Goal: Transaction & Acquisition: Purchase product/service

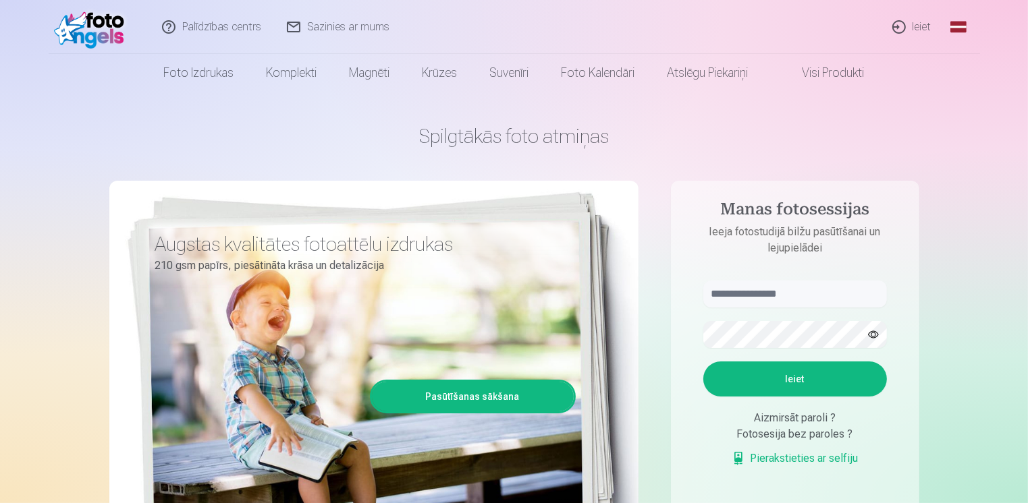
click at [872, 331] on button "button" at bounding box center [873, 335] width 26 height 26
click at [794, 382] on button "Ieiet" at bounding box center [795, 379] width 184 height 35
click at [758, 295] on input "text" at bounding box center [795, 294] width 184 height 27
click at [760, 294] on input "text" at bounding box center [795, 294] width 184 height 27
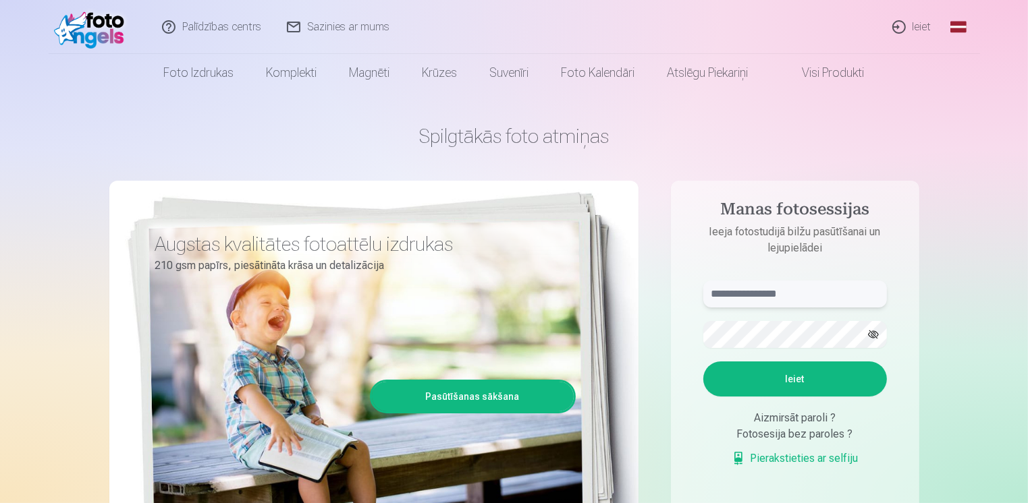
click at [791, 293] on input "text" at bounding box center [795, 294] width 184 height 27
type input "**********"
click at [872, 334] on button "button" at bounding box center [873, 335] width 26 height 26
click at [794, 379] on button "Ieiet" at bounding box center [795, 379] width 184 height 35
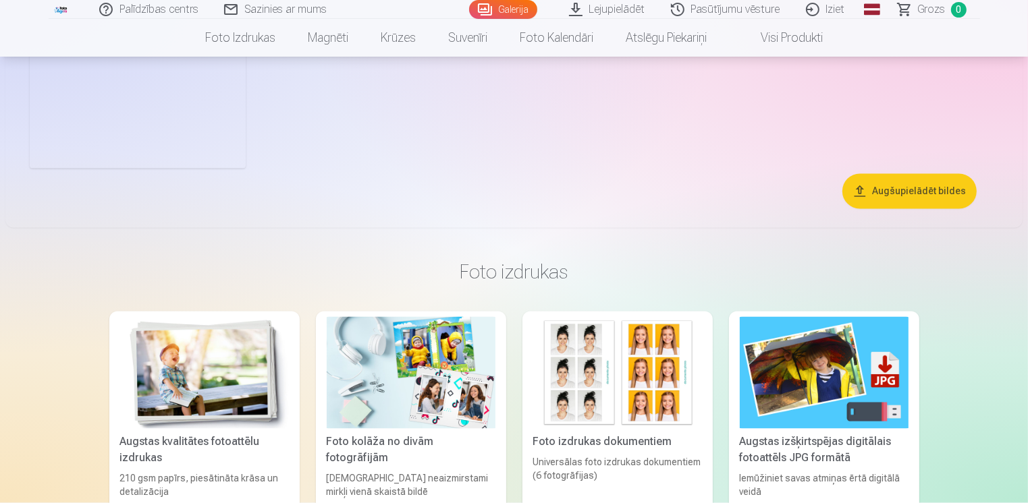
scroll to position [2497, 0]
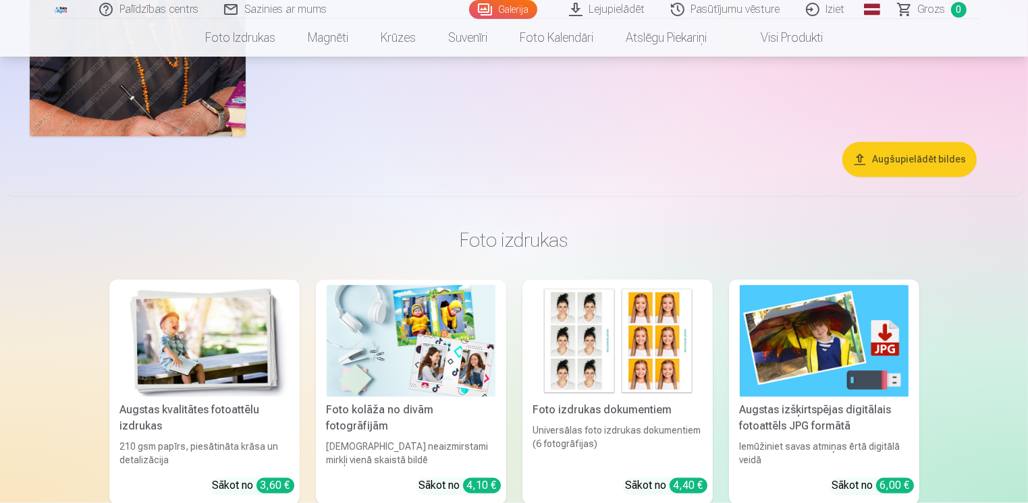
click at [908, 163] on button "Augšupielādēt bildes" at bounding box center [909, 159] width 134 height 35
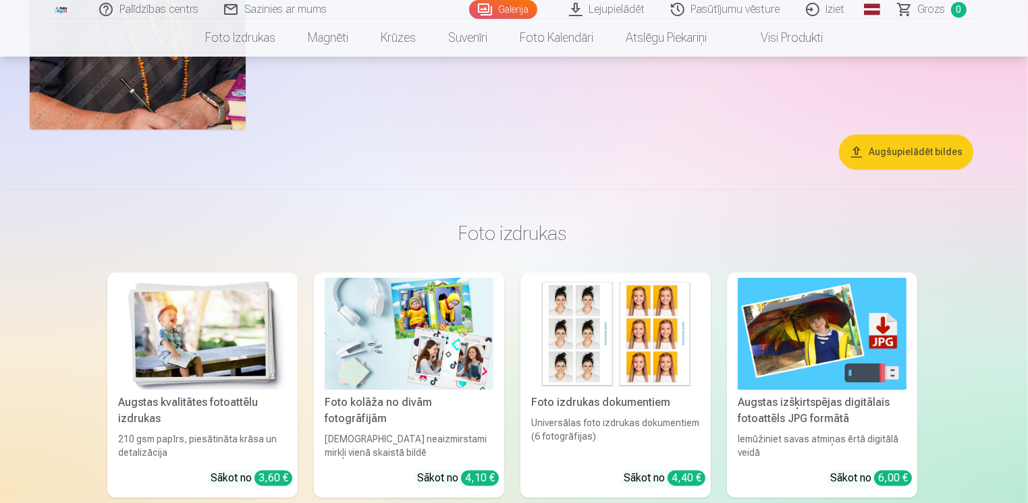
scroll to position [2503, 0]
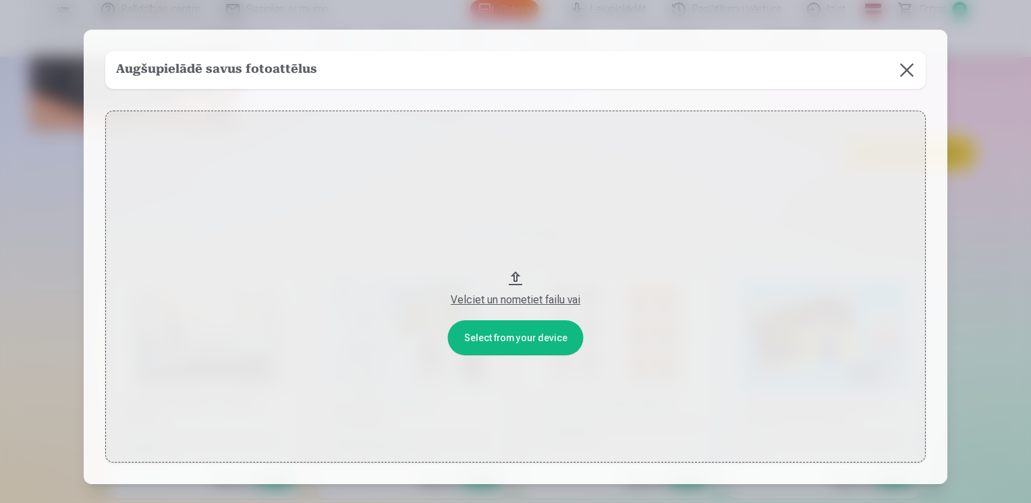
click at [510, 277] on button "Velciet un nometiet failu vai" at bounding box center [515, 287] width 821 height 352
click at [901, 68] on button at bounding box center [907, 70] width 38 height 38
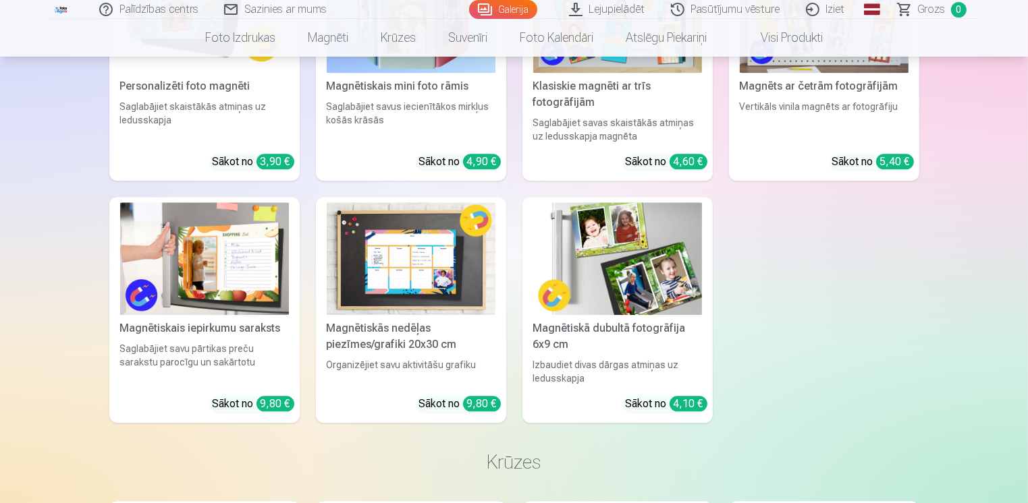
scroll to position [3139, 0]
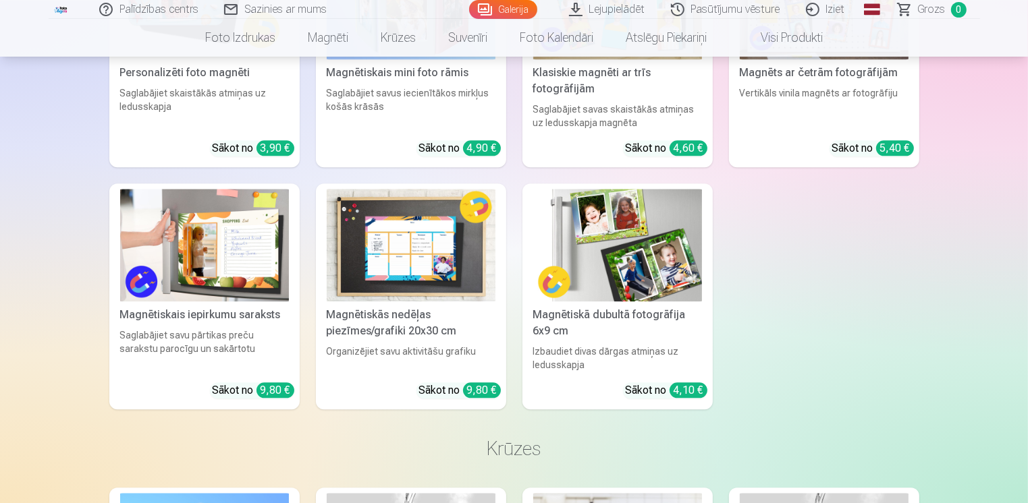
click at [247, 267] on img at bounding box center [204, 245] width 169 height 113
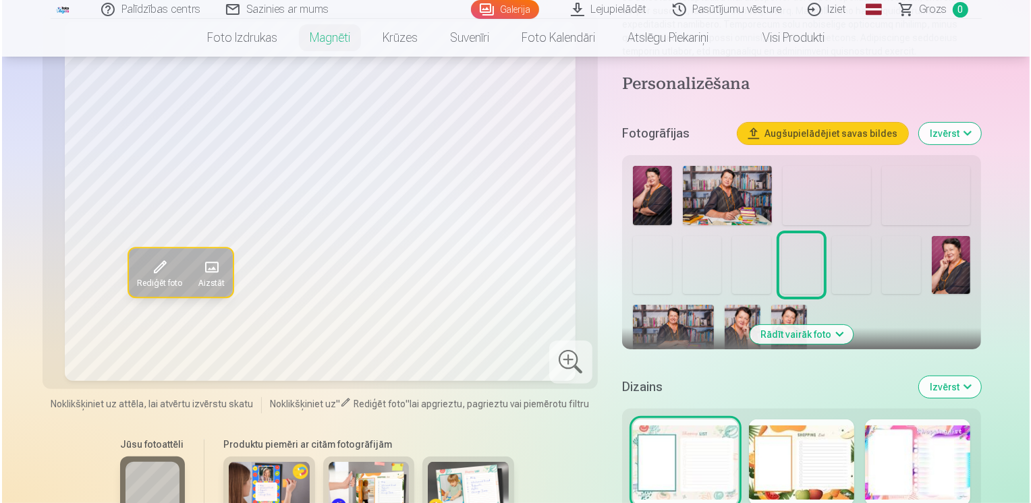
scroll to position [270, 0]
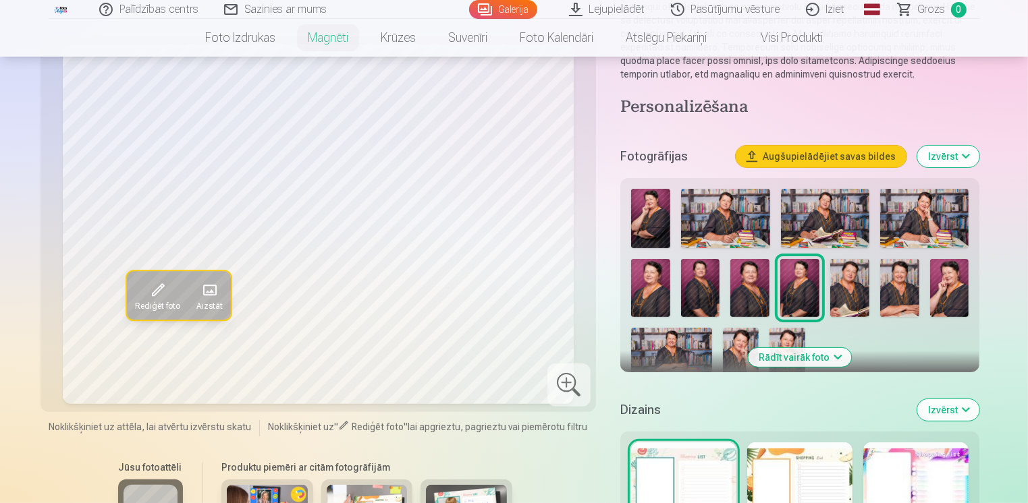
click at [161, 301] on span "Rediģēt foto" at bounding box center [157, 306] width 45 height 11
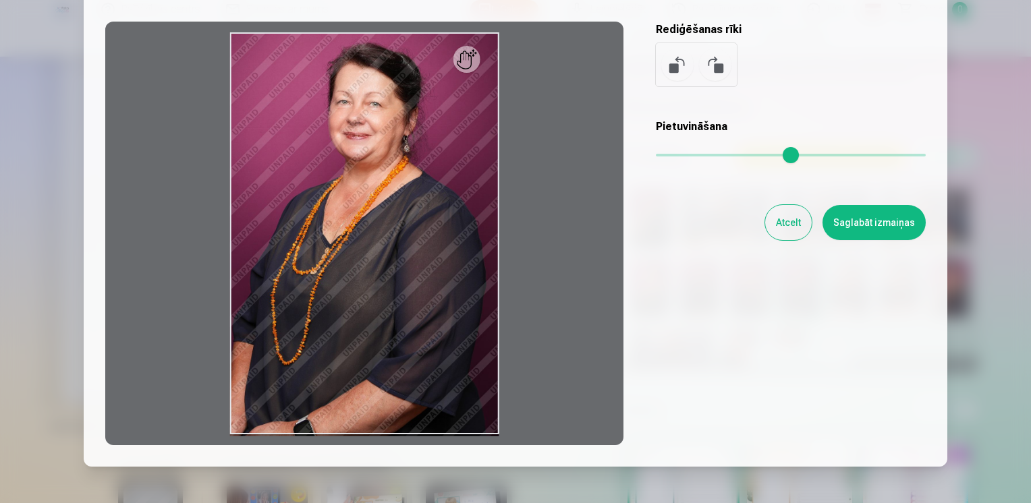
scroll to position [135, 0]
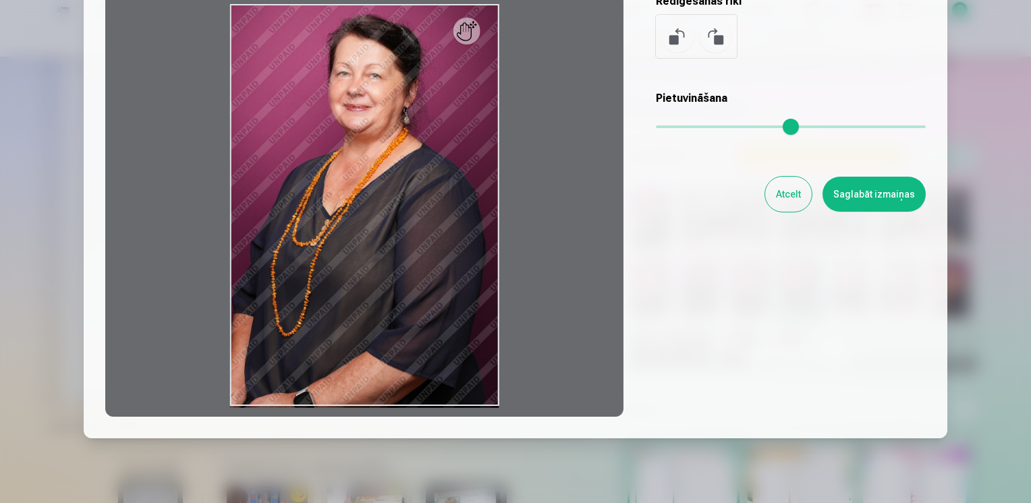
click at [448, 278] on div at bounding box center [364, 205] width 518 height 424
drag, startPoint x: 391, startPoint y: 281, endPoint x: 372, endPoint y: 285, distance: 19.3
click at [373, 285] on div at bounding box center [364, 205] width 518 height 424
drag, startPoint x: 383, startPoint y: 224, endPoint x: 534, endPoint y: 228, distance: 151.2
click at [534, 228] on div at bounding box center [364, 205] width 518 height 424
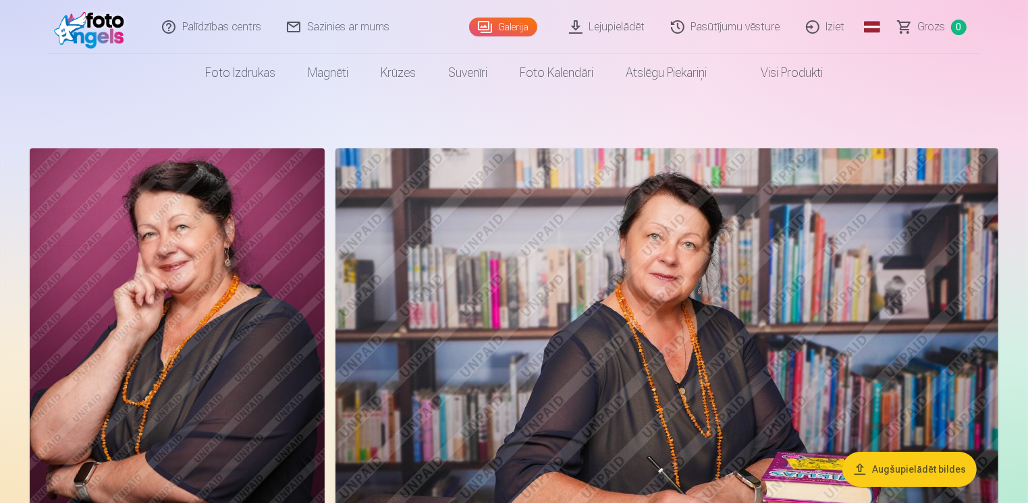
click at [226, 282] on img at bounding box center [177, 369] width 295 height 442
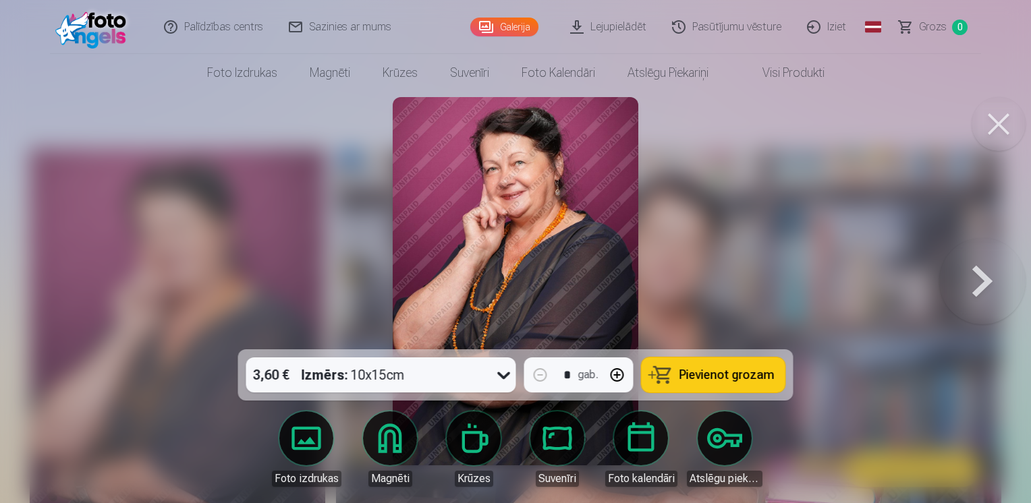
click at [995, 123] on button at bounding box center [999, 124] width 54 height 54
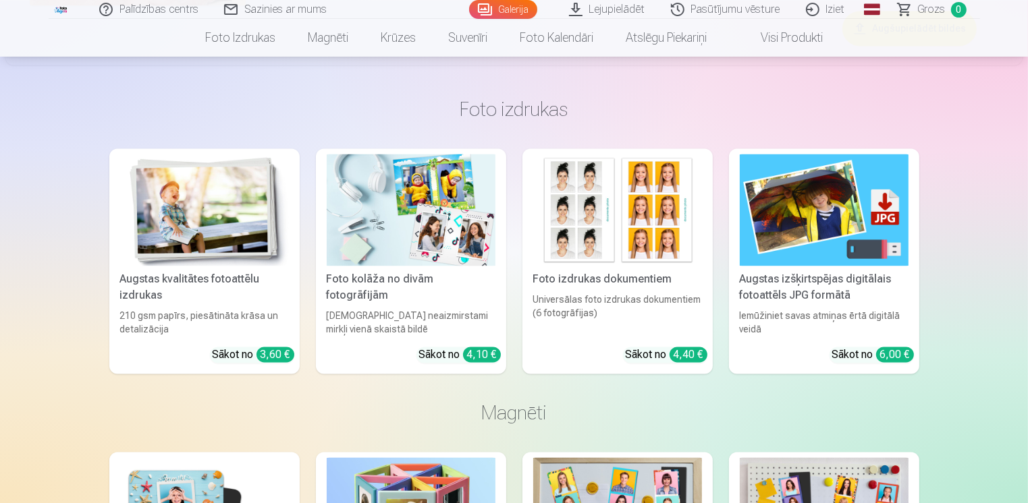
scroll to position [2699, 0]
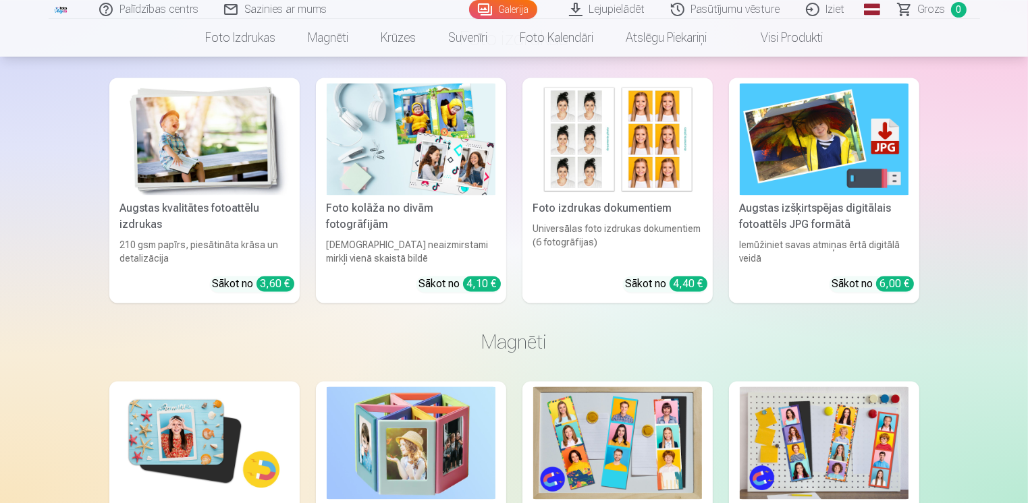
click at [203, 167] on img at bounding box center [204, 139] width 169 height 113
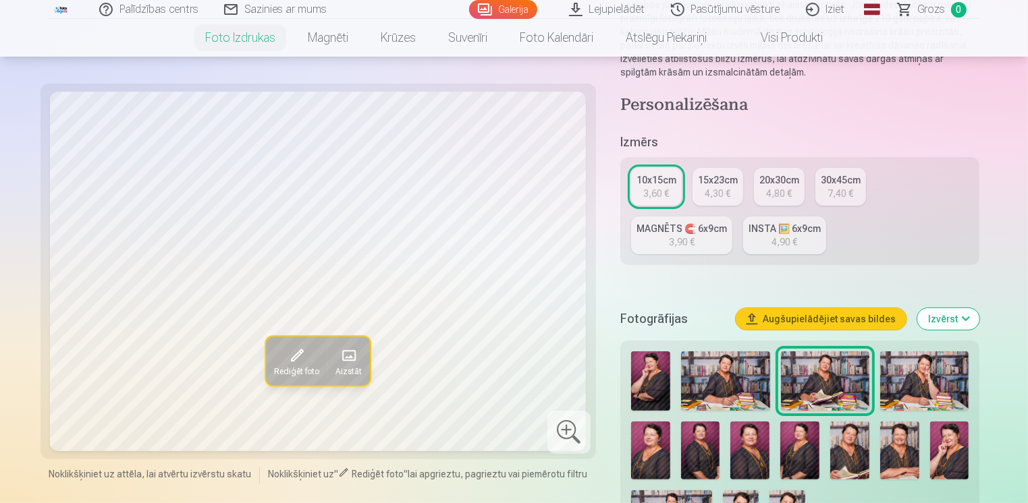
scroll to position [202, 0]
click at [835, 387] on img at bounding box center [825, 380] width 88 height 59
click at [923, 392] on img at bounding box center [924, 380] width 88 height 59
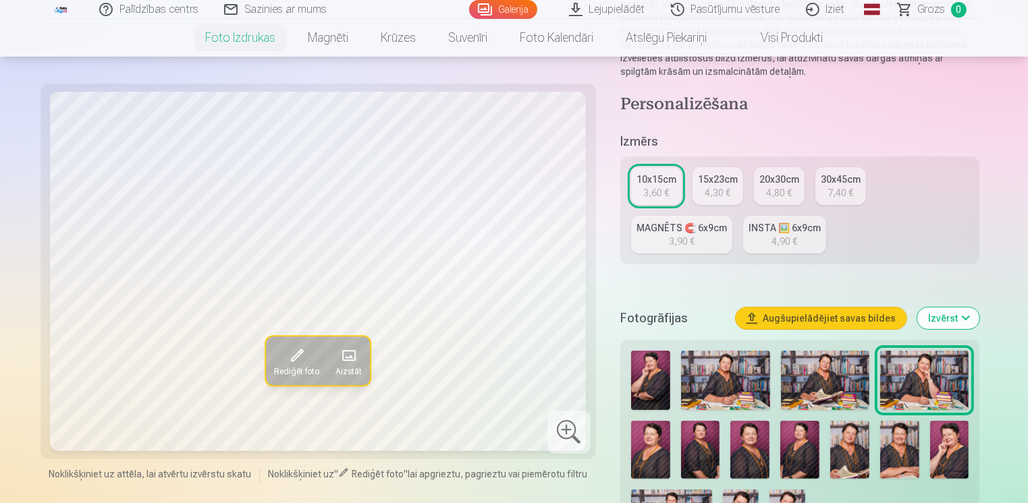
click at [923, 392] on img at bounding box center [924, 380] width 88 height 59
click at [721, 375] on img at bounding box center [725, 380] width 88 height 59
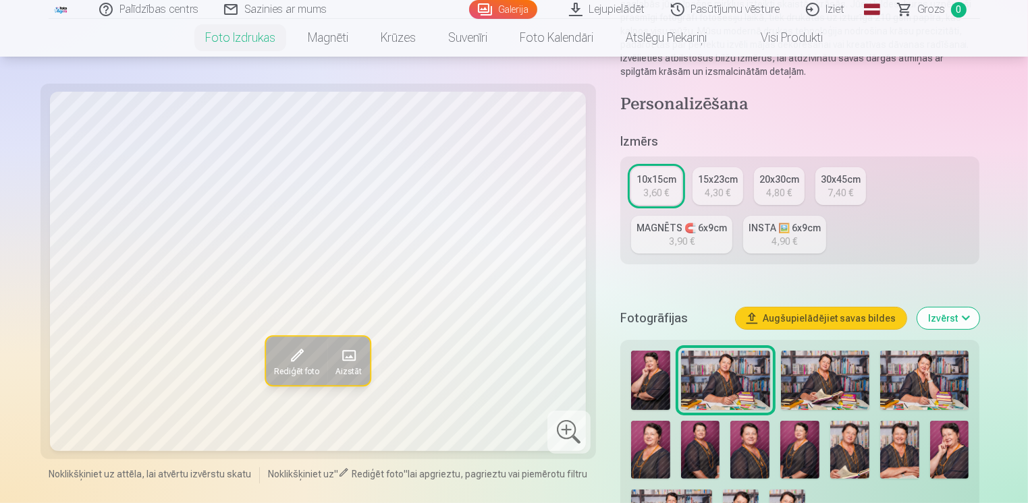
click at [815, 390] on img at bounding box center [825, 380] width 88 height 59
click at [923, 382] on img at bounding box center [924, 380] width 88 height 59
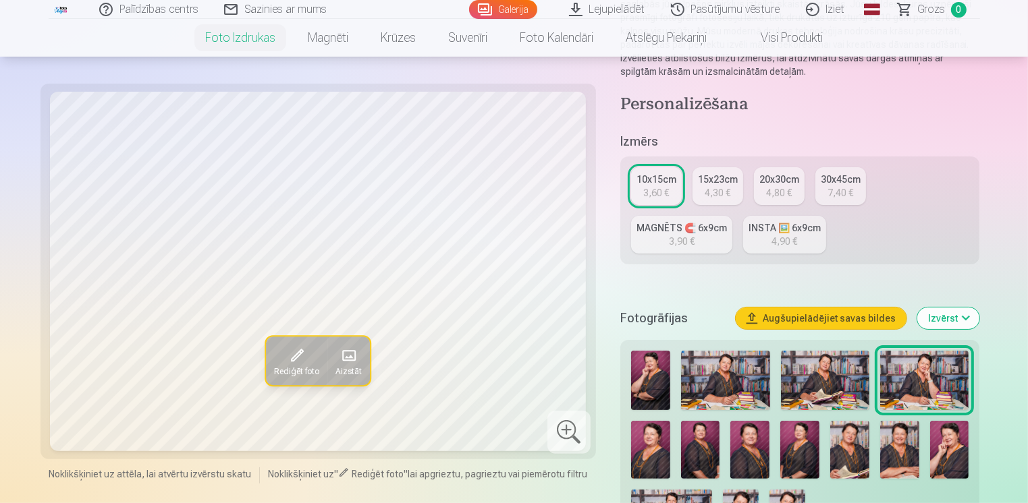
click at [825, 382] on img at bounding box center [825, 380] width 88 height 59
click at [721, 379] on img at bounding box center [725, 380] width 88 height 59
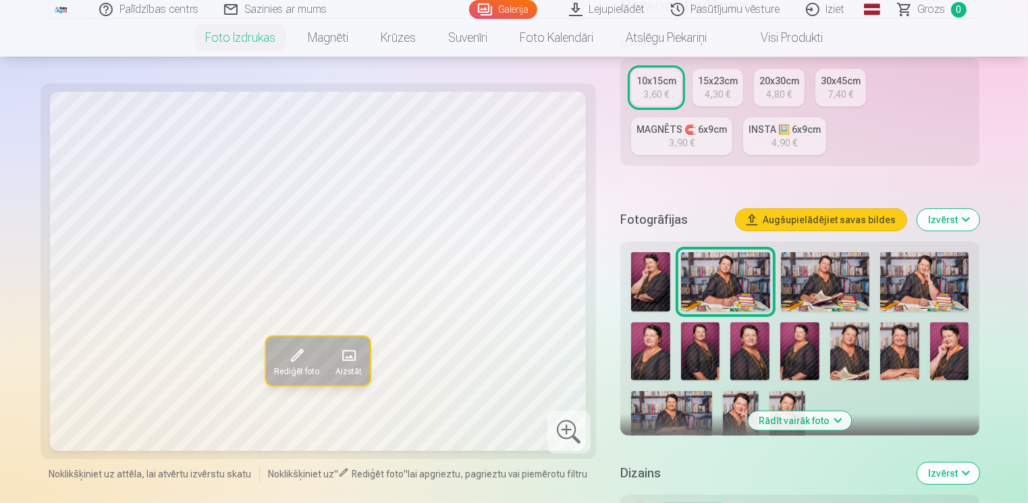
scroll to position [270, 0]
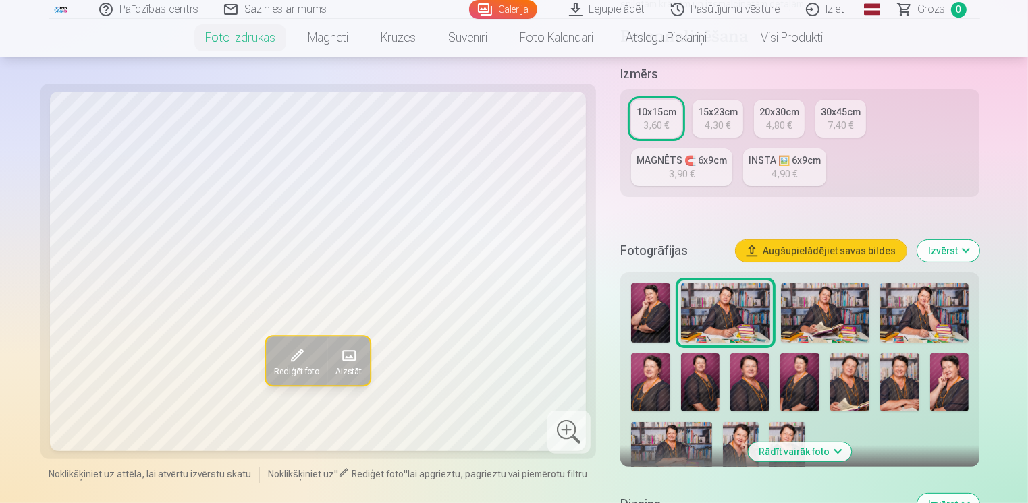
click at [837, 303] on img at bounding box center [825, 312] width 88 height 59
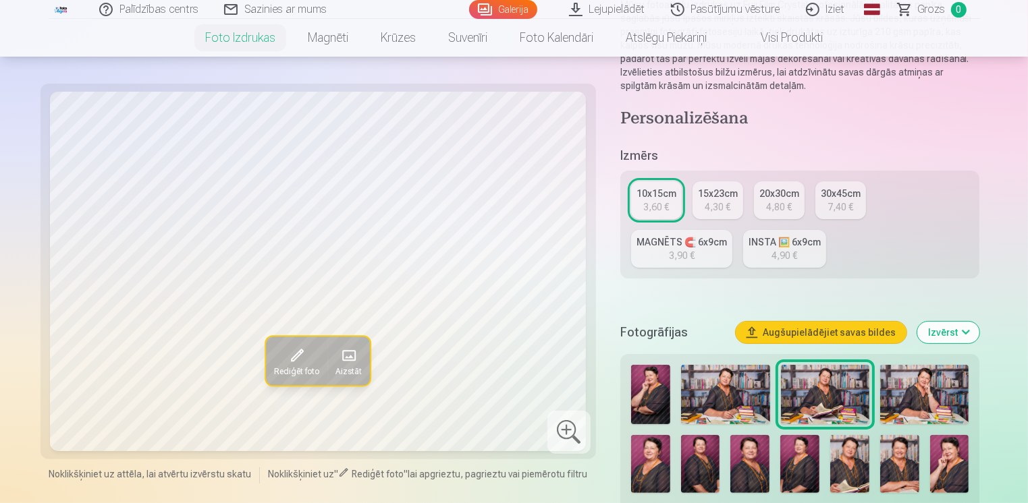
scroll to position [202, 0]
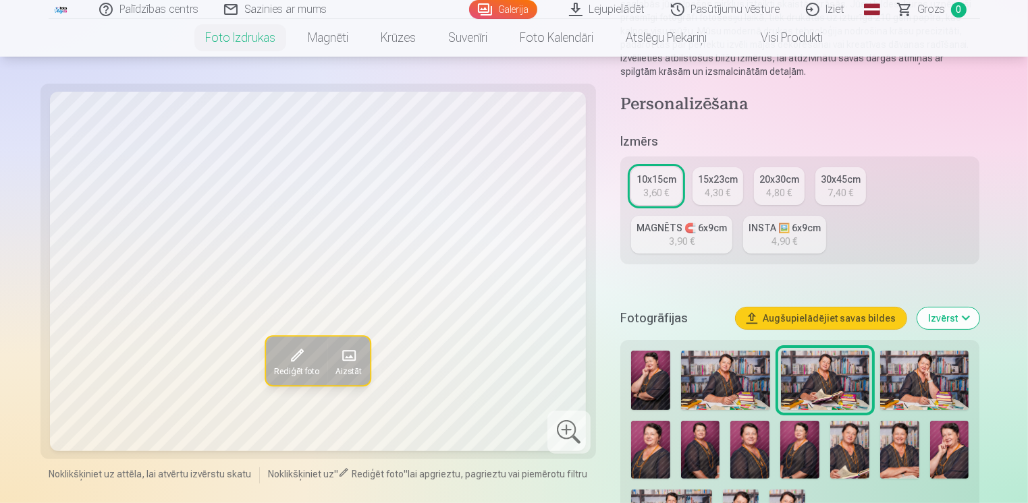
click at [669, 237] on link "MAGNĒTS 🧲 6x9cm 3,90 €" at bounding box center [681, 235] width 101 height 38
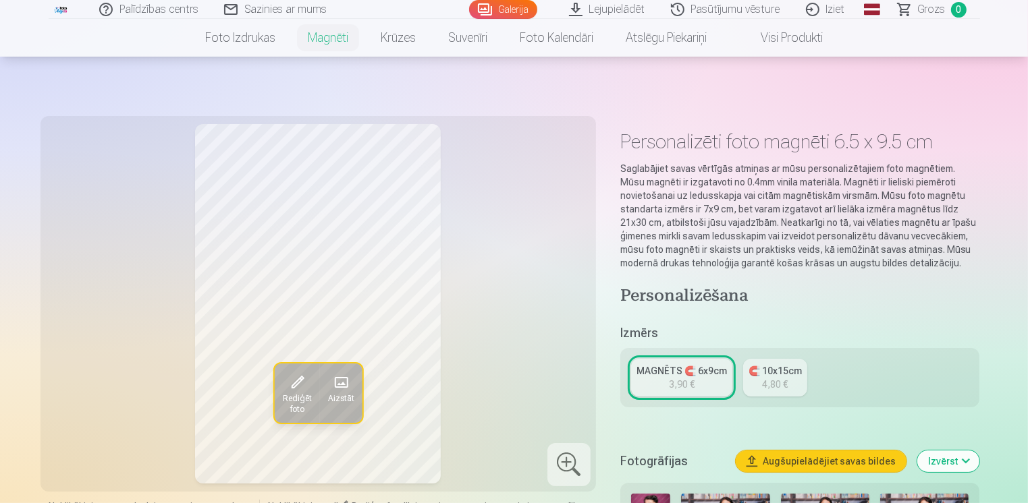
scroll to position [202, 0]
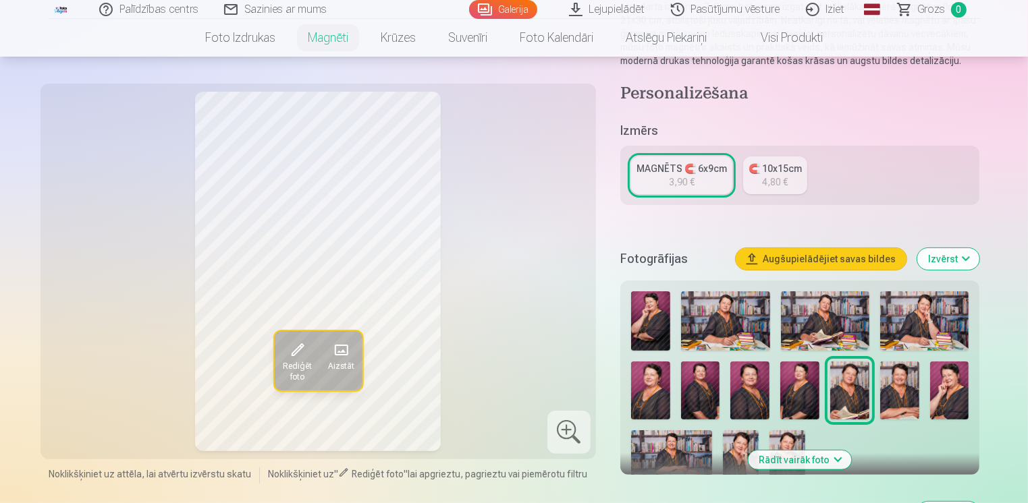
click at [644, 327] on img at bounding box center [650, 321] width 39 height 59
click at [744, 401] on img at bounding box center [749, 391] width 39 height 59
click at [799, 406] on img at bounding box center [799, 391] width 39 height 59
click at [842, 401] on img at bounding box center [849, 391] width 39 height 59
click at [905, 397] on img at bounding box center [899, 391] width 39 height 59
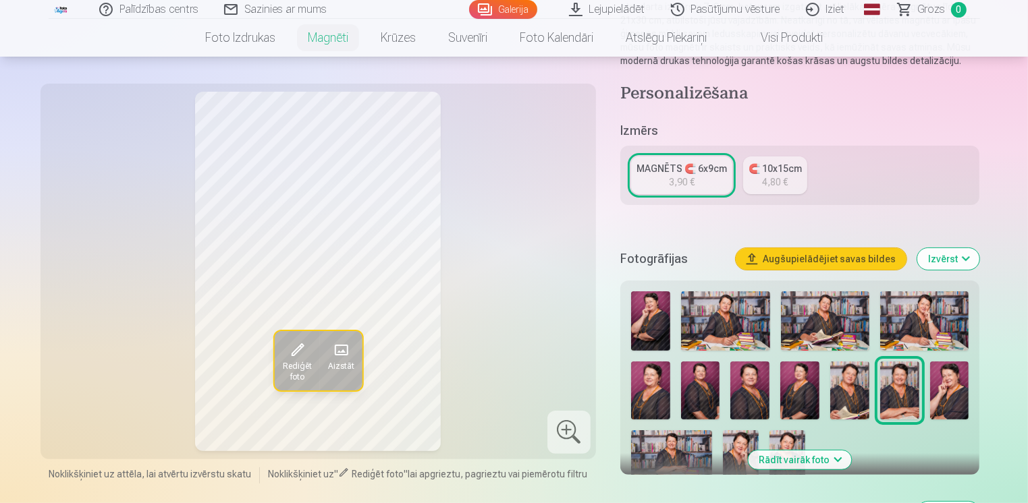
click at [953, 408] on img at bounding box center [949, 391] width 39 height 59
click at [655, 401] on img at bounding box center [650, 391] width 39 height 59
click at [695, 398] on img at bounding box center [700, 391] width 39 height 59
click at [748, 395] on img at bounding box center [749, 391] width 39 height 59
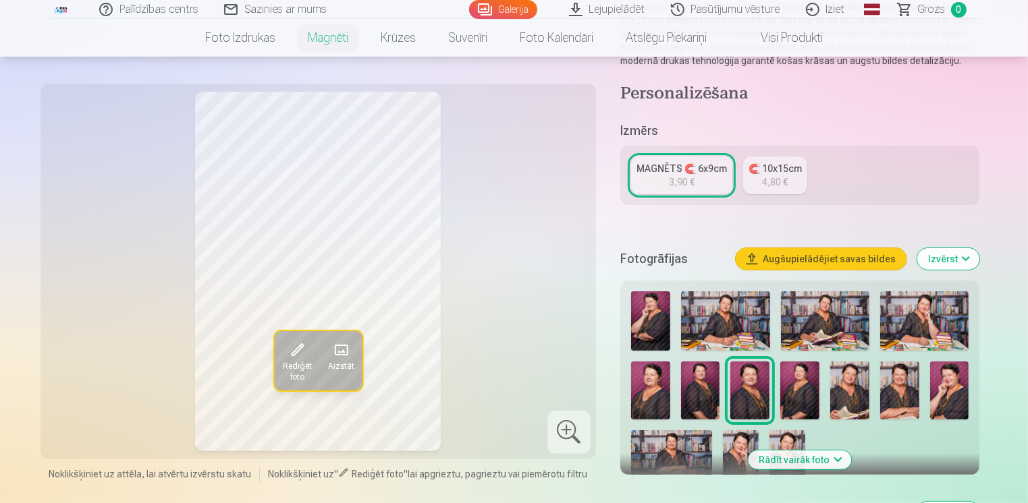
click at [794, 409] on img at bounding box center [799, 391] width 39 height 59
click at [852, 413] on img at bounding box center [849, 391] width 39 height 59
click at [885, 412] on img at bounding box center [899, 391] width 39 height 59
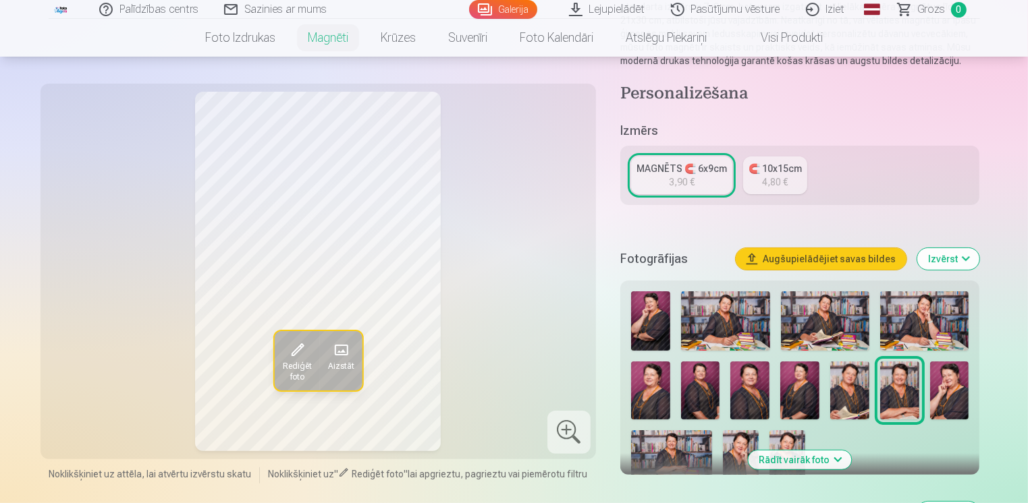
click at [958, 406] on img at bounding box center [949, 391] width 39 height 59
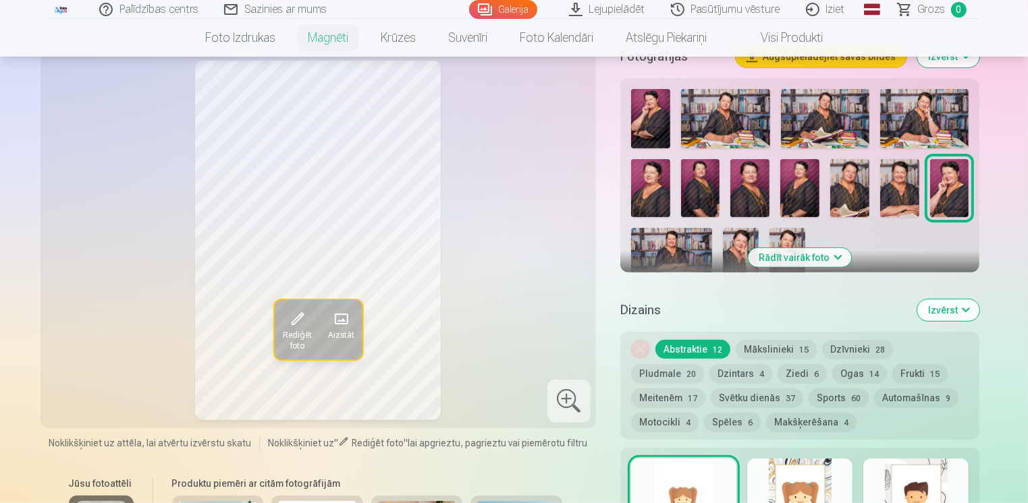
click at [787, 236] on img at bounding box center [787, 255] width 36 height 54
click at [729, 251] on img at bounding box center [741, 255] width 36 height 54
click at [690, 251] on img at bounding box center [671, 255] width 81 height 54
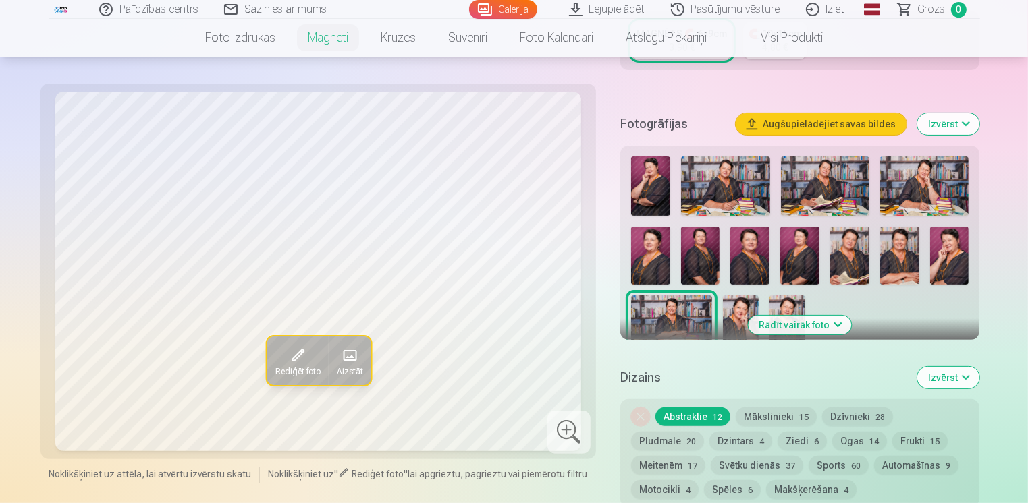
scroll to position [337, 0]
click at [818, 190] on img at bounding box center [825, 186] width 88 height 59
click at [750, 196] on img at bounding box center [725, 186] width 88 height 59
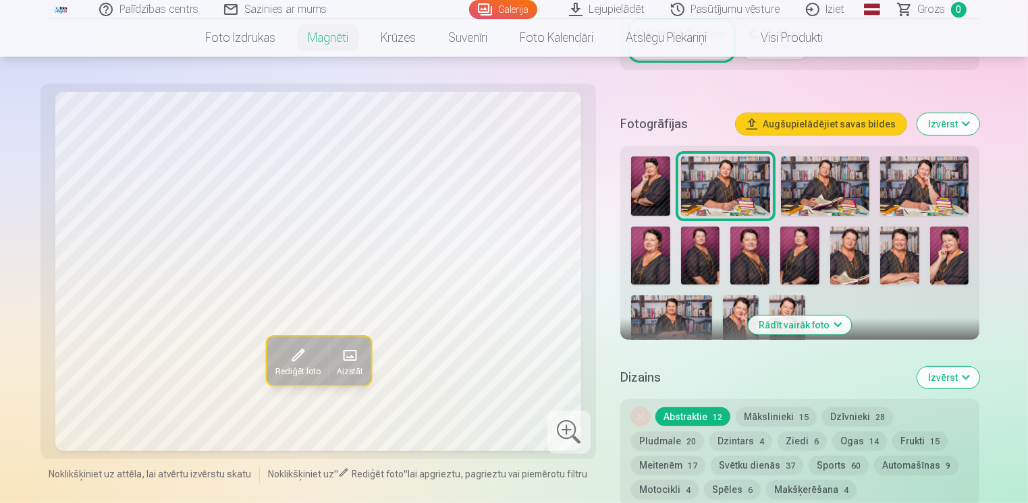
click at [691, 310] on img at bounding box center [671, 323] width 81 height 54
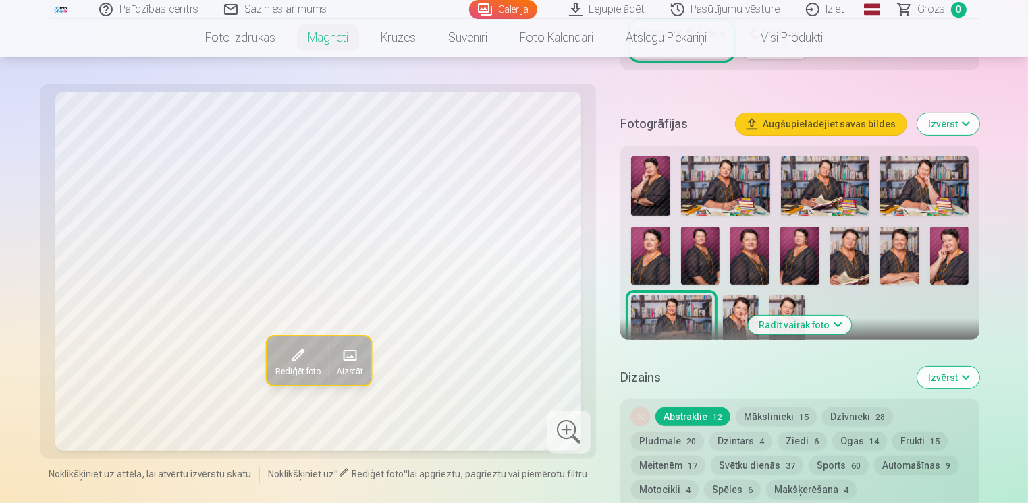
click at [929, 183] on img at bounding box center [924, 186] width 88 height 59
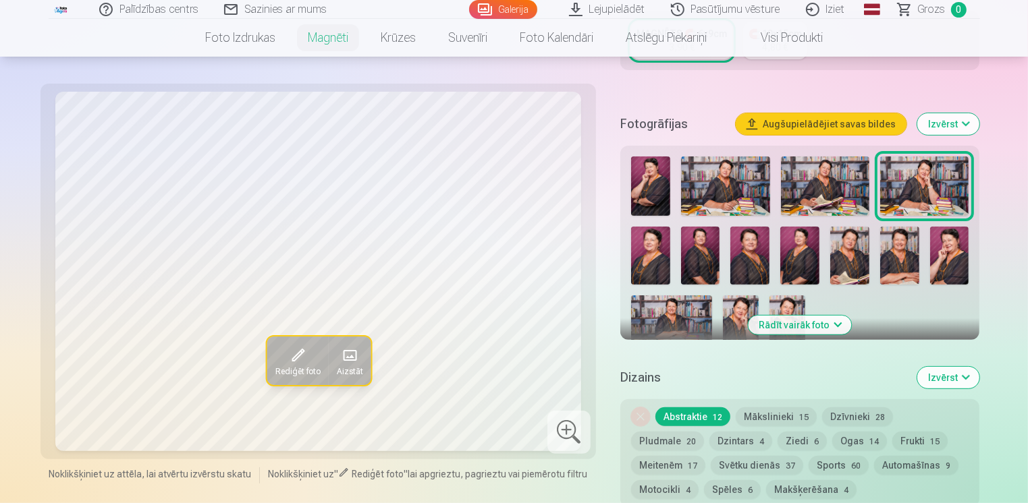
click at [839, 189] on img at bounding box center [825, 186] width 88 height 59
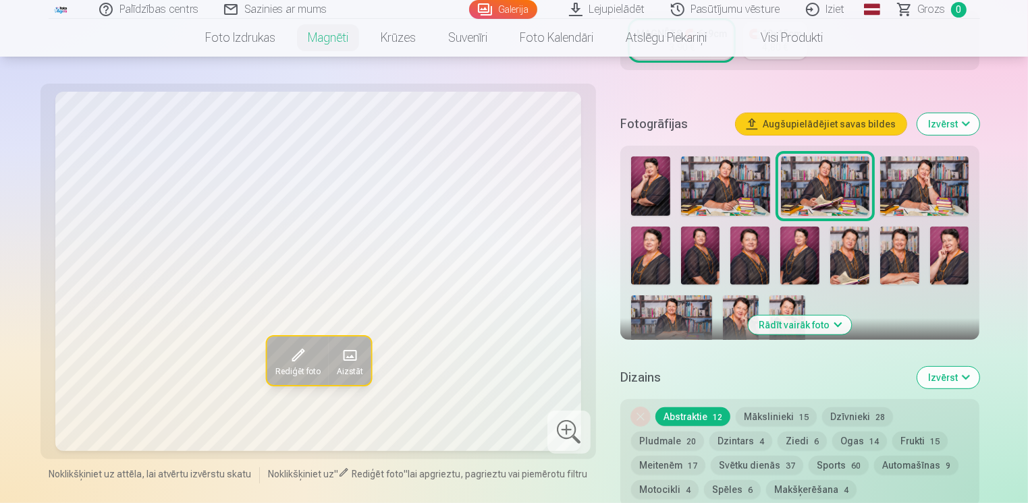
click at [740, 193] on img at bounding box center [725, 186] width 88 height 59
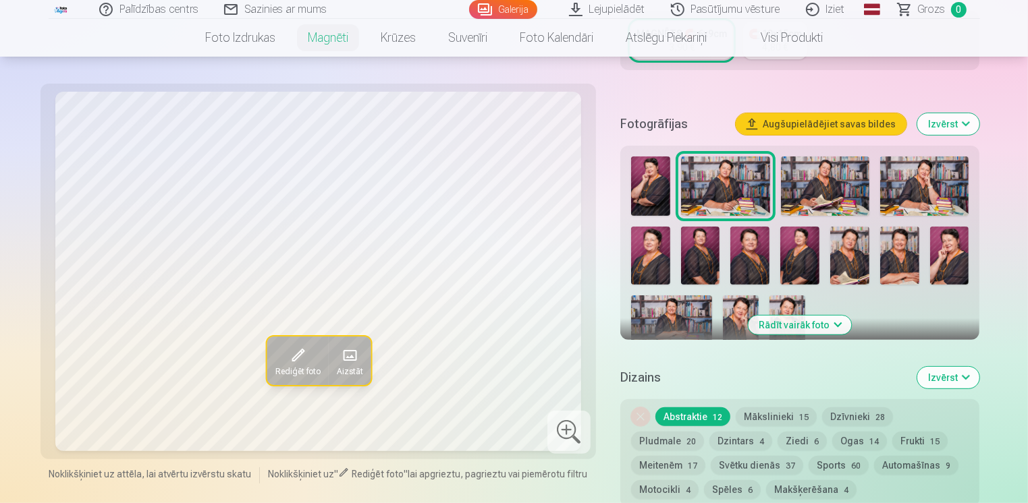
click at [657, 193] on img at bounding box center [650, 186] width 39 height 59
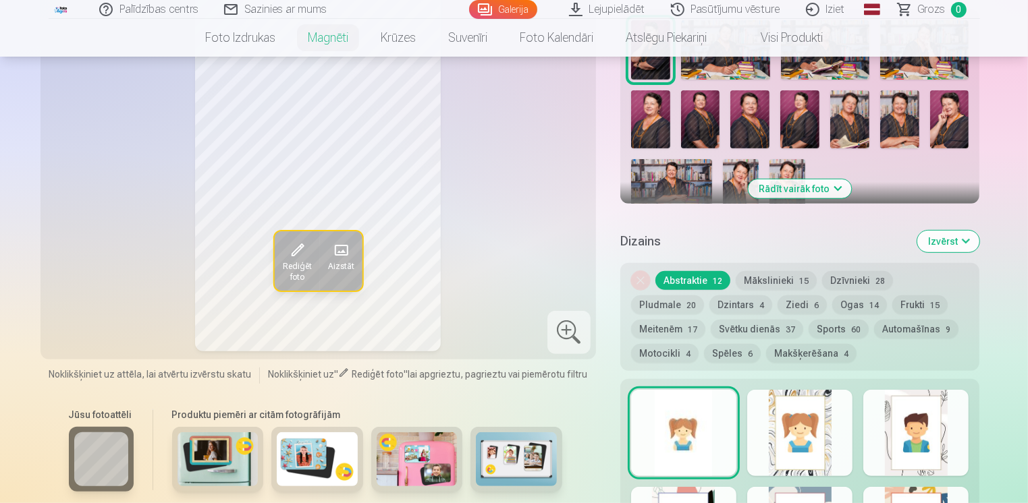
scroll to position [472, 0]
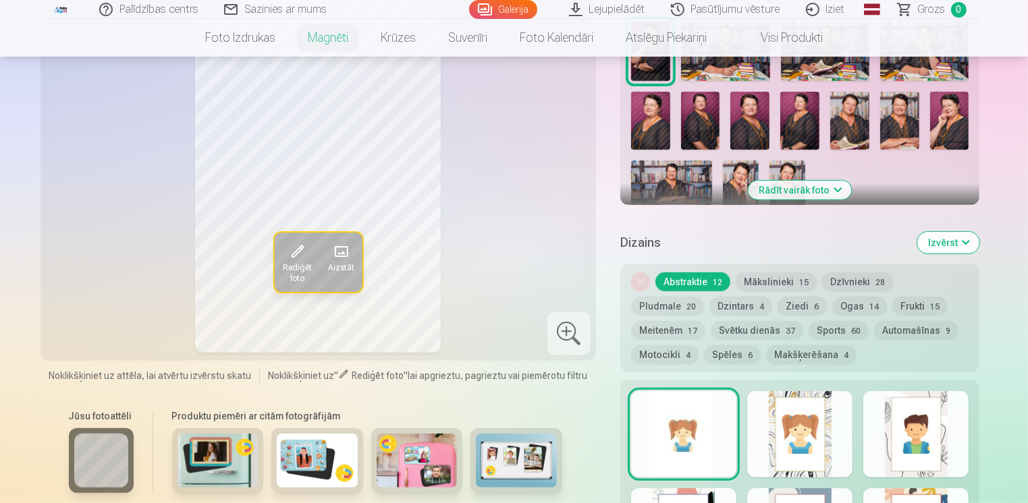
click at [831, 188] on button "Rādīt vairāk foto" at bounding box center [799, 190] width 103 height 19
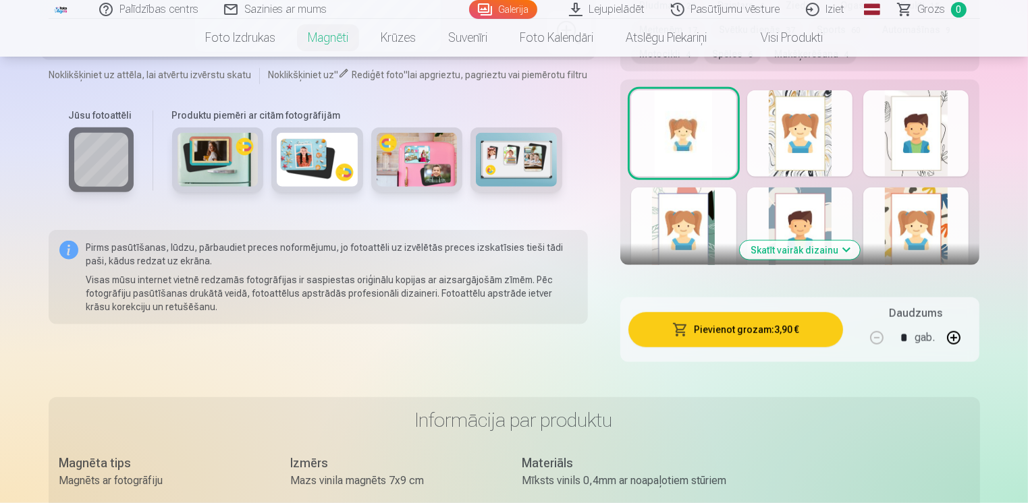
scroll to position [1282, 0]
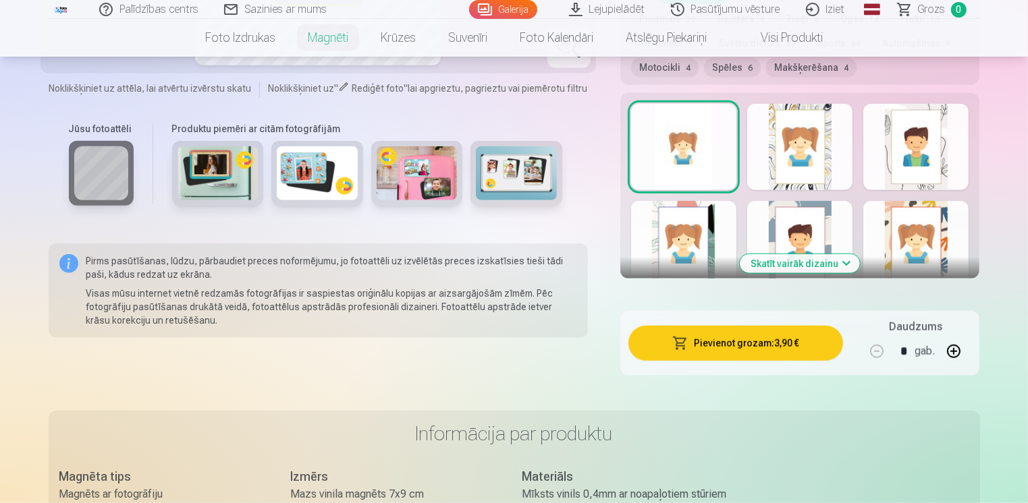
click at [845, 260] on button "Skatīt vairāk dizainu" at bounding box center [800, 263] width 120 height 19
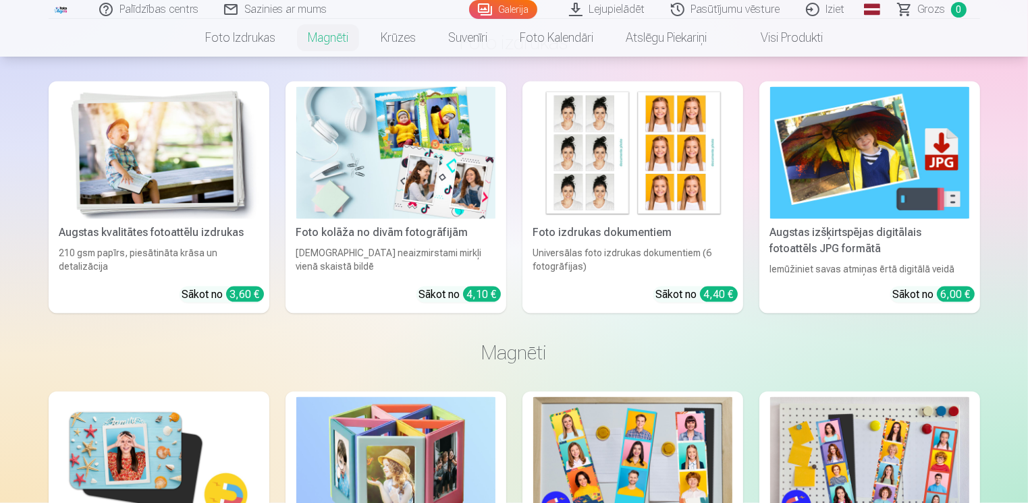
scroll to position [2227, 0]
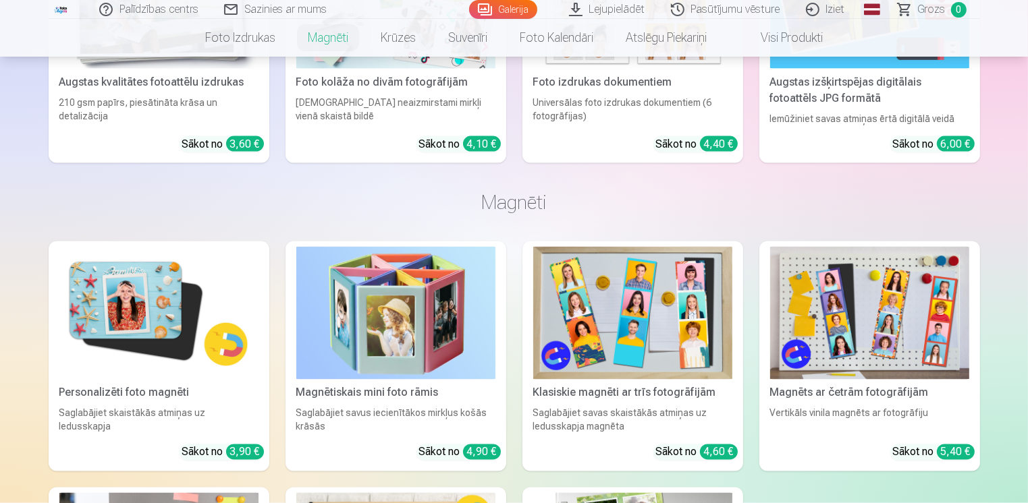
click at [136, 395] on div "Personalizēti foto magnēti" at bounding box center [159, 393] width 210 height 16
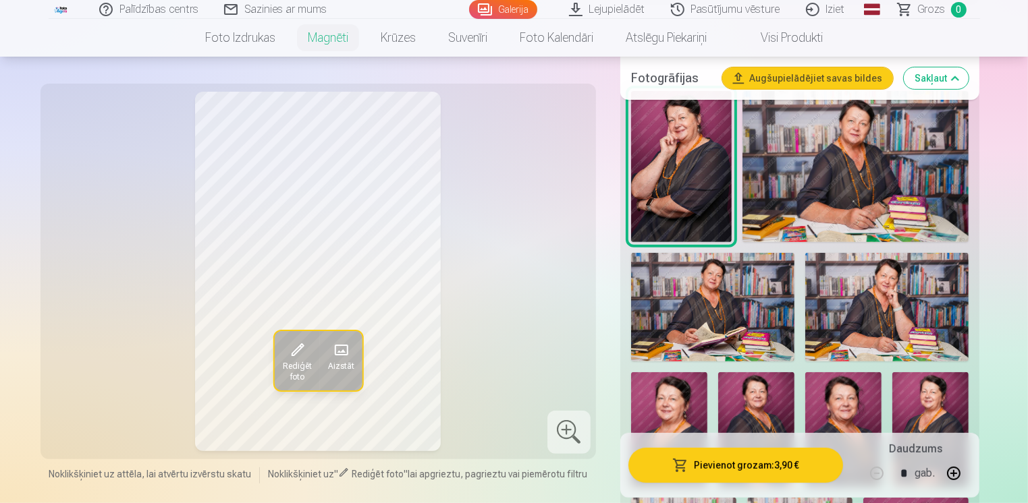
scroll to position [405, 0]
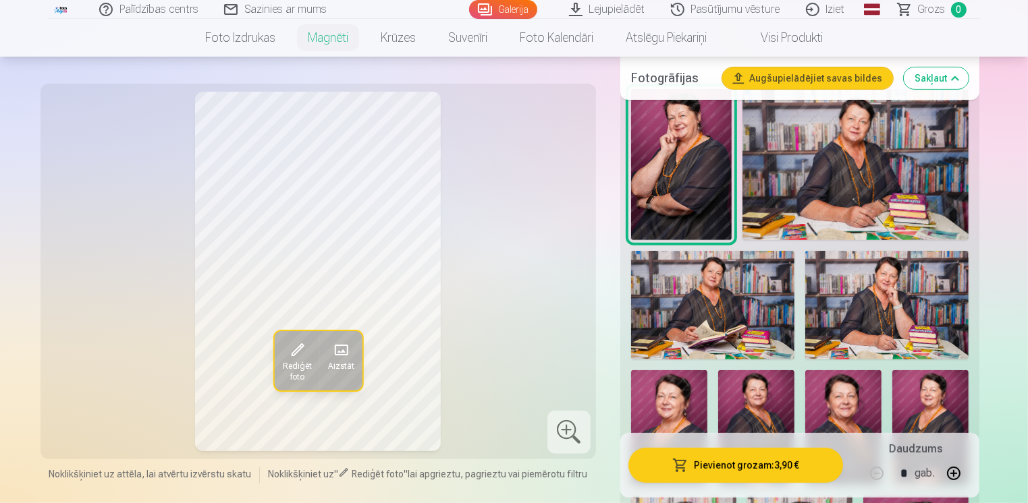
click at [765, 406] on img at bounding box center [756, 427] width 76 height 115
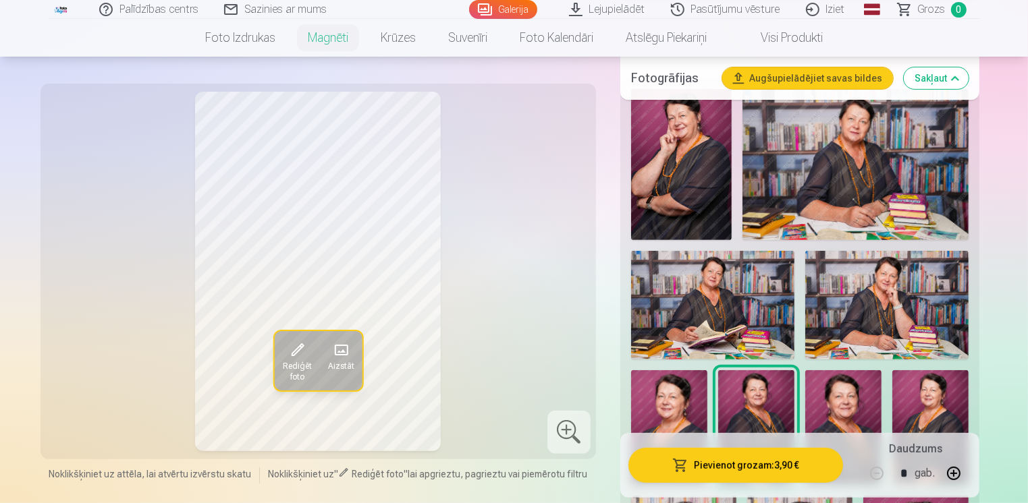
click at [837, 414] on img at bounding box center [843, 427] width 76 height 115
click at [931, 409] on img at bounding box center [930, 427] width 76 height 115
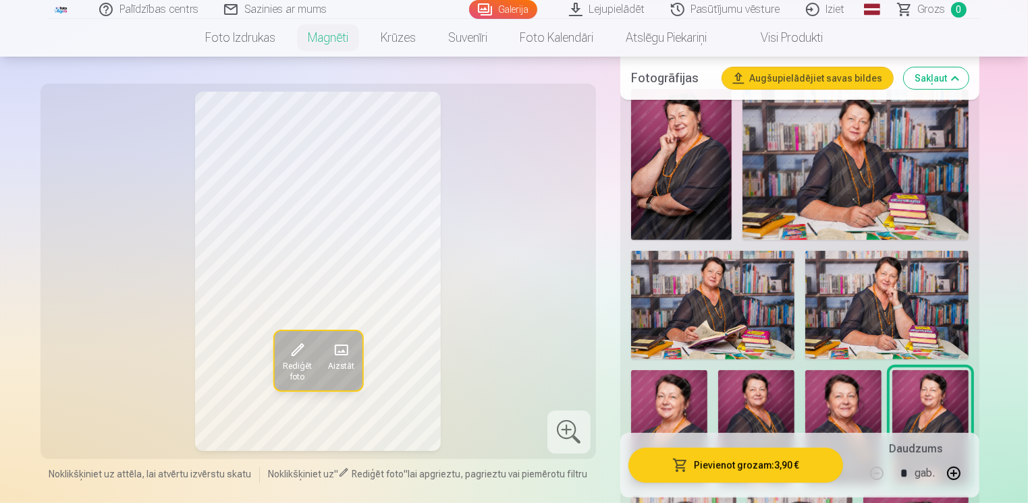
click at [686, 417] on img at bounding box center [669, 427] width 76 height 115
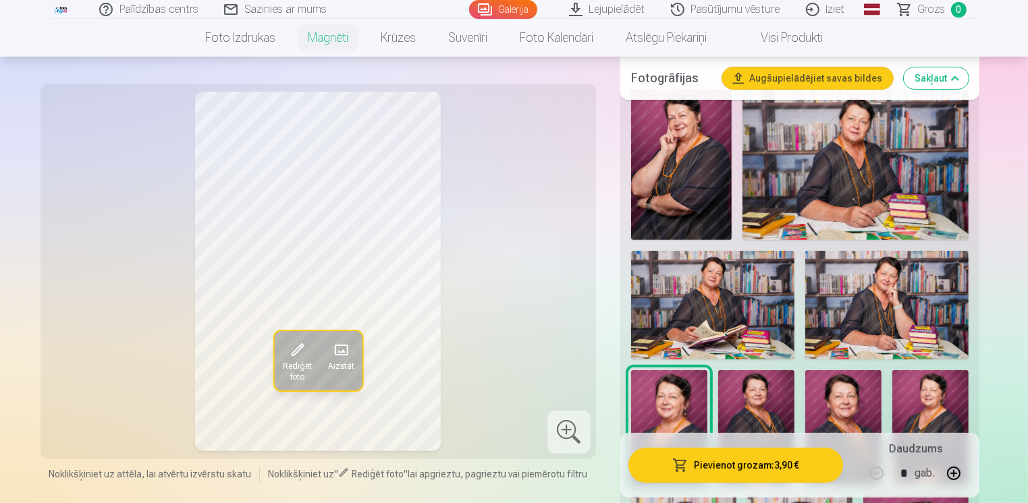
click at [661, 190] on img at bounding box center [681, 164] width 101 height 151
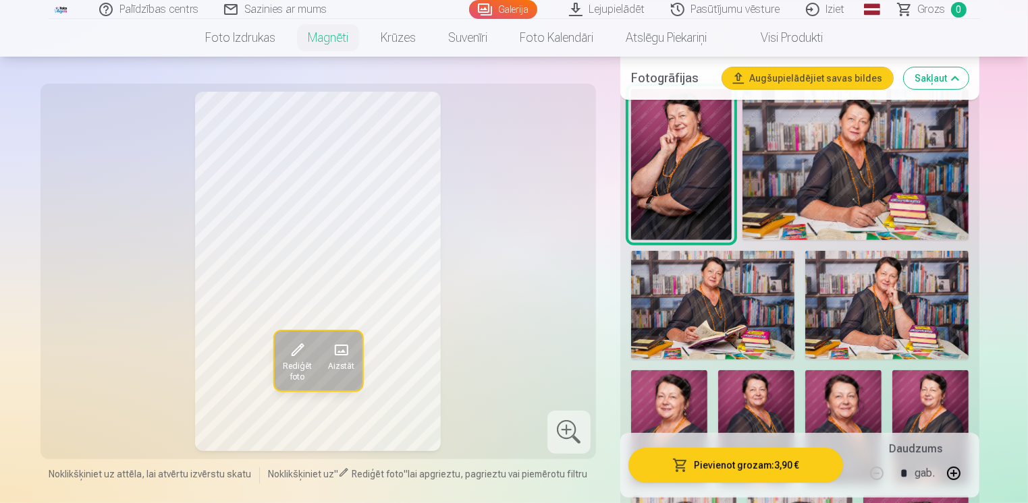
click at [680, 391] on img at bounding box center [669, 427] width 76 height 115
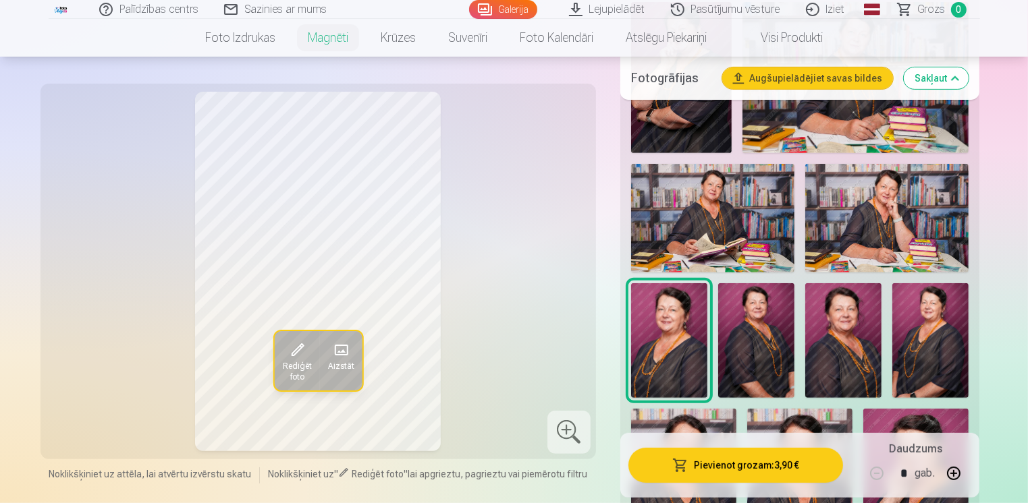
scroll to position [540, 0]
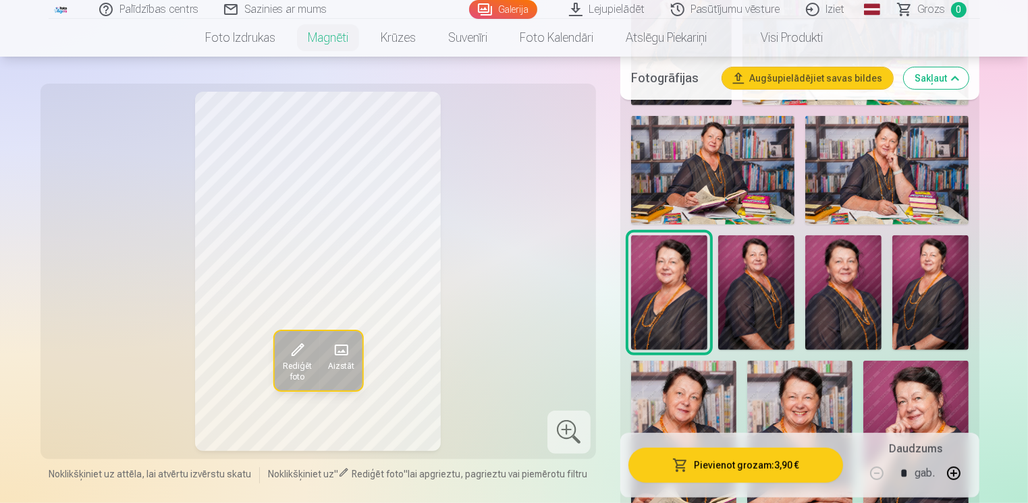
click at [800, 404] on img at bounding box center [799, 440] width 105 height 159
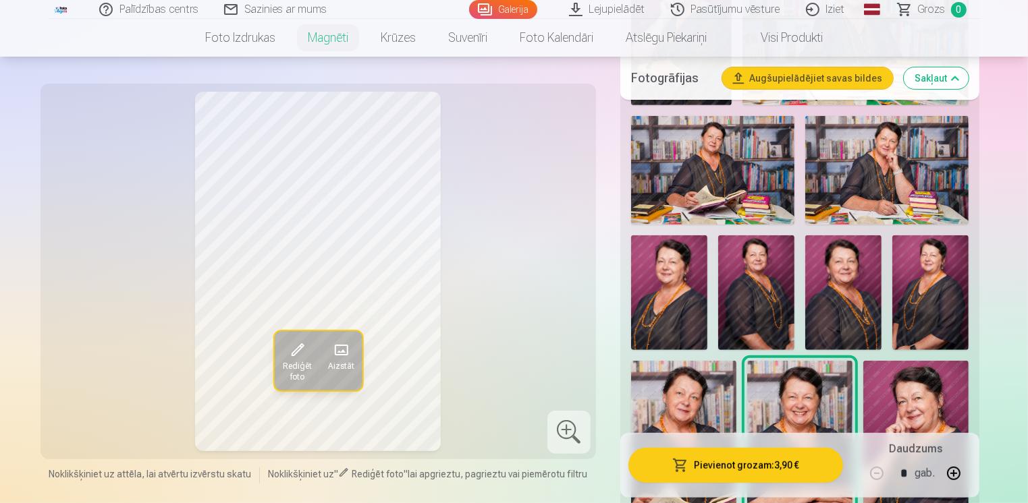
click at [912, 405] on img at bounding box center [915, 440] width 105 height 158
click at [837, 303] on img at bounding box center [843, 293] width 76 height 115
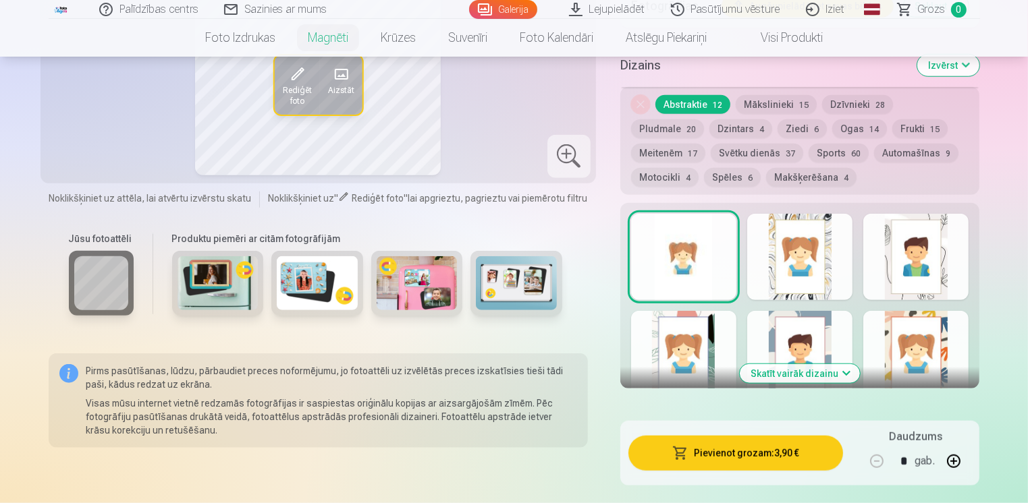
scroll to position [1215, 0]
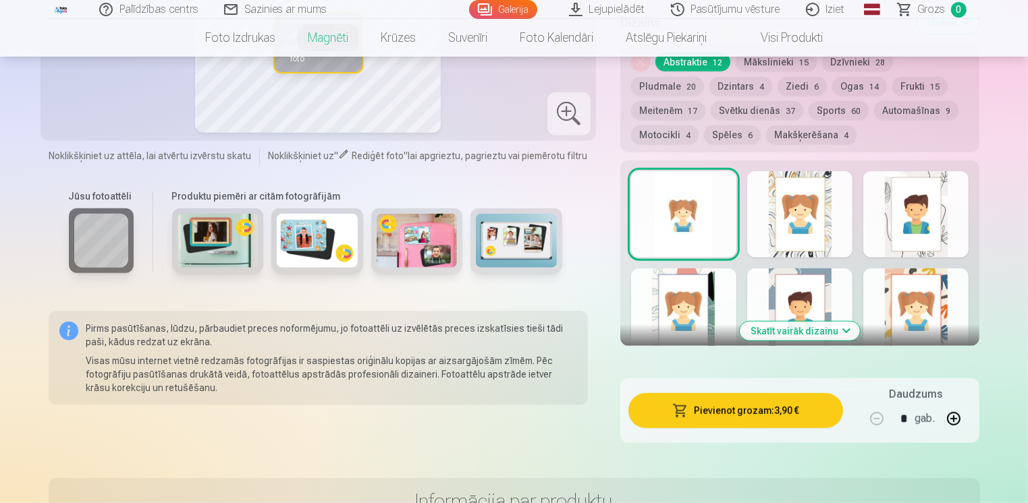
click at [213, 242] on img at bounding box center [217, 241] width 81 height 54
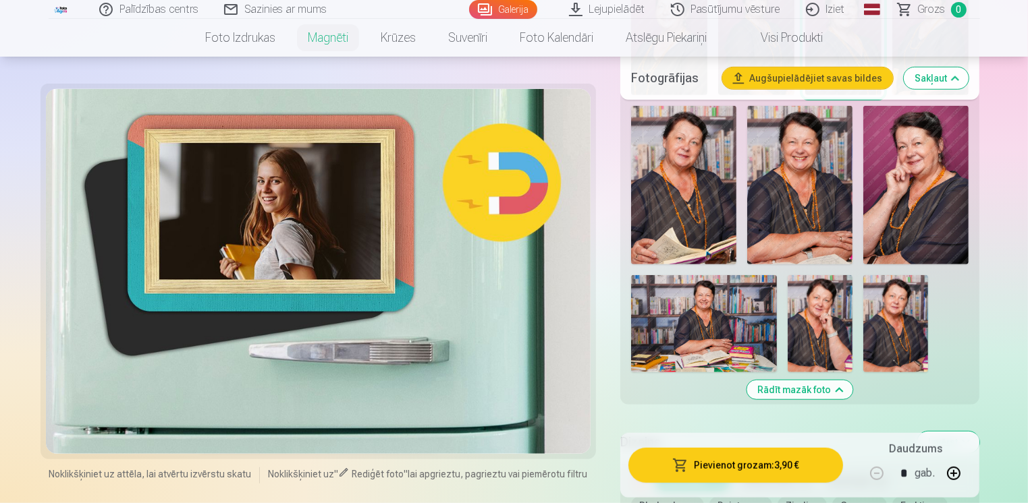
scroll to position [742, 0]
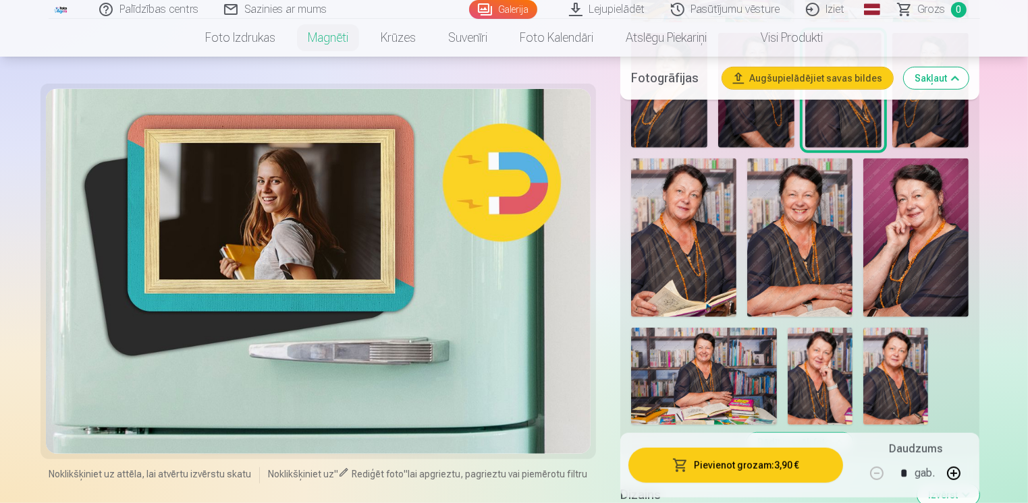
click at [714, 384] on img at bounding box center [704, 376] width 146 height 97
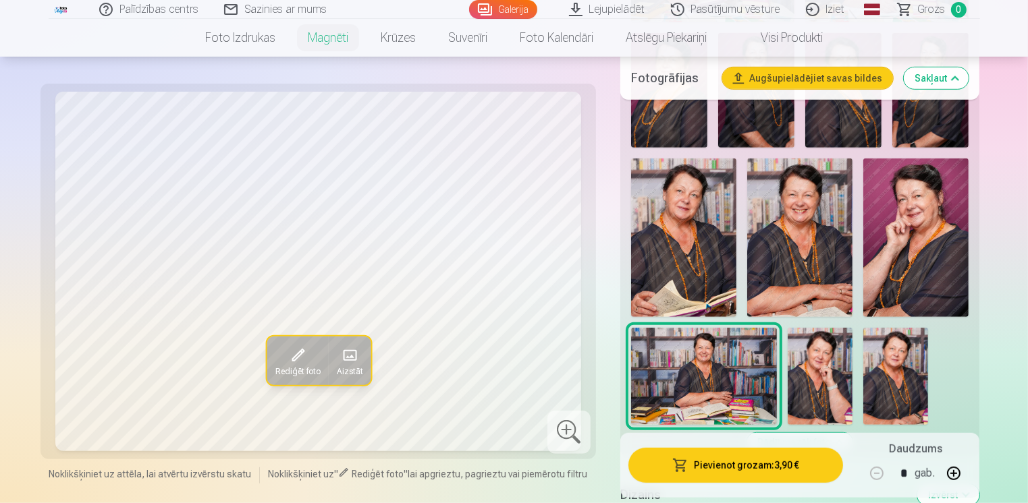
scroll to position [540, 0]
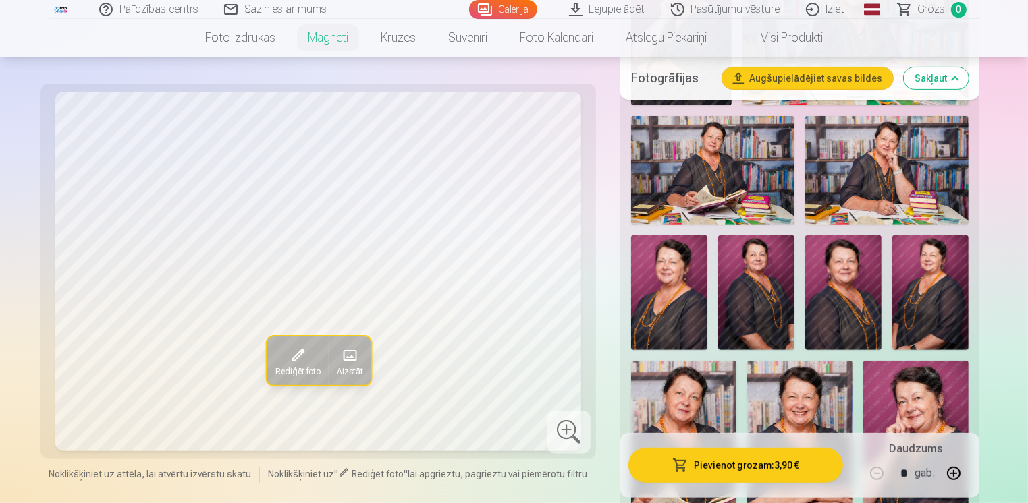
click at [866, 188] on img at bounding box center [886, 170] width 163 height 109
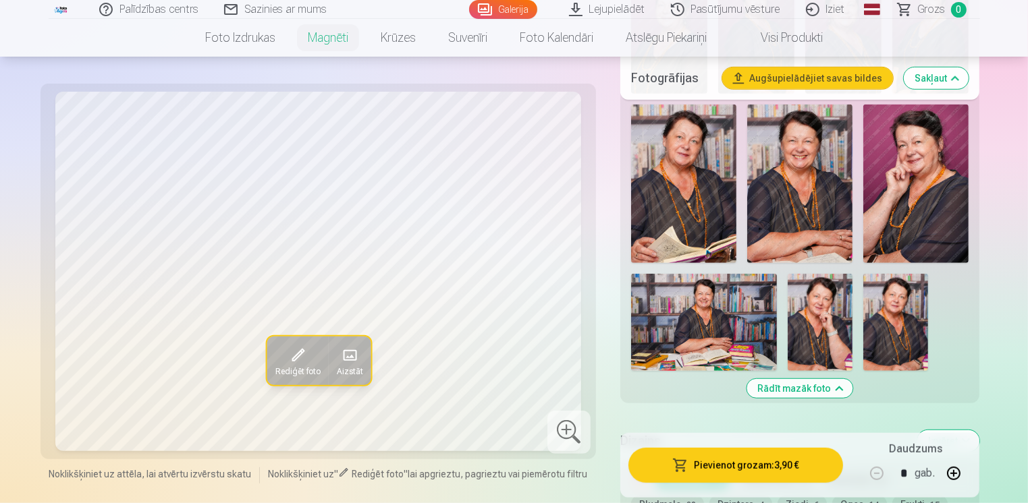
scroll to position [877, 0]
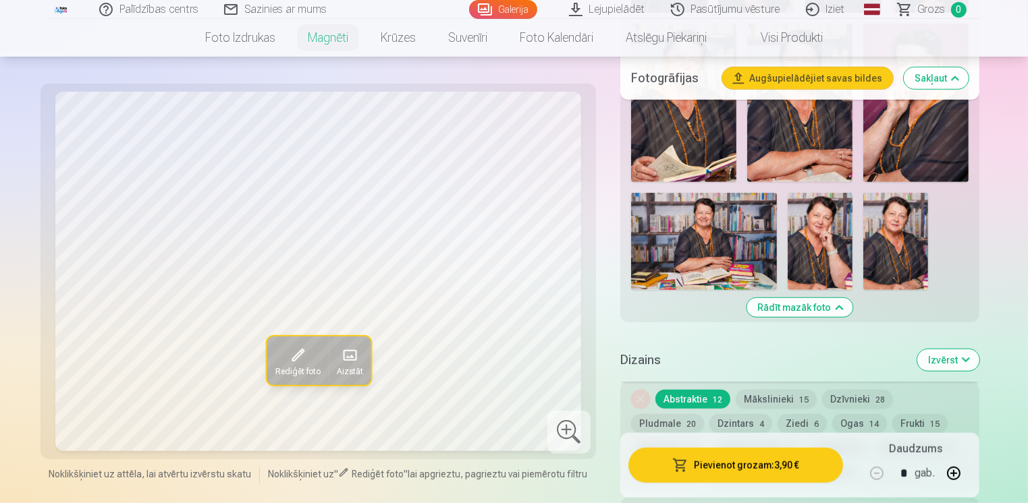
click at [783, 397] on button "Mākslinieki 15" at bounding box center [776, 399] width 81 height 19
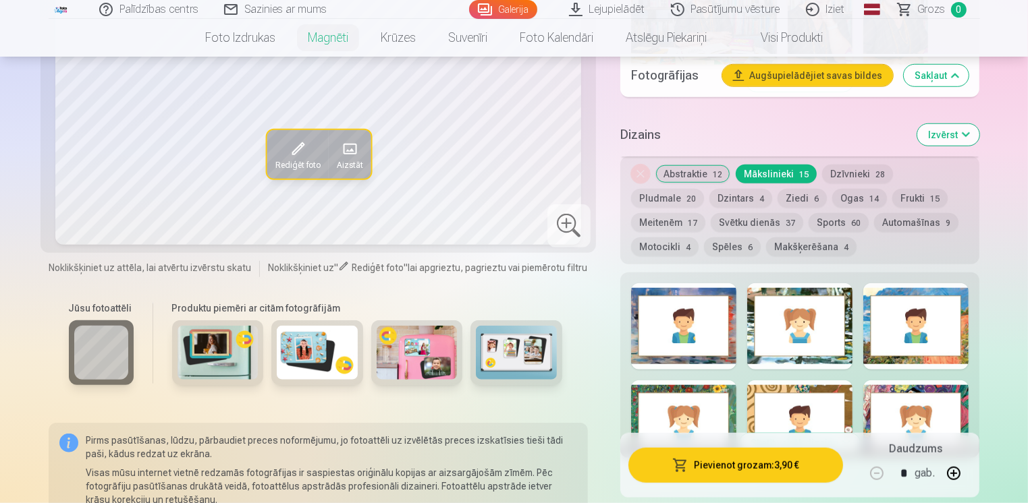
scroll to position [1080, 0]
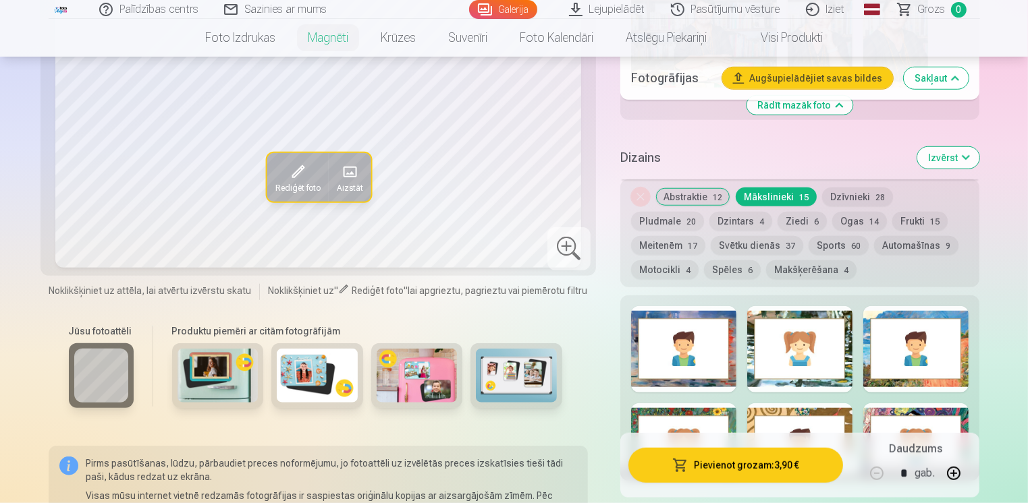
click at [848, 198] on button "Dzīvnieki 28" at bounding box center [857, 197] width 71 height 19
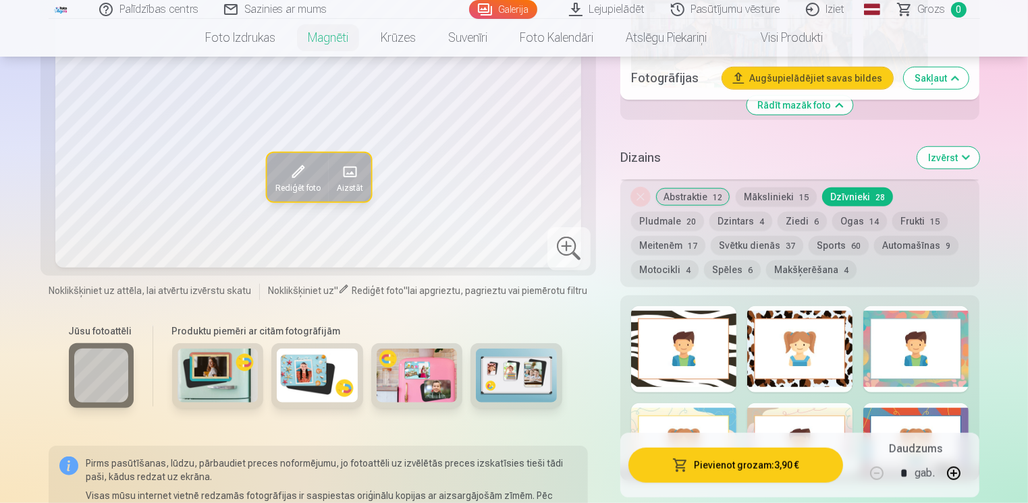
click at [704, 212] on button "Pludmale 20" at bounding box center [667, 221] width 73 height 19
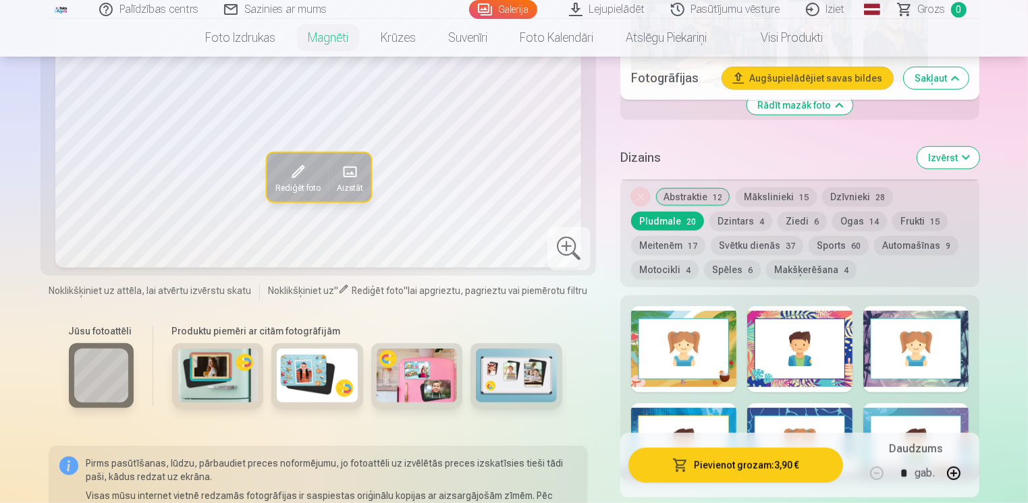
click at [705, 236] on button "Meitenēm 17" at bounding box center [668, 245] width 74 height 19
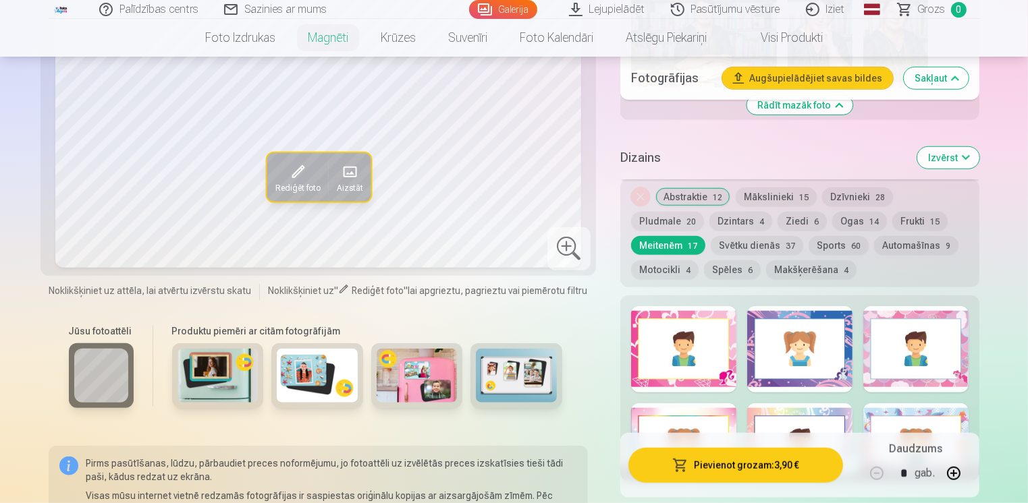
click at [892, 223] on button "Frukti 15" at bounding box center [919, 221] width 55 height 19
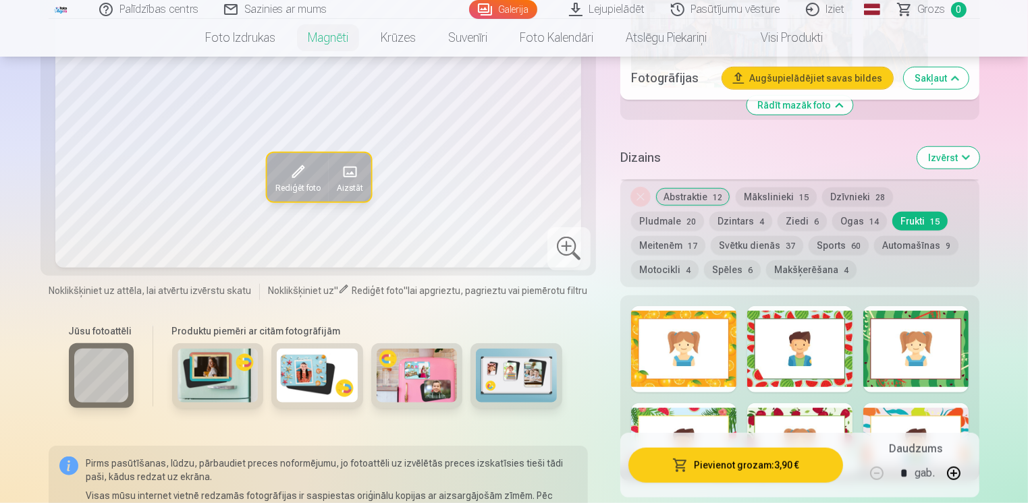
click at [832, 219] on button "Ogas 14" at bounding box center [859, 221] width 55 height 19
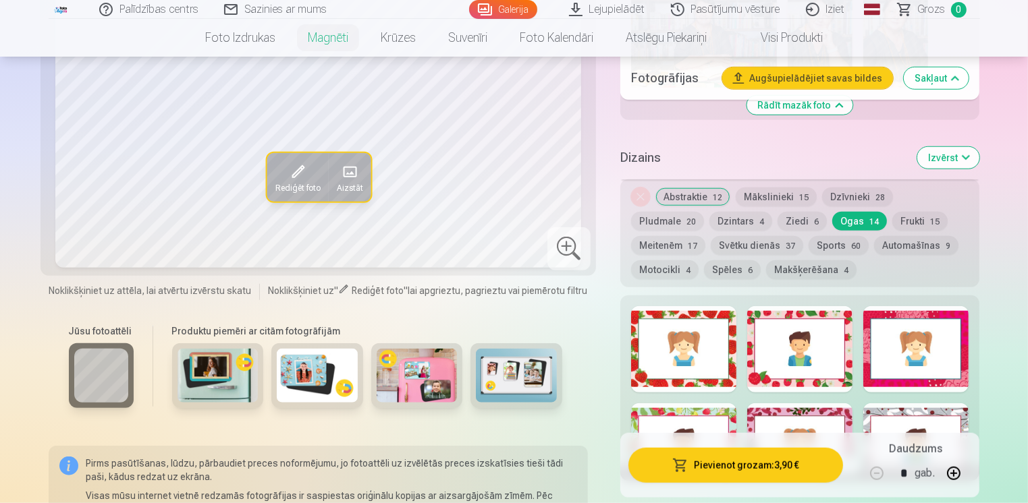
click at [777, 217] on button "Ziedi 6" at bounding box center [801, 221] width 49 height 19
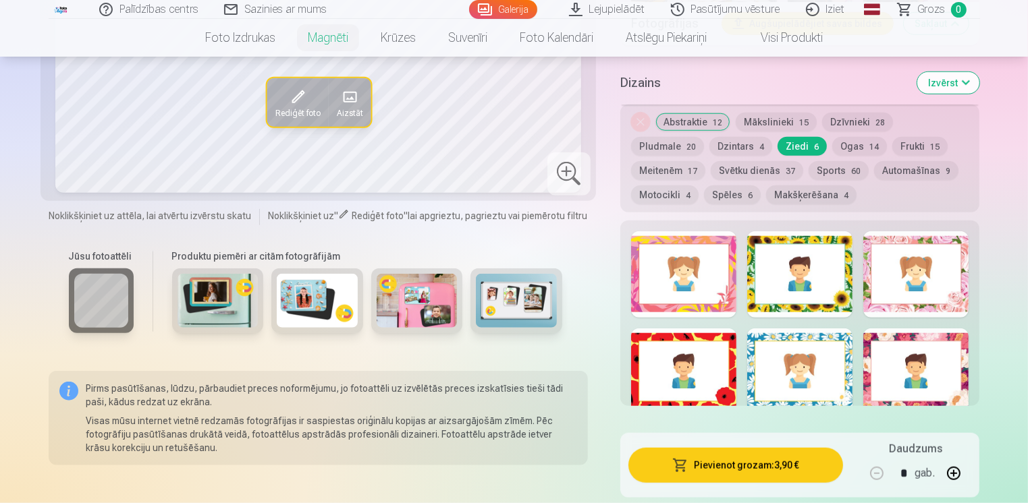
scroll to position [1147, 0]
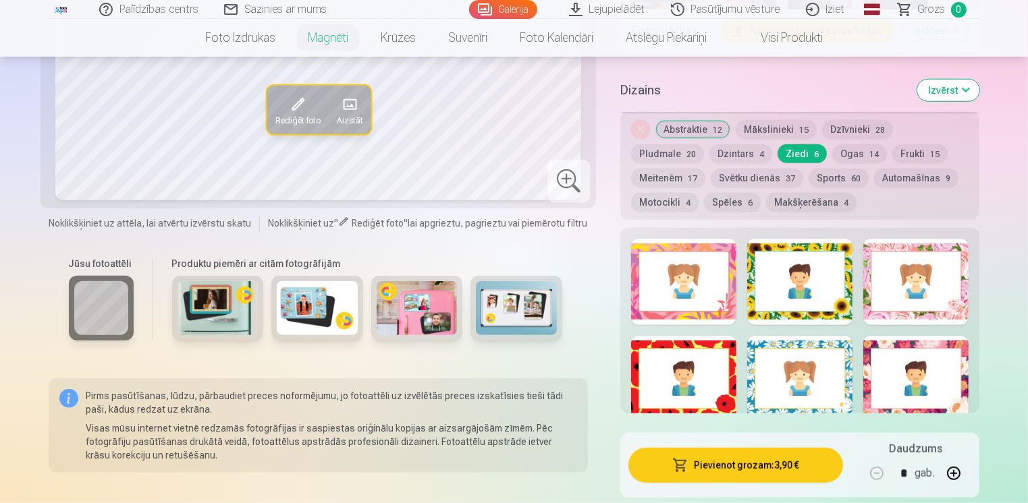
click at [709, 151] on button "Dzintars 4" at bounding box center [740, 153] width 63 height 19
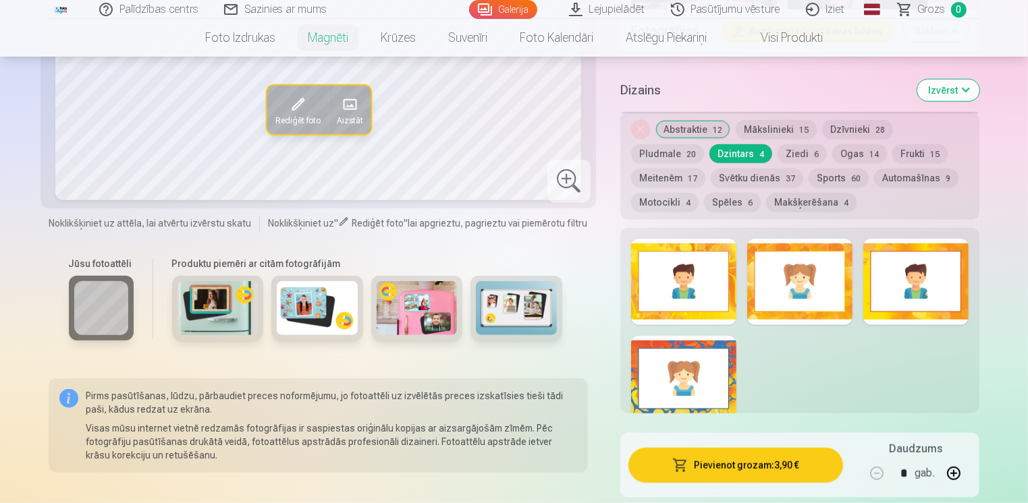
click at [711, 177] on button "Svētku dienās 37" at bounding box center [757, 178] width 92 height 19
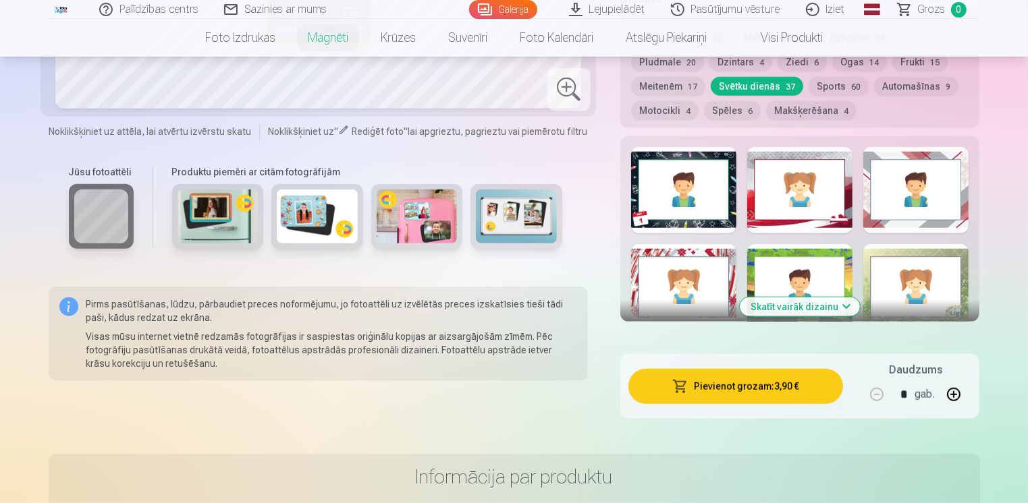
scroll to position [1282, 0]
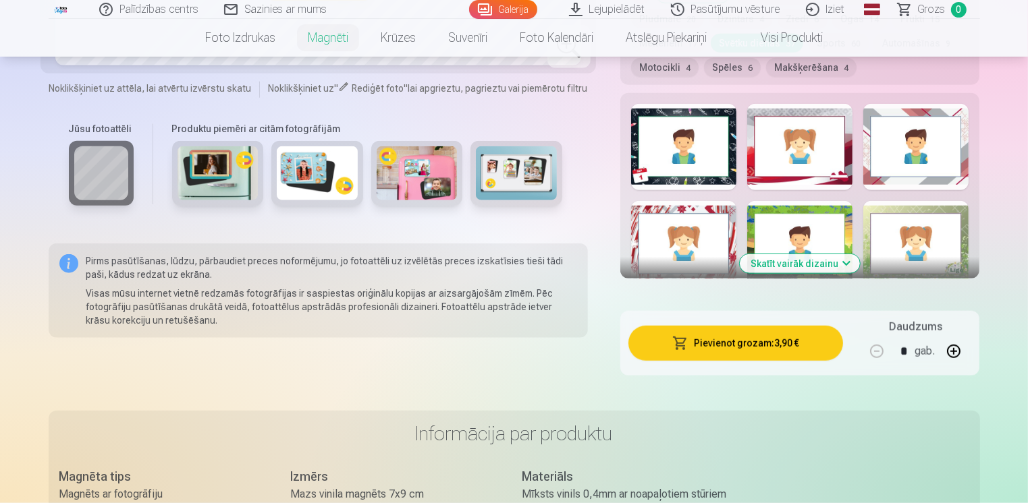
click at [775, 236] on div at bounding box center [799, 244] width 105 height 86
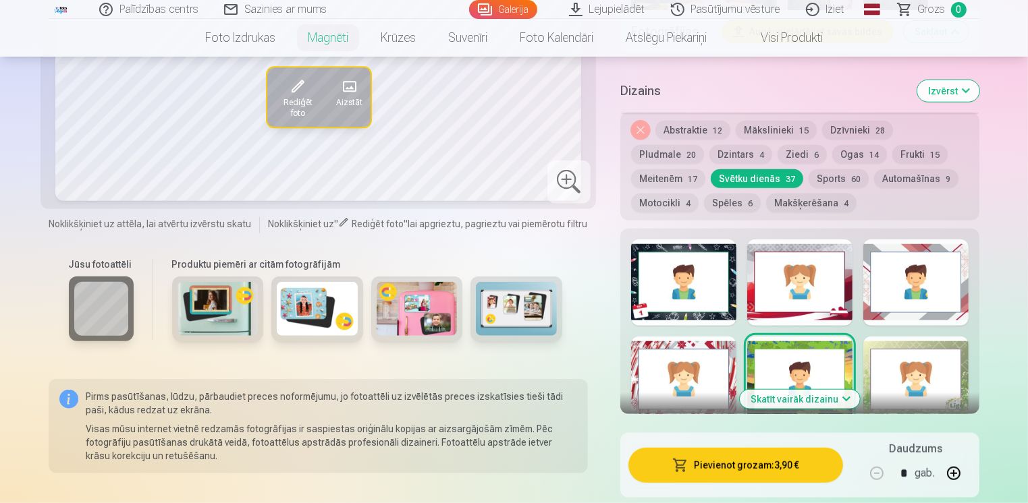
scroll to position [1147, 0]
click at [696, 290] on div at bounding box center [683, 282] width 105 height 86
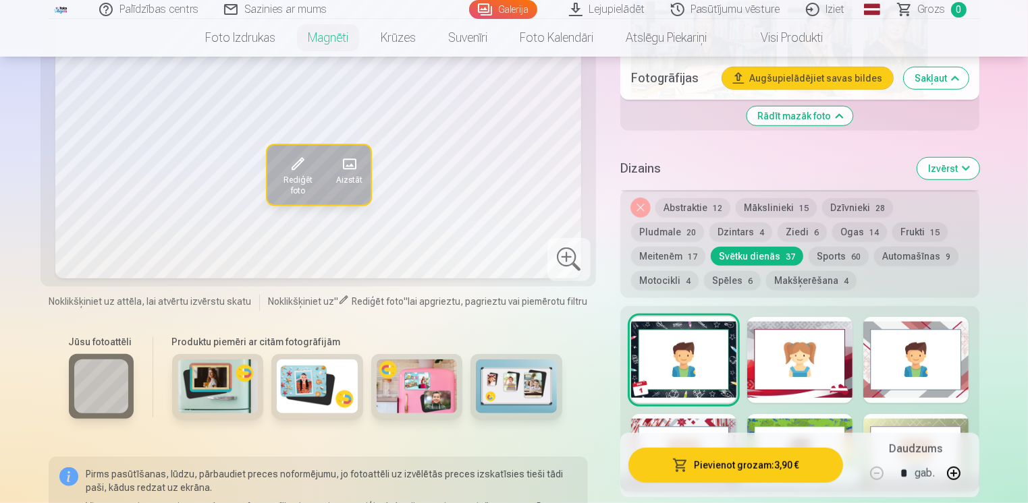
scroll to position [1080, 0]
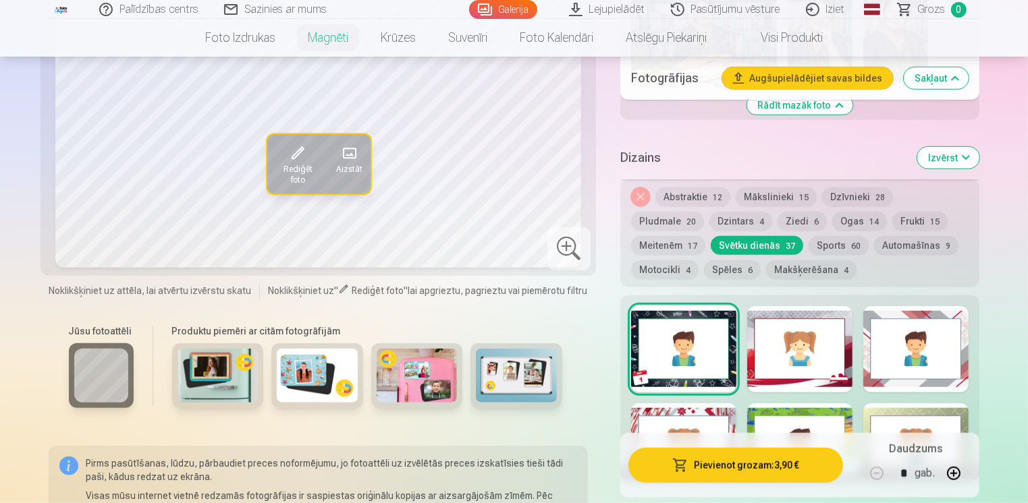
click at [785, 377] on div at bounding box center [799, 349] width 105 height 86
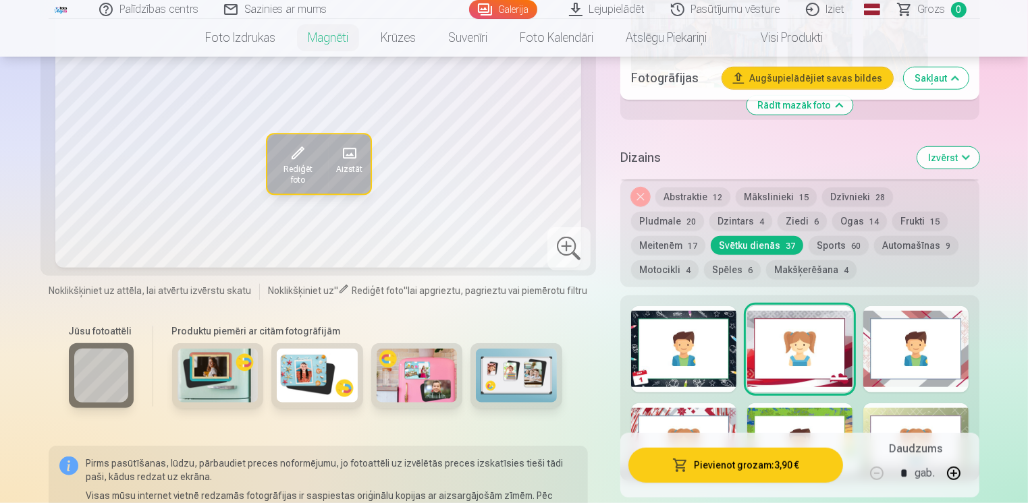
click at [908, 379] on div at bounding box center [915, 349] width 105 height 86
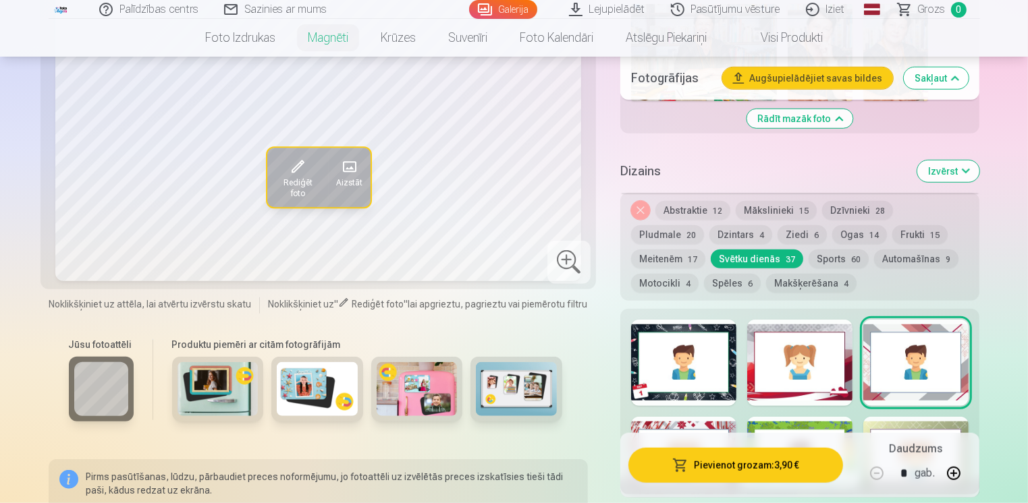
scroll to position [1147, 0]
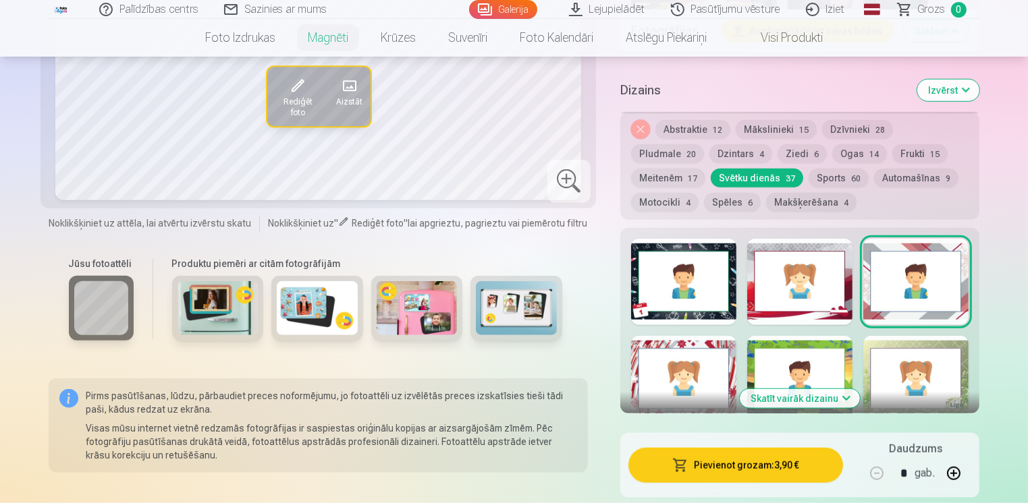
click at [698, 383] on div at bounding box center [683, 379] width 105 height 86
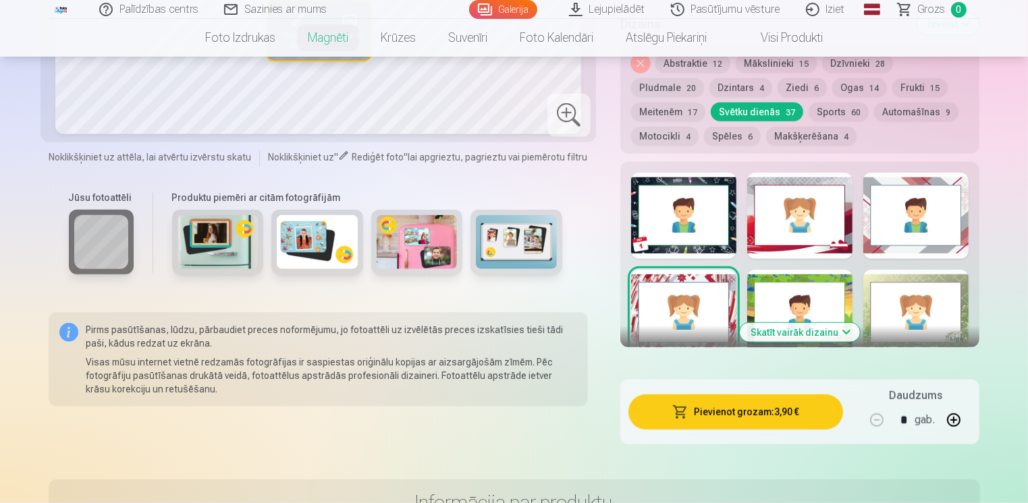
scroll to position [1215, 0]
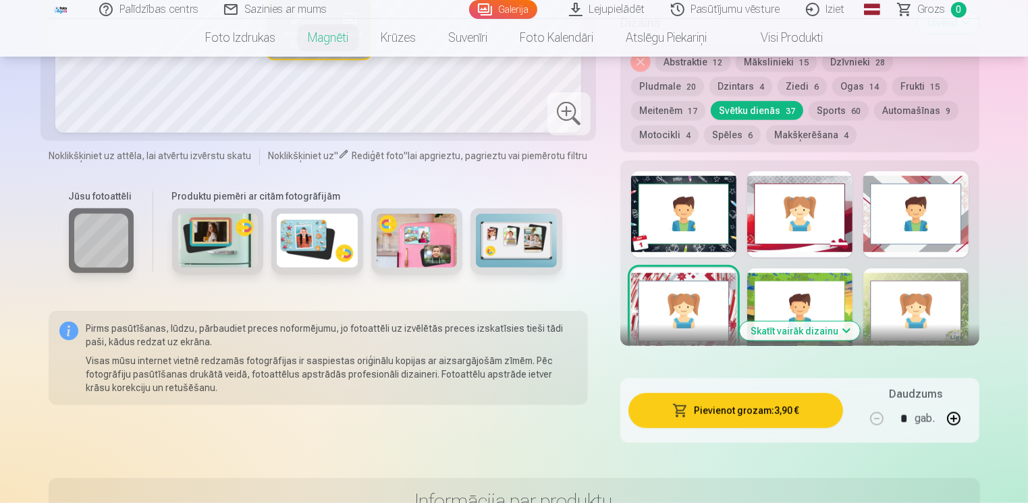
click at [909, 326] on div at bounding box center [915, 312] width 105 height 86
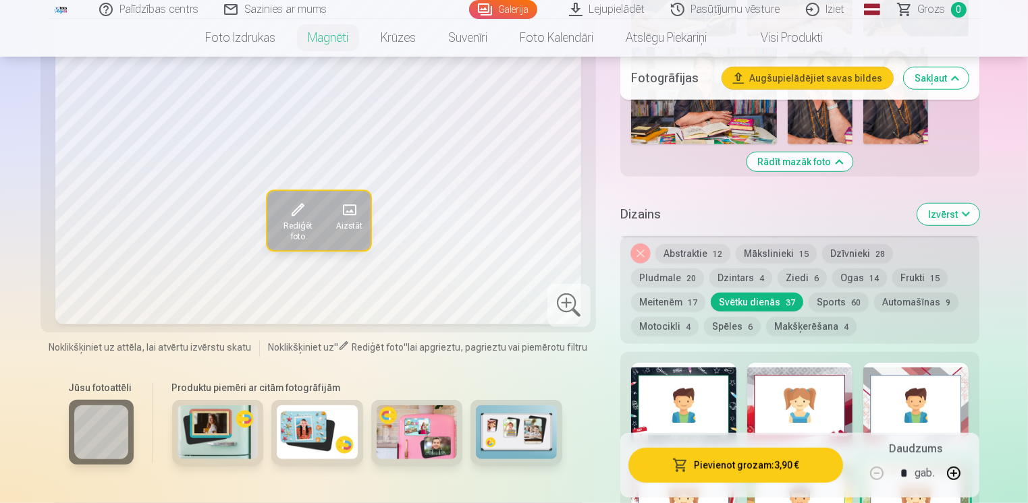
scroll to position [1147, 0]
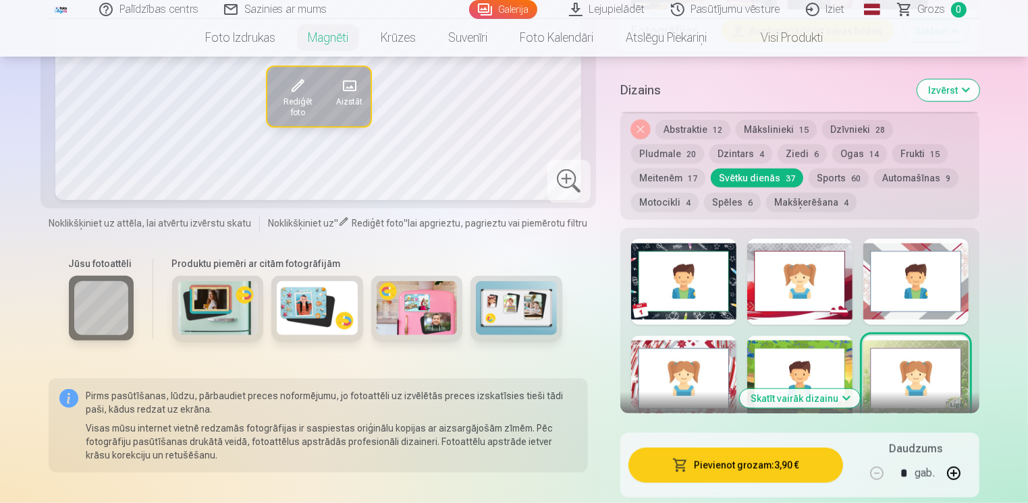
click at [720, 348] on div at bounding box center [683, 379] width 105 height 86
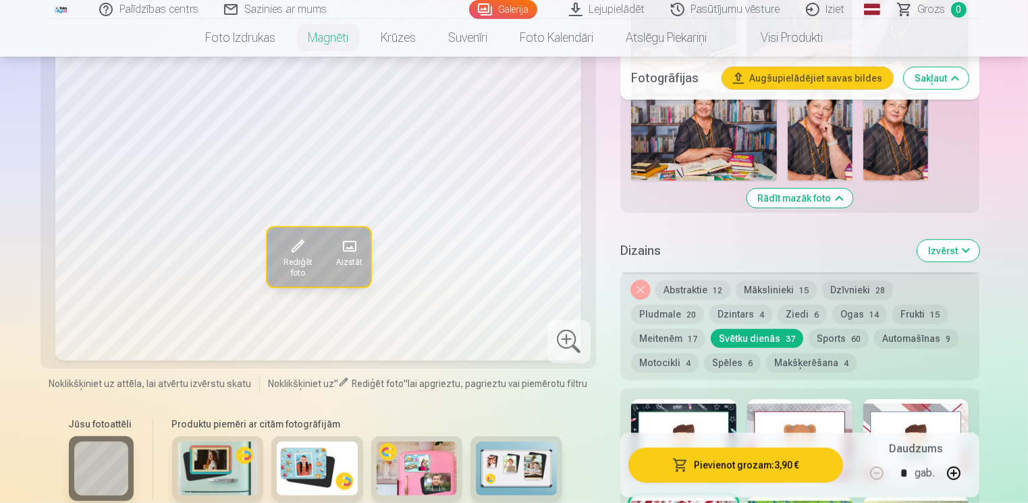
scroll to position [1012, 0]
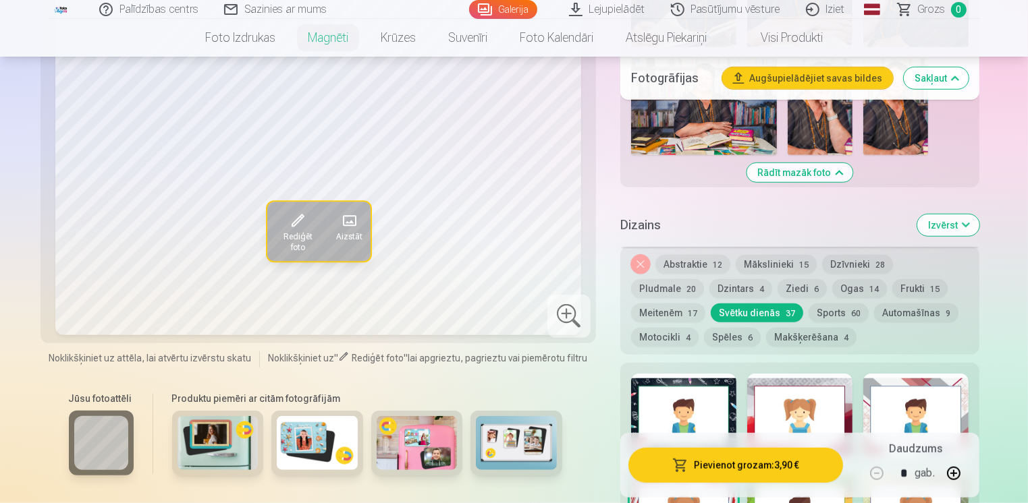
click at [928, 379] on div at bounding box center [915, 417] width 105 height 86
click at [815, 420] on div at bounding box center [799, 417] width 105 height 86
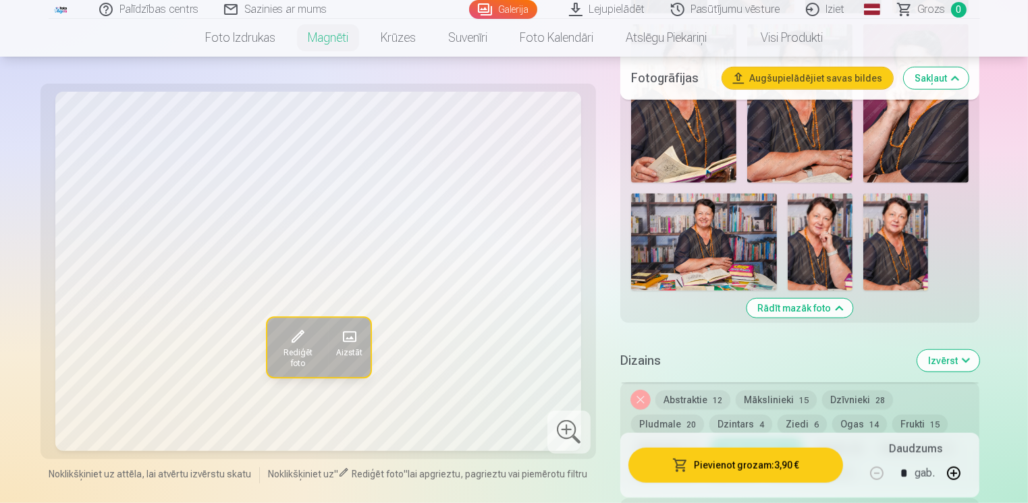
scroll to position [810, 0]
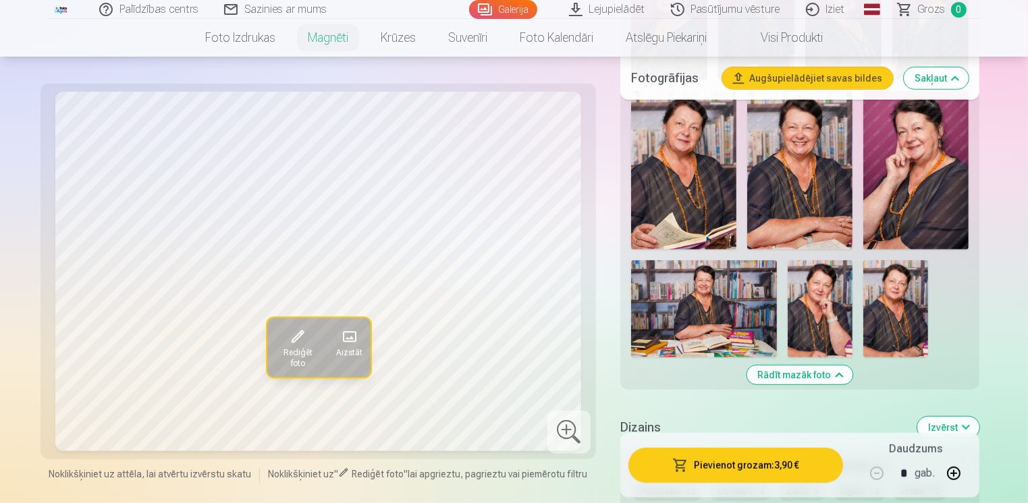
click at [695, 327] on img at bounding box center [704, 308] width 146 height 97
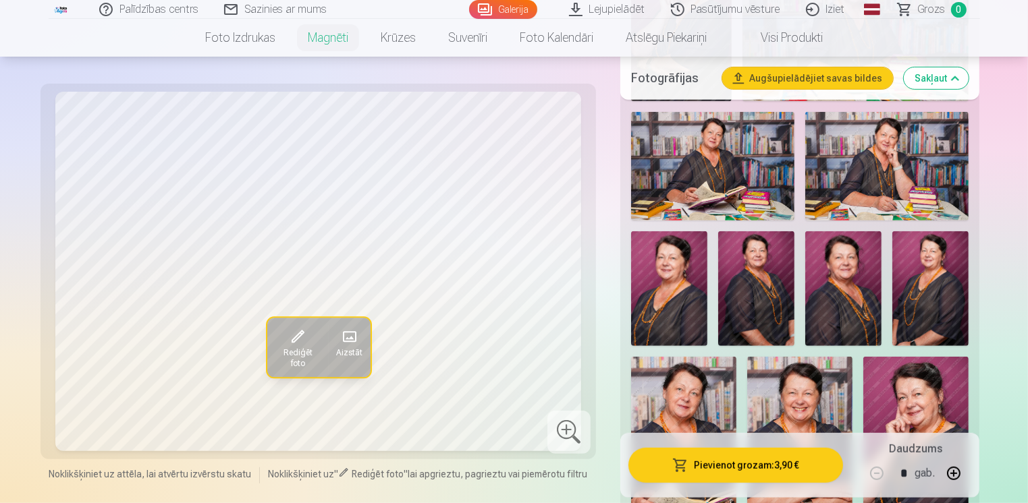
scroll to position [540, 0]
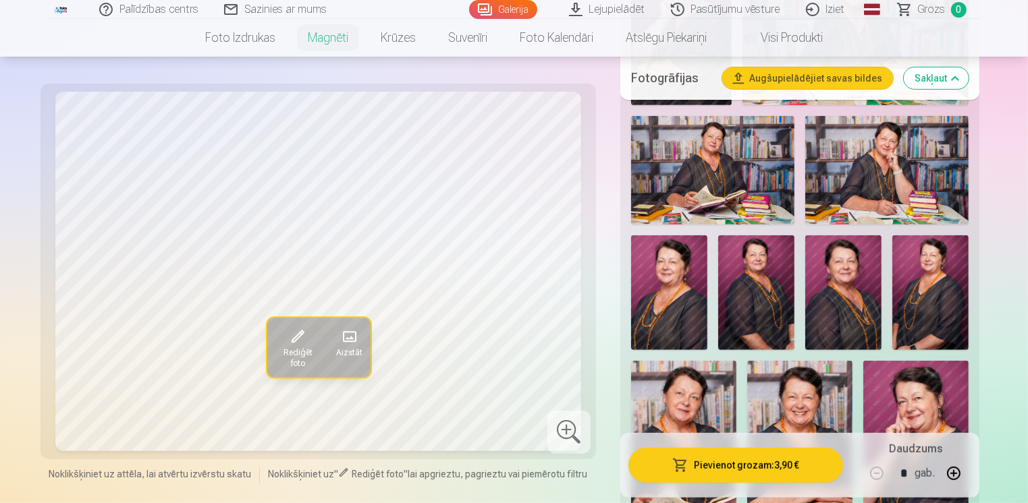
click at [704, 182] on img at bounding box center [712, 170] width 163 height 109
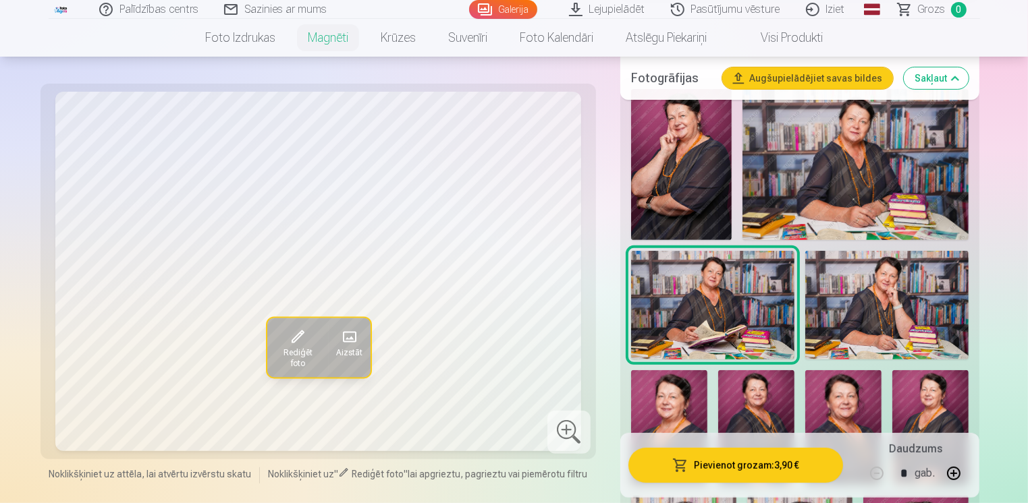
click at [858, 188] on img at bounding box center [855, 164] width 227 height 151
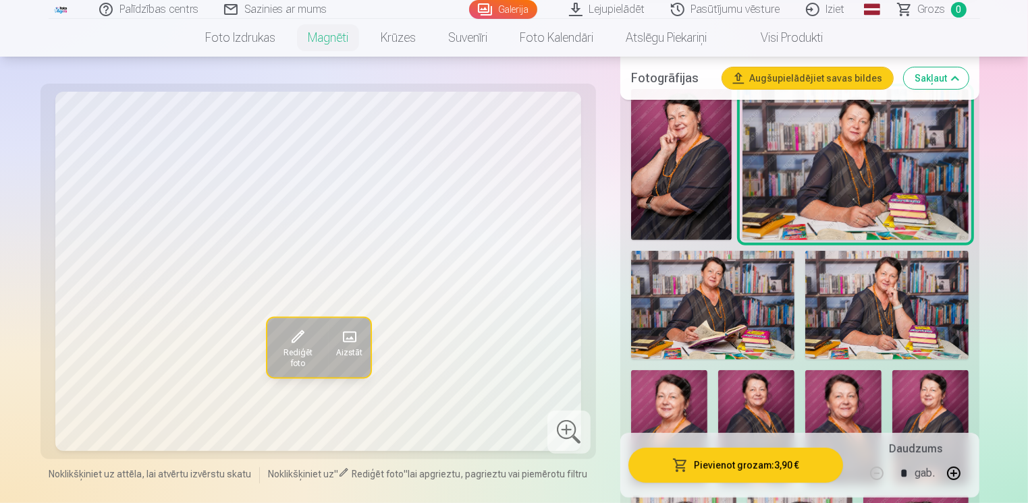
click at [740, 316] on img at bounding box center [712, 305] width 163 height 109
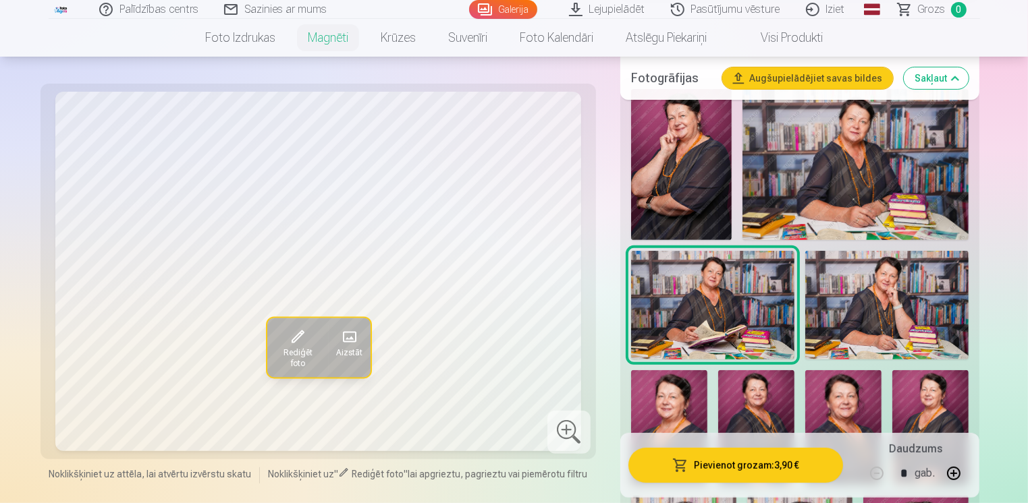
click at [885, 319] on img at bounding box center [886, 305] width 163 height 109
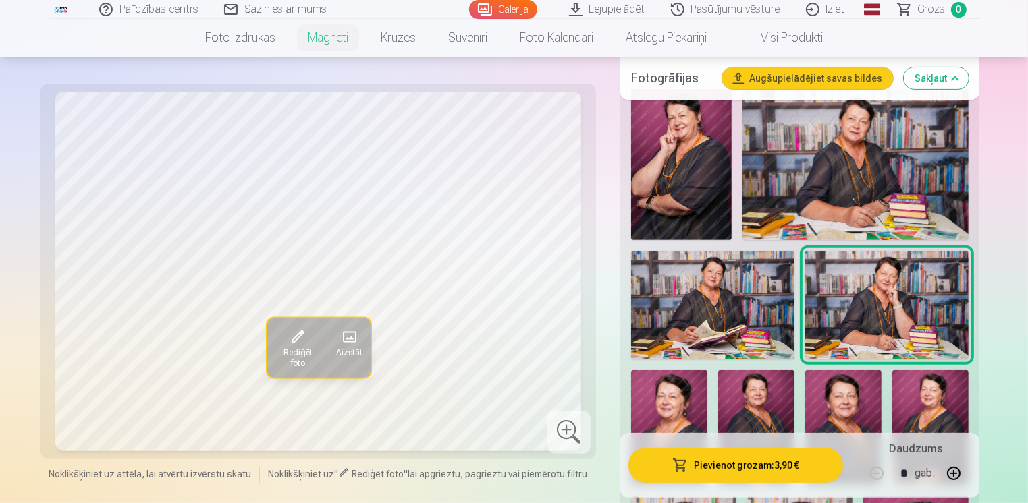
click at [728, 317] on img at bounding box center [712, 305] width 163 height 109
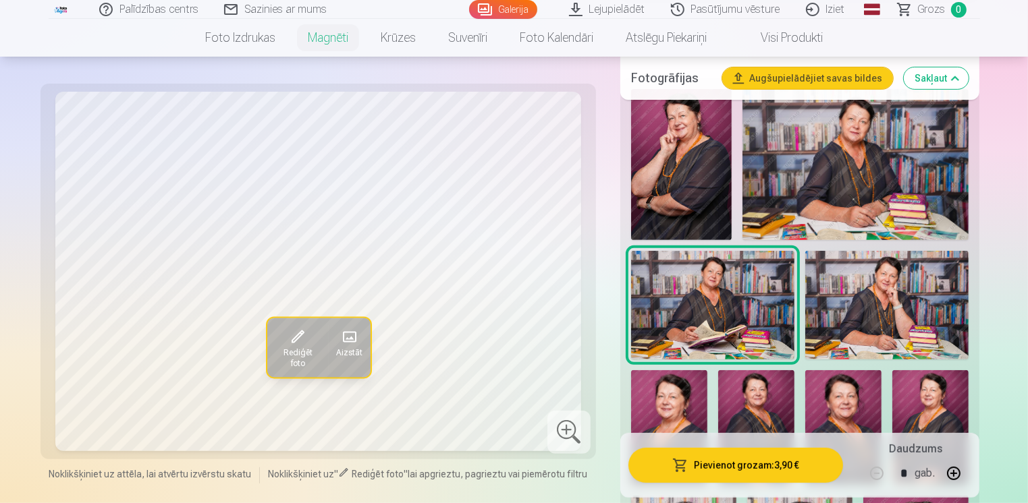
click at [833, 179] on img at bounding box center [855, 164] width 227 height 151
click at [834, 179] on img at bounding box center [855, 164] width 227 height 151
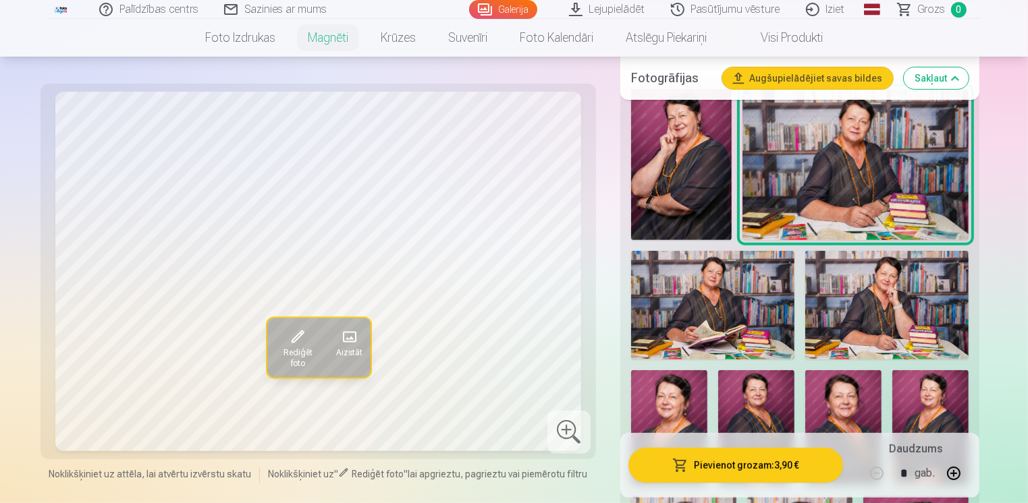
click at [832, 184] on img at bounding box center [855, 164] width 227 height 151
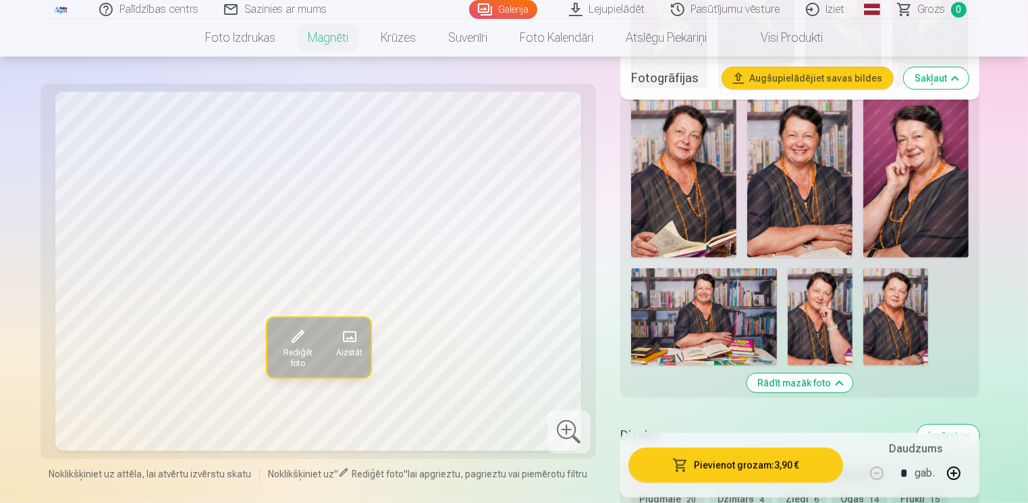
scroll to position [810, 0]
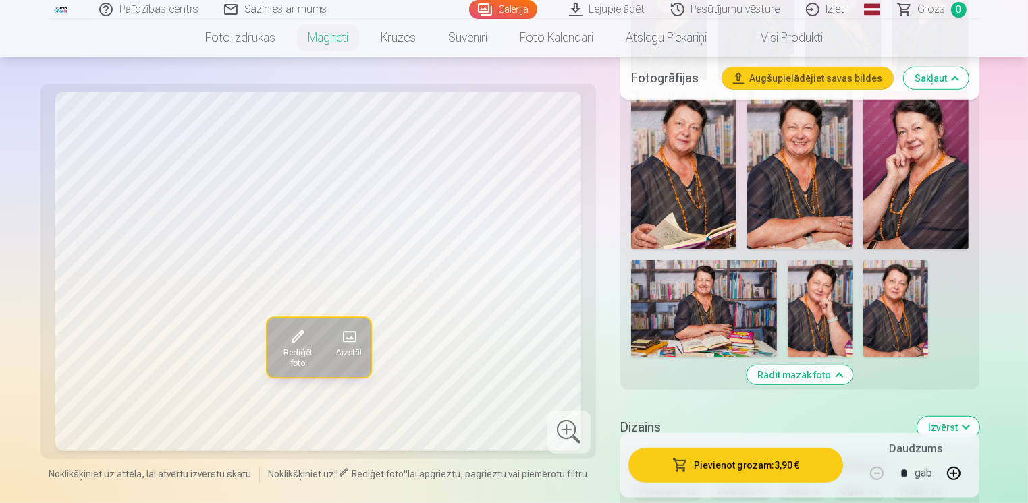
click at [712, 314] on img at bounding box center [704, 308] width 146 height 97
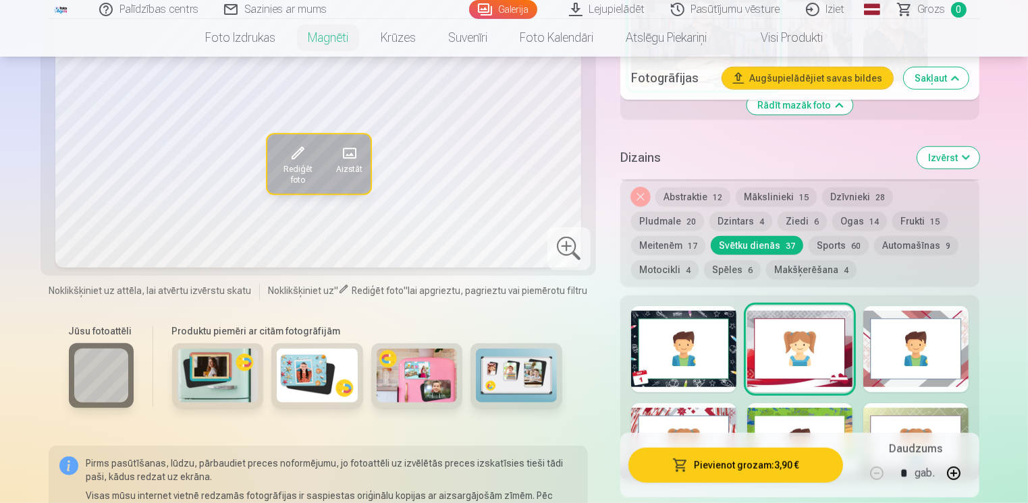
scroll to position [1147, 0]
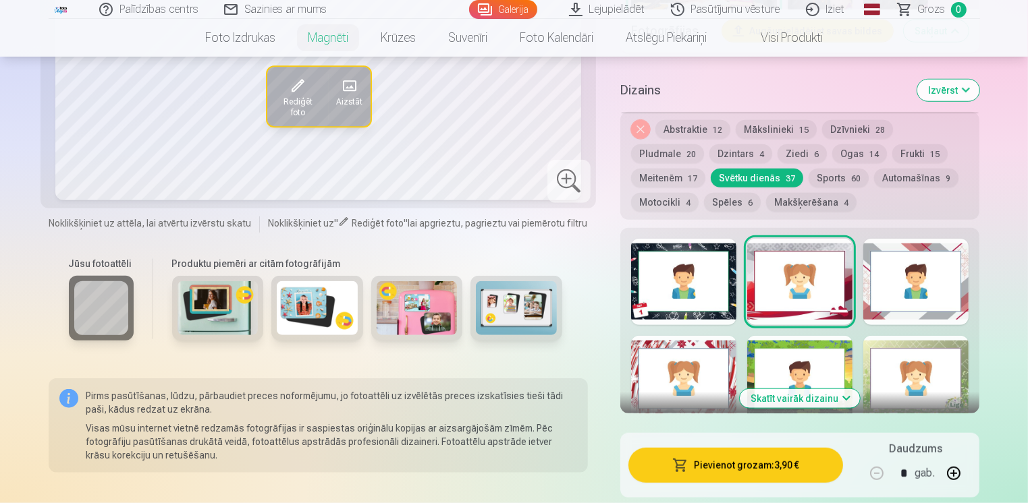
click at [298, 309] on img at bounding box center [317, 308] width 81 height 54
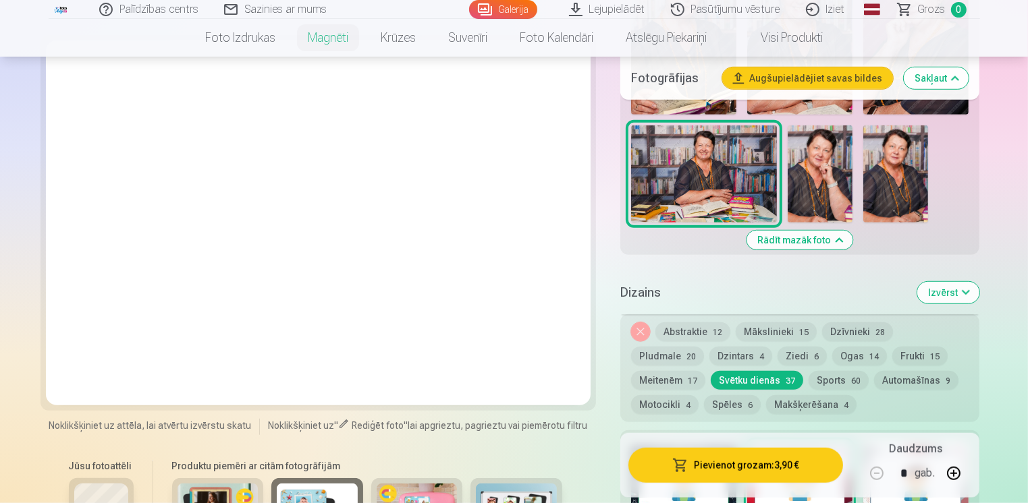
scroll to position [810, 0]
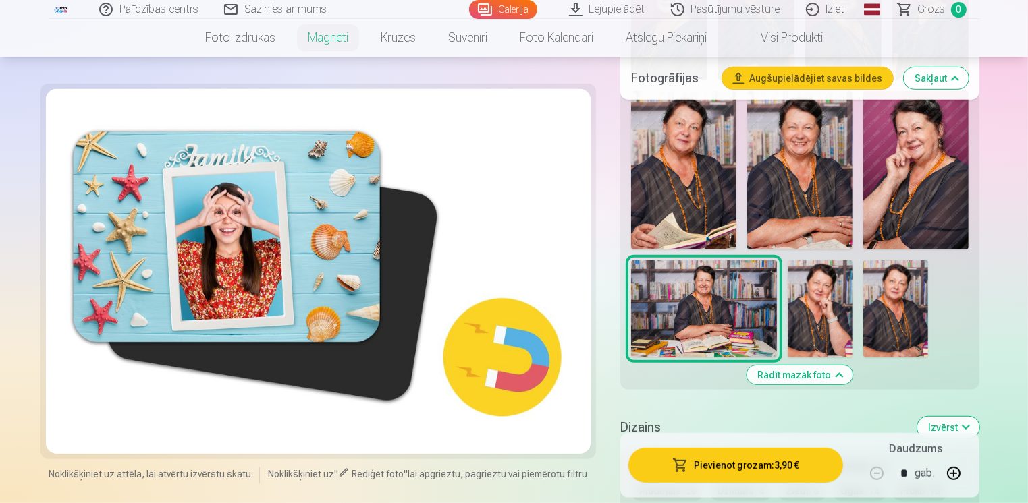
click at [907, 196] on img at bounding box center [915, 170] width 105 height 158
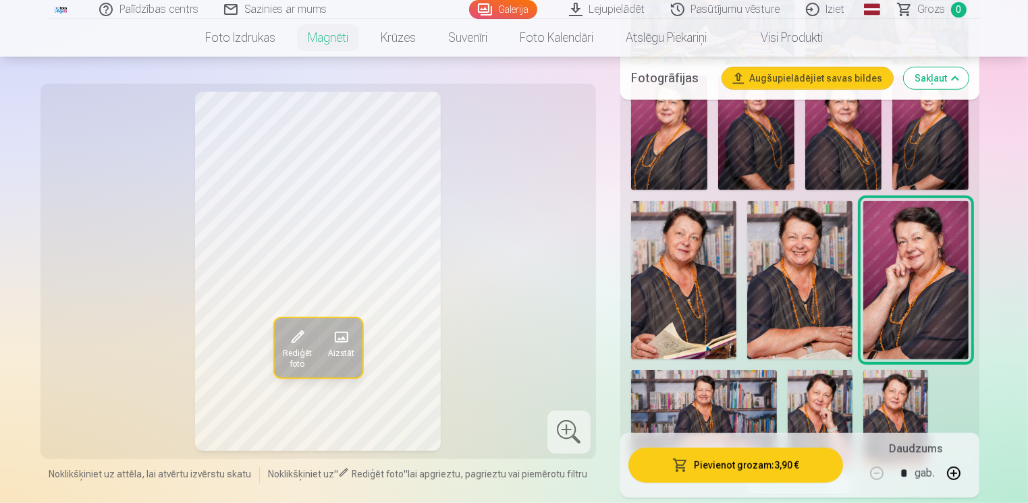
scroll to position [675, 0]
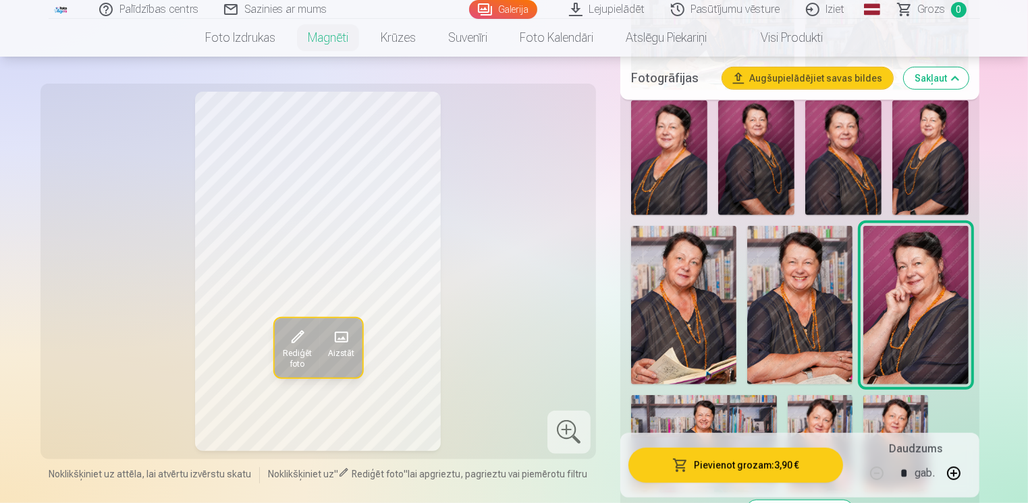
click at [802, 297] on img at bounding box center [799, 305] width 105 height 159
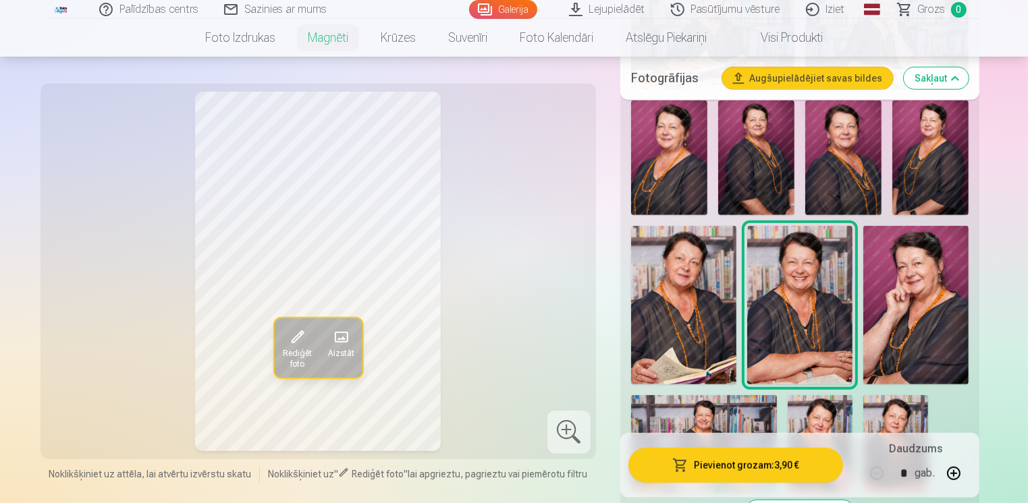
click at [746, 157] on img at bounding box center [756, 158] width 76 height 115
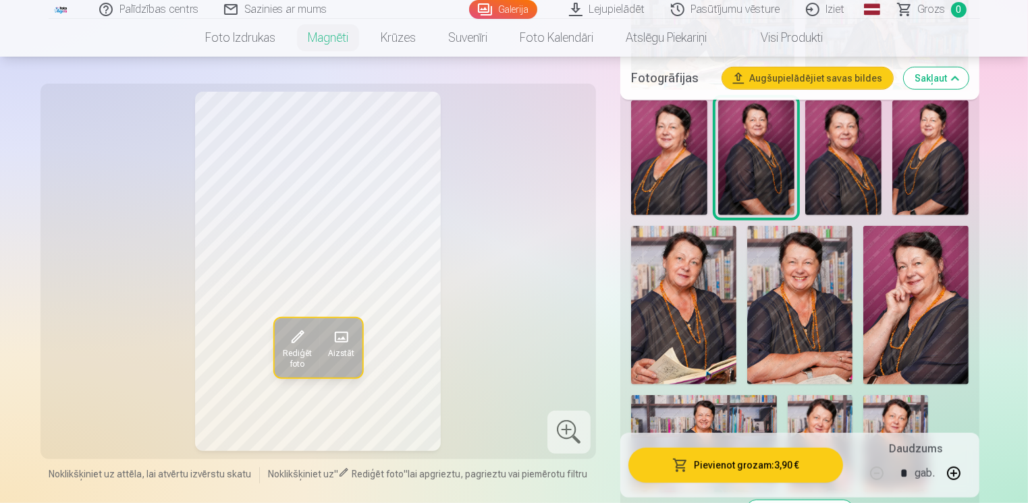
click at [677, 190] on img at bounding box center [669, 158] width 76 height 115
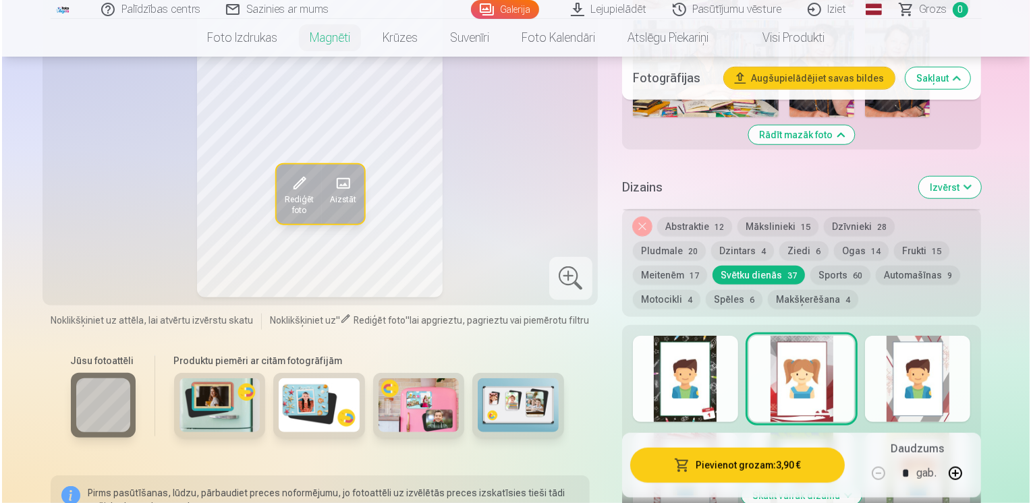
scroll to position [1080, 0]
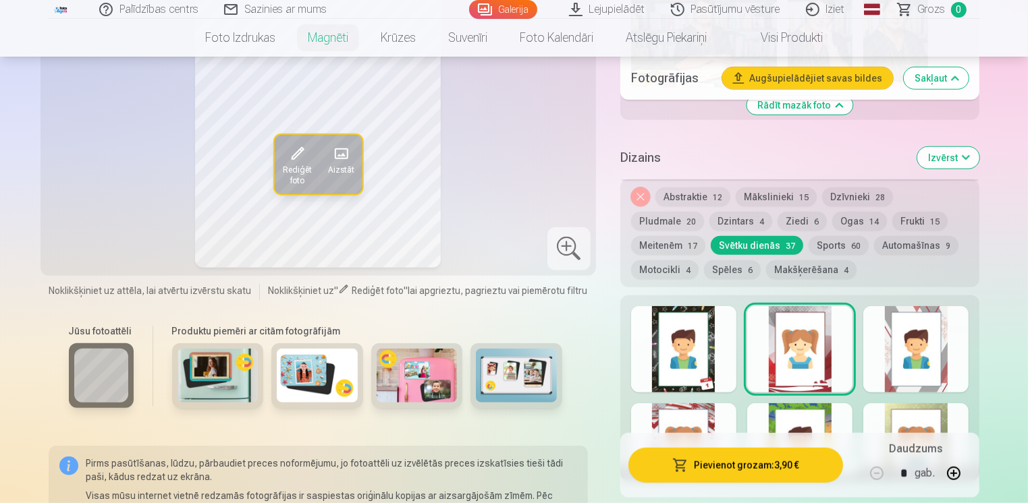
click at [721, 472] on button "Pievienot grozam : 3,90 €" at bounding box center [735, 465] width 215 height 35
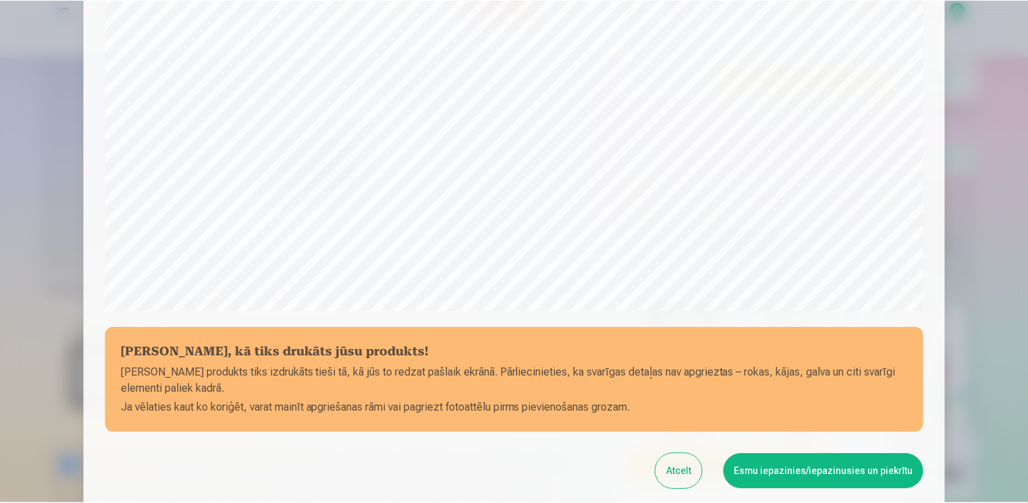
scroll to position [468, 0]
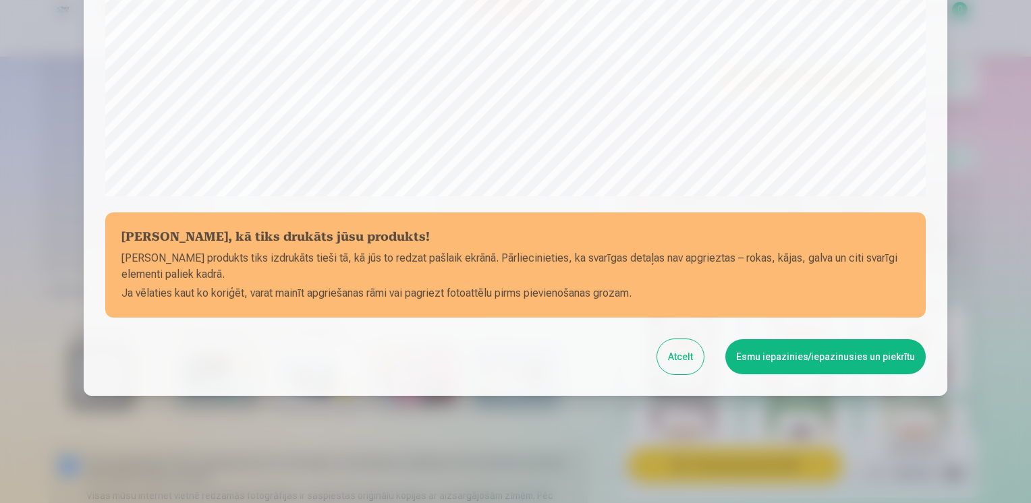
click at [794, 358] on button "Esmu iepazinies/iepazinusies un piekrītu" at bounding box center [825, 356] width 200 height 35
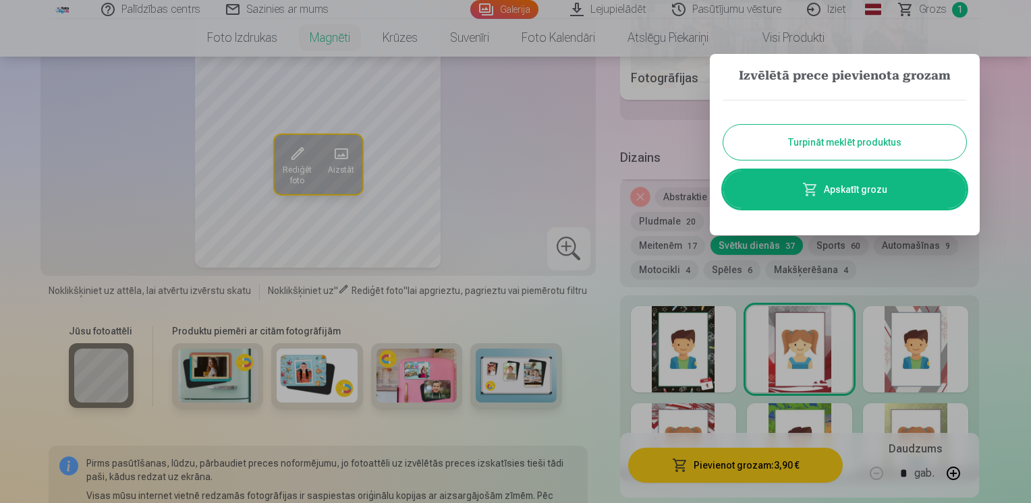
click at [804, 145] on button "Turpināt meklēt produktus" at bounding box center [844, 142] width 243 height 35
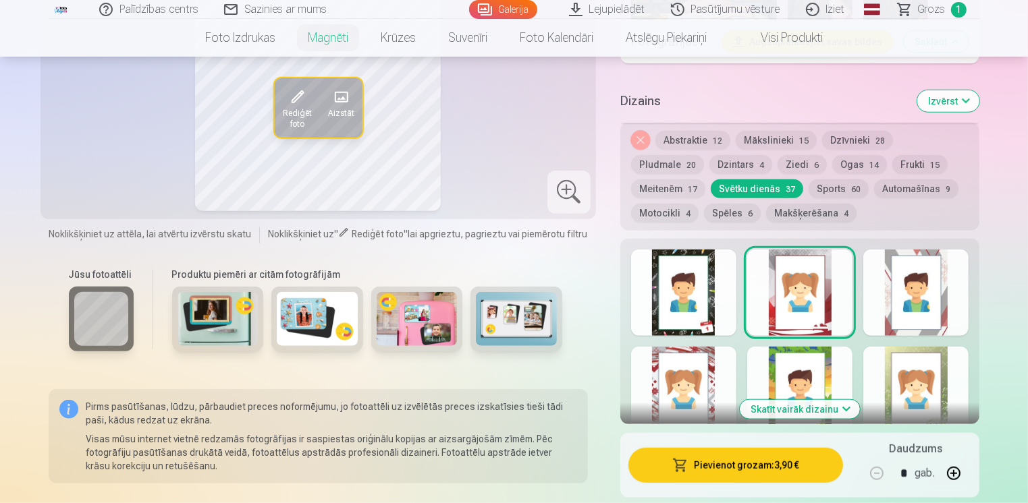
scroll to position [1215, 0]
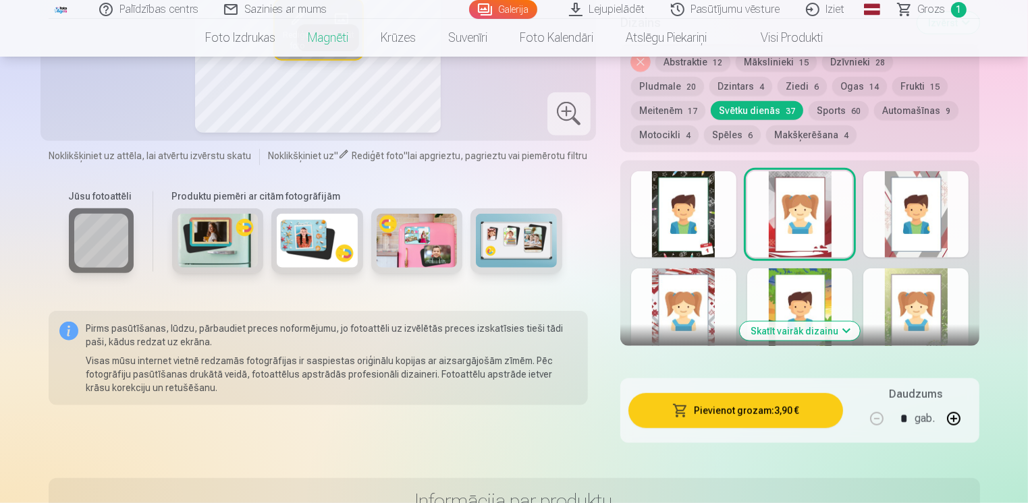
click at [429, 255] on img at bounding box center [417, 241] width 81 height 54
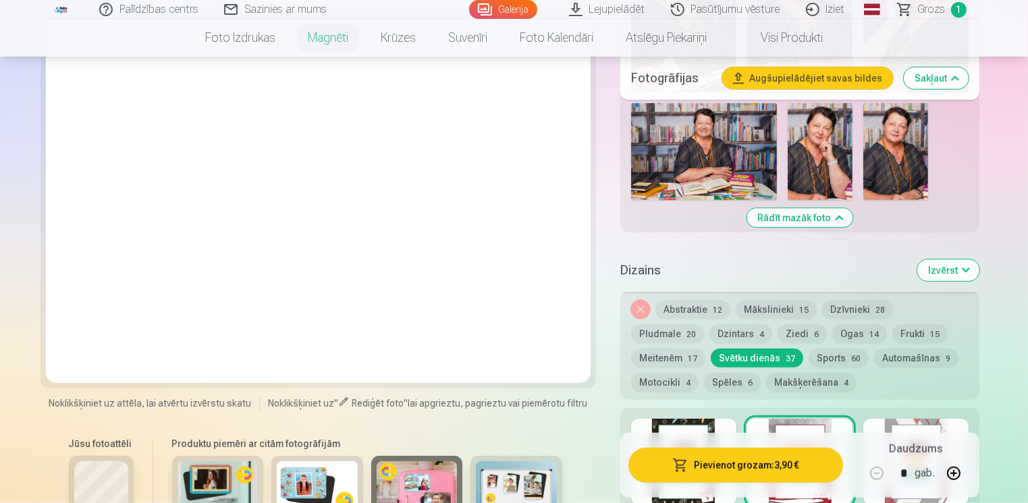
scroll to position [945, 0]
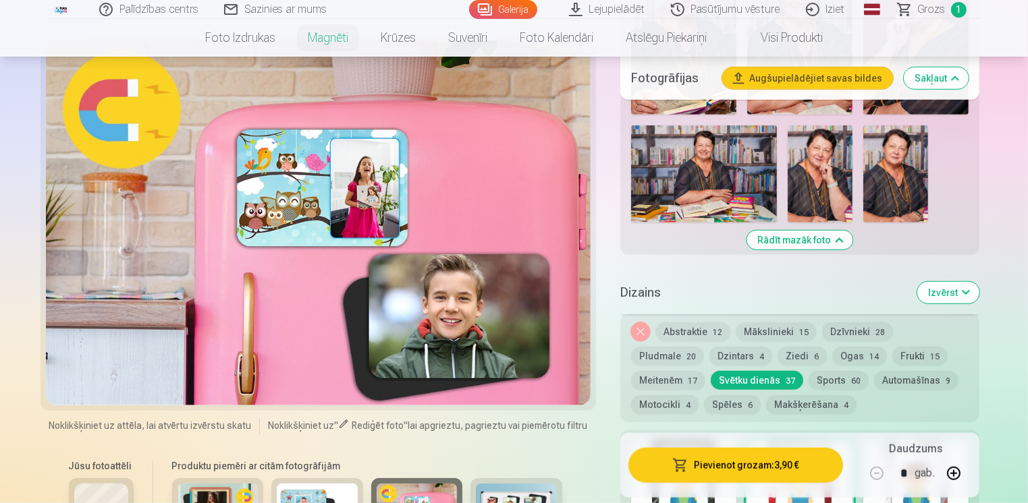
click at [450, 316] on div at bounding box center [318, 222] width 545 height 365
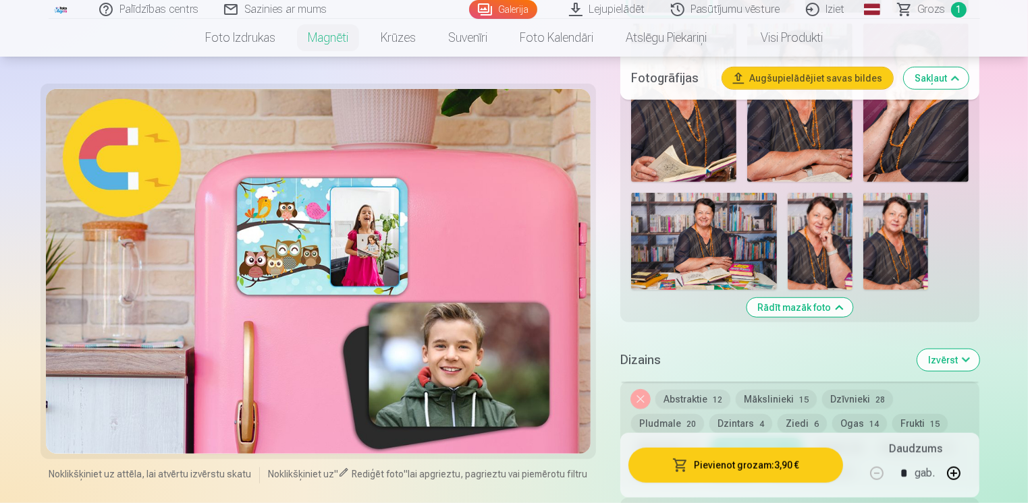
scroll to position [810, 0]
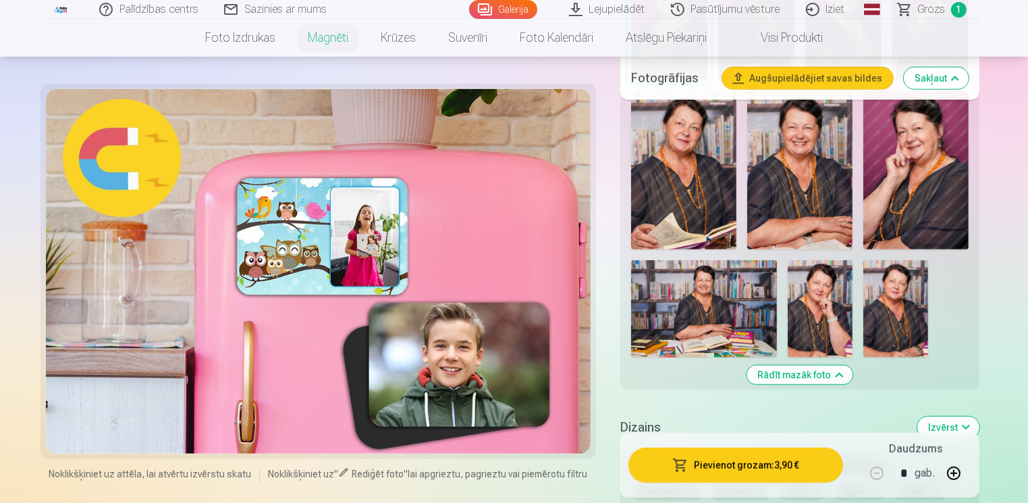
click at [702, 296] on img at bounding box center [704, 308] width 146 height 97
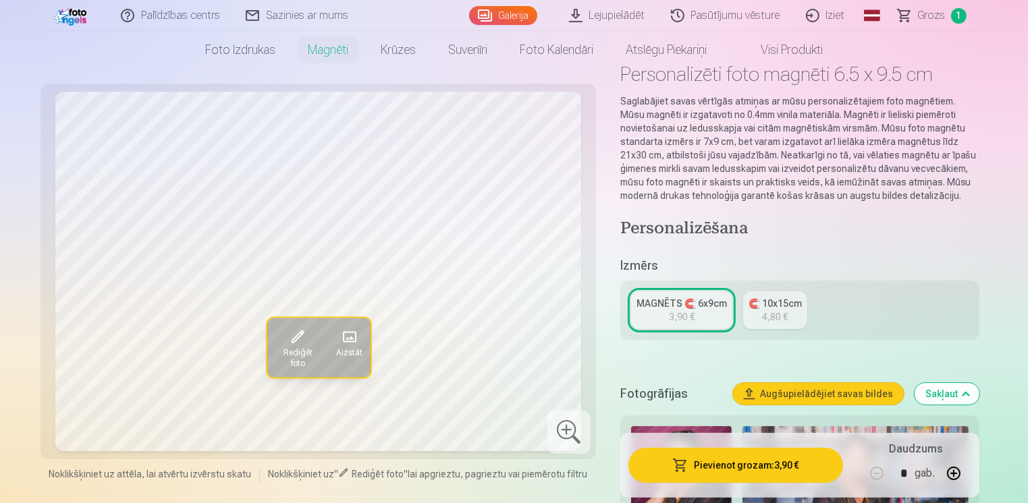
scroll to position [0, 0]
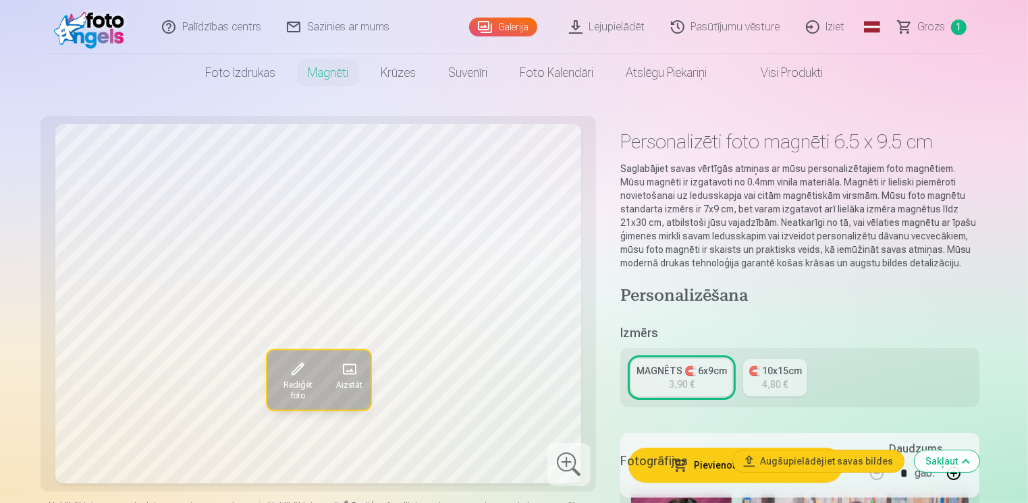
click at [776, 387] on div "4,80 €" at bounding box center [775, 384] width 26 height 13
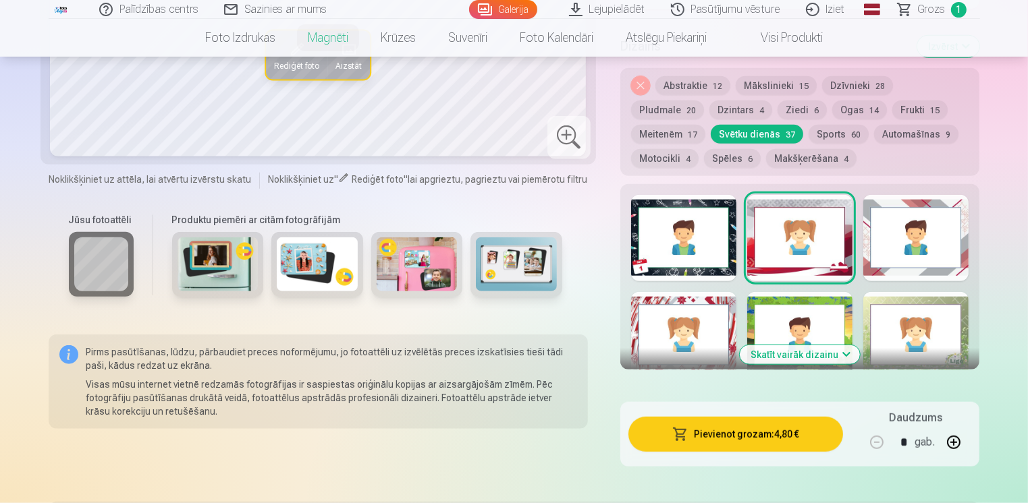
scroll to position [1215, 0]
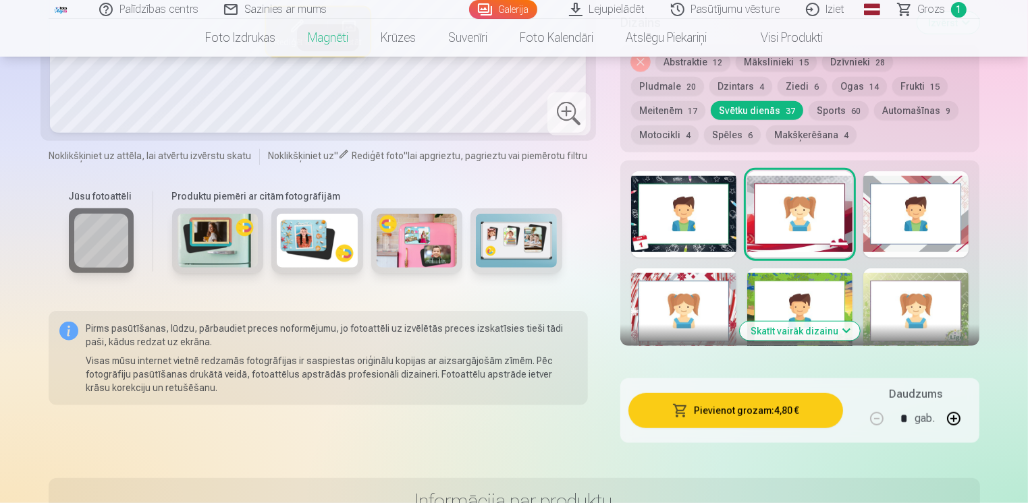
click at [843, 328] on button "Skatīt vairāk dizainu" at bounding box center [800, 331] width 120 height 19
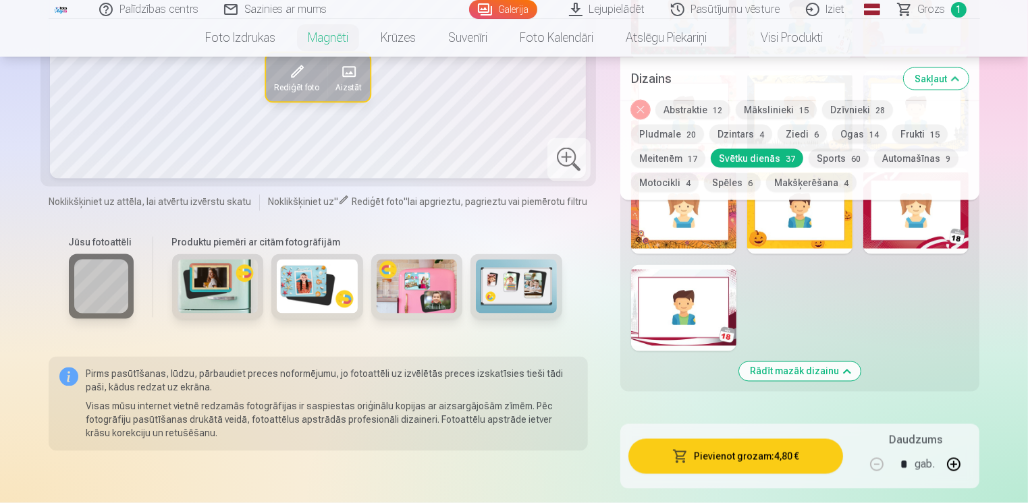
scroll to position [2294, 0]
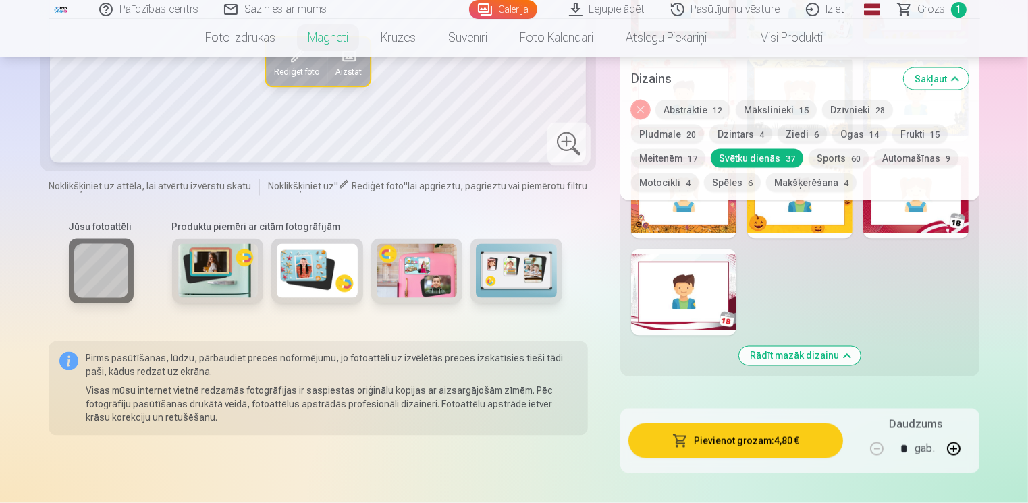
click at [690, 304] on div at bounding box center [683, 293] width 105 height 86
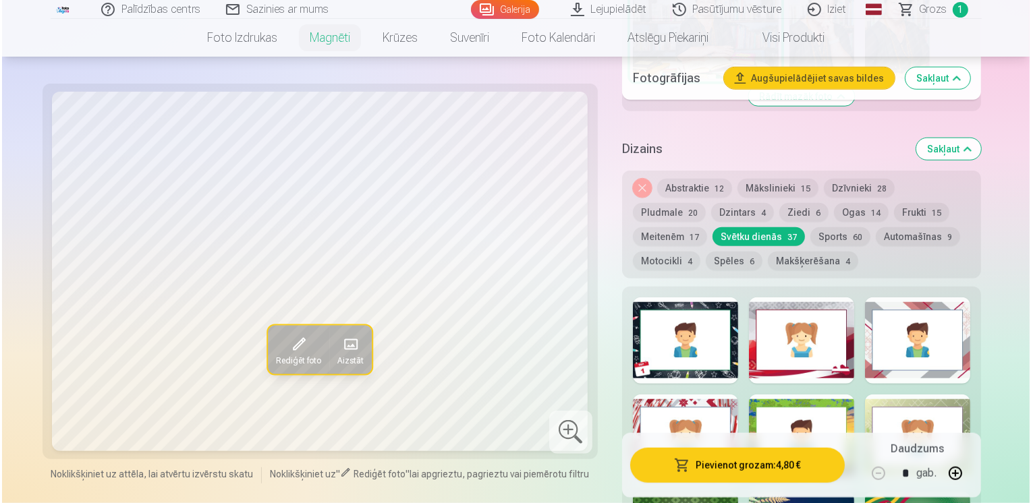
scroll to position [1080, 0]
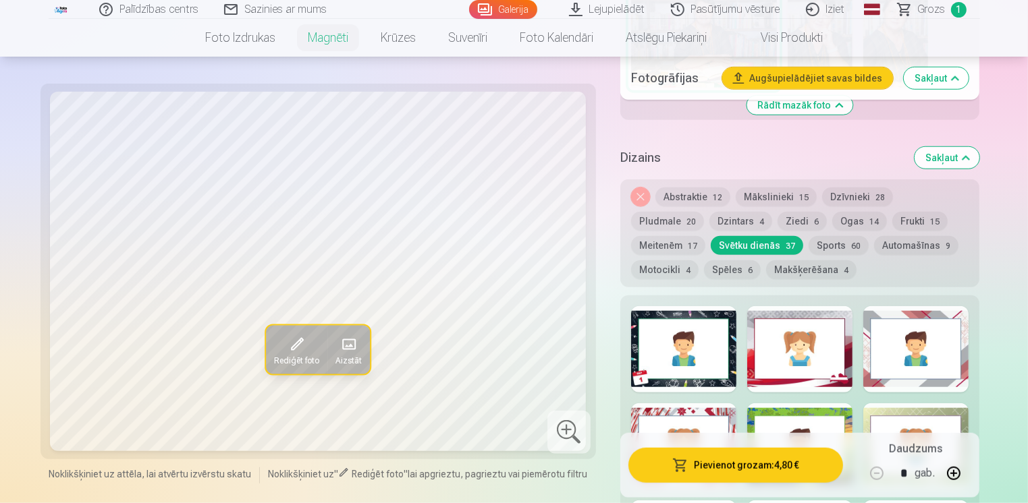
click at [713, 385] on div at bounding box center [683, 349] width 105 height 86
click at [733, 464] on button "Pievienot grozam : 4,80 €" at bounding box center [735, 465] width 215 height 35
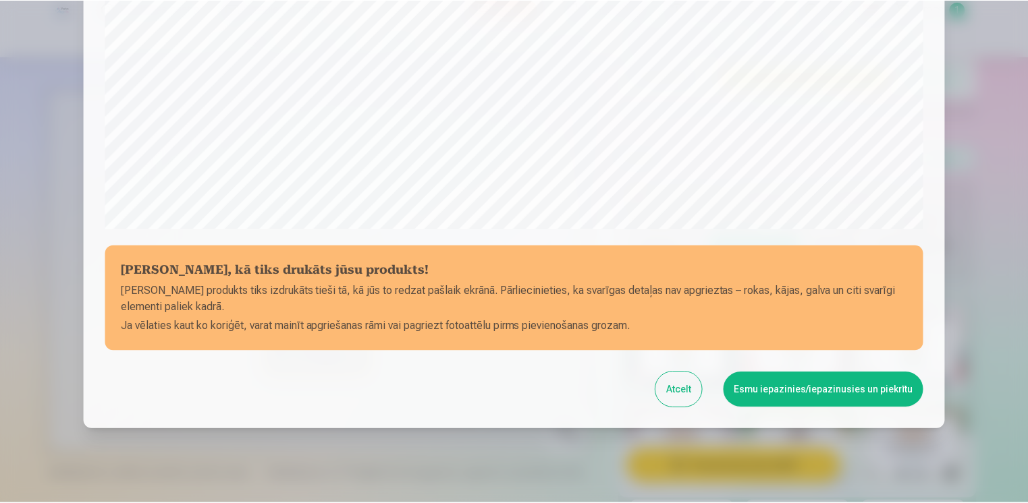
scroll to position [468, 0]
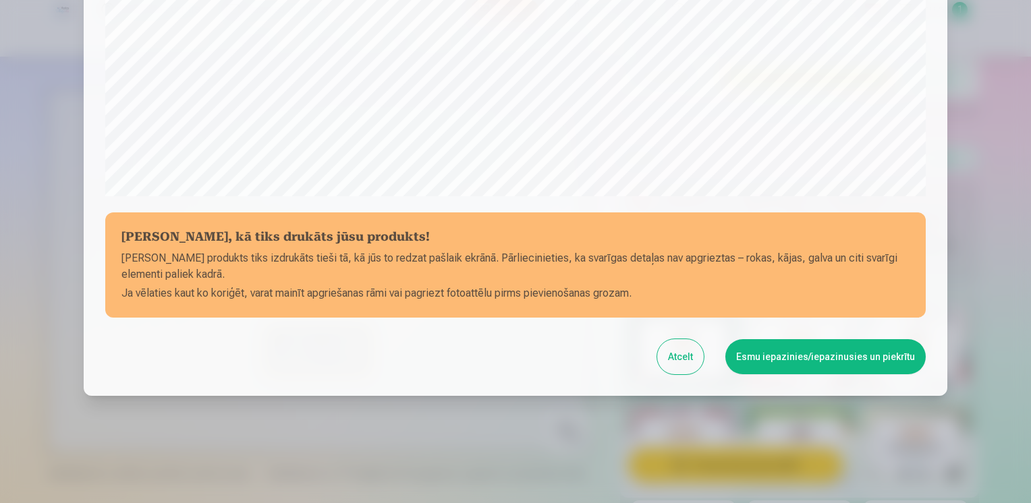
click at [806, 368] on button "Esmu iepazinies/iepazinusies un piekrītu" at bounding box center [825, 356] width 200 height 35
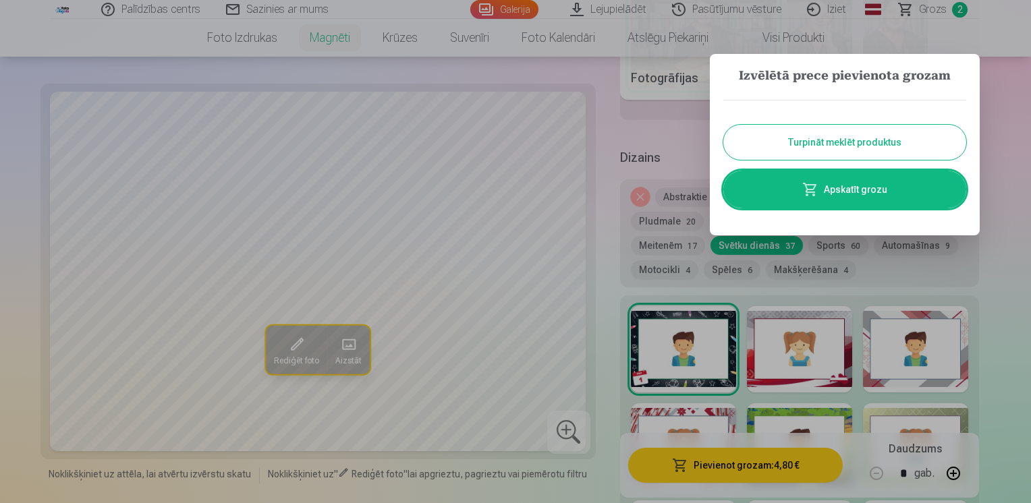
click at [812, 147] on button "Turpināt meklēt produktus" at bounding box center [844, 142] width 243 height 35
click at [812, 147] on div "Dizains Sakļaut" at bounding box center [800, 157] width 360 height 43
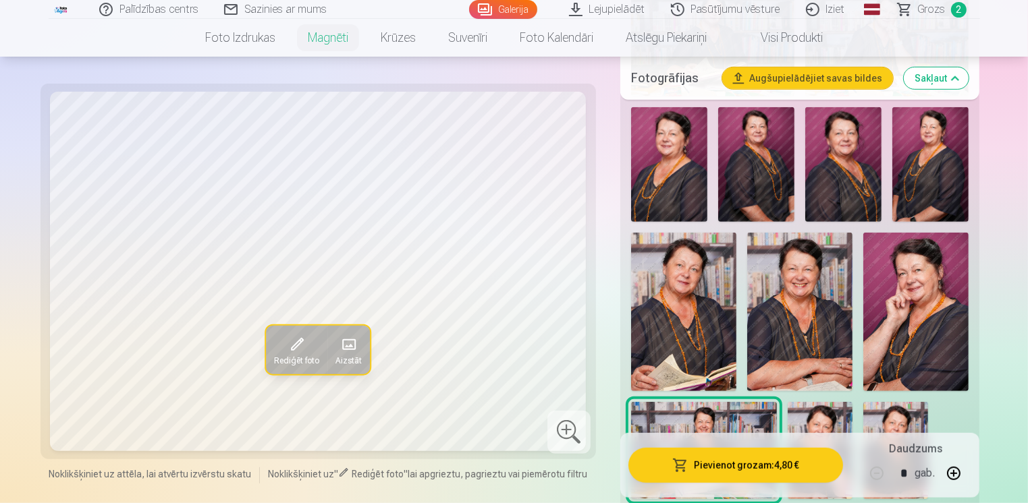
scroll to position [675, 0]
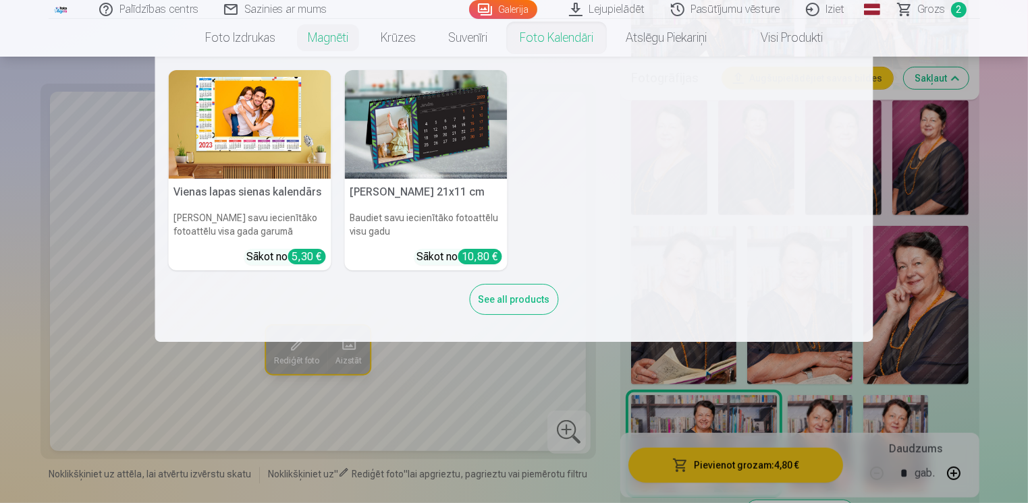
click at [553, 45] on link "Foto kalendāri" at bounding box center [556, 38] width 106 height 38
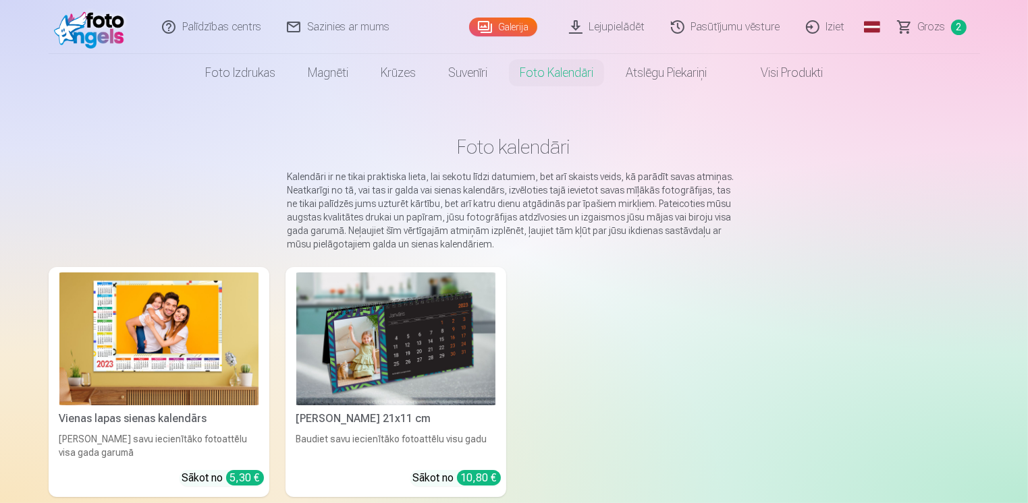
click at [382, 325] on img at bounding box center [395, 339] width 199 height 133
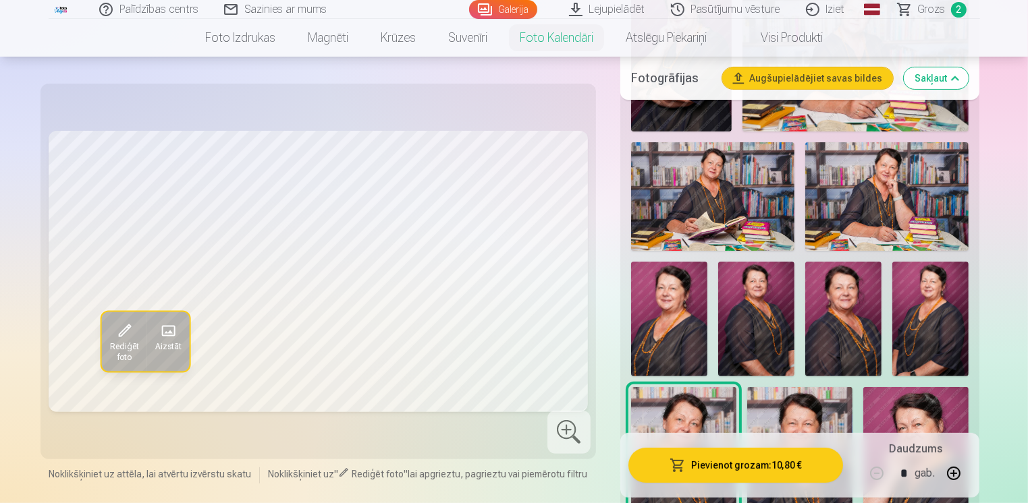
scroll to position [405, 0]
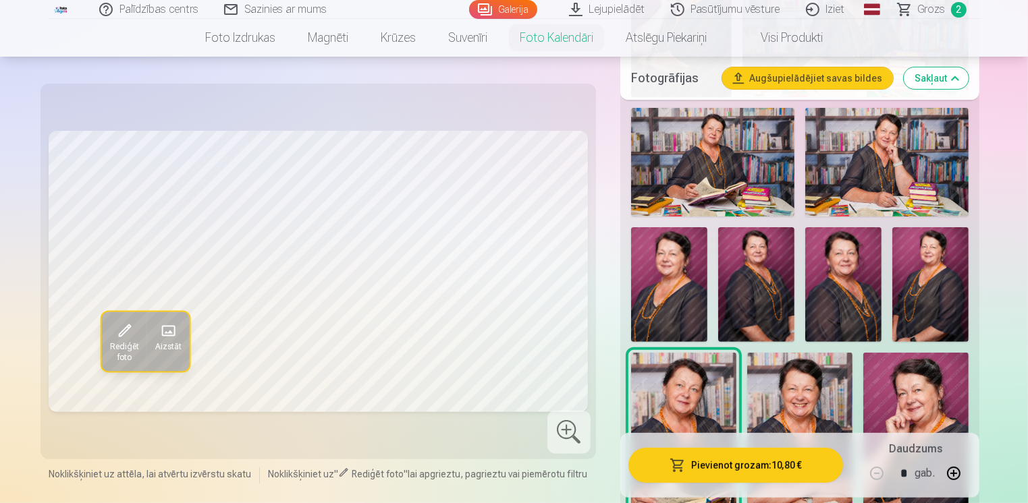
click at [811, 389] on img at bounding box center [799, 432] width 105 height 159
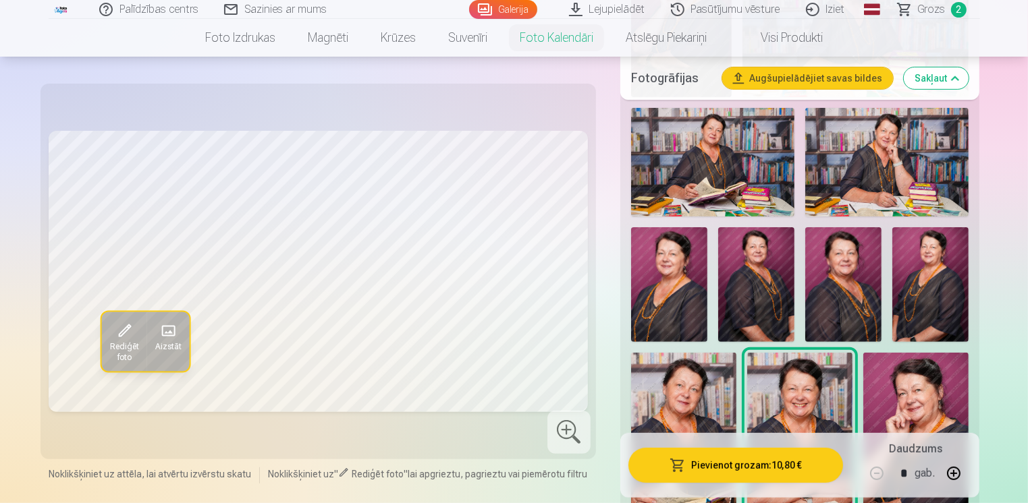
click at [848, 296] on img at bounding box center [843, 284] width 76 height 115
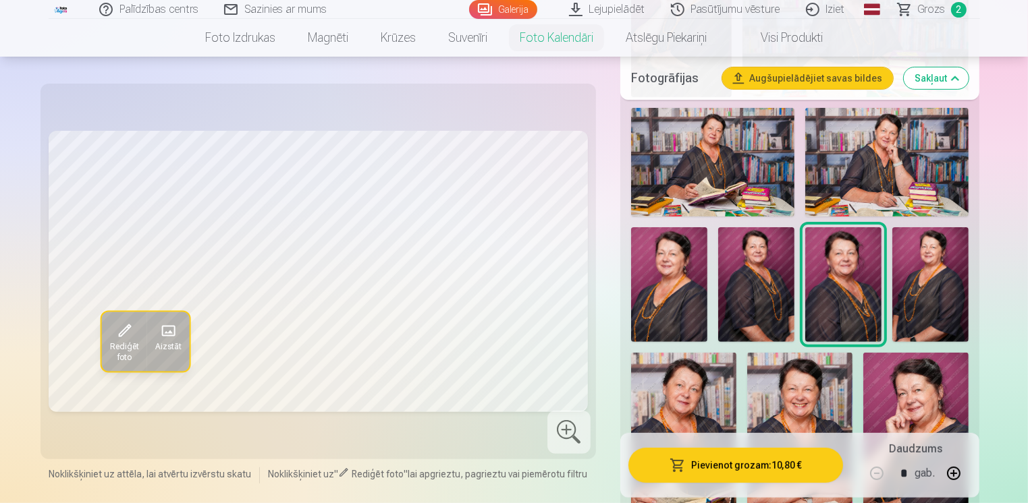
click at [819, 406] on img at bounding box center [799, 432] width 105 height 159
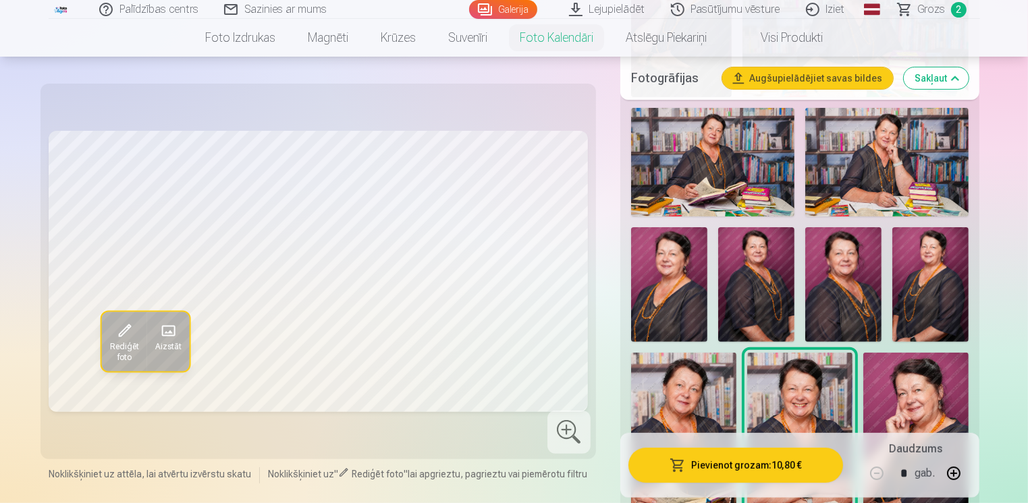
click at [701, 393] on img at bounding box center [683, 432] width 105 height 158
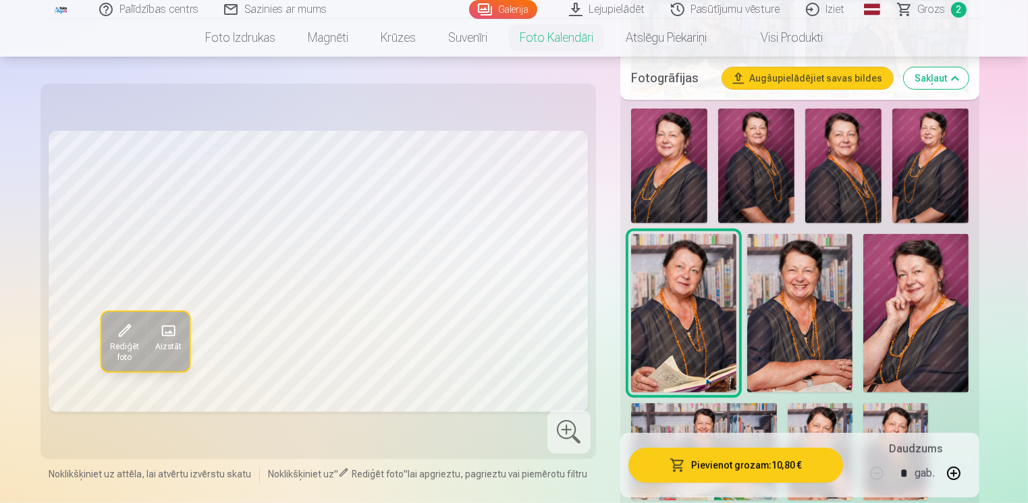
scroll to position [472, 0]
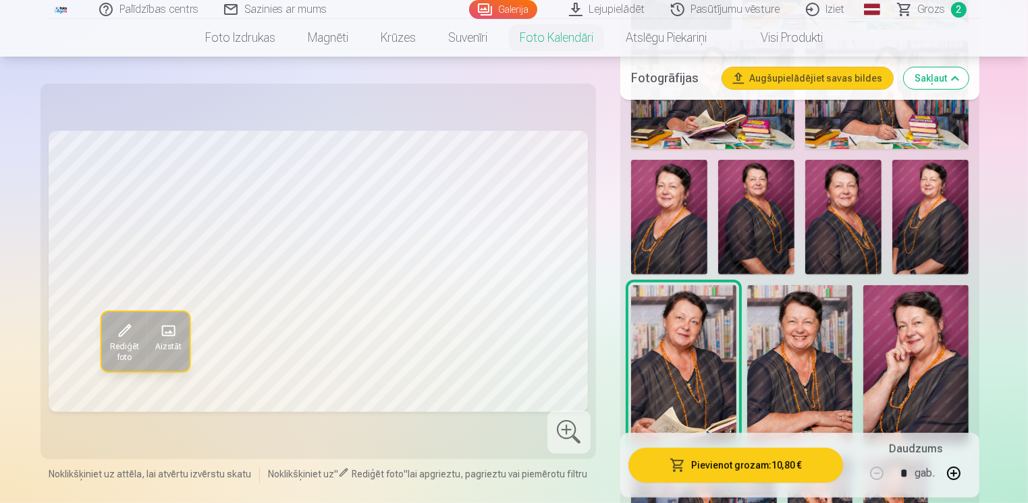
click at [833, 234] on img at bounding box center [843, 217] width 76 height 115
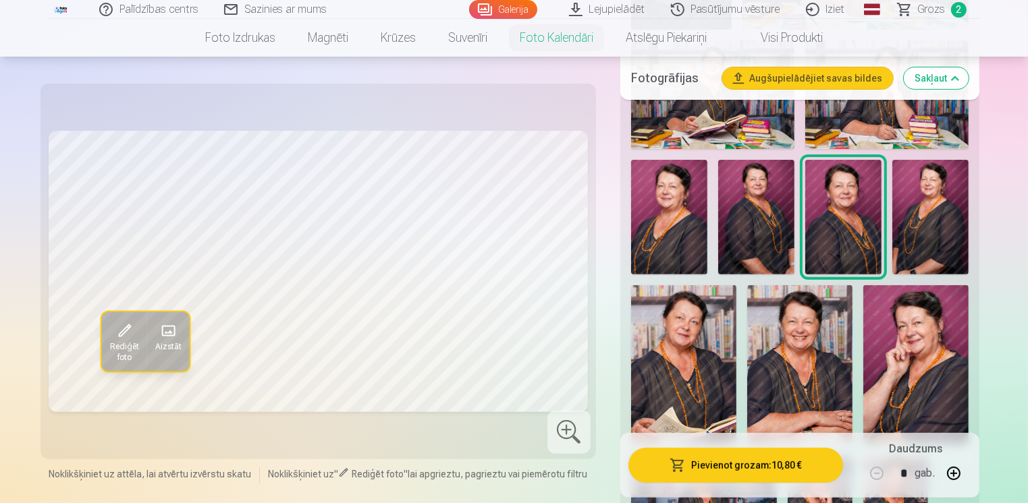
click at [681, 225] on img at bounding box center [669, 217] width 76 height 115
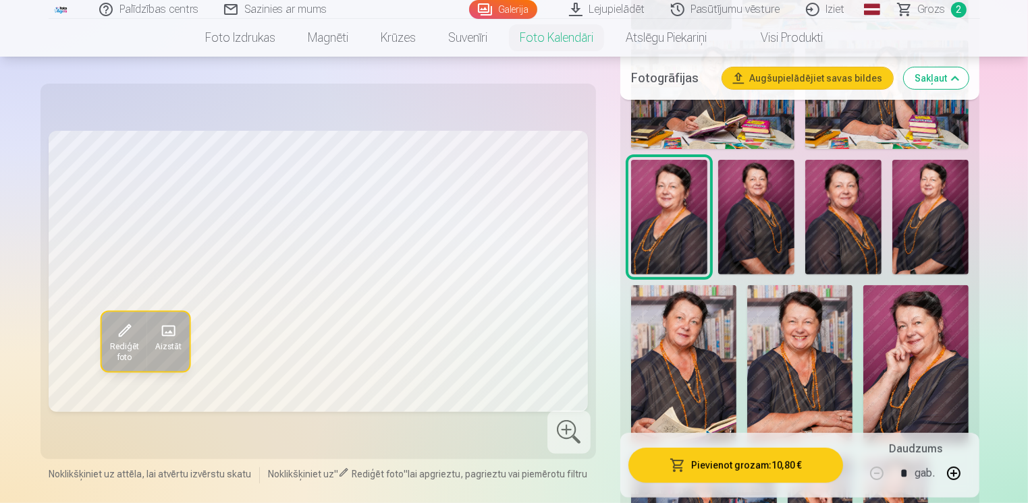
click at [797, 338] on img at bounding box center [799, 364] width 105 height 159
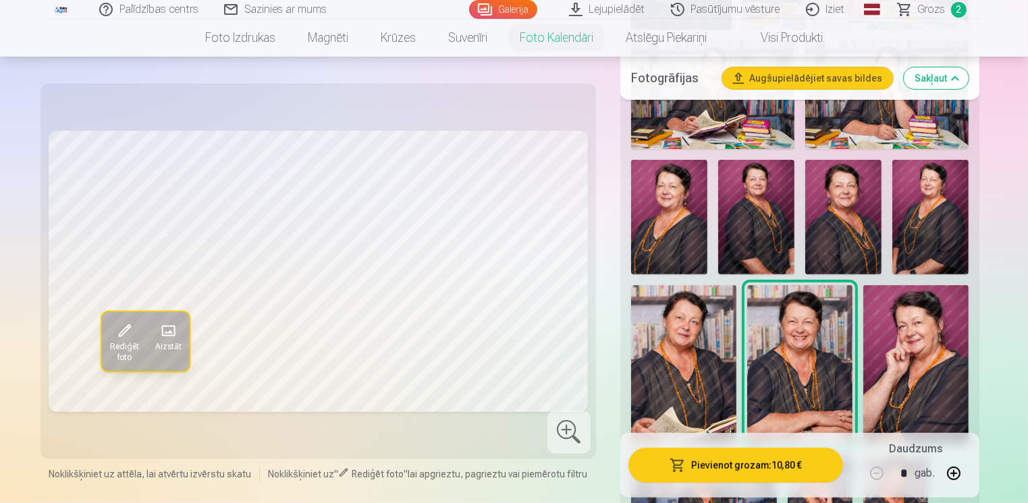
click at [710, 365] on img at bounding box center [683, 364] width 105 height 158
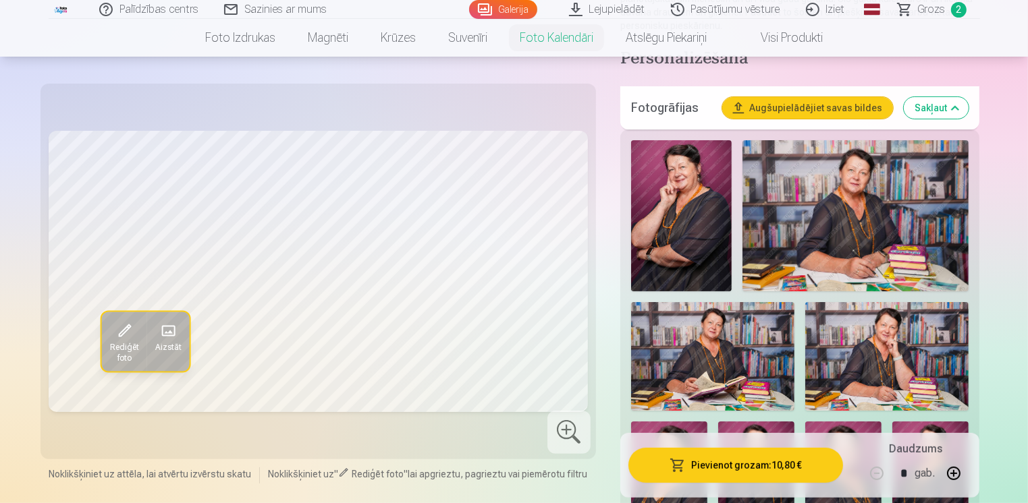
scroll to position [202, 0]
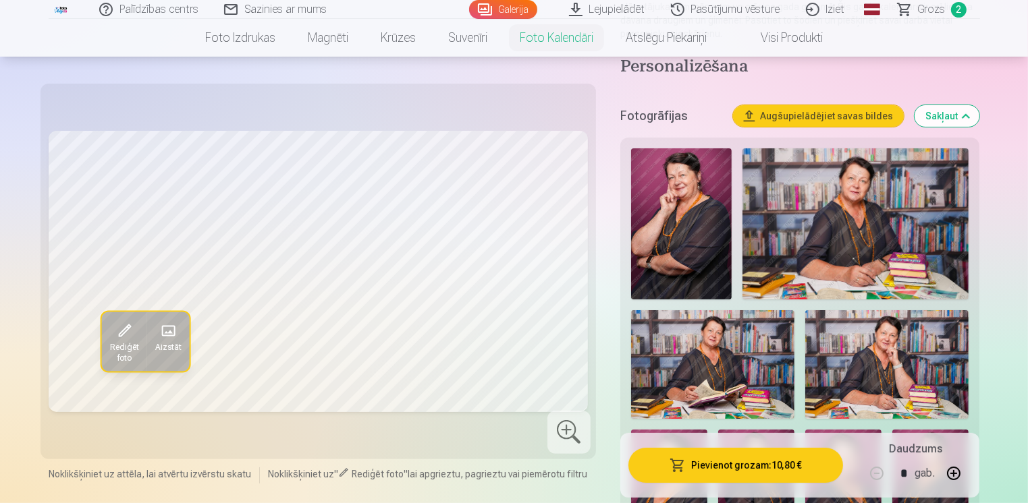
click at [865, 230] on img at bounding box center [855, 223] width 227 height 151
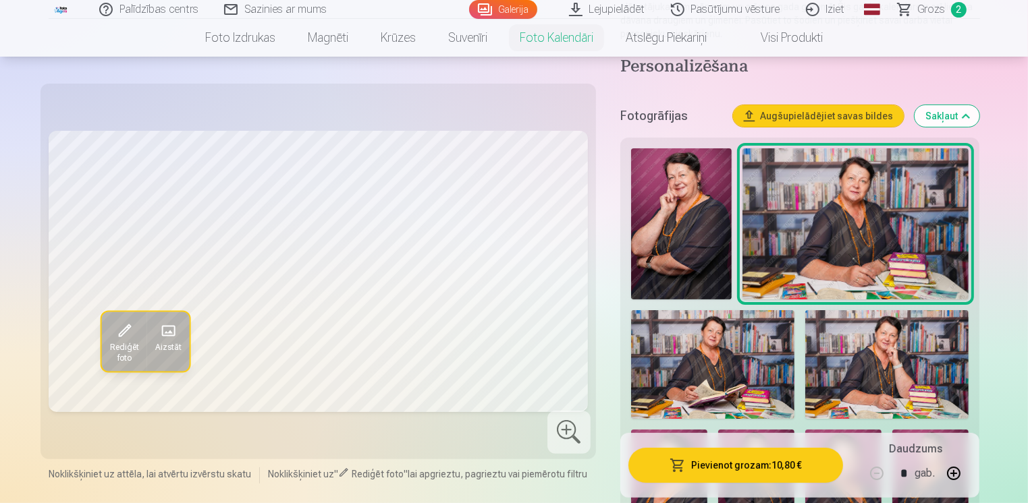
click at [742, 362] on img at bounding box center [712, 364] width 163 height 109
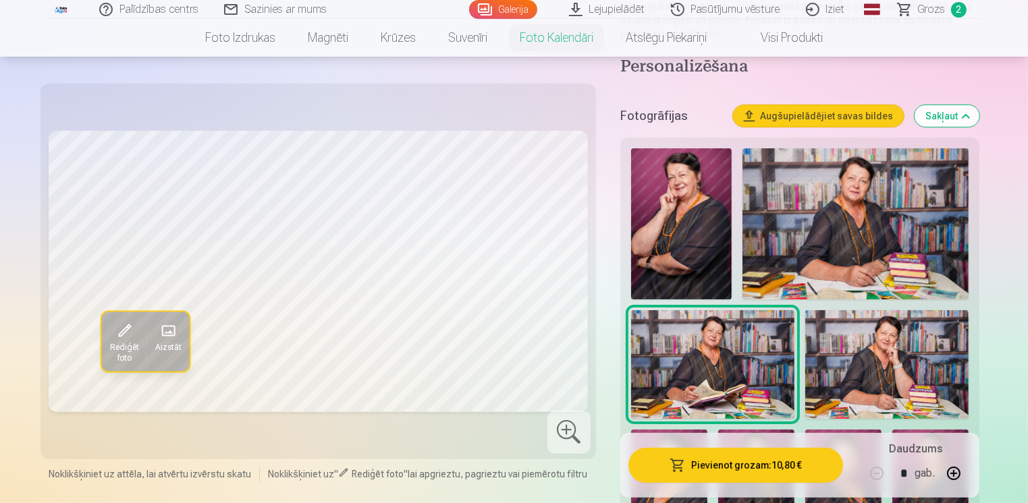
click at [885, 368] on img at bounding box center [886, 364] width 163 height 109
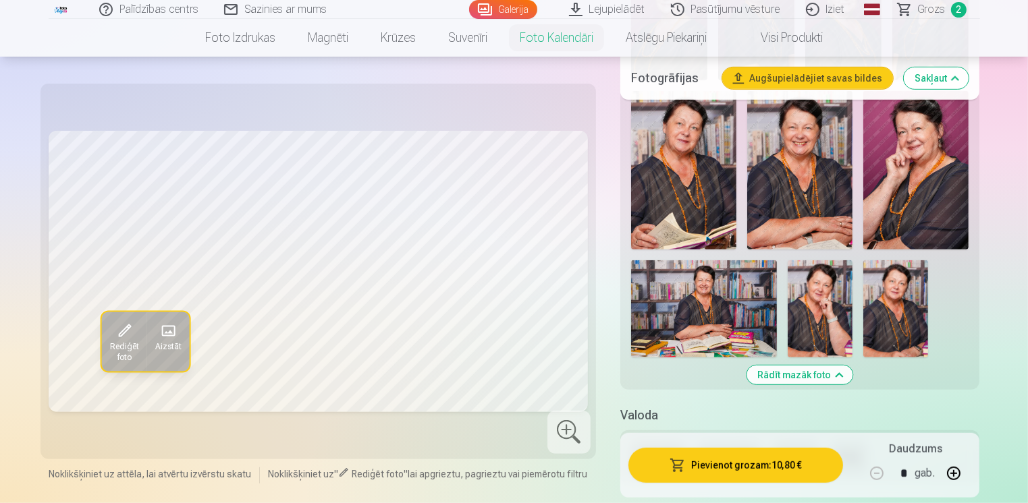
scroll to position [675, 0]
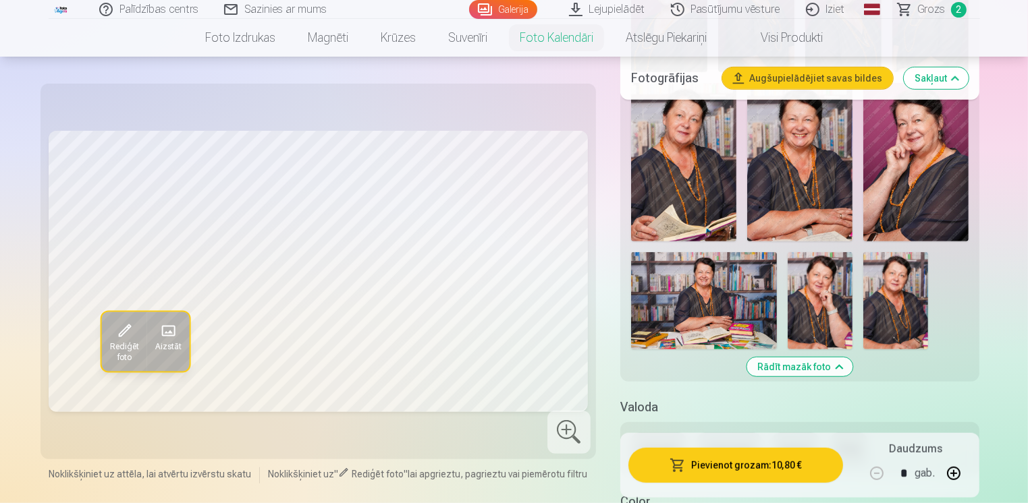
click at [702, 314] on img at bounding box center [704, 300] width 146 height 97
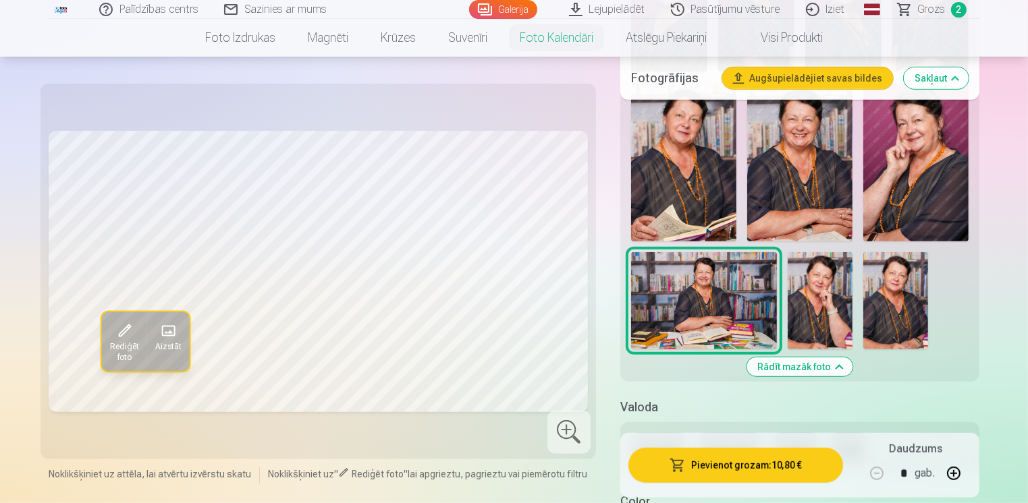
click at [923, 179] on img at bounding box center [915, 162] width 105 height 158
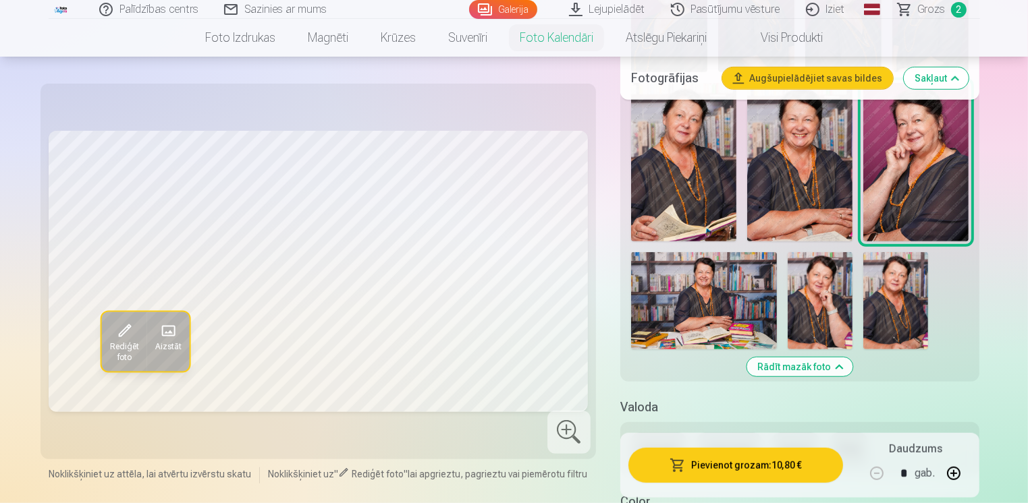
click at [805, 175] on img at bounding box center [799, 162] width 105 height 159
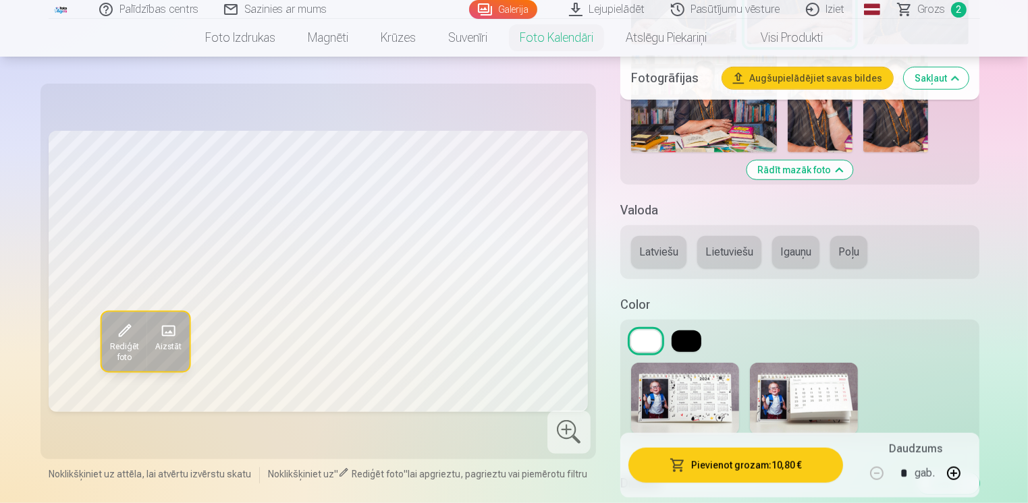
scroll to position [945, 0]
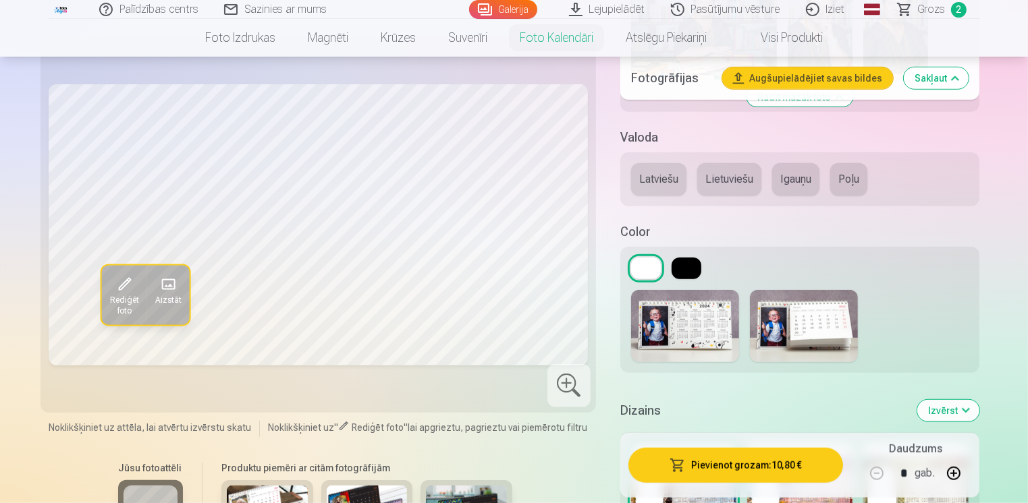
click at [664, 188] on button "Latviešu" at bounding box center [658, 179] width 55 height 32
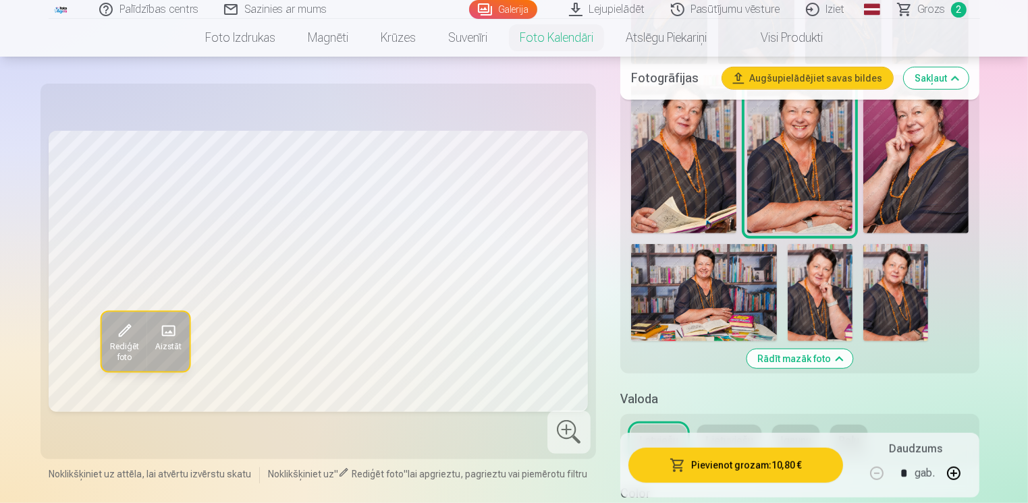
scroll to position [540, 0]
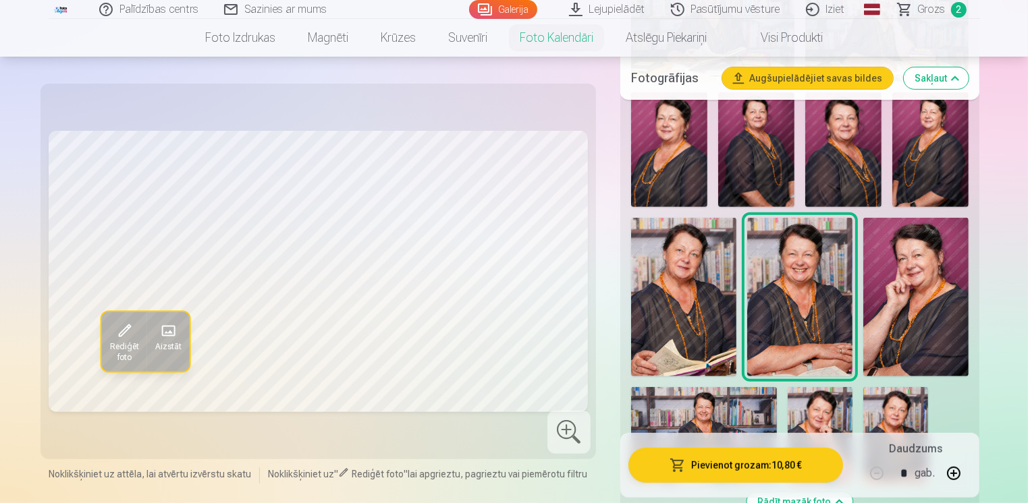
click at [850, 146] on img at bounding box center [843, 149] width 76 height 115
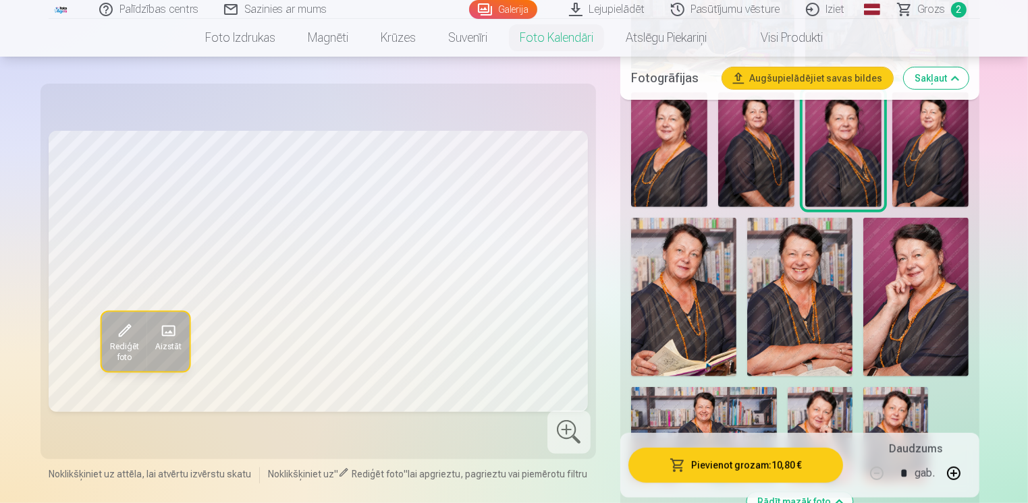
click at [808, 282] on img at bounding box center [799, 297] width 105 height 159
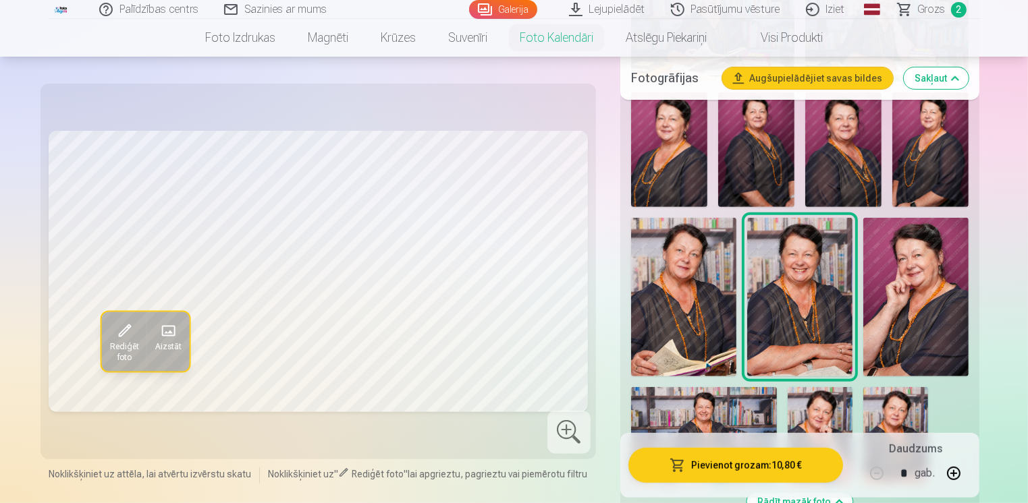
click at [688, 301] on img at bounding box center [683, 297] width 105 height 158
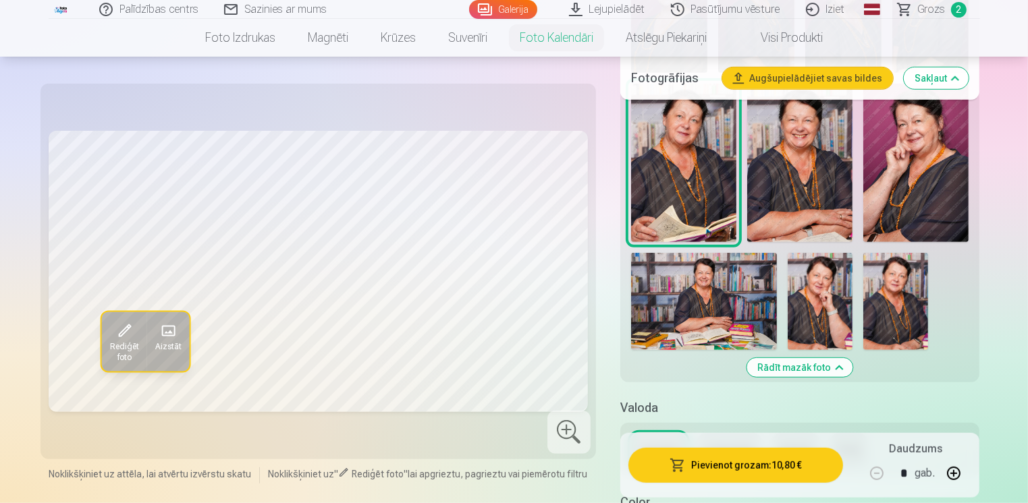
scroll to position [675, 0]
click at [846, 301] on img at bounding box center [819, 300] width 65 height 97
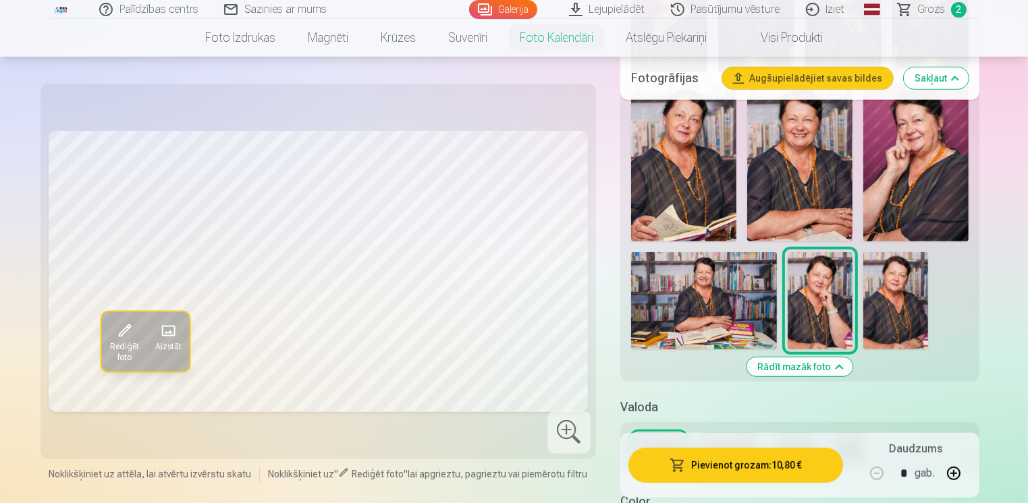
click at [907, 298] on img at bounding box center [895, 300] width 65 height 97
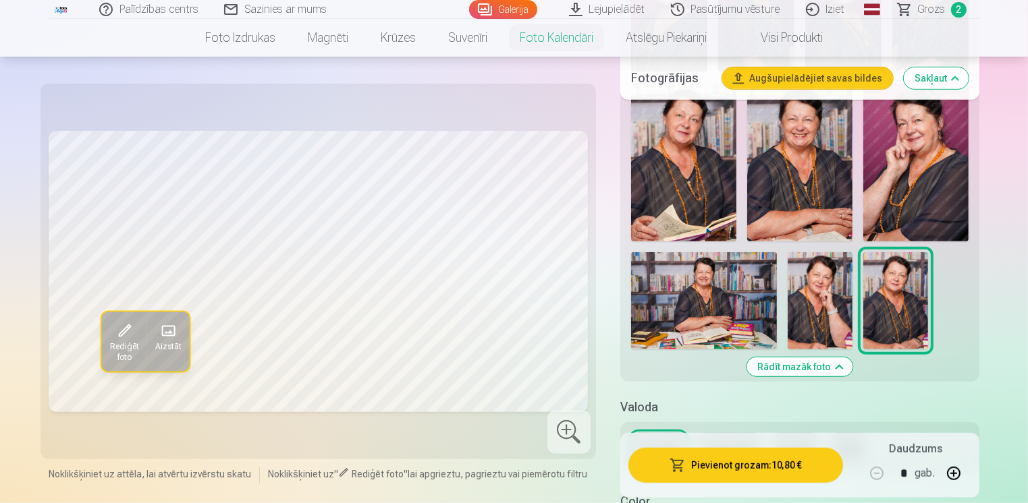
click at [721, 297] on img at bounding box center [704, 300] width 146 height 97
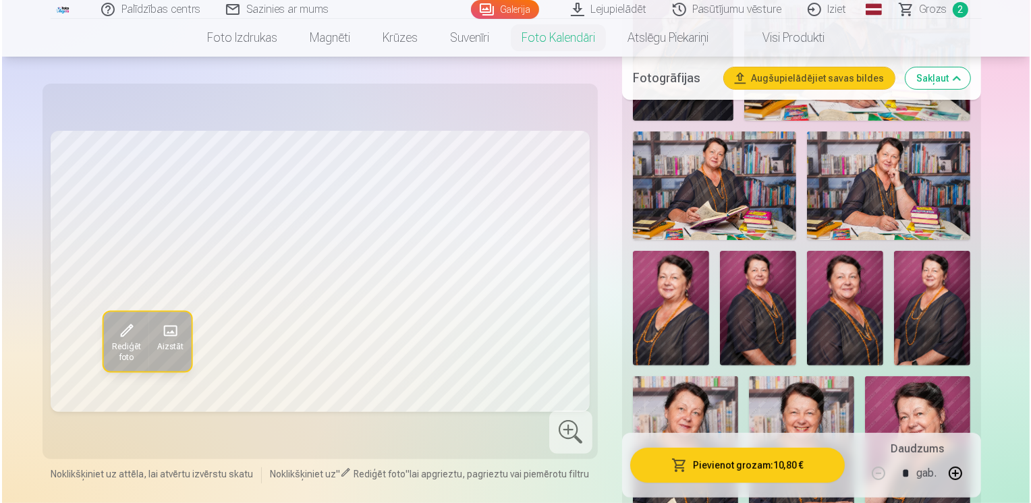
scroll to position [405, 0]
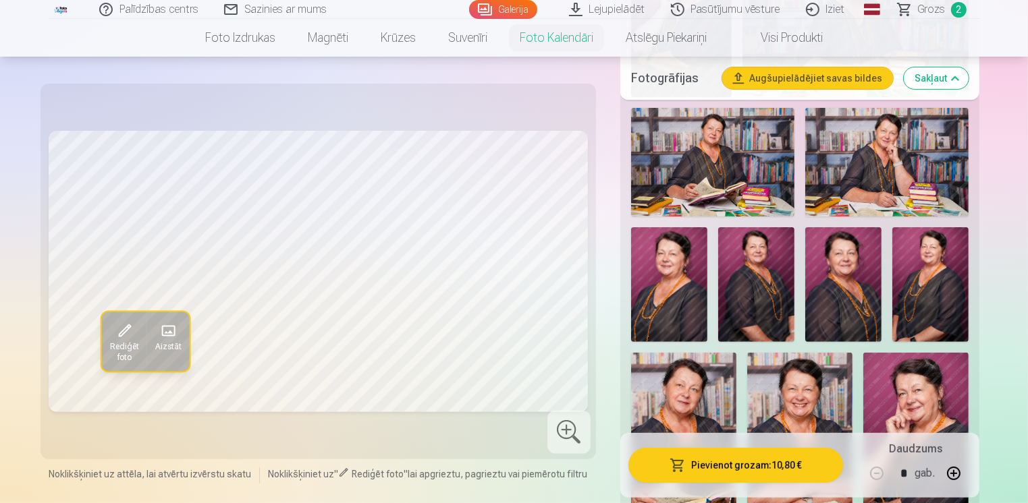
click at [709, 169] on img at bounding box center [712, 162] width 163 height 109
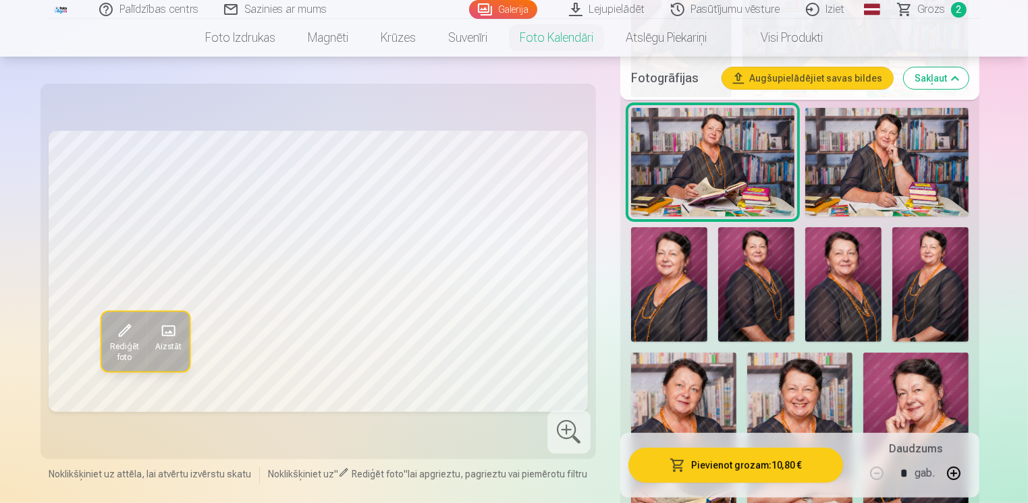
click at [751, 471] on button "Pievienot grozam : 10,80 €" at bounding box center [735, 465] width 215 height 35
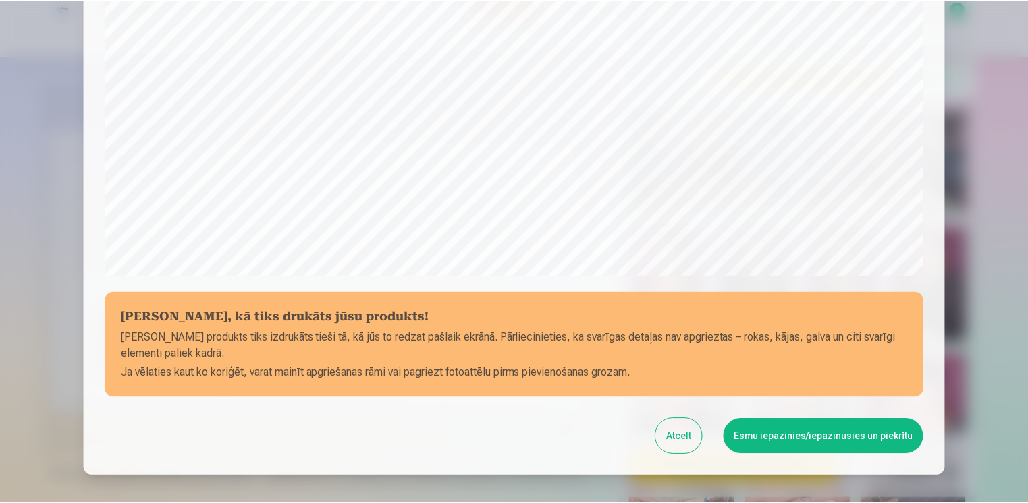
scroll to position [468, 0]
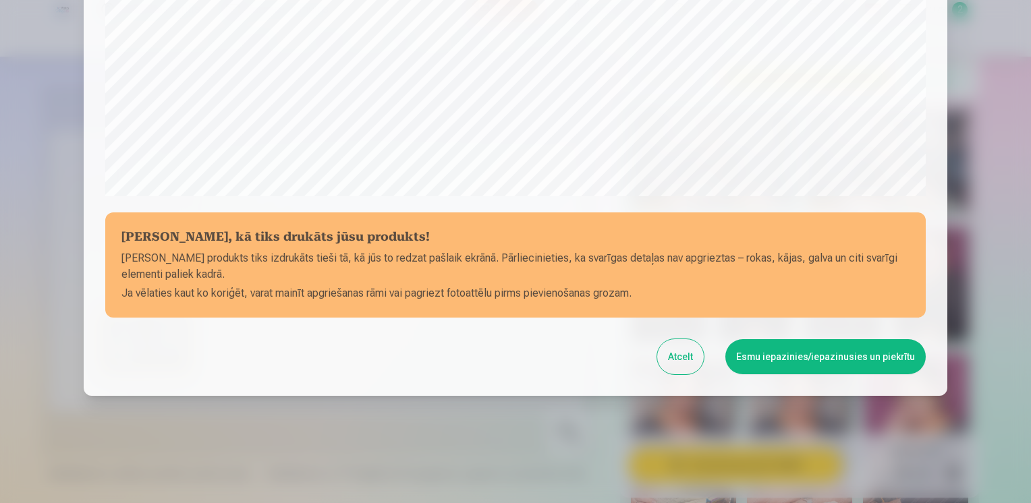
click at [772, 356] on button "Esmu iepazinies/iepazinusies un piekrītu" at bounding box center [825, 356] width 200 height 35
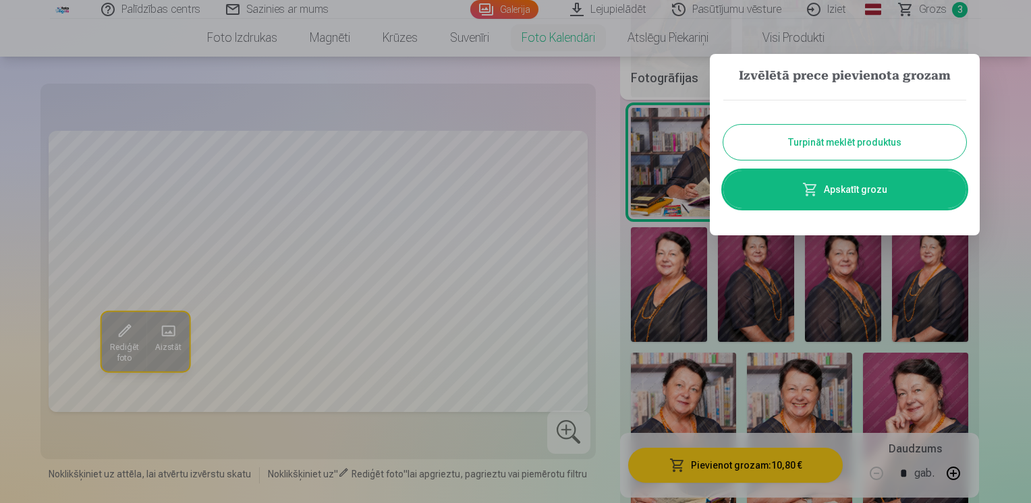
click at [851, 185] on link "Apskatīt grozu" at bounding box center [844, 190] width 243 height 38
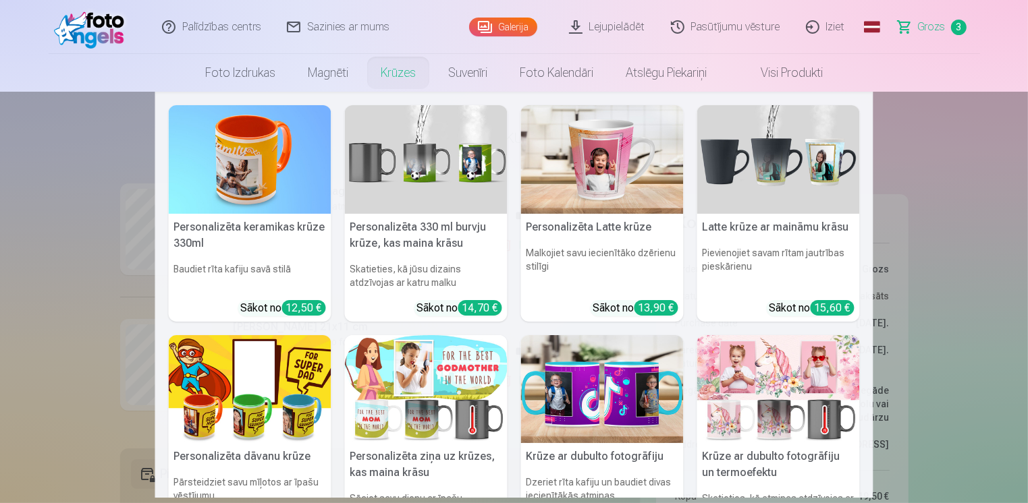
click at [402, 75] on link "Krūzes" at bounding box center [397, 73] width 67 height 38
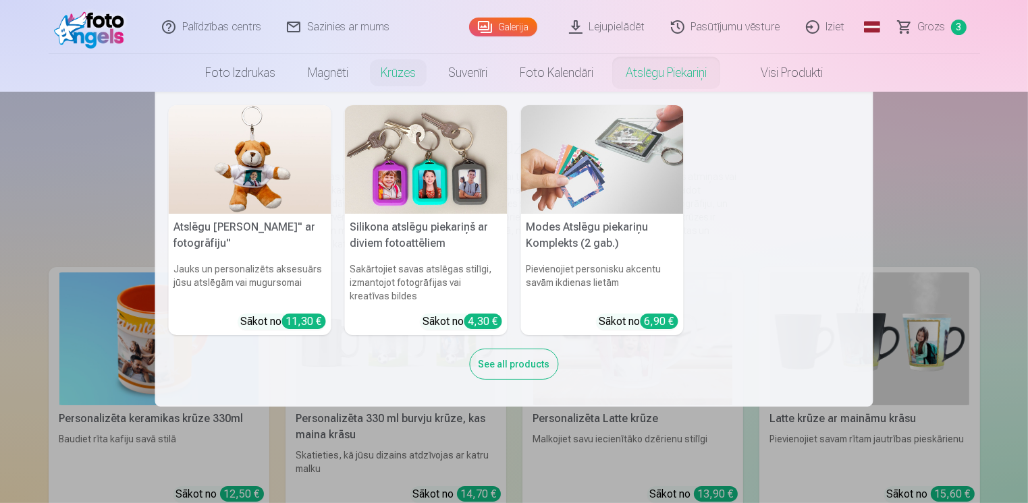
click at [645, 76] on link "Atslēgu piekariņi" at bounding box center [665, 73] width 113 height 38
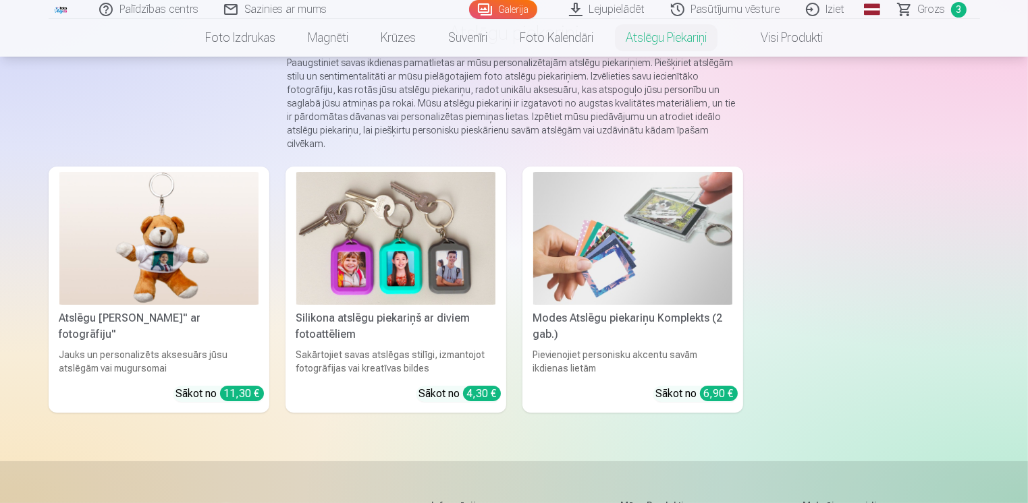
scroll to position [135, 0]
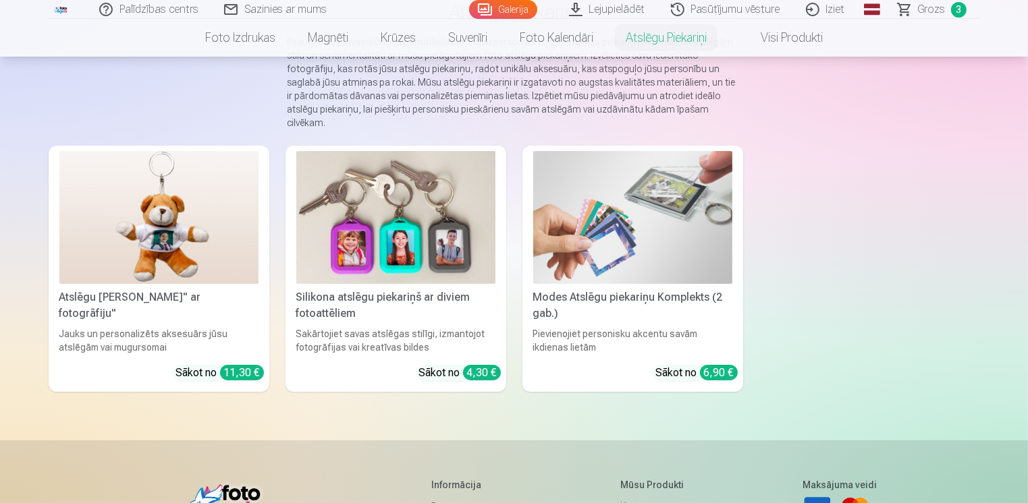
click at [588, 209] on img at bounding box center [632, 217] width 199 height 133
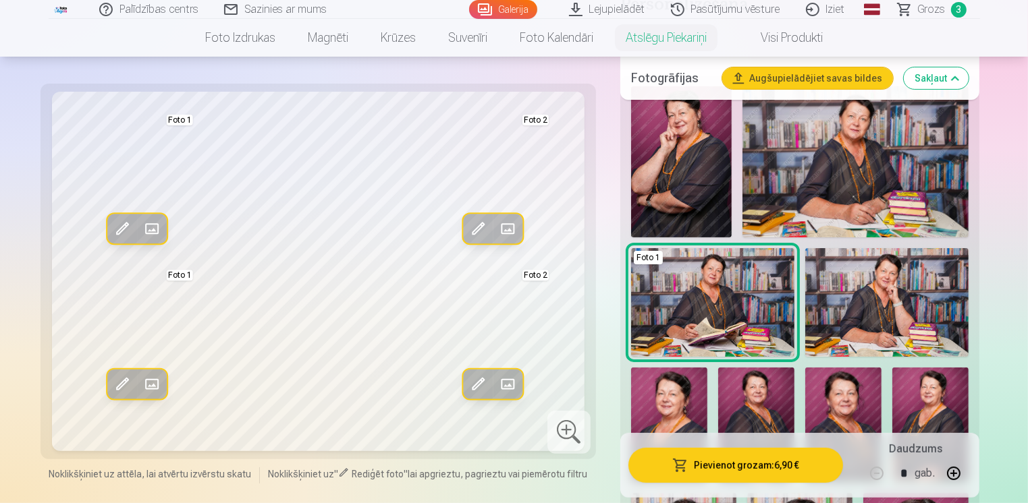
scroll to position [270, 0]
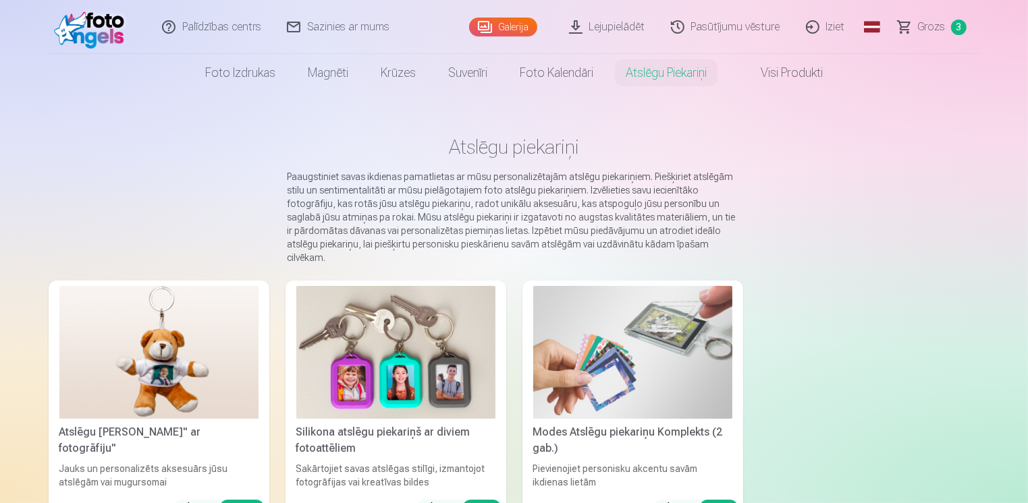
click at [383, 351] on img at bounding box center [395, 352] width 199 height 133
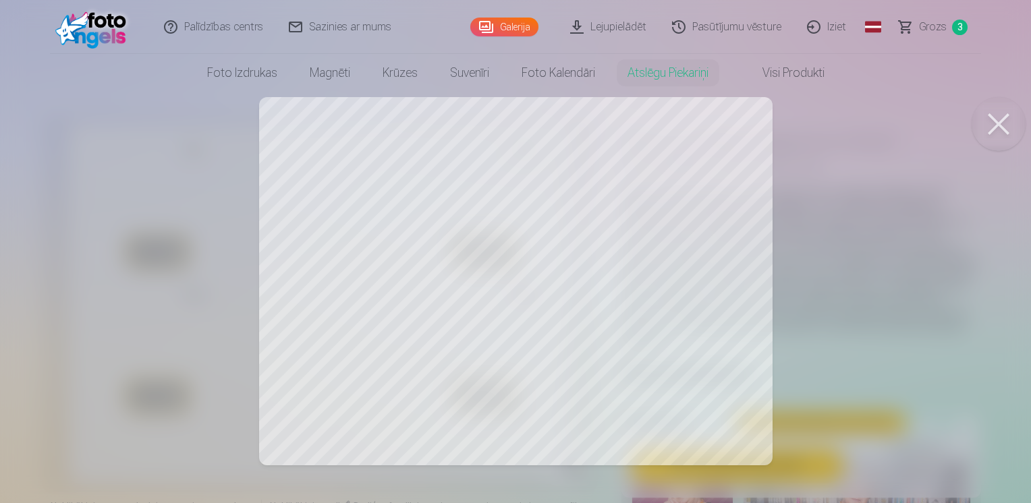
click at [676, 171] on div at bounding box center [515, 251] width 1031 height 503
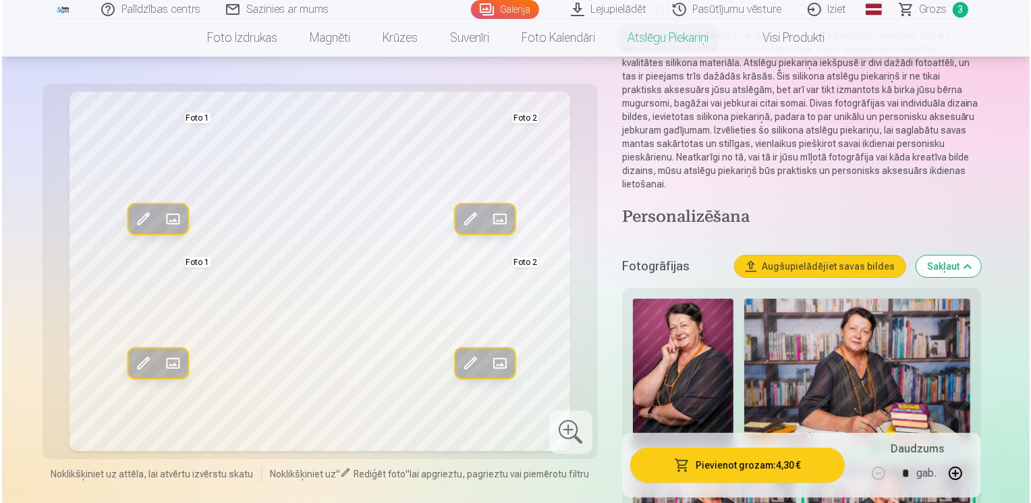
scroll to position [135, 0]
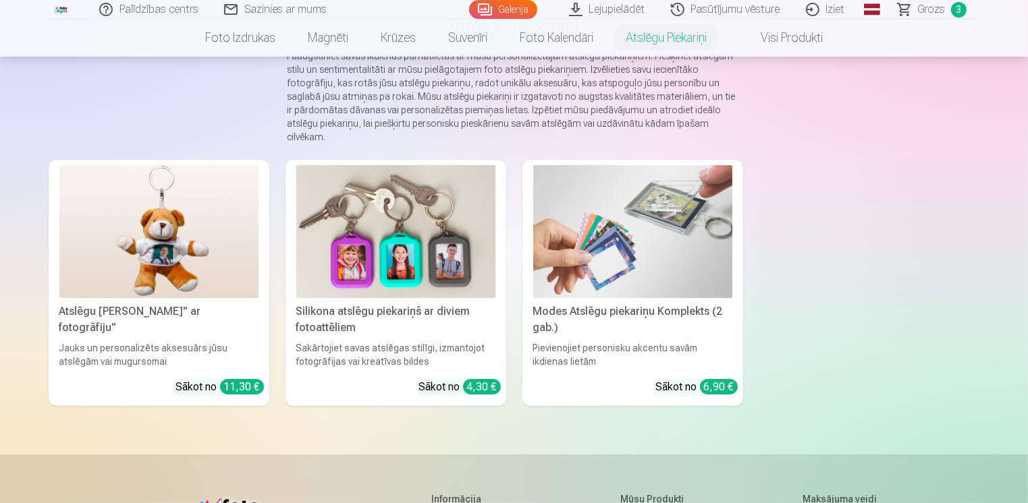
scroll to position [135, 0]
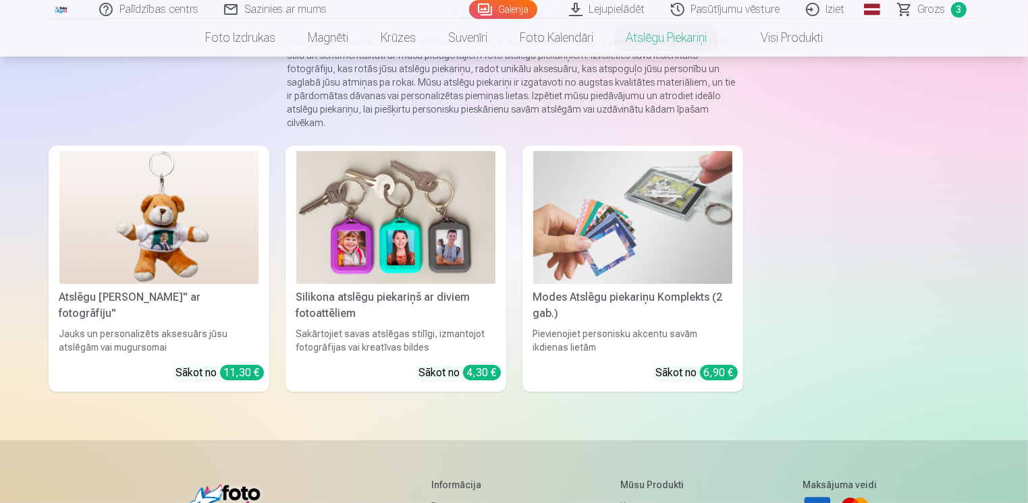
click at [171, 241] on img at bounding box center [158, 217] width 199 height 133
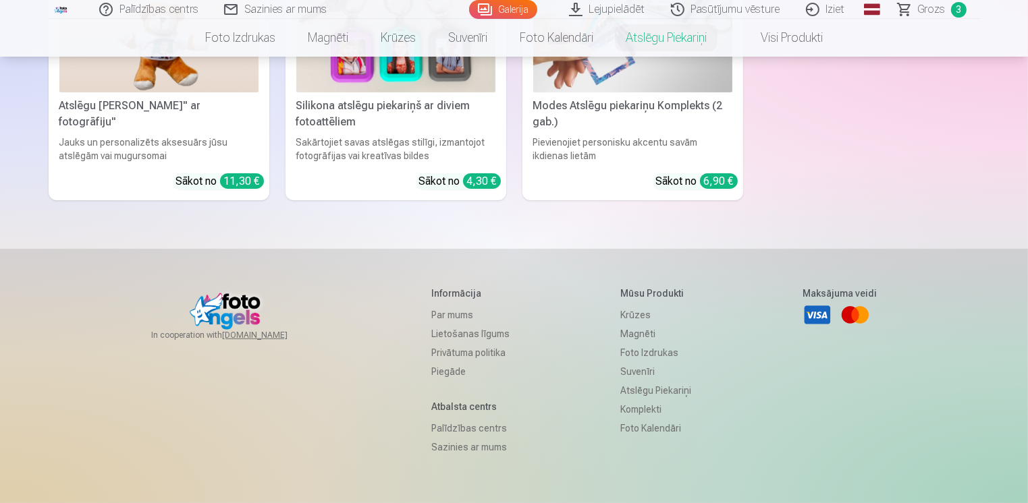
scroll to position [159, 0]
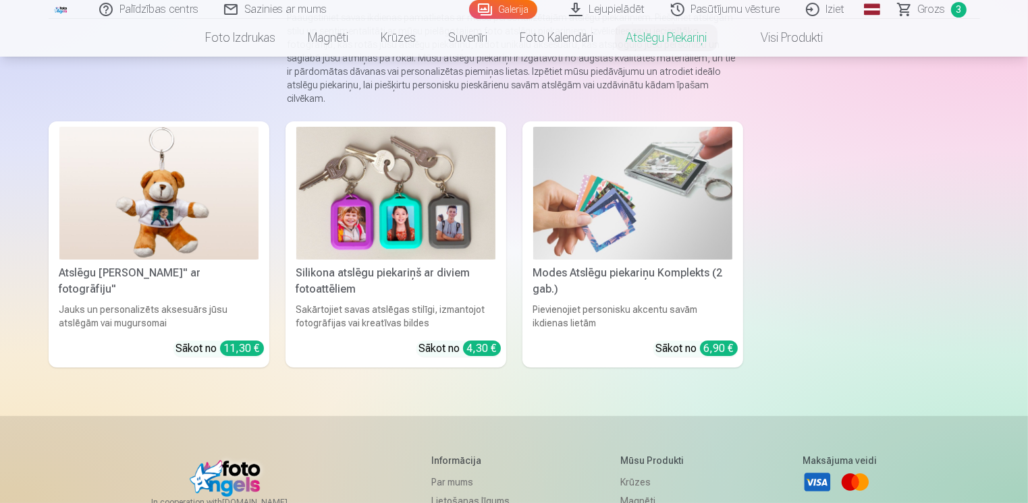
click at [796, 40] on link "Visi produkti" at bounding box center [781, 38] width 116 height 38
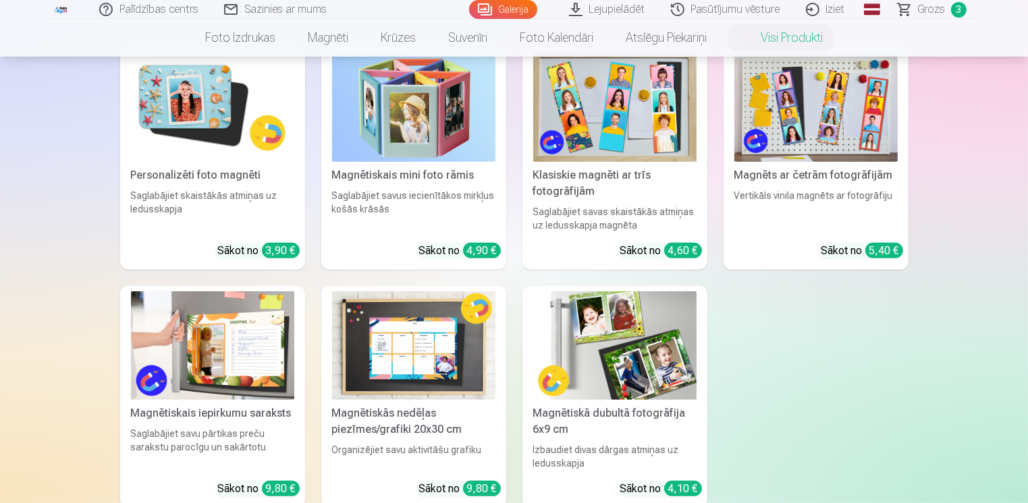
scroll to position [472, 0]
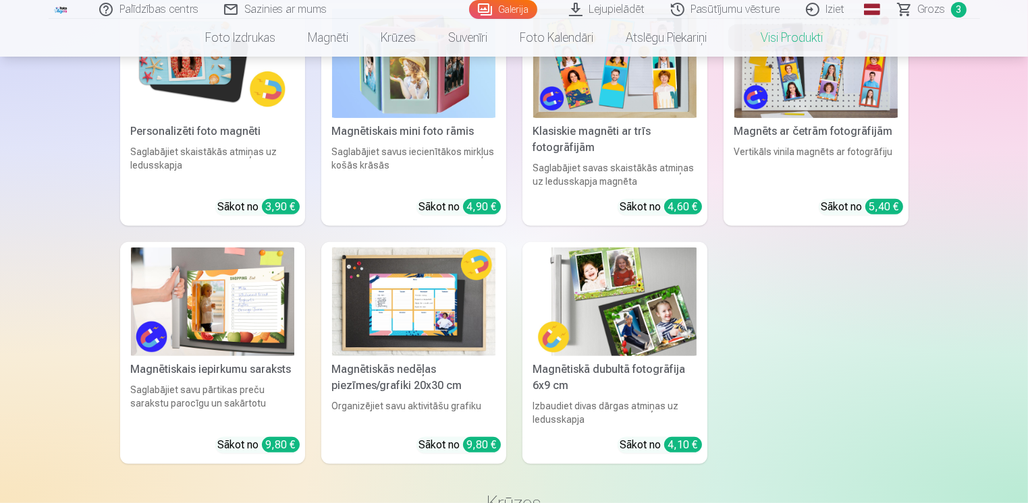
click at [233, 314] on img at bounding box center [212, 302] width 163 height 109
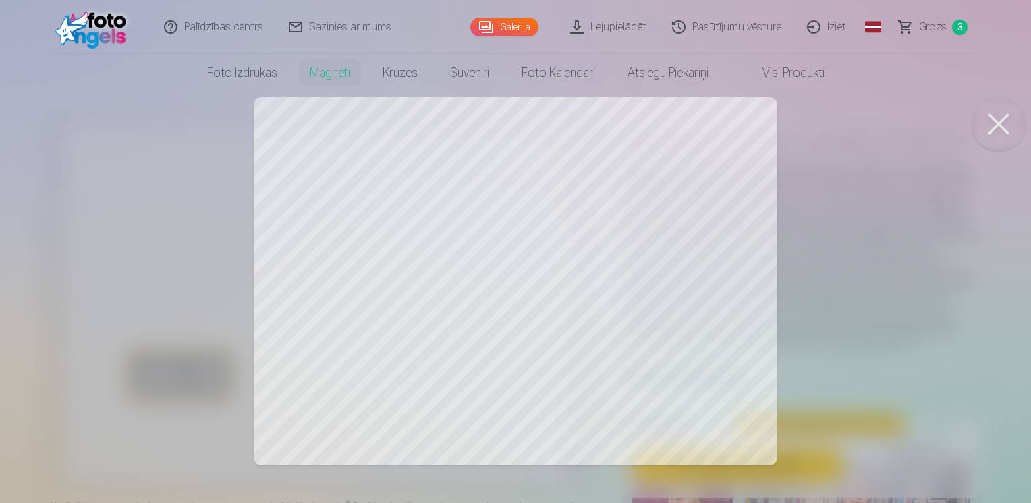
click at [520, 27] on link "Galerija" at bounding box center [504, 27] width 68 height 19
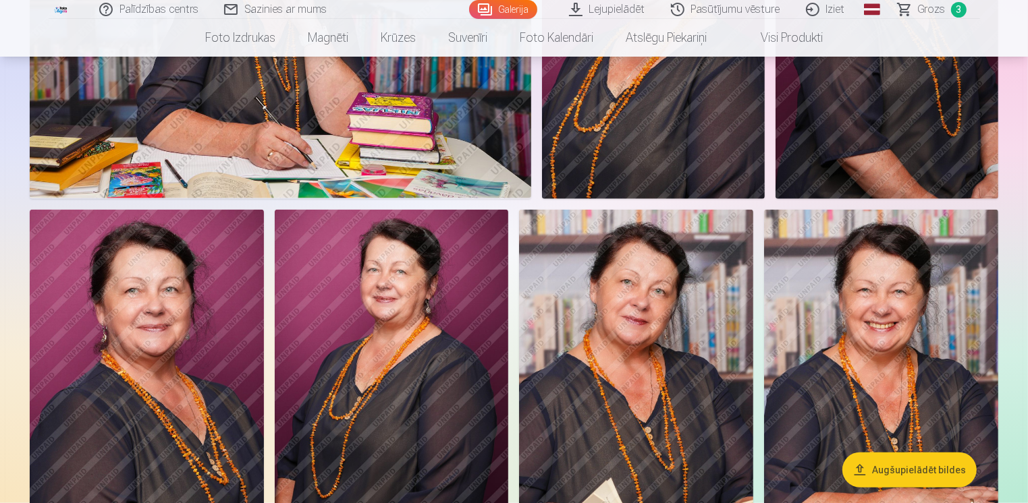
scroll to position [1417, 0]
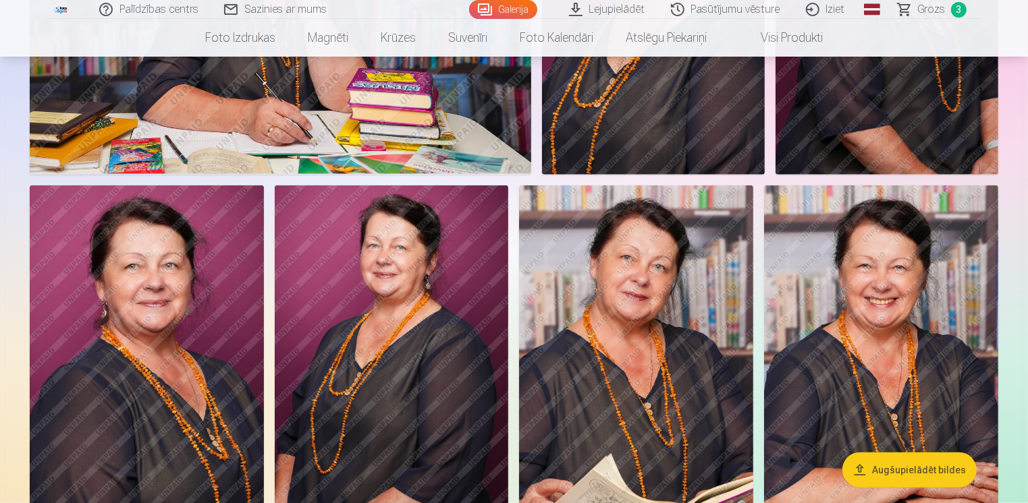
click at [199, 350] on img at bounding box center [147, 361] width 234 height 351
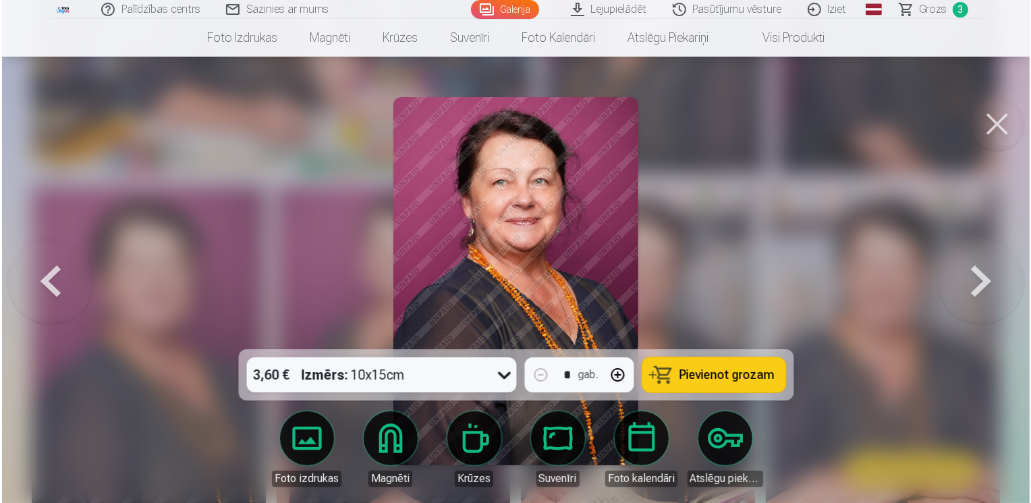
scroll to position [1420, 0]
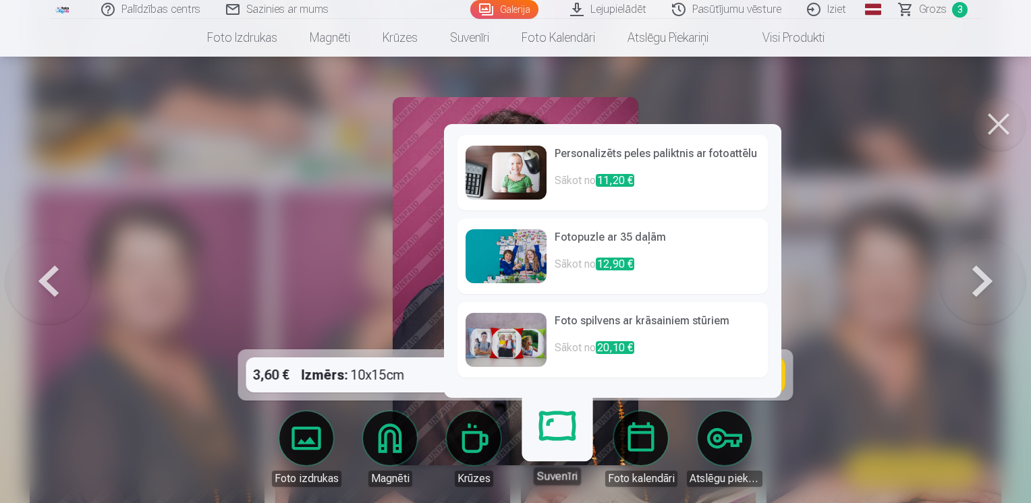
click at [555, 426] on link "Suvenīri" at bounding box center [557, 443] width 83 height 83
click at [529, 254] on img at bounding box center [506, 256] width 81 height 54
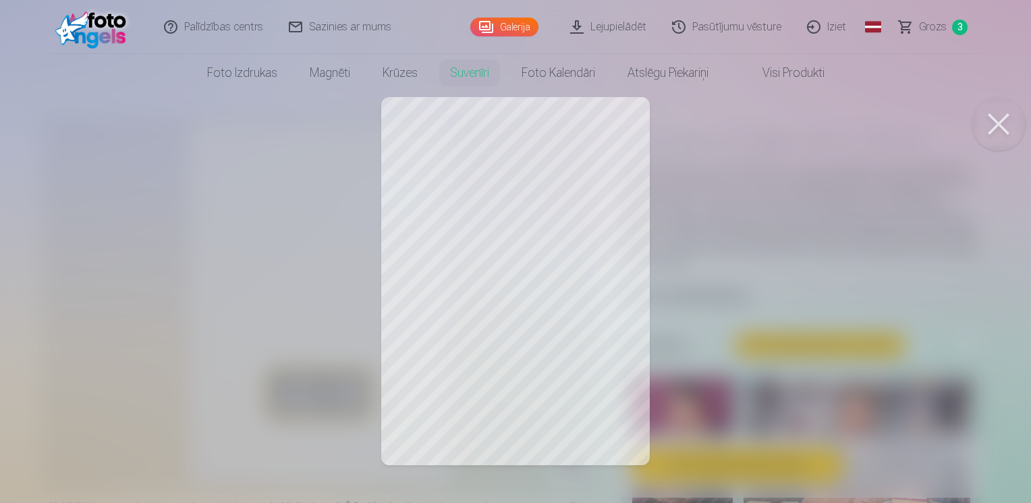
click at [996, 127] on button at bounding box center [999, 124] width 54 height 54
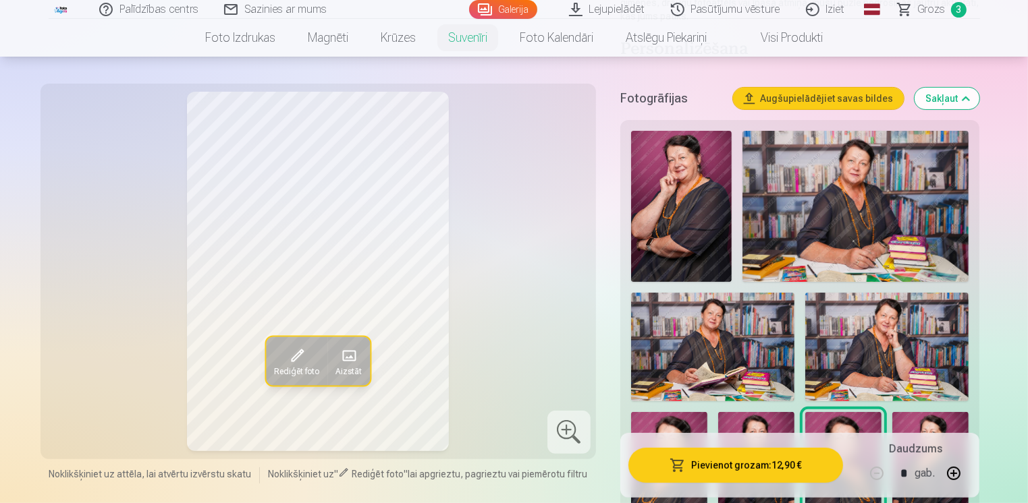
scroll to position [270, 0]
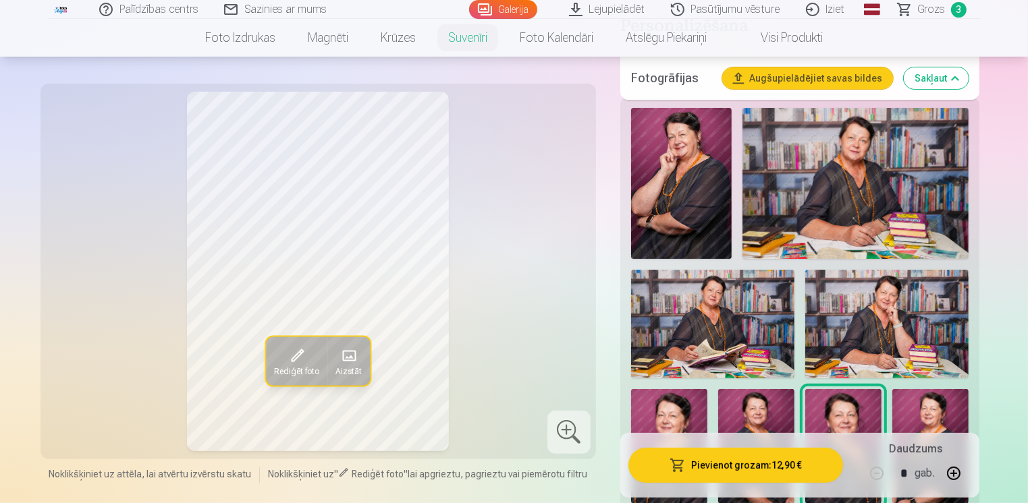
click at [721, 341] on img at bounding box center [712, 324] width 163 height 109
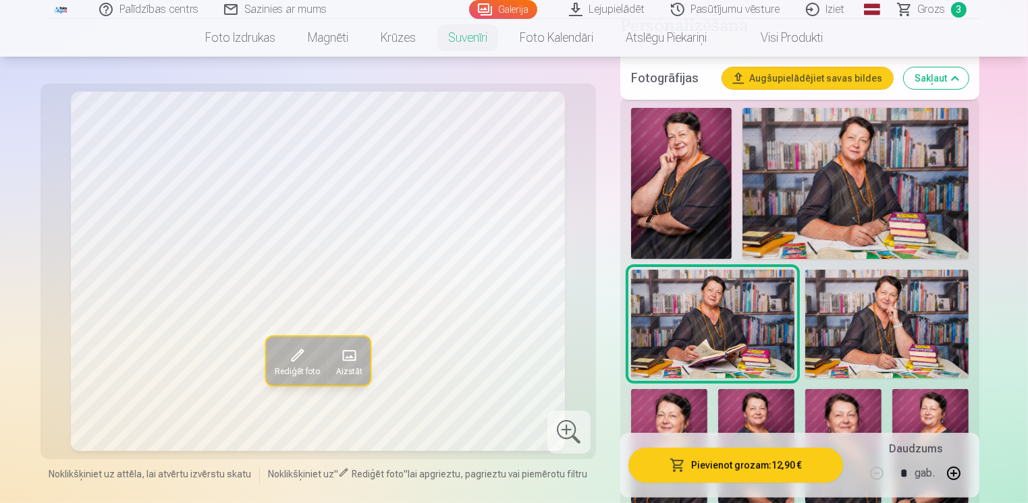
click at [879, 330] on img at bounding box center [886, 324] width 163 height 109
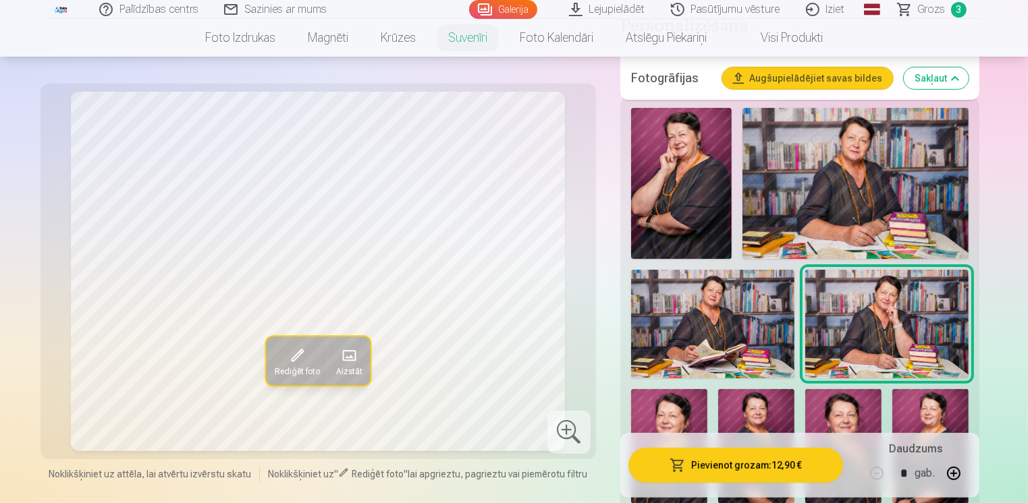
click at [855, 204] on img at bounding box center [855, 183] width 227 height 151
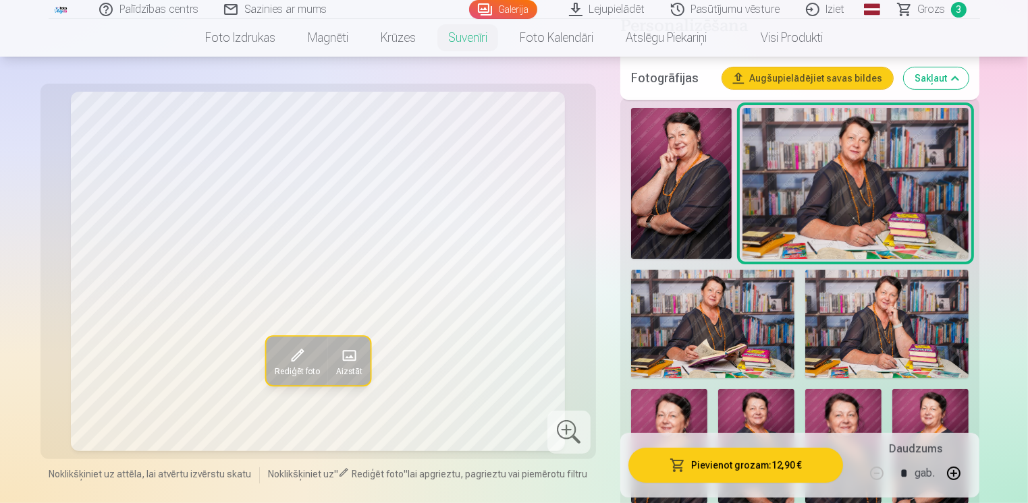
click at [702, 319] on img at bounding box center [712, 324] width 163 height 109
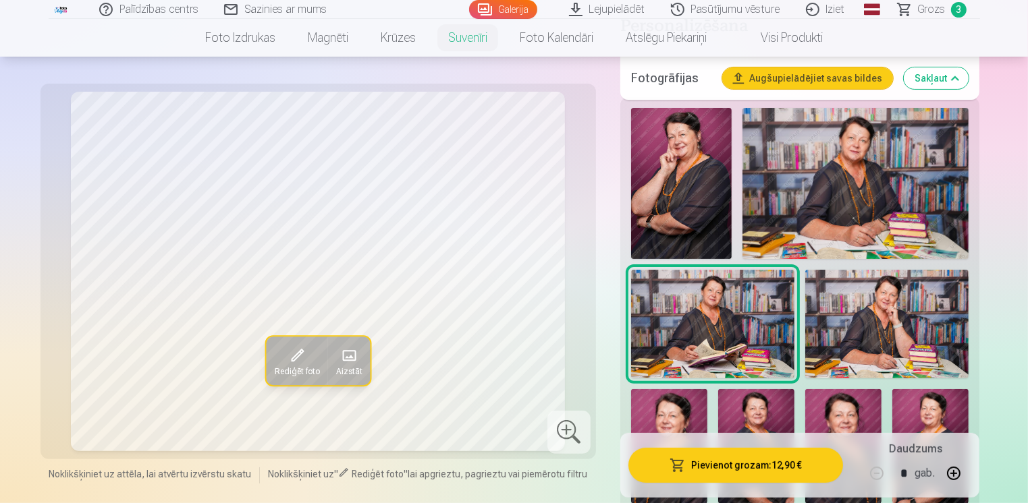
click at [885, 329] on img at bounding box center [886, 324] width 163 height 109
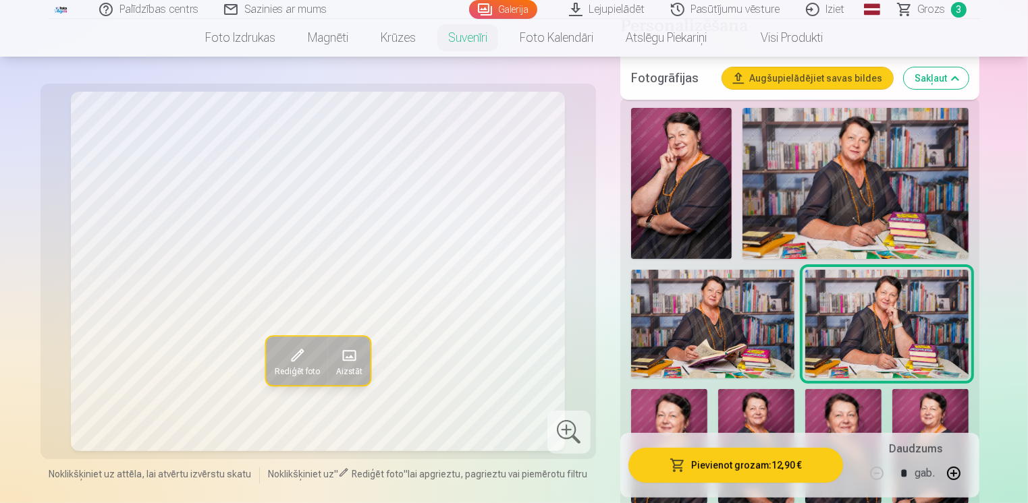
click at [731, 304] on img at bounding box center [712, 324] width 163 height 109
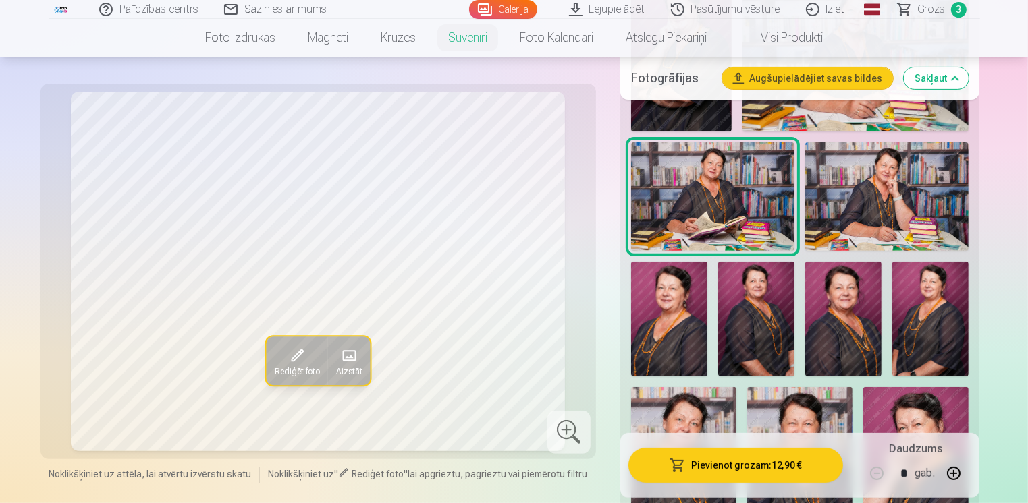
scroll to position [405, 0]
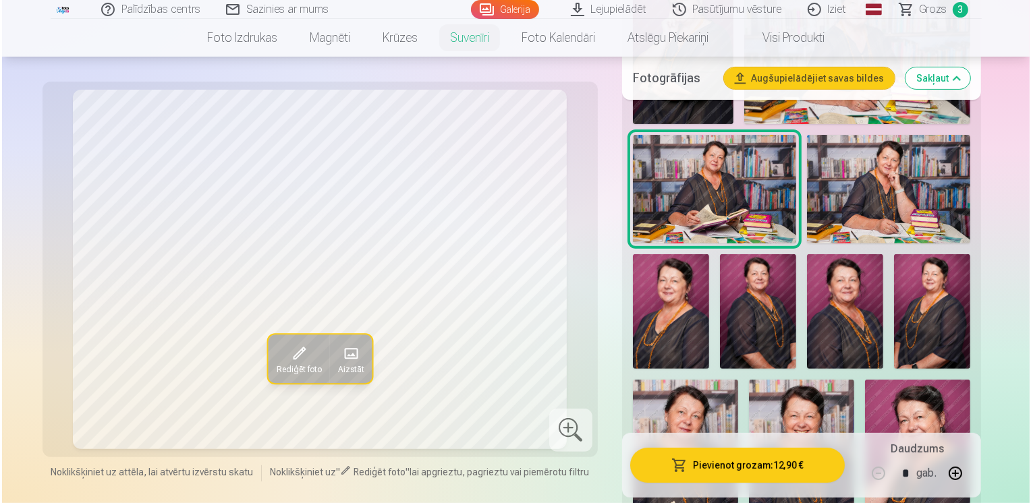
scroll to position [1420, 0]
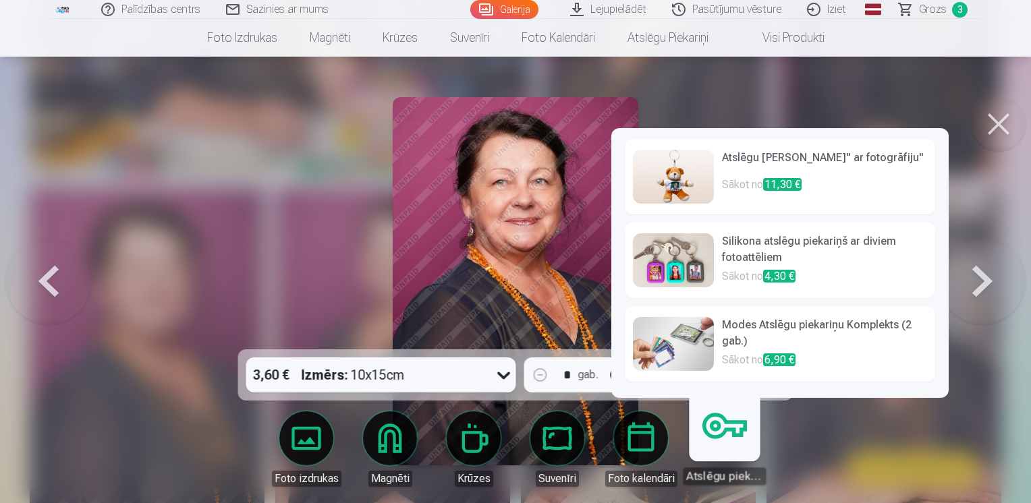
click at [721, 449] on link "Atslēgu piekariņi" at bounding box center [724, 443] width 83 height 83
click at [664, 348] on img at bounding box center [673, 344] width 81 height 54
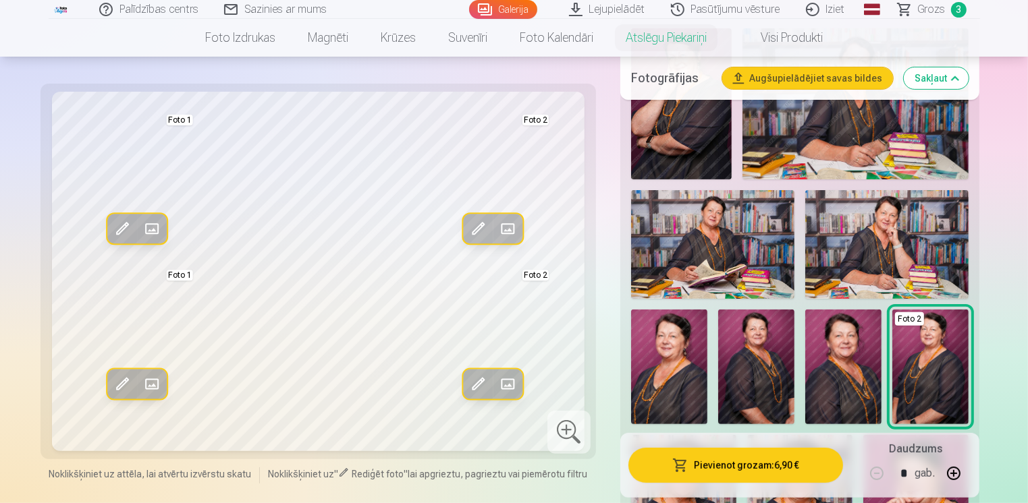
scroll to position [337, 0]
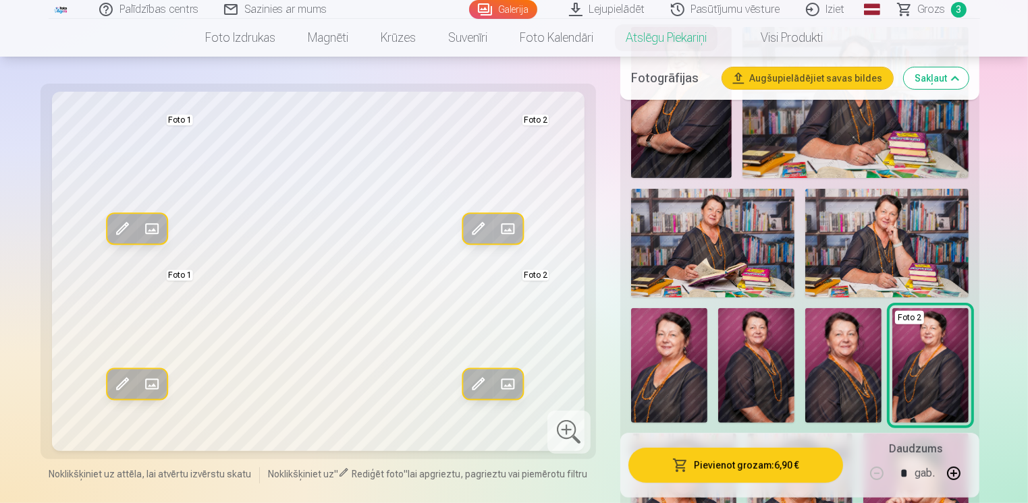
click at [758, 358] on img at bounding box center [756, 365] width 76 height 115
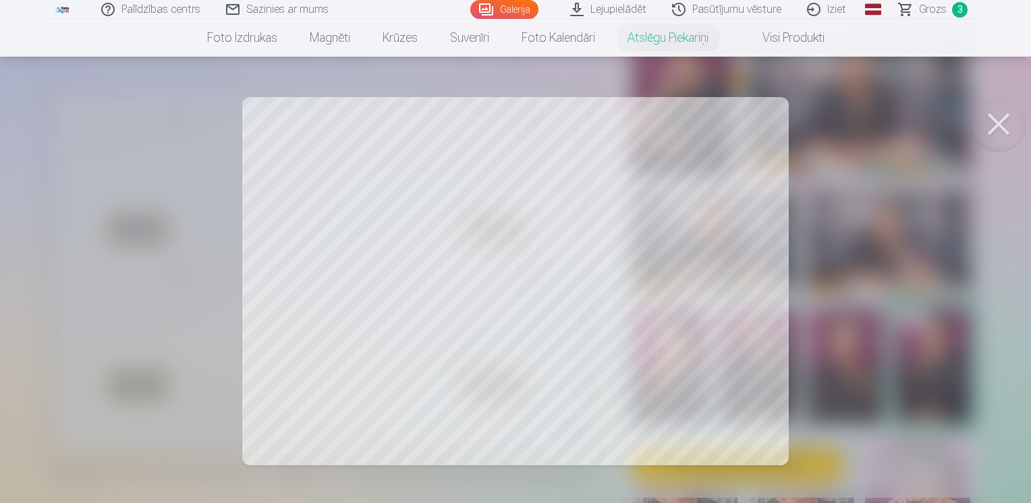
click at [1000, 124] on button at bounding box center [999, 124] width 54 height 54
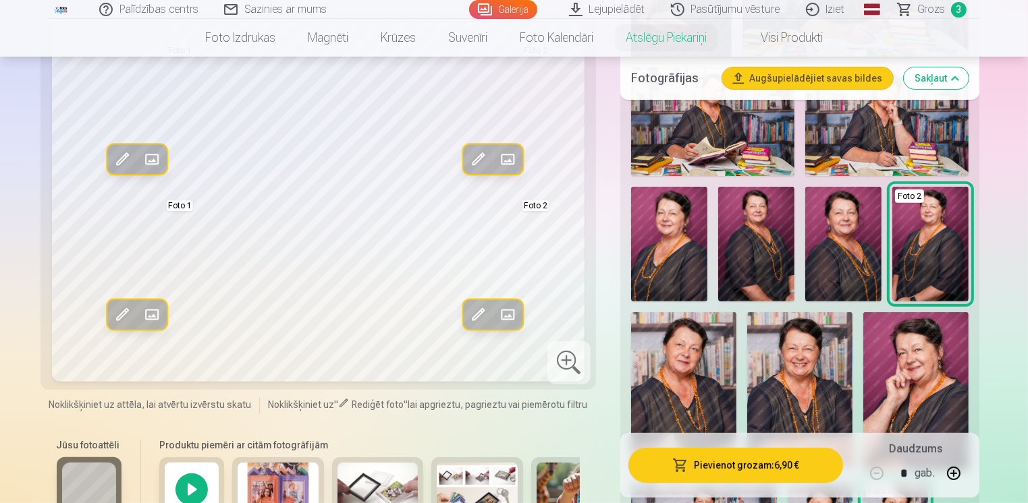
scroll to position [472, 0]
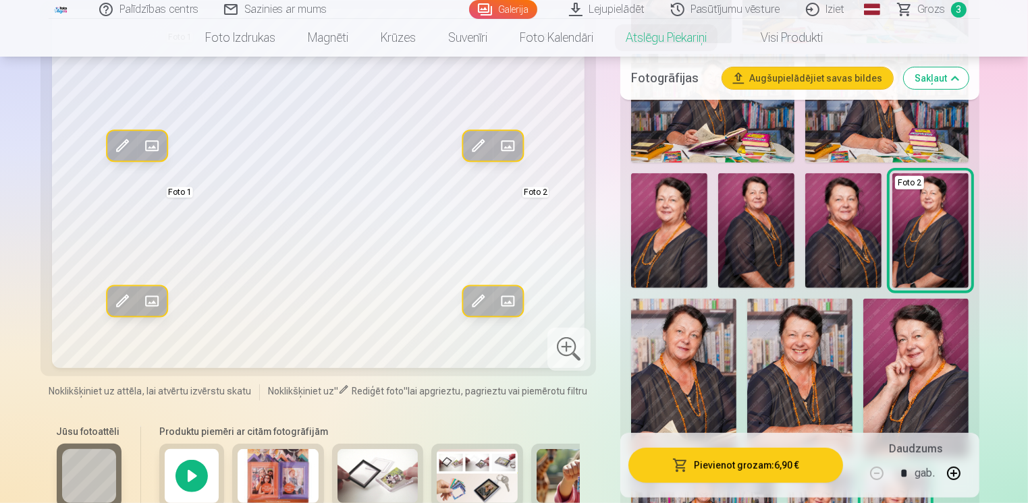
click at [788, 366] on img at bounding box center [799, 378] width 105 height 159
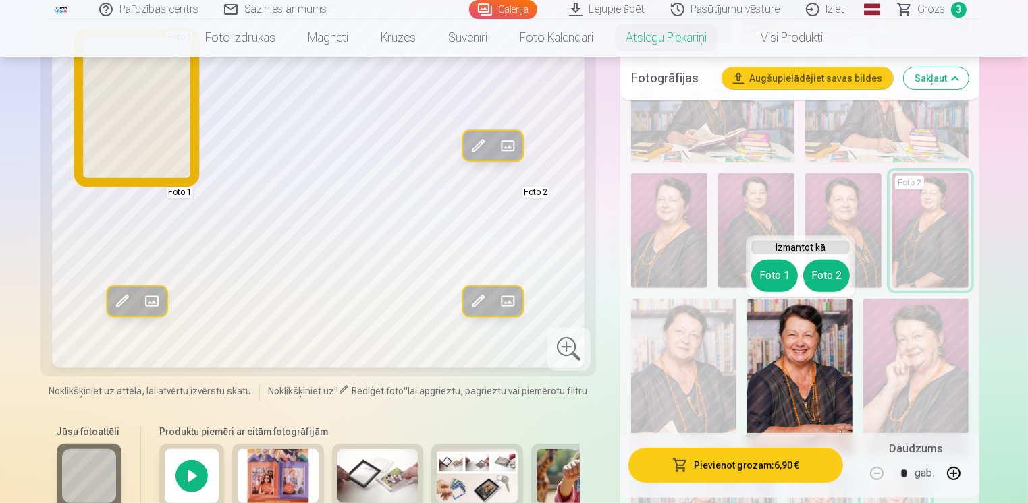
click at [761, 277] on button "Foto 1" at bounding box center [774, 276] width 47 height 32
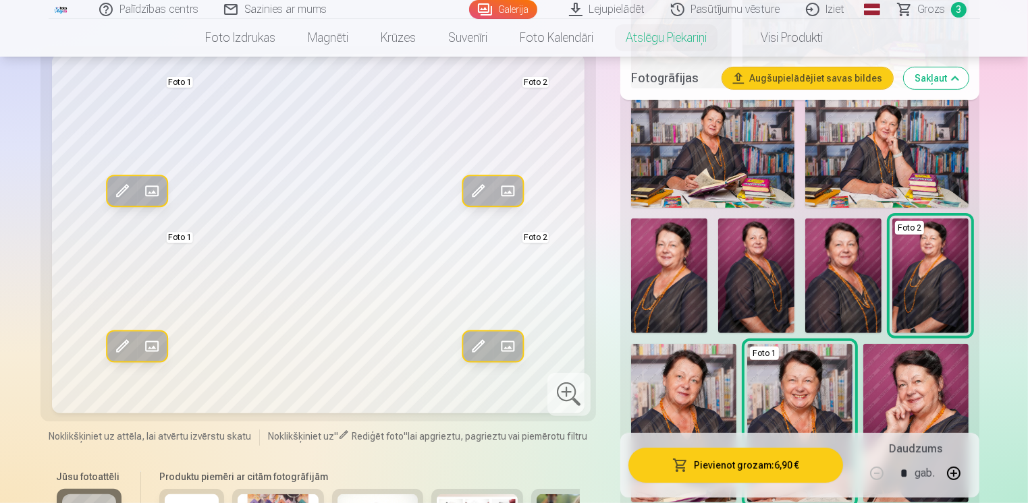
scroll to position [337, 0]
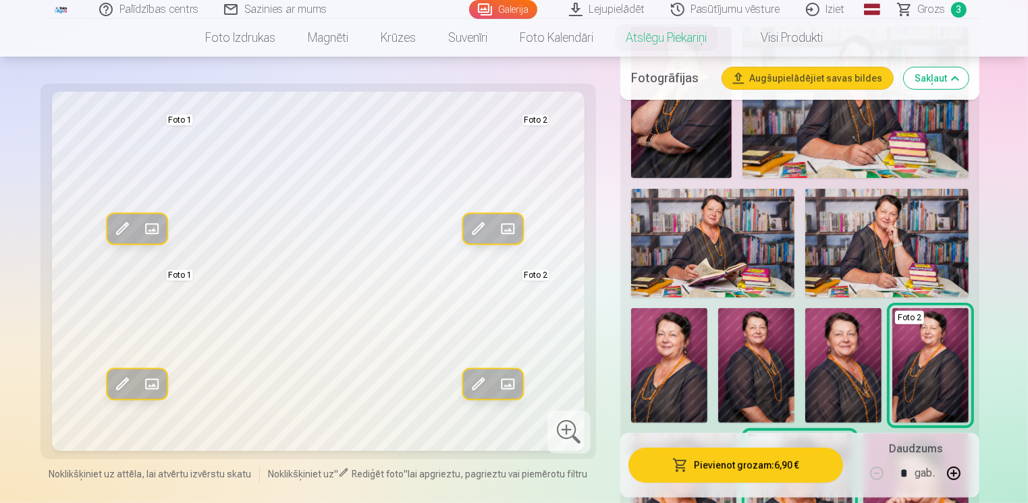
click at [756, 361] on img at bounding box center [756, 365] width 76 height 115
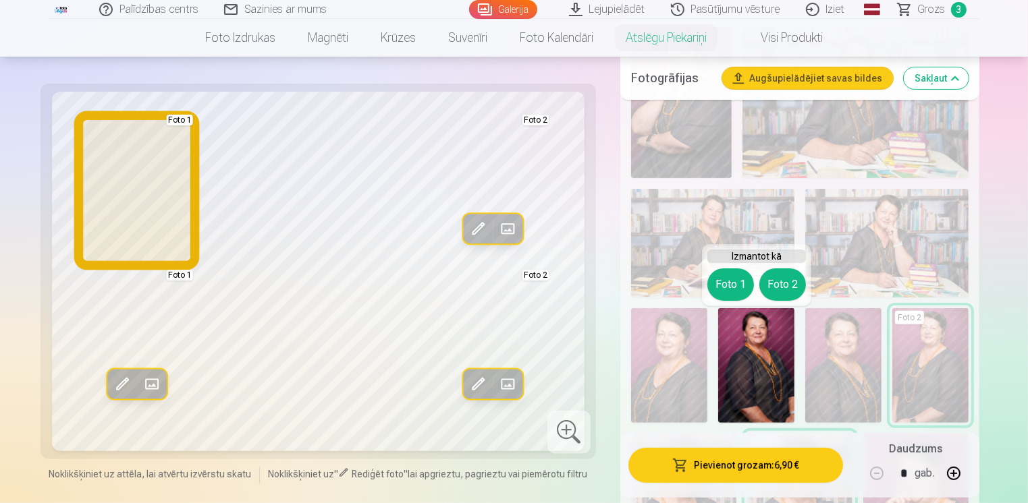
click at [729, 284] on button "Foto 1" at bounding box center [730, 285] width 47 height 32
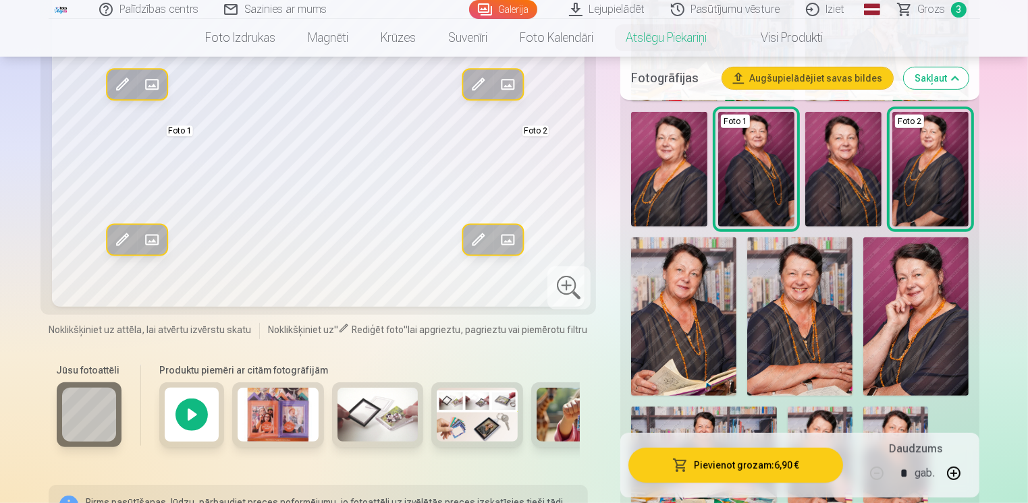
scroll to position [540, 0]
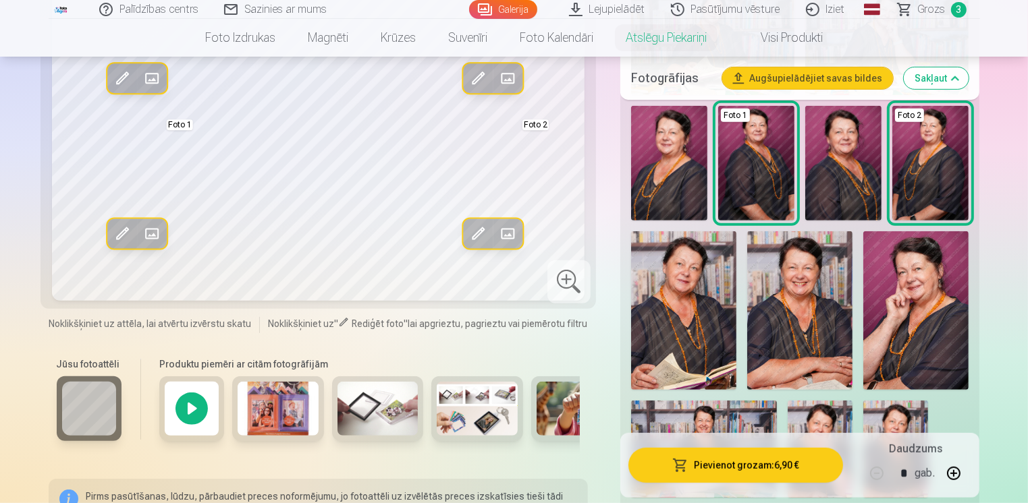
click at [698, 325] on img at bounding box center [683, 310] width 105 height 158
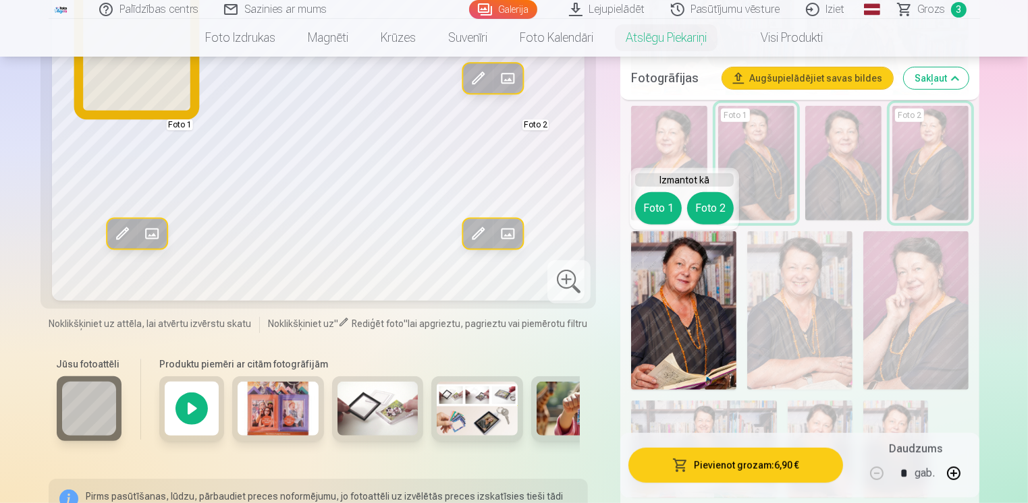
click at [656, 206] on button "Foto 1" at bounding box center [658, 208] width 47 height 32
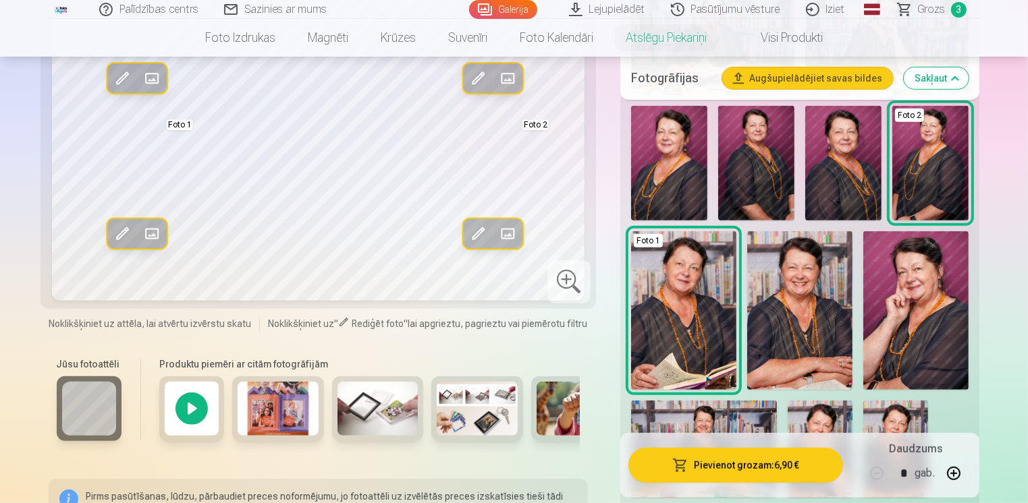
click at [791, 314] on img at bounding box center [799, 310] width 105 height 159
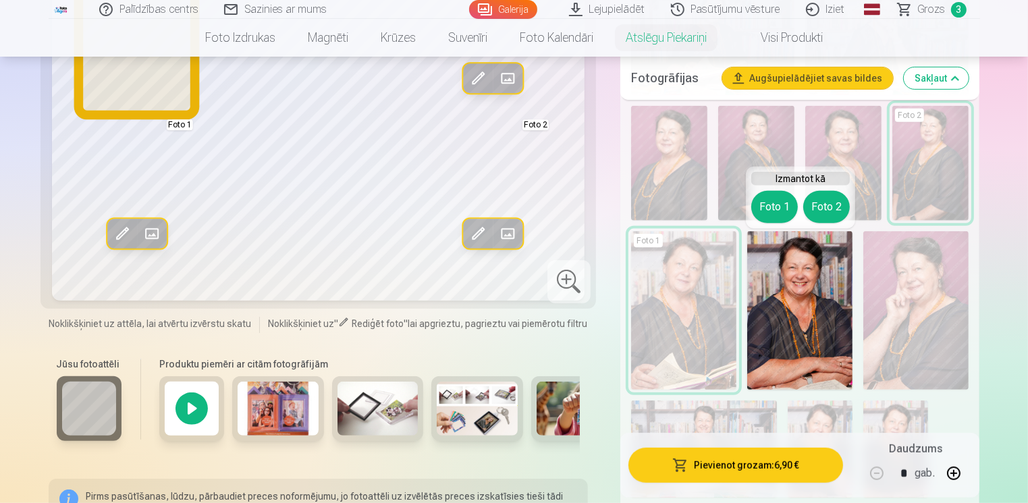
click at [766, 206] on button "Foto 1" at bounding box center [774, 207] width 47 height 32
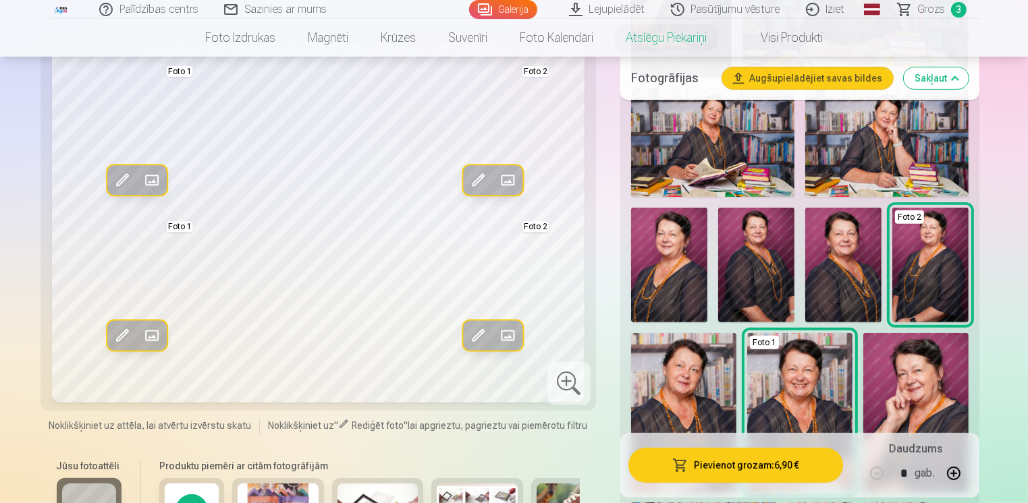
scroll to position [405, 0]
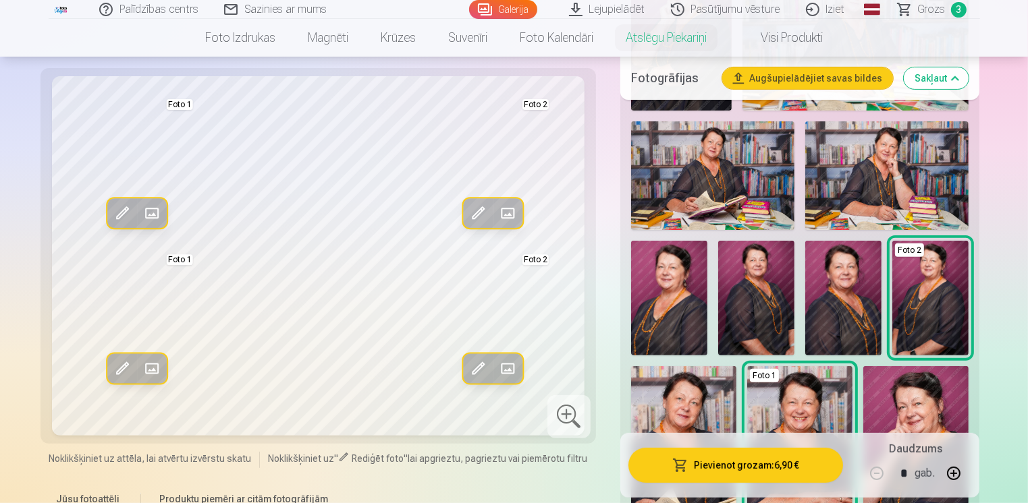
click at [763, 308] on img at bounding box center [756, 298] width 76 height 115
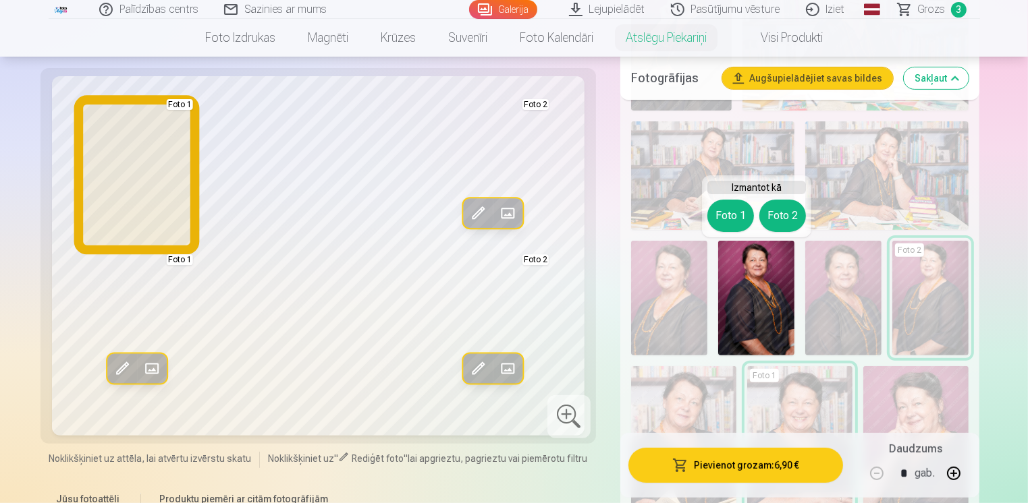
click at [723, 217] on button "Foto 1" at bounding box center [730, 216] width 47 height 32
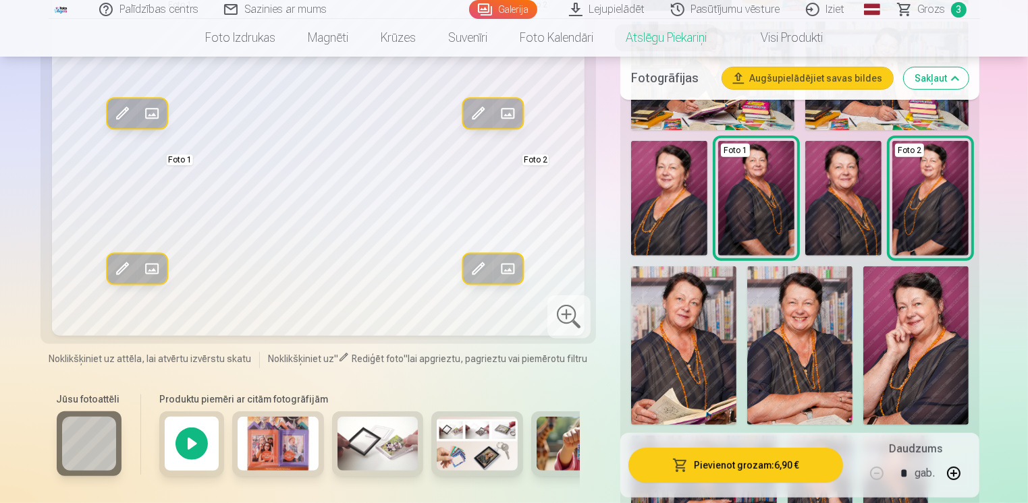
scroll to position [540, 0]
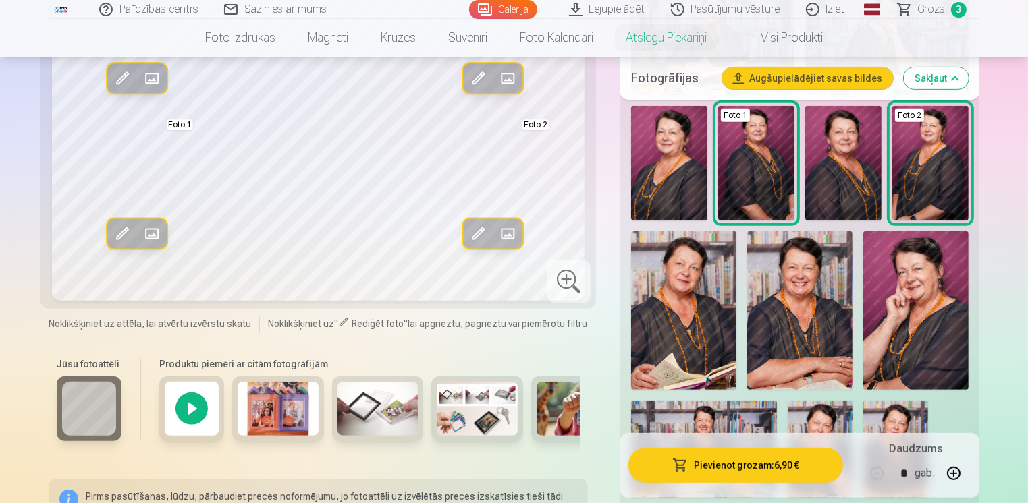
click at [690, 306] on img at bounding box center [683, 310] width 105 height 158
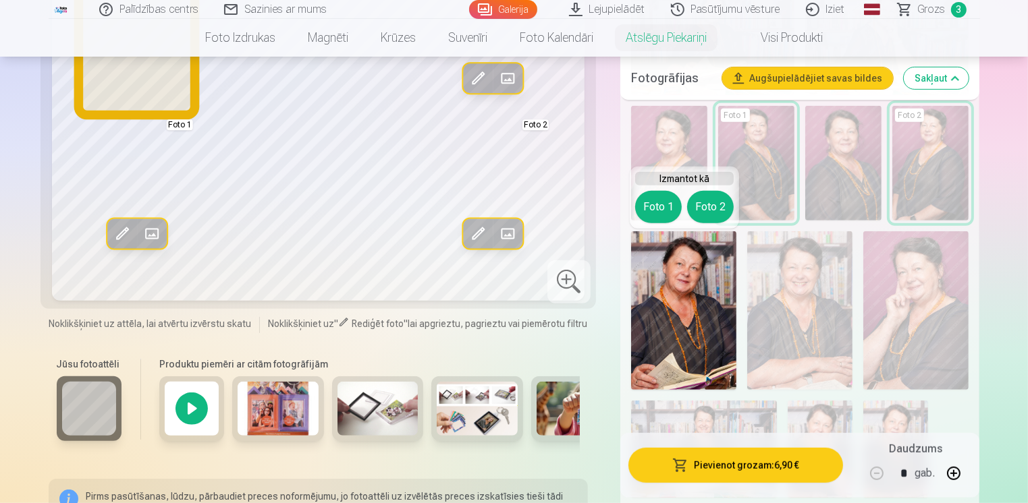
click at [659, 201] on button "Foto 1" at bounding box center [658, 207] width 47 height 32
click at [659, 201] on img at bounding box center [669, 163] width 76 height 115
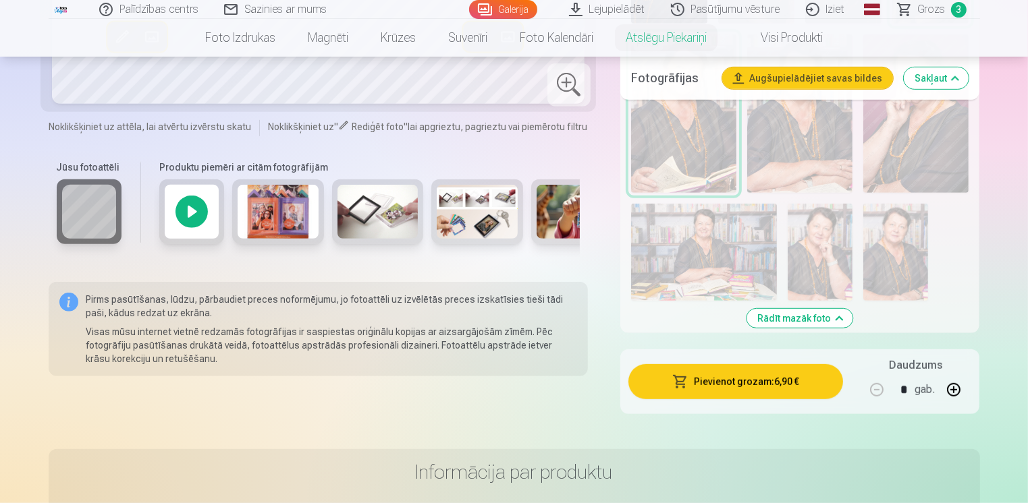
scroll to position [742, 0]
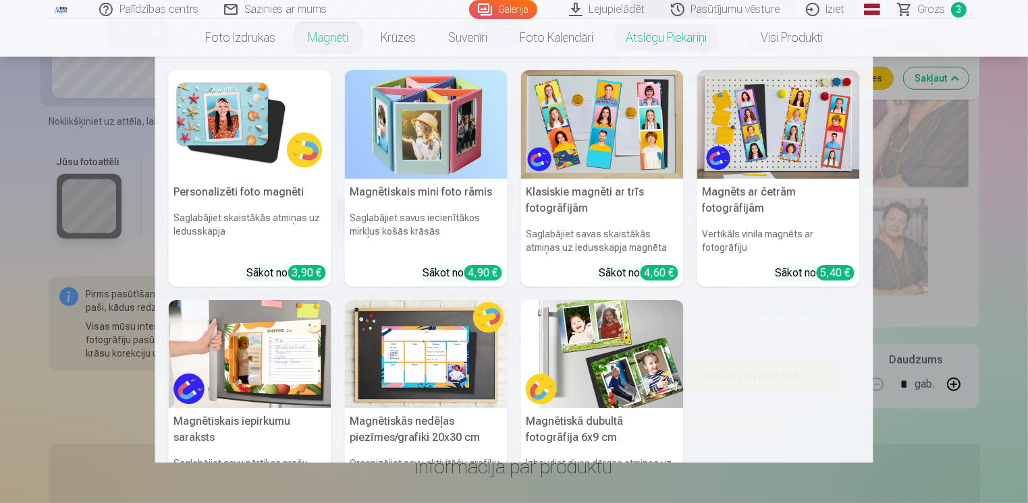
click at [336, 40] on link "Magnēti" at bounding box center [328, 38] width 73 height 38
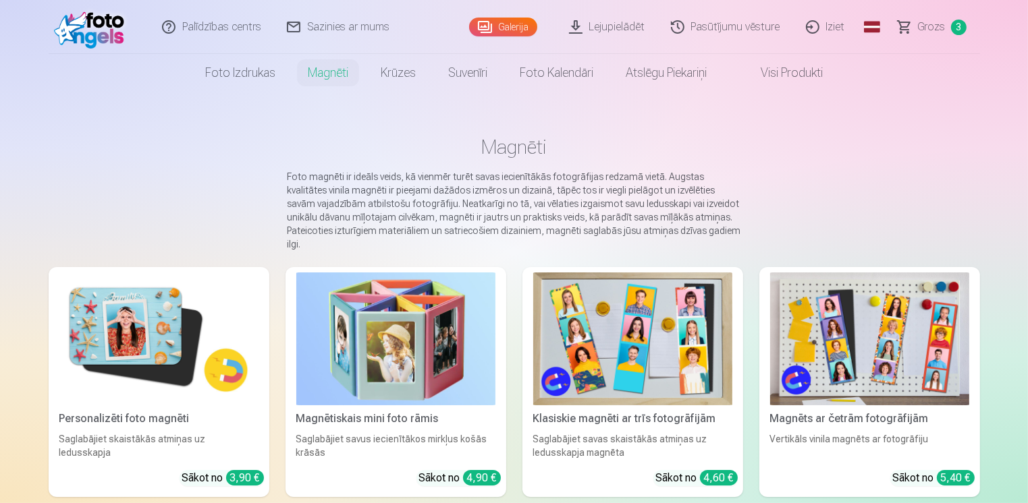
click at [178, 335] on img at bounding box center [158, 339] width 199 height 133
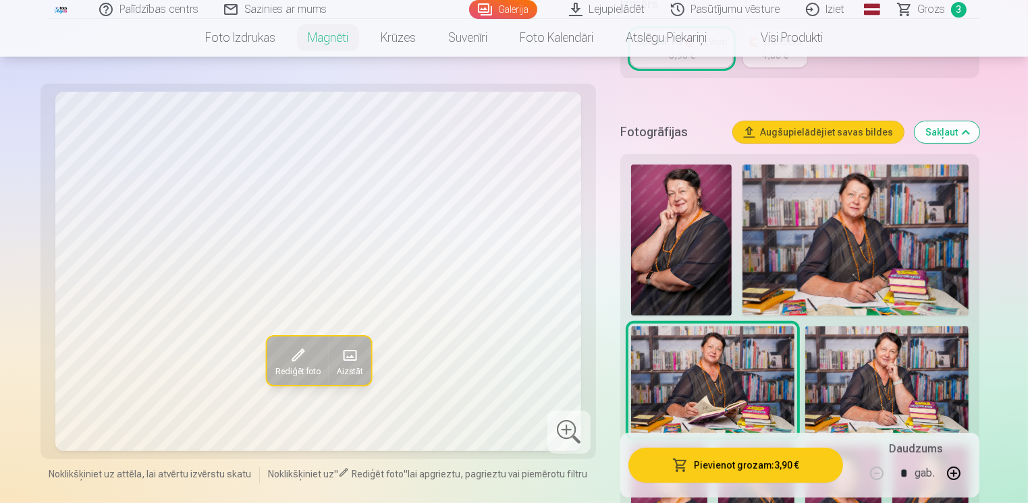
scroll to position [337, 0]
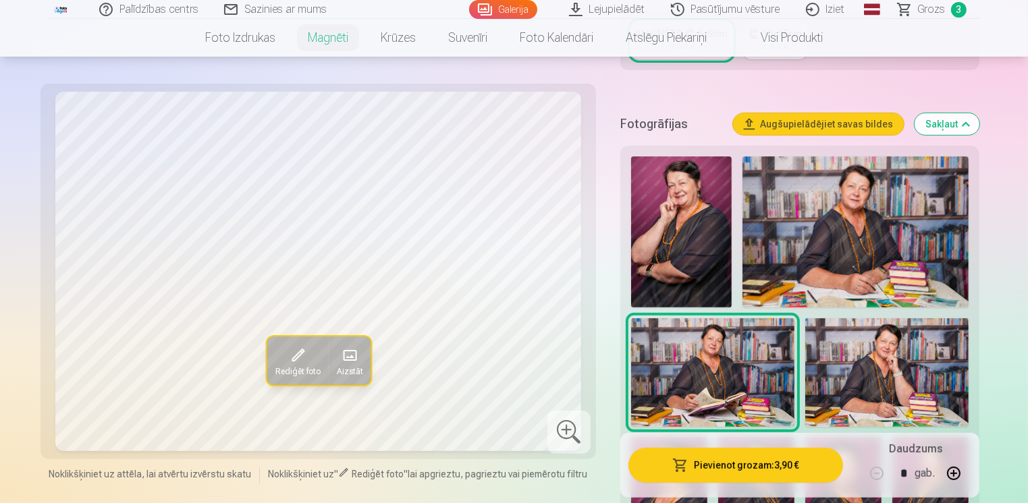
click at [669, 266] on img at bounding box center [681, 232] width 101 height 151
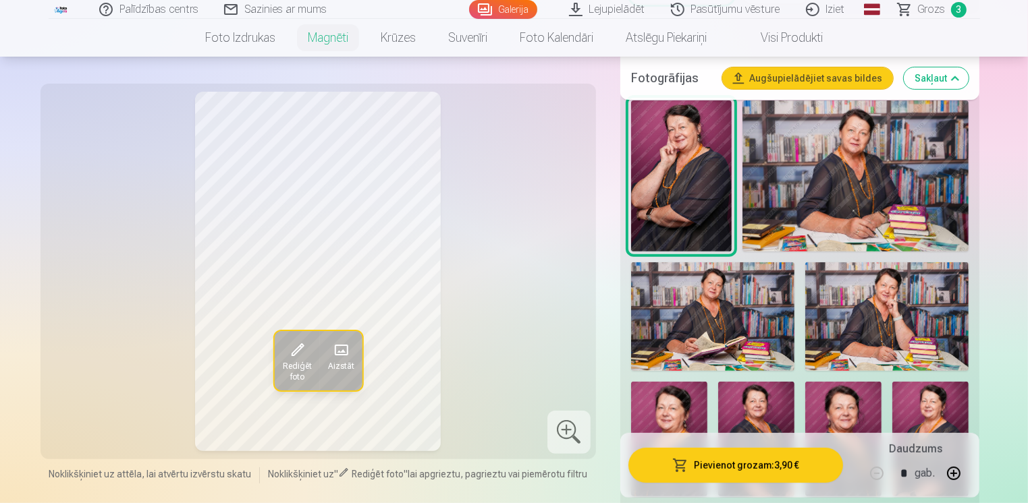
scroll to position [472, 0]
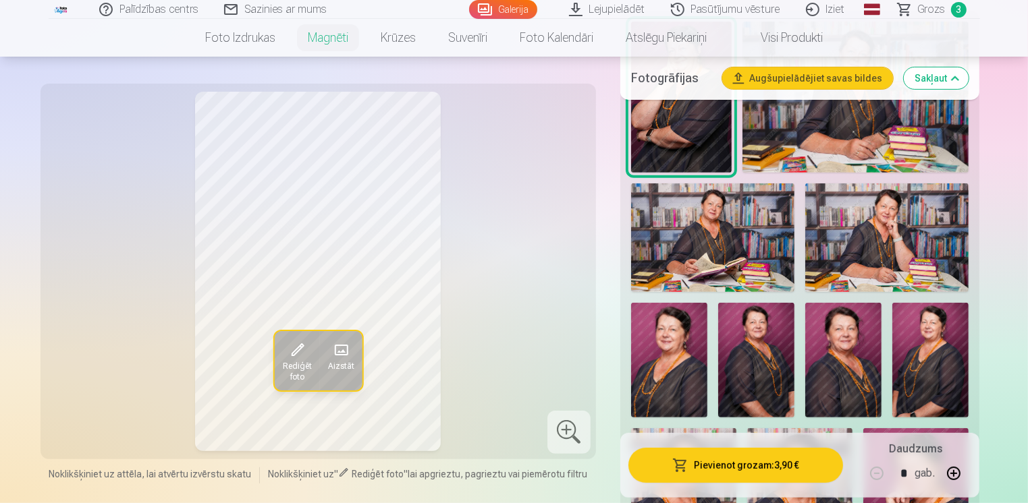
click at [756, 358] on img at bounding box center [756, 360] width 76 height 115
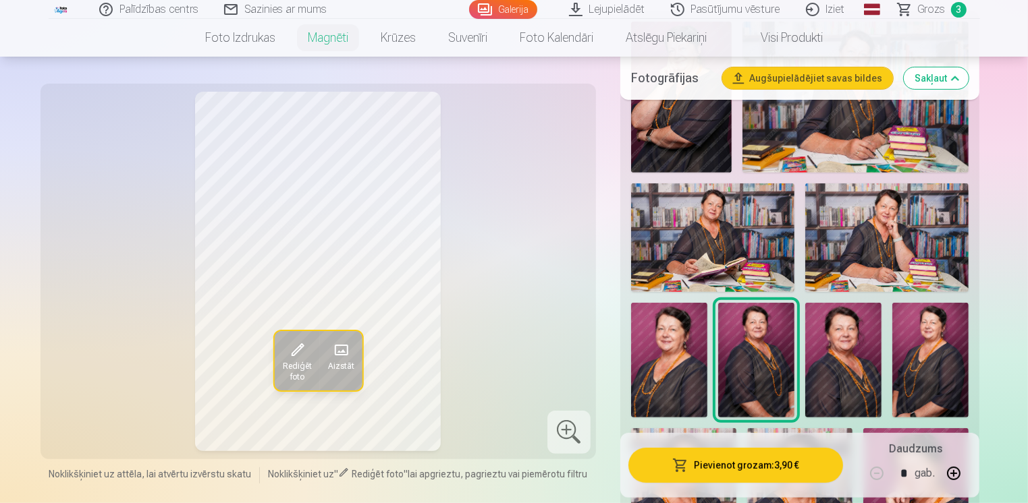
click at [933, 392] on img at bounding box center [930, 360] width 76 height 115
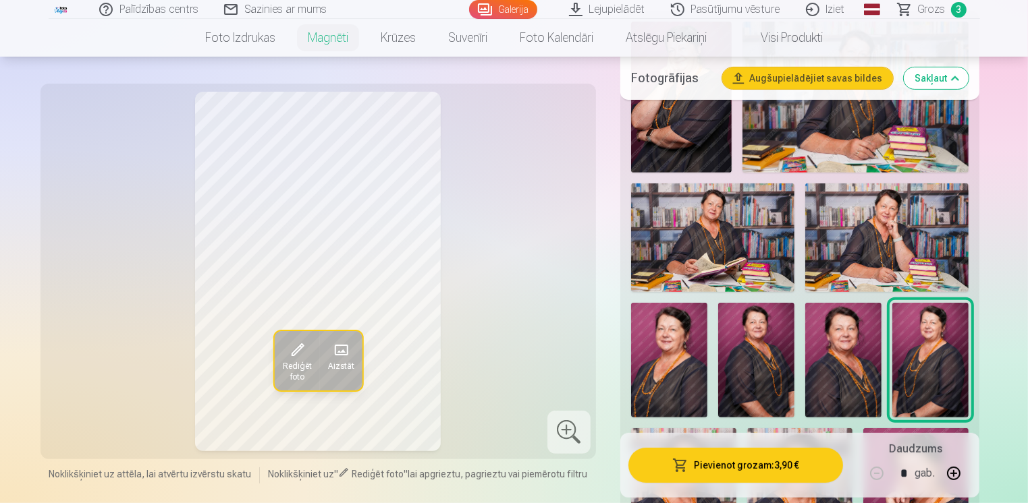
click at [777, 385] on img at bounding box center [756, 360] width 76 height 115
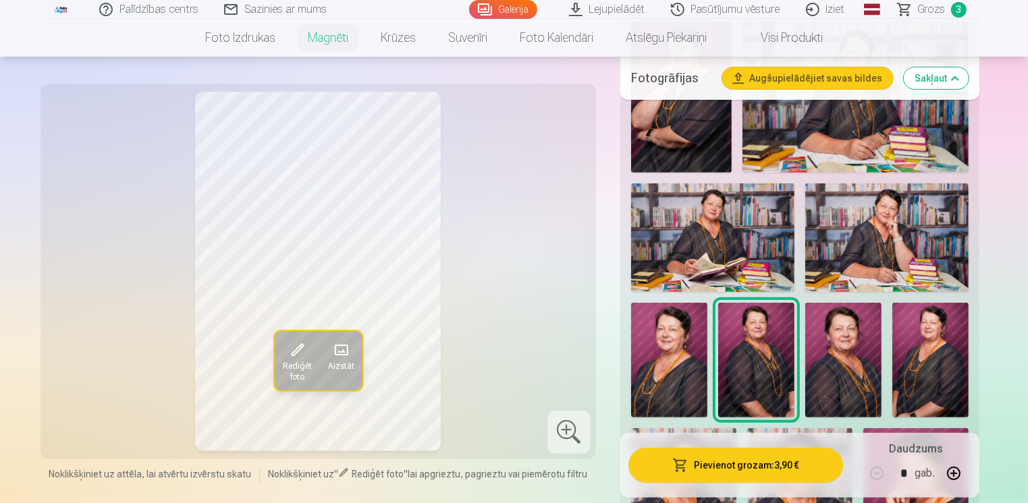
click at [923, 389] on img at bounding box center [930, 360] width 76 height 115
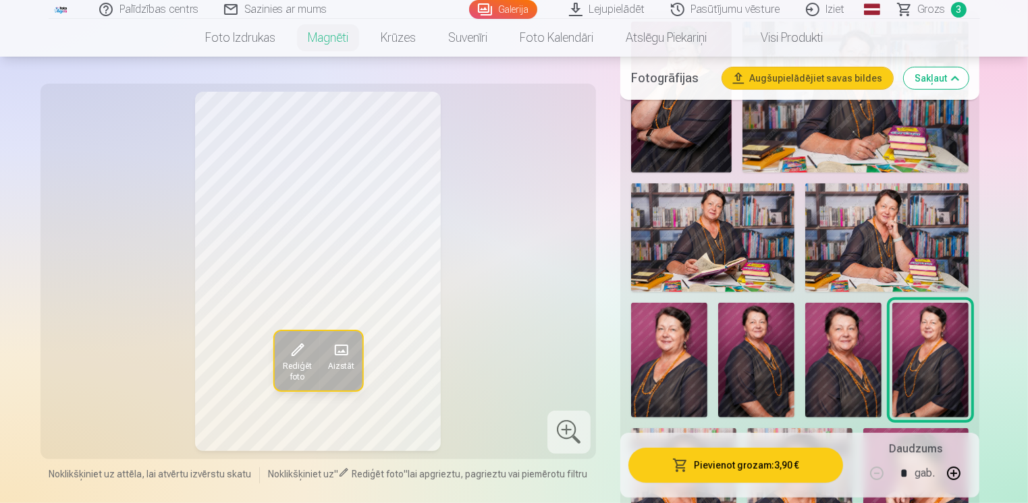
click at [736, 380] on img at bounding box center [756, 360] width 76 height 115
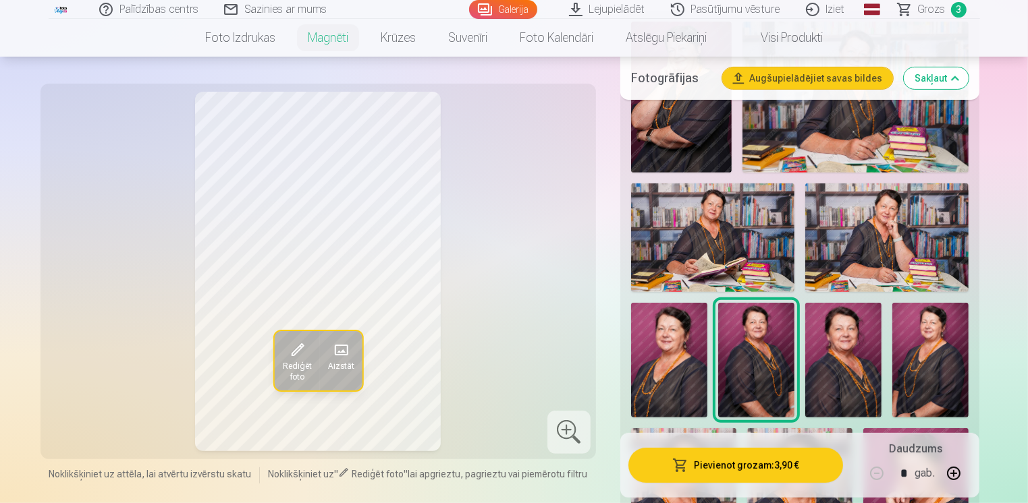
click at [653, 372] on img at bounding box center [669, 360] width 76 height 115
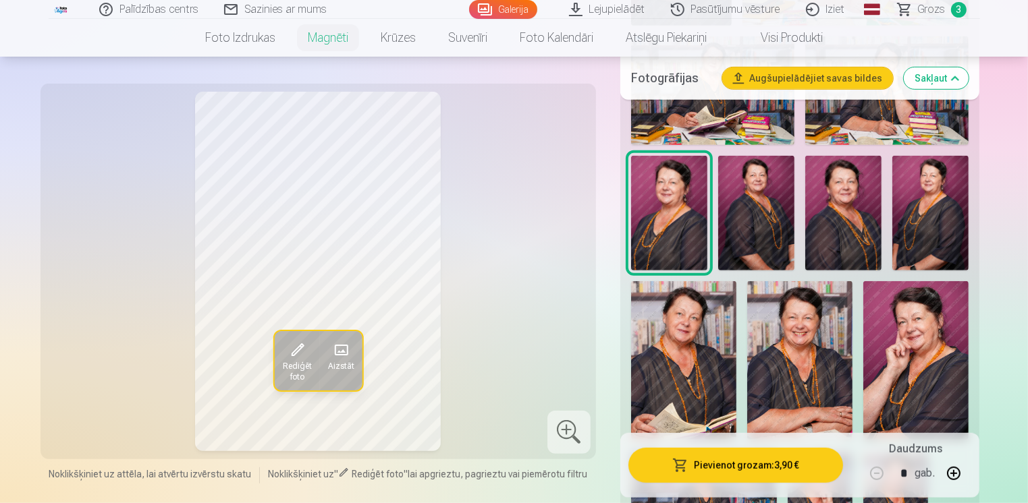
scroll to position [675, 0]
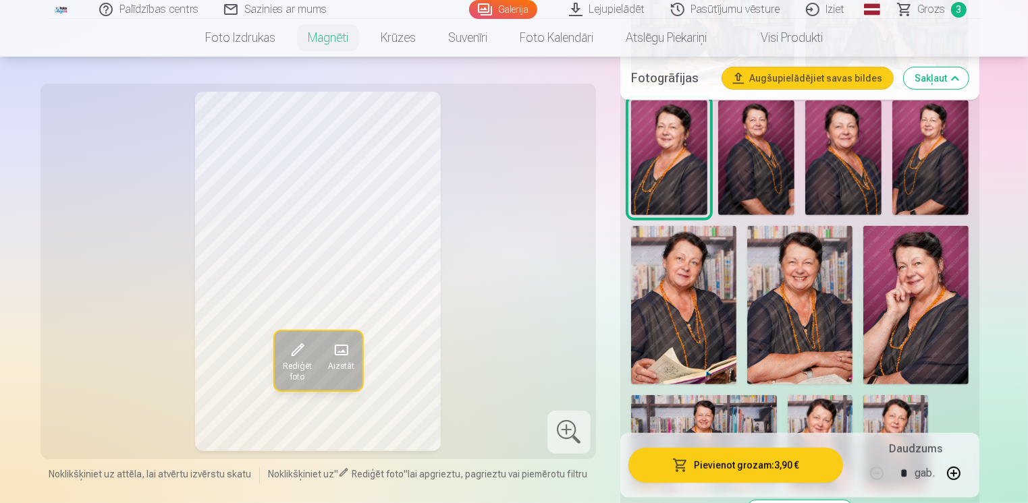
click at [783, 333] on img at bounding box center [799, 305] width 105 height 159
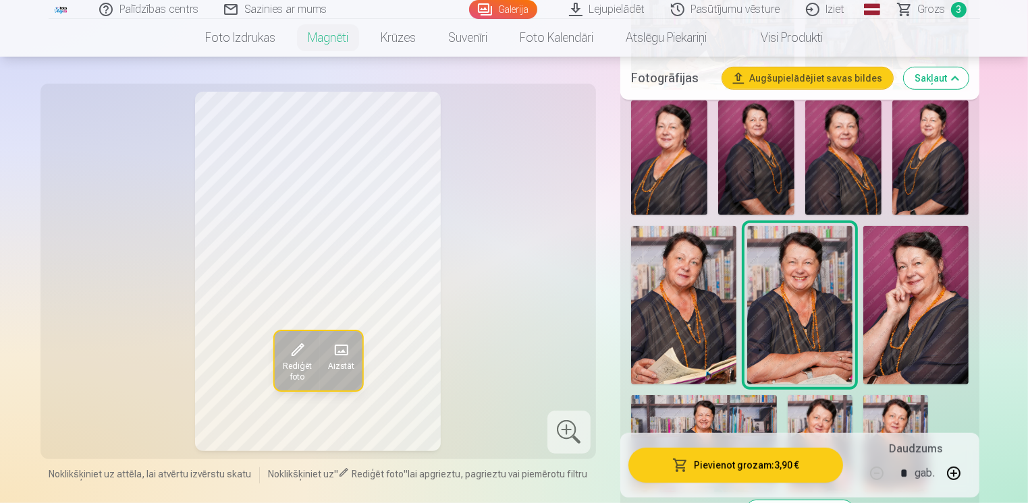
click at [783, 333] on img at bounding box center [799, 305] width 105 height 159
click at [688, 329] on img at bounding box center [683, 305] width 105 height 158
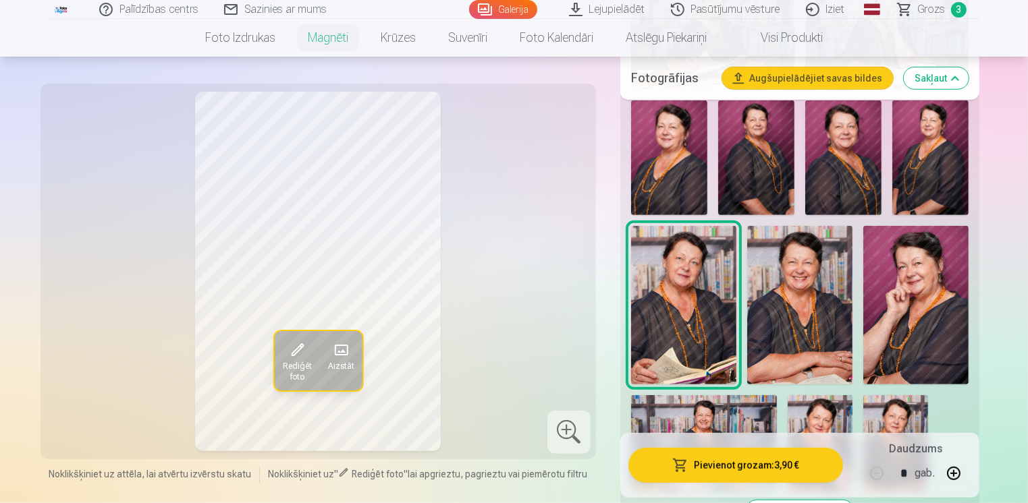
click at [911, 360] on img at bounding box center [915, 305] width 105 height 158
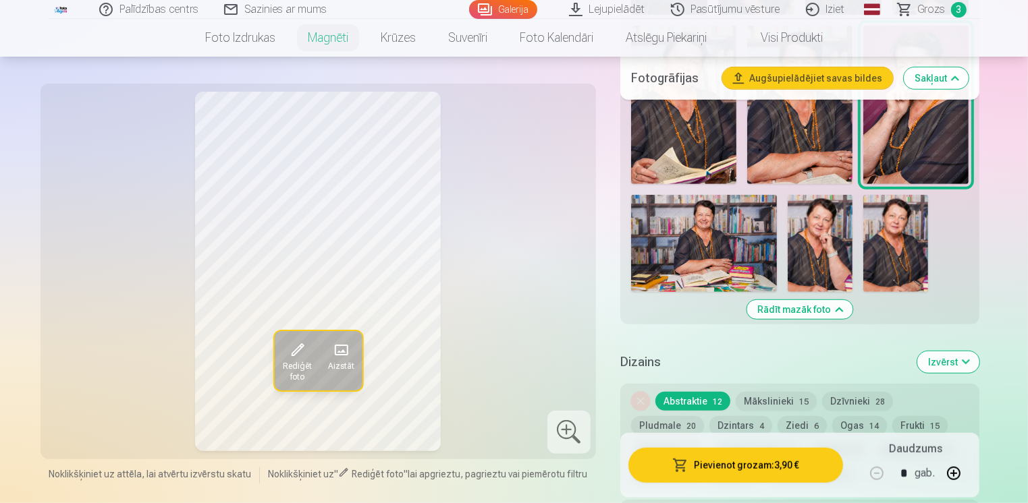
scroll to position [877, 0]
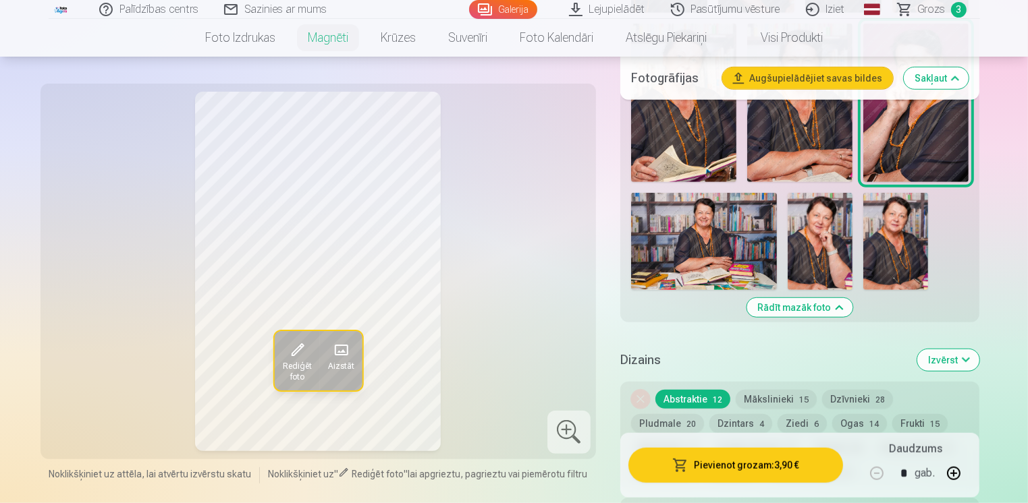
click at [794, 252] on img at bounding box center [819, 241] width 65 height 97
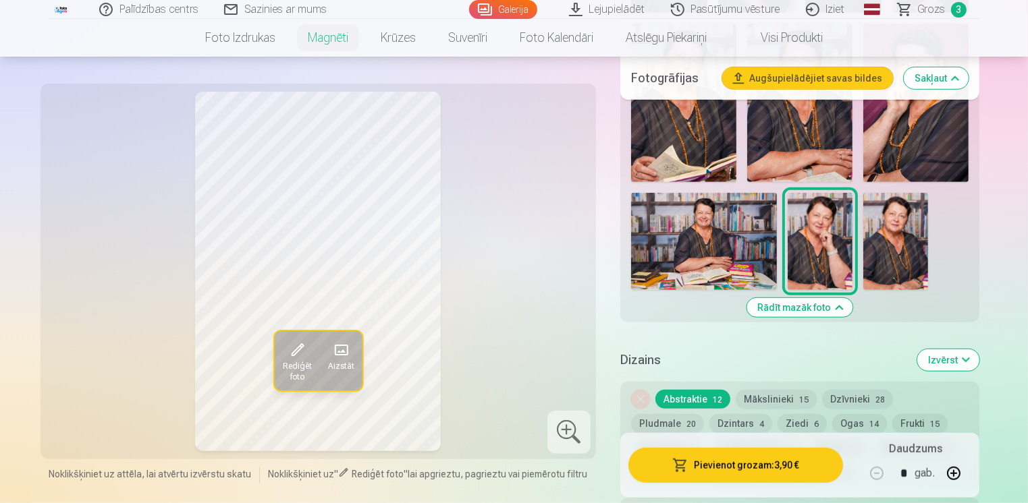
click at [893, 273] on img at bounding box center [895, 241] width 65 height 97
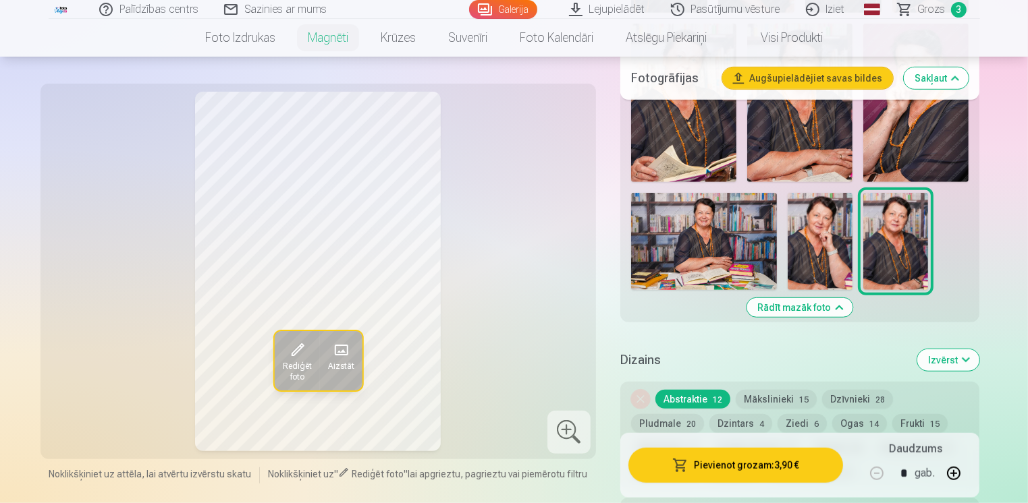
click at [808, 258] on img at bounding box center [819, 241] width 65 height 97
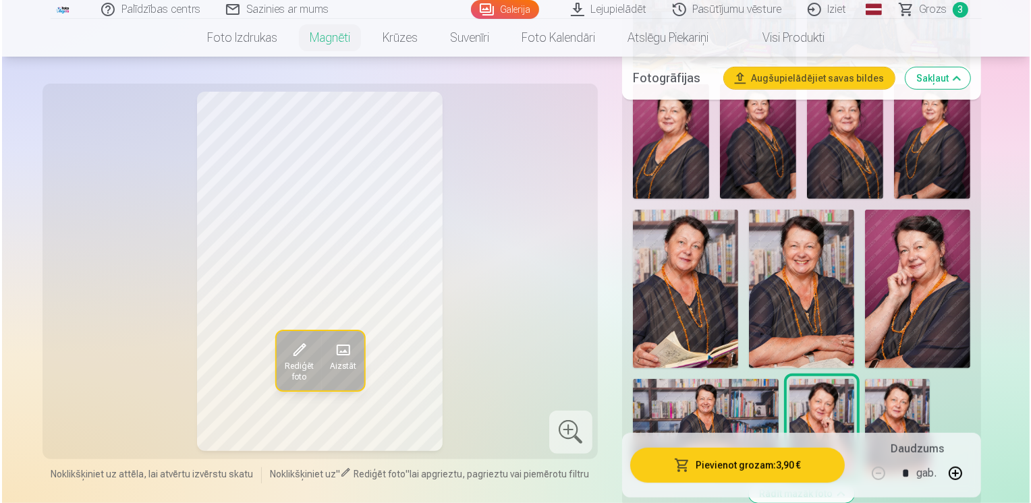
scroll to position [675, 0]
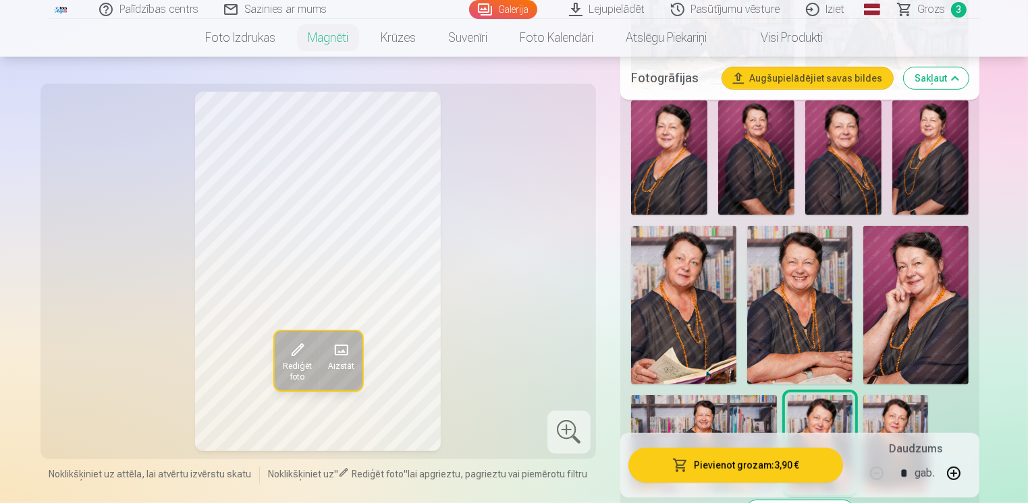
click at [804, 276] on img at bounding box center [799, 305] width 105 height 159
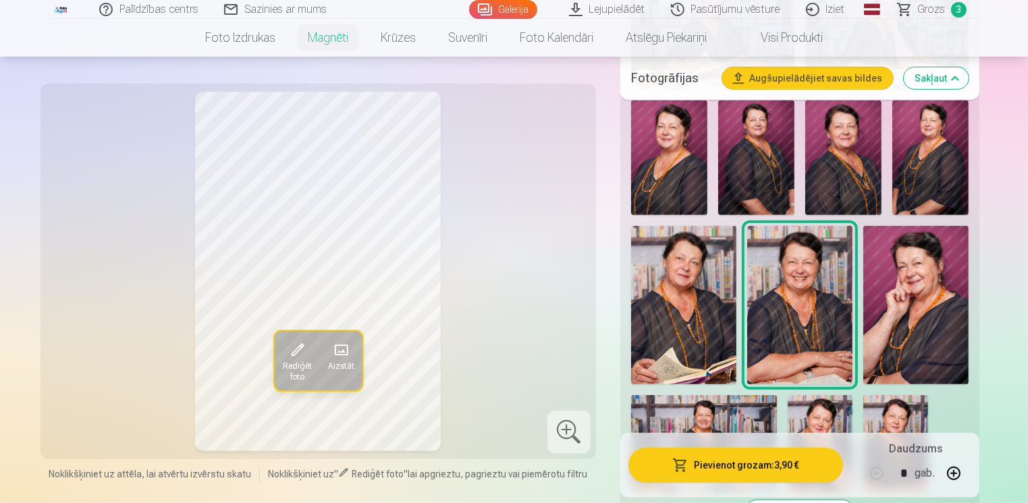
click at [680, 298] on img at bounding box center [683, 305] width 105 height 158
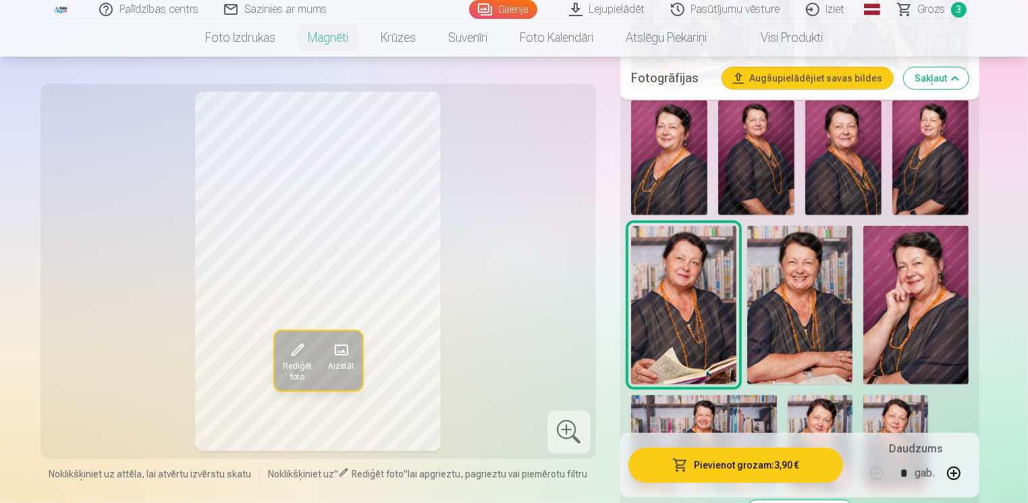
click at [831, 185] on img at bounding box center [843, 158] width 76 height 115
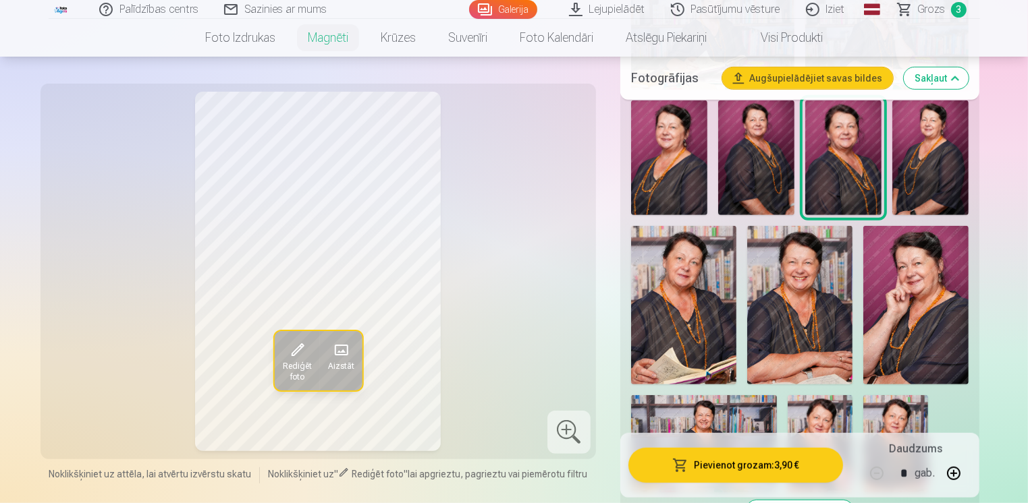
click at [760, 166] on img at bounding box center [756, 158] width 76 height 115
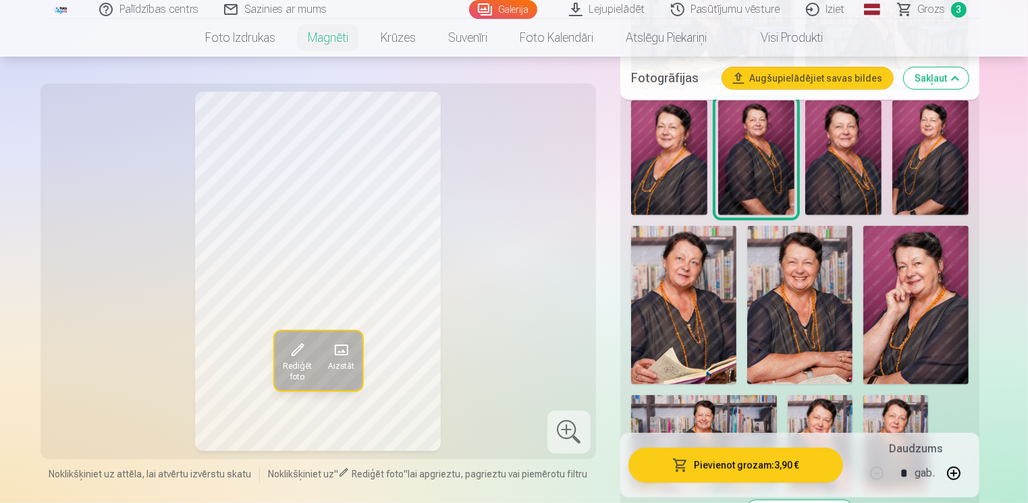
click at [646, 185] on img at bounding box center [669, 158] width 76 height 115
click at [931, 184] on img at bounding box center [930, 158] width 76 height 115
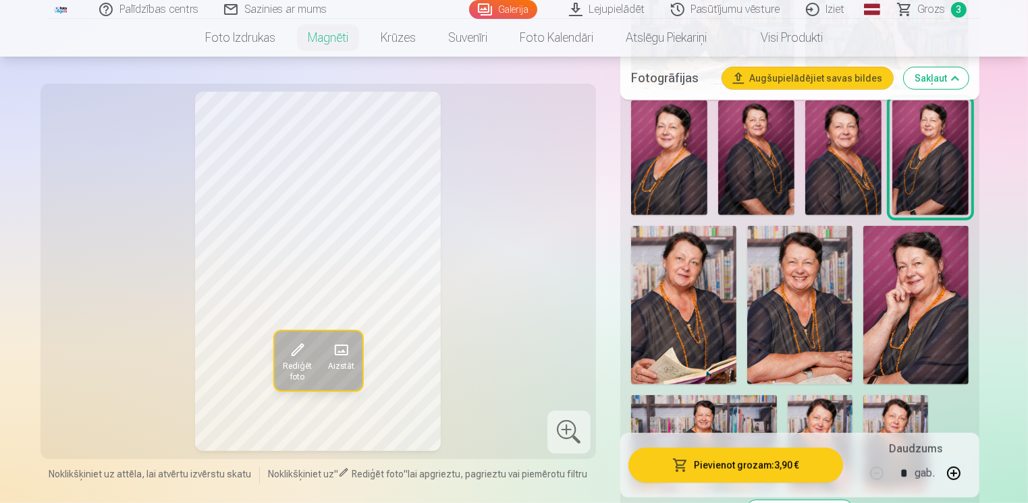
click at [769, 153] on img at bounding box center [756, 158] width 76 height 115
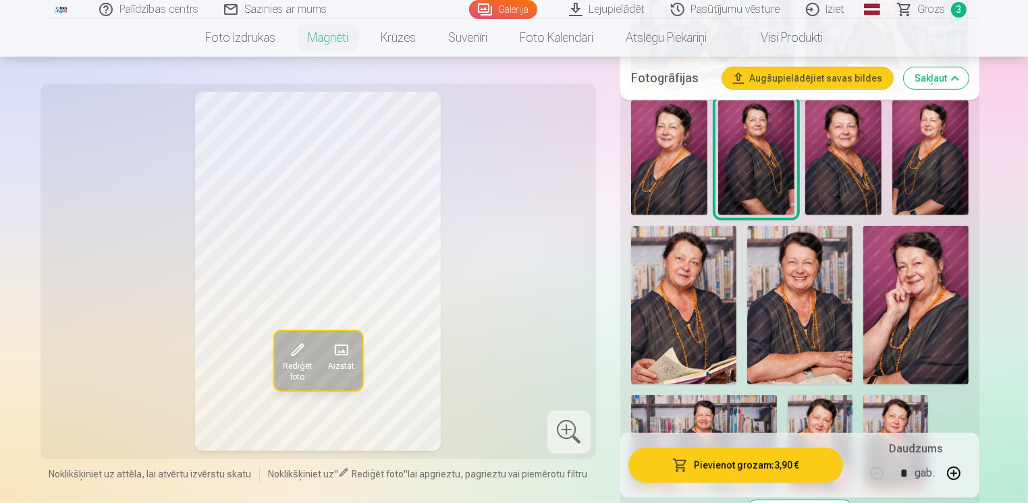
click at [835, 174] on img at bounding box center [843, 158] width 76 height 115
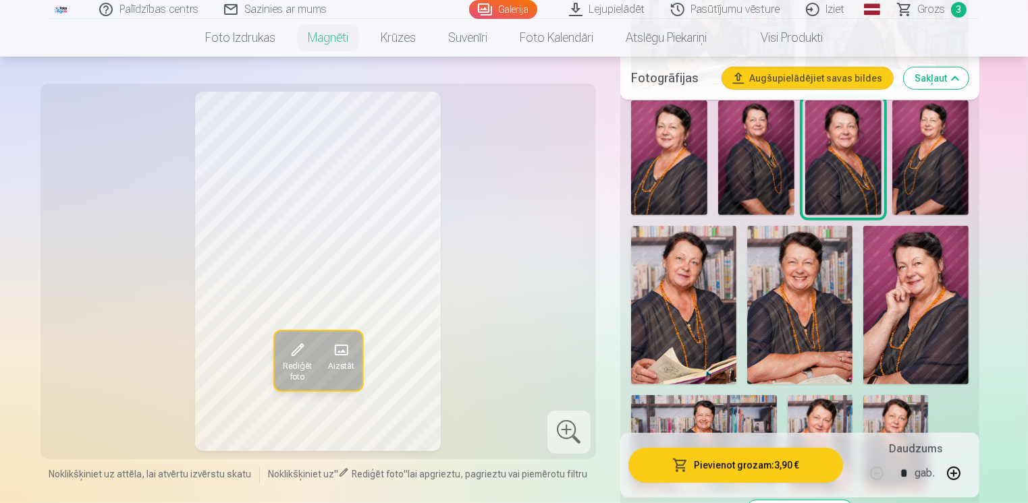
click at [729, 470] on button "Pievienot grozam : 3,90 €" at bounding box center [735, 465] width 215 height 35
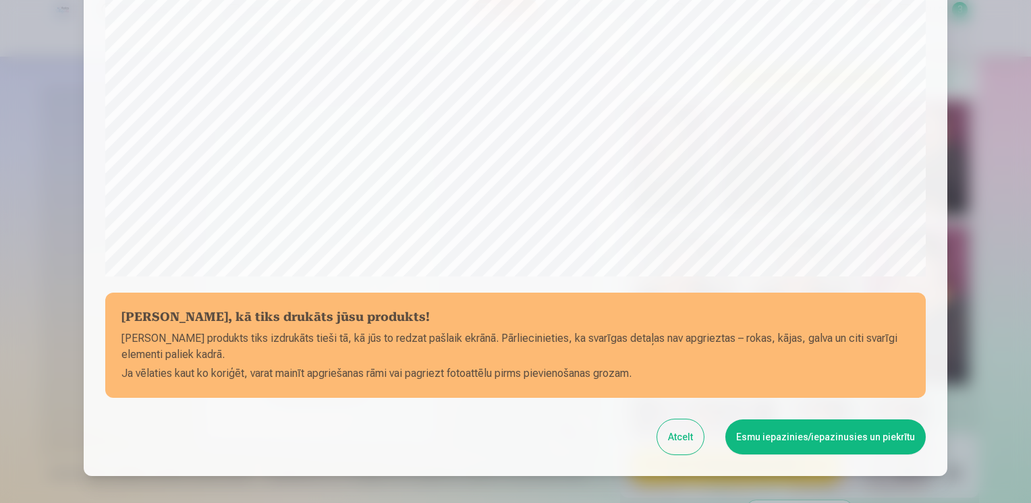
scroll to position [468, 0]
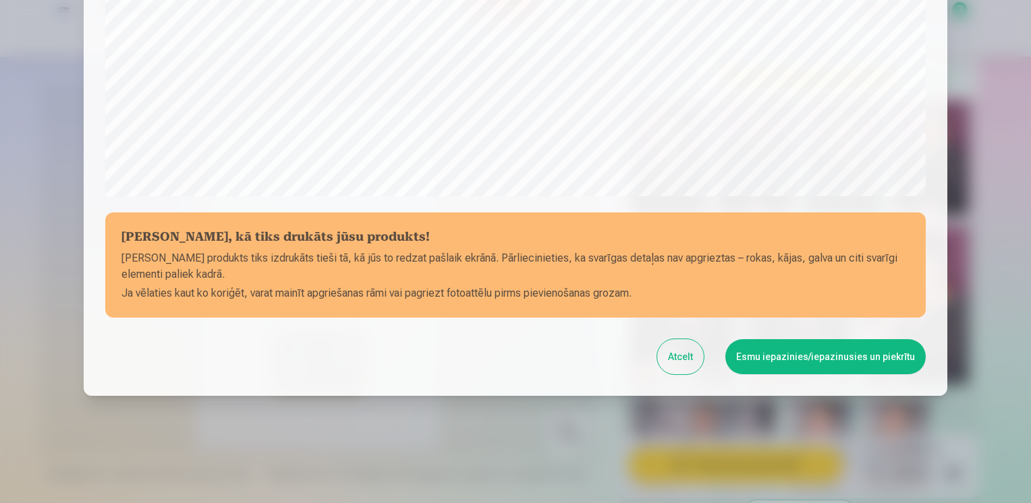
click at [788, 360] on button "Esmu iepazinies/iepazinusies un piekrītu" at bounding box center [825, 356] width 200 height 35
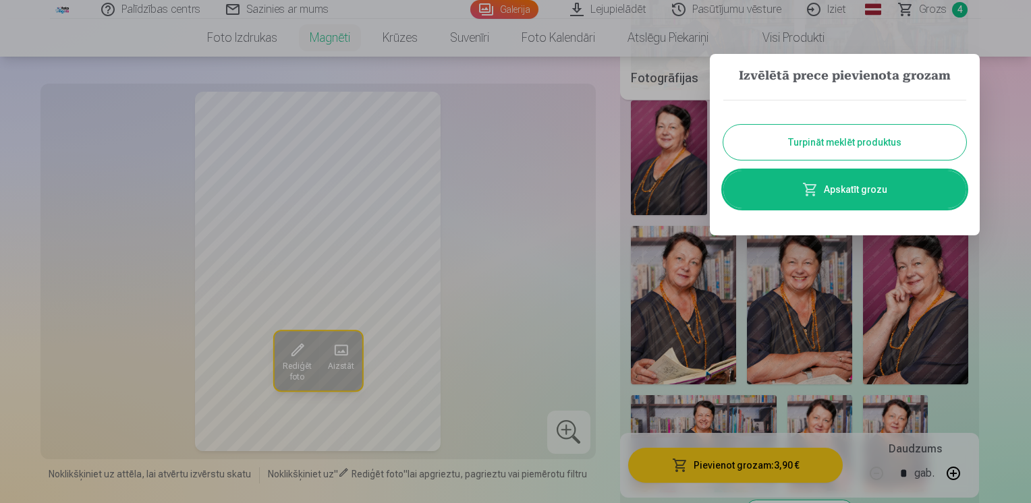
click at [858, 193] on link "Apskatīt grozu" at bounding box center [844, 190] width 243 height 38
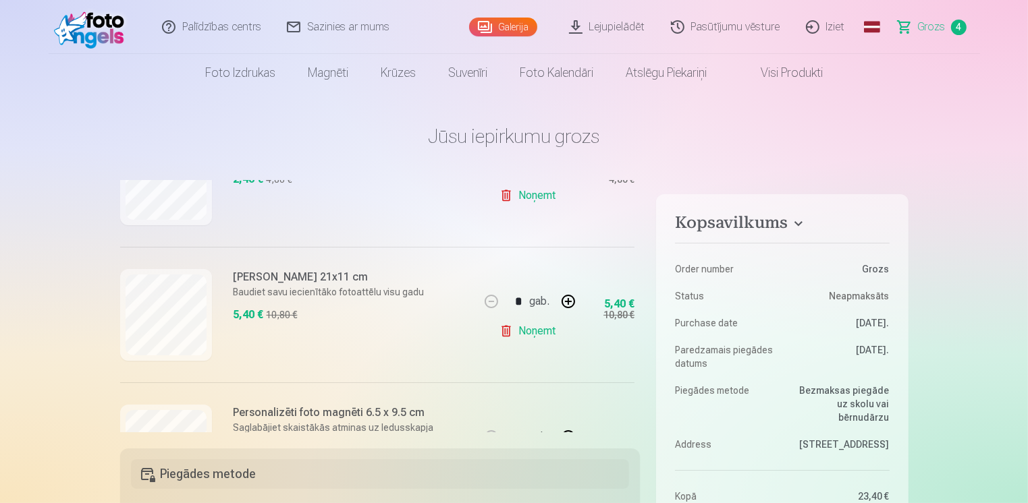
scroll to position [390, 0]
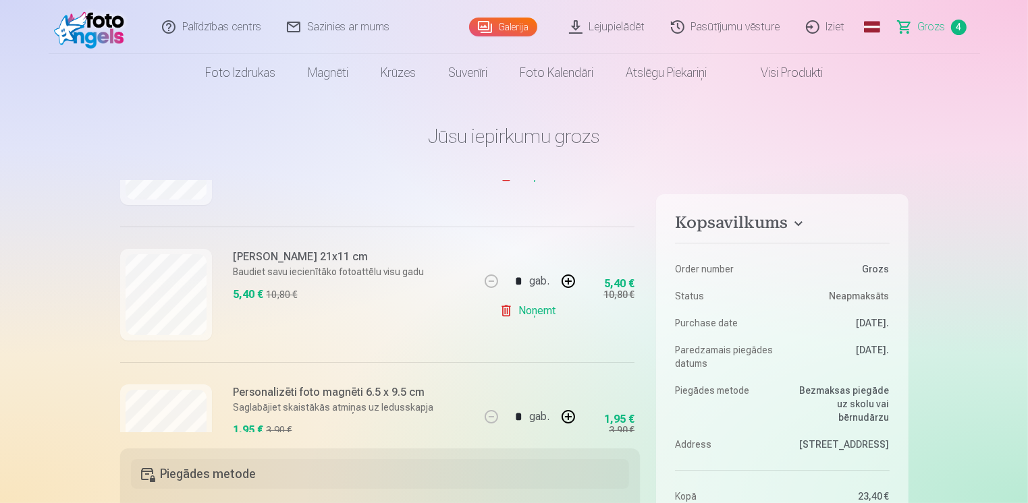
click at [798, 77] on link "Visi produkti" at bounding box center [781, 73] width 116 height 38
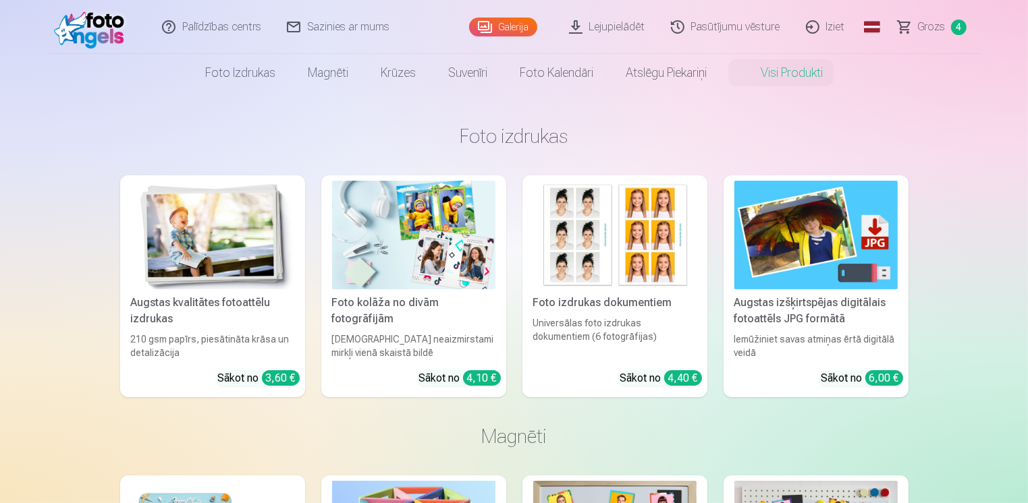
click at [825, 254] on img at bounding box center [815, 235] width 163 height 109
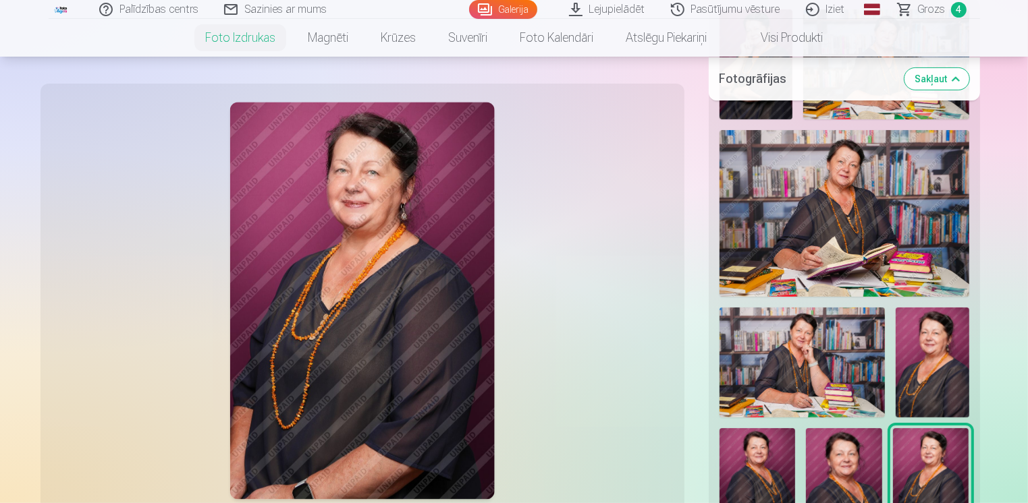
scroll to position [405, 0]
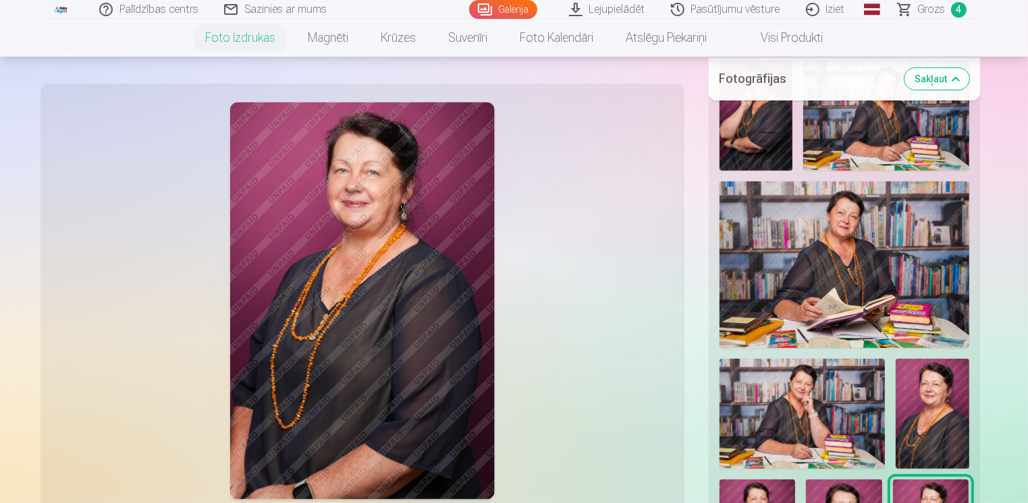
click at [836, 265] on img at bounding box center [844, 265] width 250 height 167
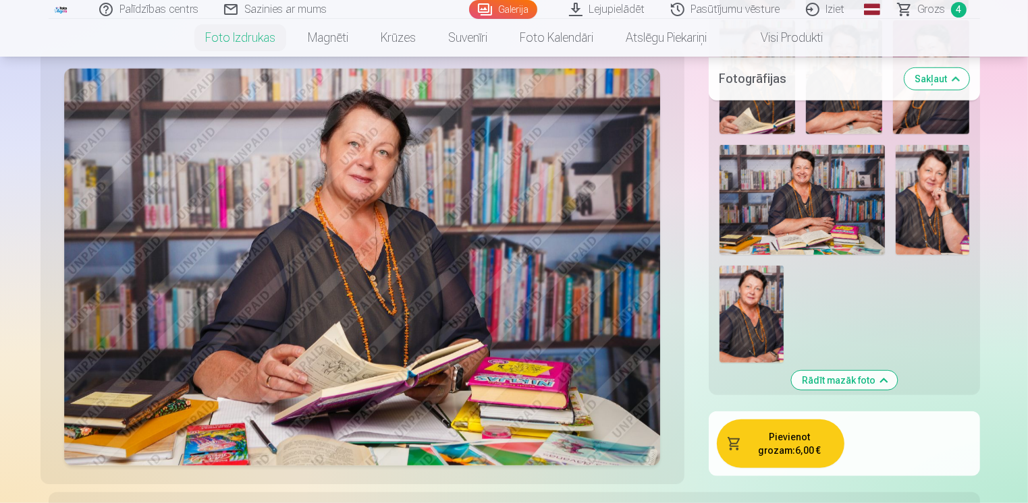
scroll to position [1012, 0]
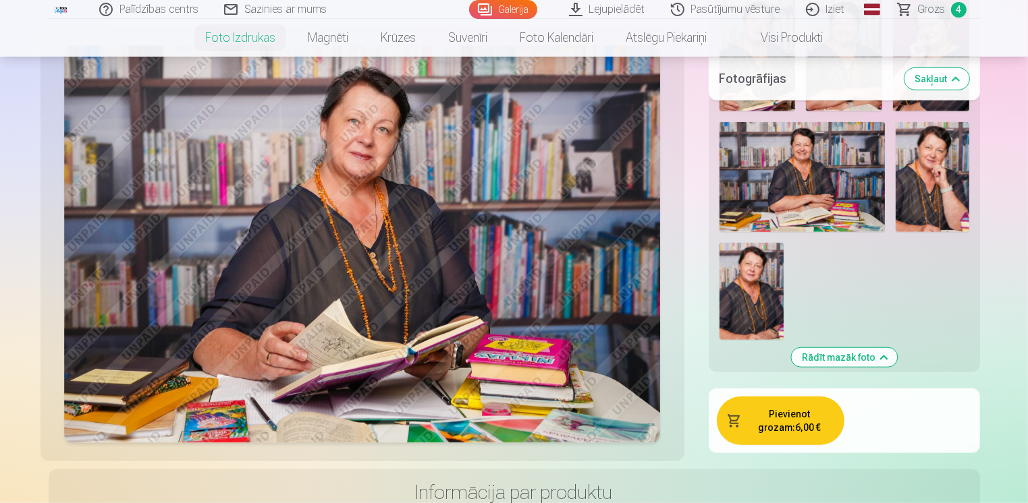
click at [777, 404] on button "Pievienot grozam : 6,00 €" at bounding box center [781, 421] width 128 height 49
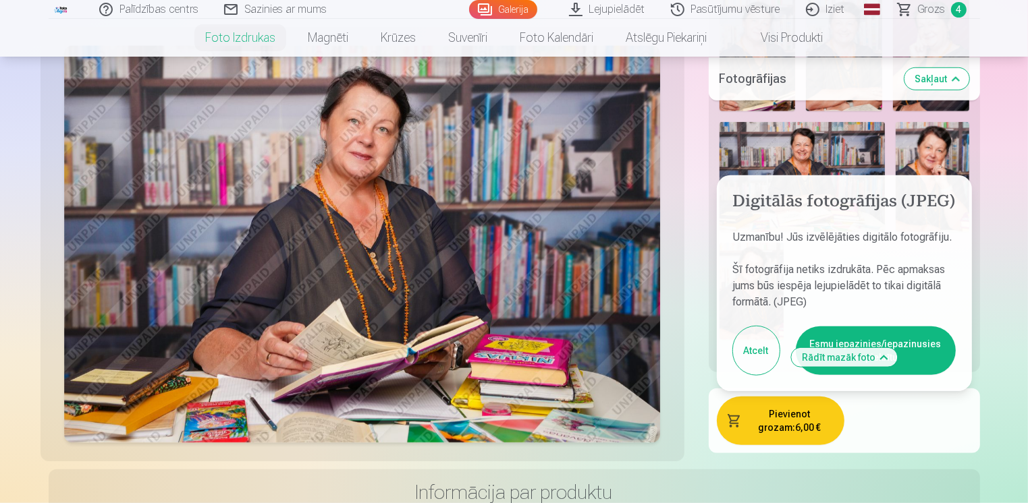
click at [885, 329] on button "Esmu iepazinies/iepazinusies un piekrītu" at bounding box center [876, 351] width 160 height 49
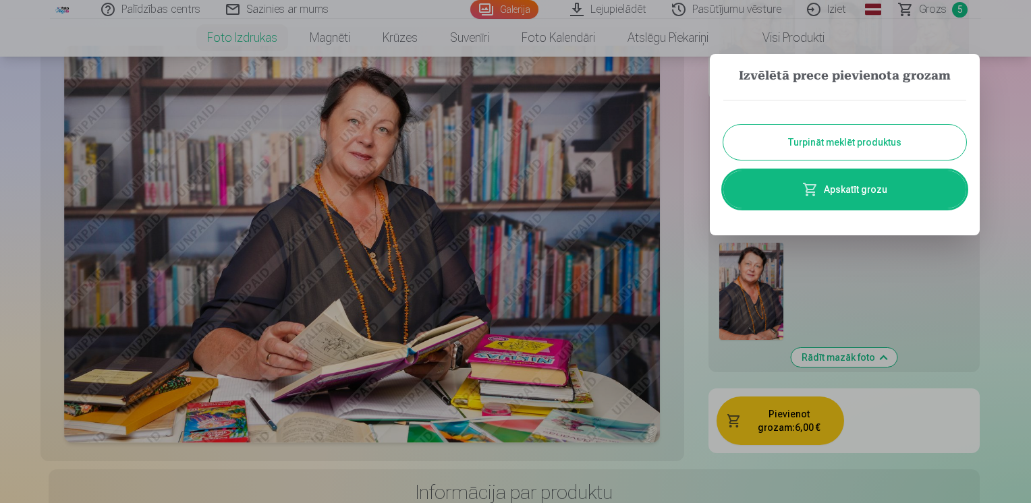
click at [849, 187] on link "Apskatīt grozu" at bounding box center [844, 190] width 243 height 38
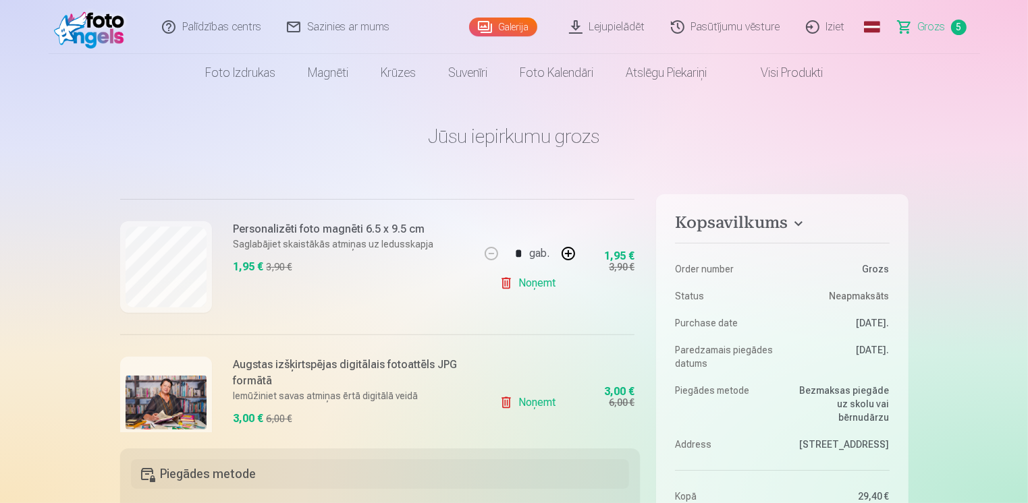
scroll to position [593, 0]
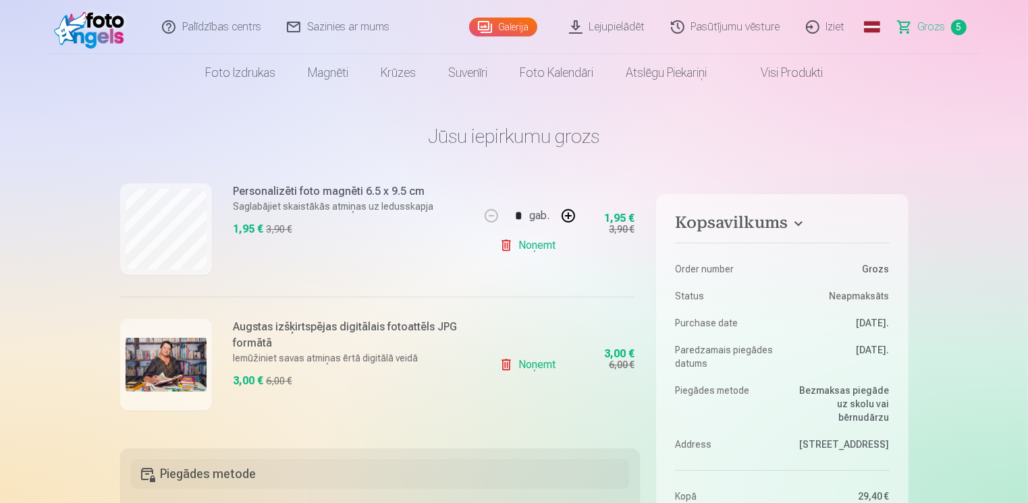
click at [499, 363] on link "Noņemt" at bounding box center [529, 365] width 61 height 27
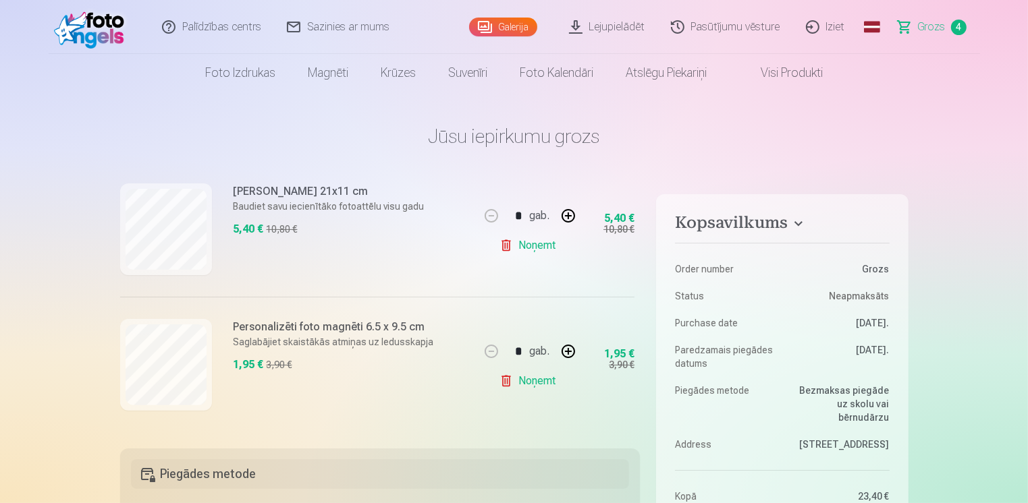
scroll to position [458, 0]
click at [767, 75] on link "Visi produkti" at bounding box center [781, 73] width 116 height 38
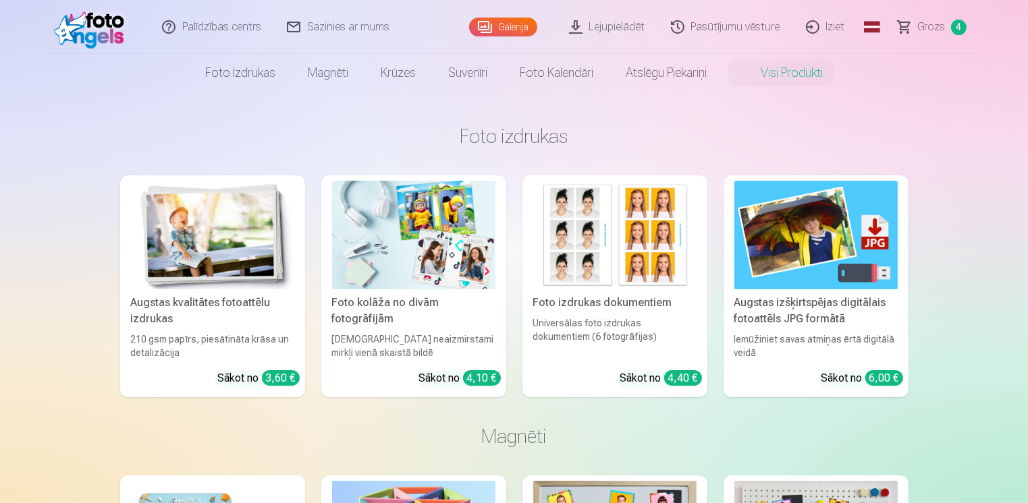
click at [413, 271] on img at bounding box center [413, 235] width 163 height 109
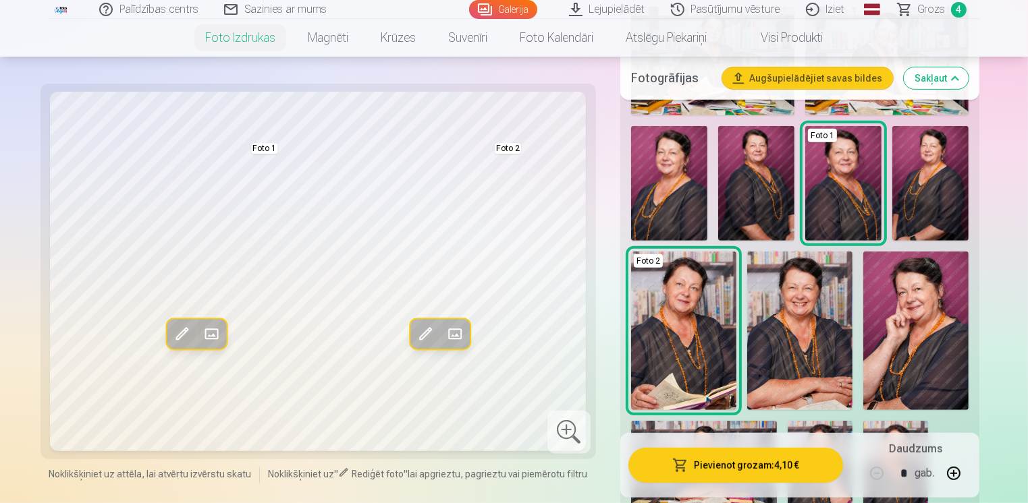
scroll to position [675, 0]
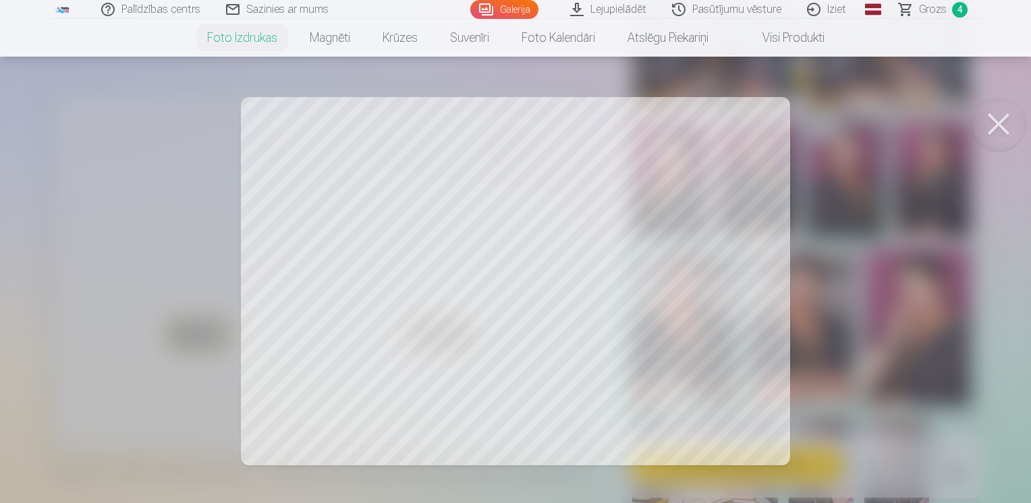
click at [661, 196] on div at bounding box center [515, 251] width 1031 height 503
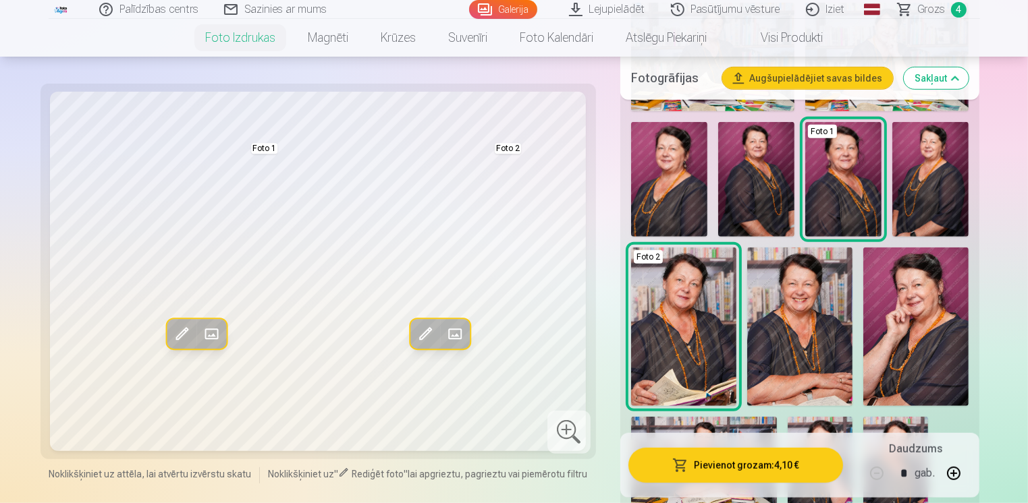
click at [923, 335] on img at bounding box center [915, 327] width 105 height 158
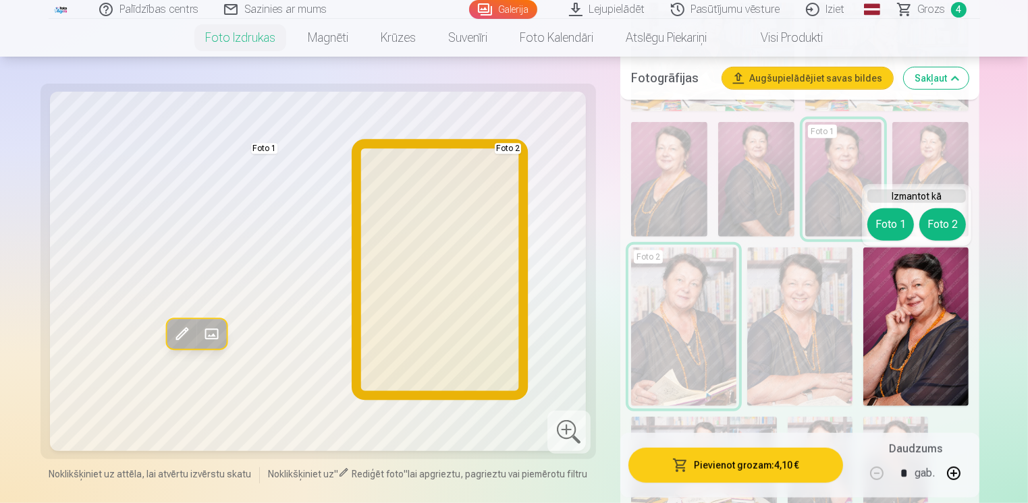
click at [943, 227] on button "Foto 2" at bounding box center [942, 225] width 47 height 32
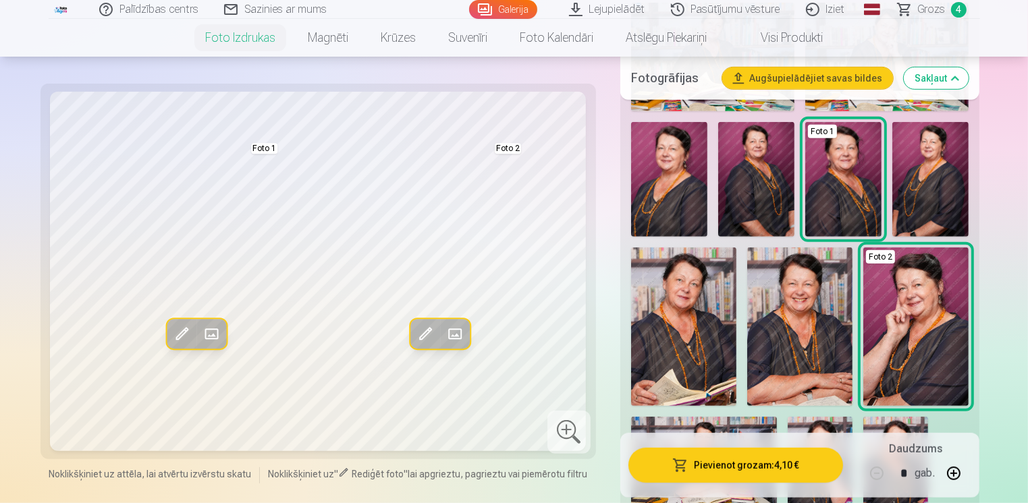
click at [810, 319] on img at bounding box center [799, 327] width 105 height 159
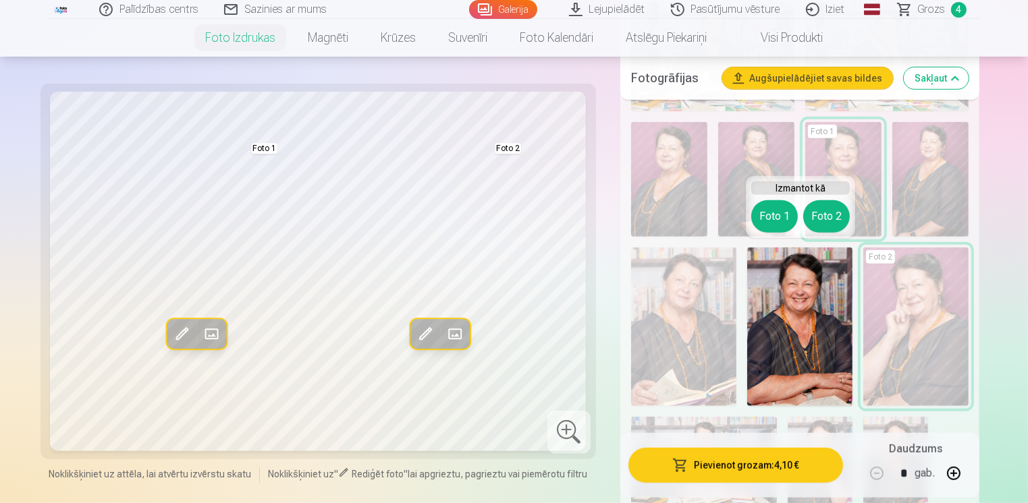
click at [810, 319] on img at bounding box center [799, 327] width 105 height 159
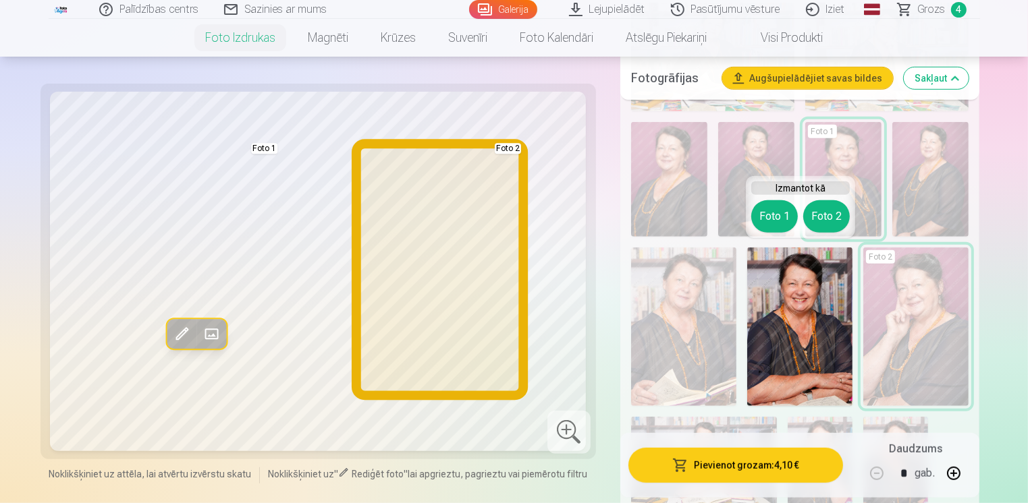
click at [814, 218] on button "Foto 2" at bounding box center [826, 216] width 47 height 32
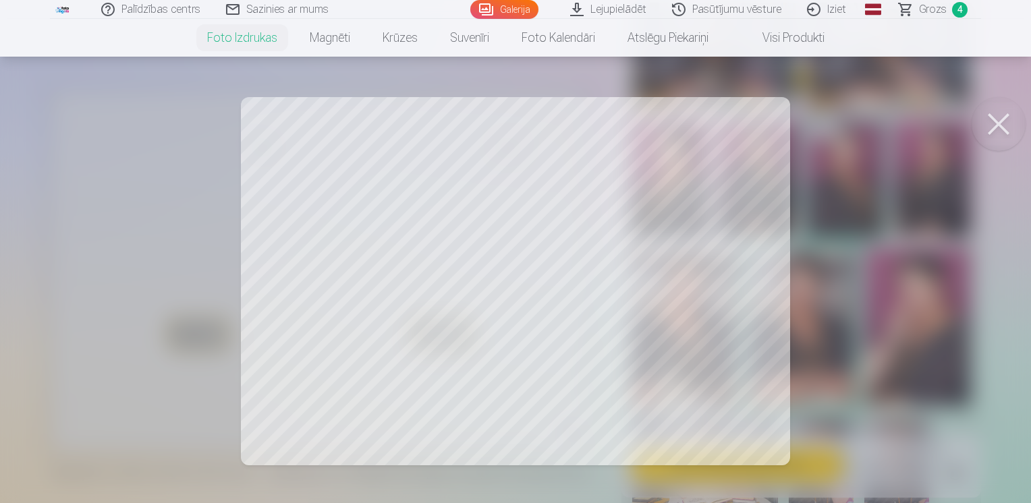
click at [1002, 130] on button at bounding box center [999, 124] width 54 height 54
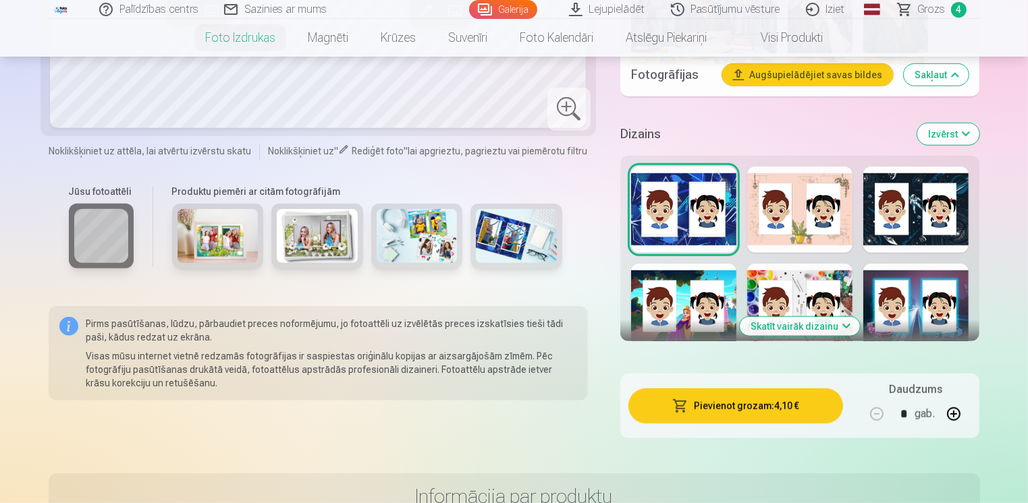
scroll to position [1147, 0]
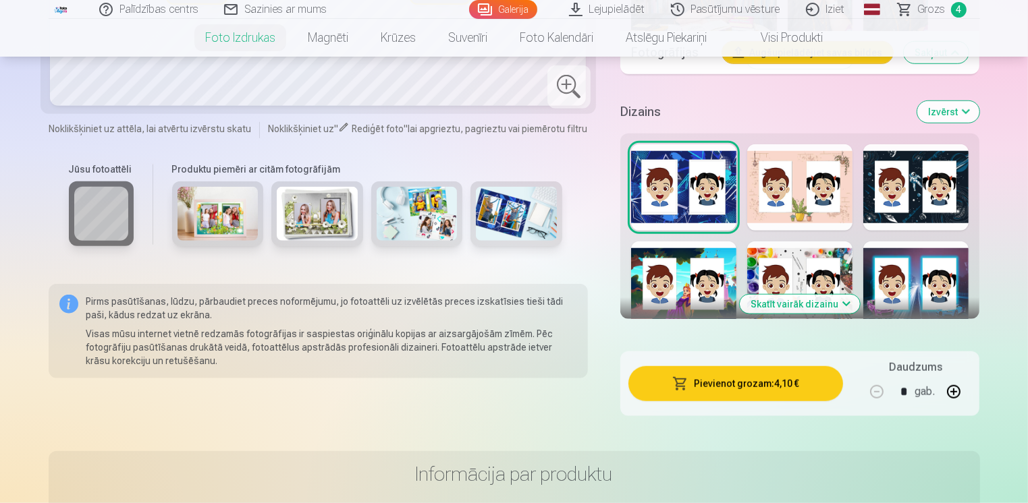
click at [846, 302] on button "Skatīt vairāk dizainu" at bounding box center [800, 304] width 120 height 19
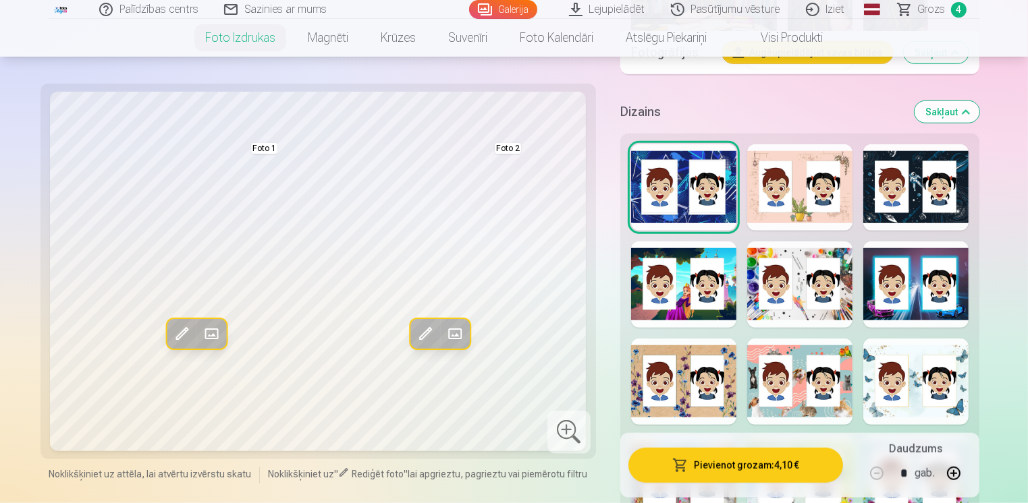
click at [783, 309] on div at bounding box center [799, 285] width 105 height 86
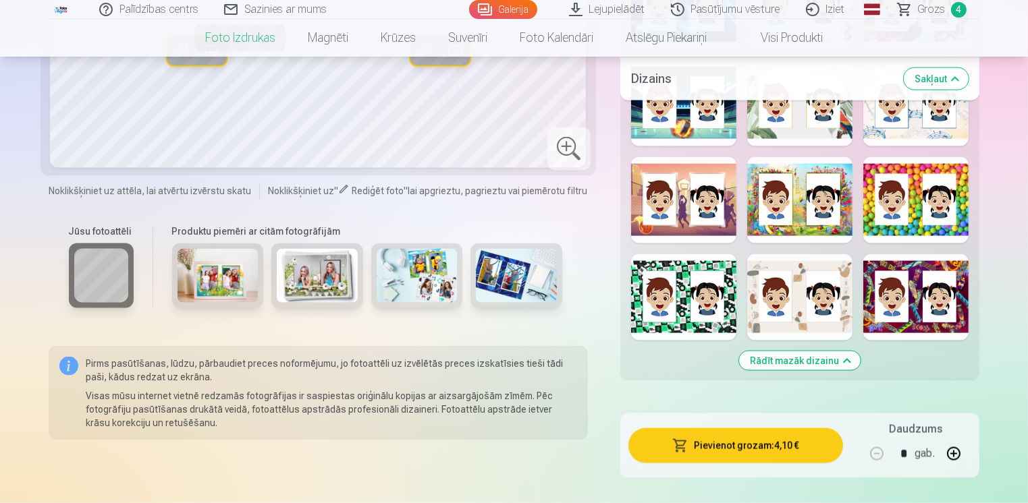
scroll to position [1889, 0]
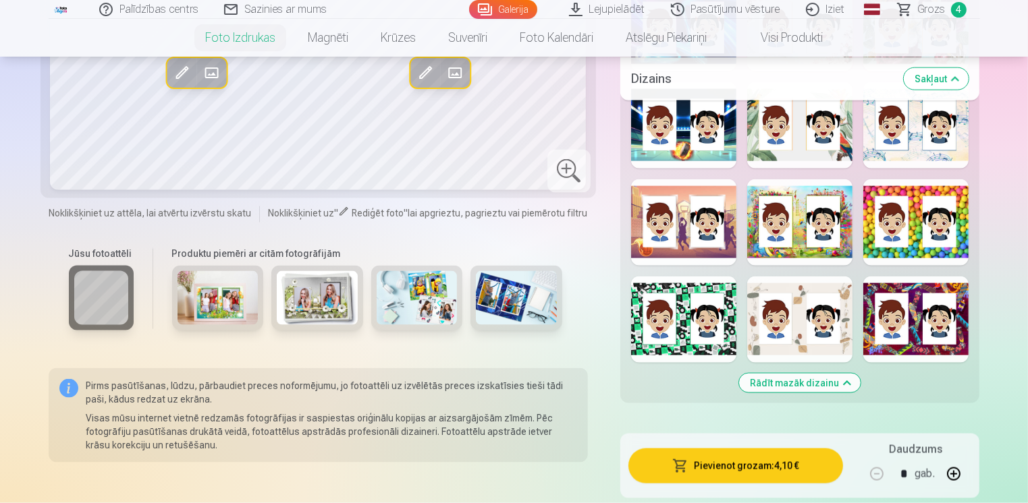
click at [804, 251] on div at bounding box center [799, 222] width 105 height 86
click at [879, 250] on div at bounding box center [915, 222] width 105 height 86
click at [818, 157] on div at bounding box center [799, 125] width 105 height 86
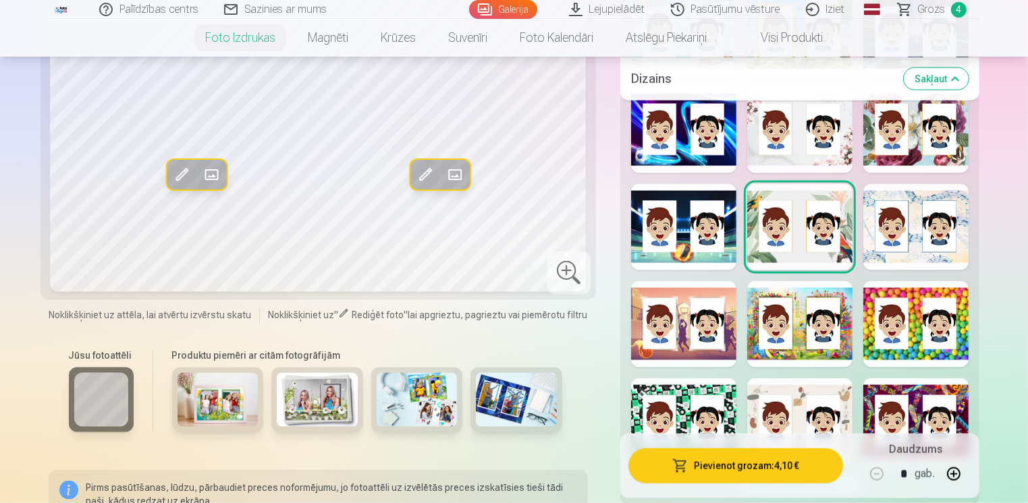
scroll to position [1687, 0]
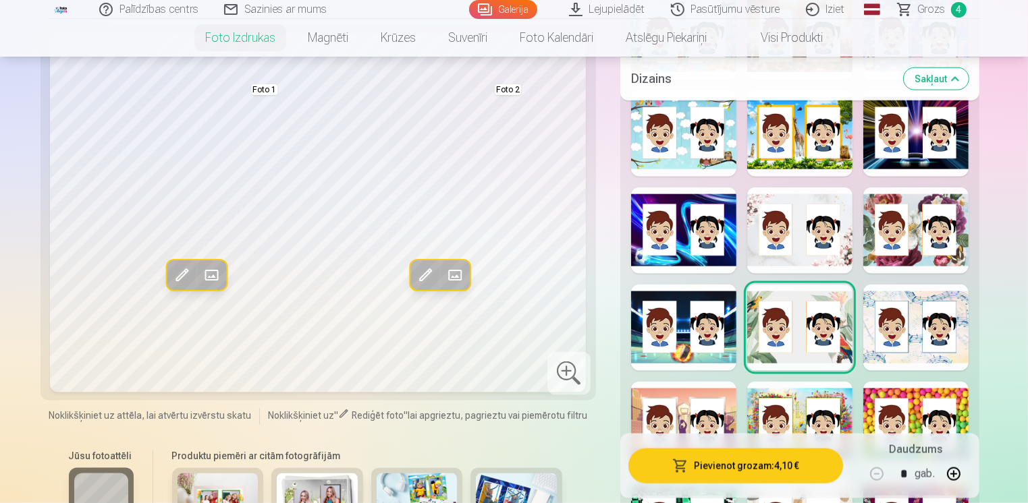
click at [843, 257] on div at bounding box center [799, 231] width 105 height 86
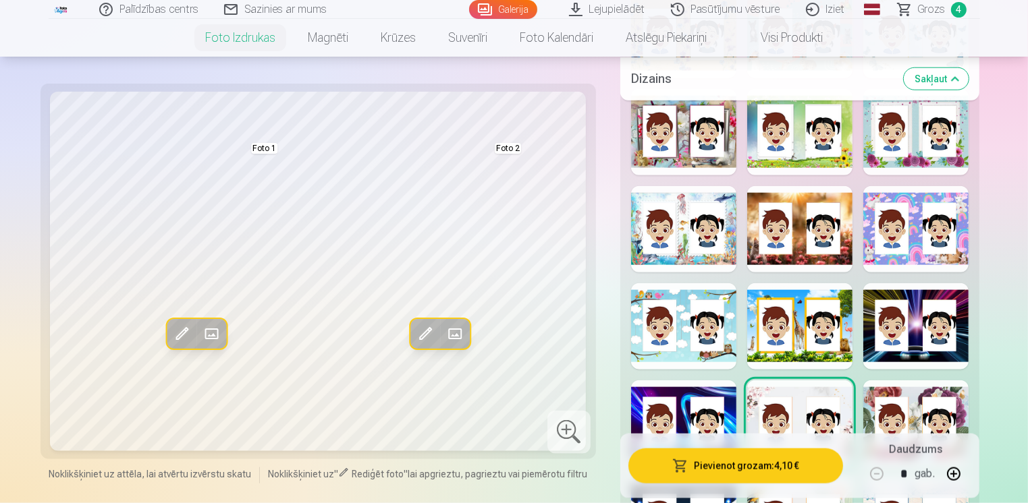
scroll to position [1485, 0]
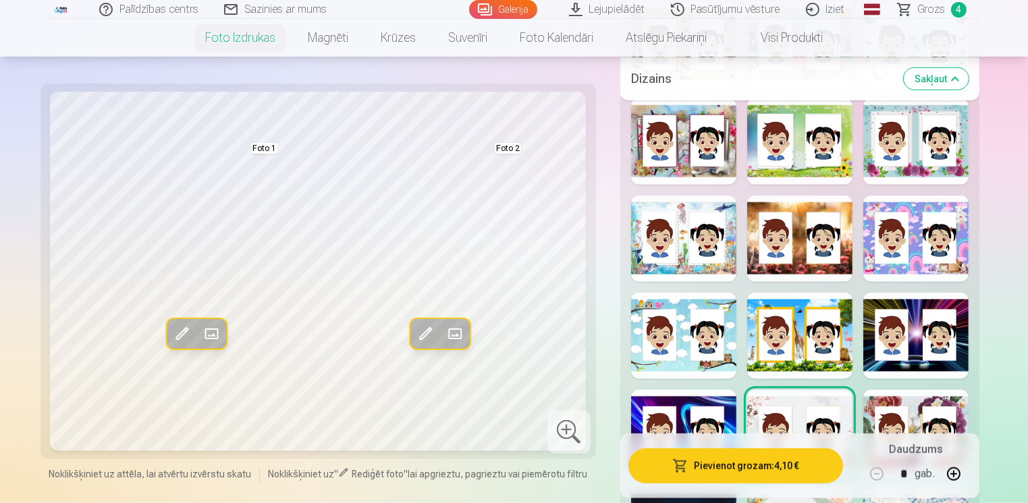
click at [913, 362] on div at bounding box center [915, 336] width 105 height 86
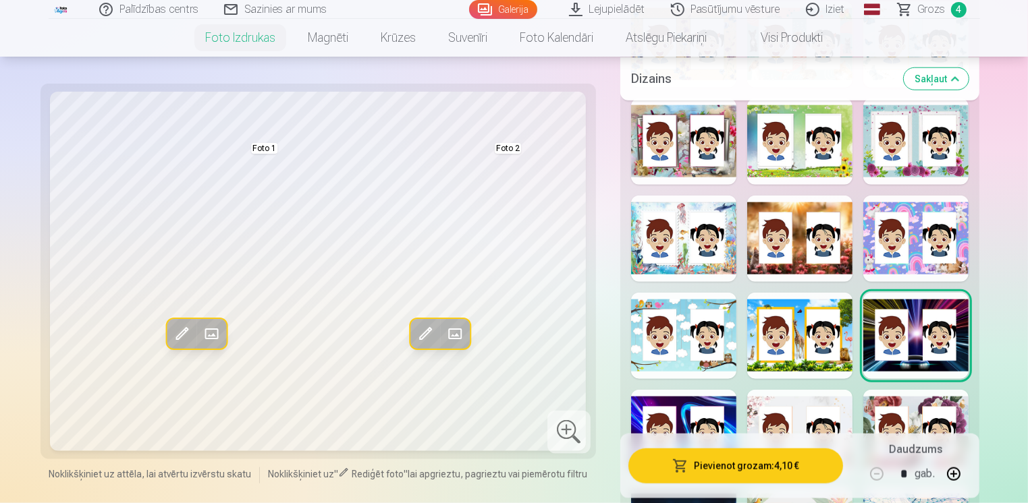
click at [680, 263] on div at bounding box center [683, 239] width 105 height 86
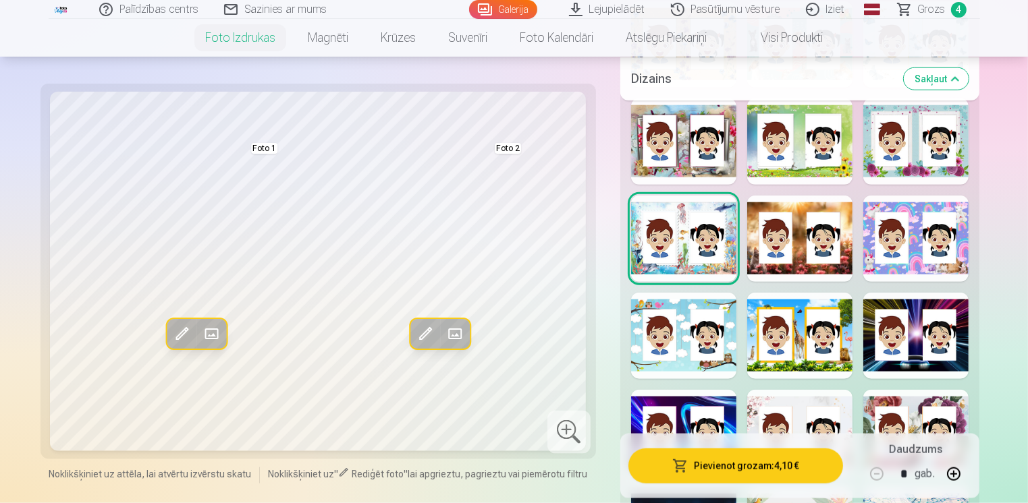
click at [680, 167] on div at bounding box center [683, 142] width 105 height 86
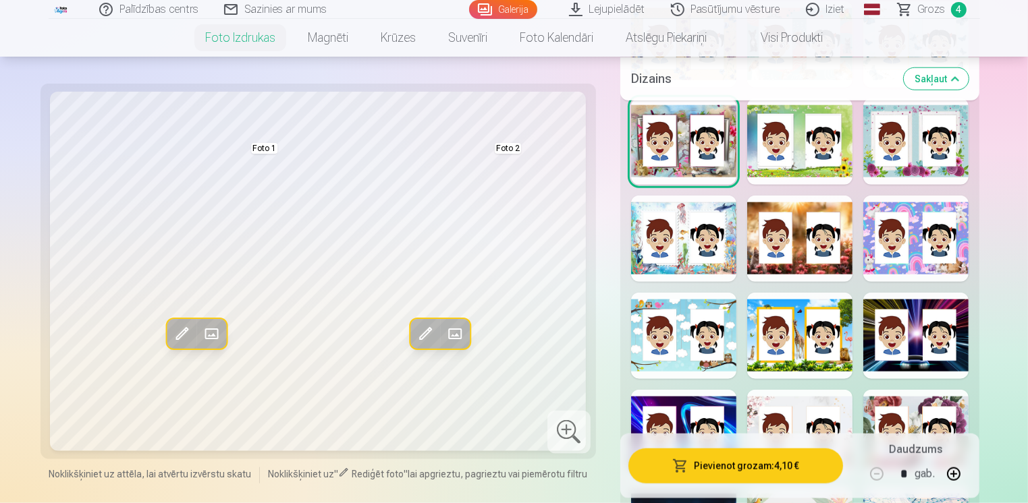
click at [834, 168] on div at bounding box center [799, 142] width 105 height 86
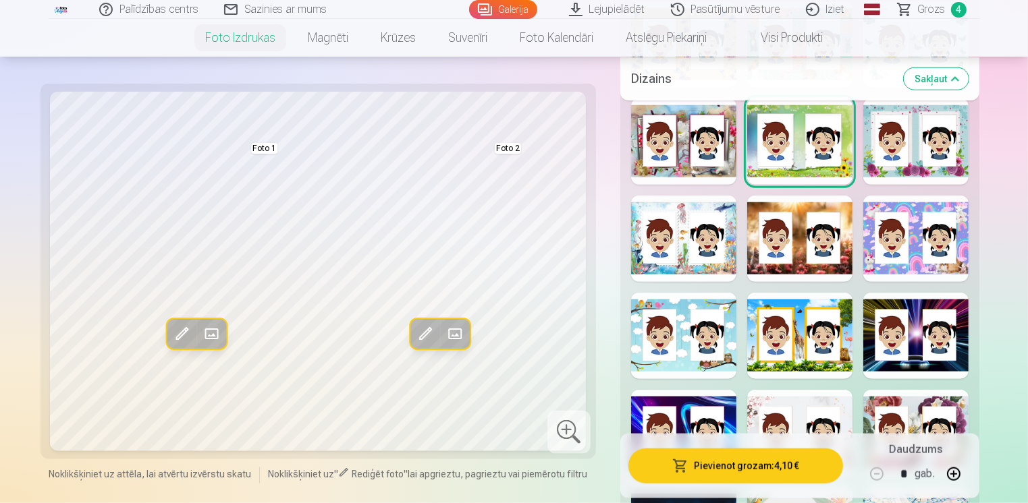
click at [834, 168] on div at bounding box center [799, 142] width 105 height 86
click at [897, 172] on div at bounding box center [915, 142] width 105 height 86
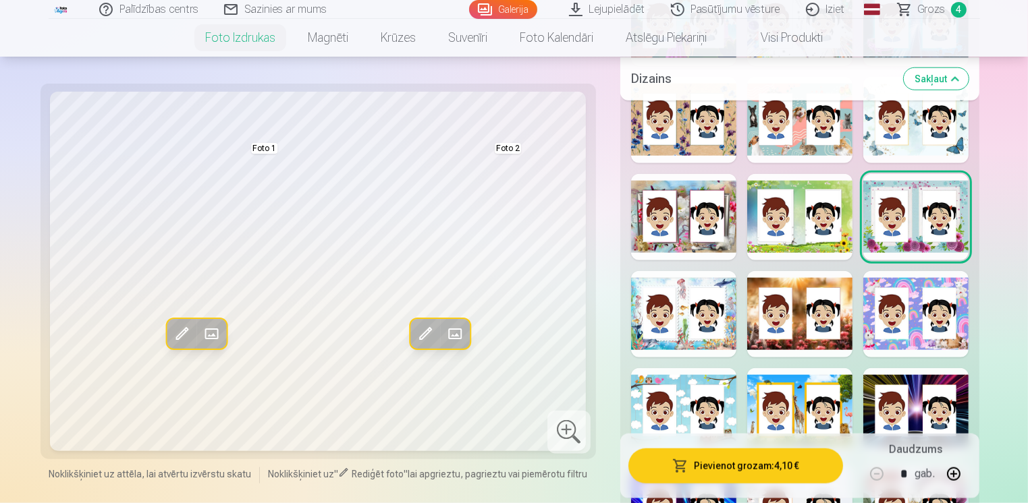
scroll to position [1350, 0]
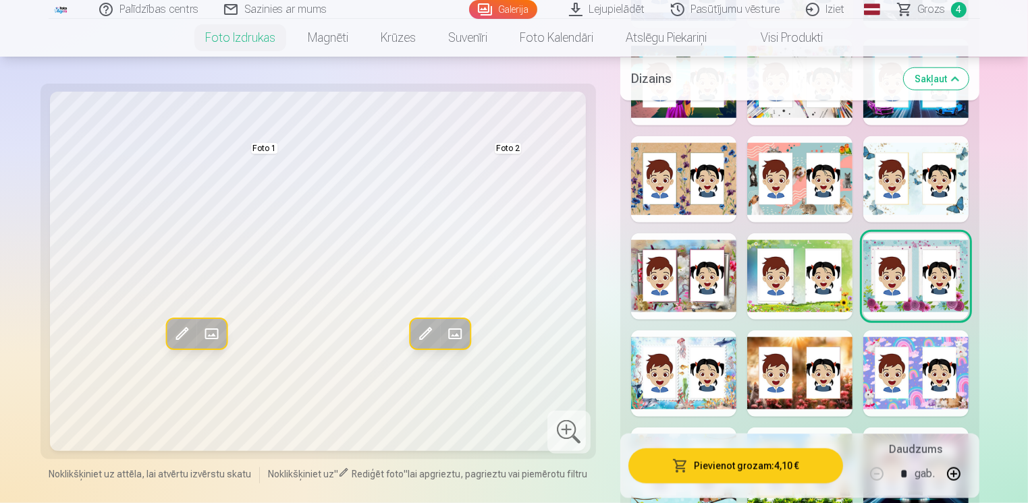
click at [804, 206] on div at bounding box center [799, 179] width 105 height 86
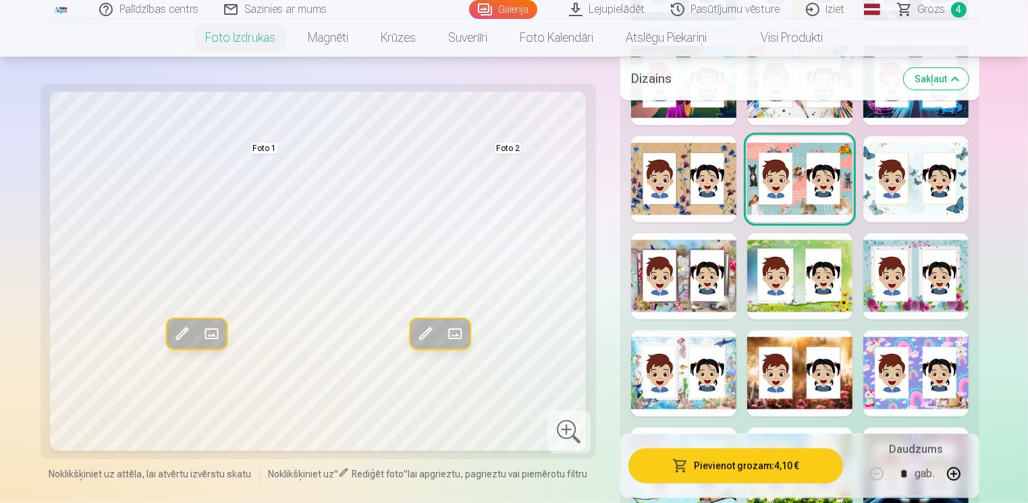
click at [875, 206] on div at bounding box center [915, 179] width 105 height 86
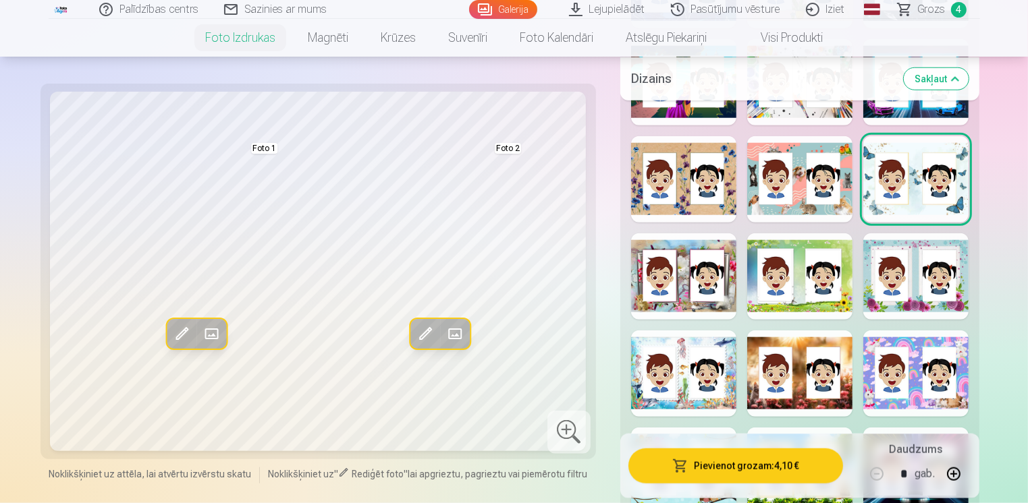
click at [686, 204] on div at bounding box center [683, 179] width 105 height 86
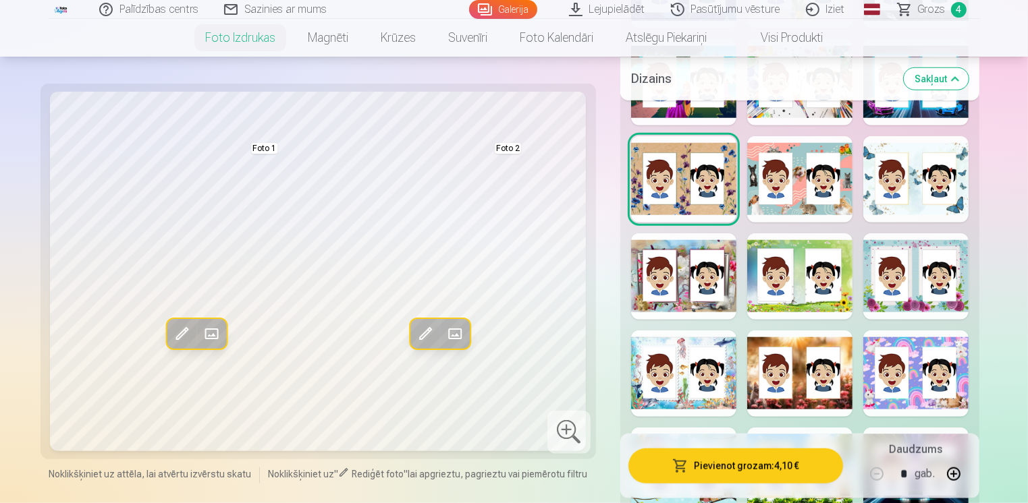
click at [686, 204] on div at bounding box center [683, 179] width 105 height 86
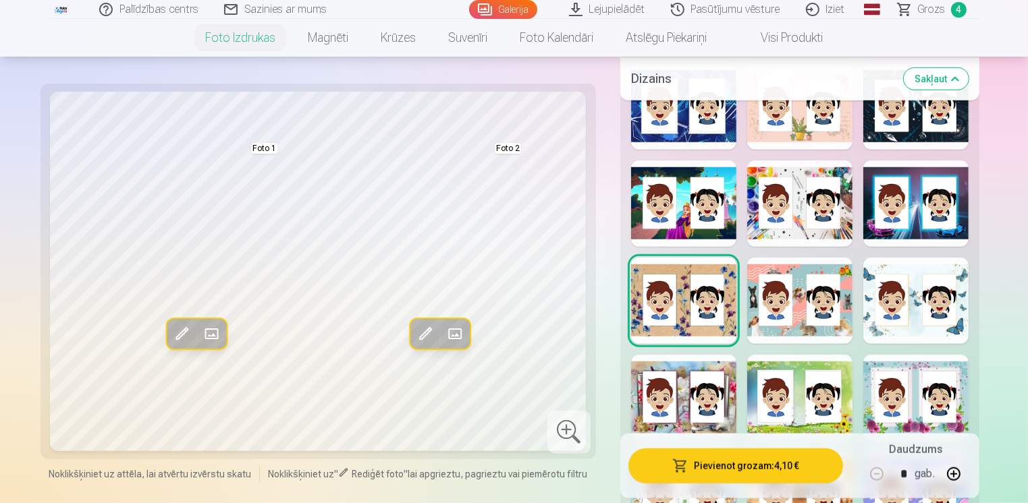
scroll to position [1215, 0]
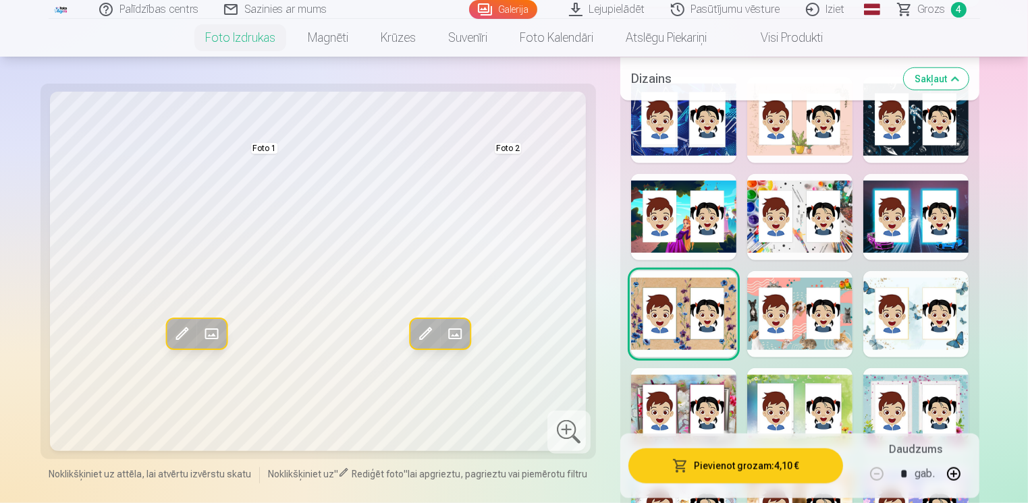
click at [791, 240] on div at bounding box center [799, 217] width 105 height 86
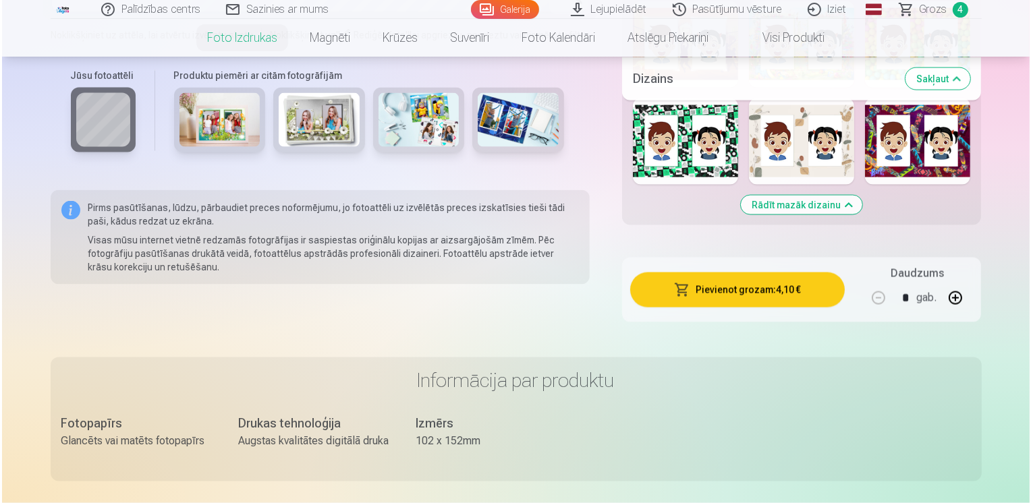
scroll to position [2092, 0]
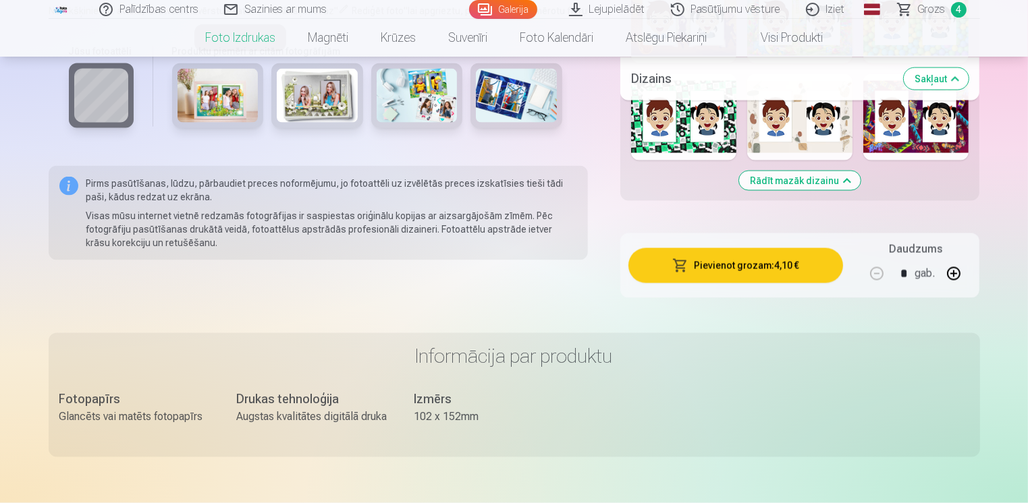
click at [752, 270] on button "Pievienot grozam : 4,10 €" at bounding box center [735, 265] width 215 height 35
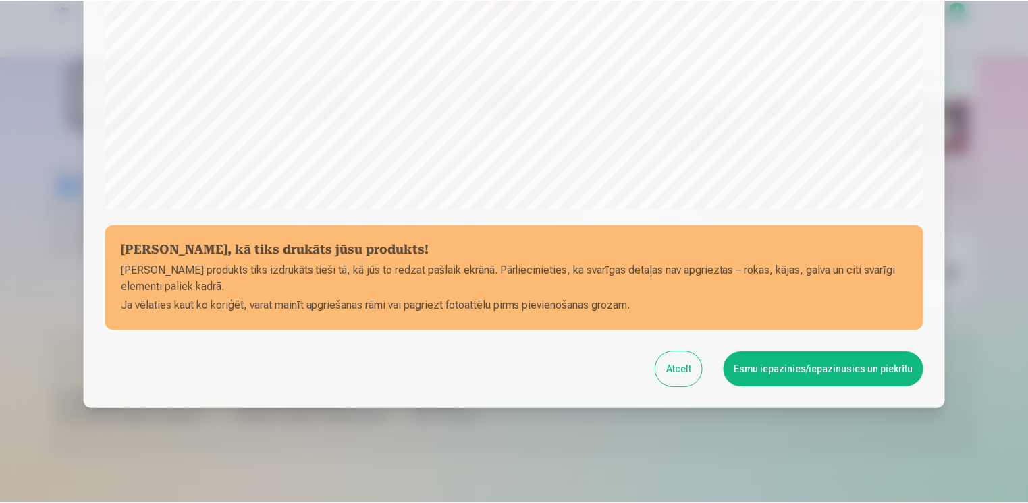
scroll to position [468, 0]
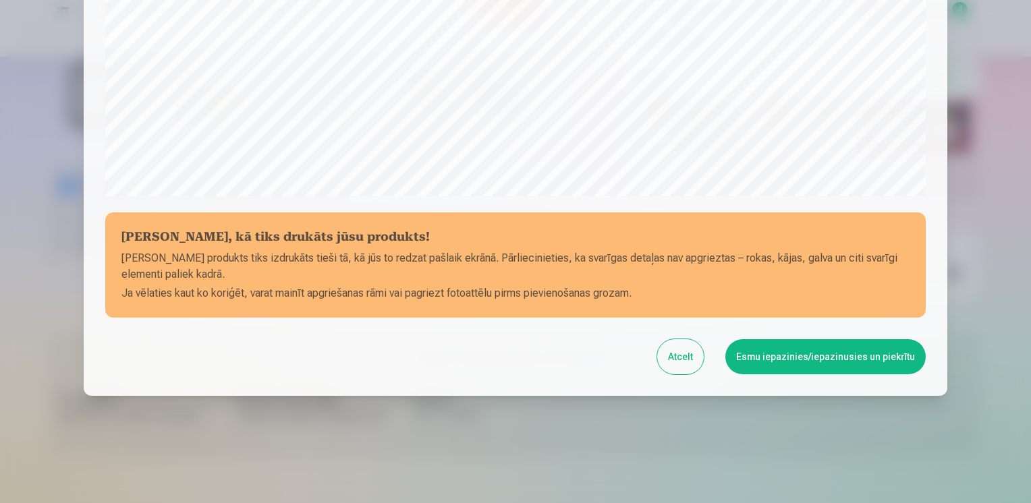
click at [777, 356] on button "Esmu iepazinies/iepazinusies un piekrītu" at bounding box center [825, 356] width 200 height 35
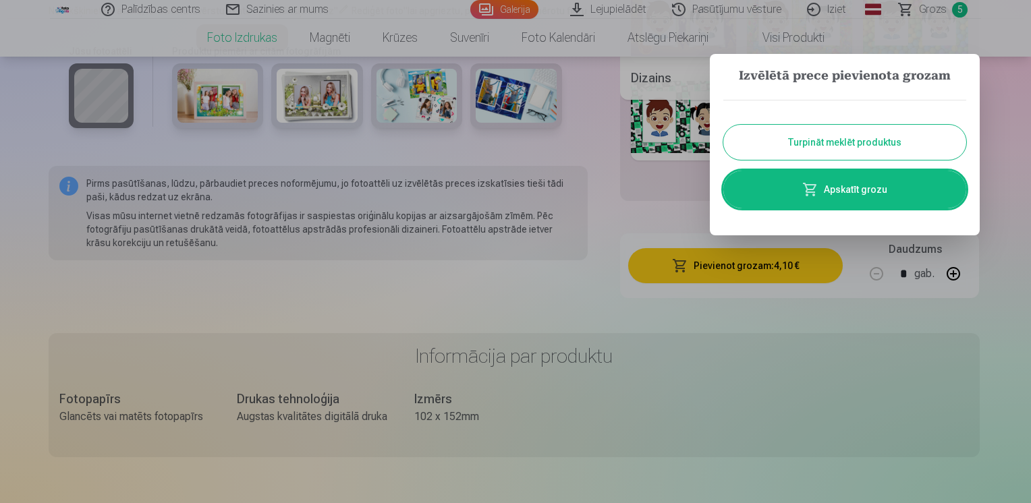
click at [335, 102] on div at bounding box center [515, 251] width 1031 height 503
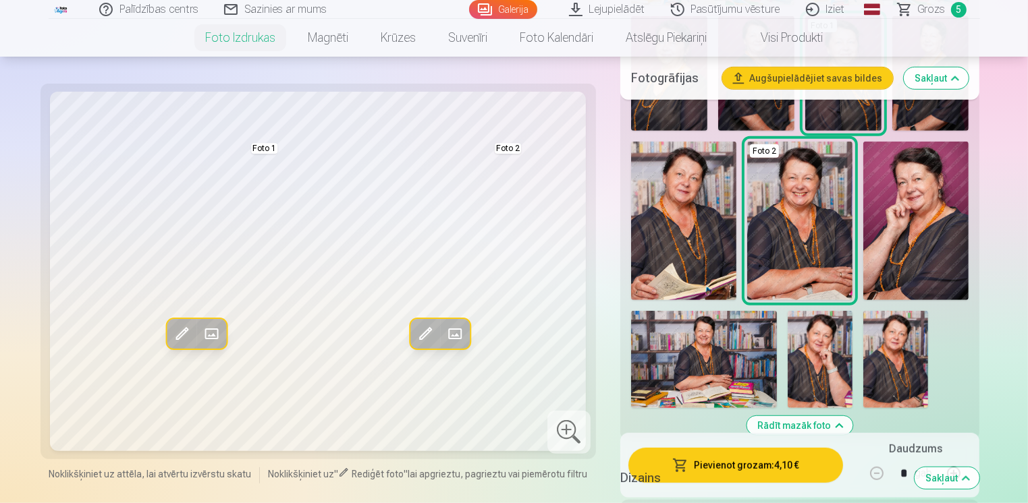
scroll to position [742, 0]
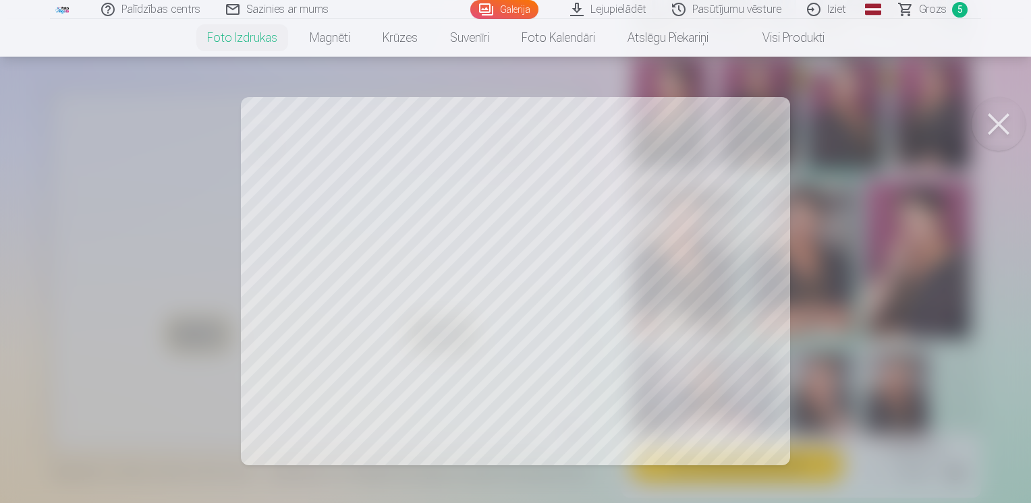
click at [401, 273] on div at bounding box center [515, 251] width 1031 height 503
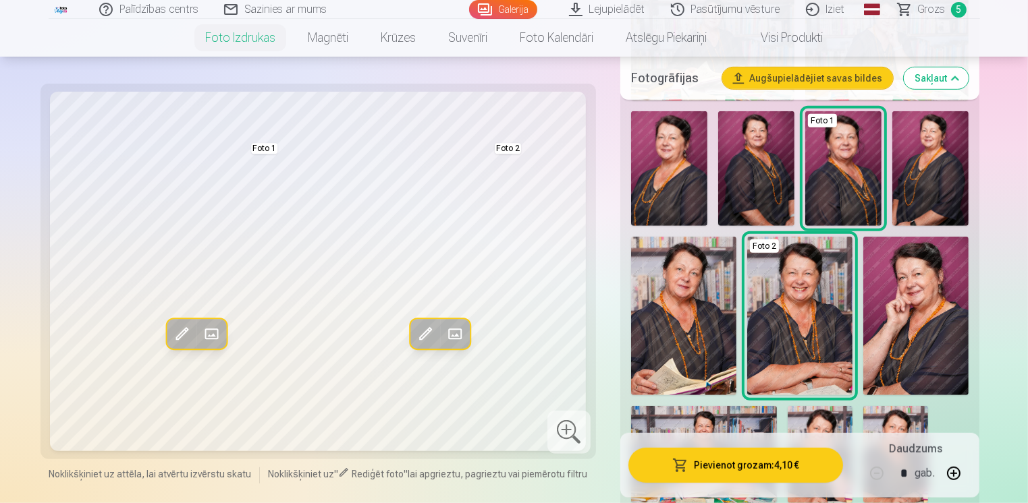
scroll to position [607, 0]
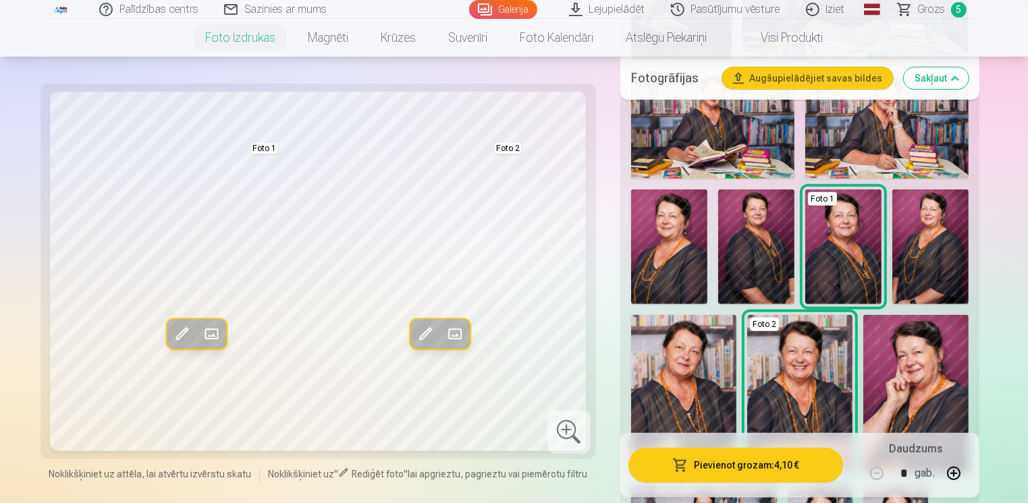
click at [686, 368] on img at bounding box center [683, 394] width 105 height 158
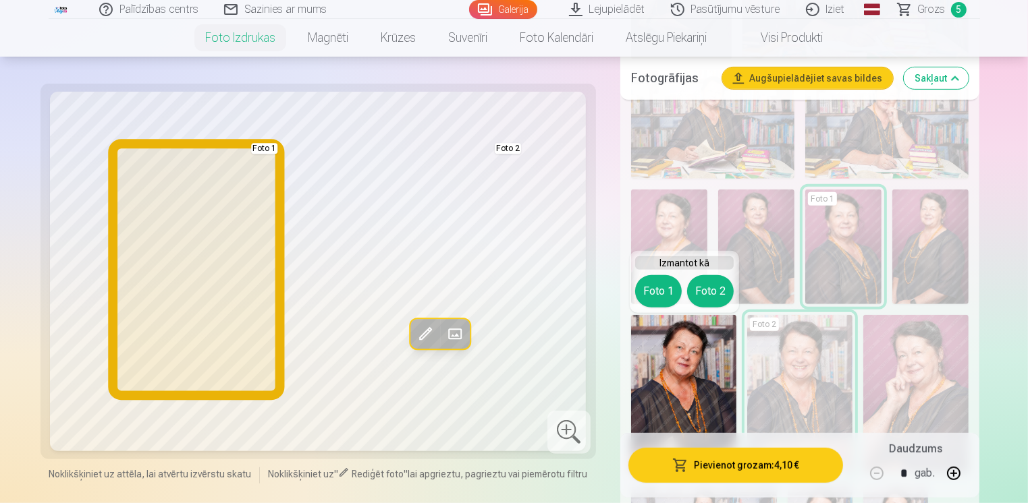
click at [657, 289] on button "Foto 1" at bounding box center [658, 291] width 47 height 32
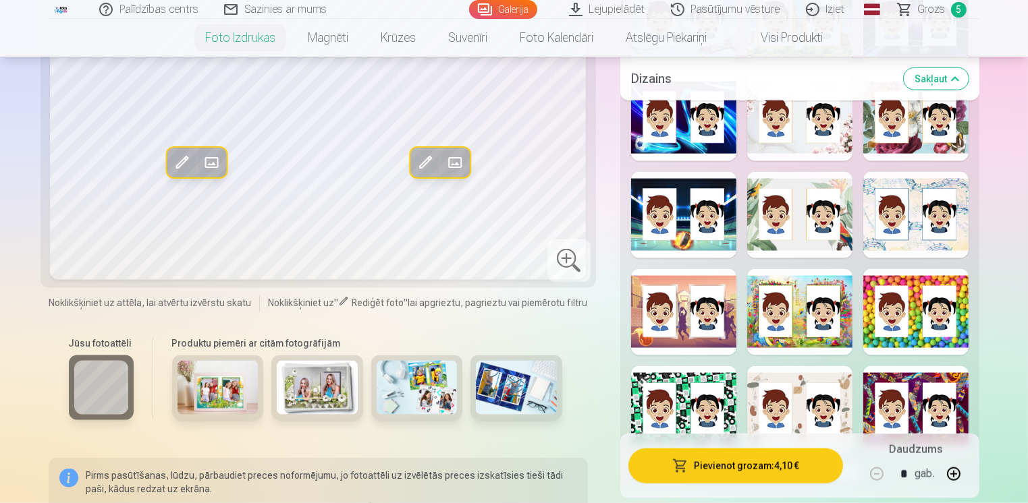
scroll to position [1687, 0]
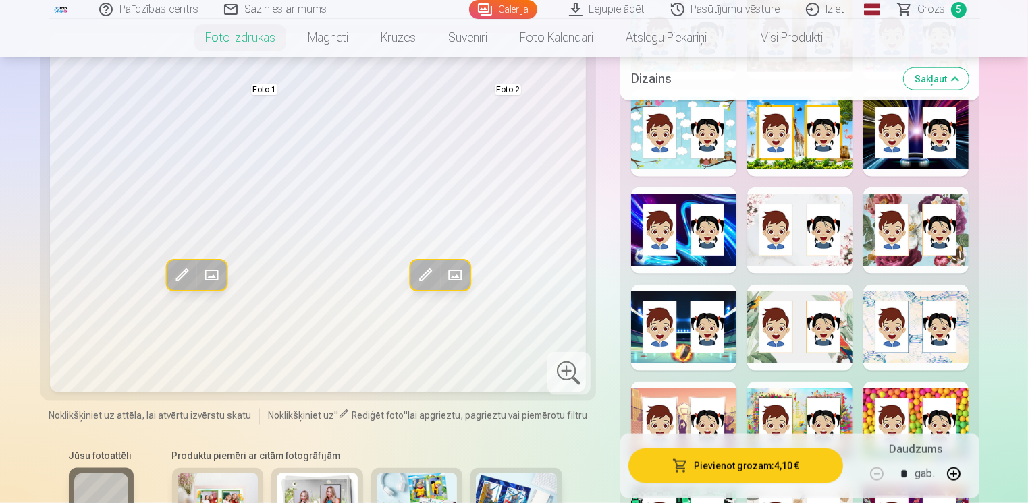
click at [906, 360] on div at bounding box center [915, 328] width 105 height 86
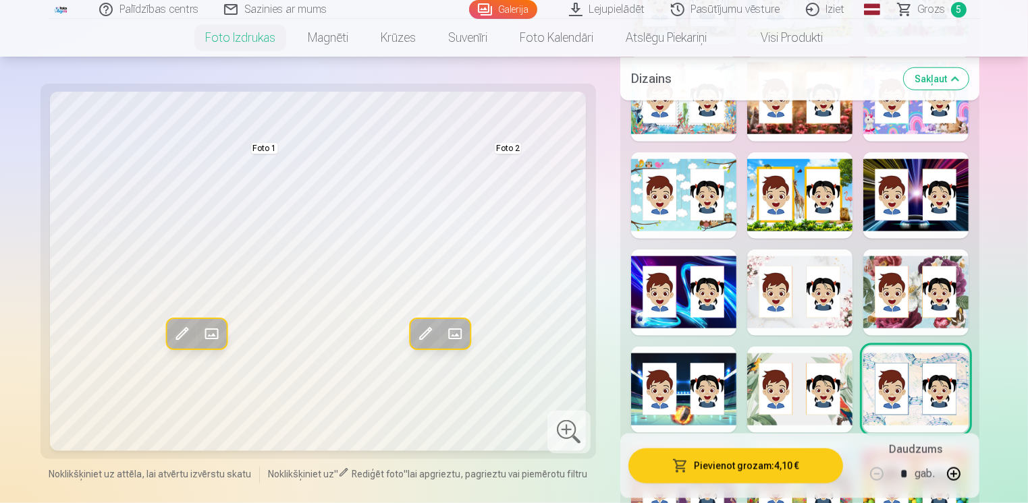
scroll to position [1552, 0]
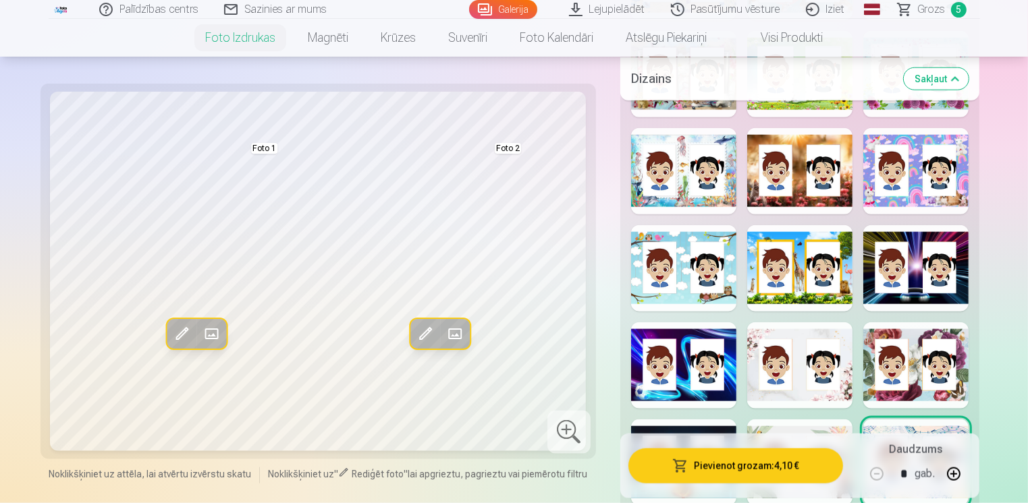
click at [803, 338] on div at bounding box center [799, 366] width 105 height 86
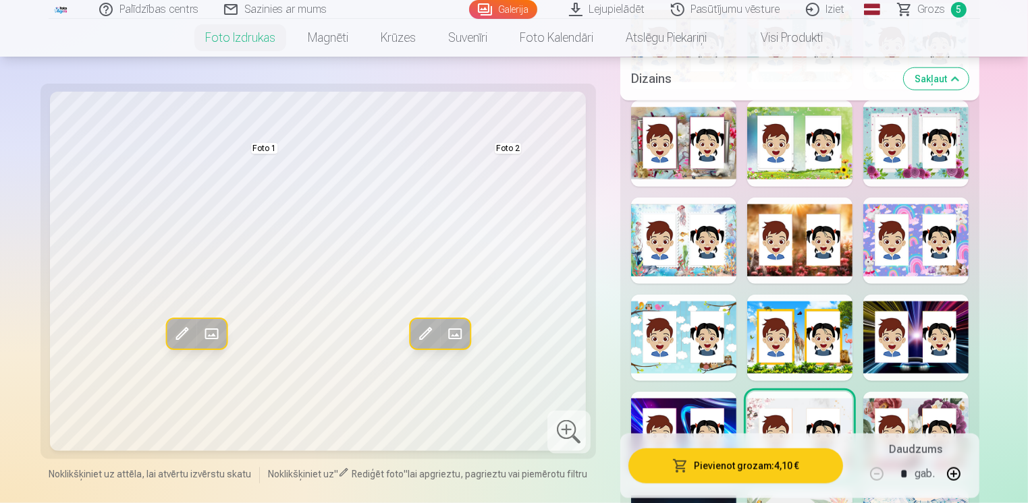
scroll to position [1350, 0]
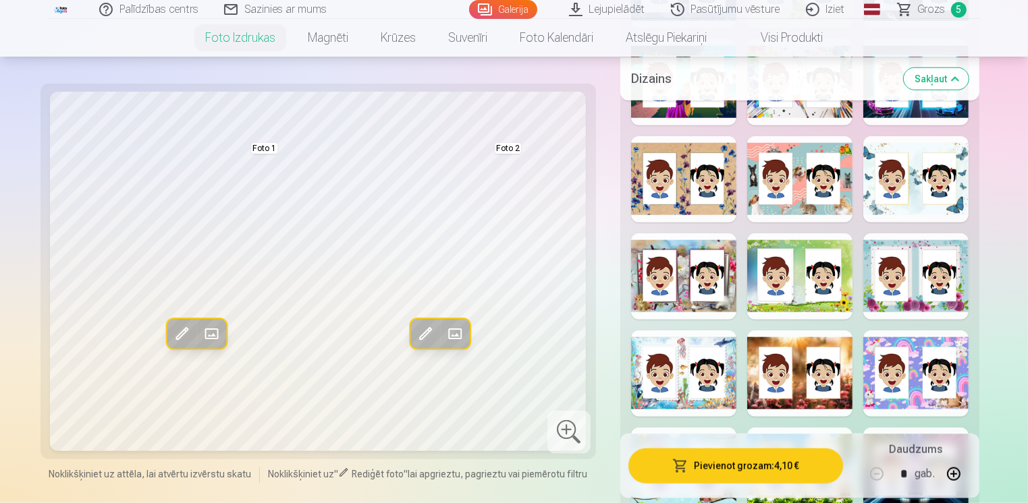
click at [910, 306] on div at bounding box center [915, 276] width 105 height 86
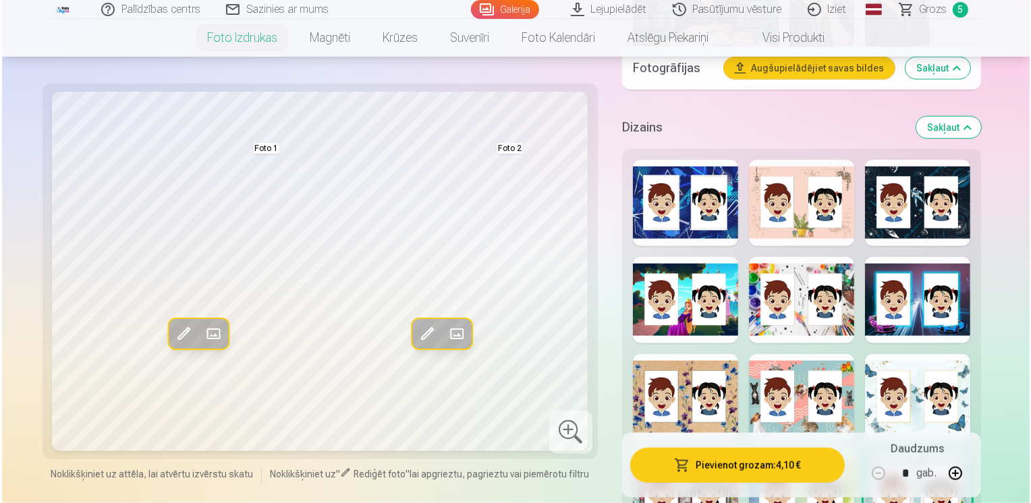
scroll to position [1147, 0]
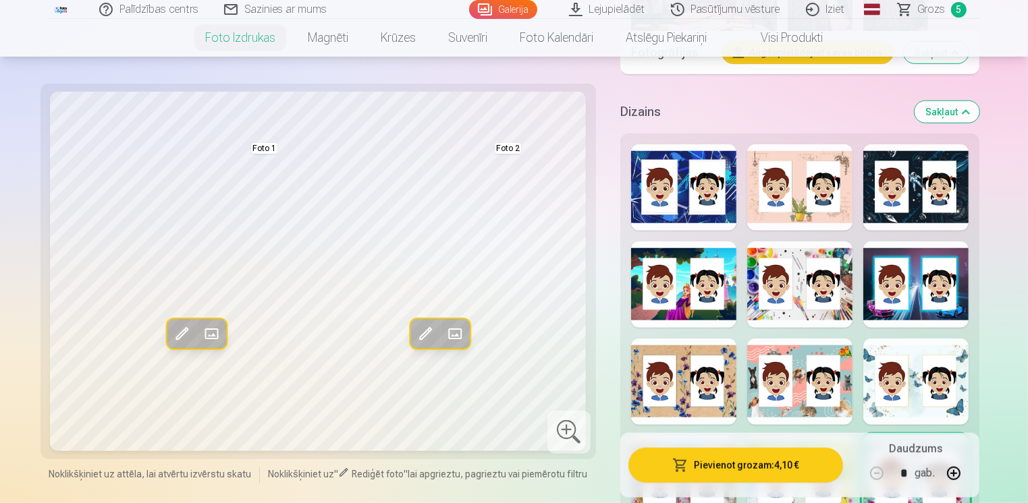
click at [680, 410] on div at bounding box center [683, 382] width 105 height 86
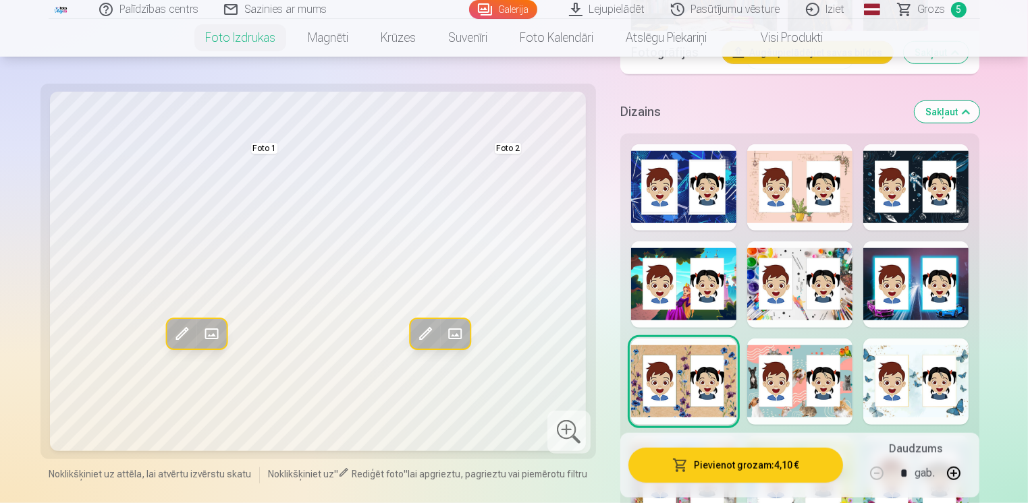
click at [742, 468] on button "Pievienot grozam : 4,10 €" at bounding box center [735, 465] width 215 height 35
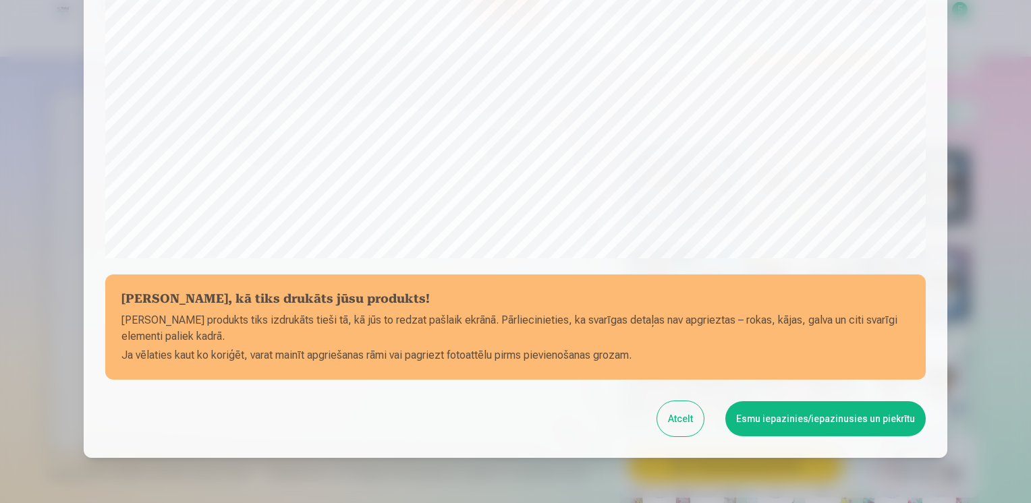
scroll to position [468, 0]
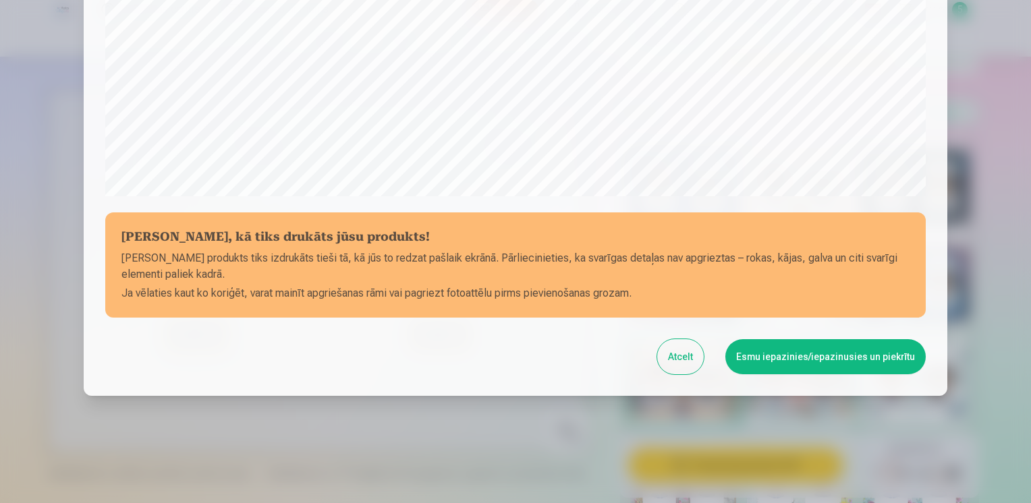
click at [780, 361] on button "Esmu iepazinies/iepazinusies un piekrītu" at bounding box center [825, 356] width 200 height 35
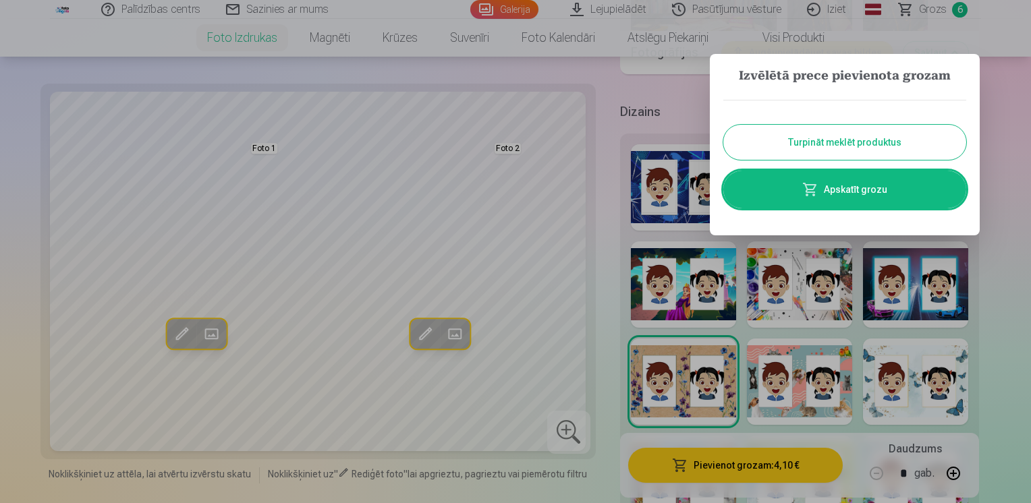
click at [864, 186] on link "Apskatīt grozu" at bounding box center [844, 190] width 243 height 38
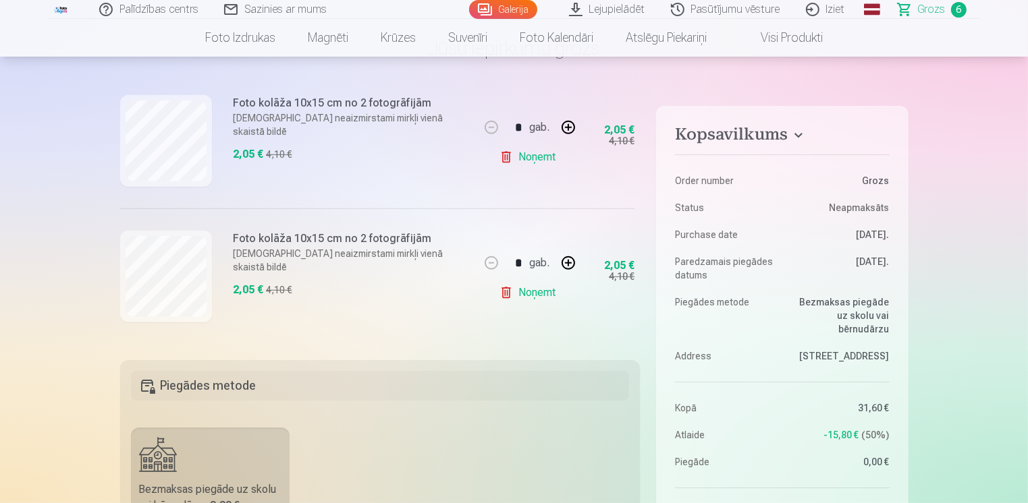
scroll to position [67, 0]
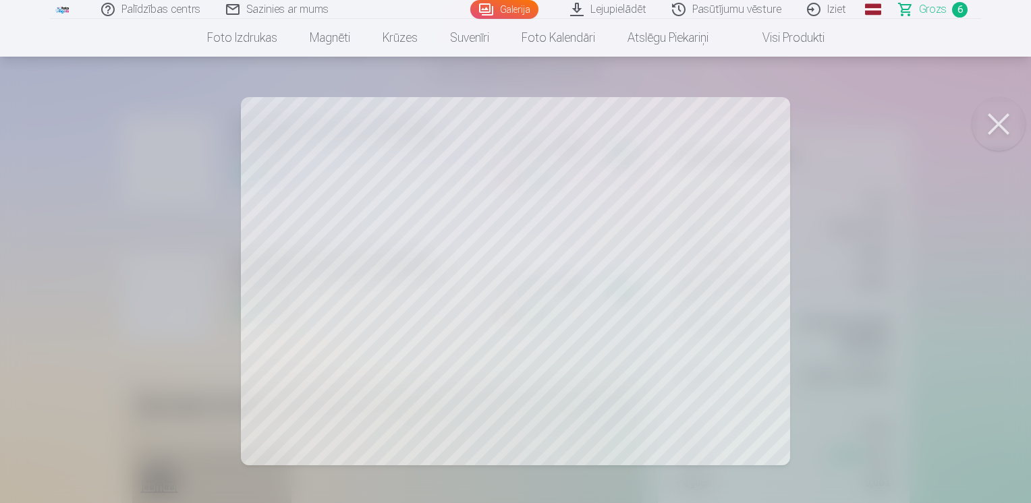
click at [997, 124] on button at bounding box center [999, 124] width 54 height 54
click at [1001, 126] on button at bounding box center [999, 124] width 54 height 54
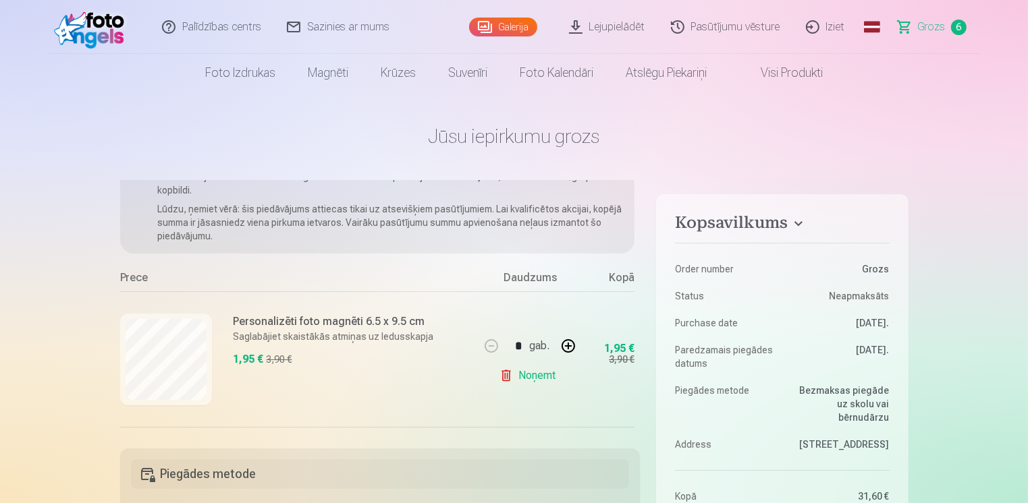
scroll to position [0, 0]
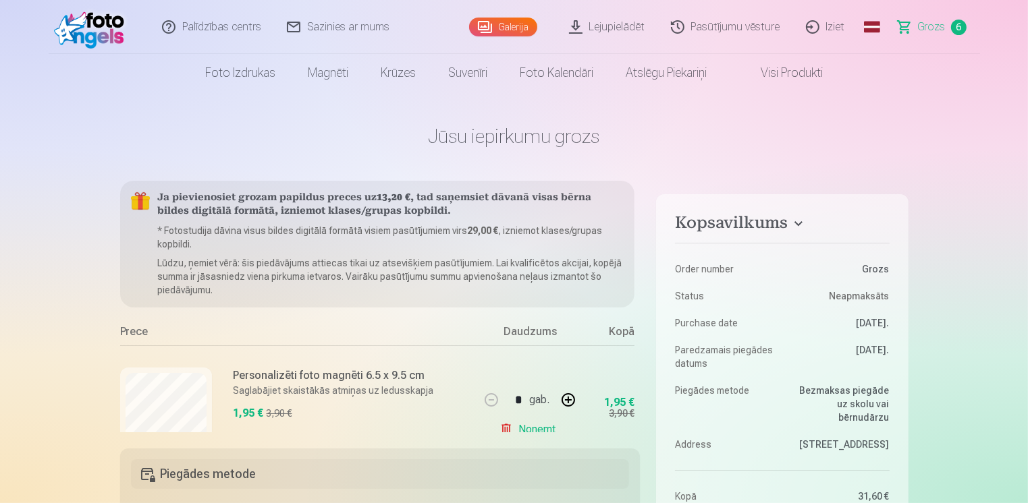
click at [792, 72] on link "Visi produkti" at bounding box center [781, 73] width 116 height 38
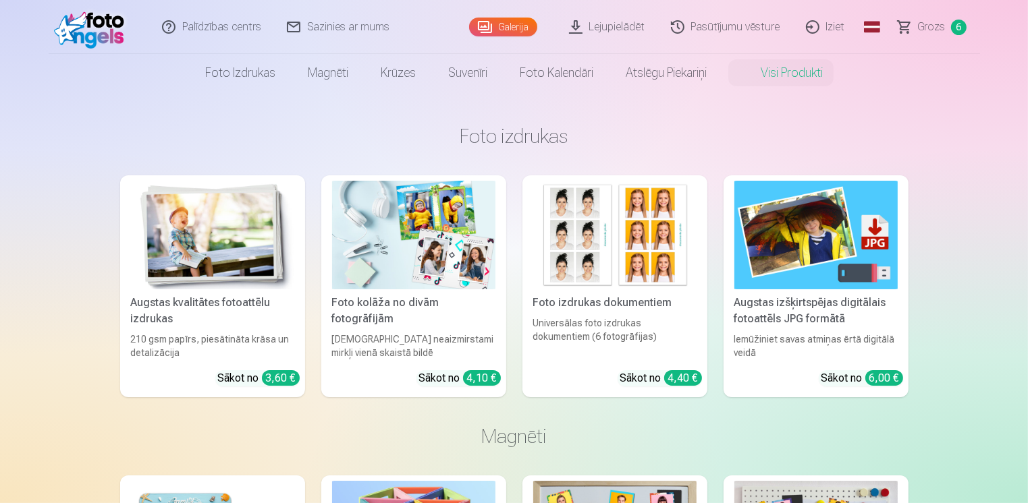
click at [783, 244] on img at bounding box center [815, 235] width 163 height 109
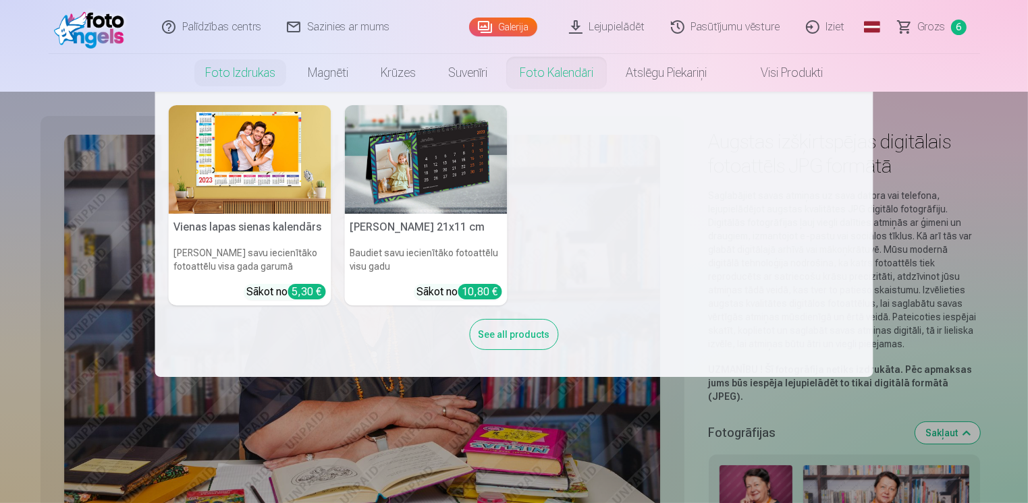
click at [555, 75] on link "Foto kalendāri" at bounding box center [556, 73] width 106 height 38
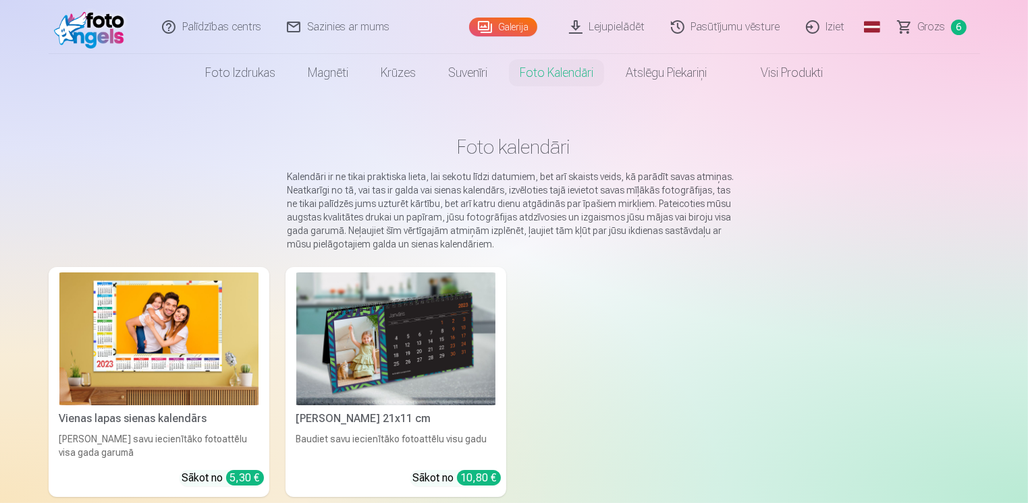
click at [179, 341] on img at bounding box center [158, 339] width 199 height 133
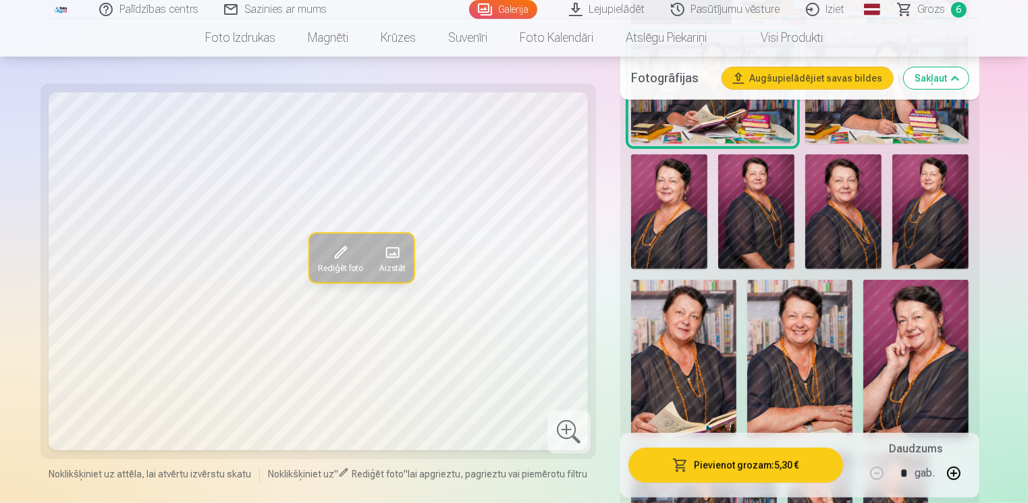
scroll to position [337, 0]
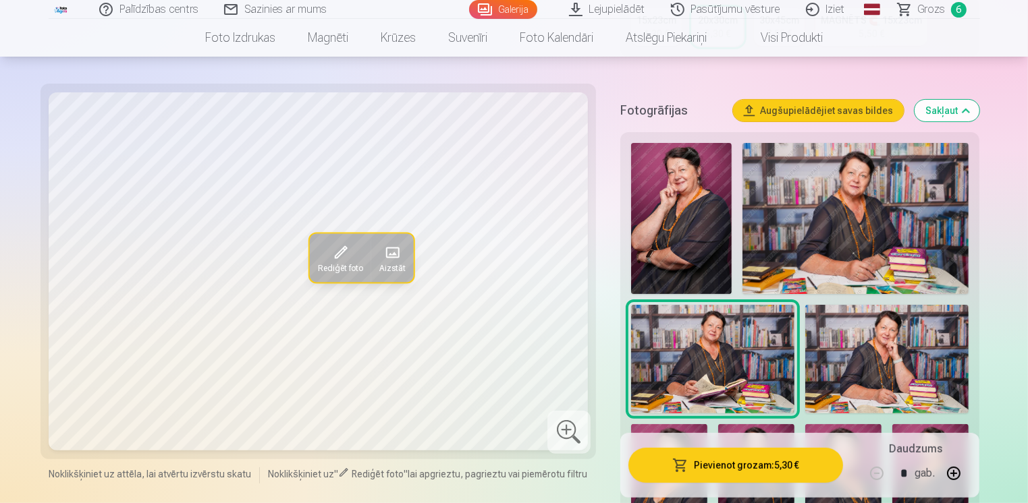
click at [882, 366] on img at bounding box center [886, 359] width 163 height 109
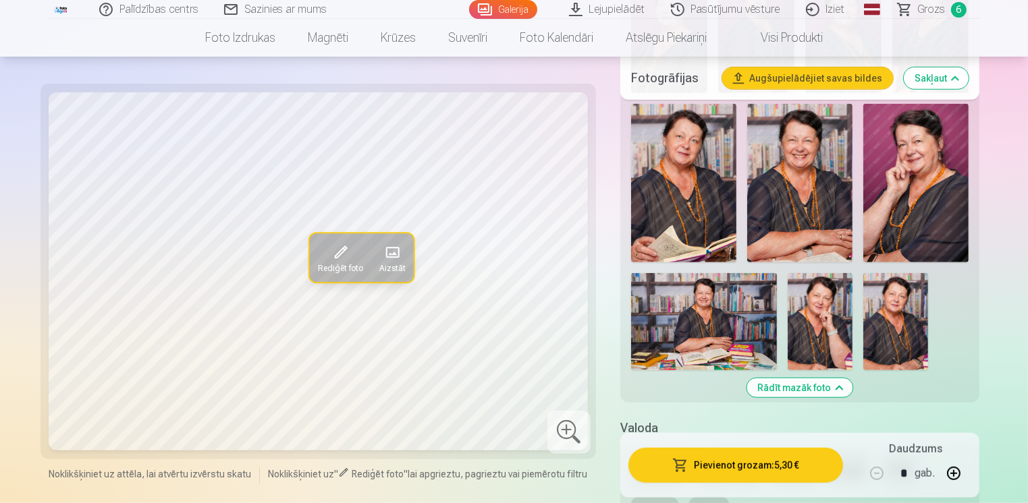
scroll to position [810, 0]
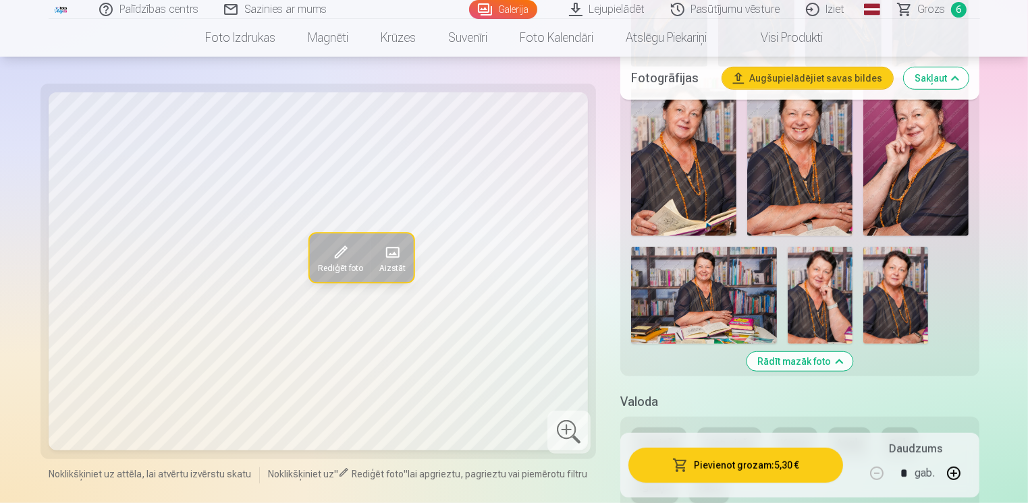
click at [708, 303] on img at bounding box center [704, 295] width 146 height 97
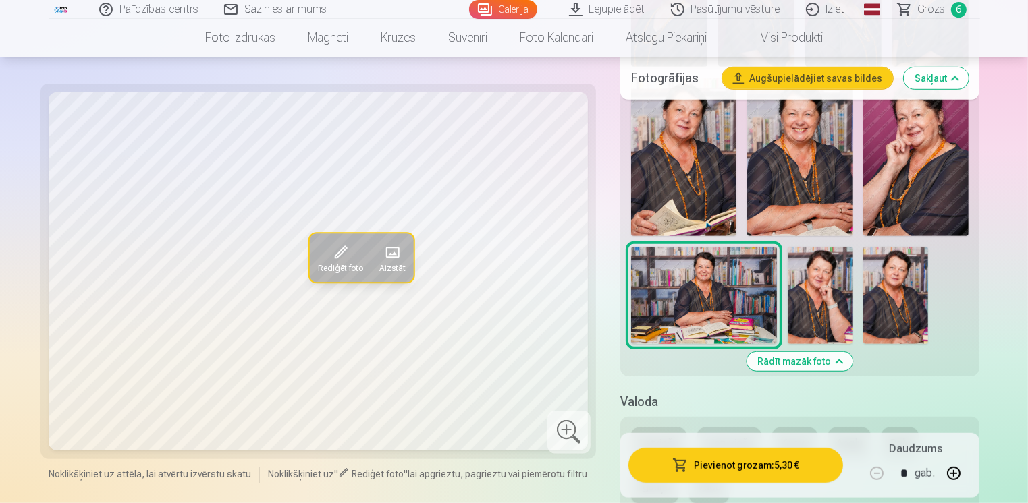
click at [922, 182] on img at bounding box center [915, 157] width 105 height 158
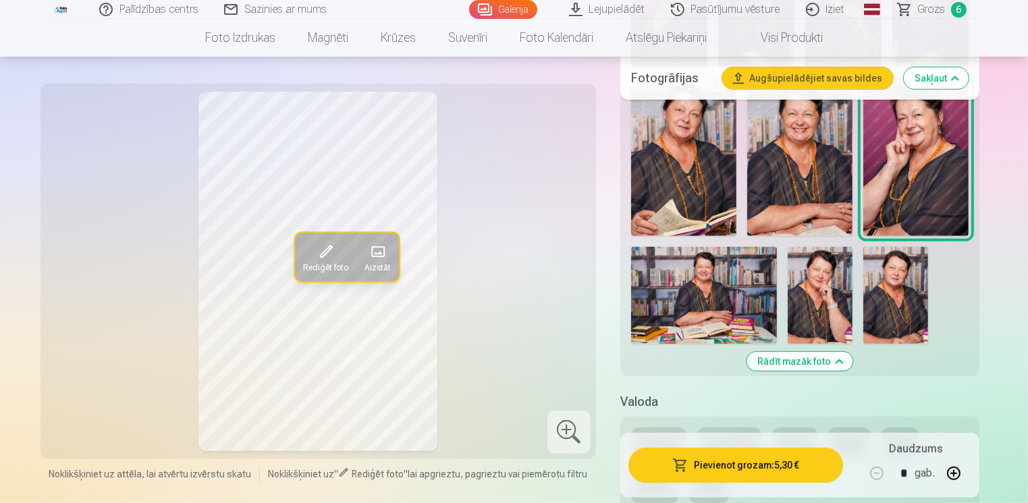
click at [816, 286] on img at bounding box center [819, 295] width 65 height 97
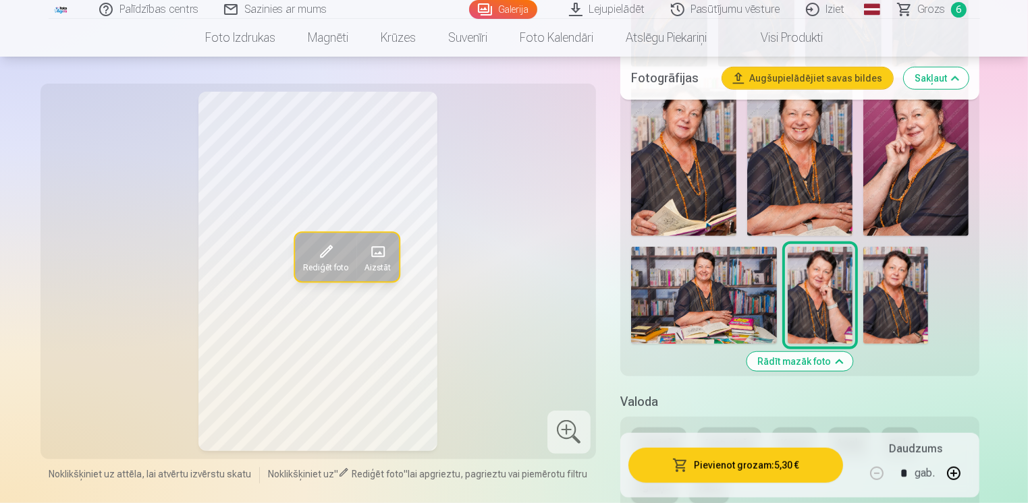
click at [892, 305] on img at bounding box center [895, 295] width 65 height 97
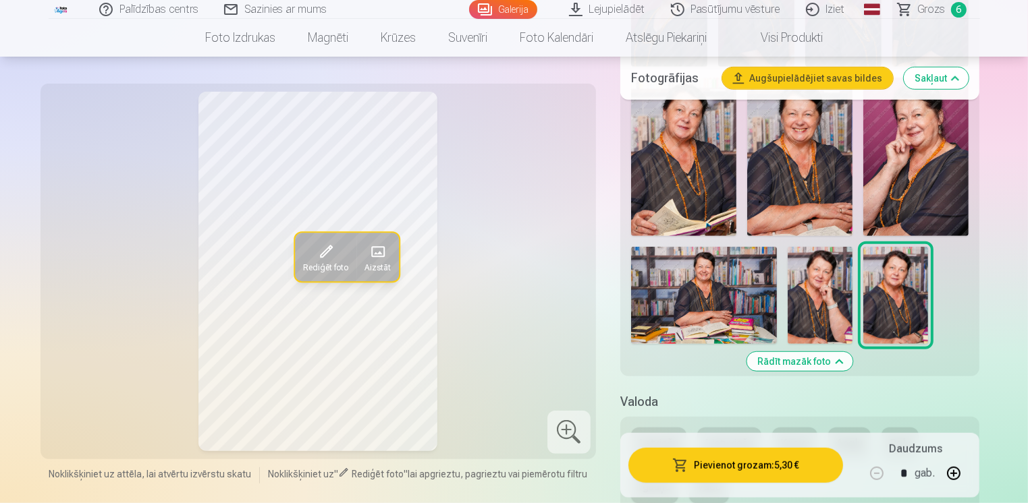
click at [721, 296] on img at bounding box center [704, 295] width 146 height 97
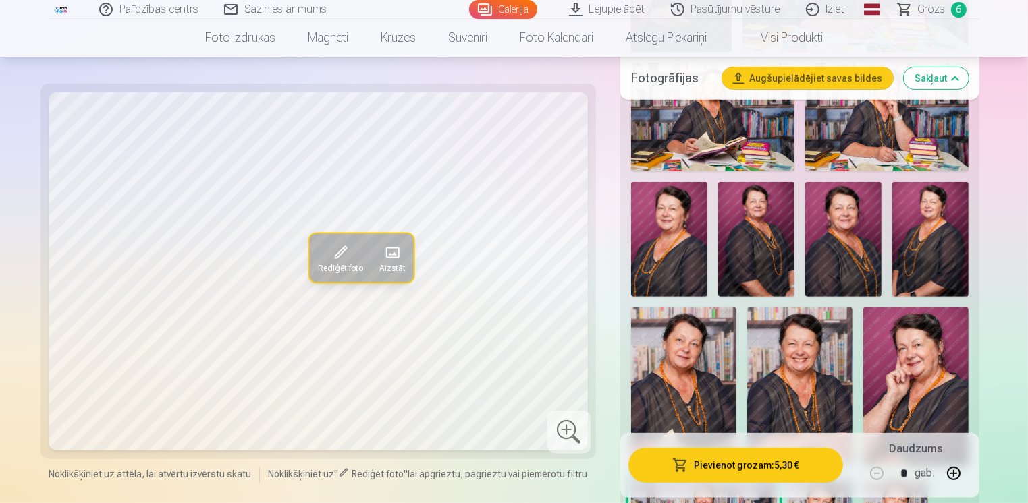
scroll to position [540, 0]
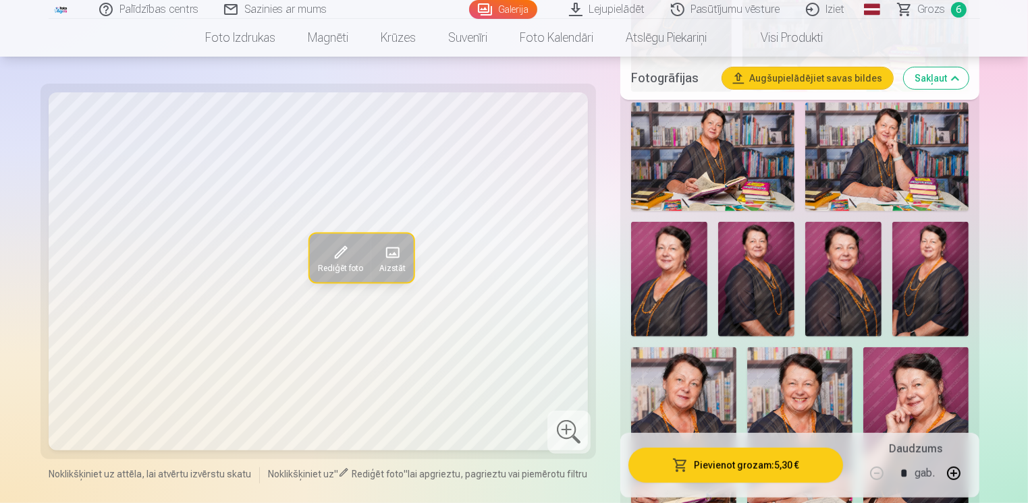
click at [867, 165] on img at bounding box center [886, 157] width 163 height 109
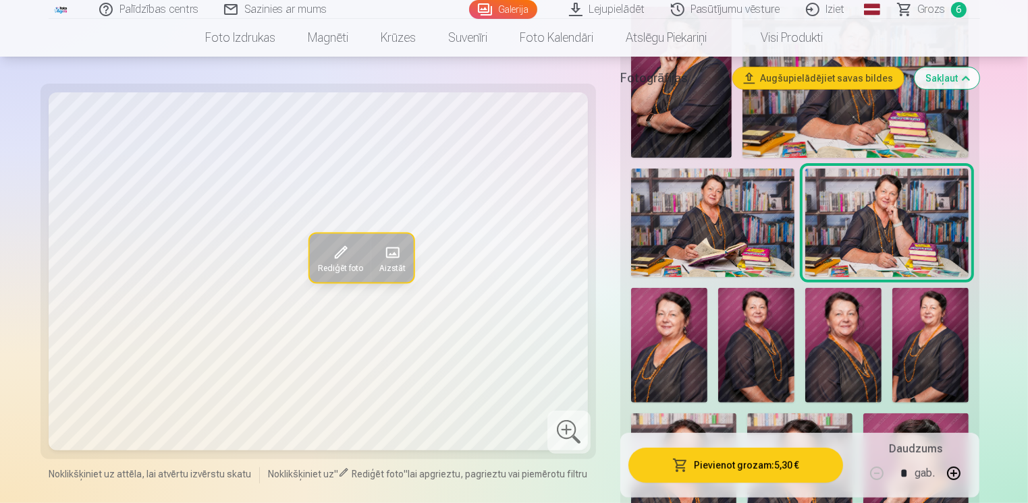
scroll to position [337, 0]
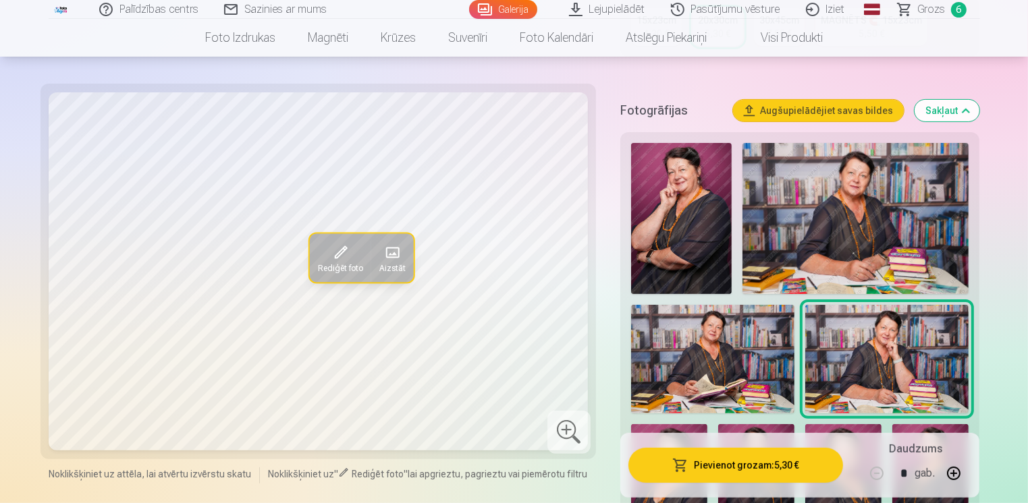
click at [867, 186] on img at bounding box center [855, 218] width 227 height 151
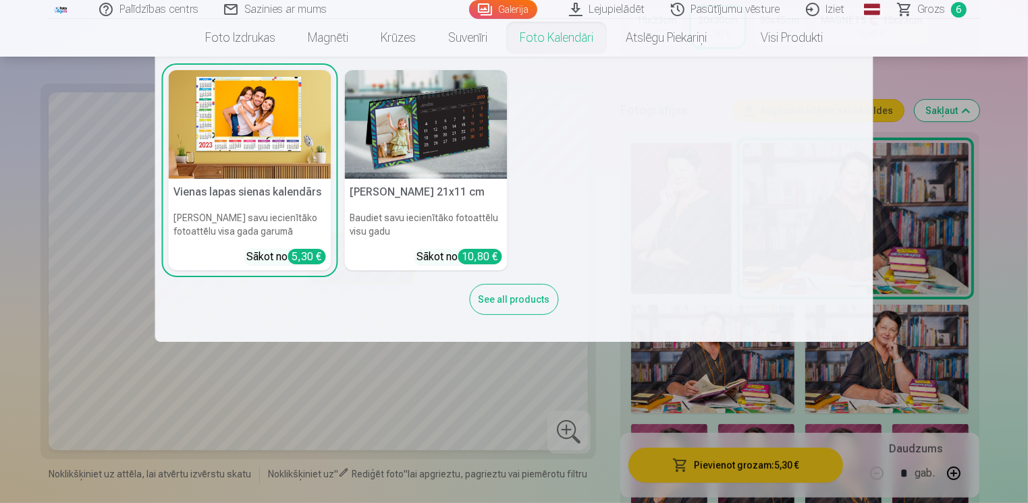
click at [275, 119] on img at bounding box center [250, 124] width 163 height 109
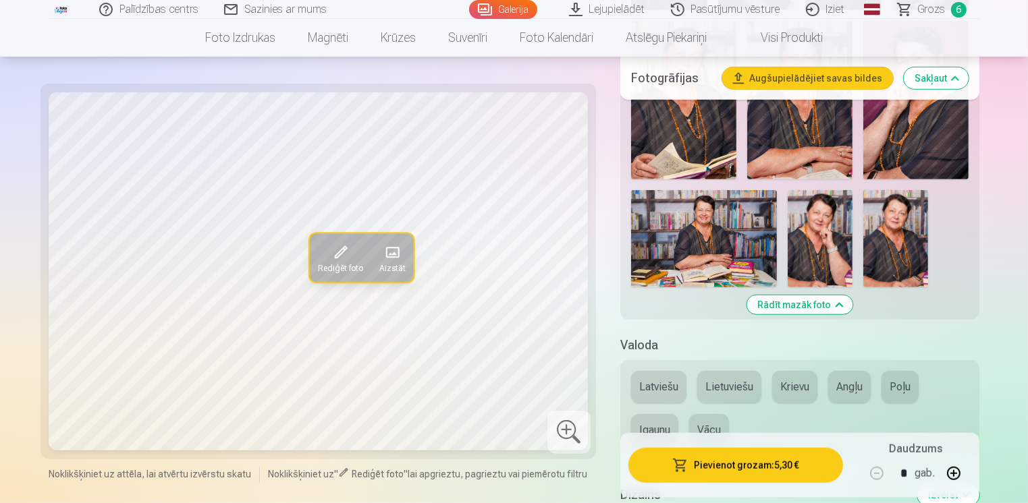
scroll to position [877, 0]
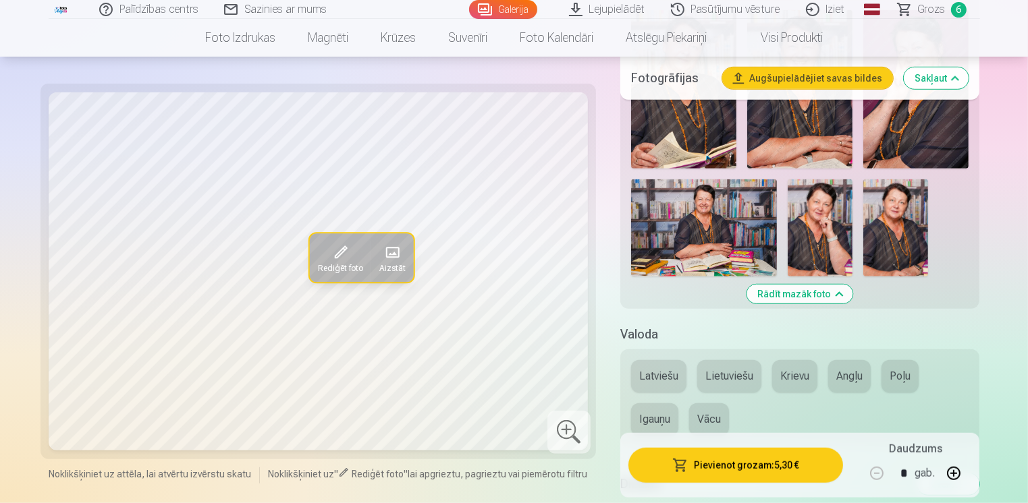
click at [676, 219] on img at bounding box center [704, 227] width 146 height 97
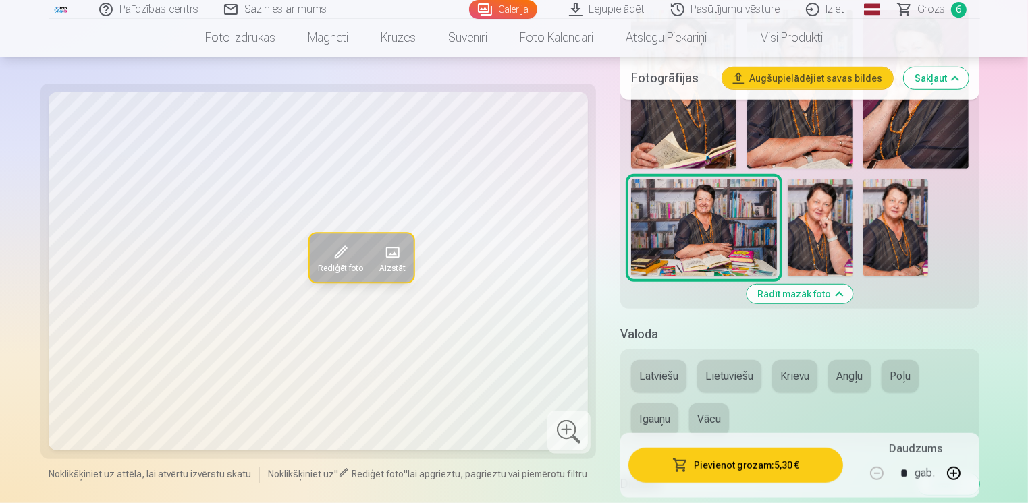
scroll to position [1080, 0]
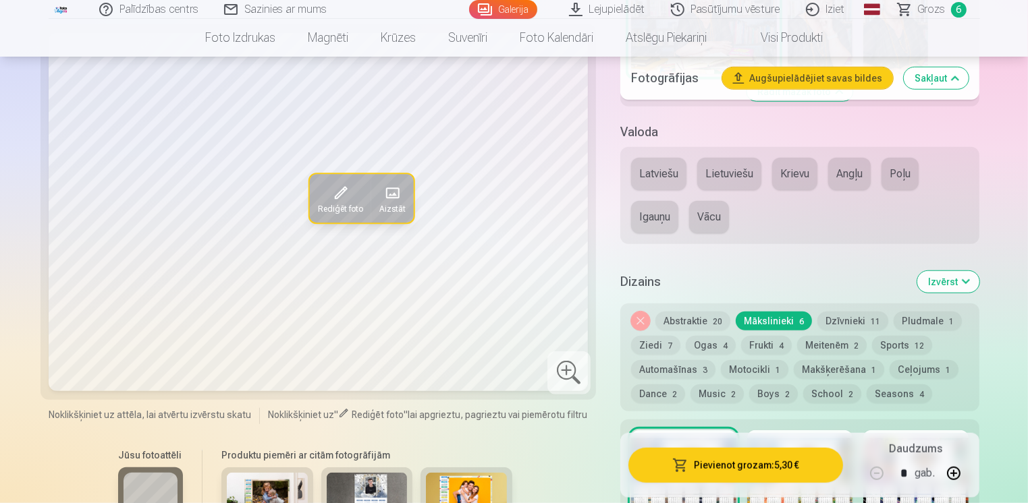
click at [659, 169] on button "Latviešu" at bounding box center [658, 174] width 55 height 32
click at [792, 175] on button "Krievu" at bounding box center [794, 174] width 45 height 32
click at [659, 179] on button "Latviešu" at bounding box center [658, 174] width 55 height 32
click at [683, 324] on button "Abstraktie 20" at bounding box center [692, 321] width 75 height 19
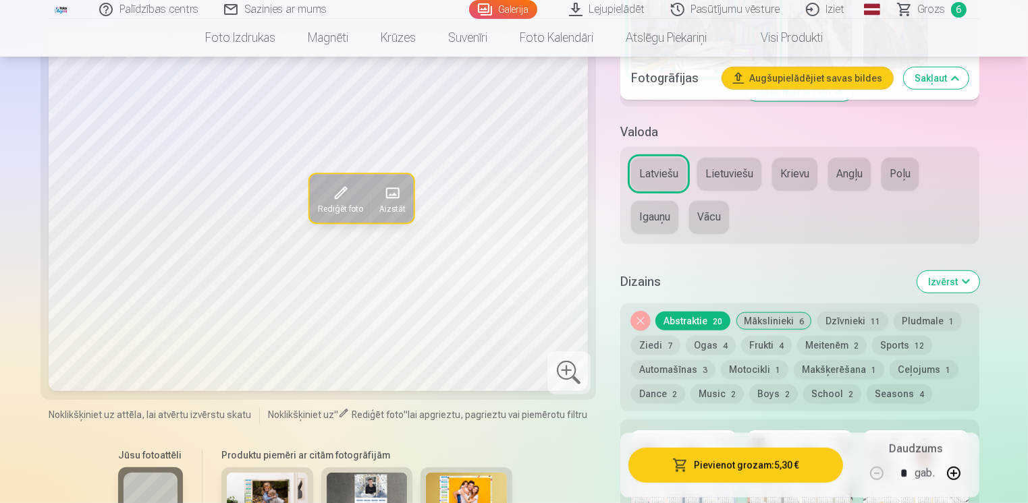
click at [683, 324] on button "Abstraktie 20" at bounding box center [692, 321] width 75 height 19
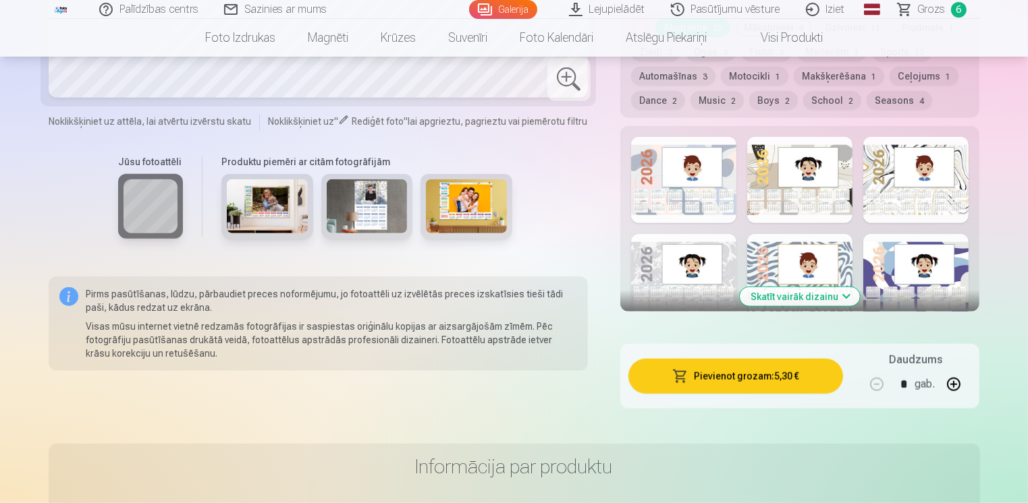
scroll to position [1417, 0]
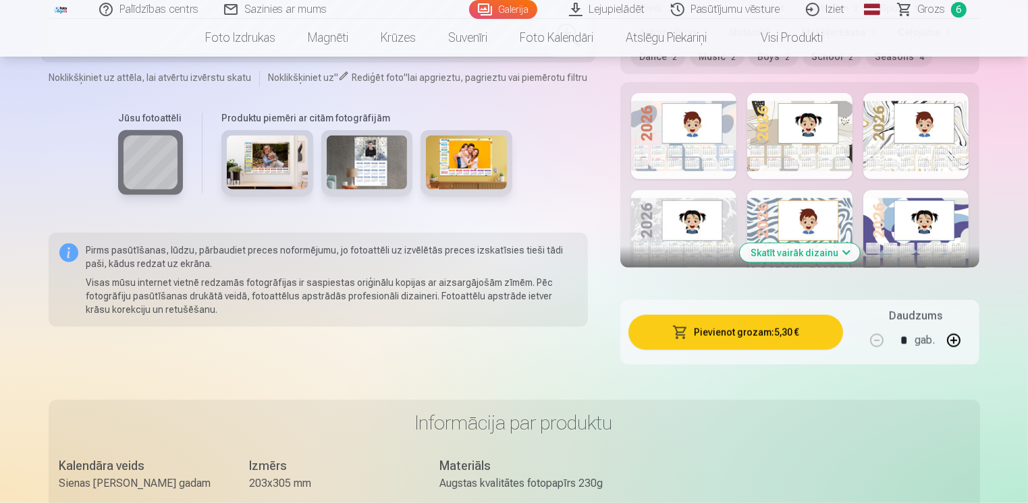
click at [885, 153] on div at bounding box center [915, 136] width 105 height 86
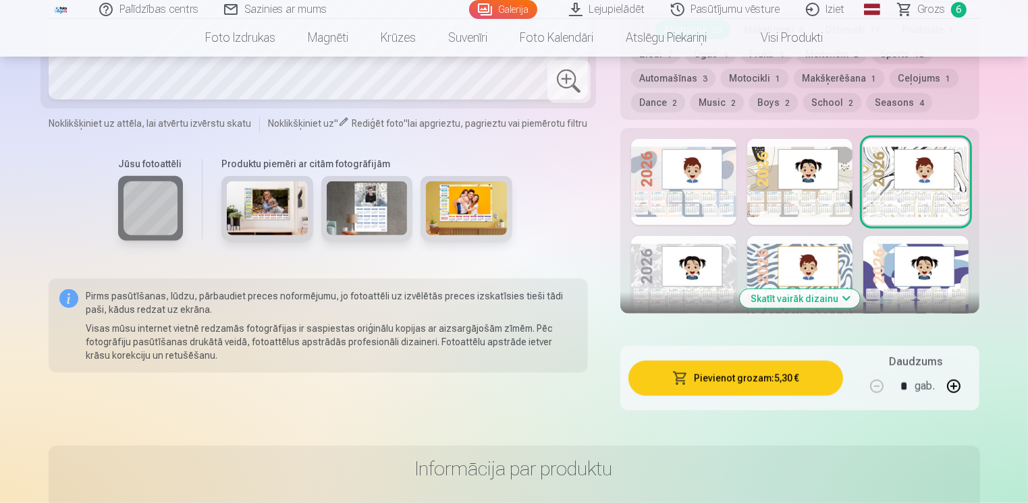
scroll to position [1215, 0]
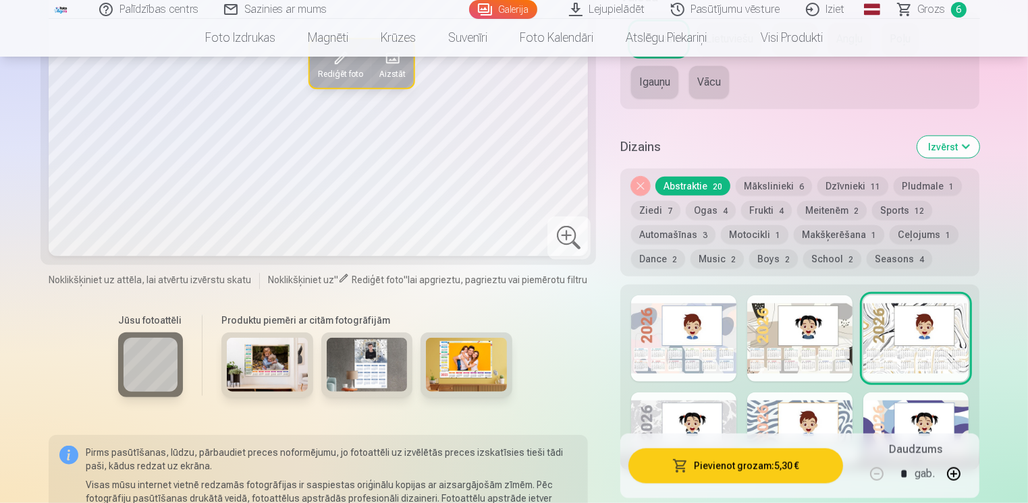
click at [825, 260] on button "School 2" at bounding box center [832, 259] width 58 height 19
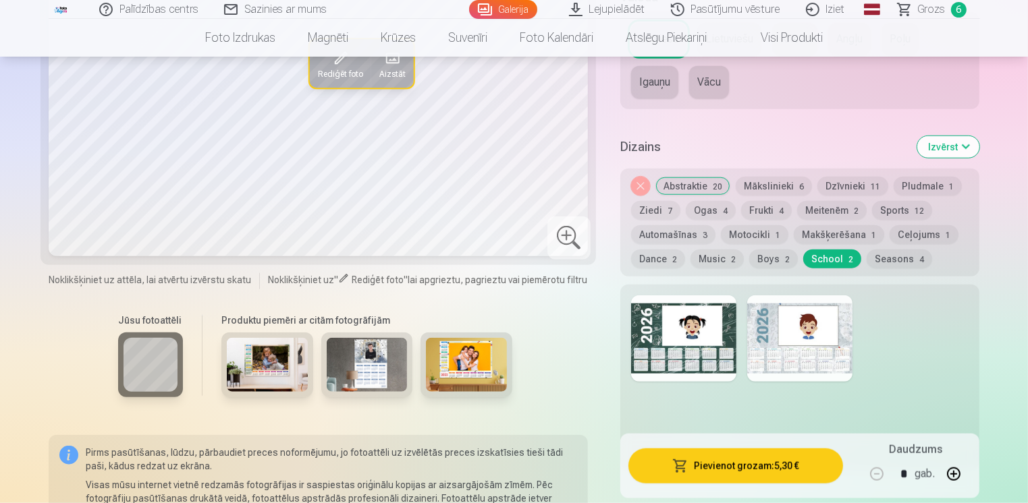
click at [774, 337] on div at bounding box center [799, 339] width 105 height 86
click at [650, 335] on div at bounding box center [683, 339] width 105 height 86
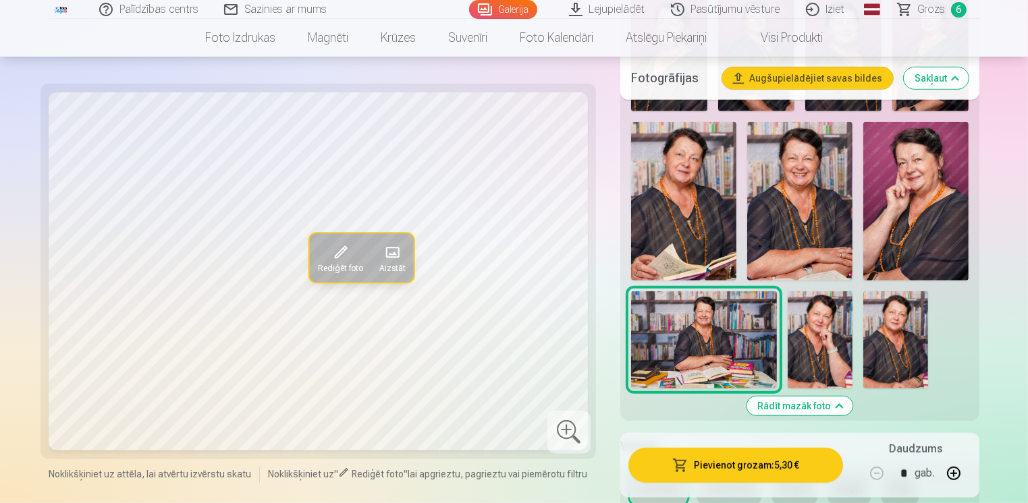
scroll to position [742, 0]
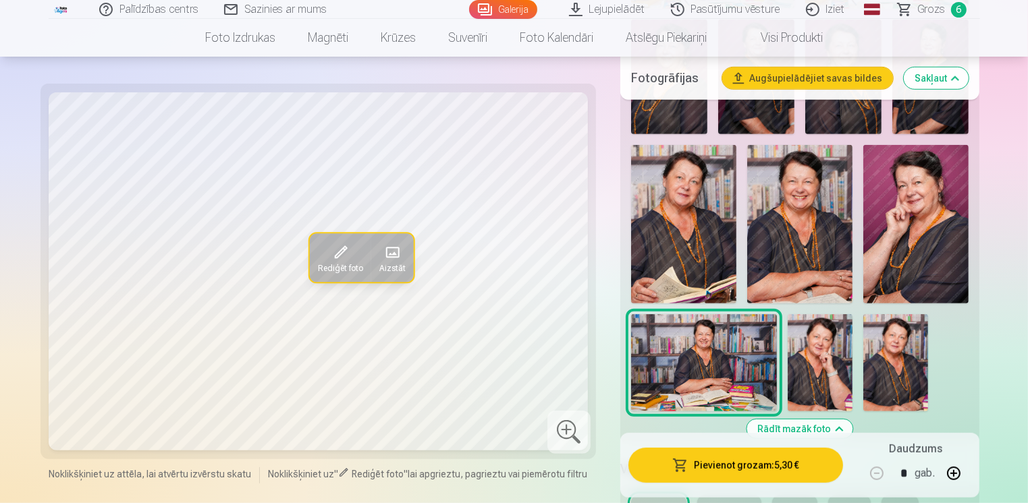
click at [810, 244] on img at bounding box center [799, 224] width 105 height 159
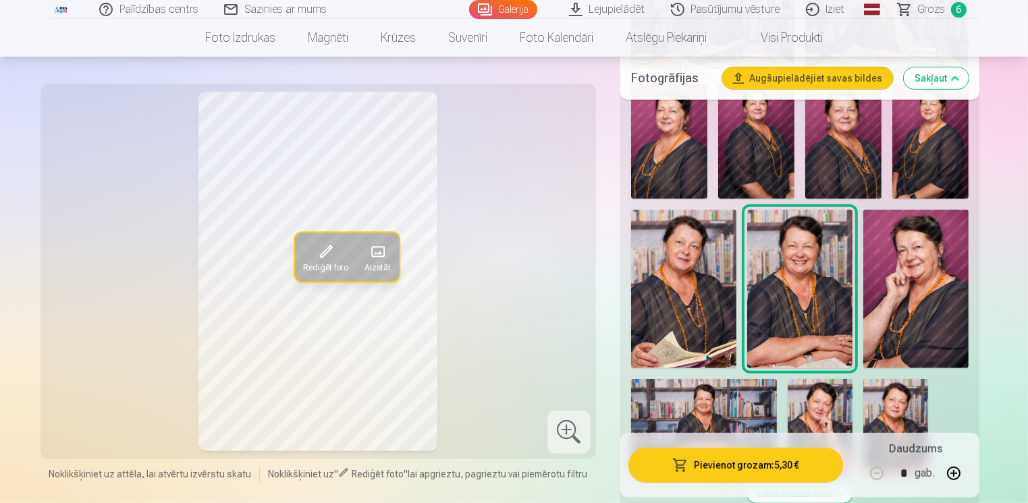
scroll to position [675, 0]
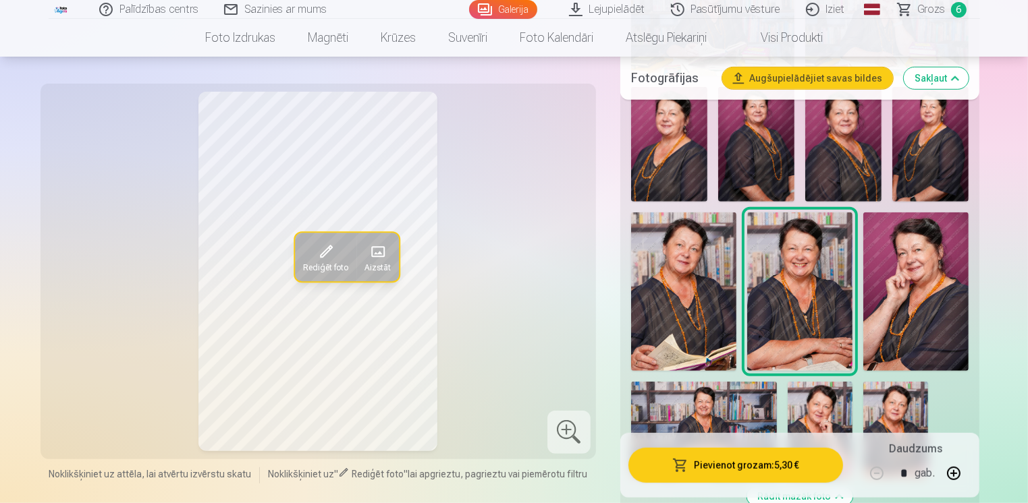
click at [926, 308] on img at bounding box center [915, 292] width 105 height 158
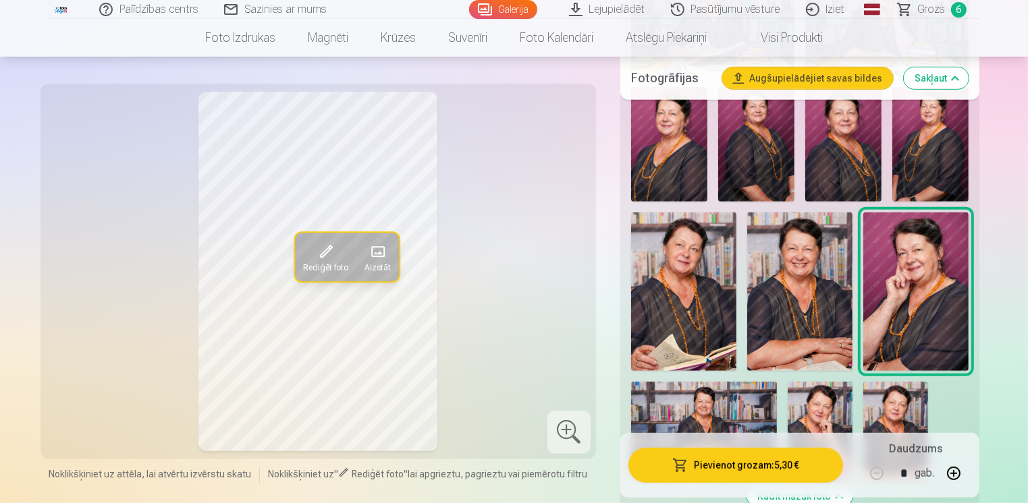
click at [830, 148] on img at bounding box center [843, 144] width 76 height 115
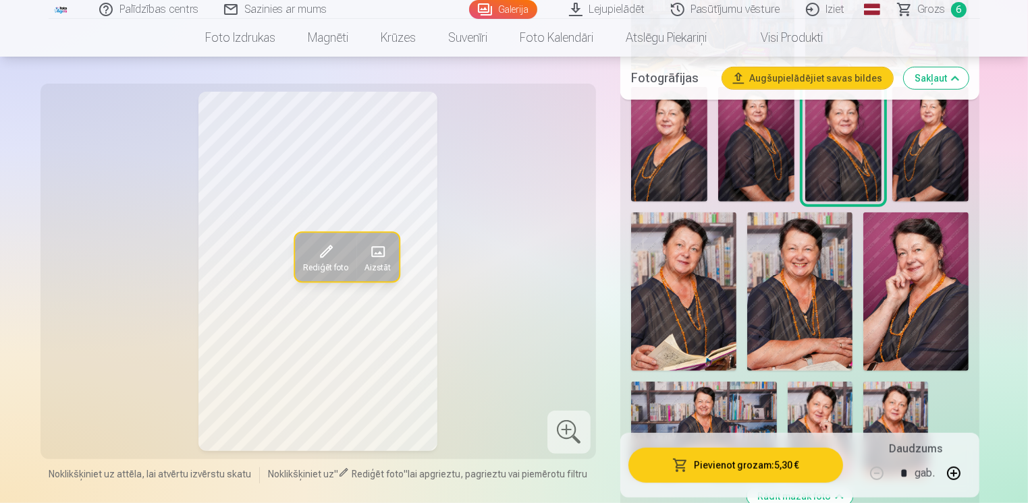
click at [927, 144] on img at bounding box center [930, 144] width 76 height 115
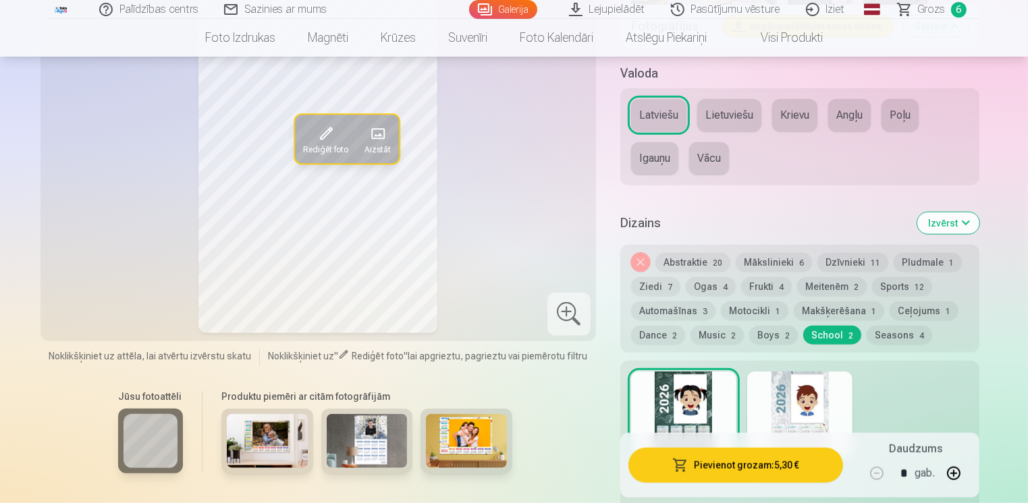
scroll to position [1147, 0]
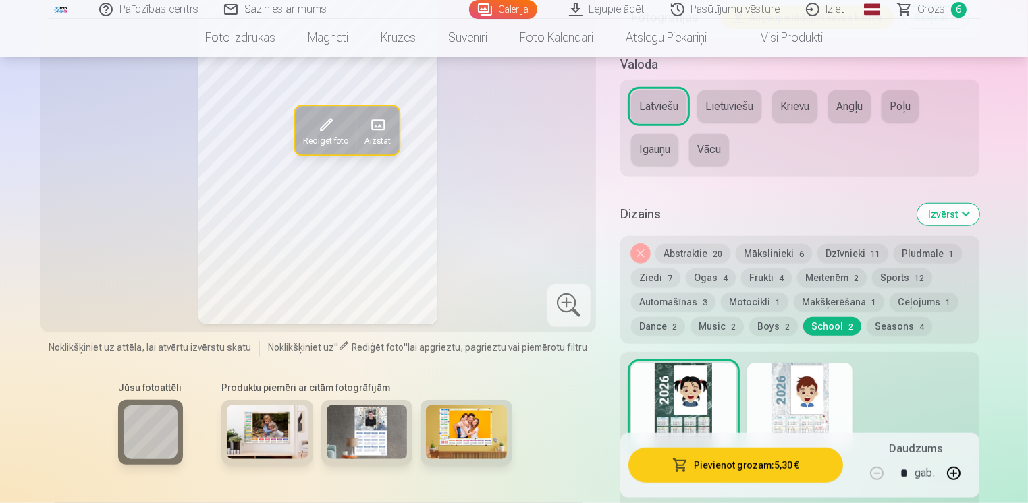
click at [811, 387] on div at bounding box center [799, 406] width 105 height 86
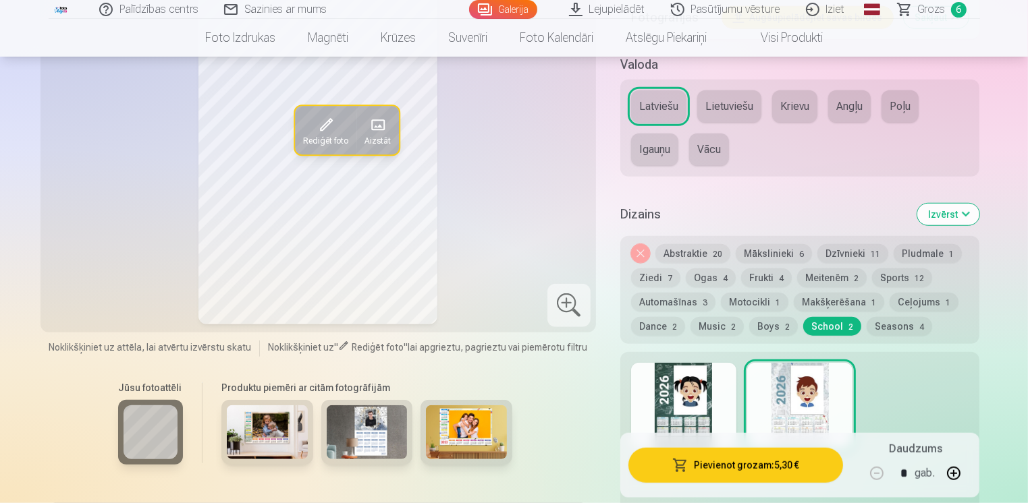
click at [856, 256] on button "Dzīvnieki 11" at bounding box center [852, 253] width 71 height 19
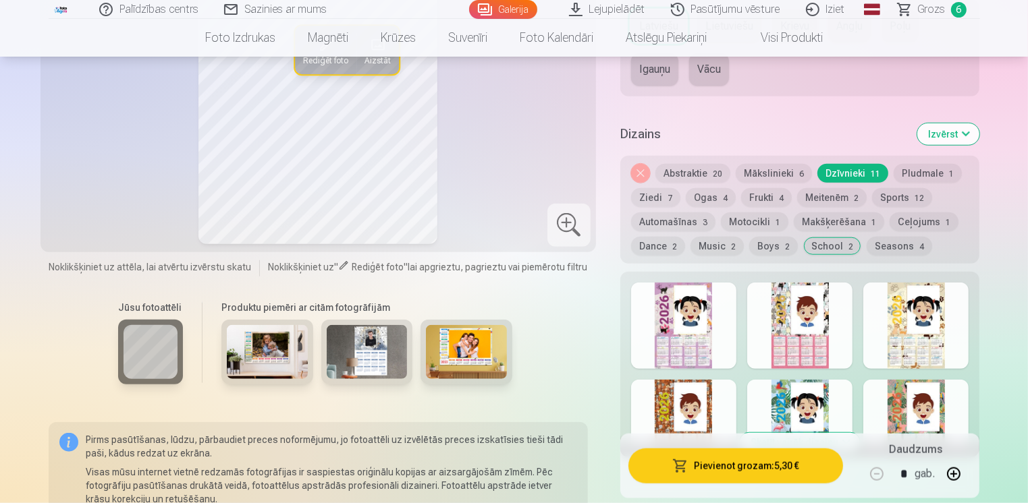
scroll to position [1282, 0]
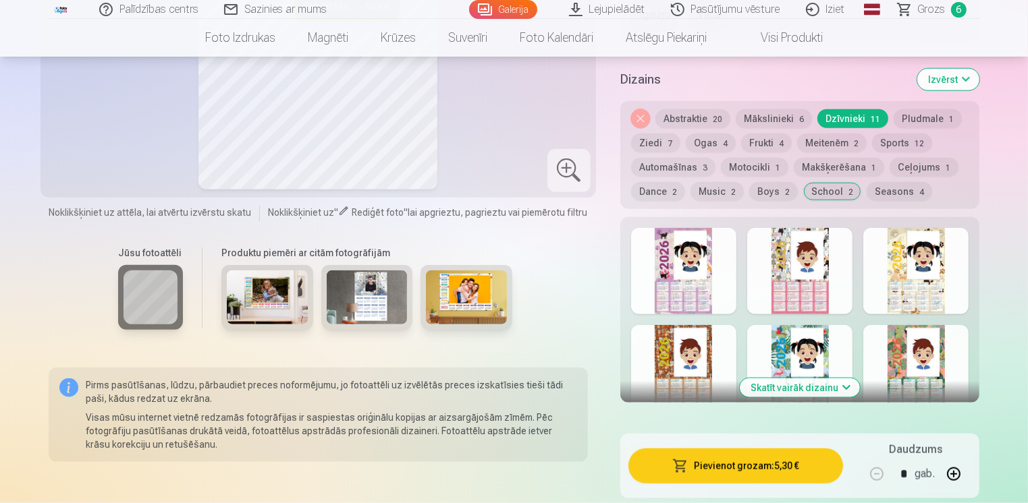
click at [677, 281] on div at bounding box center [683, 271] width 105 height 86
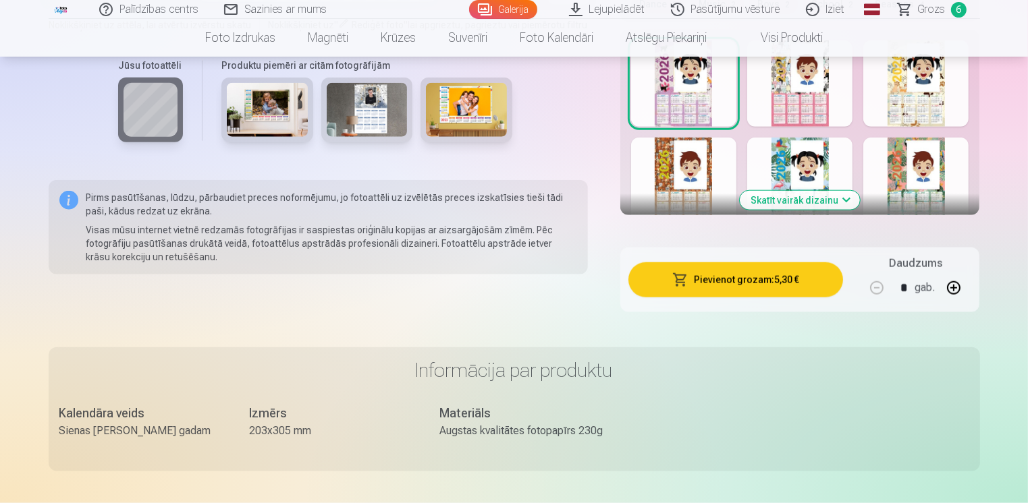
scroll to position [1485, 0]
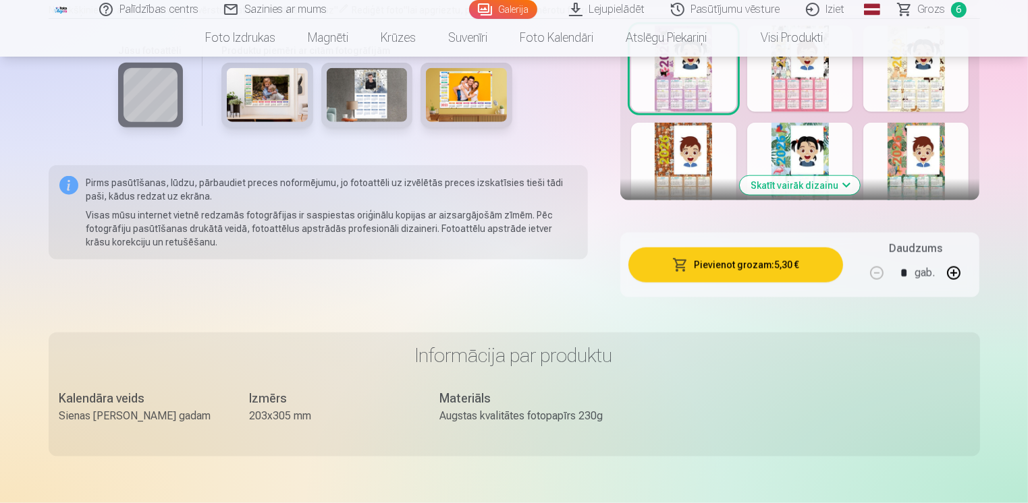
click at [843, 180] on button "Skatīt vairāk dizainu" at bounding box center [800, 185] width 120 height 19
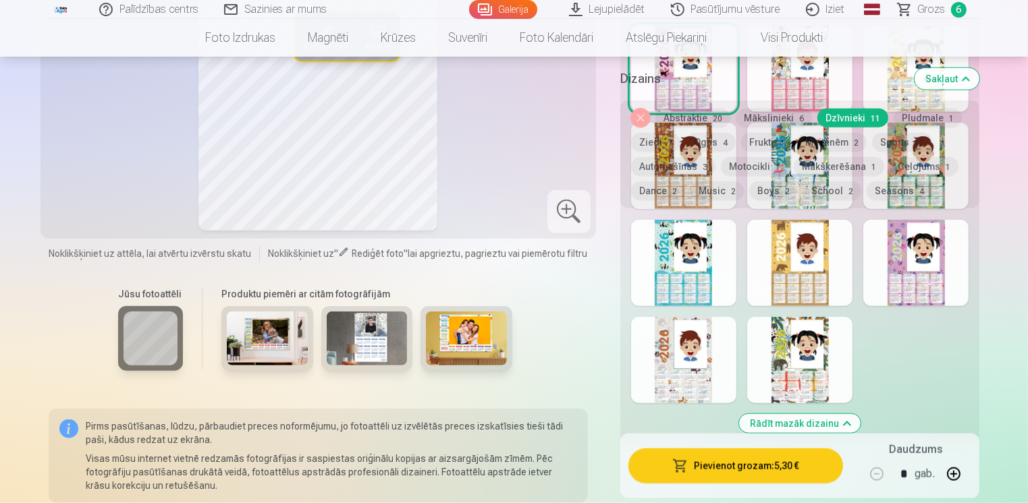
click at [670, 366] on div at bounding box center [683, 360] width 105 height 86
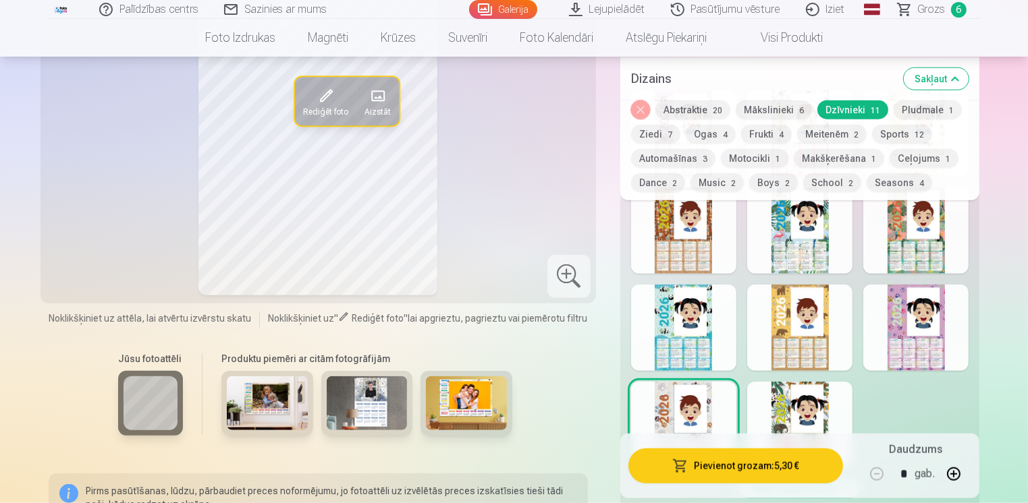
scroll to position [1417, 0]
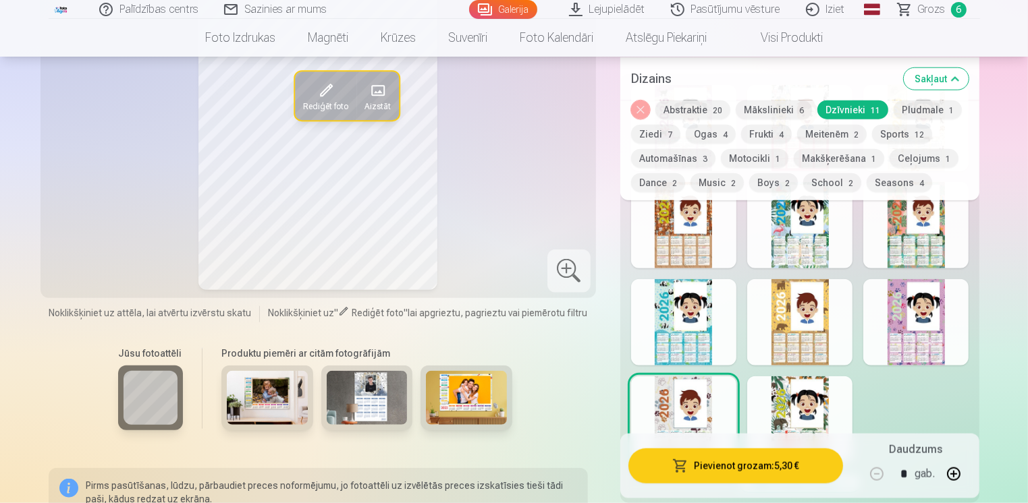
click at [889, 337] on div at bounding box center [915, 322] width 105 height 86
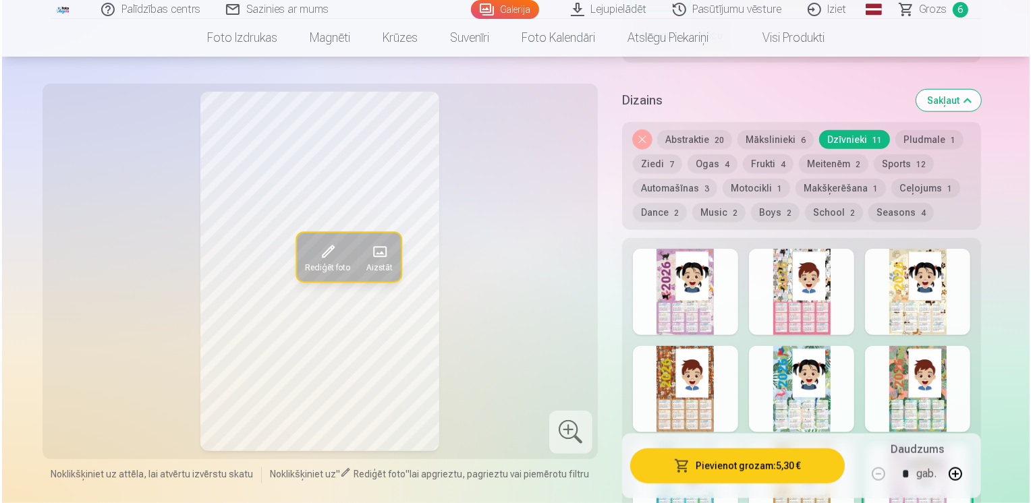
scroll to position [1282, 0]
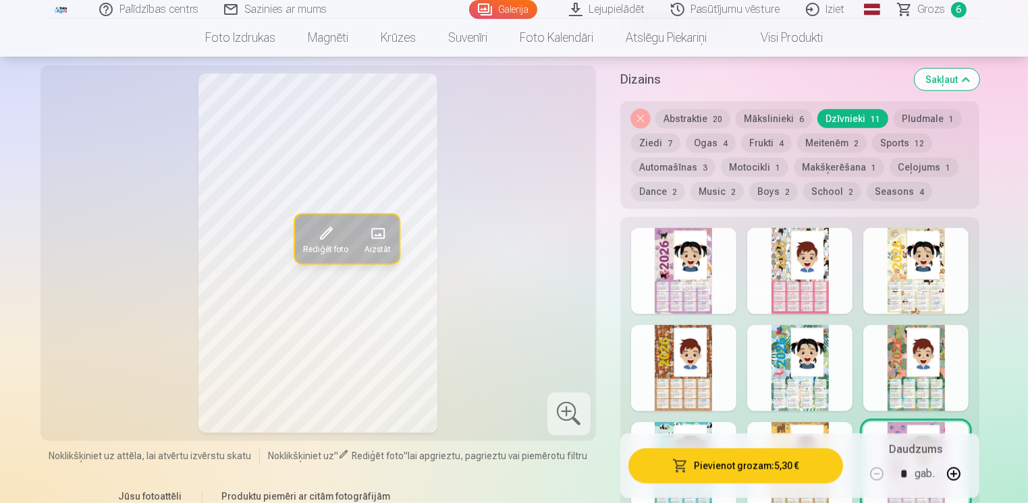
click at [821, 282] on div at bounding box center [799, 271] width 105 height 86
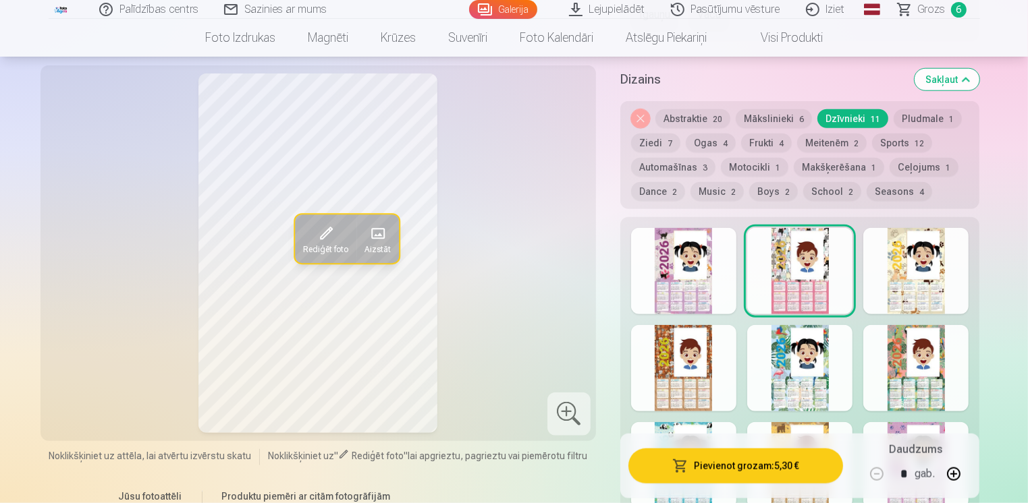
click at [936, 294] on div at bounding box center [915, 271] width 105 height 86
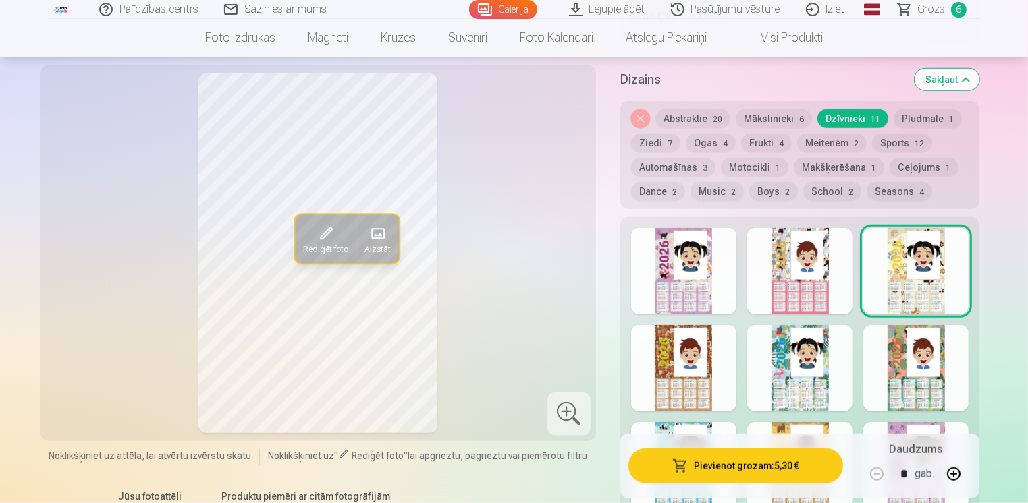
click at [686, 391] on div at bounding box center [683, 368] width 105 height 86
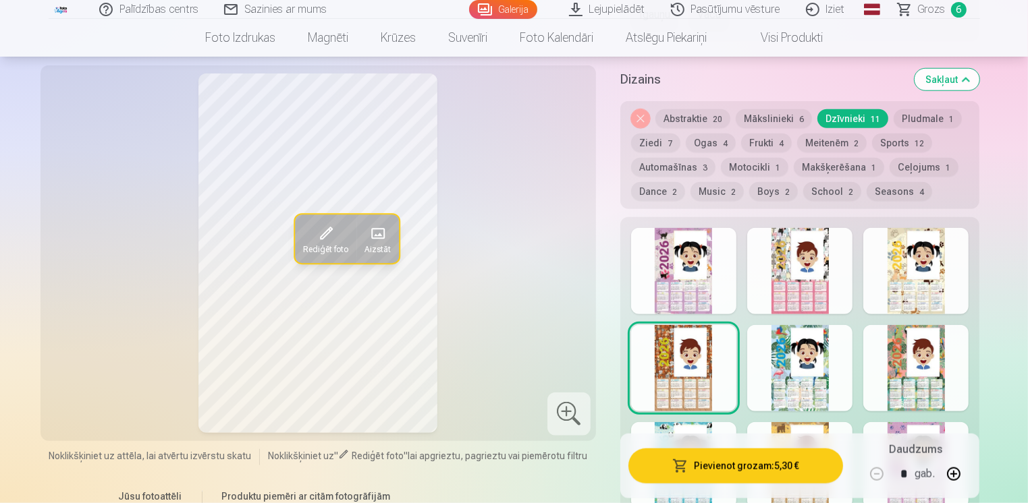
click at [784, 384] on div at bounding box center [799, 368] width 105 height 86
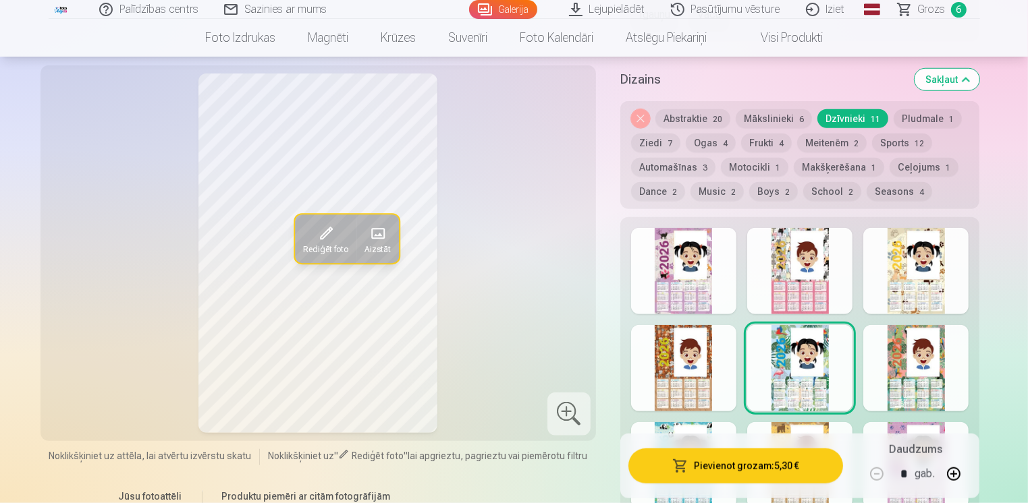
click at [909, 383] on div at bounding box center [915, 368] width 105 height 86
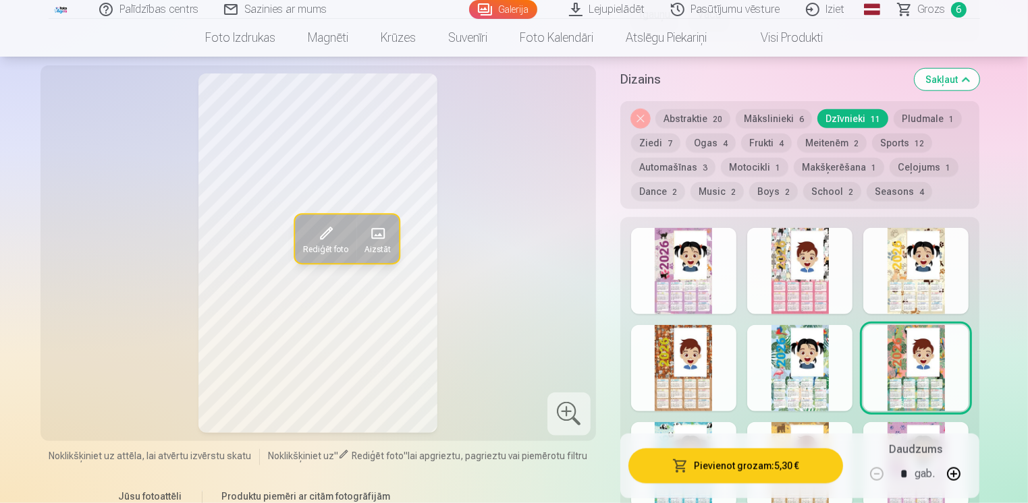
click at [692, 283] on div at bounding box center [683, 271] width 105 height 86
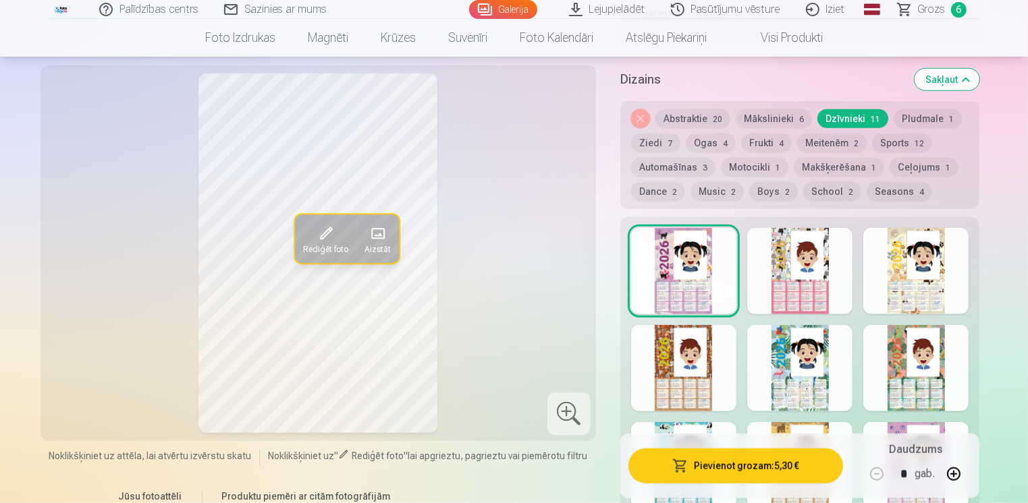
click at [728, 466] on button "Pievienot grozam : 5,30 €" at bounding box center [735, 465] width 215 height 35
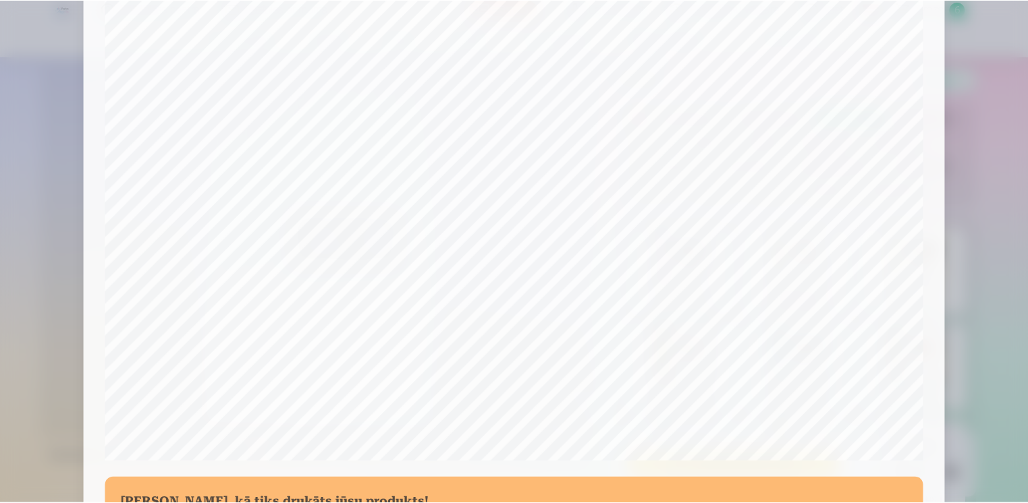
scroll to position [468, 0]
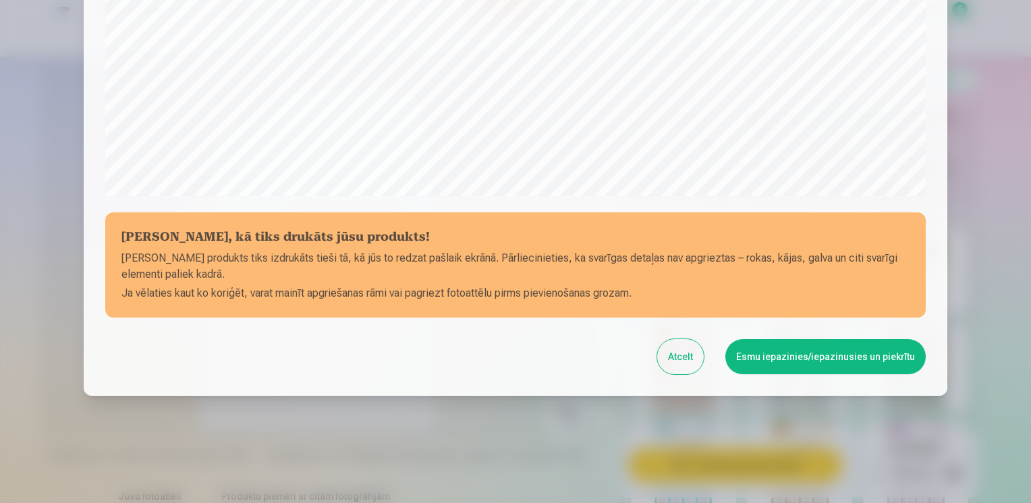
click at [787, 360] on button "Esmu iepazinies/iepazinusies un piekrītu" at bounding box center [825, 356] width 200 height 35
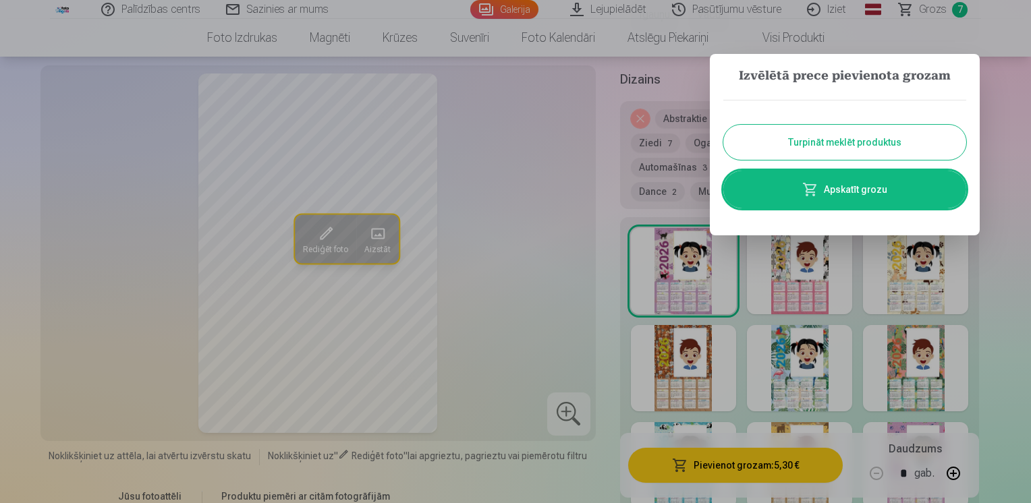
click at [837, 146] on button "Turpināt meklēt produktus" at bounding box center [844, 142] width 243 height 35
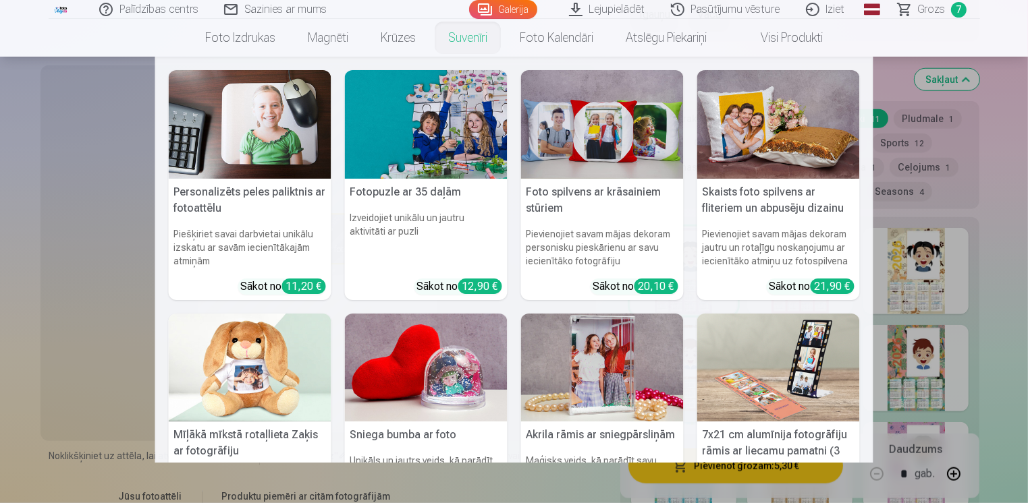
click at [473, 39] on link "Suvenīri" at bounding box center [468, 38] width 72 height 38
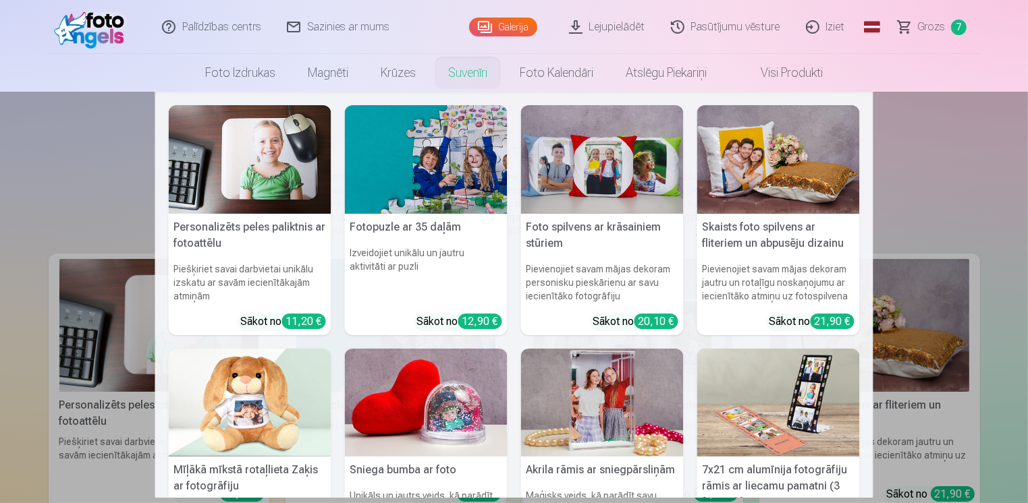
click at [602, 412] on img at bounding box center [602, 403] width 163 height 109
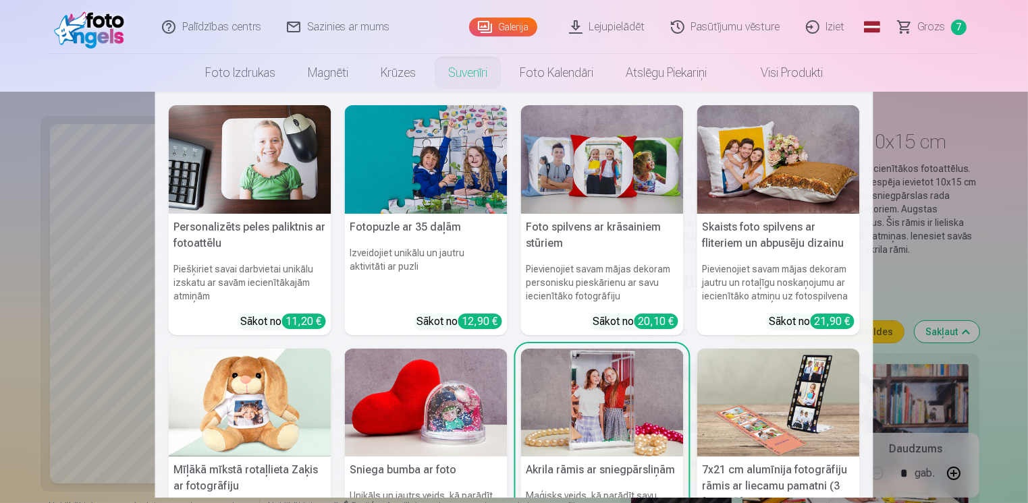
click at [468, 74] on link "Suvenīri" at bounding box center [468, 73] width 72 height 38
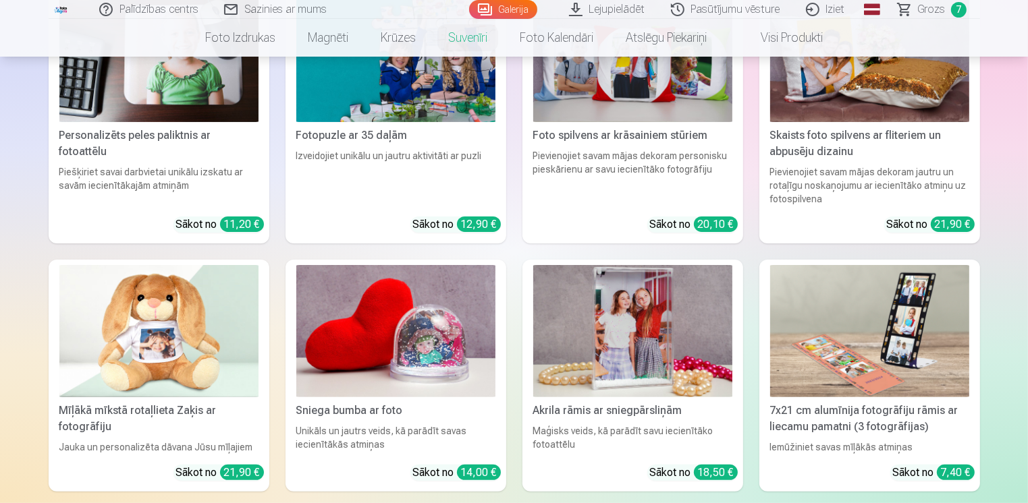
scroll to position [337, 0]
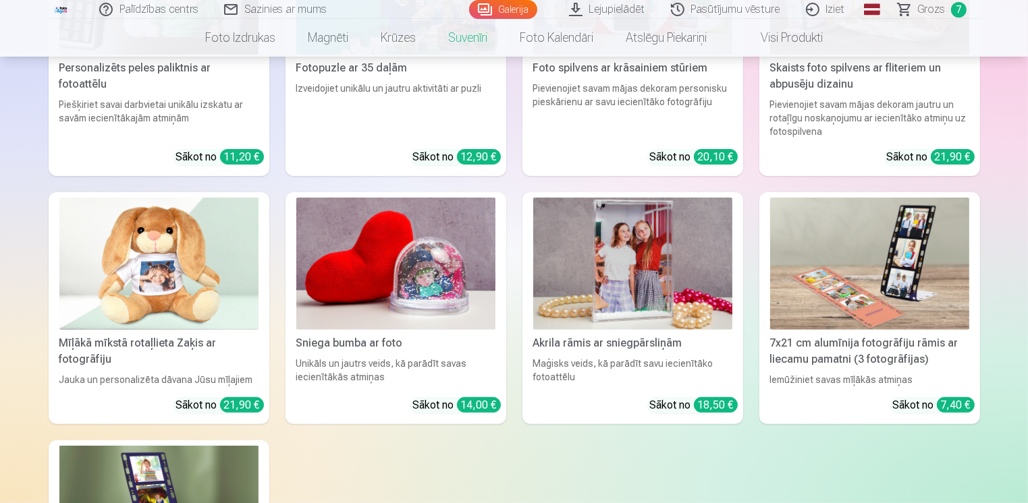
click at [895, 271] on img at bounding box center [869, 264] width 199 height 133
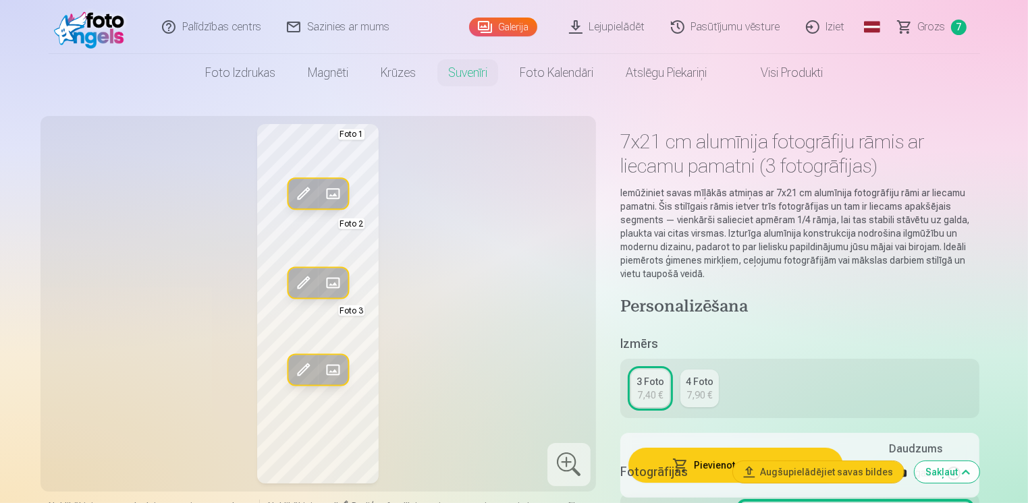
click at [696, 394] on div "7,90 €" at bounding box center [699, 395] width 26 height 13
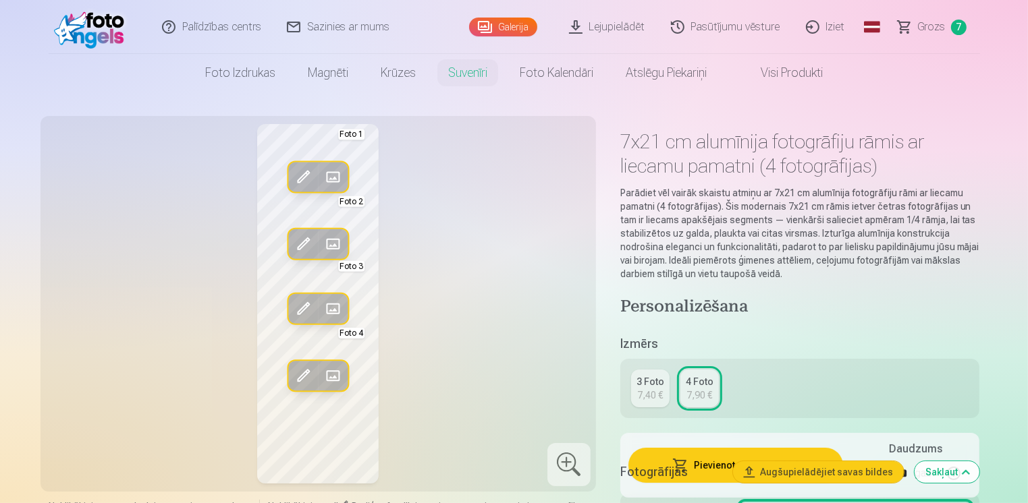
click at [644, 393] on div "7,40 €" at bounding box center [650, 395] width 26 height 13
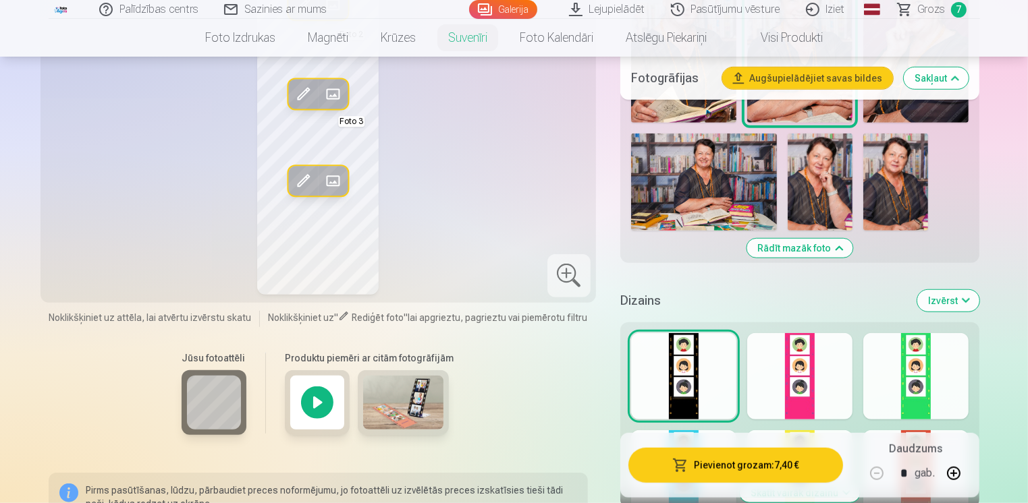
scroll to position [945, 0]
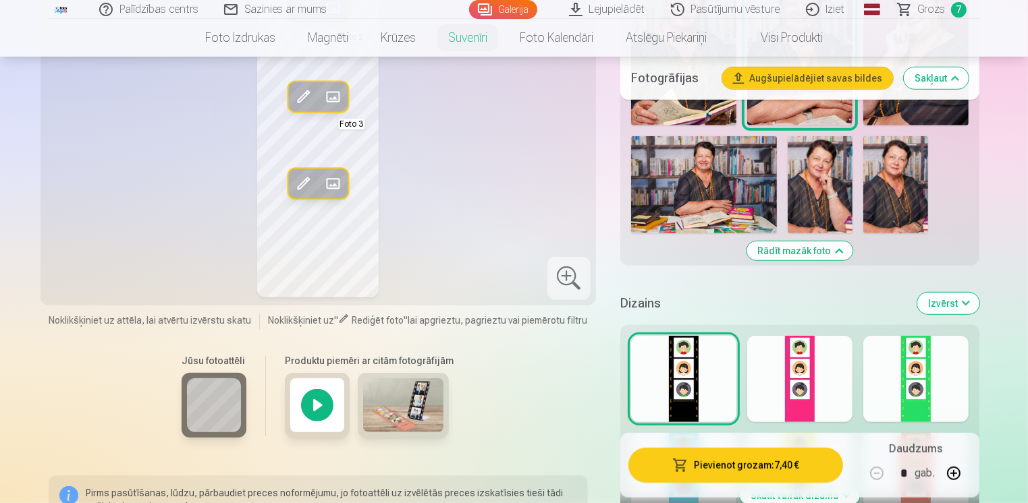
click at [915, 385] on div at bounding box center [915, 379] width 105 height 86
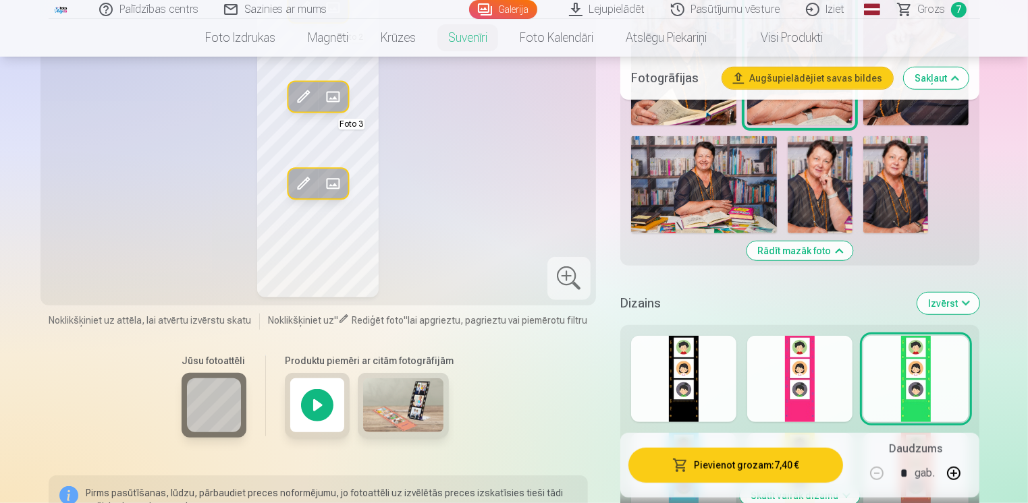
click at [802, 393] on div at bounding box center [799, 379] width 105 height 86
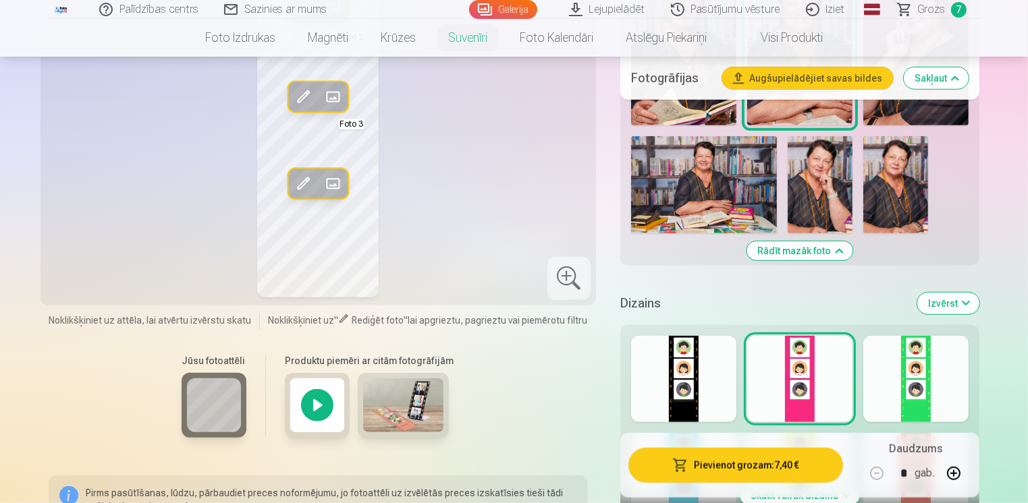
click at [688, 390] on div at bounding box center [683, 379] width 105 height 86
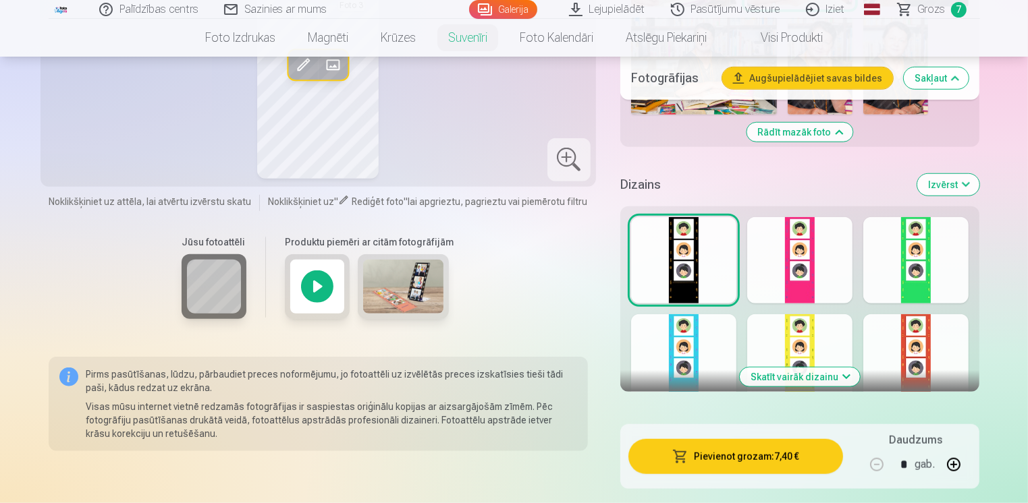
scroll to position [1147, 0]
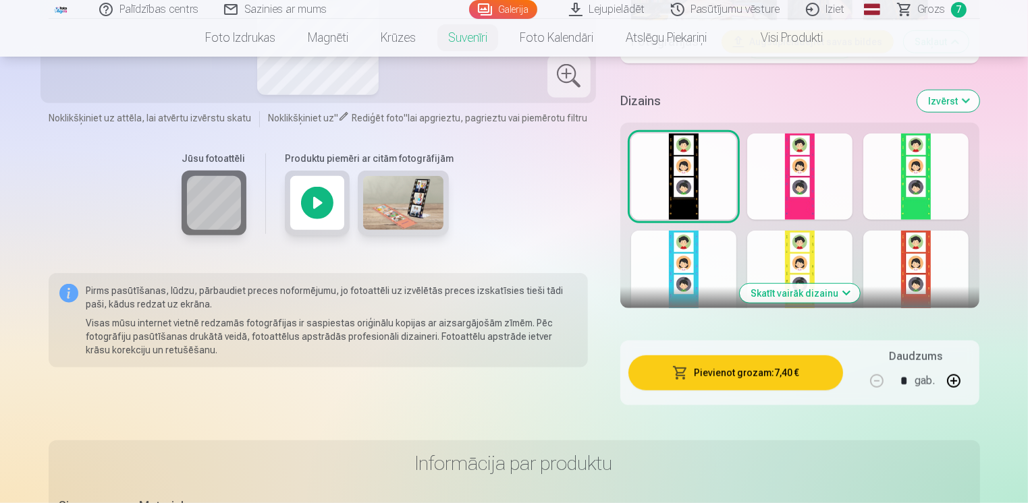
click at [843, 288] on button "Skatīt vairāk dizainu" at bounding box center [800, 293] width 120 height 19
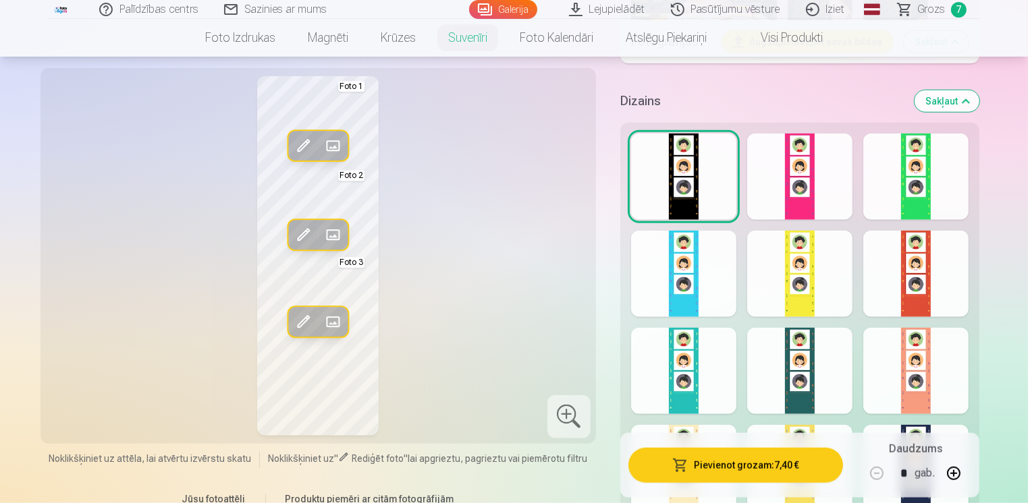
click at [806, 399] on div at bounding box center [799, 371] width 105 height 86
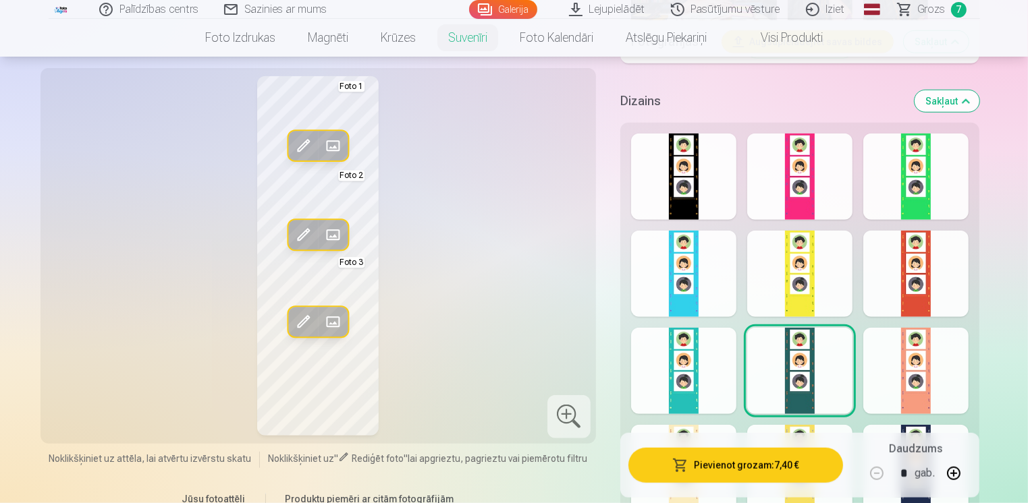
click at [683, 195] on div at bounding box center [683, 177] width 105 height 86
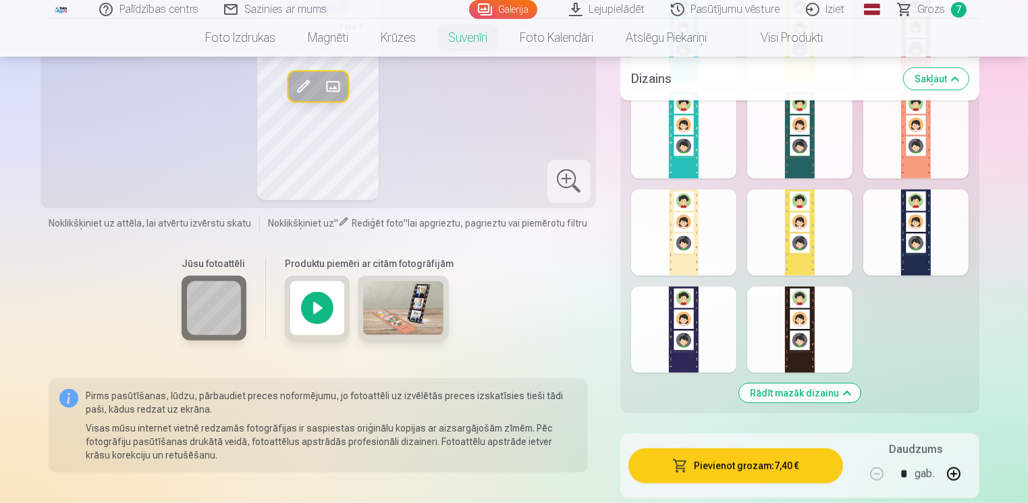
scroll to position [1417, 0]
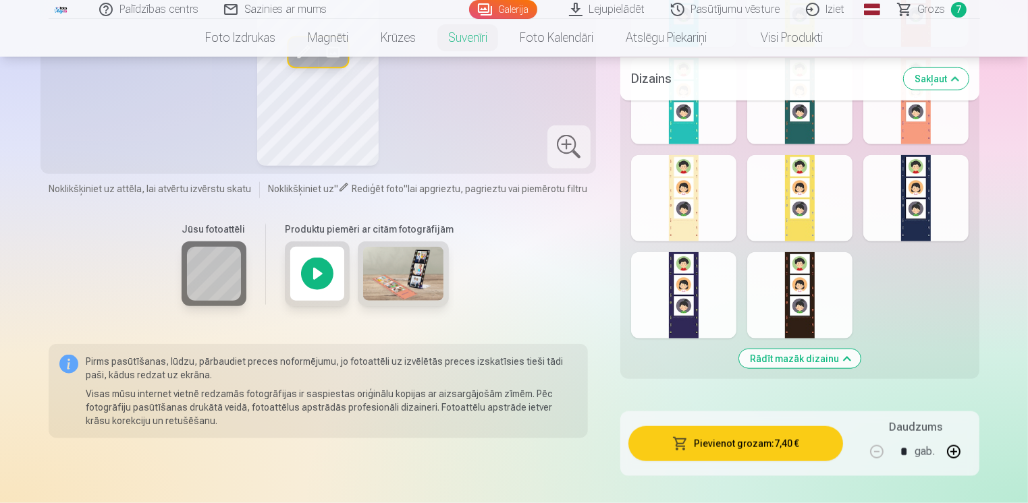
click at [315, 271] on div at bounding box center [317, 274] width 65 height 65
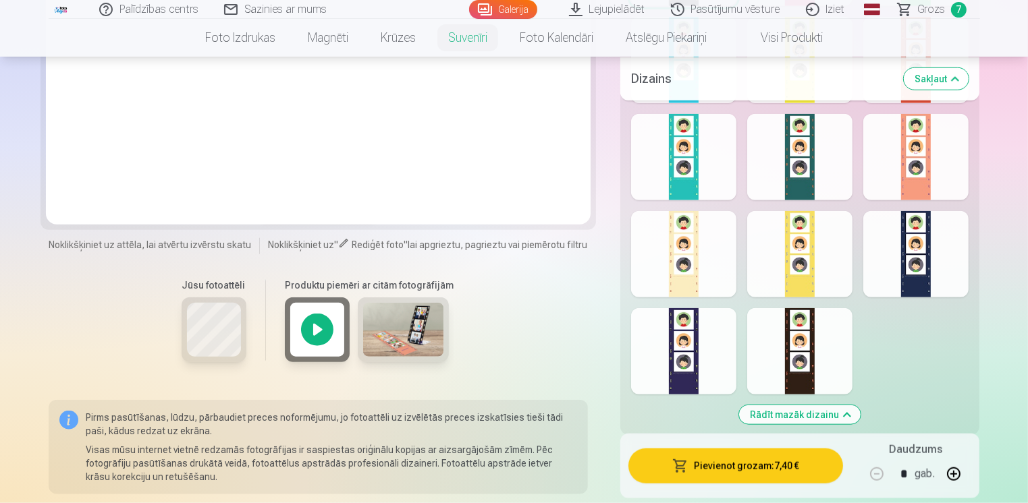
scroll to position [1215, 0]
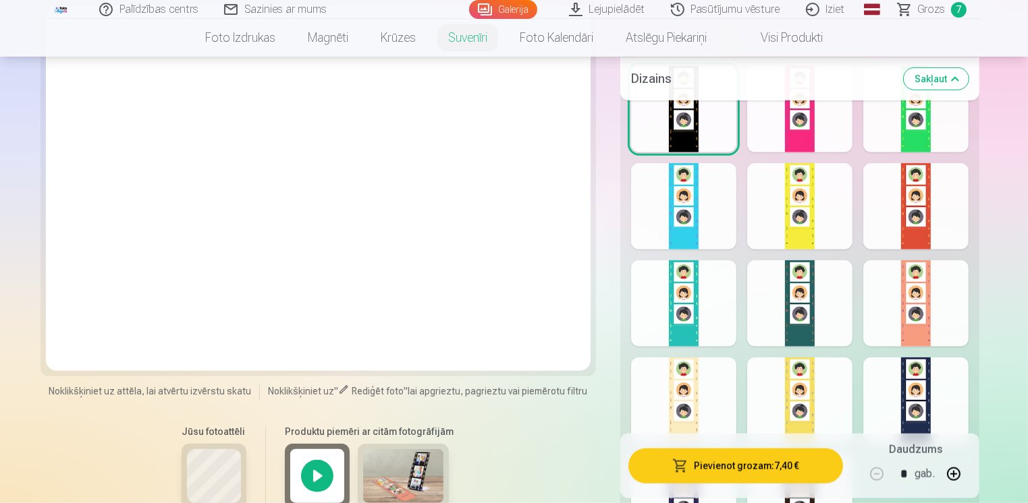
click at [908, 419] on div at bounding box center [915, 401] width 105 height 86
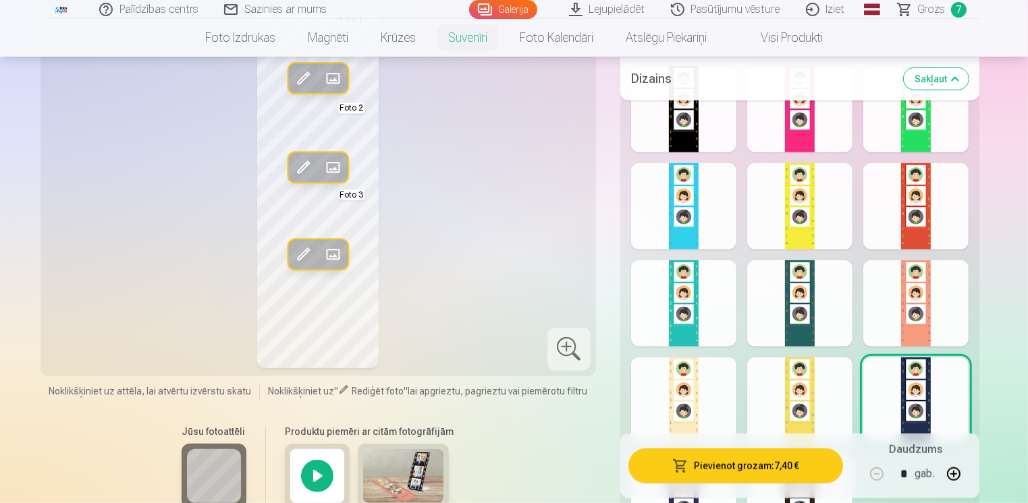
click at [680, 130] on div at bounding box center [683, 109] width 105 height 86
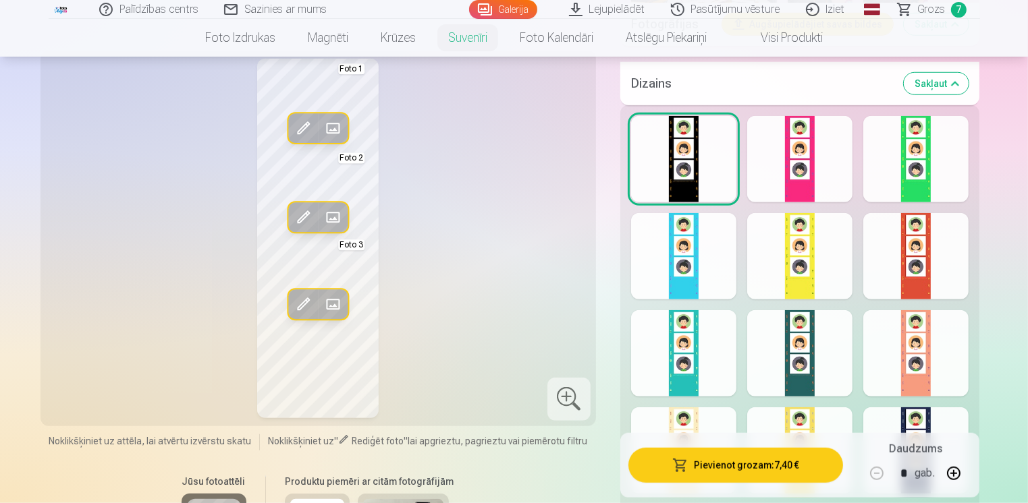
scroll to position [1147, 0]
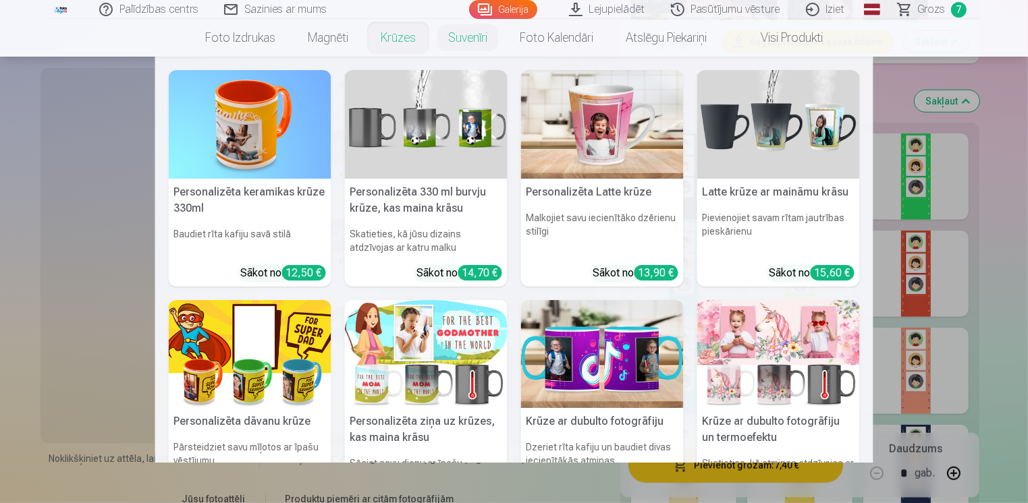
click at [399, 35] on link "Krūzes" at bounding box center [397, 38] width 67 height 38
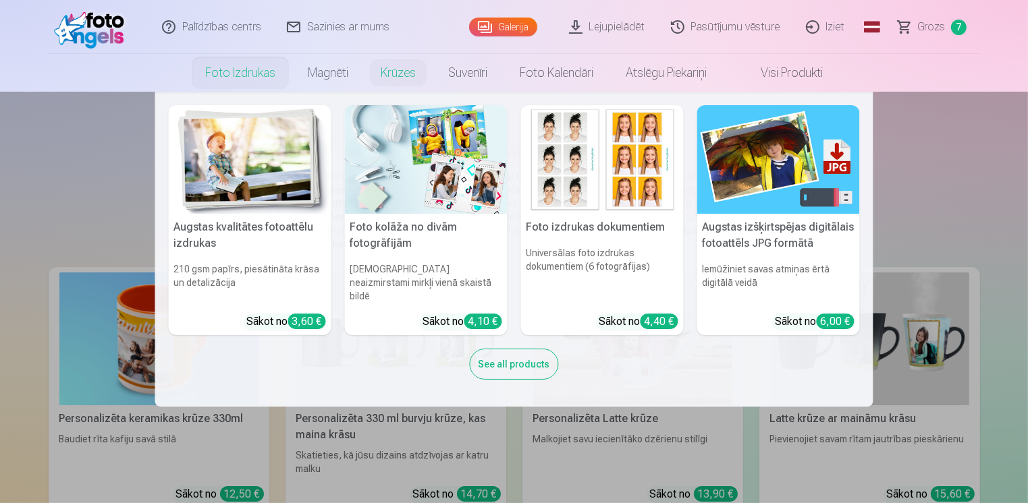
click at [236, 76] on link "Foto izdrukas" at bounding box center [240, 73] width 103 height 38
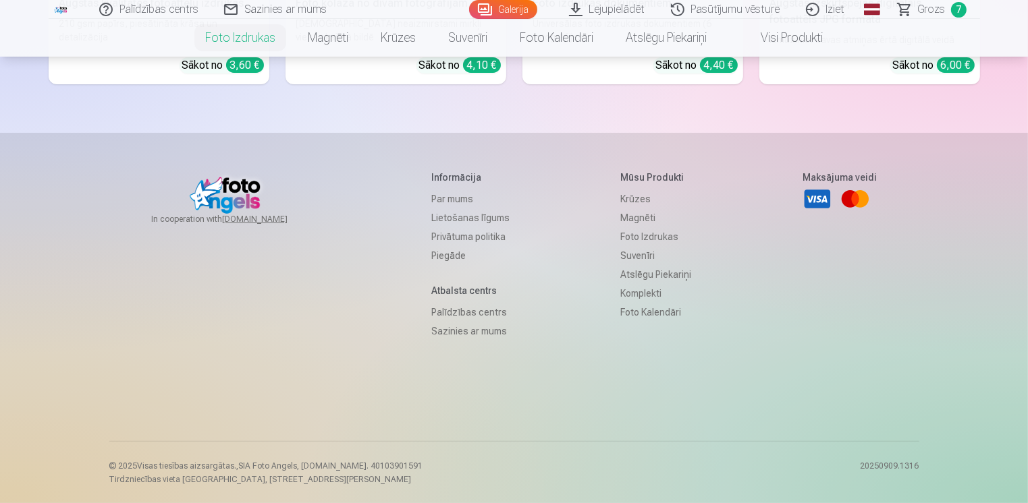
scroll to position [213, 0]
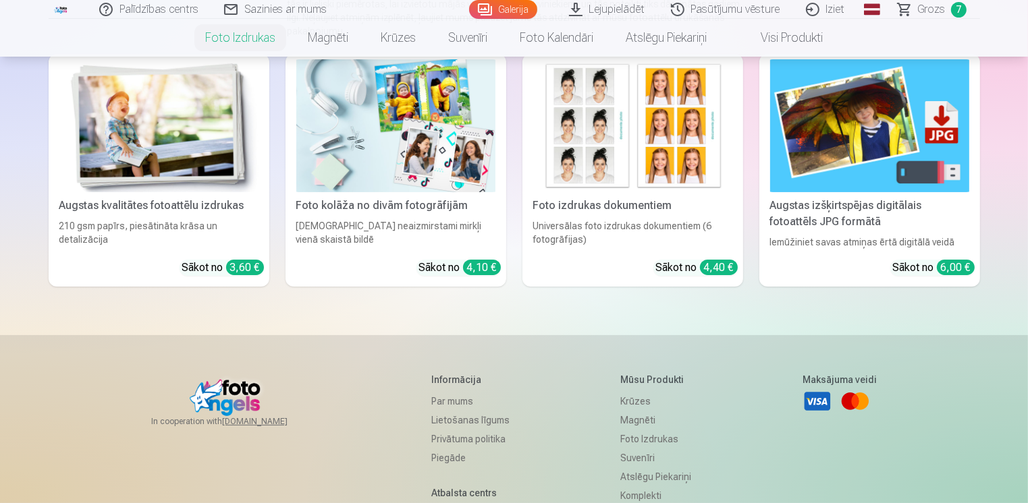
click at [224, 139] on img at bounding box center [158, 125] width 199 height 133
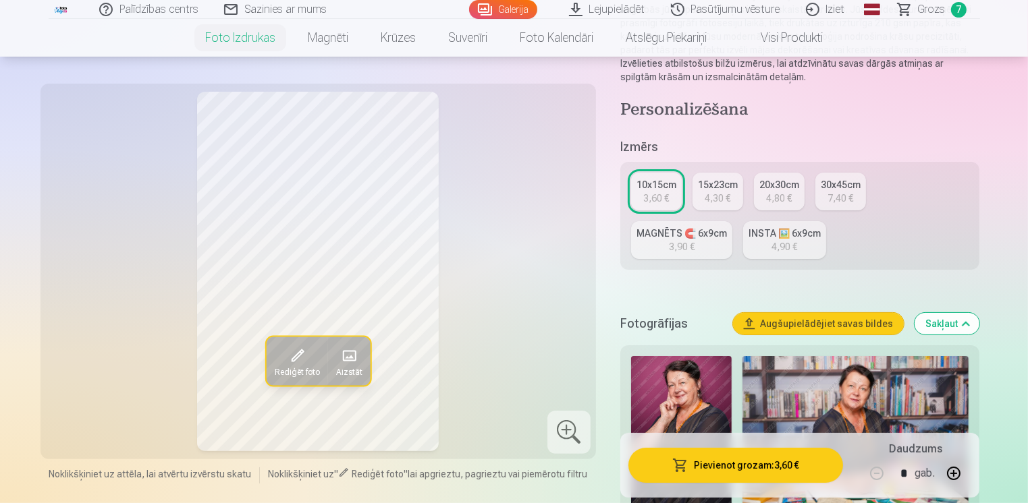
scroll to position [270, 0]
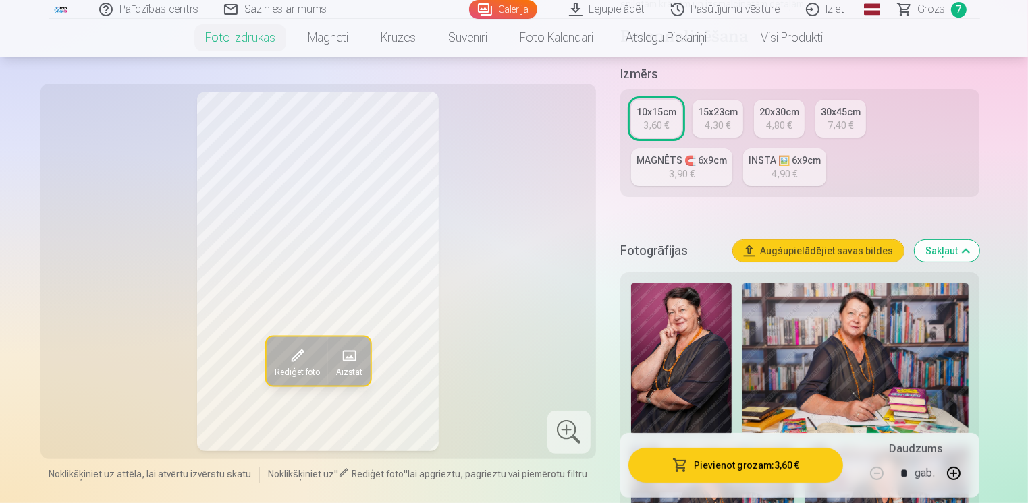
click at [705, 113] on div "15x23cm" at bounding box center [718, 111] width 40 height 13
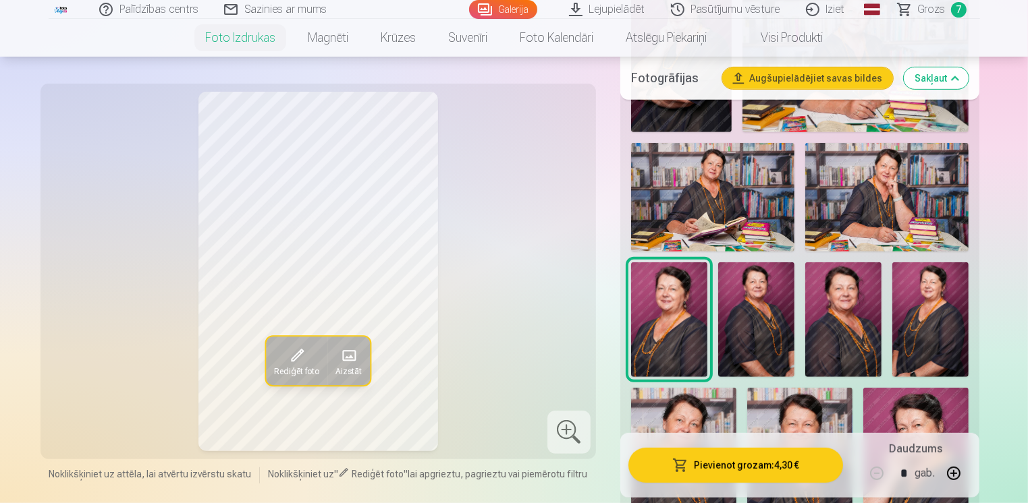
scroll to position [540, 0]
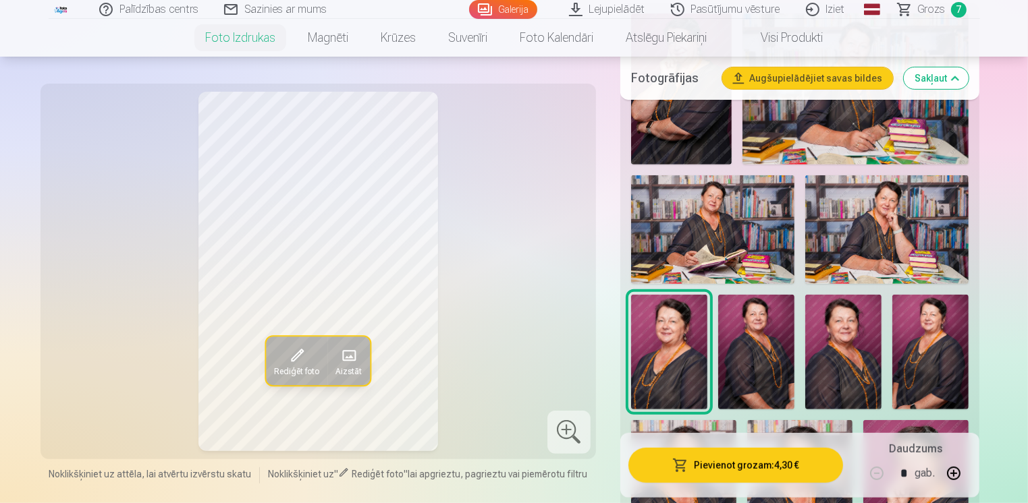
click at [764, 345] on img at bounding box center [756, 352] width 76 height 115
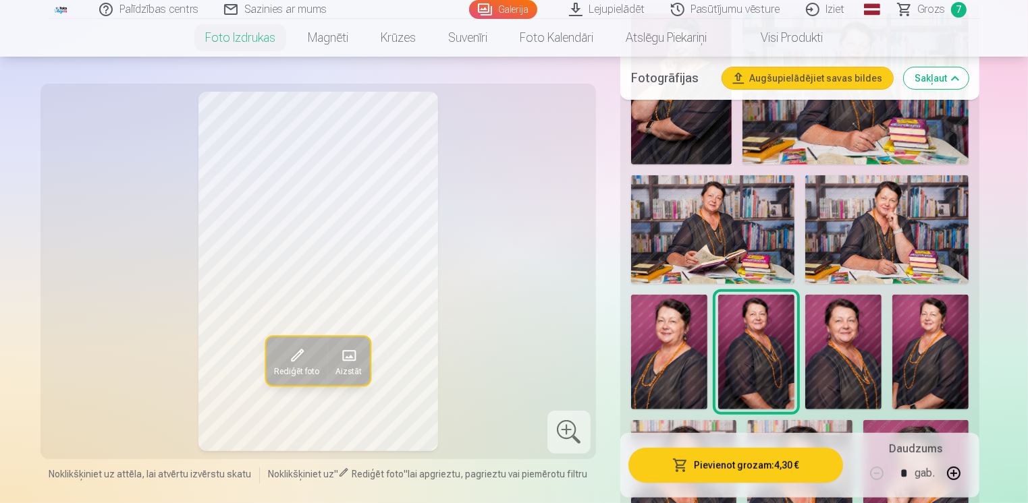
click at [839, 356] on img at bounding box center [843, 352] width 76 height 115
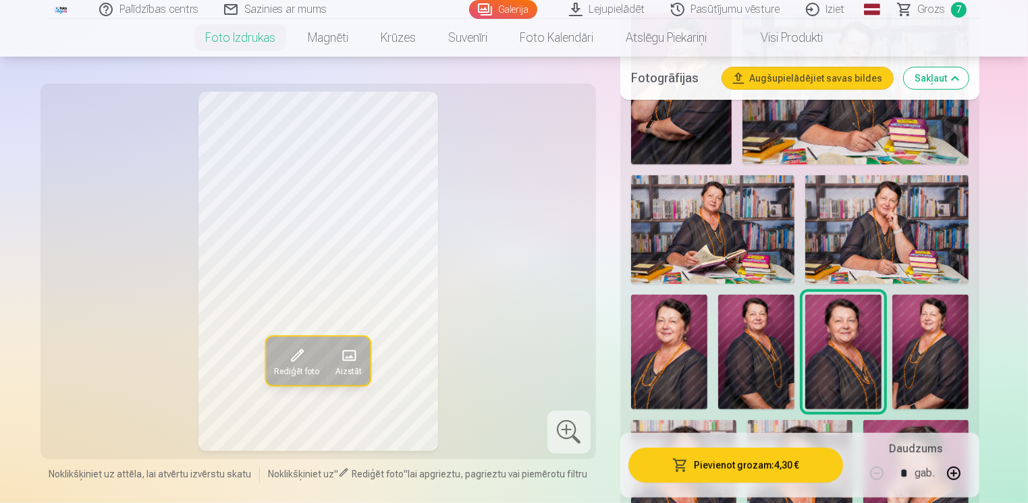
click at [922, 372] on img at bounding box center [930, 352] width 76 height 115
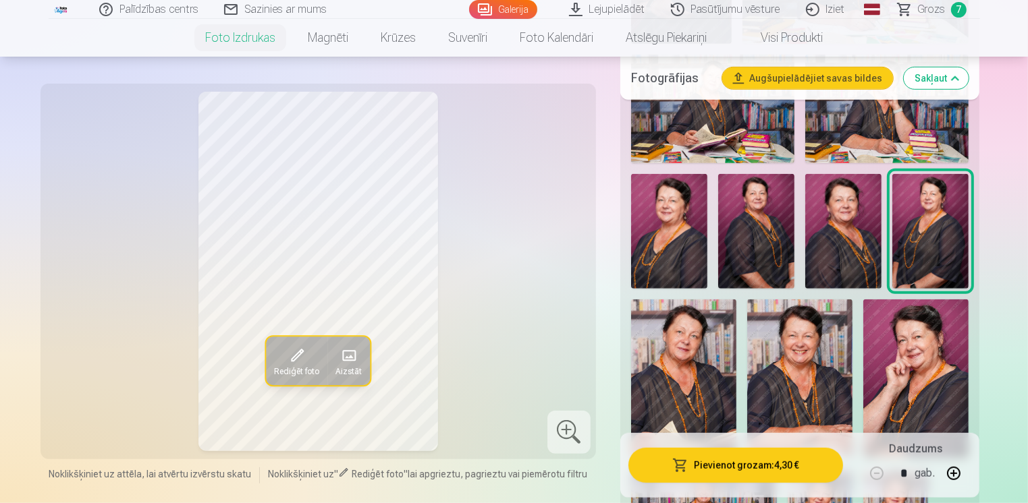
scroll to position [675, 0]
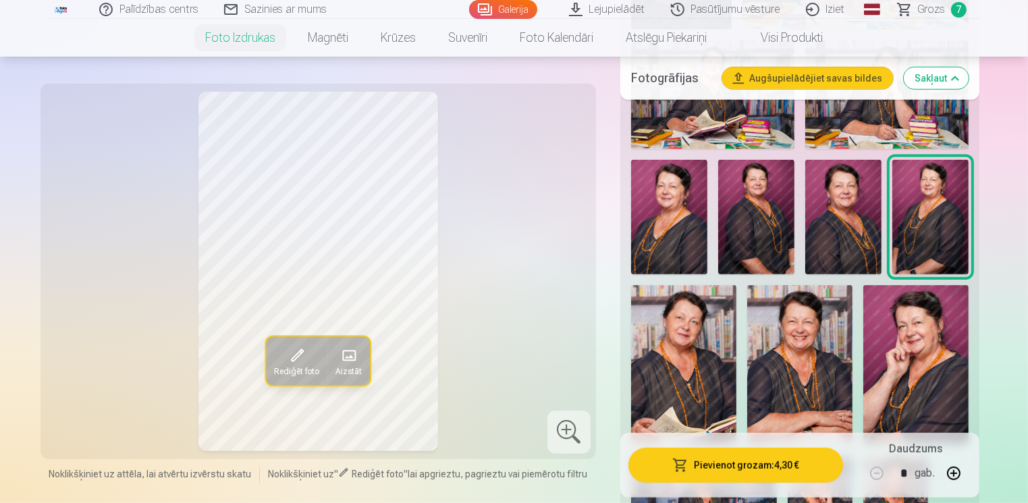
click at [690, 354] on img at bounding box center [683, 364] width 105 height 158
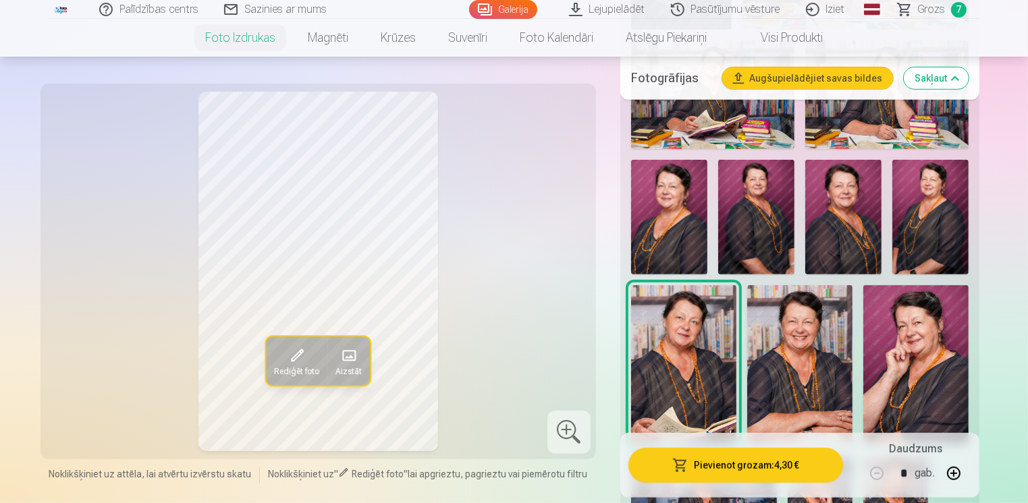
click at [812, 376] on img at bounding box center [799, 364] width 105 height 159
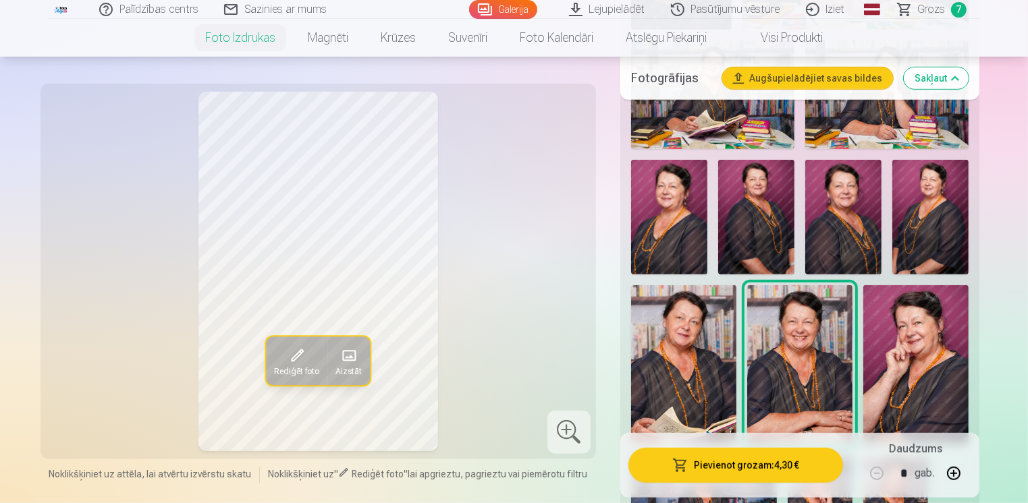
click at [920, 378] on img at bounding box center [915, 364] width 105 height 158
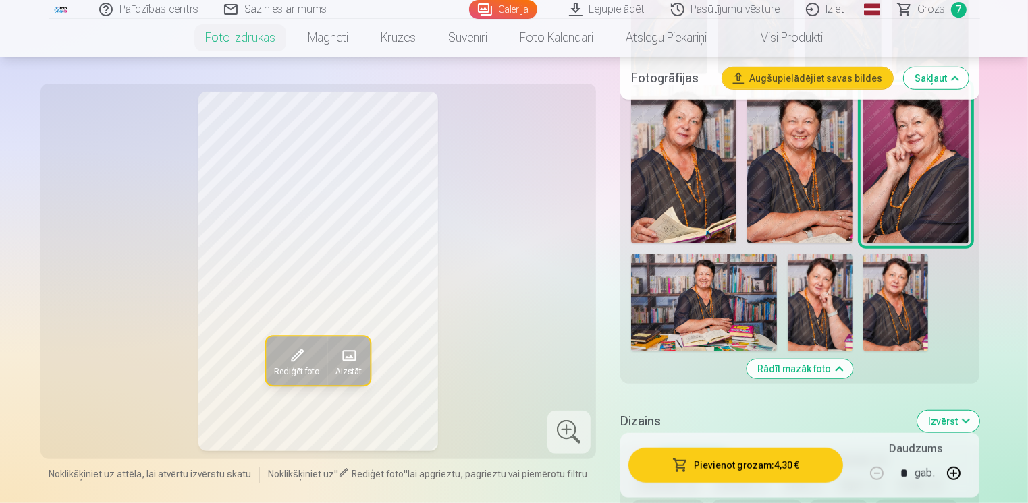
scroll to position [877, 0]
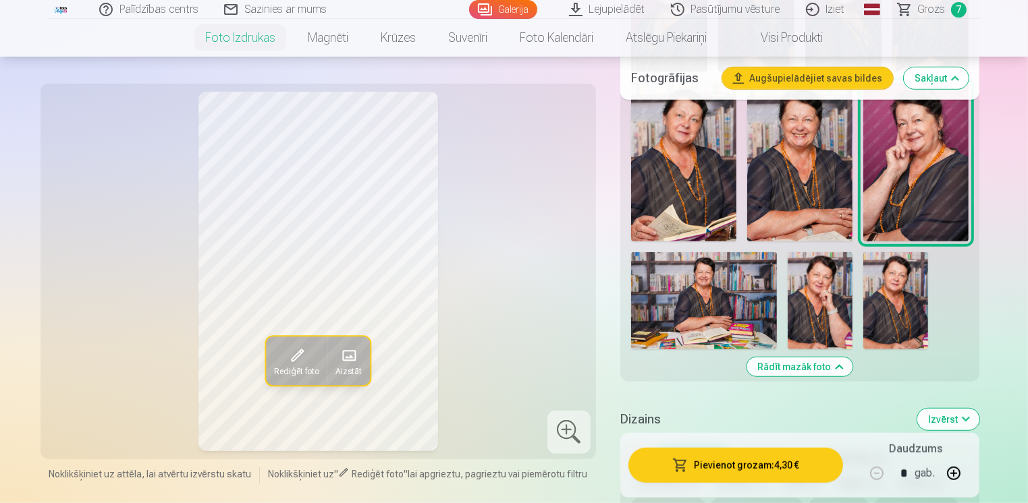
click at [719, 306] on img at bounding box center [704, 300] width 146 height 97
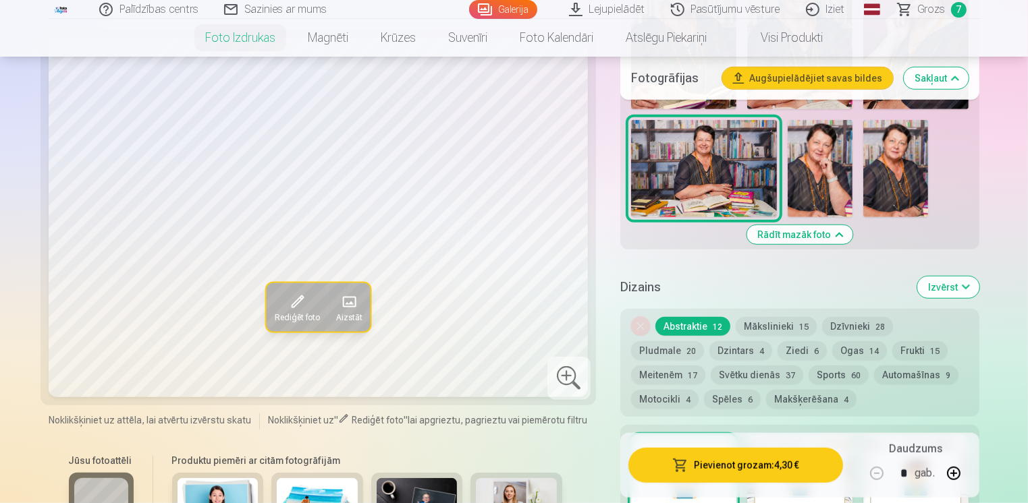
scroll to position [1012, 0]
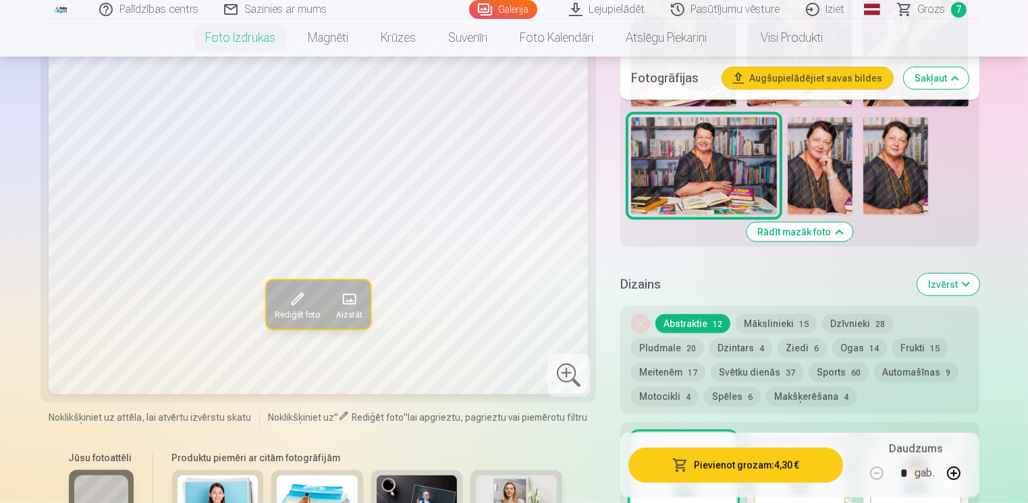
click at [761, 326] on button "Mākslinieki 15" at bounding box center [776, 323] width 81 height 19
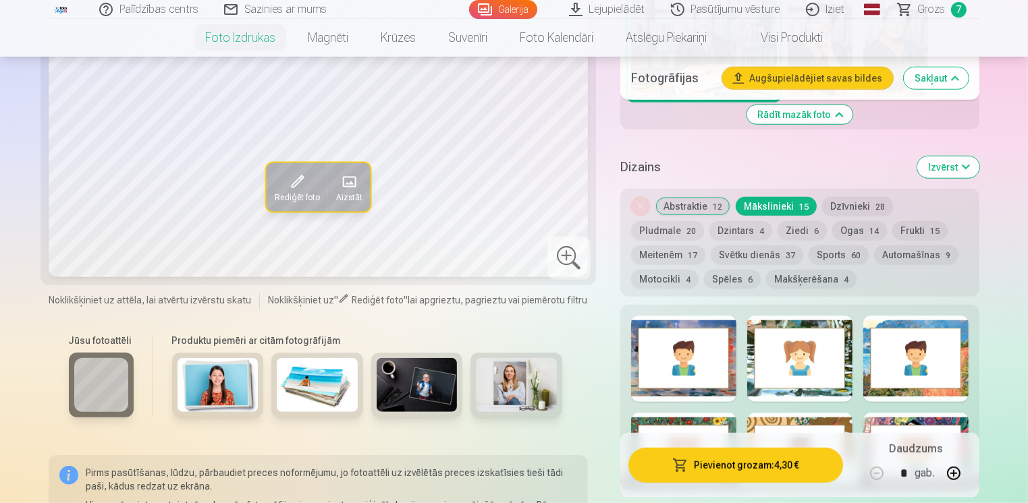
scroll to position [1147, 0]
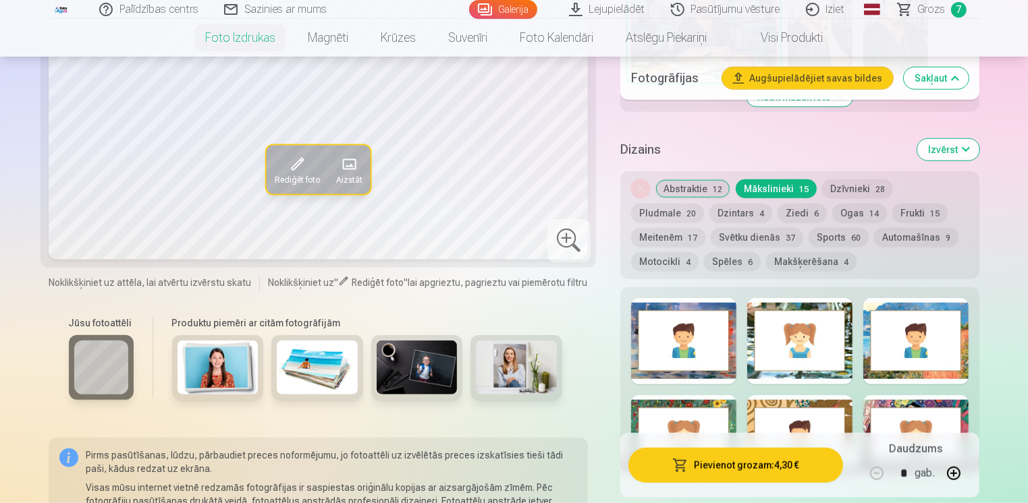
click at [220, 370] on img at bounding box center [217, 368] width 81 height 54
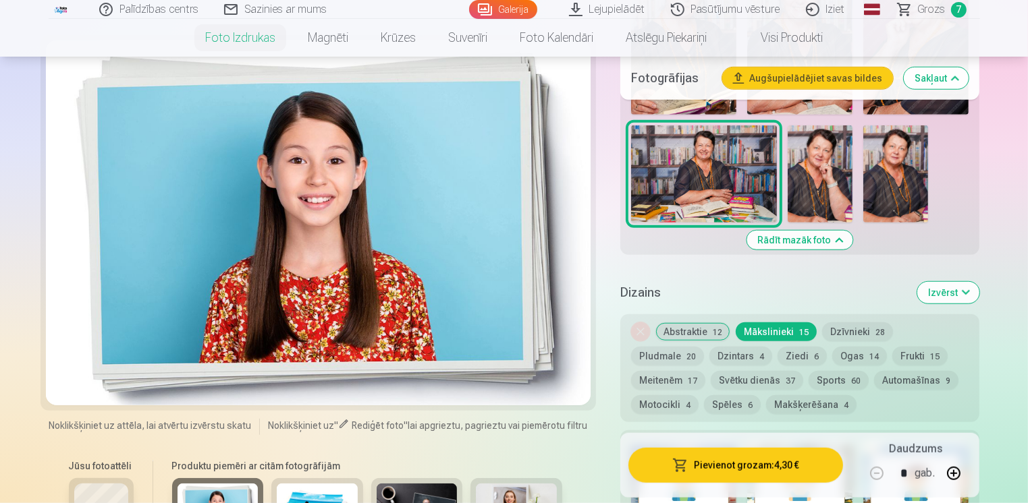
scroll to position [1012, 0]
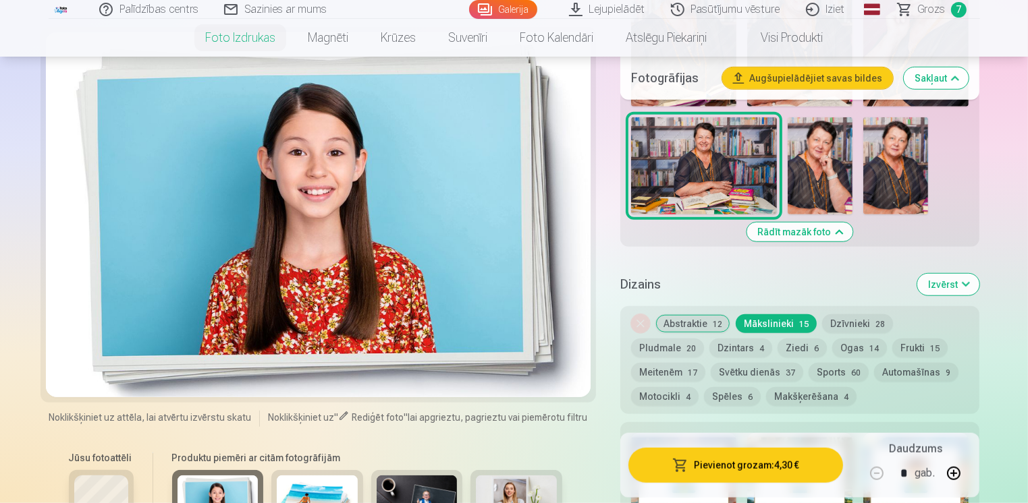
click at [312, 495] on img at bounding box center [317, 503] width 81 height 54
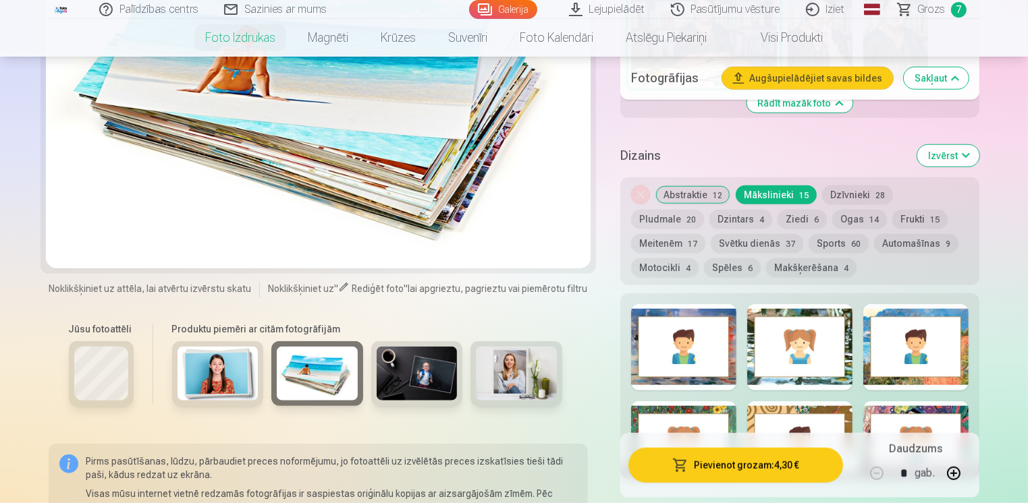
scroll to position [1147, 0]
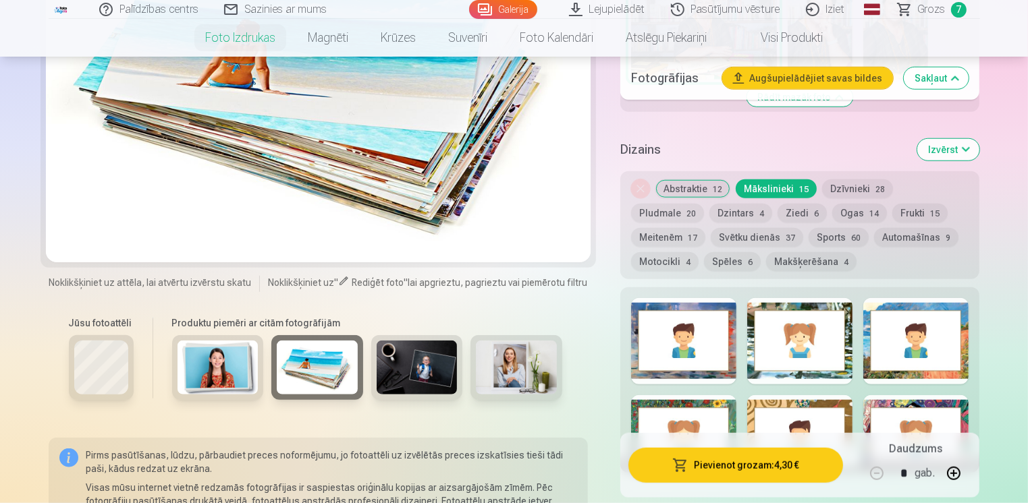
click at [403, 376] on img at bounding box center [417, 368] width 81 height 54
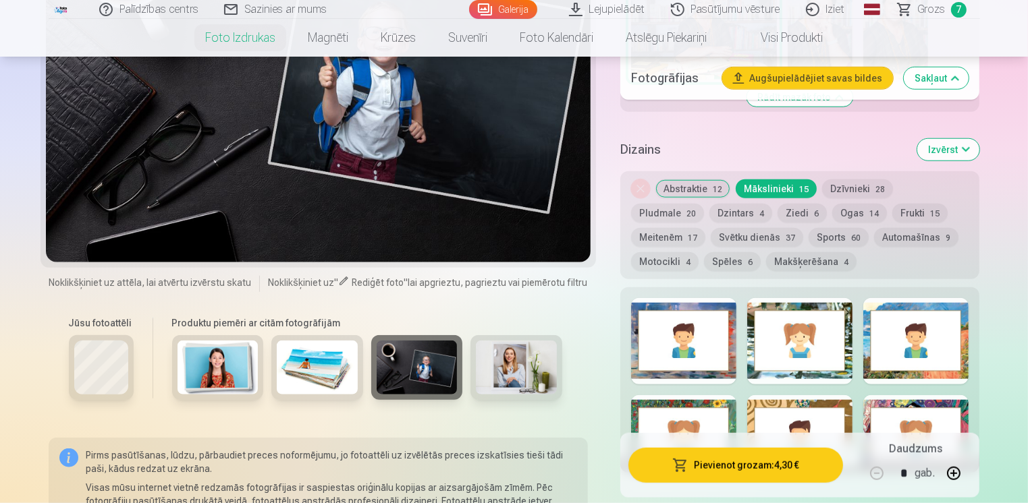
click at [509, 368] on img at bounding box center [516, 368] width 81 height 54
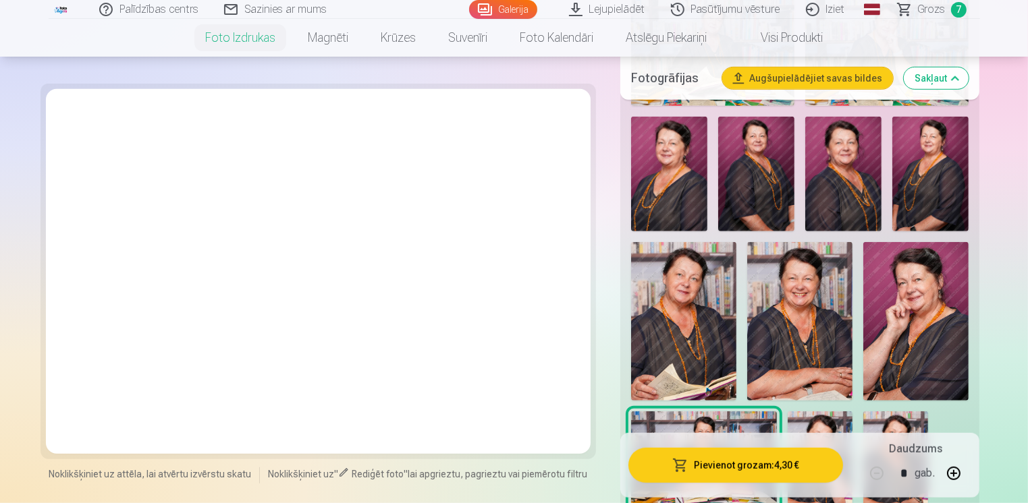
scroll to position [742, 0]
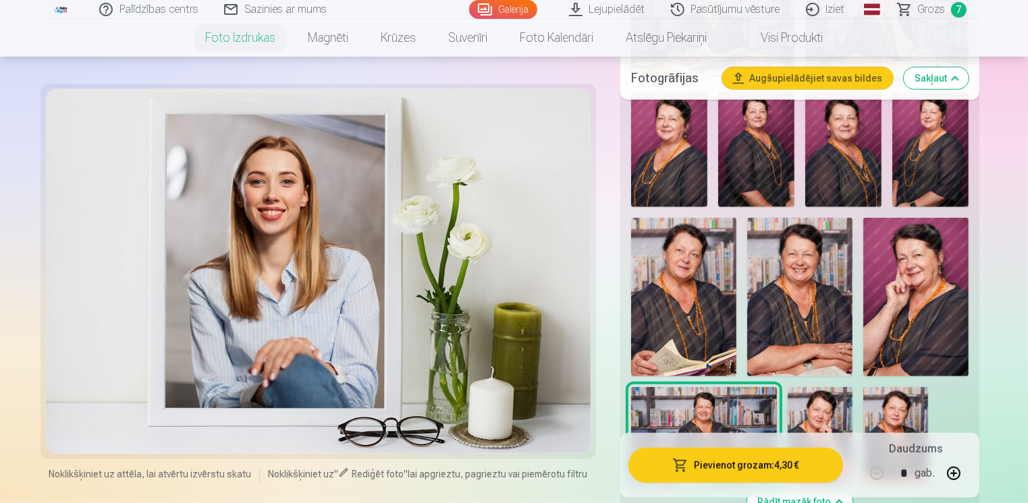
click at [779, 352] on img at bounding box center [799, 297] width 105 height 159
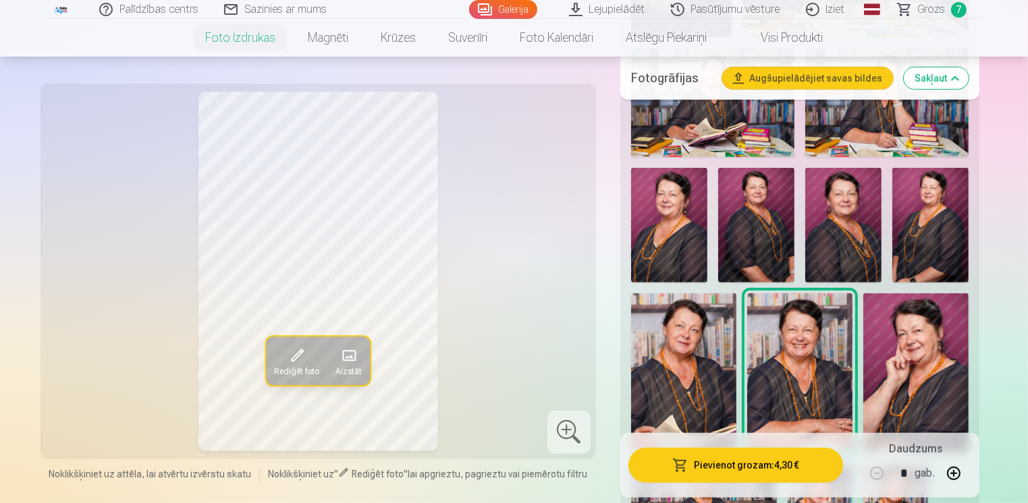
scroll to position [540, 0]
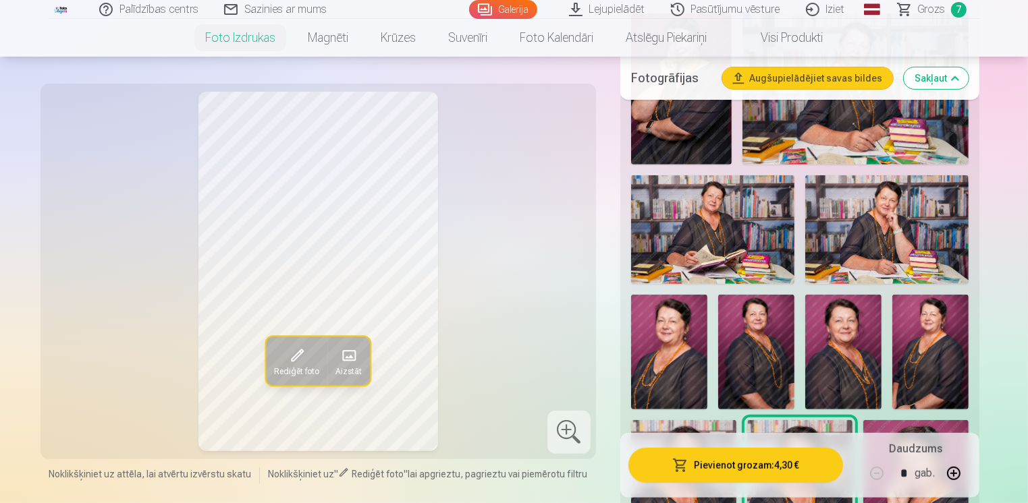
click at [709, 231] on img at bounding box center [712, 229] width 163 height 109
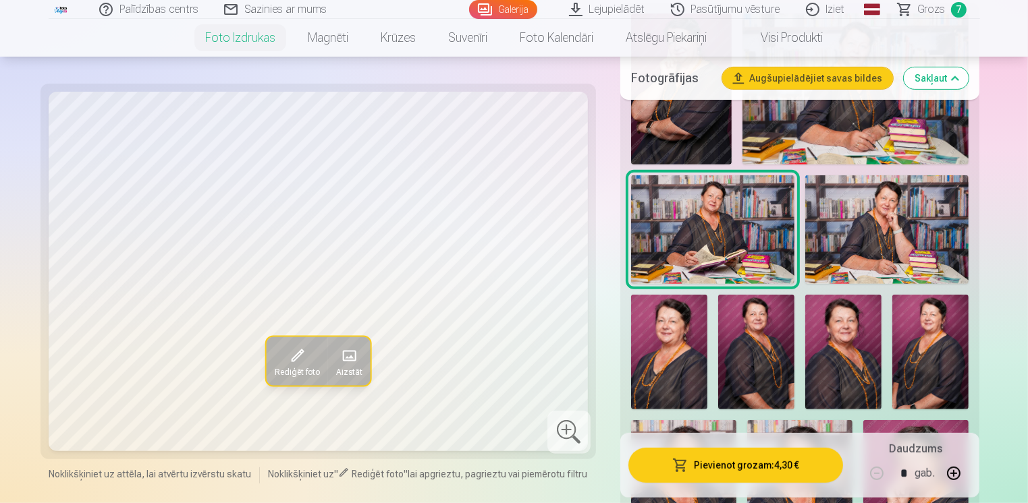
click at [885, 254] on img at bounding box center [886, 229] width 163 height 109
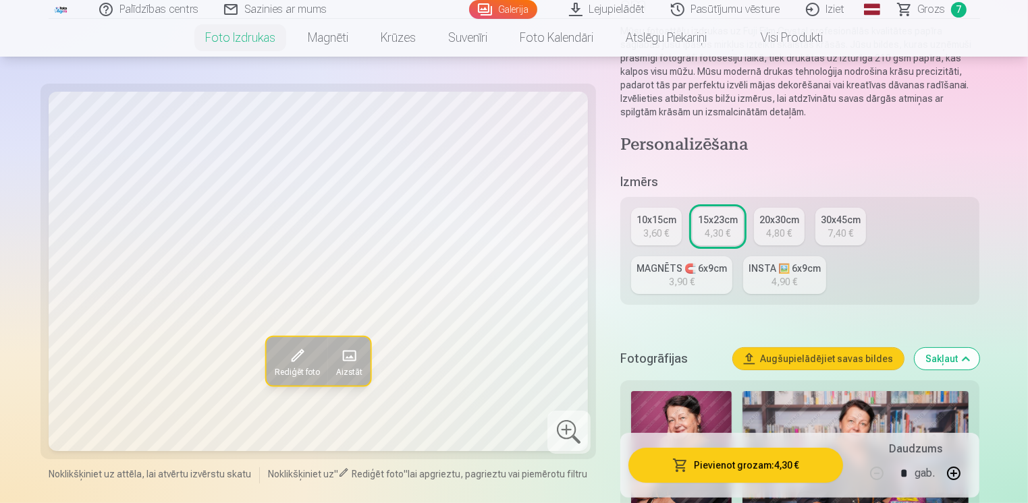
scroll to position [135, 0]
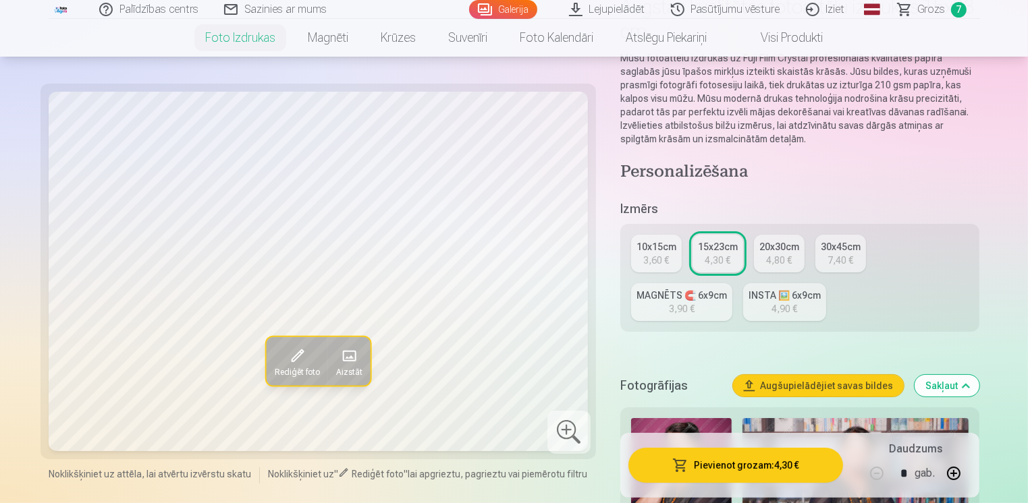
click at [758, 301] on div "INSTA 🖼️ 6x9cm" at bounding box center [784, 295] width 72 height 13
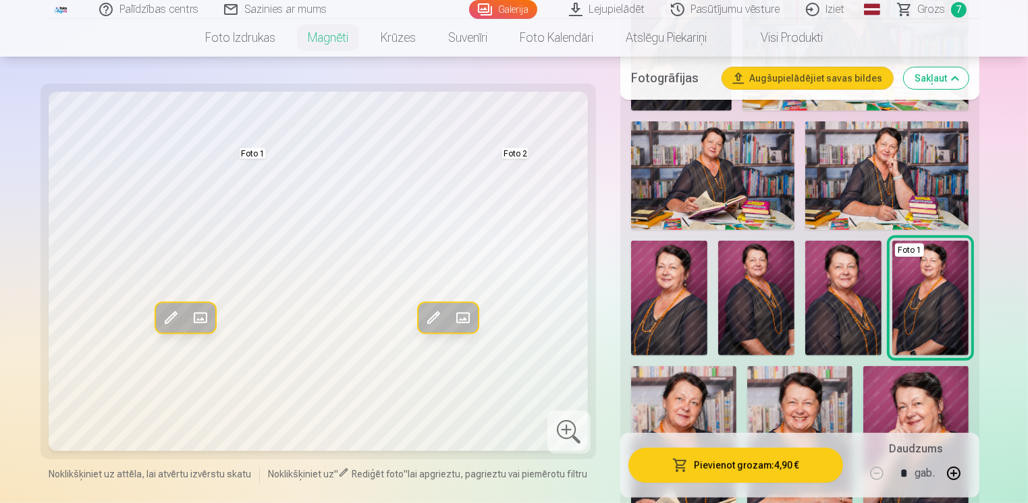
scroll to position [472, 0]
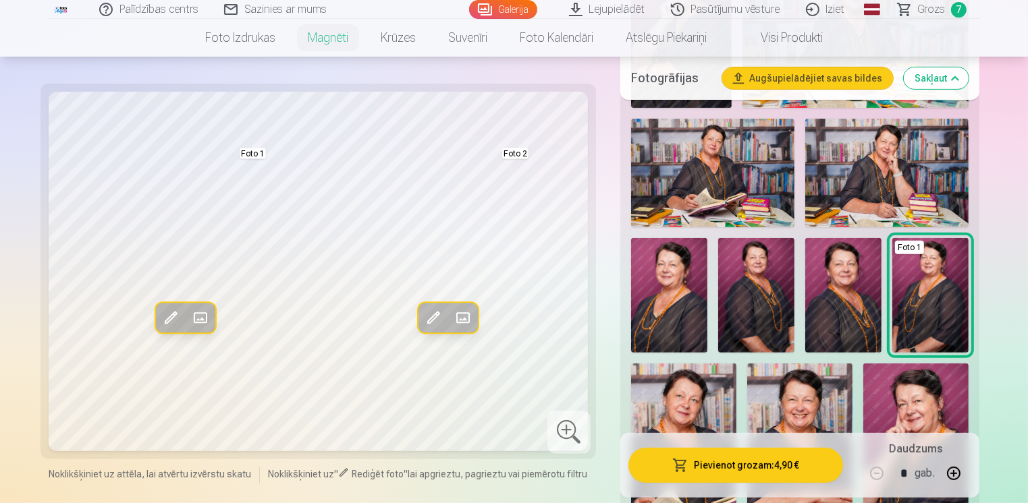
click at [819, 406] on img at bounding box center [799, 443] width 105 height 159
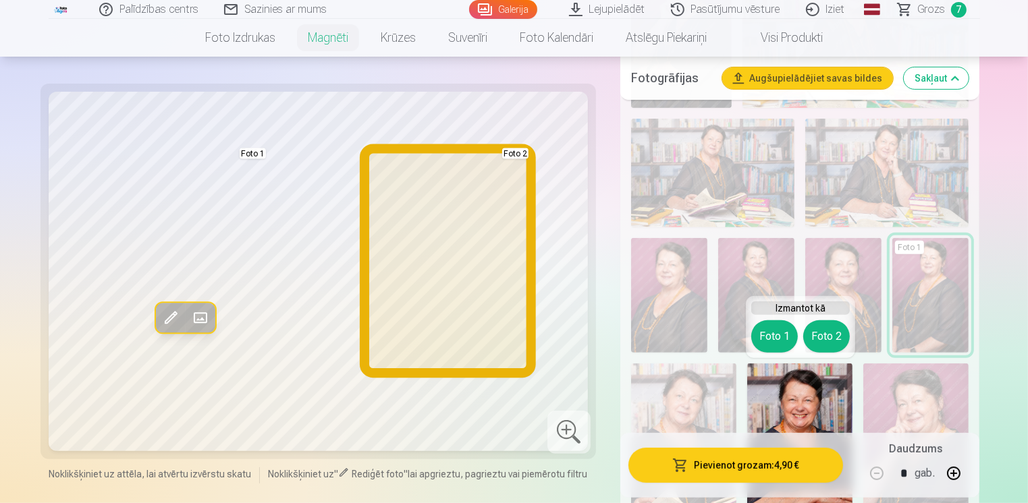
click at [826, 338] on button "Foto 2" at bounding box center [826, 337] width 47 height 32
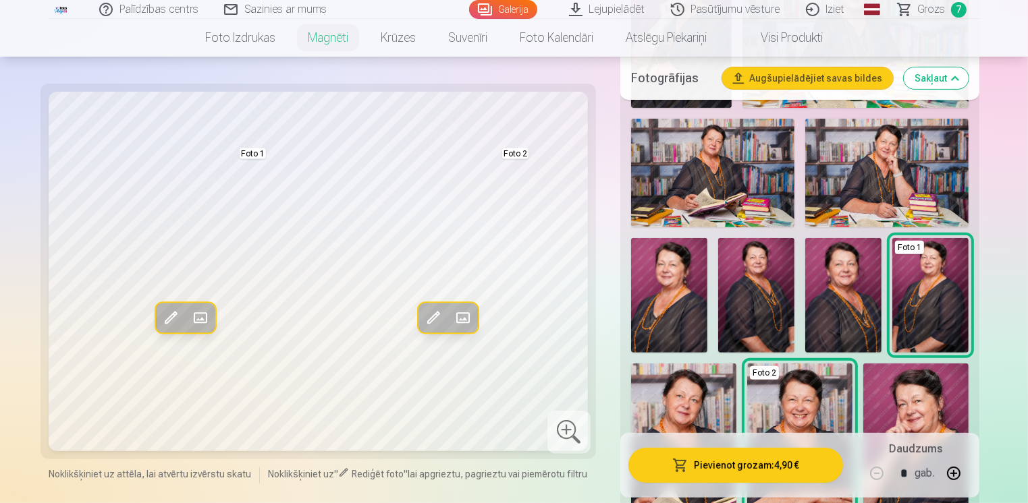
click at [915, 406] on img at bounding box center [915, 443] width 105 height 158
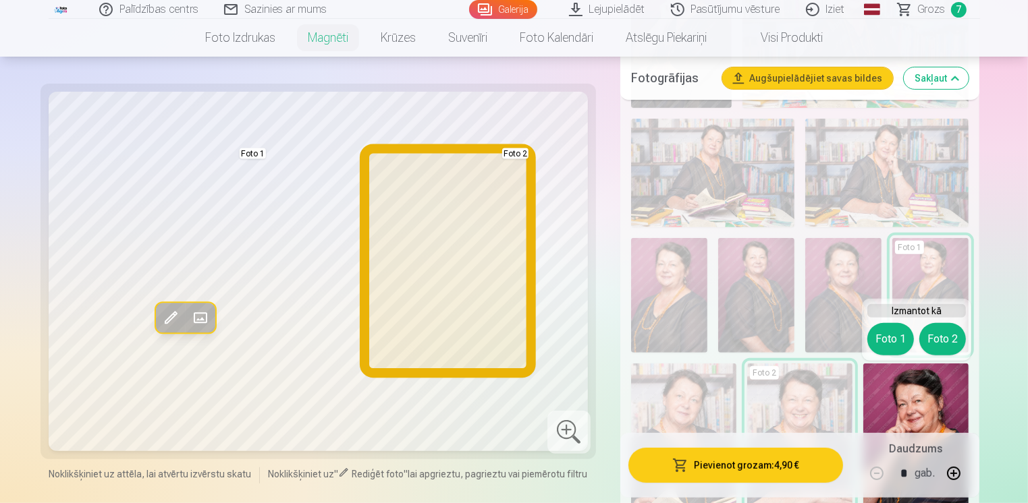
click at [929, 348] on button "Foto 2" at bounding box center [942, 339] width 47 height 32
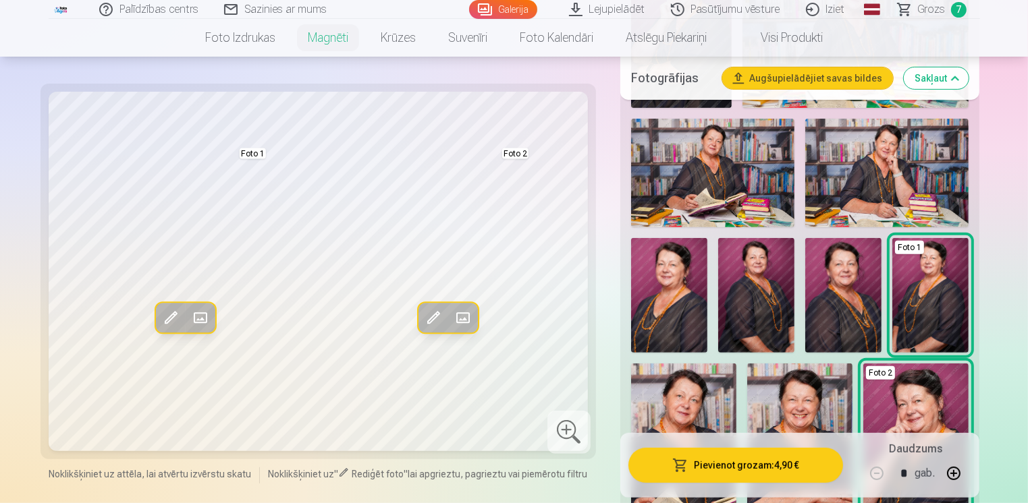
click at [758, 293] on img at bounding box center [756, 295] width 76 height 115
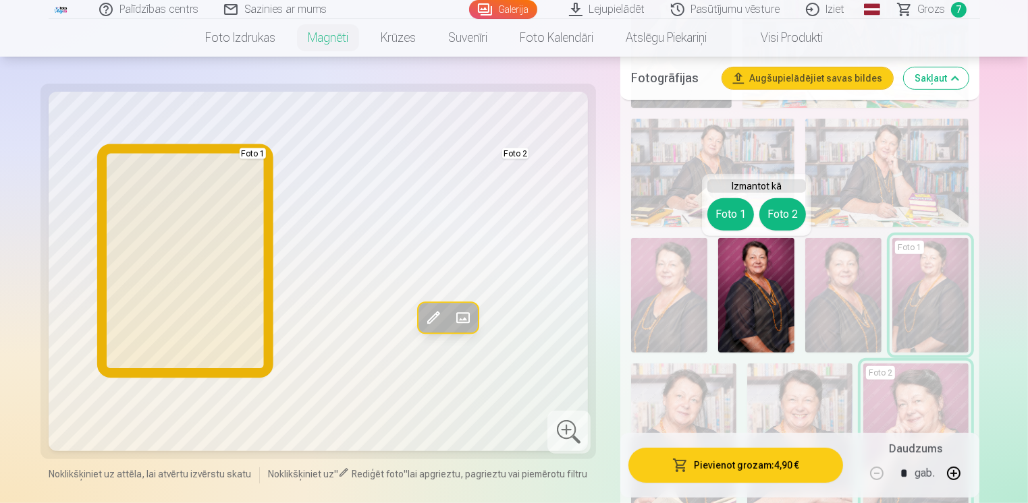
click at [718, 217] on button "Foto 1" at bounding box center [730, 214] width 47 height 32
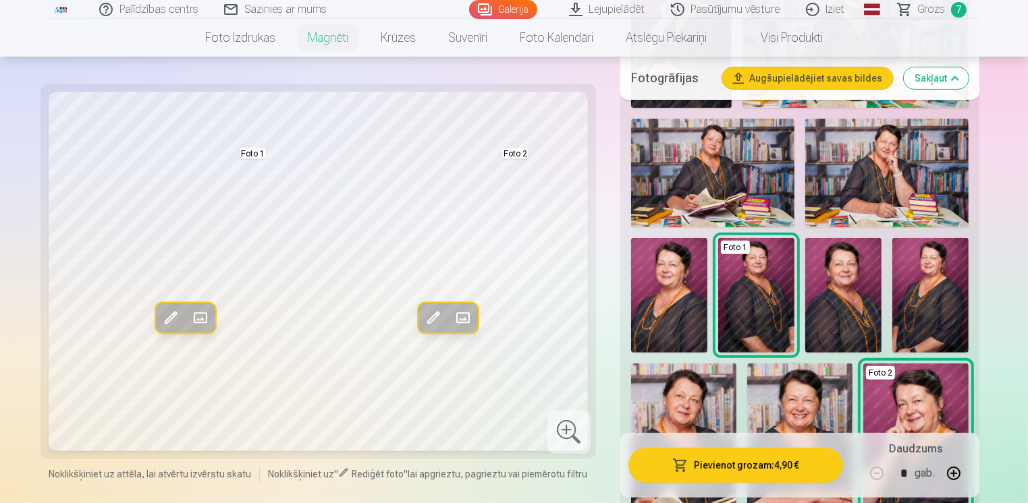
click at [802, 410] on img at bounding box center [799, 443] width 105 height 159
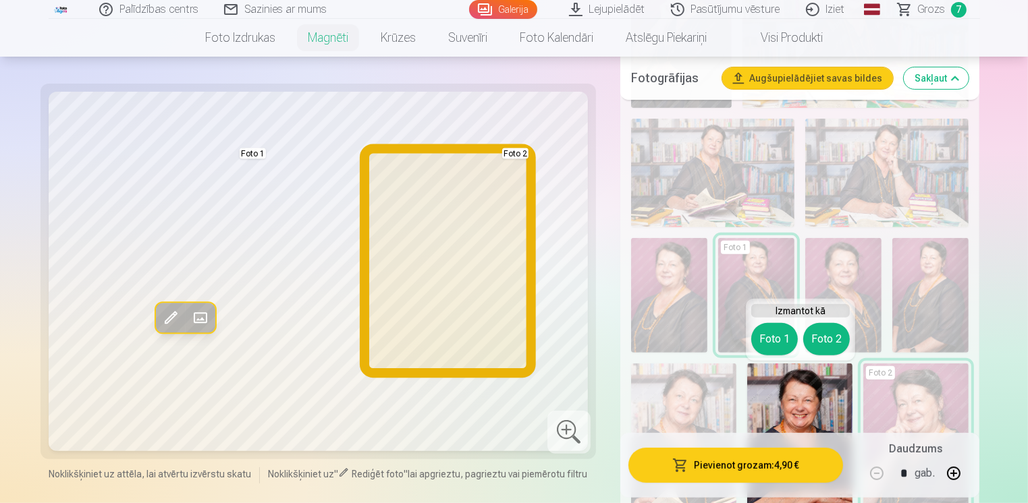
click at [824, 346] on button "Foto 2" at bounding box center [826, 339] width 47 height 32
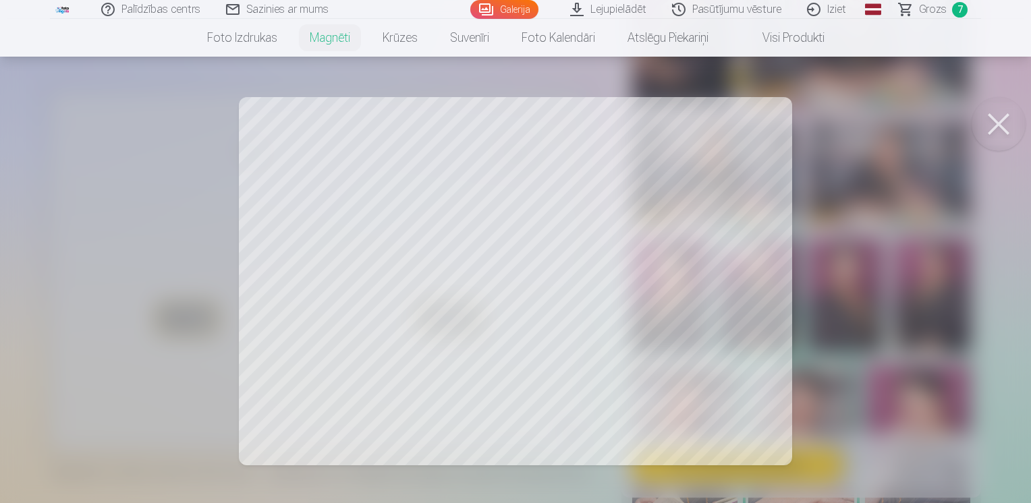
click at [996, 124] on button at bounding box center [999, 124] width 54 height 54
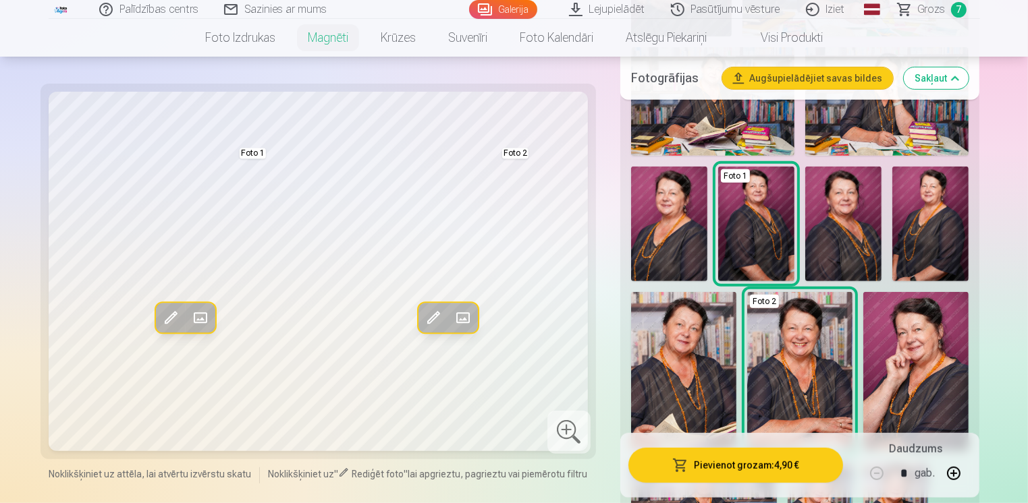
scroll to position [675, 0]
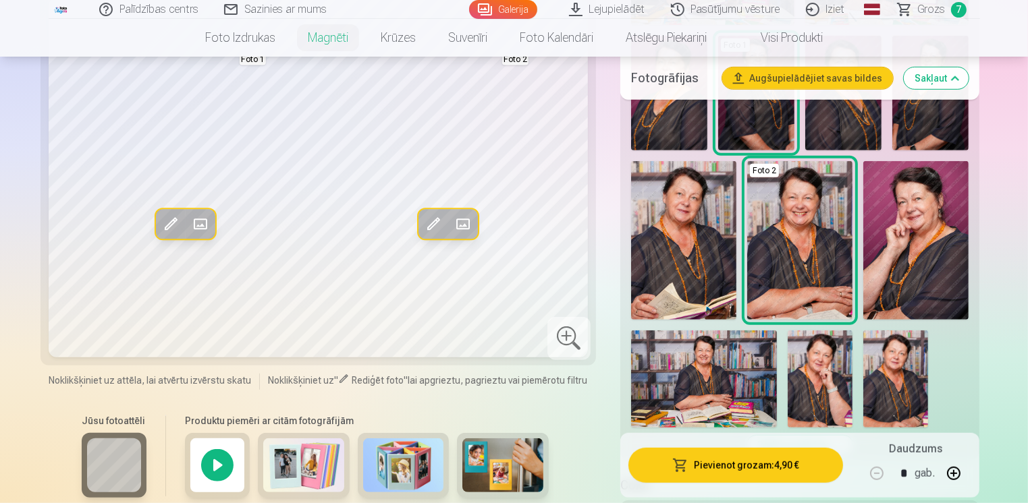
click at [694, 220] on img at bounding box center [683, 240] width 105 height 158
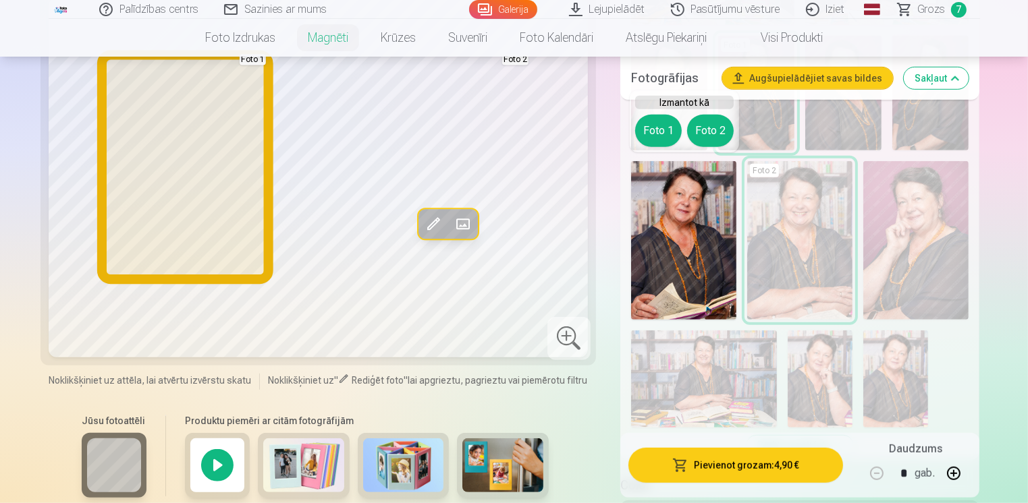
click at [645, 129] on button "Foto 1" at bounding box center [658, 131] width 47 height 32
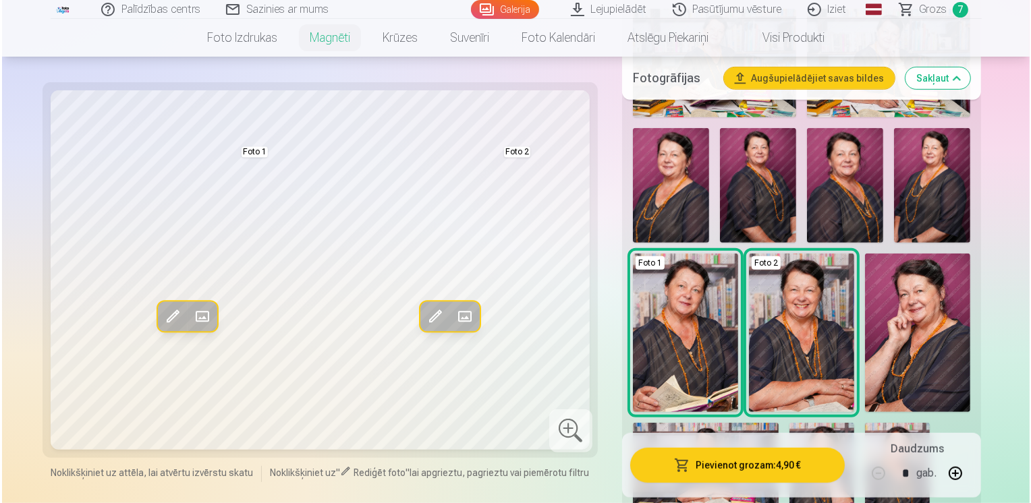
scroll to position [472, 0]
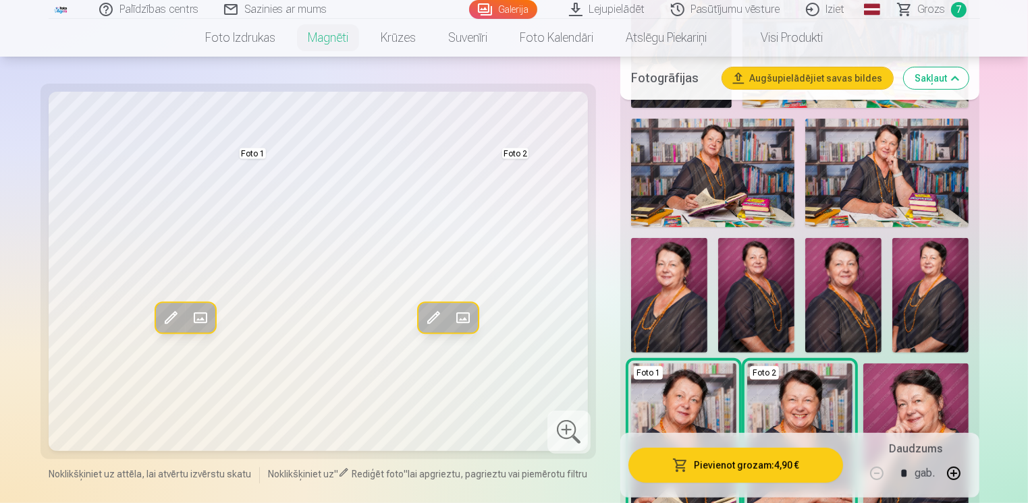
click at [731, 464] on button "Pievienot grozam : 4,90 €" at bounding box center [735, 465] width 215 height 35
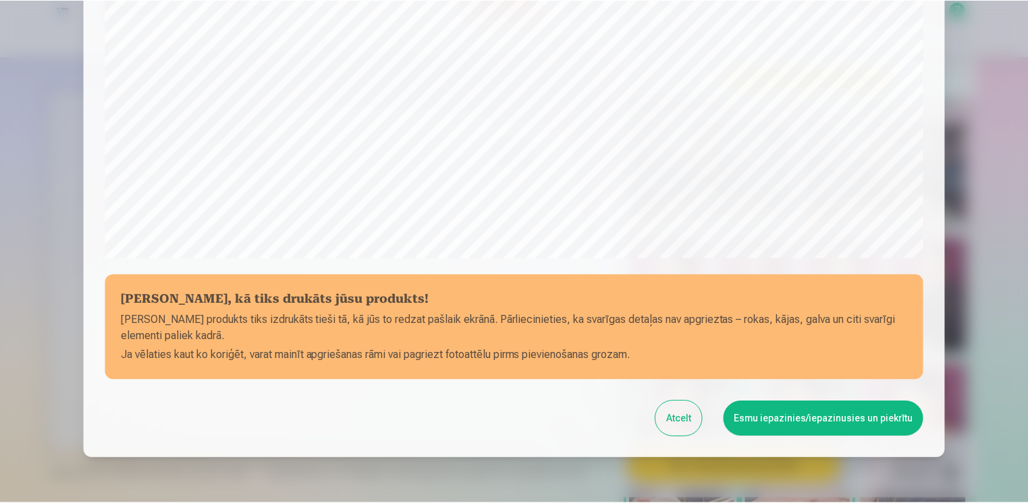
scroll to position [468, 0]
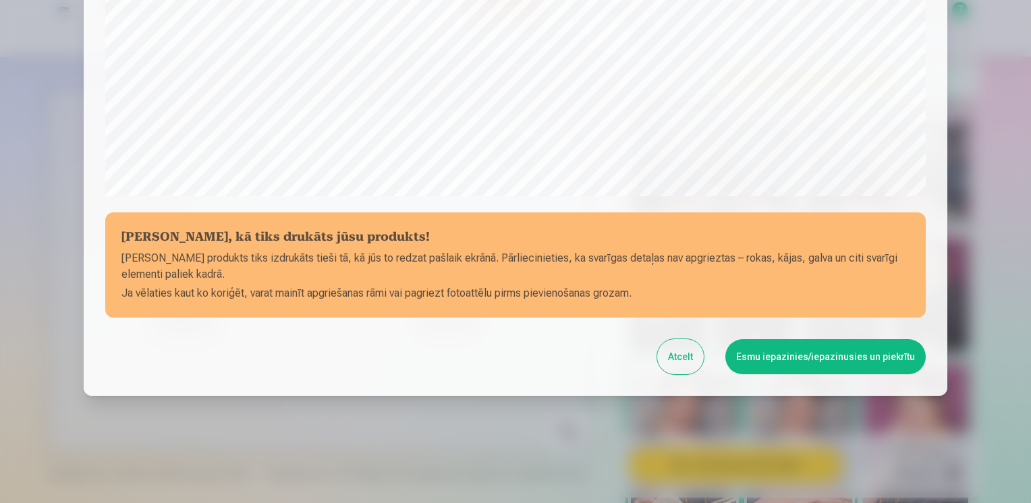
click at [796, 356] on button "Esmu iepazinies/iepazinusies un piekrītu" at bounding box center [825, 356] width 200 height 35
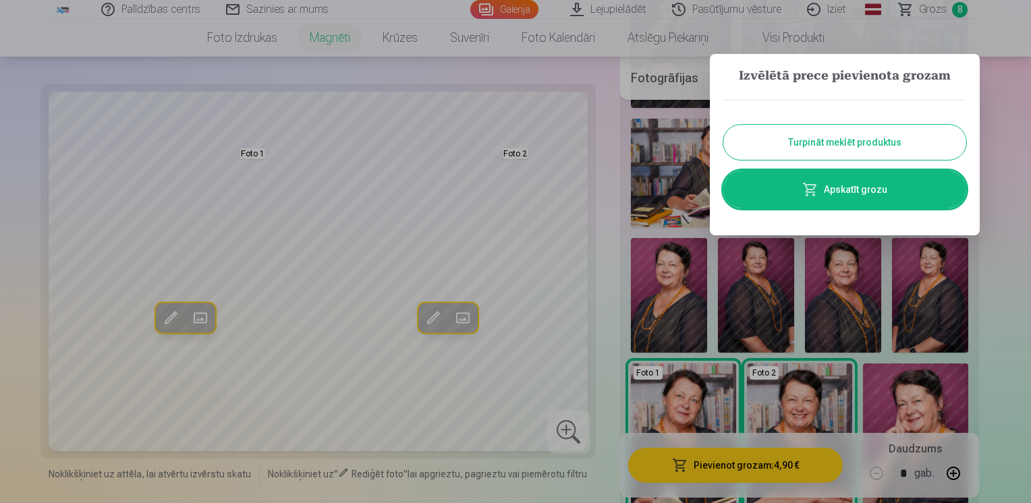
click at [853, 196] on link "Apskatīt grozu" at bounding box center [844, 190] width 243 height 38
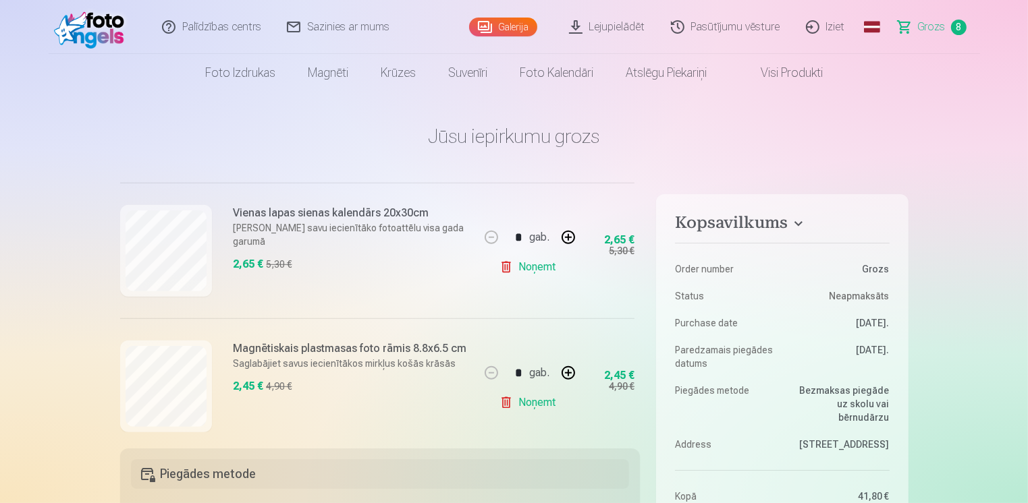
scroll to position [999, 0]
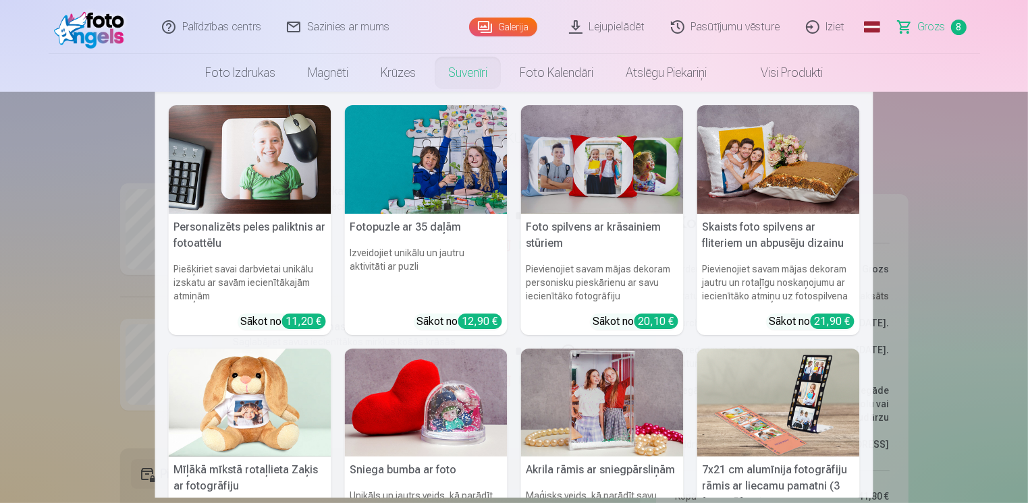
click at [455, 82] on link "Suvenīri" at bounding box center [468, 73] width 72 height 38
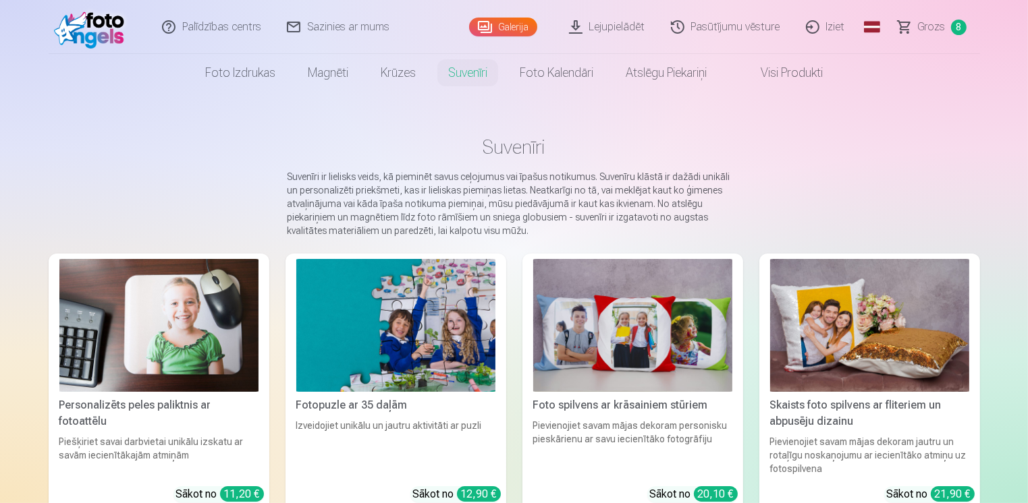
click at [426, 319] on img at bounding box center [395, 325] width 199 height 133
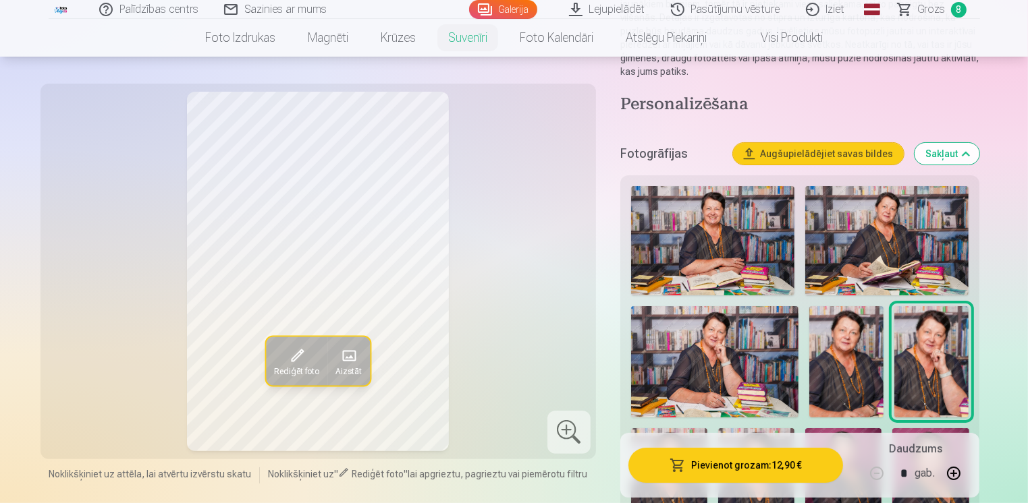
scroll to position [202, 0]
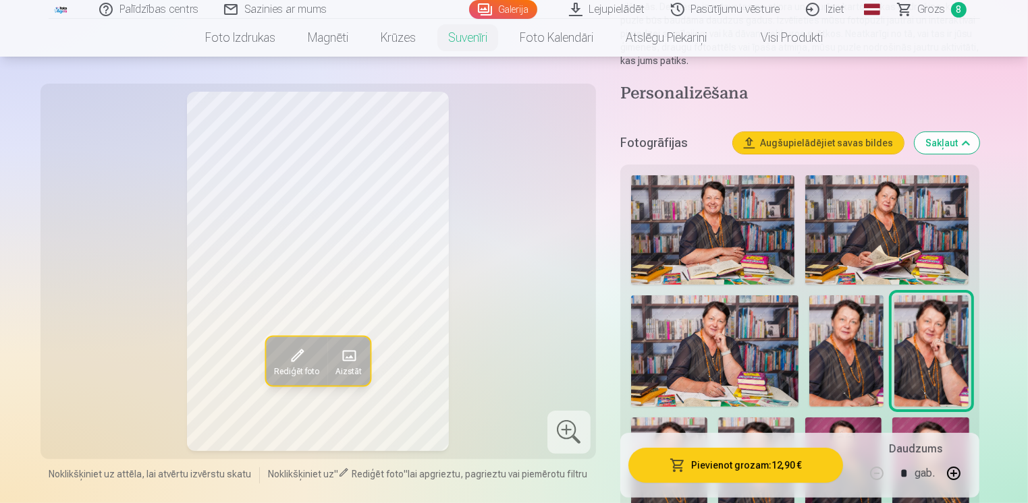
click at [711, 331] on img at bounding box center [714, 351] width 167 height 111
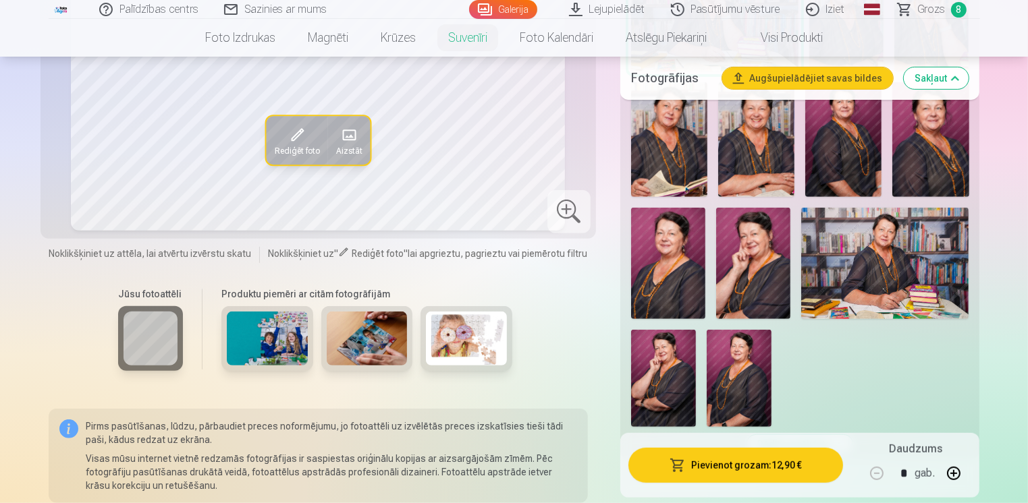
scroll to position [540, 0]
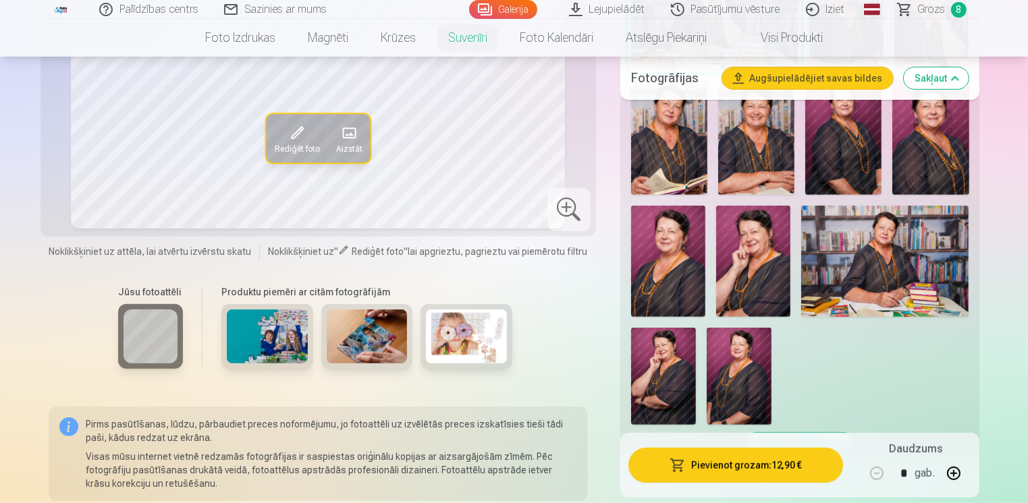
click at [364, 333] on img at bounding box center [367, 336] width 81 height 54
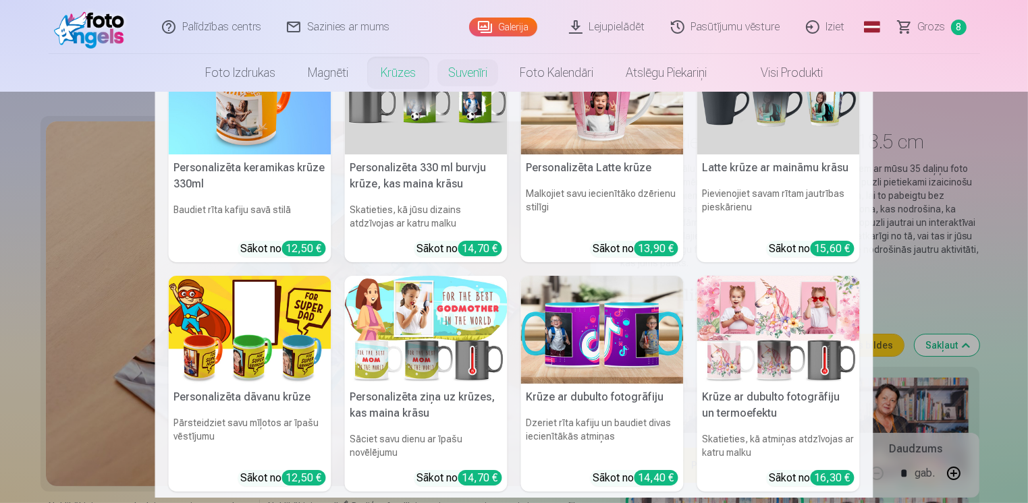
scroll to position [0, 0]
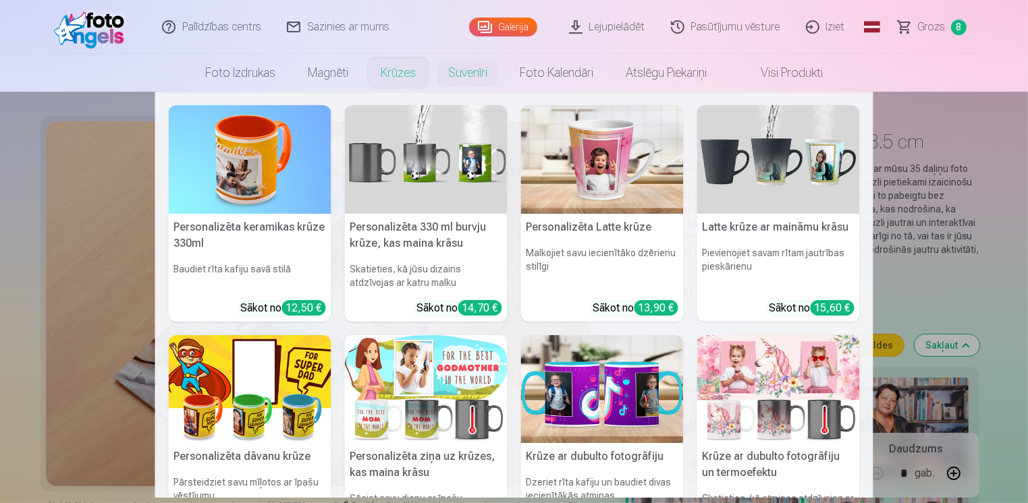
click at [771, 167] on img at bounding box center [778, 159] width 163 height 109
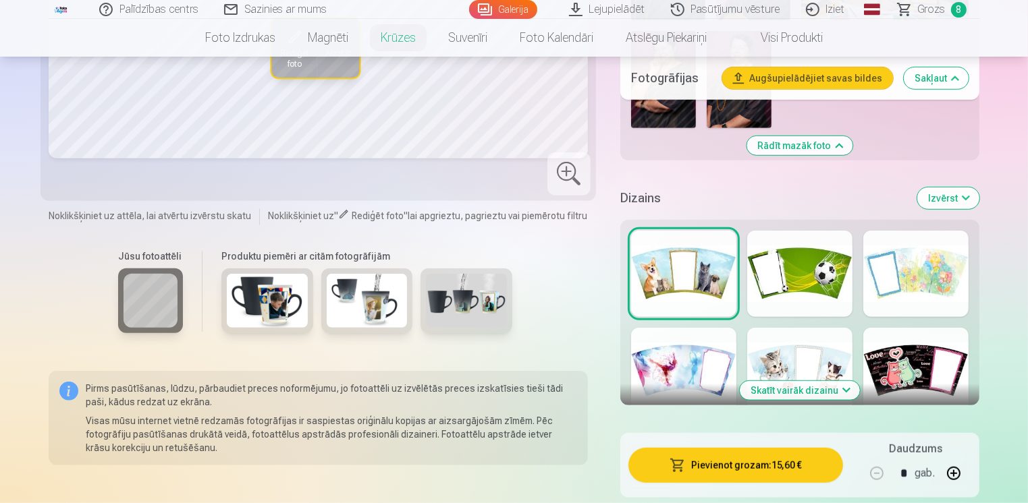
scroll to position [945, 0]
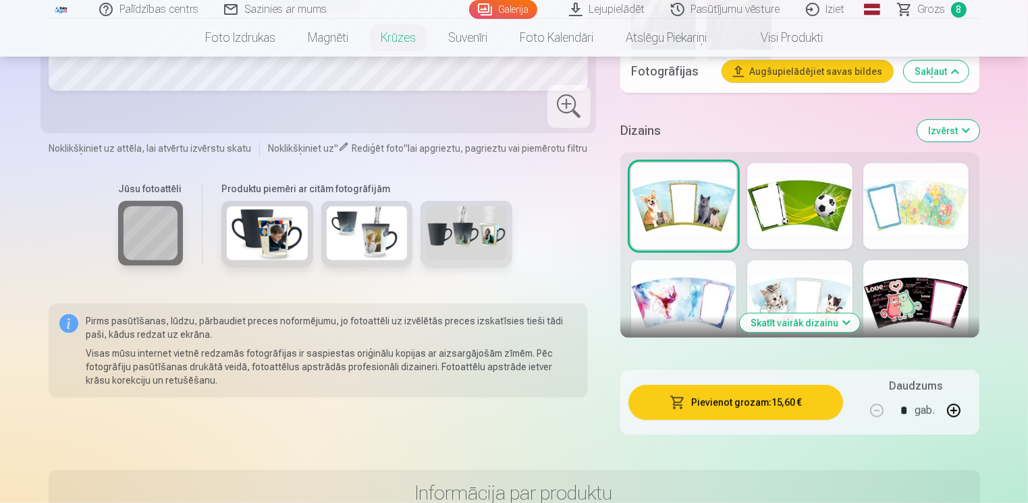
click at [804, 314] on button "Skatīt vairāk dizainu" at bounding box center [800, 323] width 120 height 19
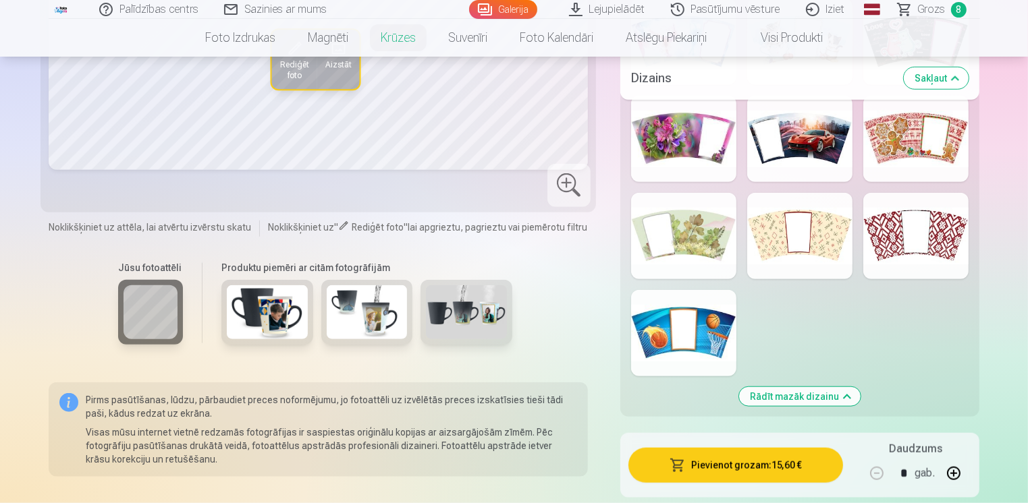
scroll to position [1147, 0]
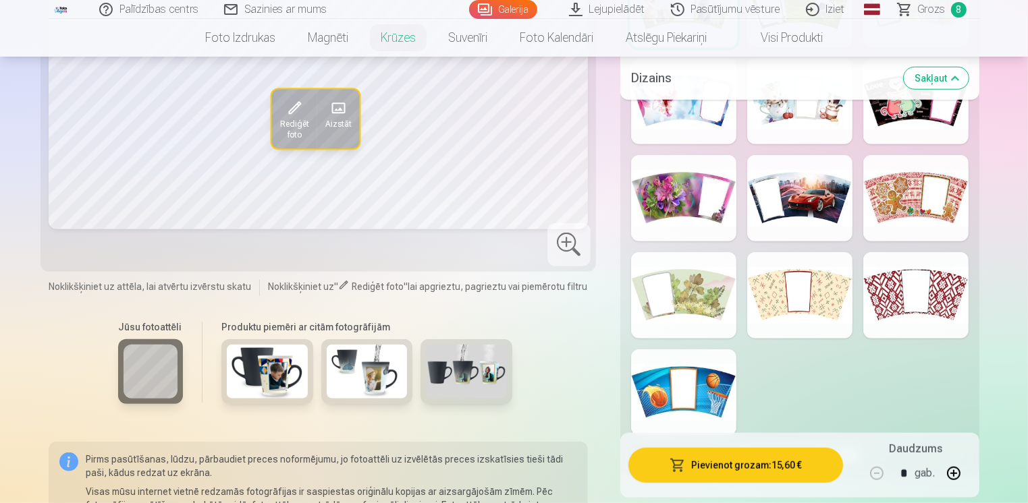
click at [693, 287] on div at bounding box center [683, 295] width 105 height 86
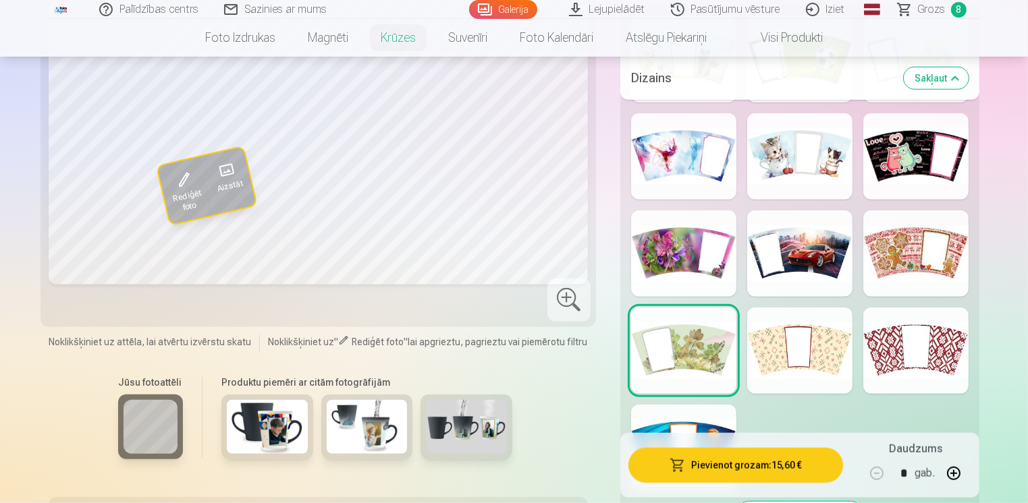
scroll to position [1012, 0]
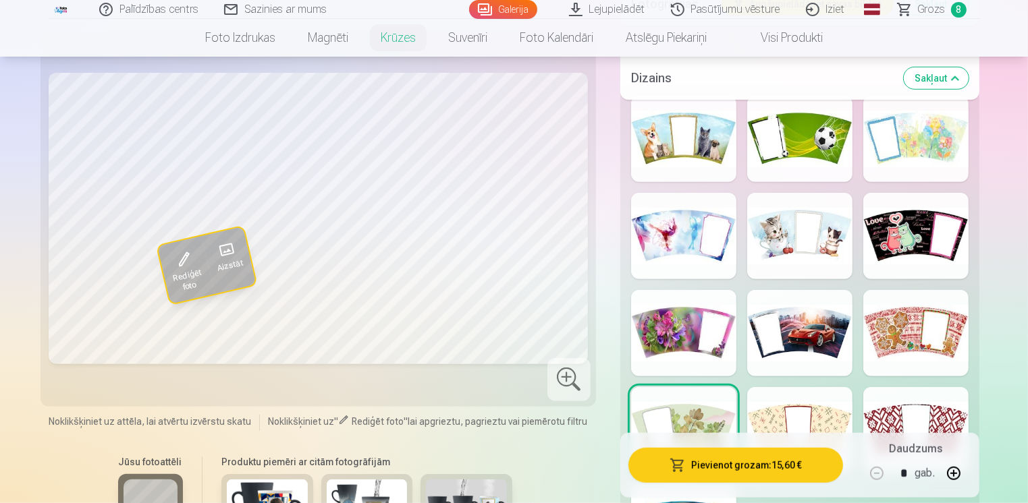
click at [891, 408] on div at bounding box center [915, 430] width 105 height 86
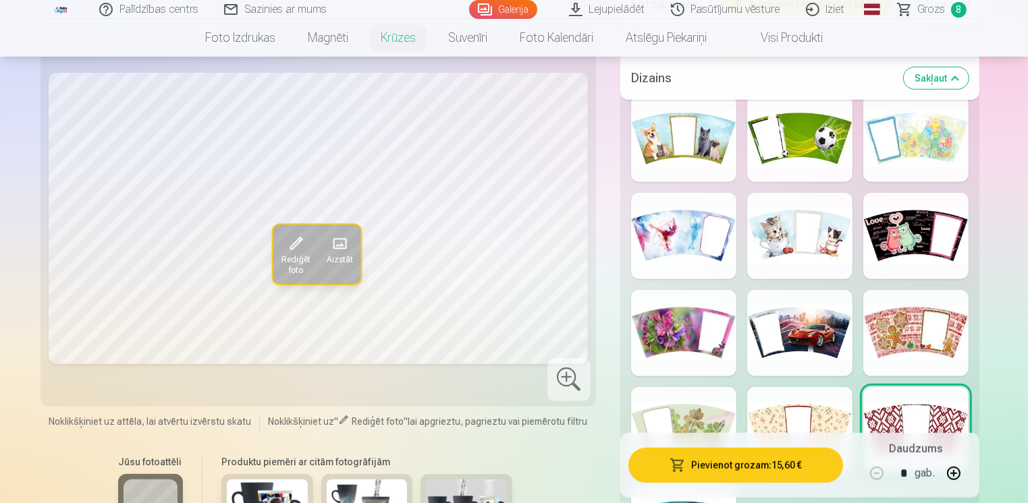
click at [675, 326] on div at bounding box center [683, 333] width 105 height 86
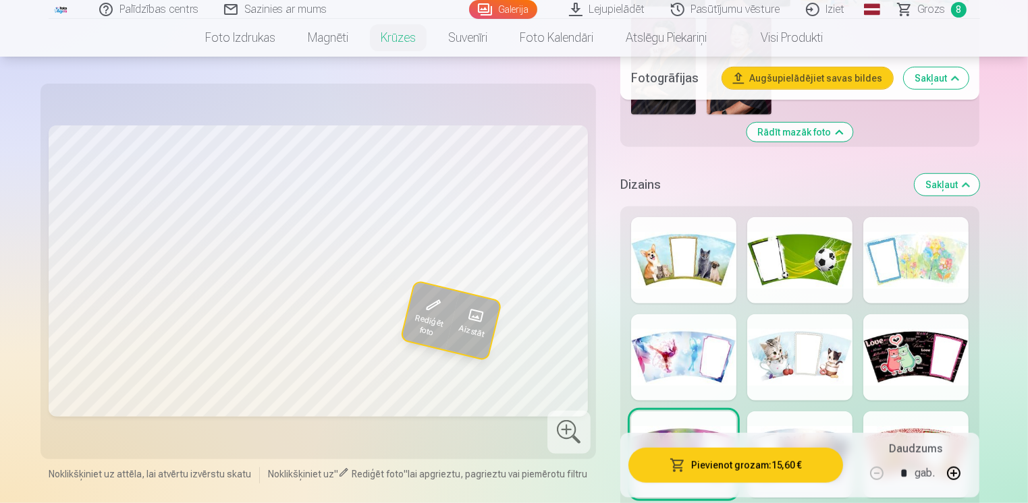
scroll to position [877, 0]
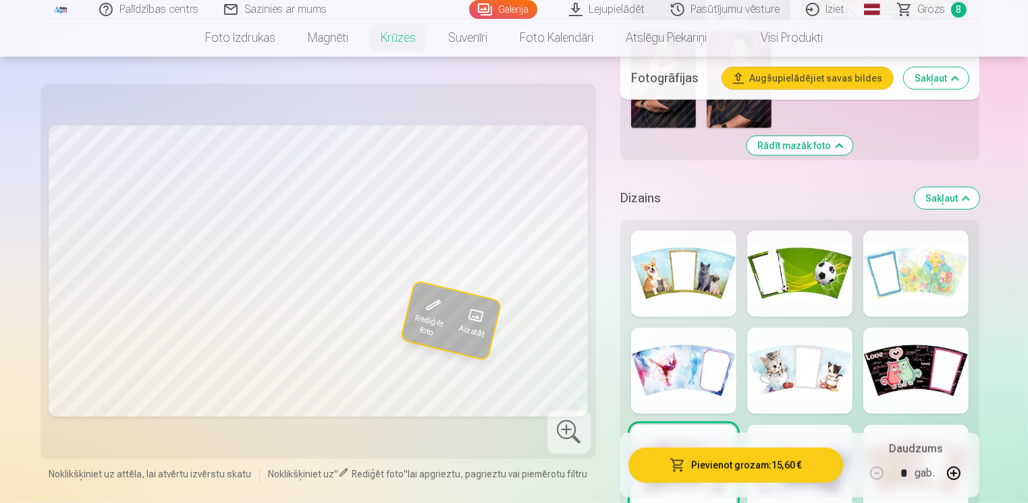
click at [932, 263] on div at bounding box center [915, 274] width 105 height 86
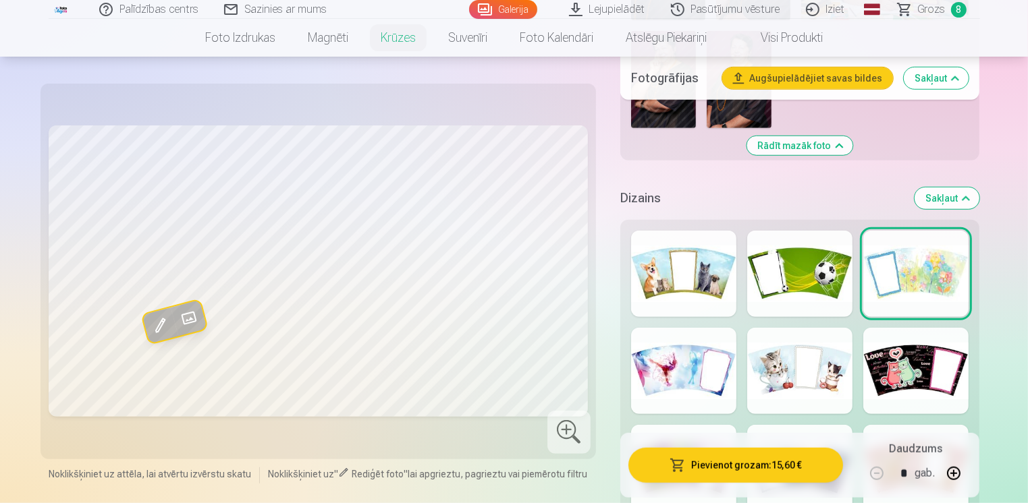
click at [804, 267] on div at bounding box center [799, 274] width 105 height 86
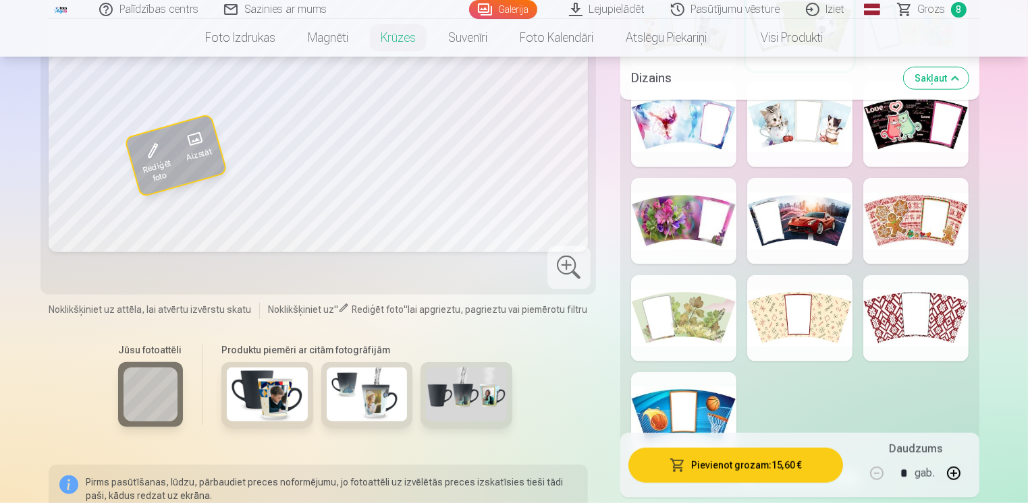
scroll to position [1147, 0]
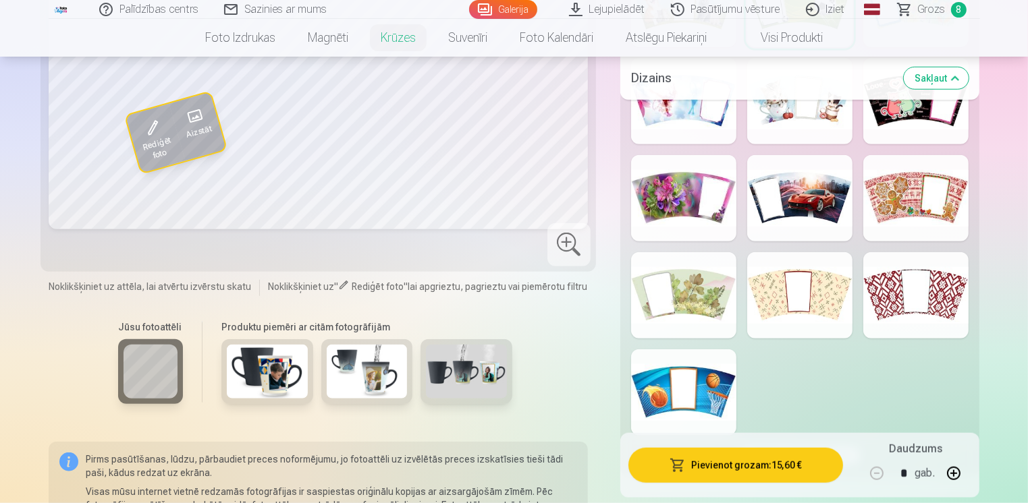
click at [827, 280] on div at bounding box center [799, 295] width 105 height 86
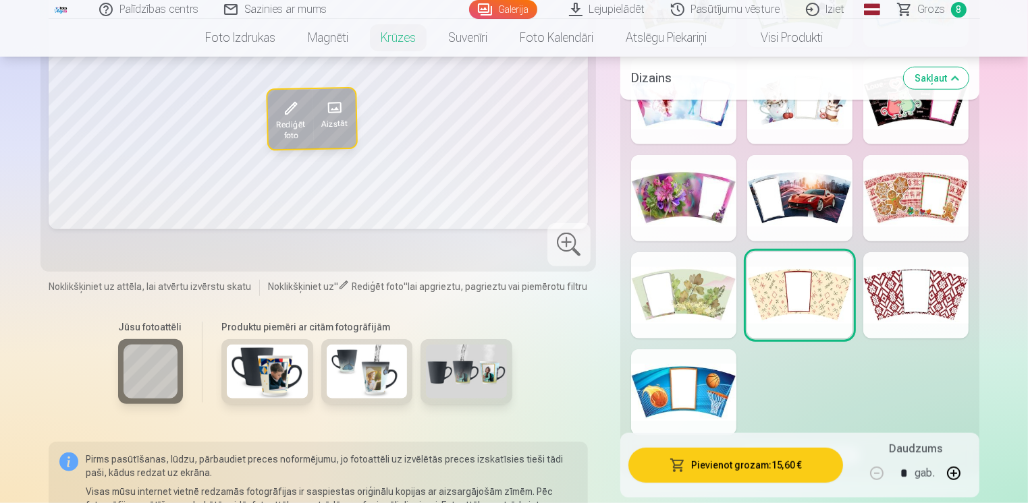
click at [883, 285] on div at bounding box center [915, 295] width 105 height 86
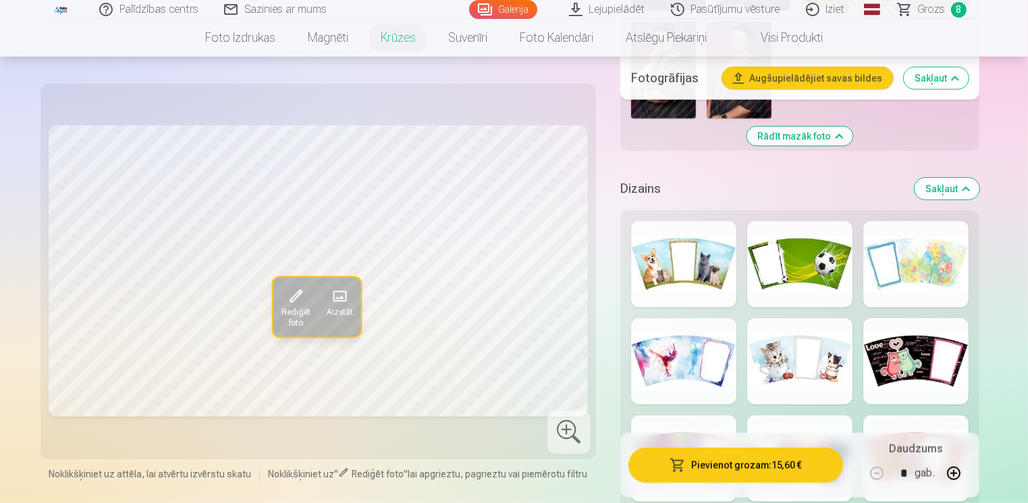
scroll to position [742, 0]
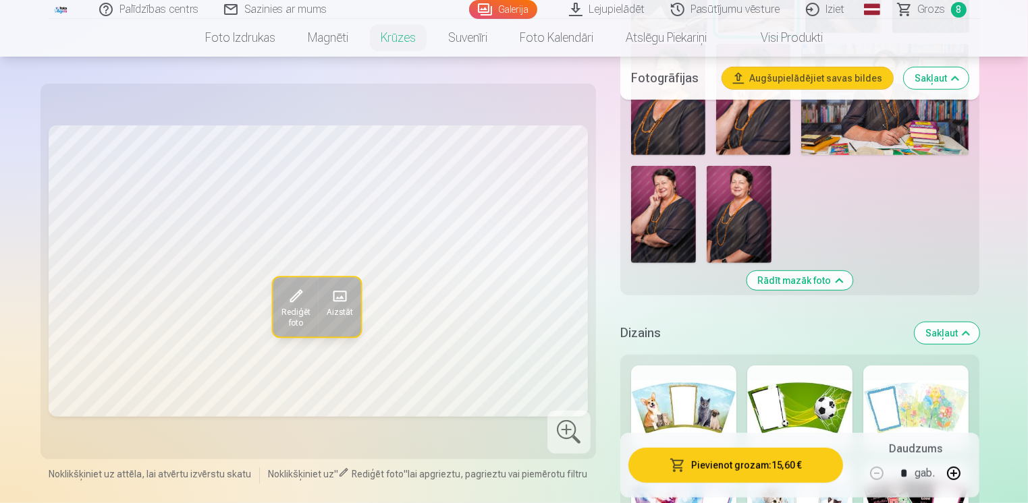
click at [293, 314] on span "Rediģēt foto" at bounding box center [295, 318] width 29 height 22
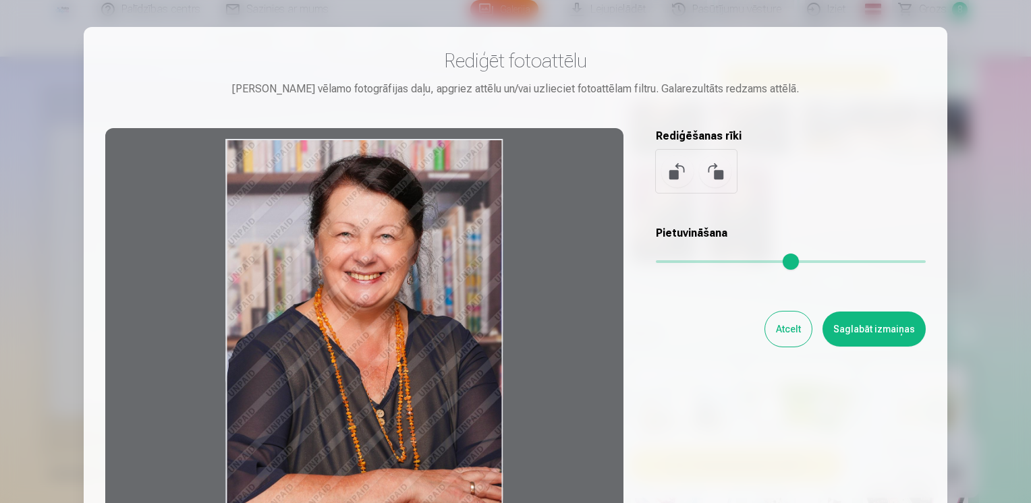
drag, startPoint x: 370, startPoint y: 301, endPoint x: 376, endPoint y: 324, distance: 23.7
click at [376, 324] on div at bounding box center [364, 340] width 518 height 424
click at [371, 311] on div at bounding box center [364, 340] width 518 height 424
drag, startPoint x: 370, startPoint y: 304, endPoint x: 381, endPoint y: 341, distance: 39.1
click at [381, 341] on div at bounding box center [364, 340] width 518 height 424
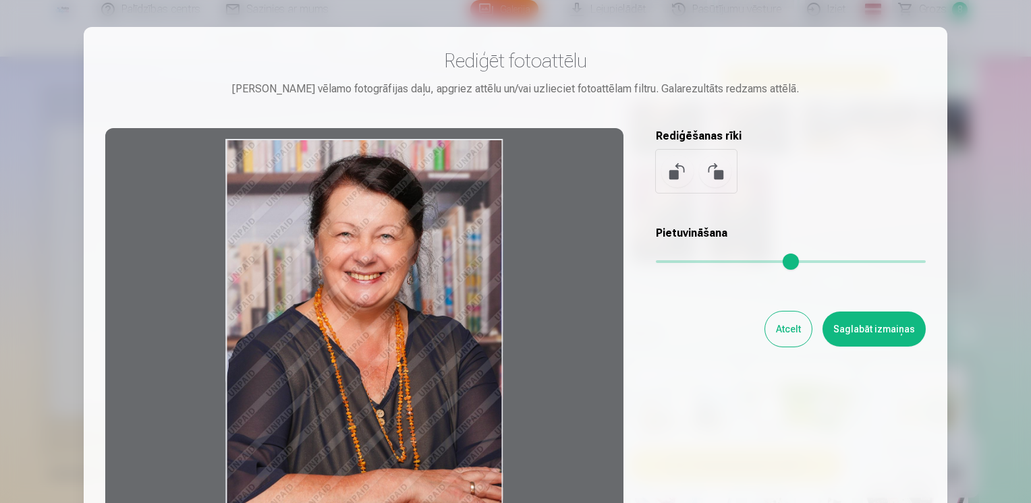
click at [877, 331] on button "Saglabāt izmaiņas" at bounding box center [874, 329] width 103 height 35
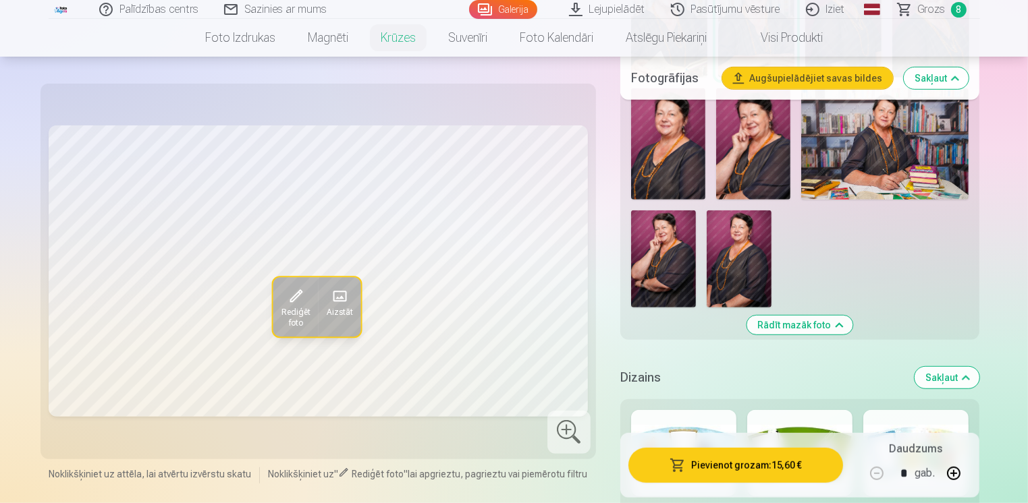
scroll to position [607, 0]
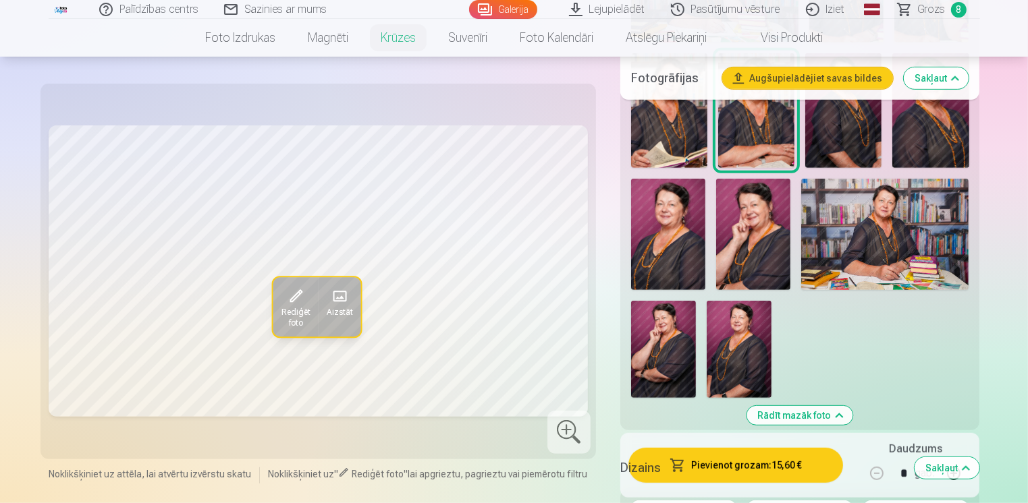
click at [887, 204] on img at bounding box center [884, 234] width 167 height 111
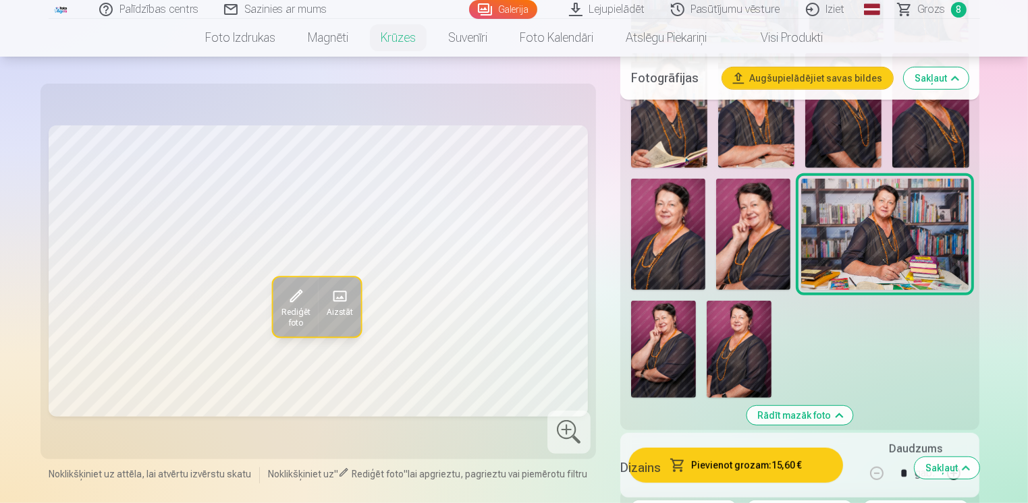
click at [767, 240] on img at bounding box center [753, 234] width 74 height 111
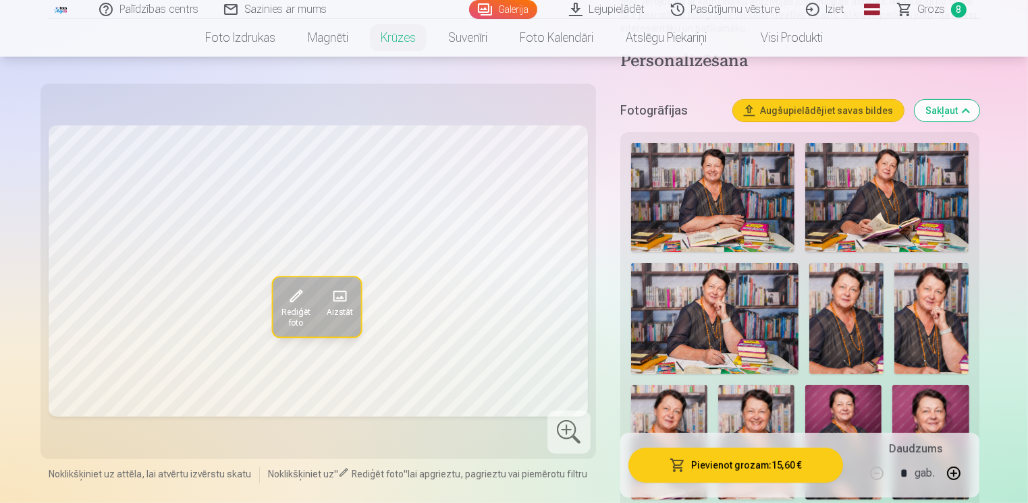
scroll to position [270, 0]
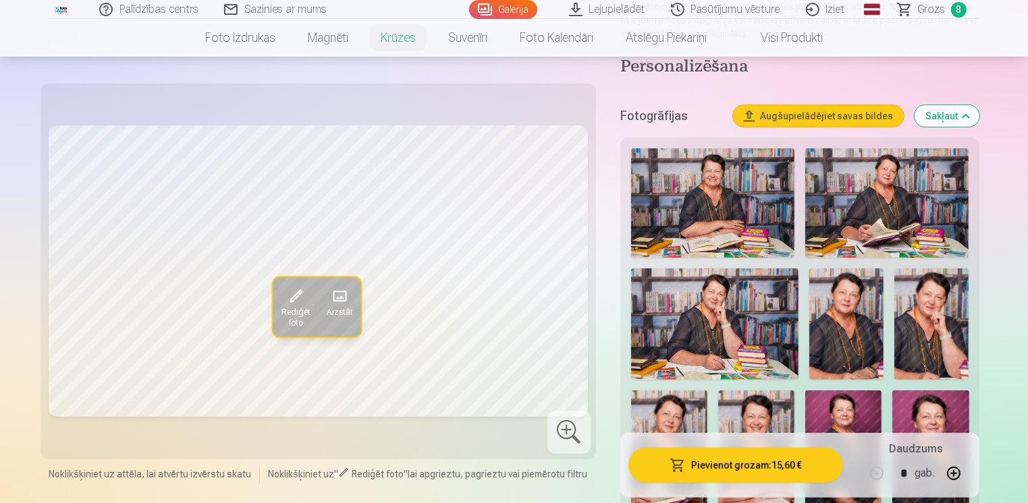
click at [718, 304] on img at bounding box center [714, 324] width 167 height 111
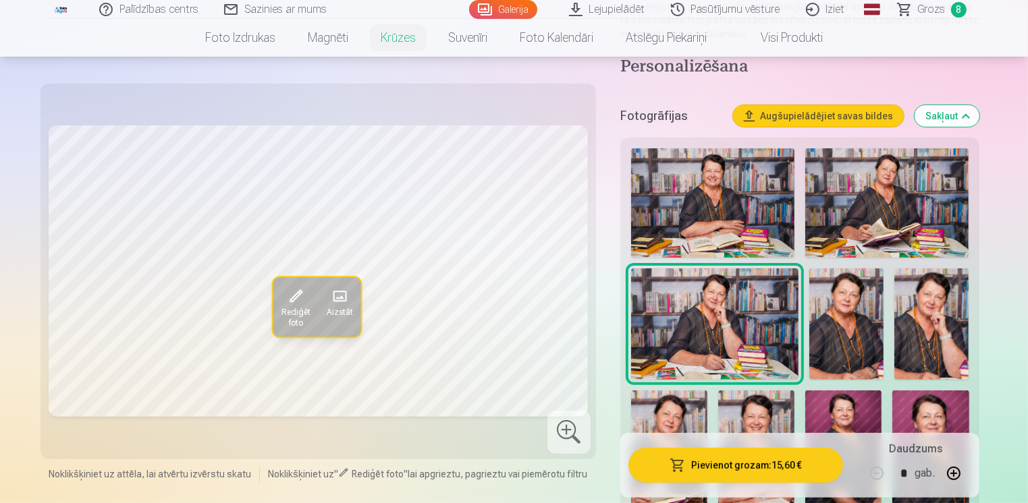
click at [856, 404] on img at bounding box center [843, 448] width 76 height 115
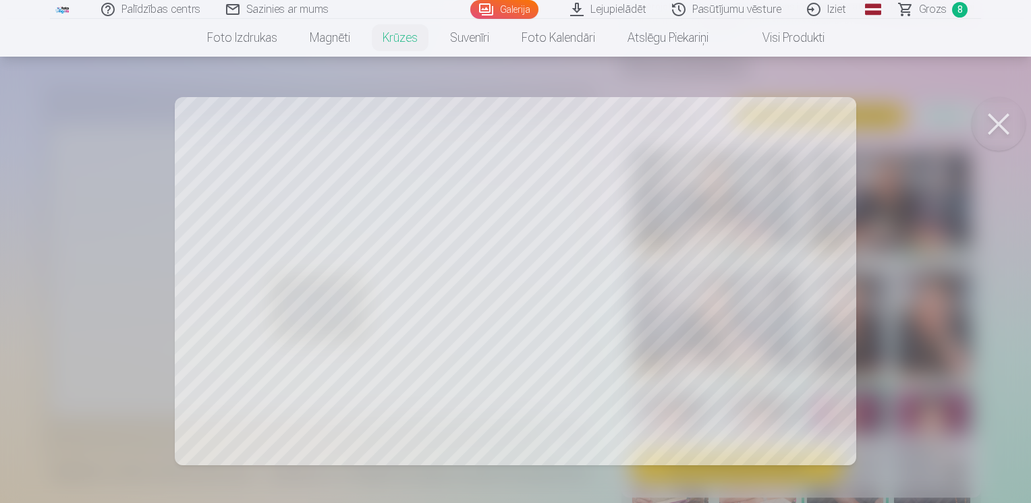
drag, startPoint x: 505, startPoint y: 229, endPoint x: 497, endPoint y: 267, distance: 39.5
click at [497, 267] on div at bounding box center [515, 251] width 1031 height 503
click at [528, 274] on div at bounding box center [515, 251] width 1031 height 503
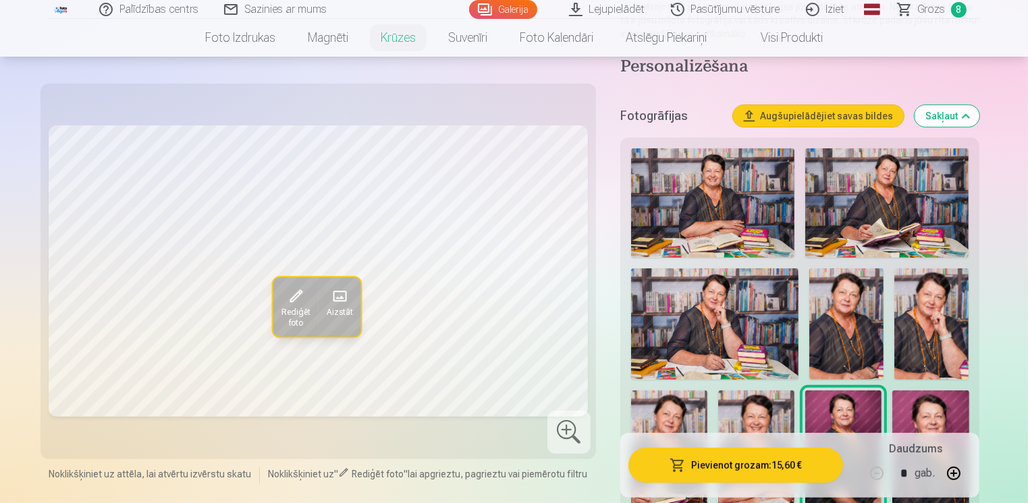
click at [944, 406] on img at bounding box center [930, 448] width 76 height 115
click at [935, 338] on img at bounding box center [931, 325] width 74 height 112
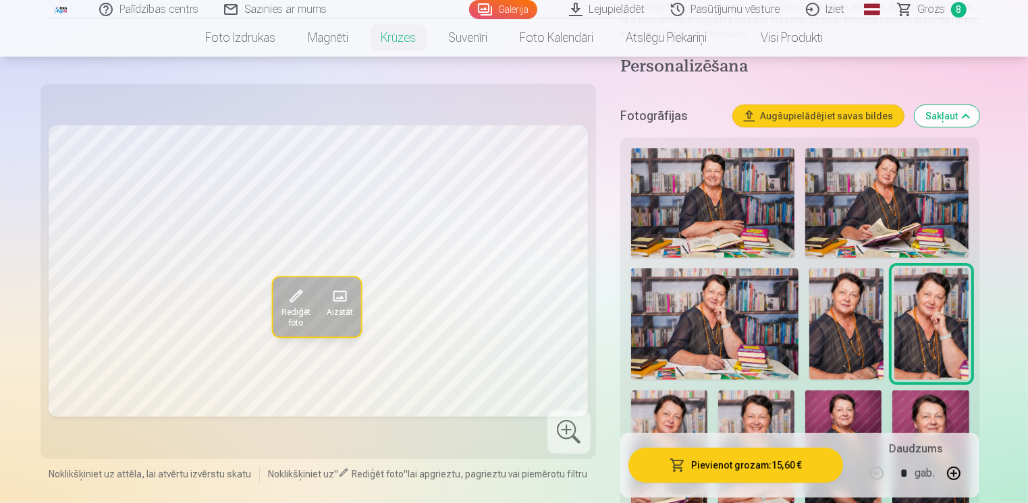
click at [838, 321] on img at bounding box center [846, 325] width 74 height 112
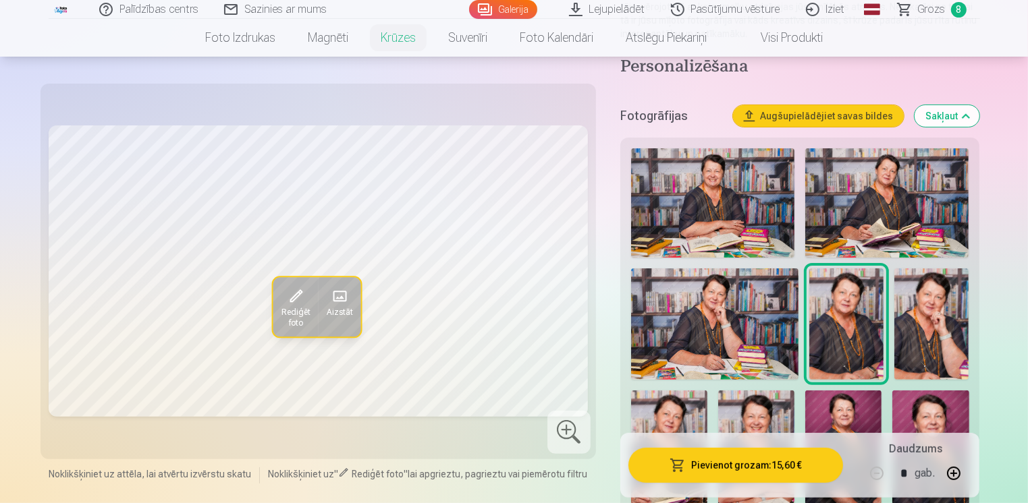
click at [741, 311] on img at bounding box center [714, 324] width 167 height 111
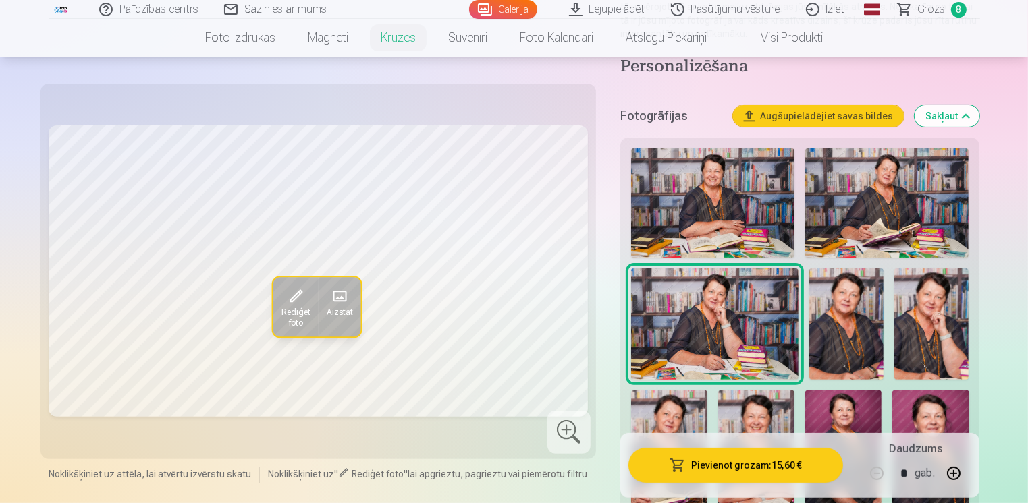
click at [712, 177] on img at bounding box center [712, 202] width 163 height 109
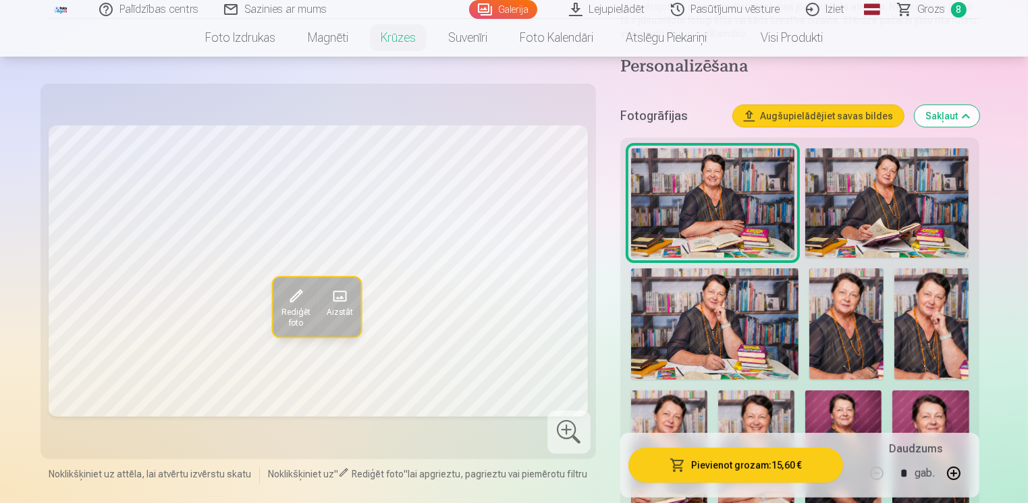
click at [731, 190] on img at bounding box center [712, 202] width 163 height 109
click at [876, 165] on img at bounding box center [886, 202] width 163 height 109
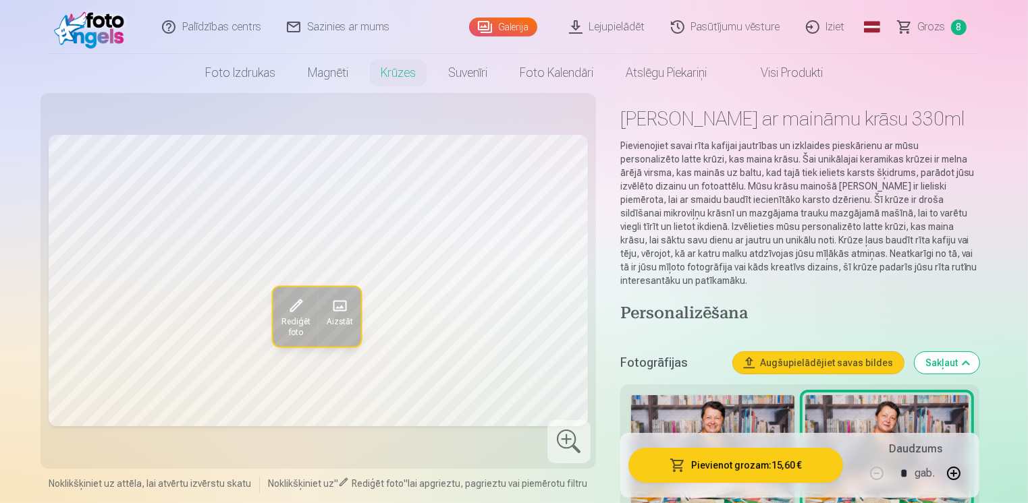
scroll to position [0, 0]
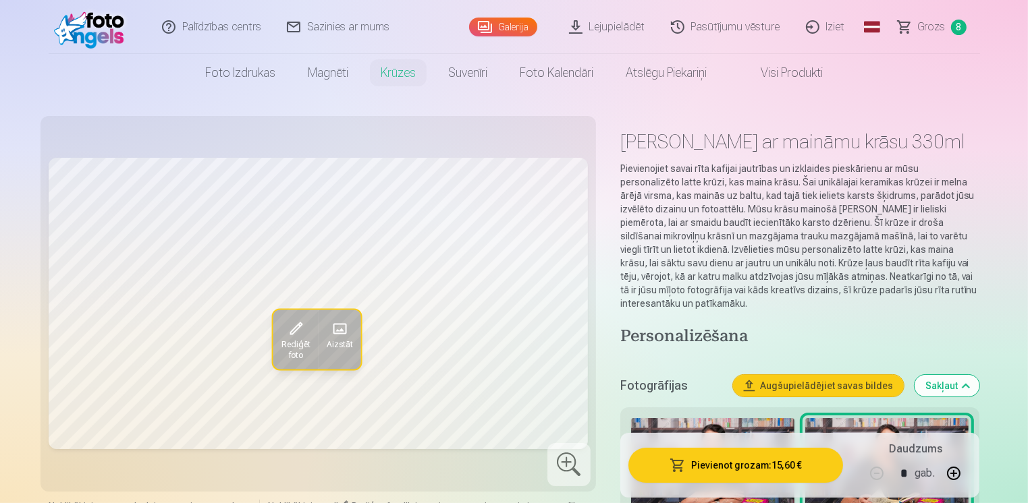
click at [791, 73] on link "Visi produkti" at bounding box center [781, 73] width 116 height 38
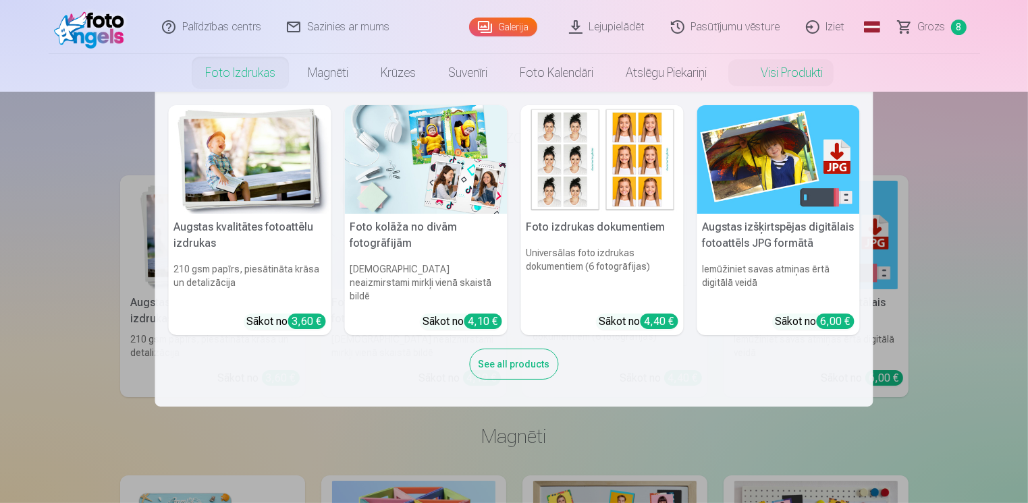
click at [244, 78] on link "Foto izdrukas" at bounding box center [240, 73] width 103 height 38
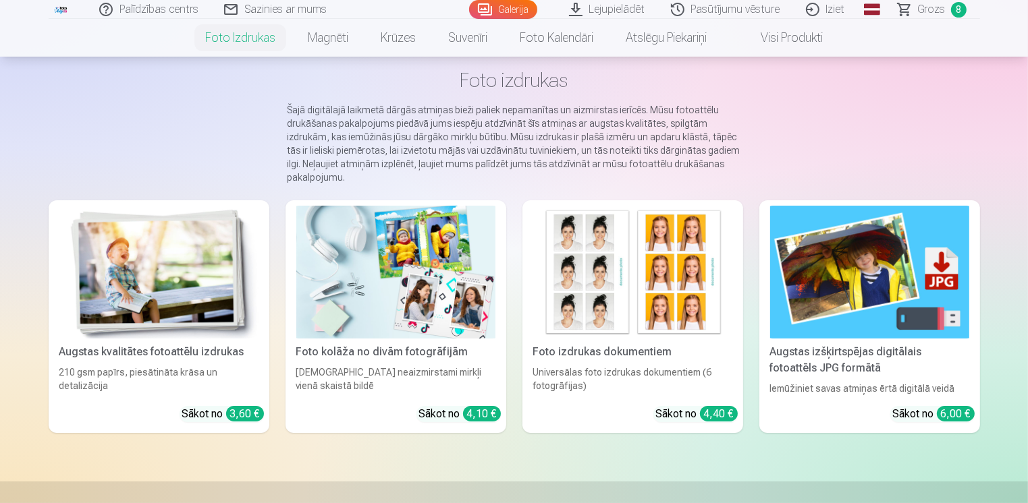
scroll to position [67, 0]
click at [592, 318] on img at bounding box center [632, 271] width 199 height 133
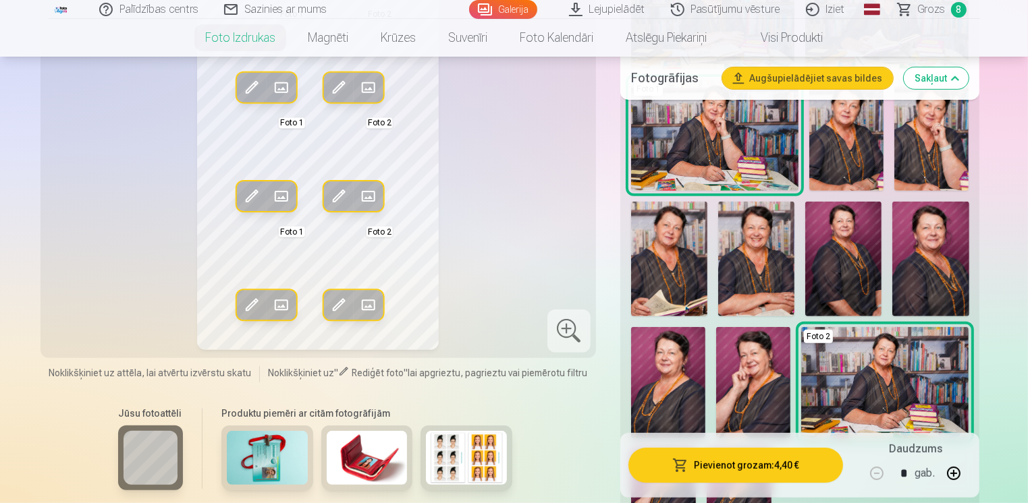
scroll to position [472, 0]
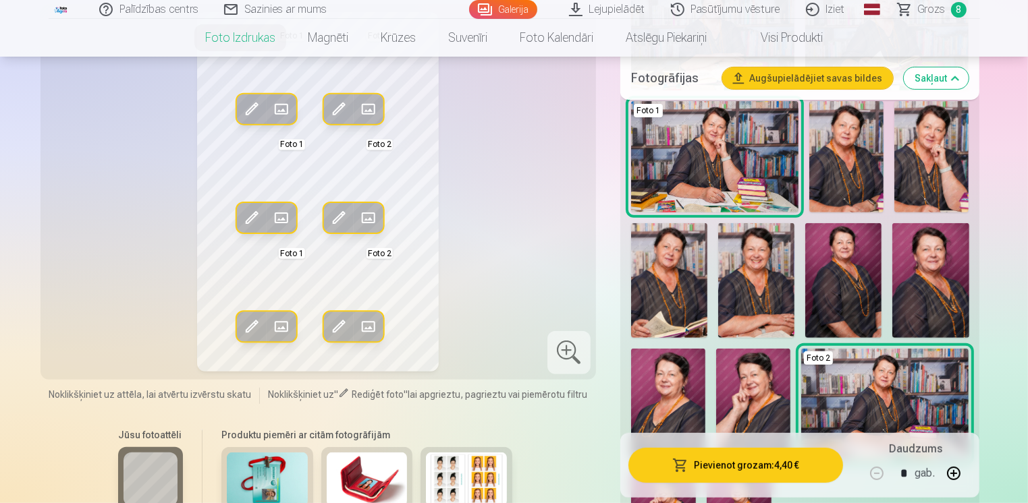
click at [858, 190] on img at bounding box center [846, 157] width 74 height 112
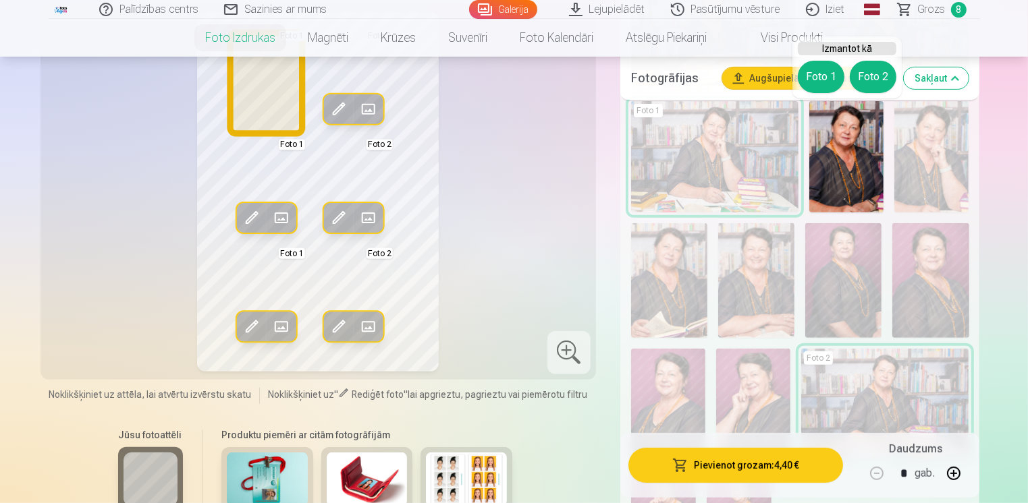
click at [817, 65] on button "Foto 1" at bounding box center [821, 77] width 47 height 32
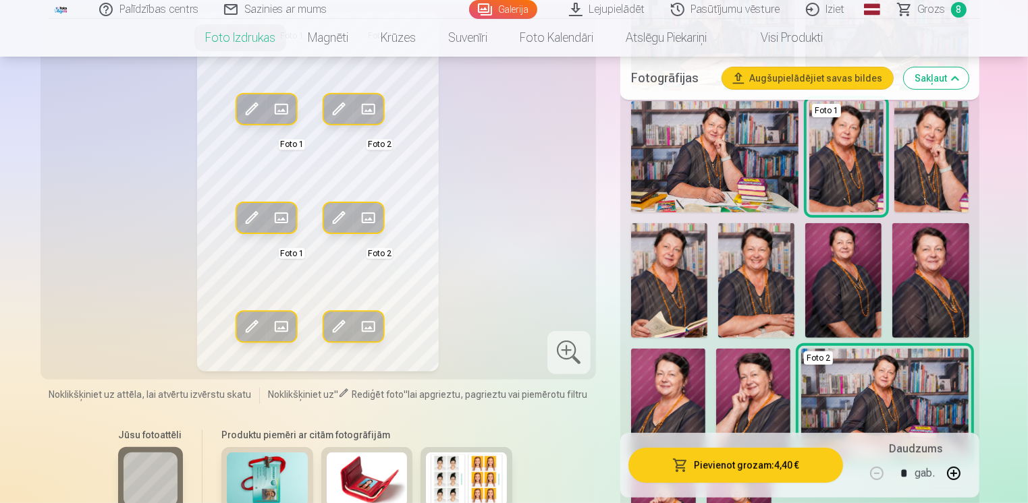
click at [843, 262] on img at bounding box center [843, 280] width 76 height 115
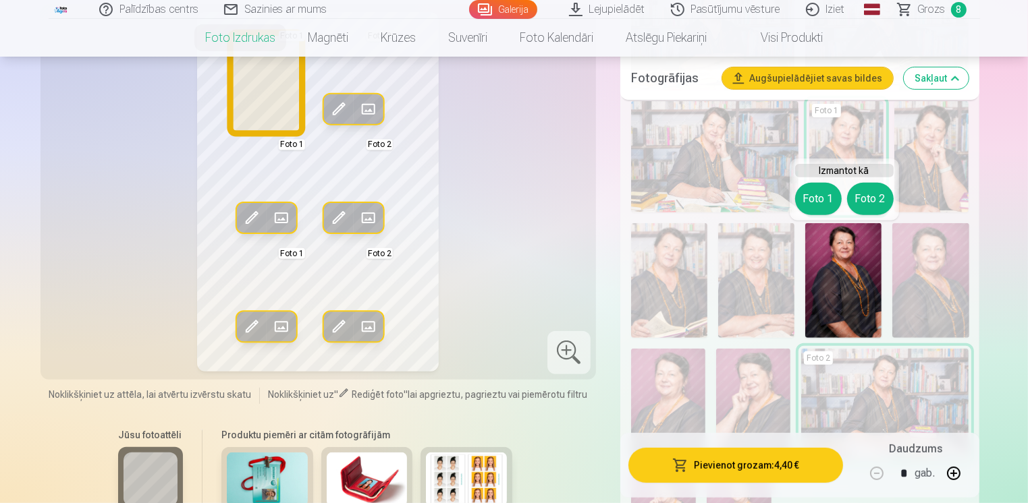
click at [816, 200] on button "Foto 1" at bounding box center [818, 199] width 47 height 32
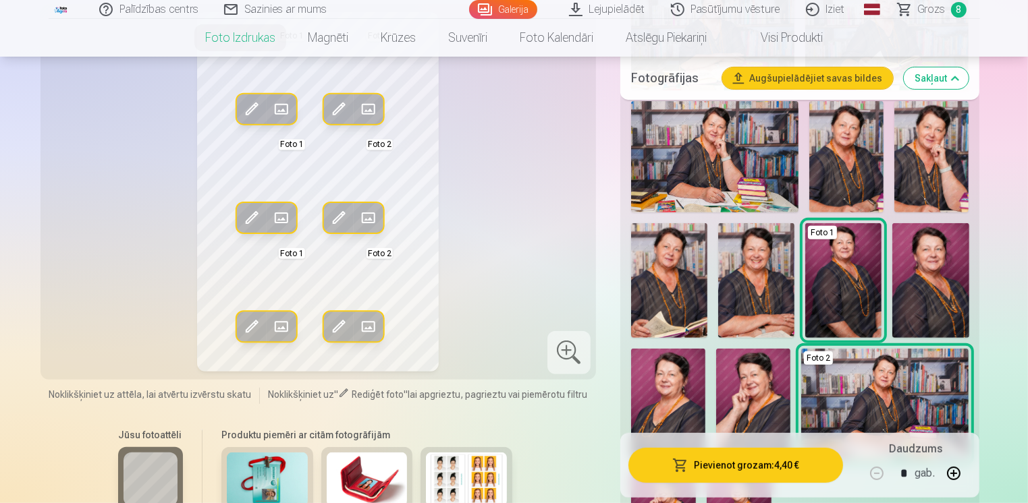
scroll to position [540, 0]
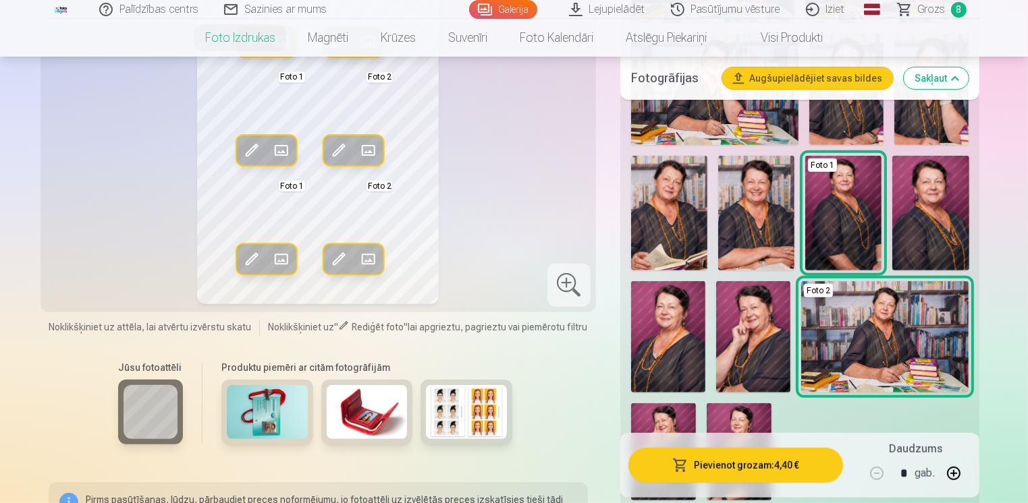
click at [745, 330] on img at bounding box center [753, 336] width 74 height 111
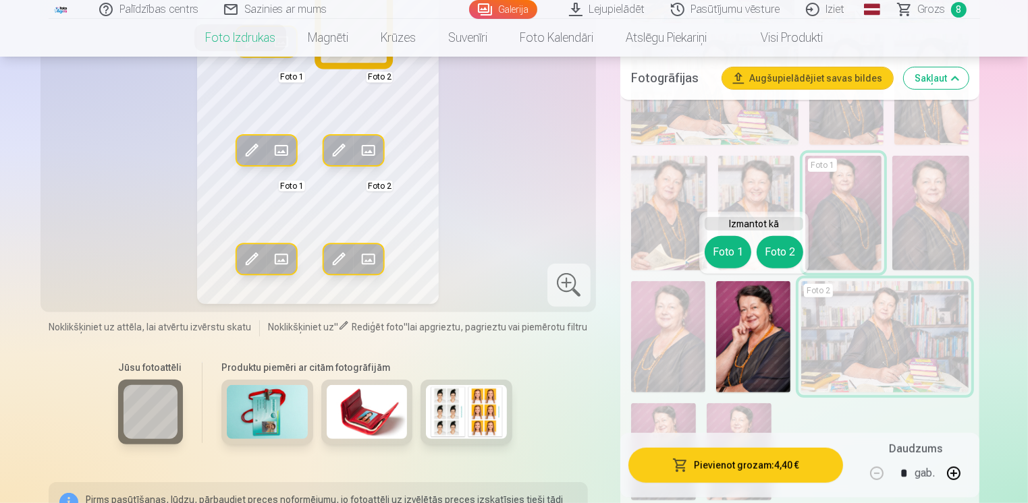
click at [777, 260] on button "Foto 2" at bounding box center [779, 252] width 47 height 32
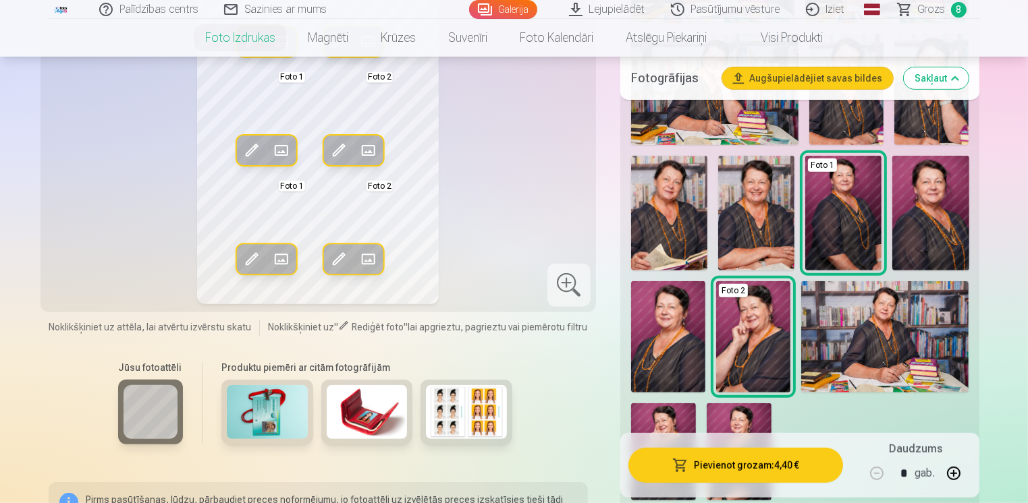
click at [667, 337] on img at bounding box center [668, 337] width 74 height 112
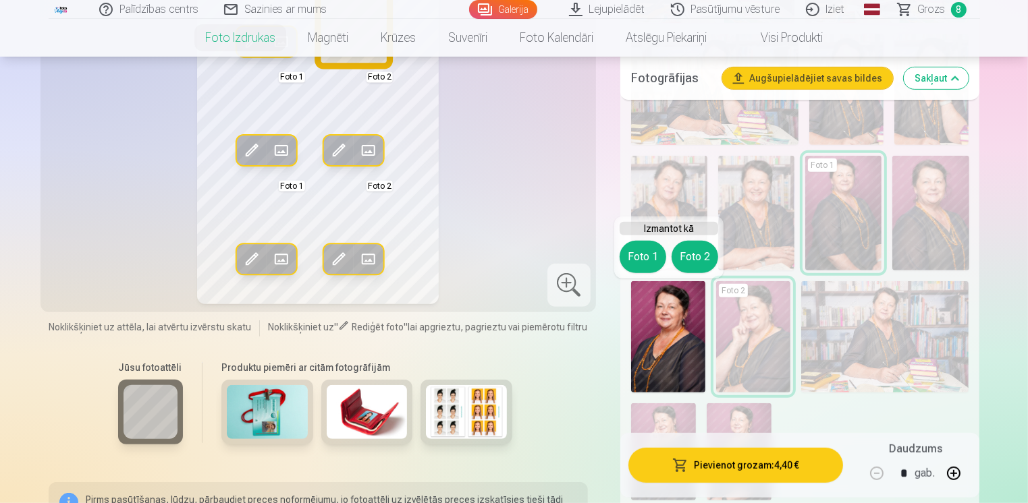
click at [690, 260] on button "Foto 2" at bounding box center [694, 257] width 47 height 32
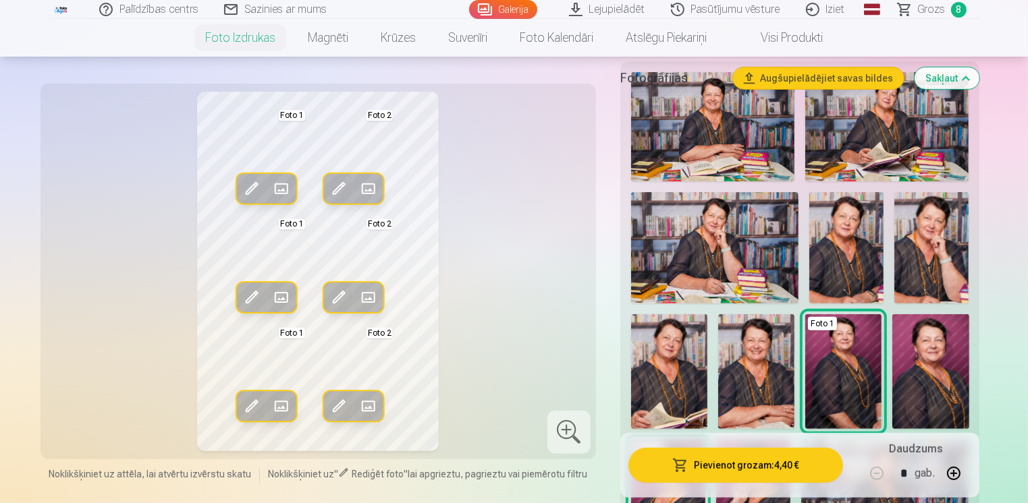
scroll to position [405, 0]
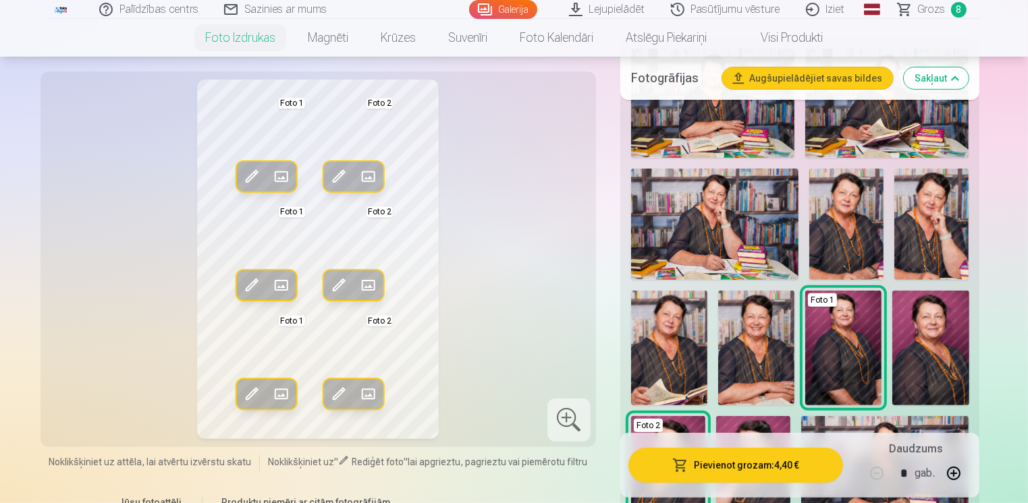
click at [916, 347] on img at bounding box center [930, 348] width 76 height 115
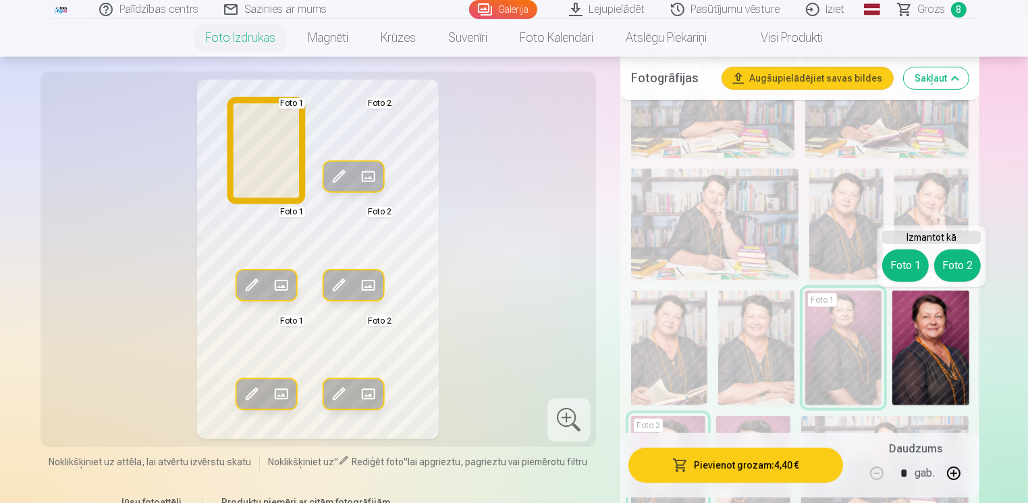
click at [909, 271] on button "Foto 1" at bounding box center [905, 266] width 47 height 32
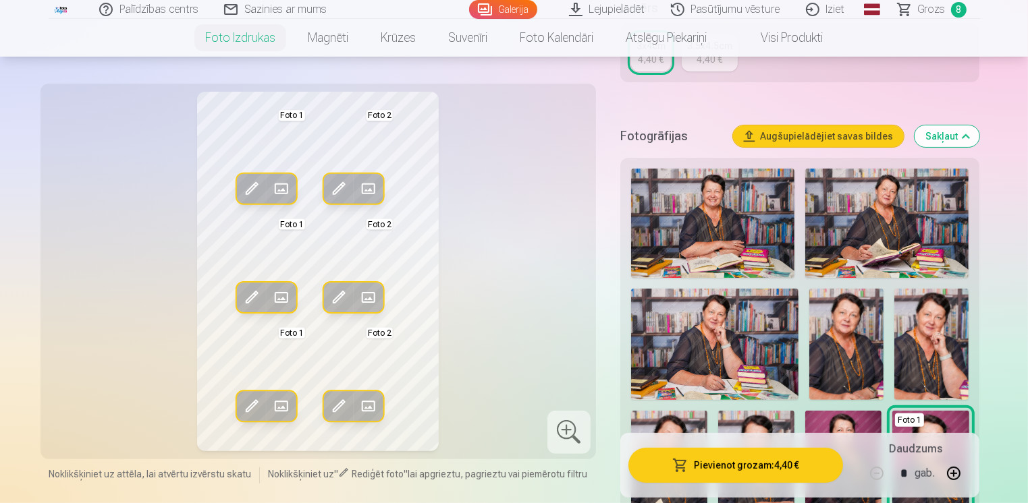
scroll to position [202, 0]
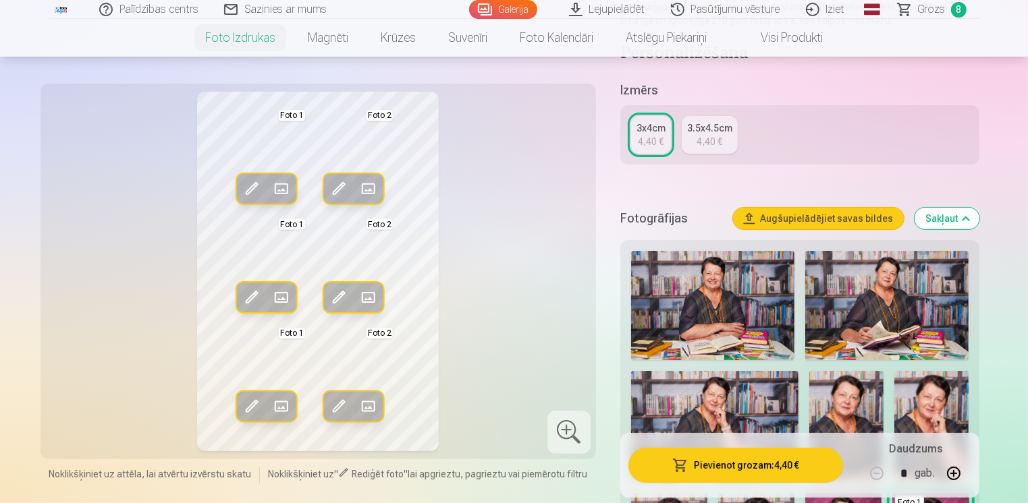
click at [709, 141] on div "4,40 €" at bounding box center [709, 141] width 26 height 13
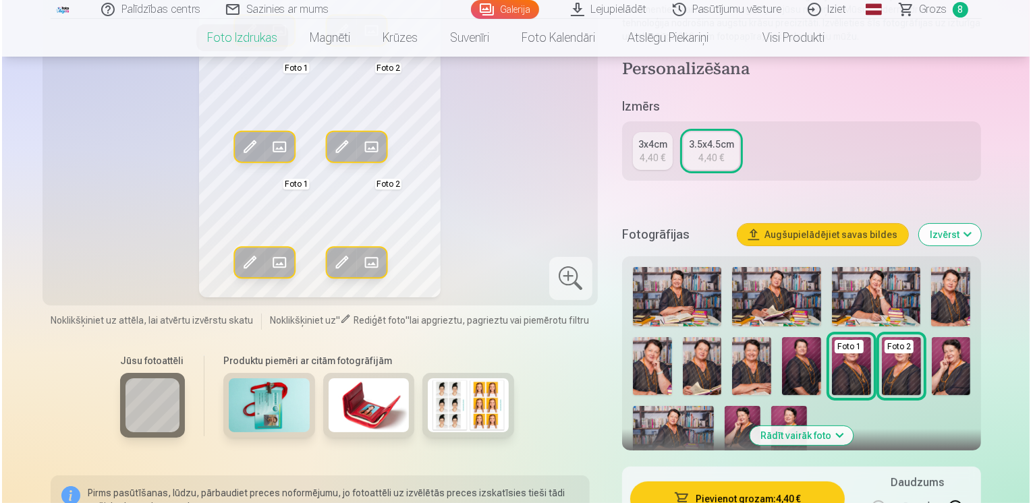
scroll to position [270, 0]
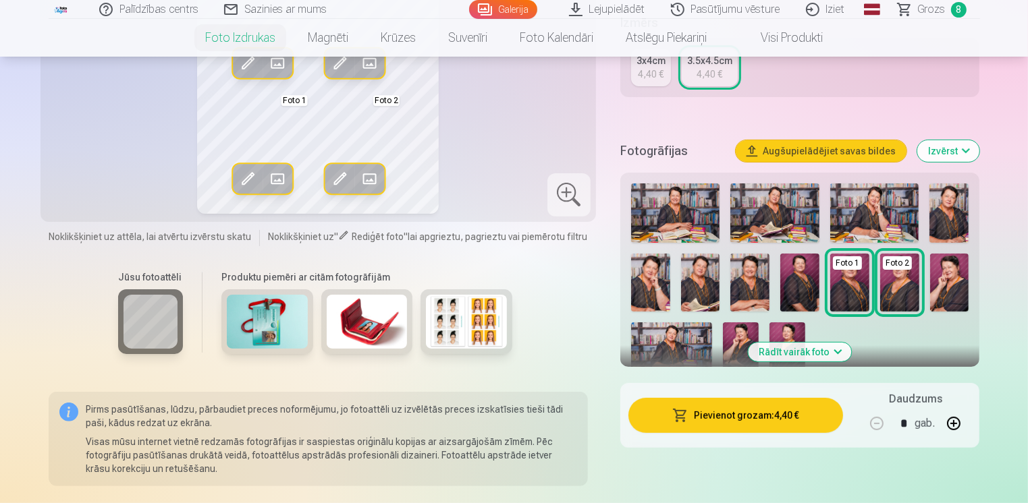
click at [744, 422] on button "Pievienot grozam : 4,40 €" at bounding box center [735, 415] width 215 height 35
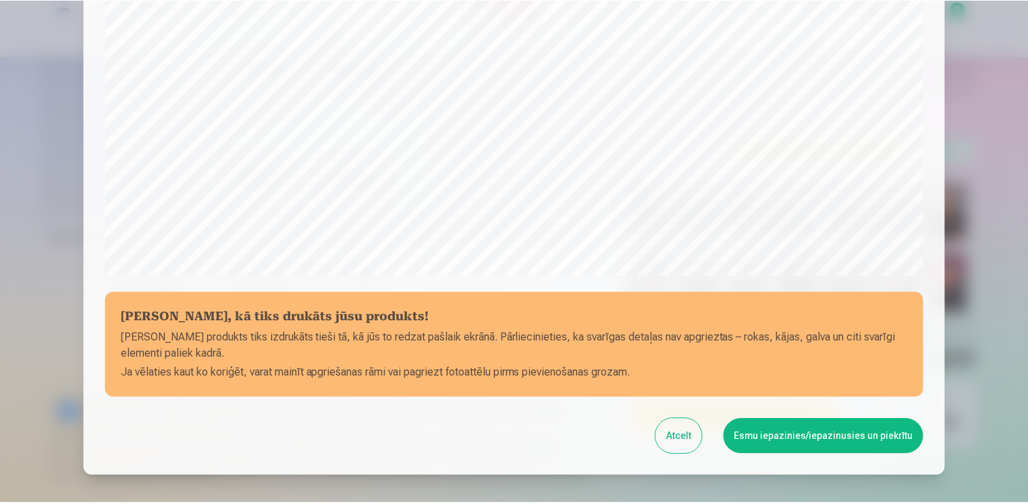
scroll to position [468, 0]
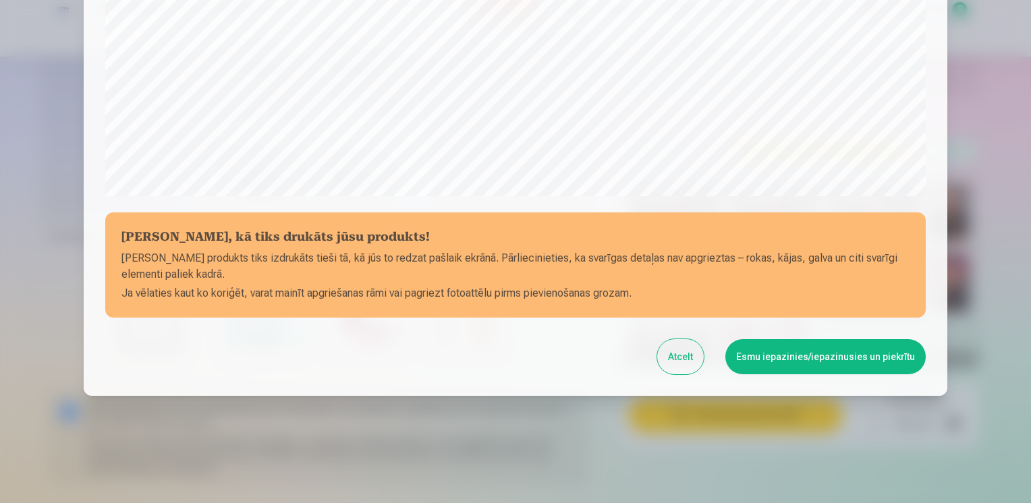
click at [788, 353] on button "Esmu iepazinies/iepazinusies un piekrītu" at bounding box center [825, 356] width 200 height 35
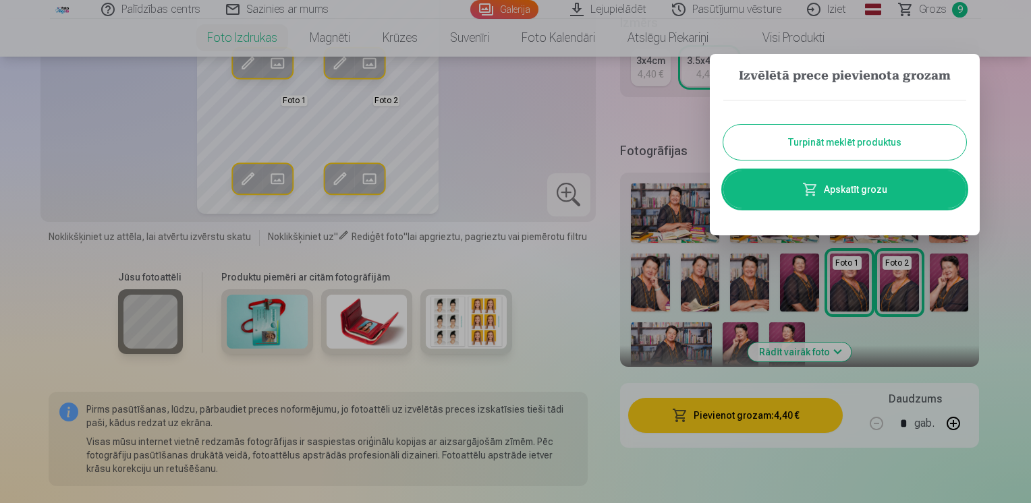
click at [850, 185] on link "Apskatīt grozu" at bounding box center [844, 190] width 243 height 38
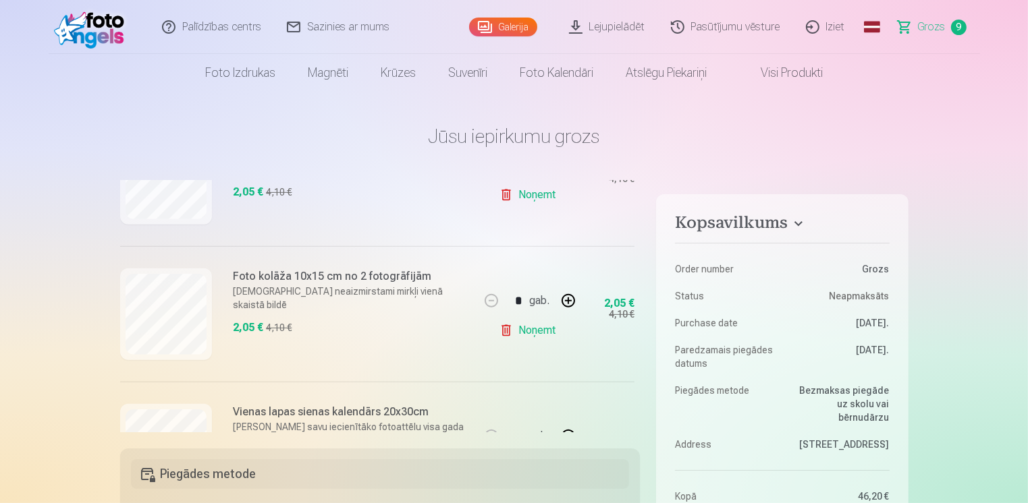
scroll to position [810, 0]
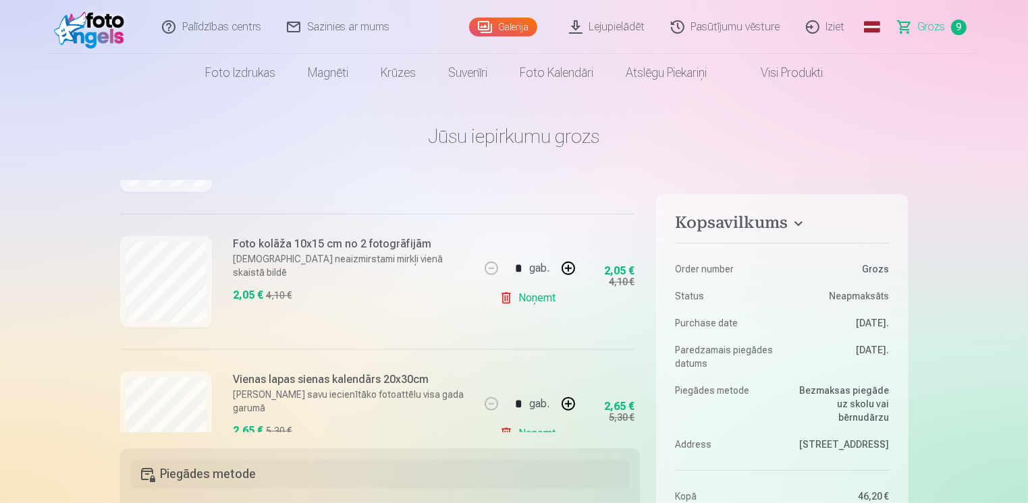
click at [501, 301] on link "Noņemt" at bounding box center [529, 298] width 61 height 27
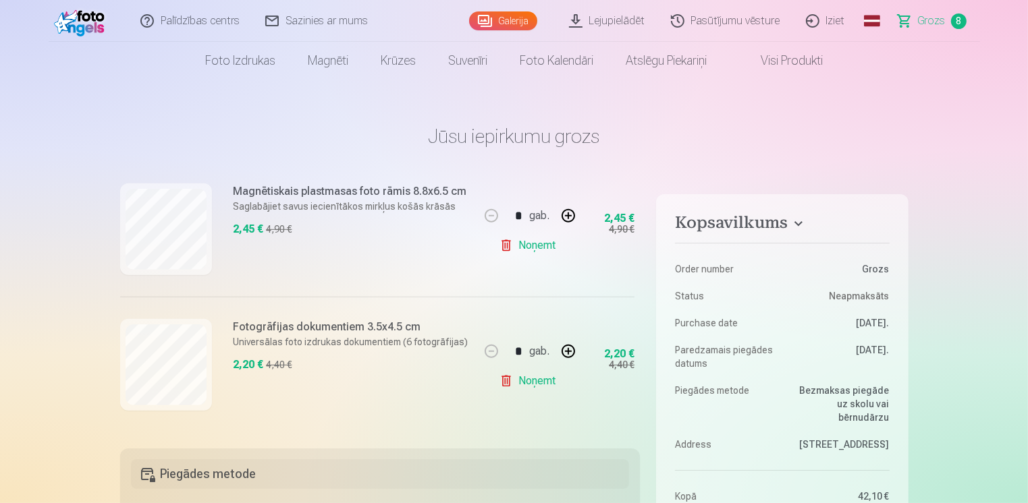
scroll to position [0, 0]
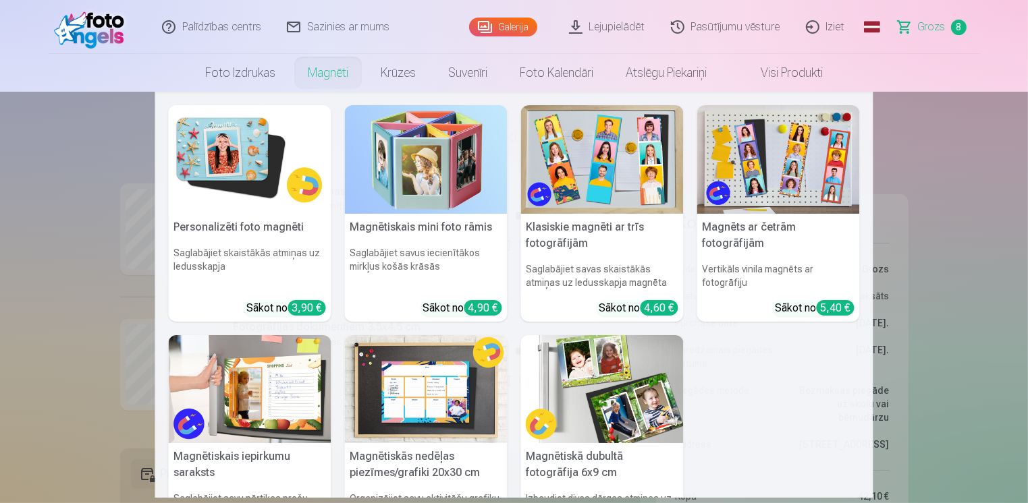
click at [306, 78] on link "Magnēti" at bounding box center [328, 73] width 73 height 38
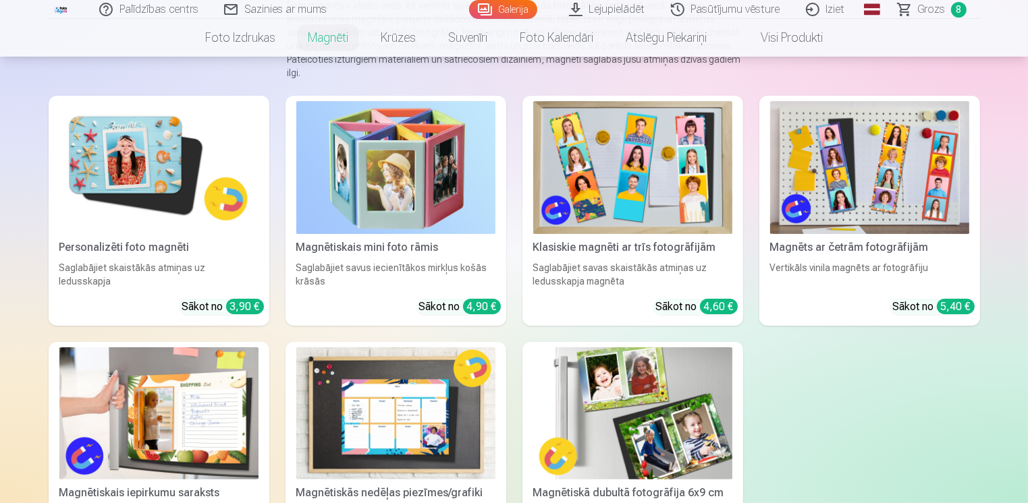
scroll to position [202, 0]
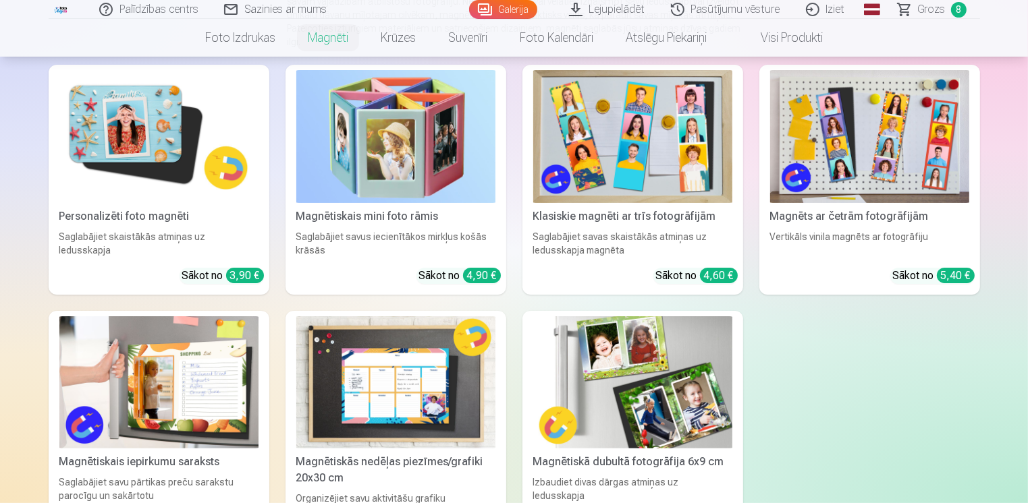
click at [379, 366] on img at bounding box center [395, 382] width 199 height 133
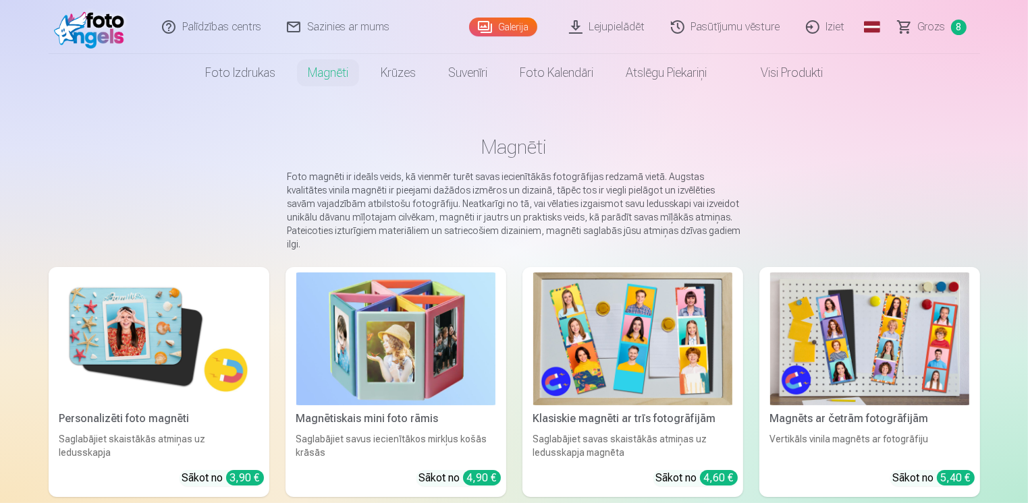
click at [462, 343] on img at bounding box center [395, 339] width 199 height 133
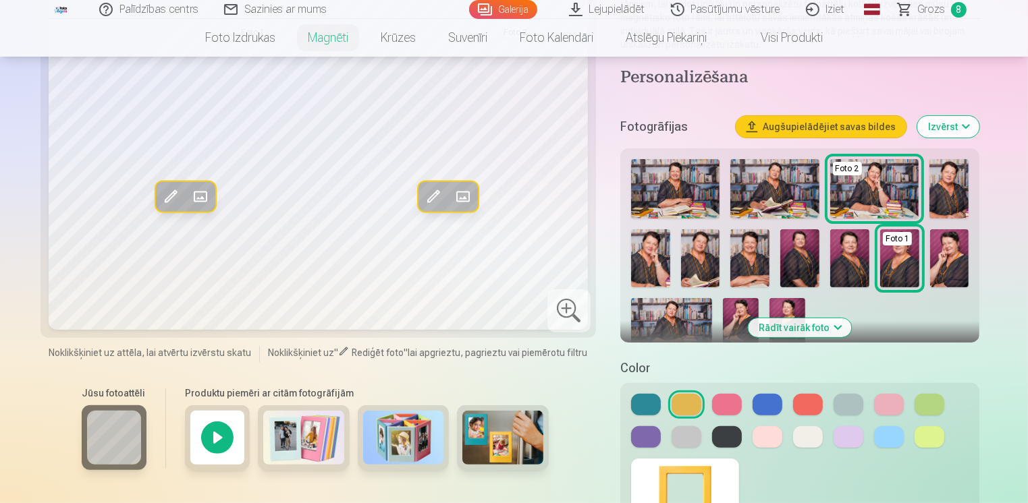
scroll to position [337, 0]
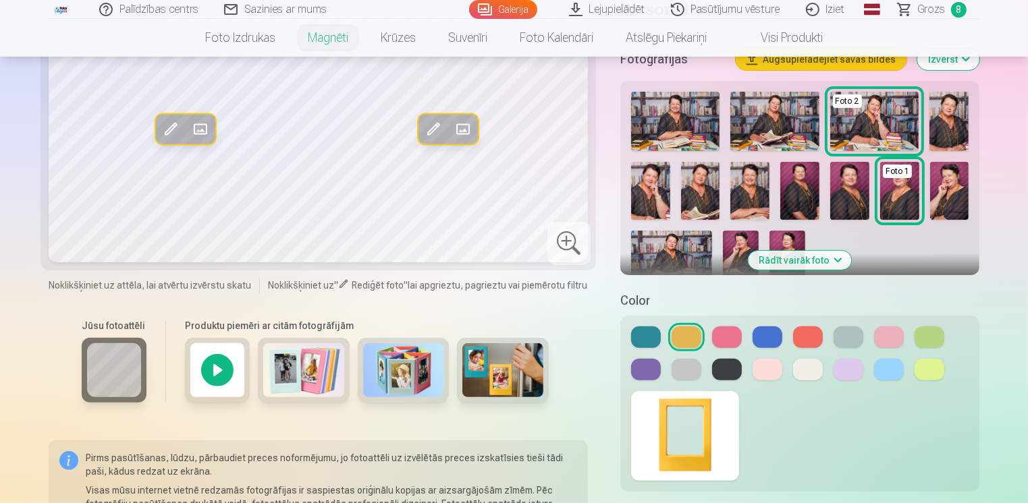
click at [806, 335] on button at bounding box center [808, 338] width 30 height 22
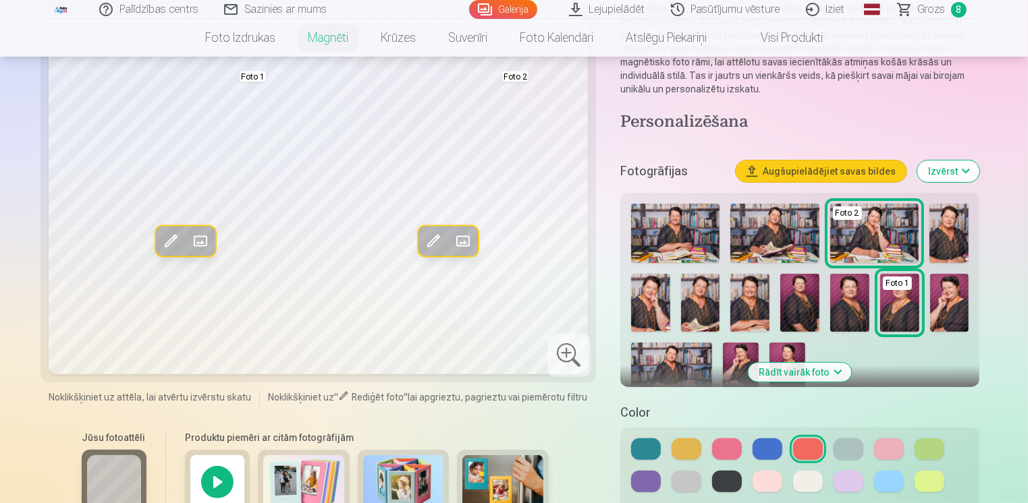
scroll to position [202, 0]
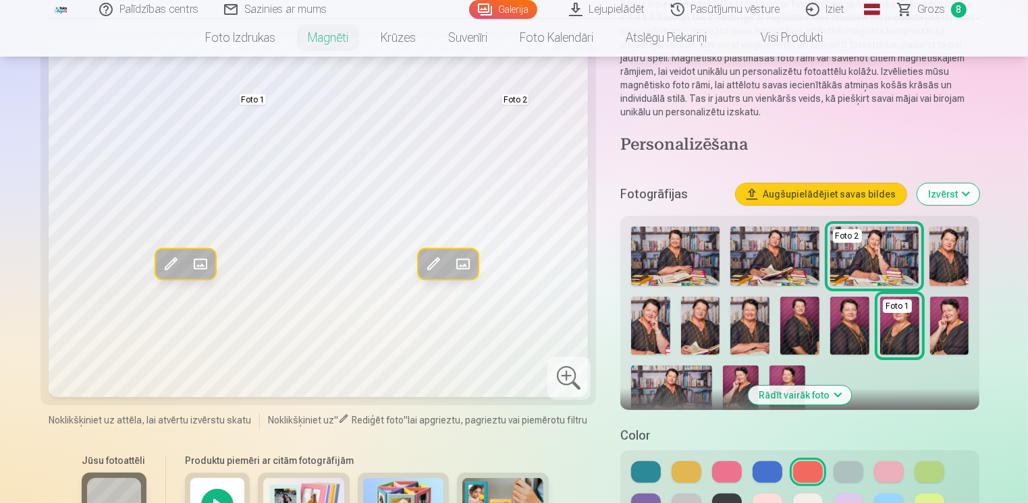
click at [767, 474] on button at bounding box center [767, 473] width 30 height 22
click at [682, 471] on button at bounding box center [686, 473] width 30 height 22
click at [641, 474] on button at bounding box center [646, 473] width 30 height 22
click at [852, 476] on button at bounding box center [848, 473] width 30 height 22
click at [926, 470] on button at bounding box center [929, 473] width 30 height 22
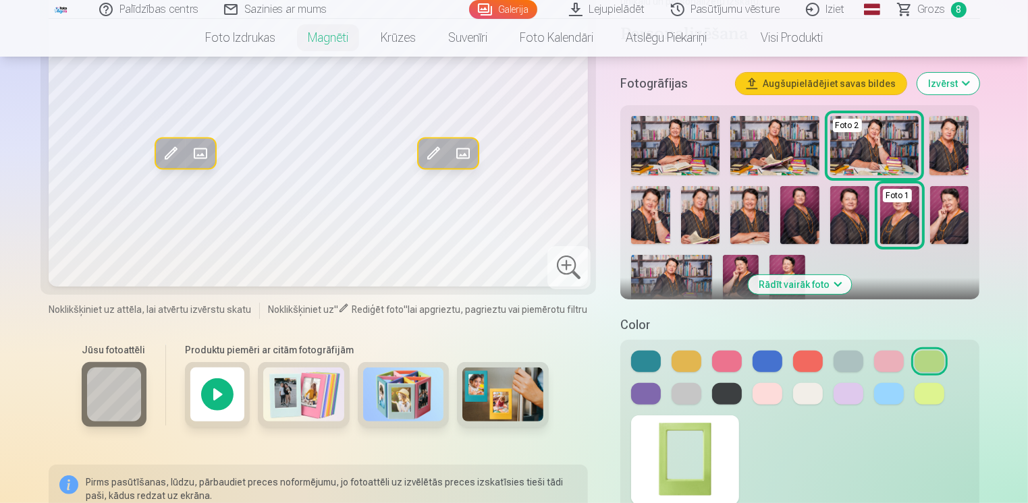
scroll to position [337, 0]
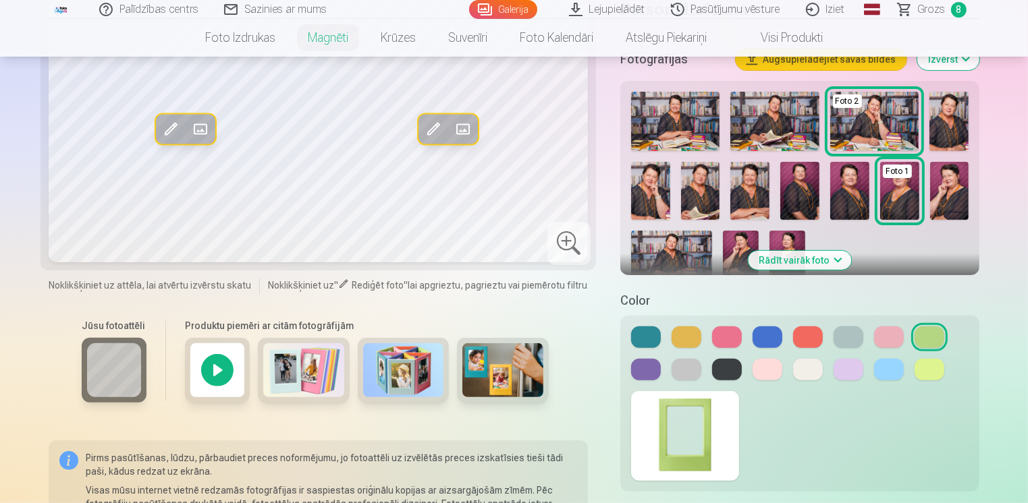
click at [929, 374] on button at bounding box center [929, 370] width 30 height 22
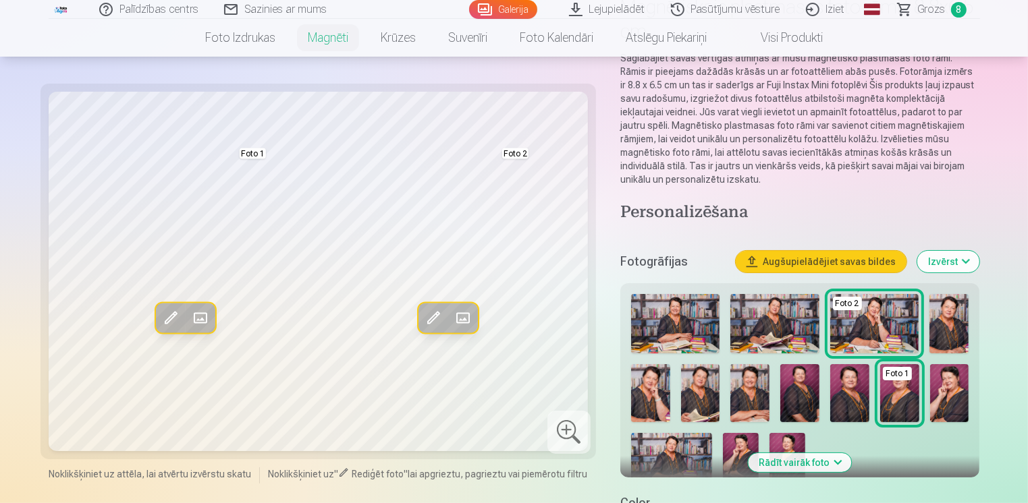
scroll to position [202, 0]
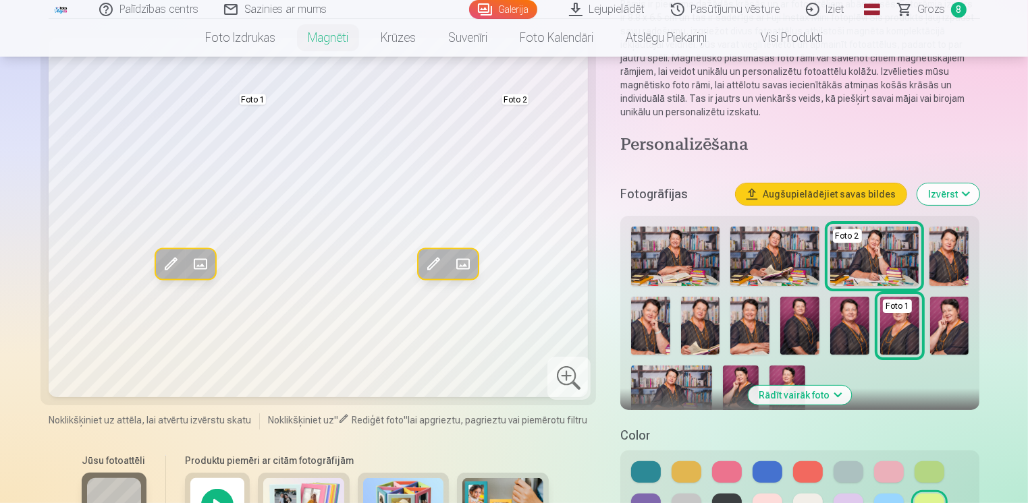
click at [848, 498] on button at bounding box center [848, 505] width 30 height 22
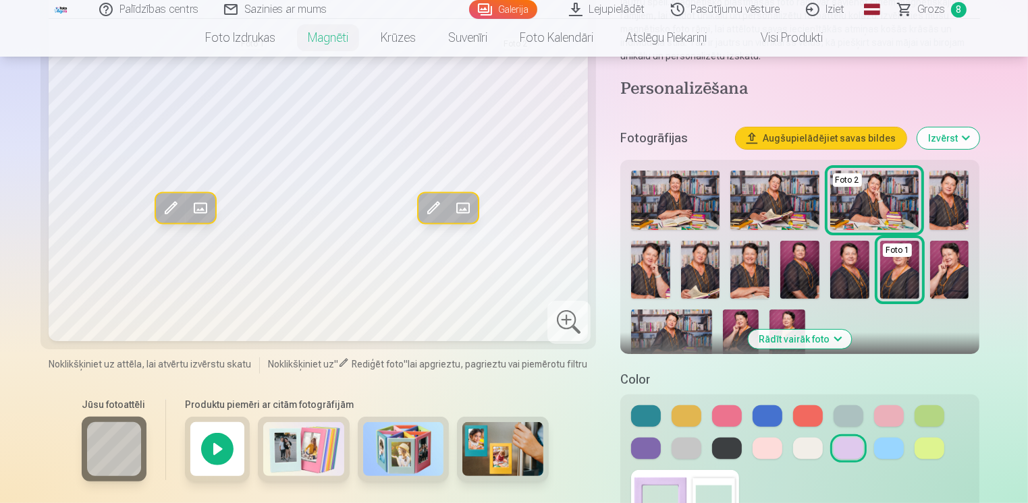
scroll to position [270, 0]
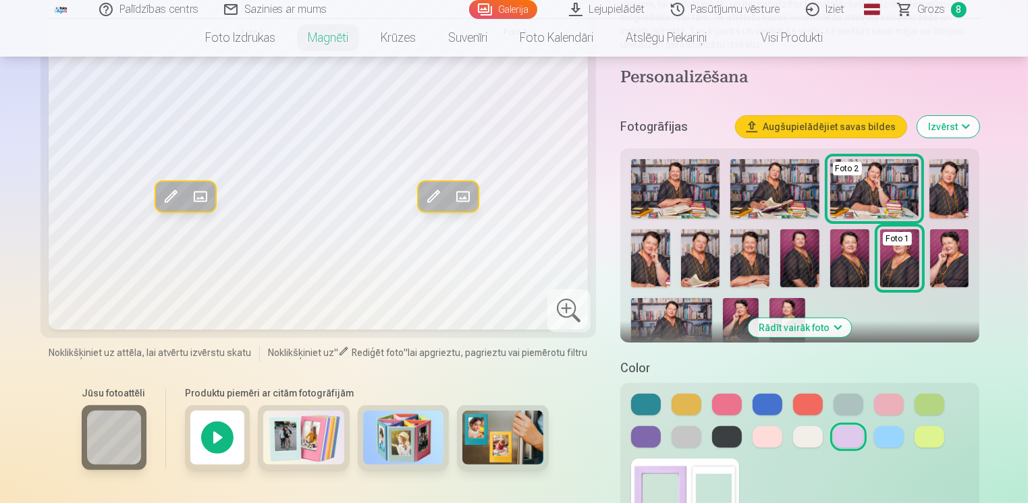
click at [689, 439] on button at bounding box center [686, 437] width 30 height 22
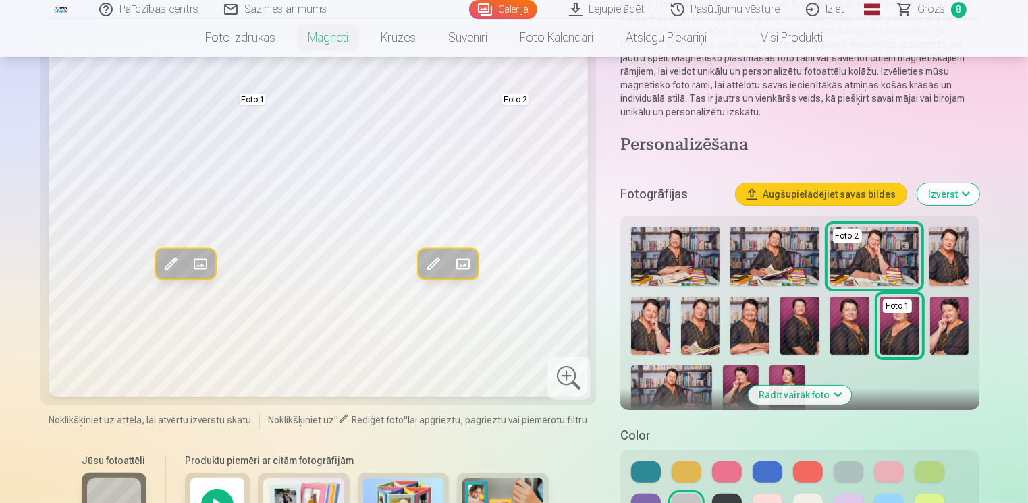
click at [728, 468] on button at bounding box center [727, 473] width 30 height 22
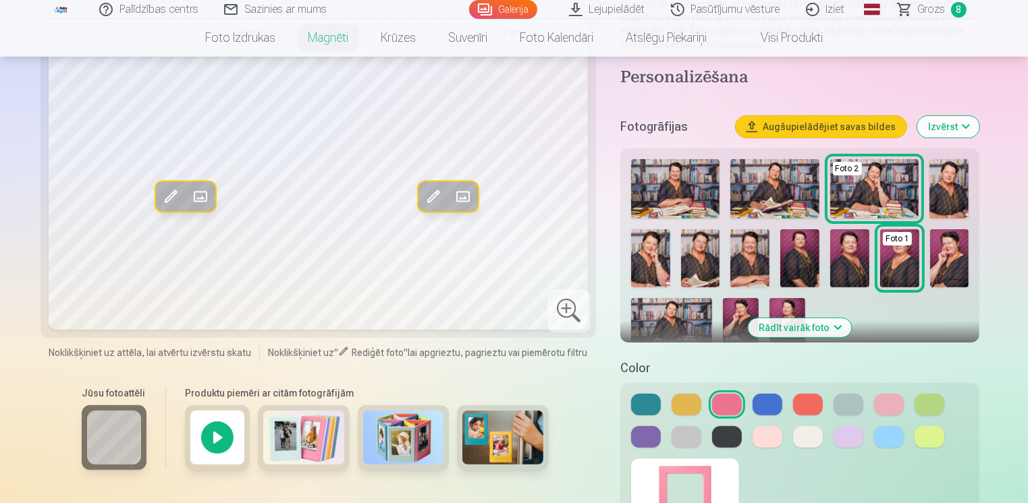
click at [887, 405] on button at bounding box center [889, 405] width 30 height 22
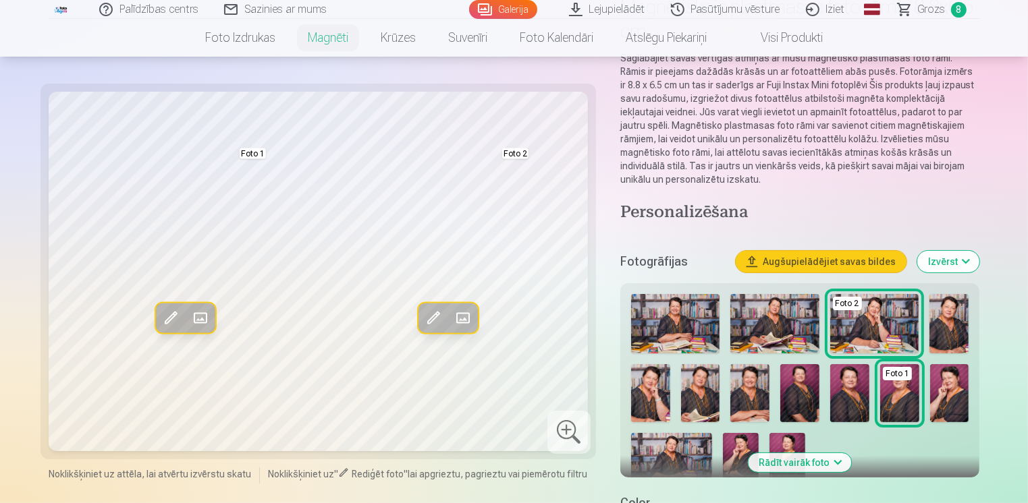
click at [895, 378] on div "Foto 1" at bounding box center [897, 373] width 29 height 13
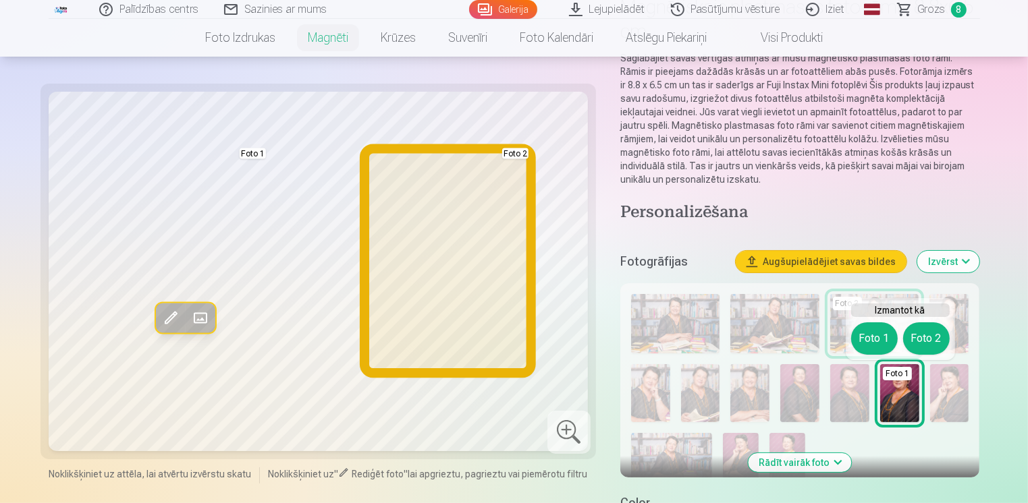
click at [924, 339] on button "Foto 2" at bounding box center [926, 339] width 47 height 32
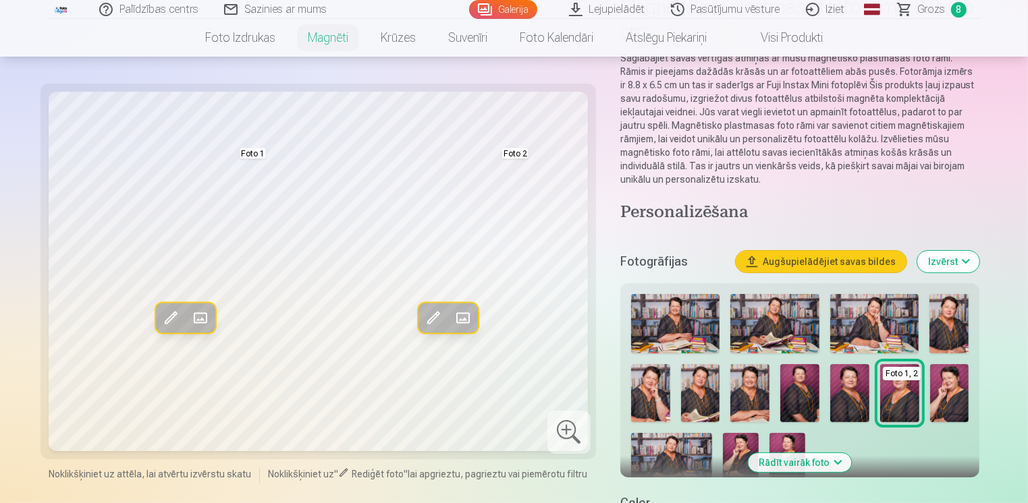
click at [696, 393] on img at bounding box center [700, 393] width 39 height 59
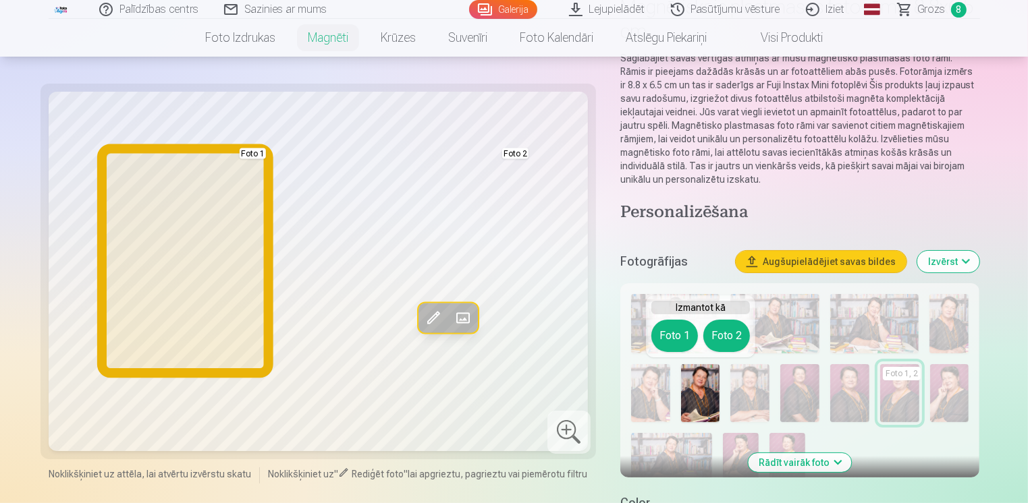
click at [685, 339] on button "Foto 1" at bounding box center [674, 336] width 47 height 32
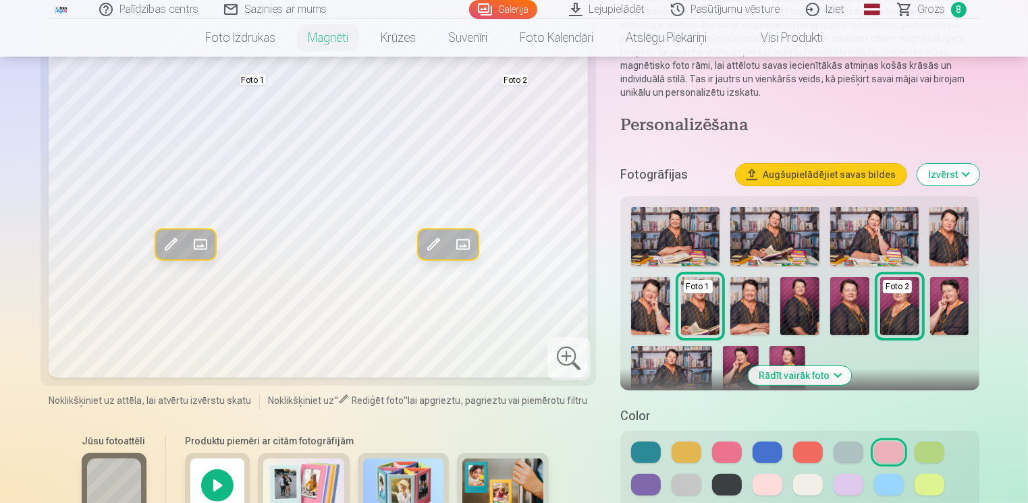
scroll to position [202, 0]
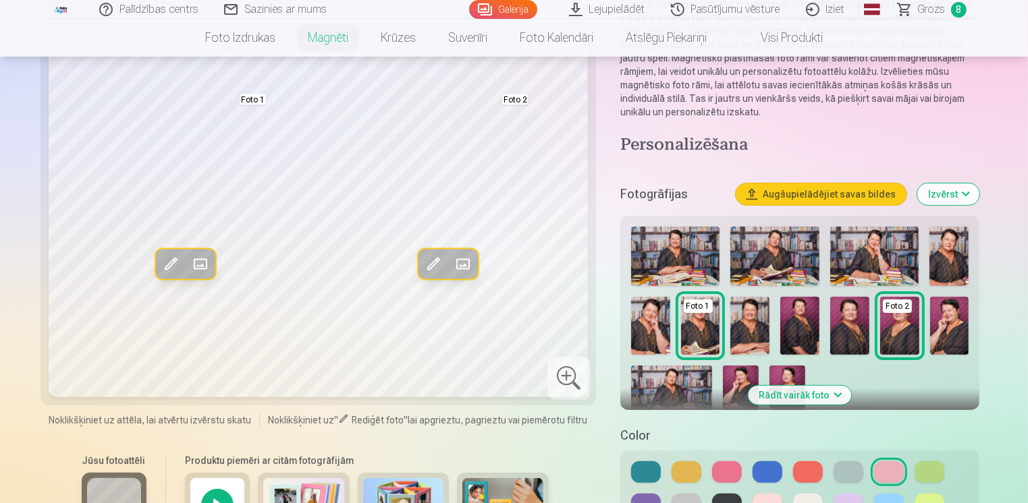
click at [748, 379] on img at bounding box center [741, 393] width 36 height 54
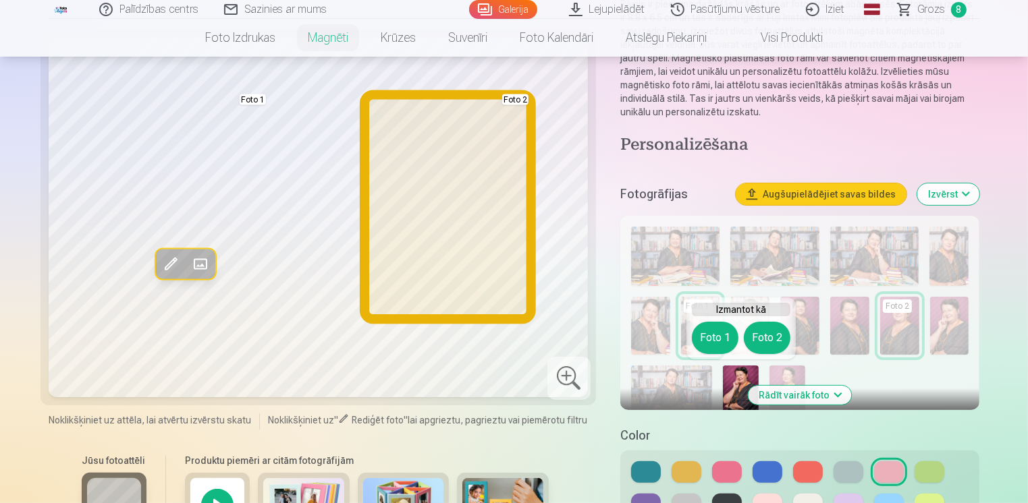
click at [771, 341] on button "Foto 2" at bounding box center [767, 338] width 47 height 32
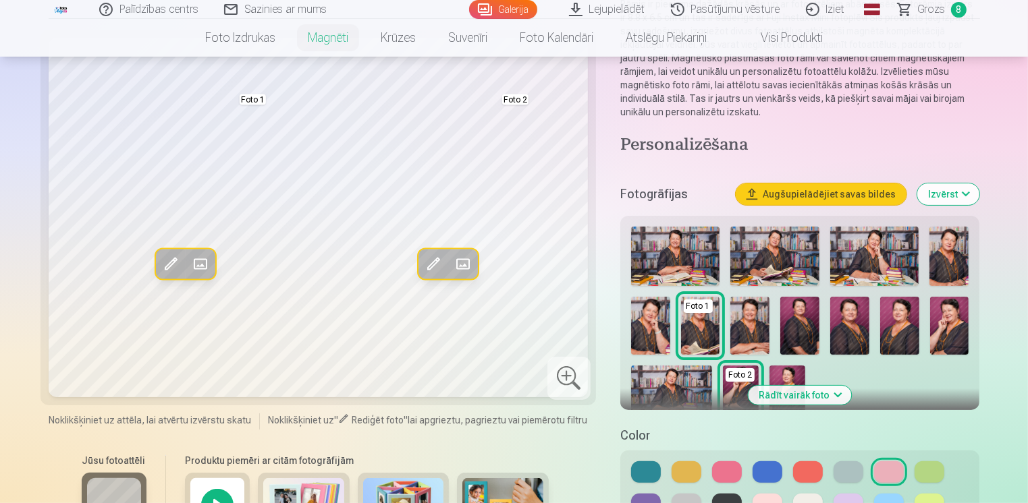
click at [790, 376] on img at bounding box center [787, 393] width 36 height 54
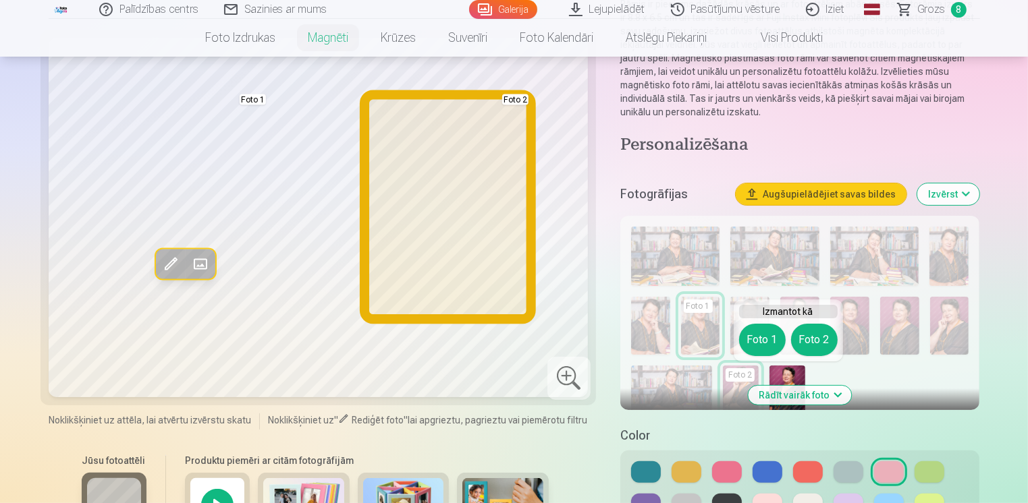
click at [804, 346] on button "Foto 2" at bounding box center [814, 340] width 47 height 32
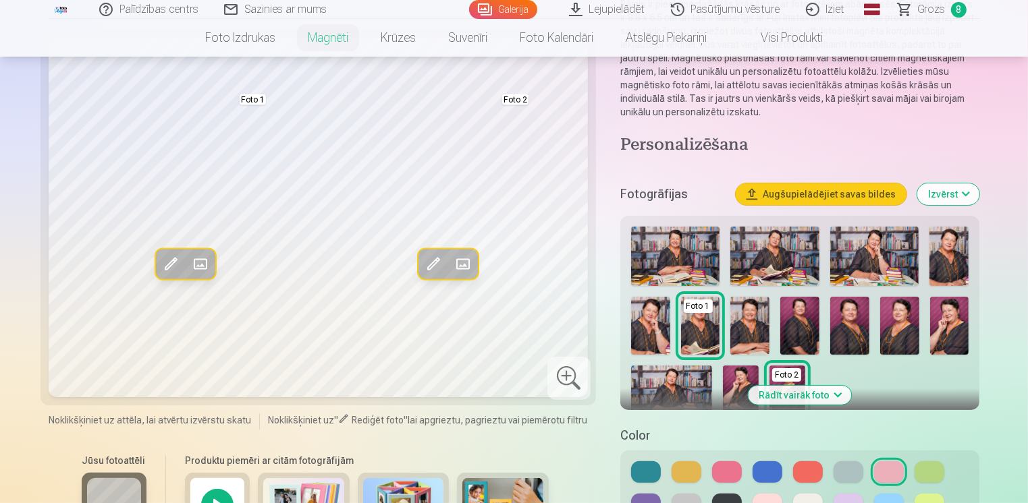
click at [953, 342] on img at bounding box center [949, 326] width 39 height 59
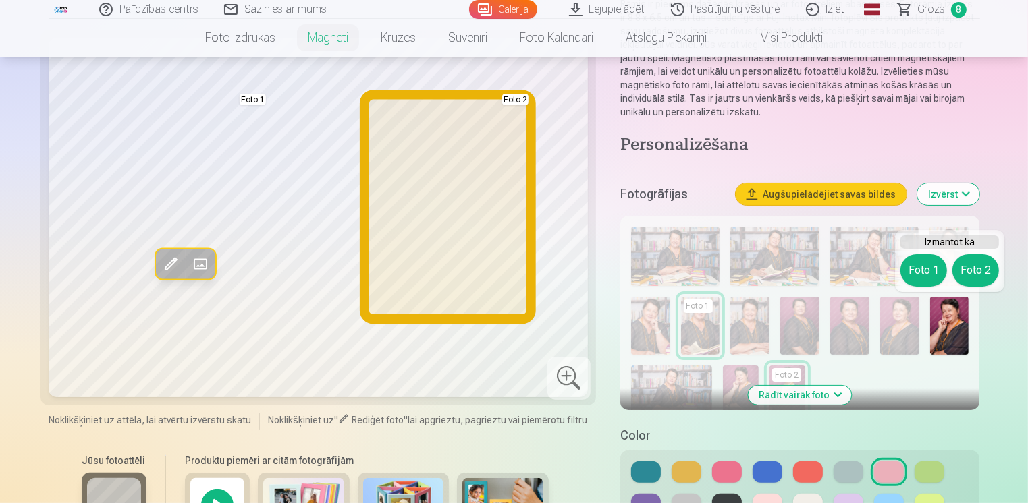
click at [967, 267] on button "Foto 2" at bounding box center [975, 270] width 47 height 32
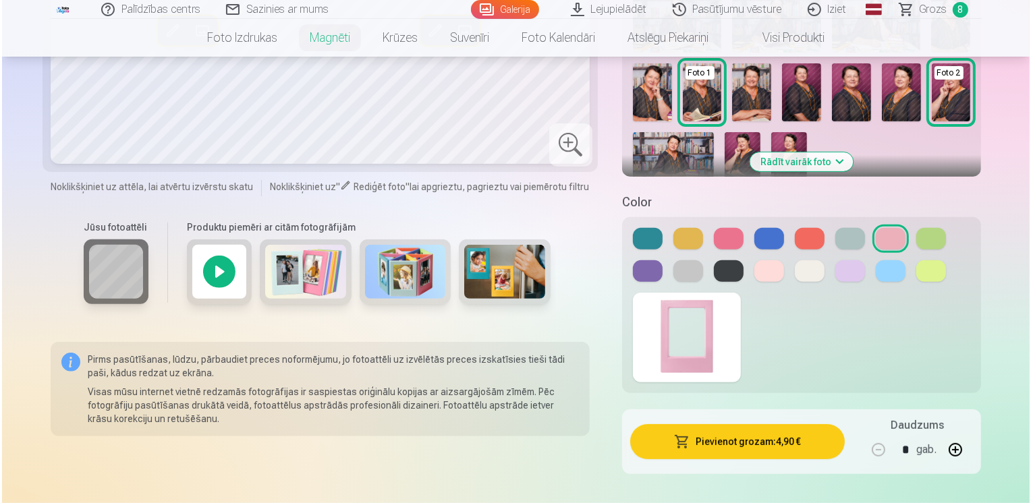
scroll to position [472, 0]
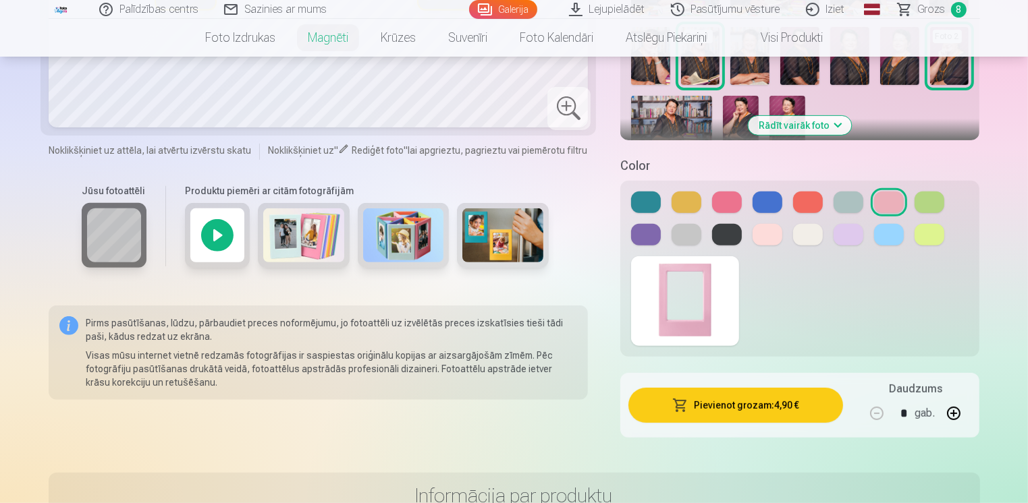
click at [747, 406] on button "Pievienot grozam : 4,90 €" at bounding box center [735, 405] width 215 height 35
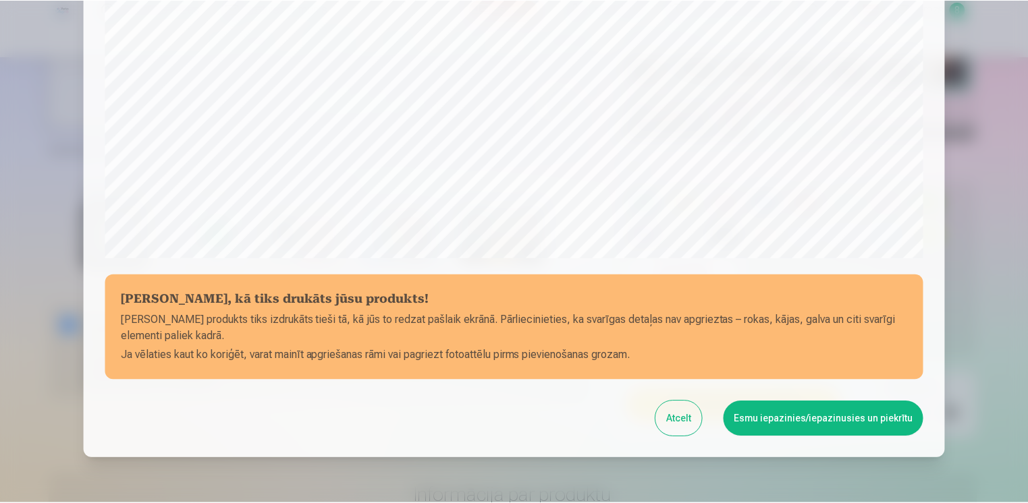
scroll to position [468, 0]
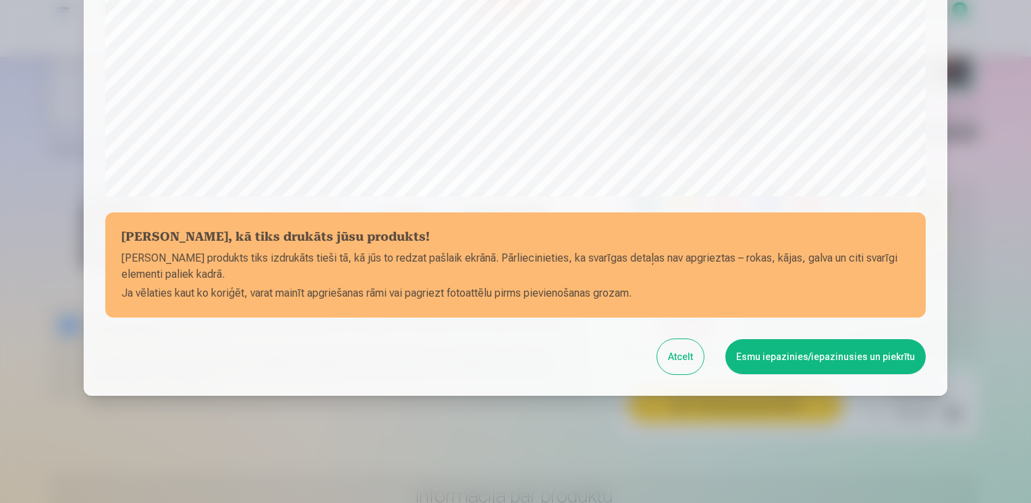
click at [777, 358] on button "Esmu iepazinies/iepazinusies un piekrītu" at bounding box center [825, 356] width 200 height 35
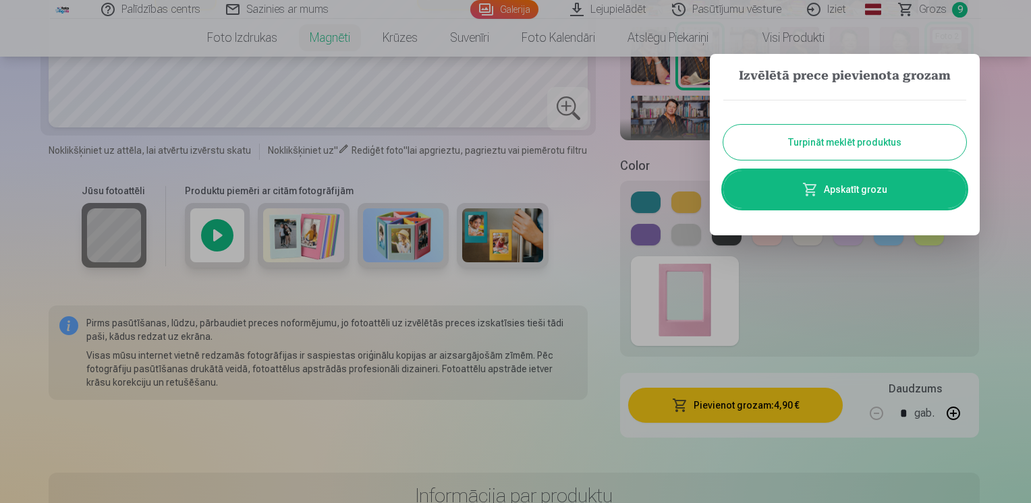
click at [832, 192] on link "Apskatīt grozu" at bounding box center [844, 190] width 243 height 38
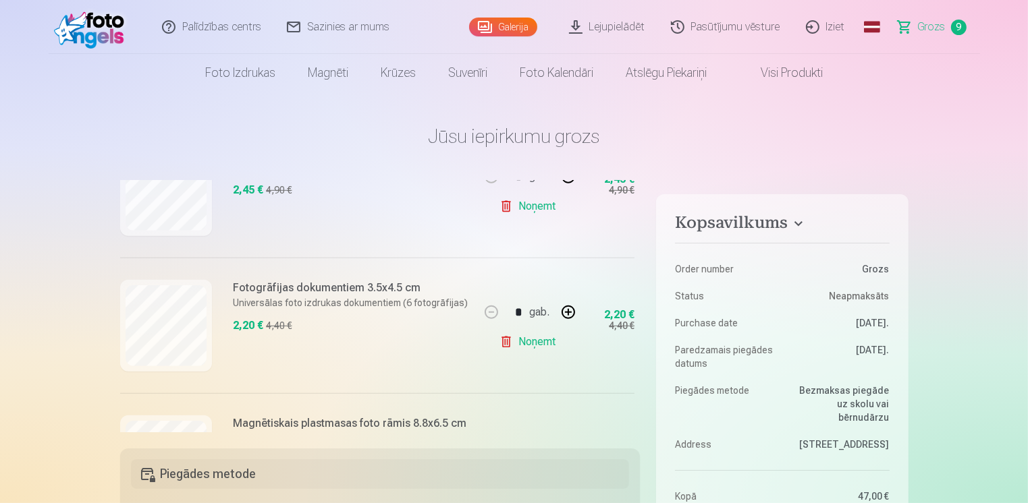
scroll to position [1135, 0]
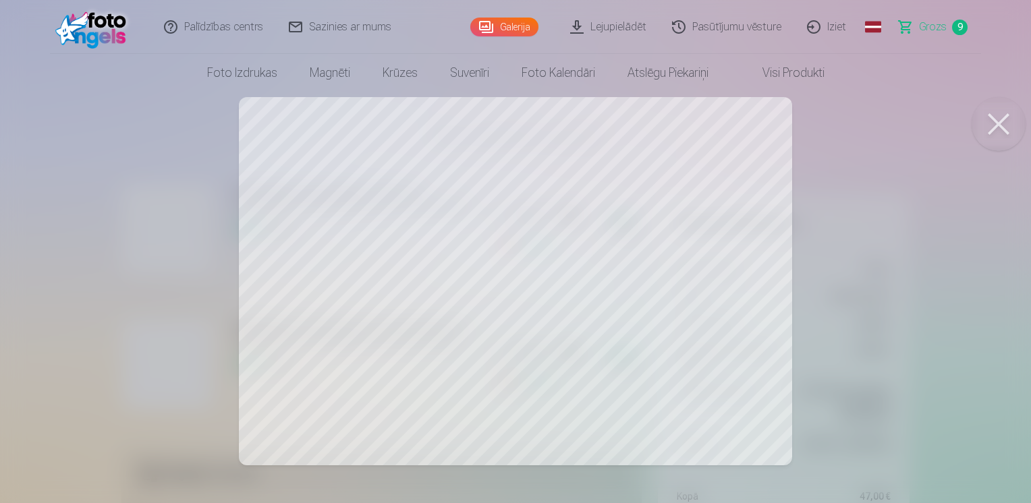
click at [401, 312] on div at bounding box center [515, 251] width 1031 height 503
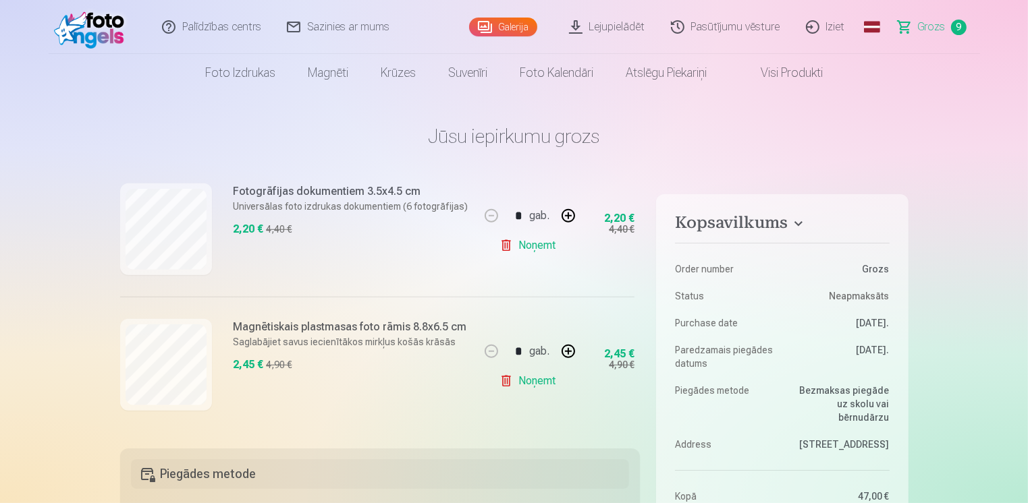
click at [499, 379] on link "Noņemt" at bounding box center [529, 381] width 61 height 27
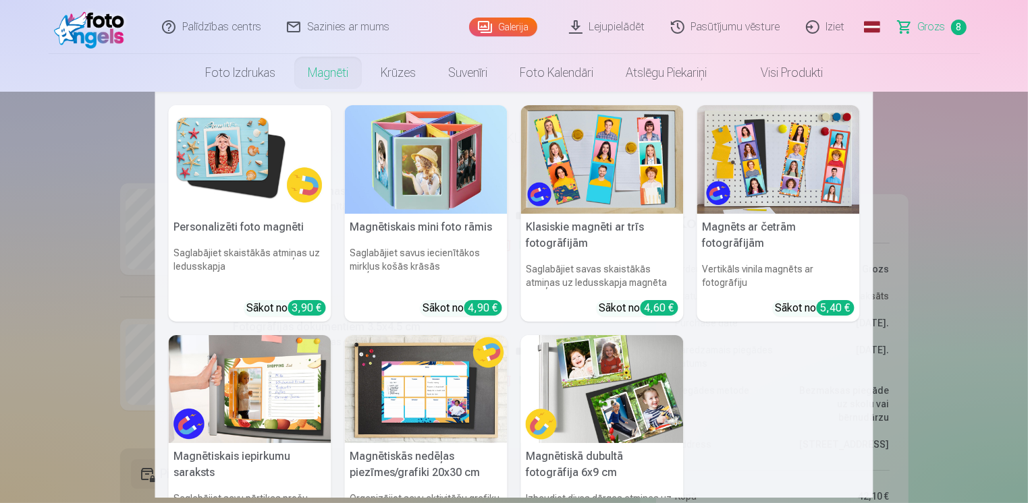
click at [335, 77] on link "Magnēti" at bounding box center [328, 73] width 73 height 38
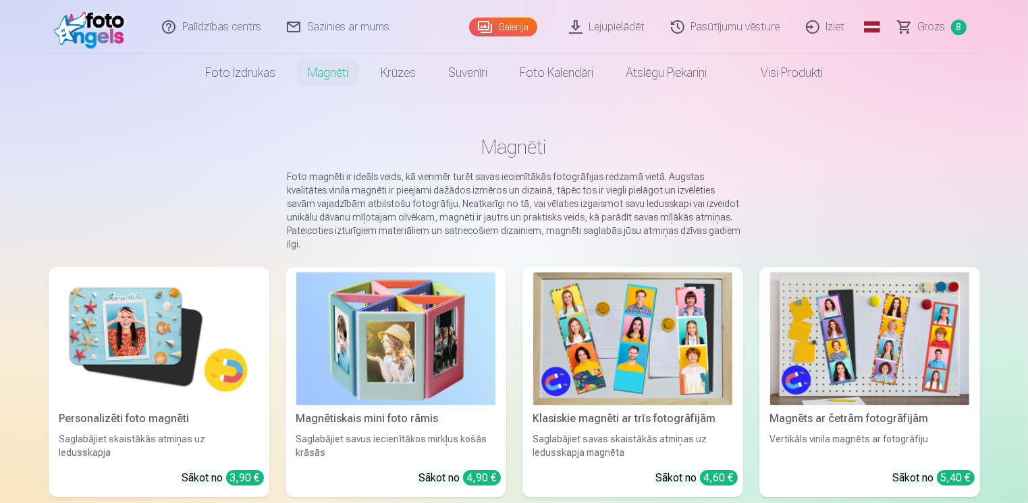
click at [396, 364] on img at bounding box center [395, 339] width 199 height 133
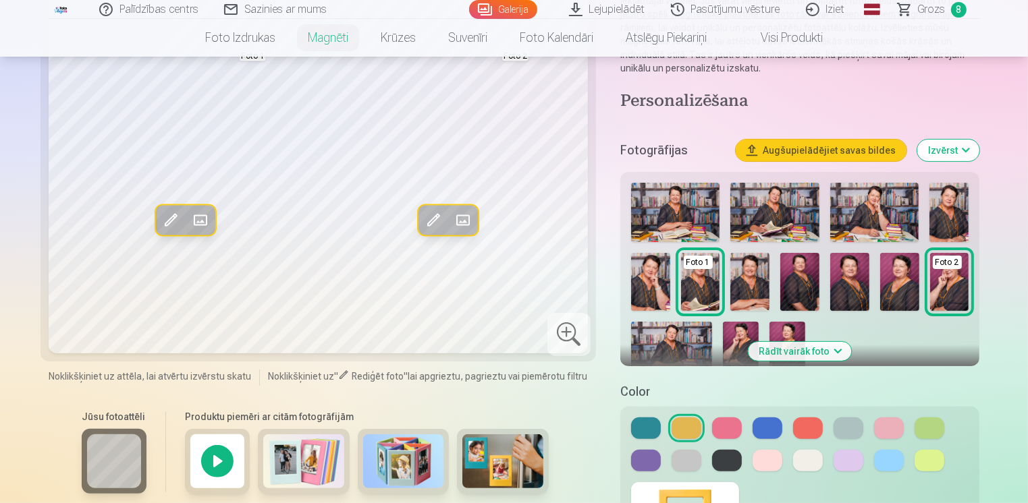
scroll to position [270, 0]
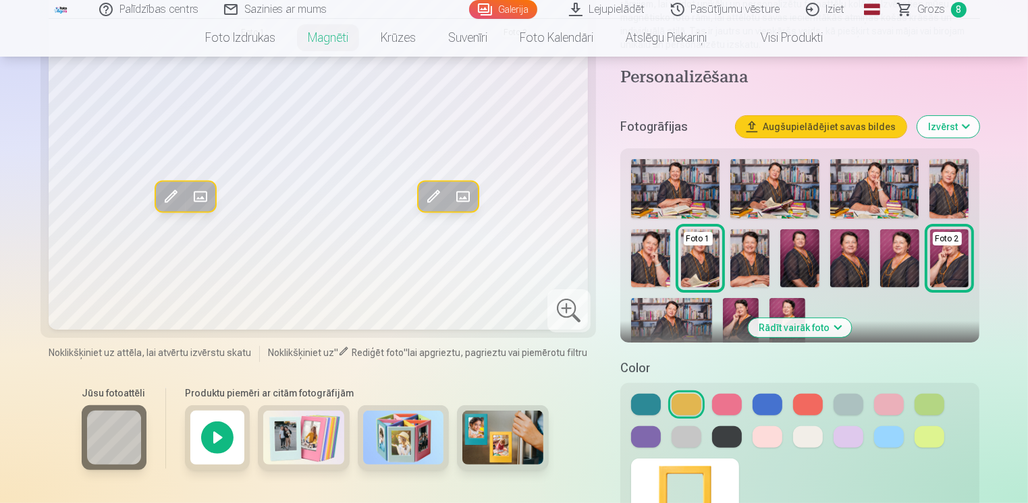
click at [728, 405] on button at bounding box center [727, 405] width 30 height 22
click at [745, 262] on img at bounding box center [749, 258] width 39 height 59
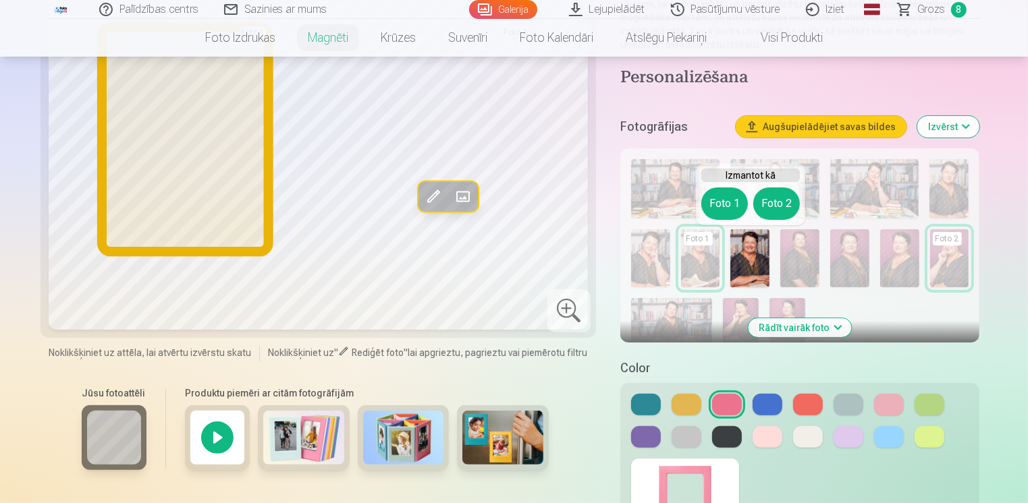
click at [720, 204] on button "Foto 1" at bounding box center [724, 204] width 47 height 32
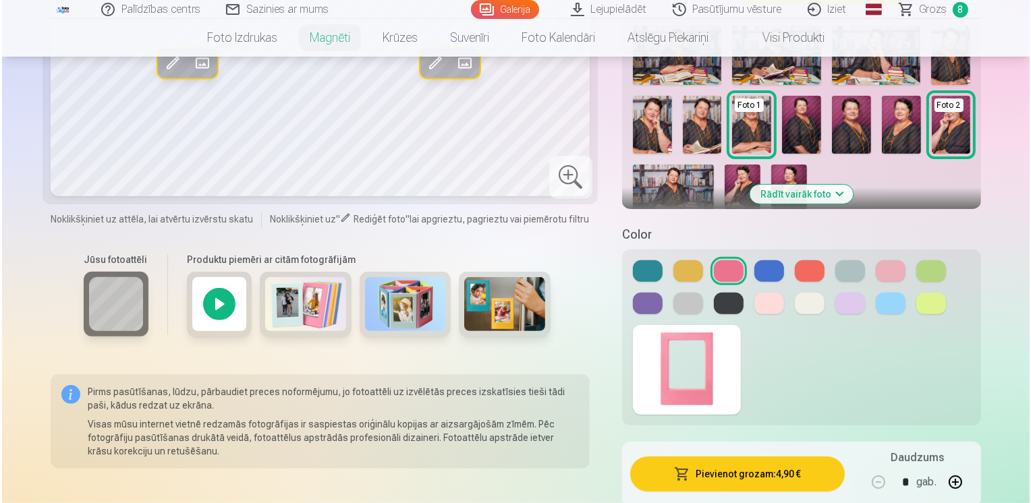
scroll to position [405, 0]
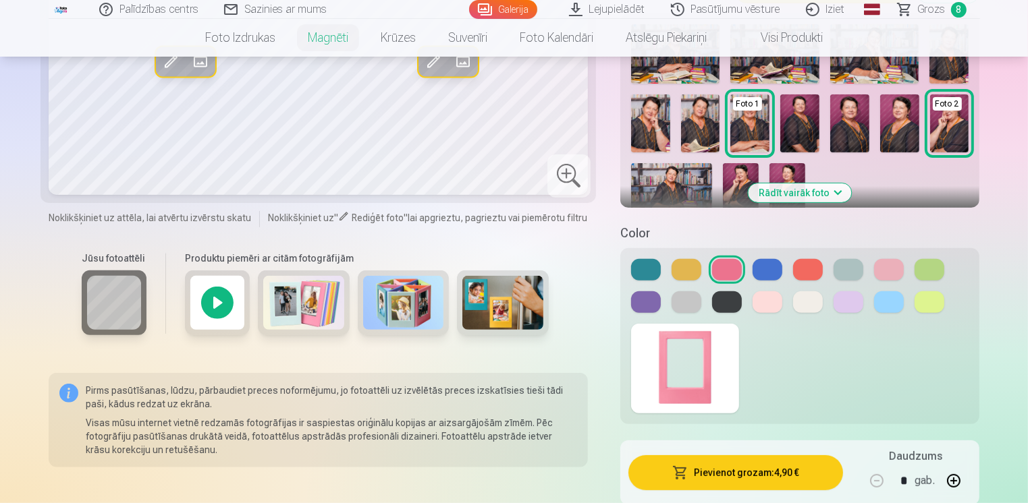
click at [721, 474] on button "Pievienot grozam : 4,90 €" at bounding box center [735, 472] width 215 height 35
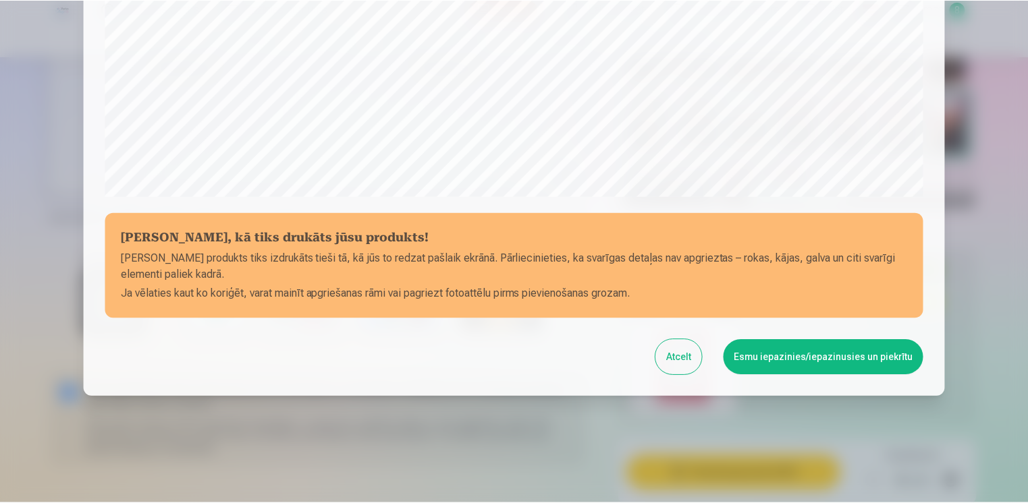
scroll to position [468, 0]
click at [771, 356] on button "Esmu iepazinies/iepazinusies un piekrītu" at bounding box center [825, 356] width 200 height 35
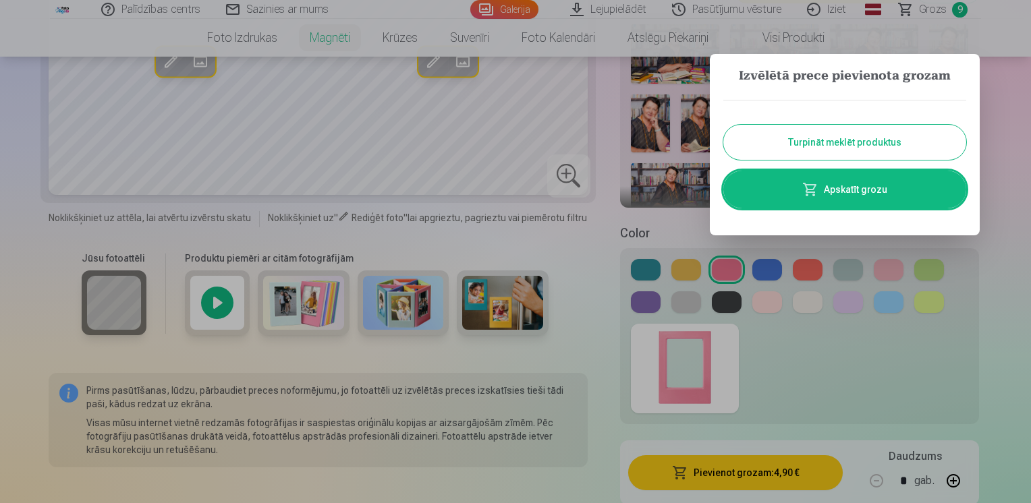
click at [310, 310] on div at bounding box center [515, 251] width 1031 height 503
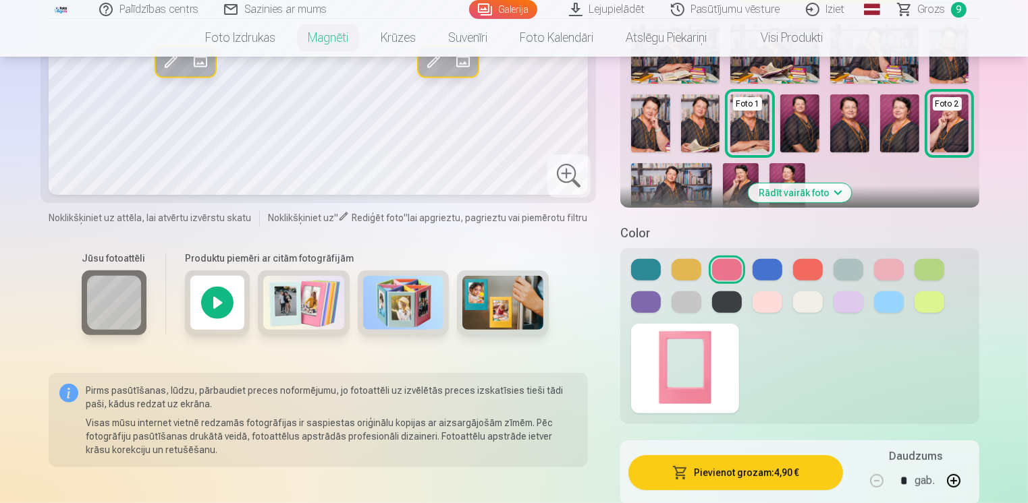
click at [310, 310] on img at bounding box center [303, 303] width 81 height 54
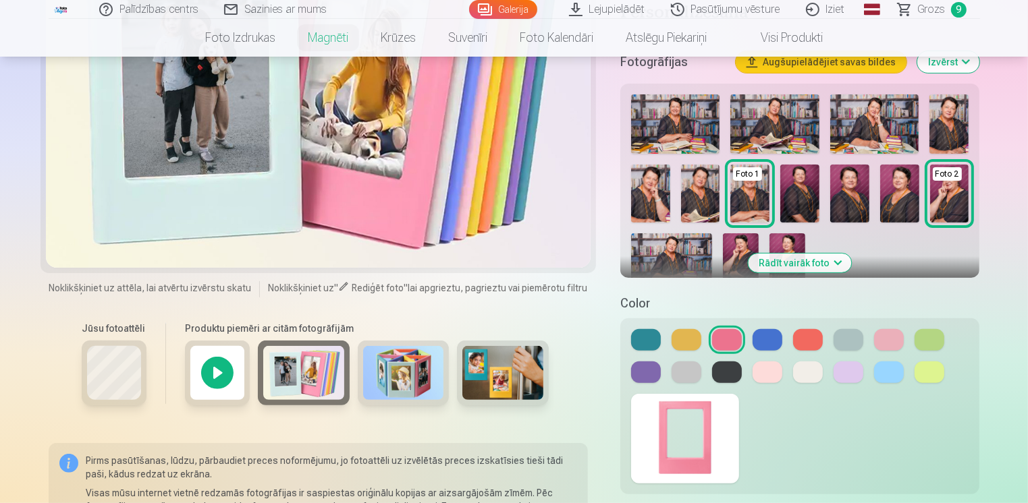
scroll to position [337, 0]
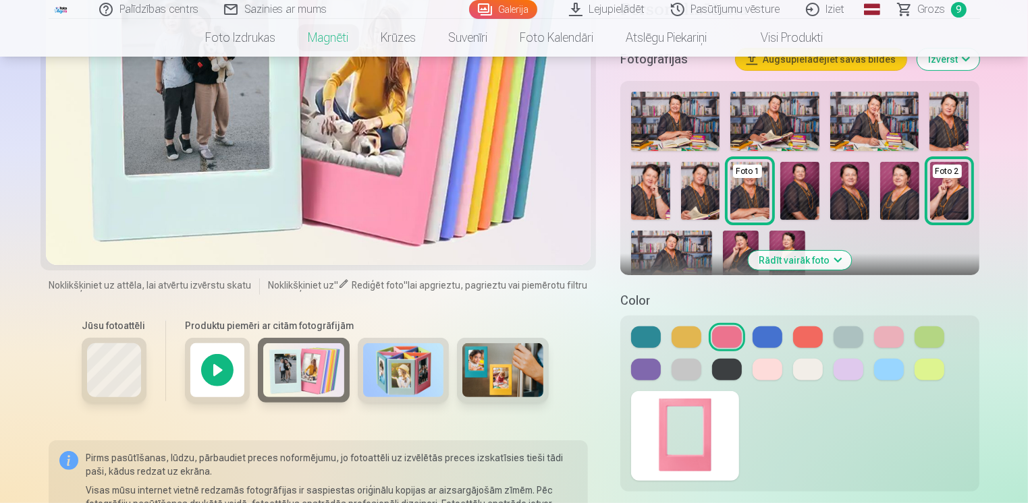
click at [500, 372] on img at bounding box center [502, 370] width 81 height 54
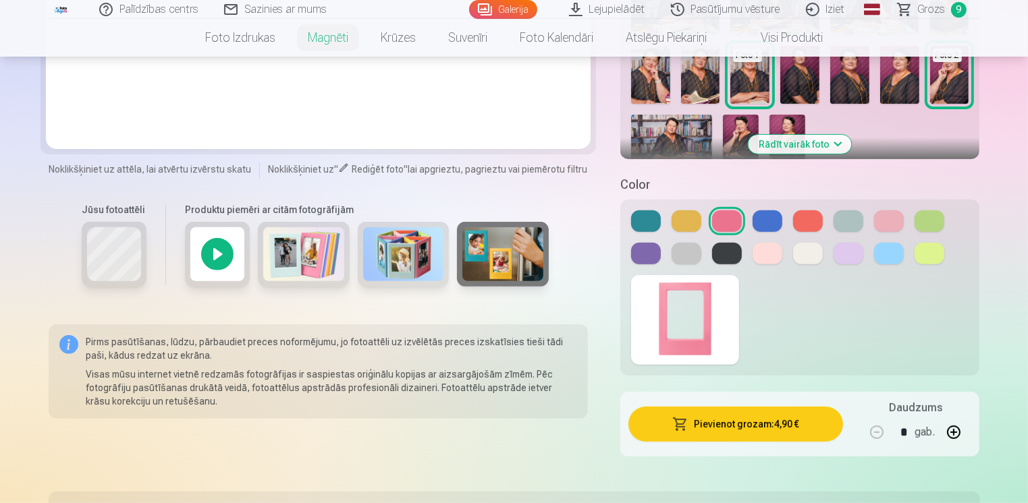
scroll to position [540, 0]
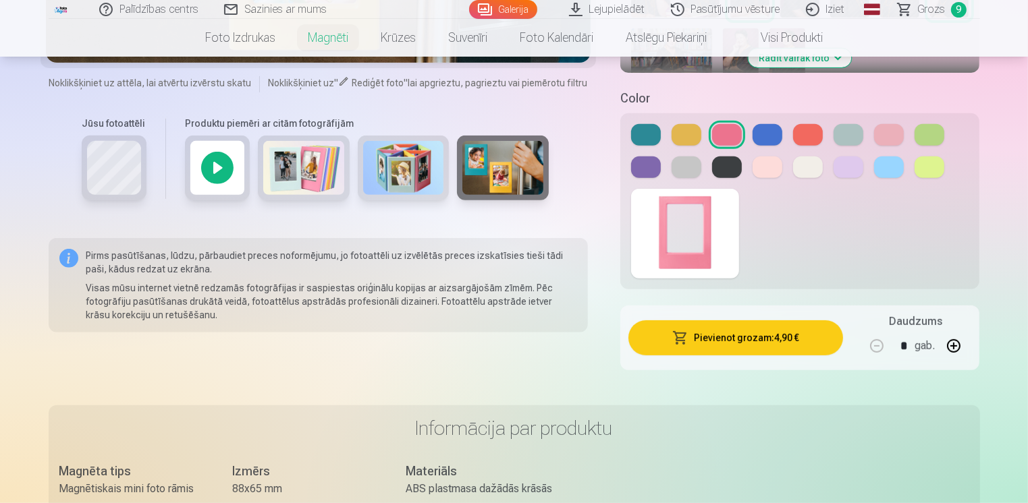
click at [514, 169] on img at bounding box center [502, 168] width 81 height 54
click at [505, 176] on img at bounding box center [502, 168] width 81 height 54
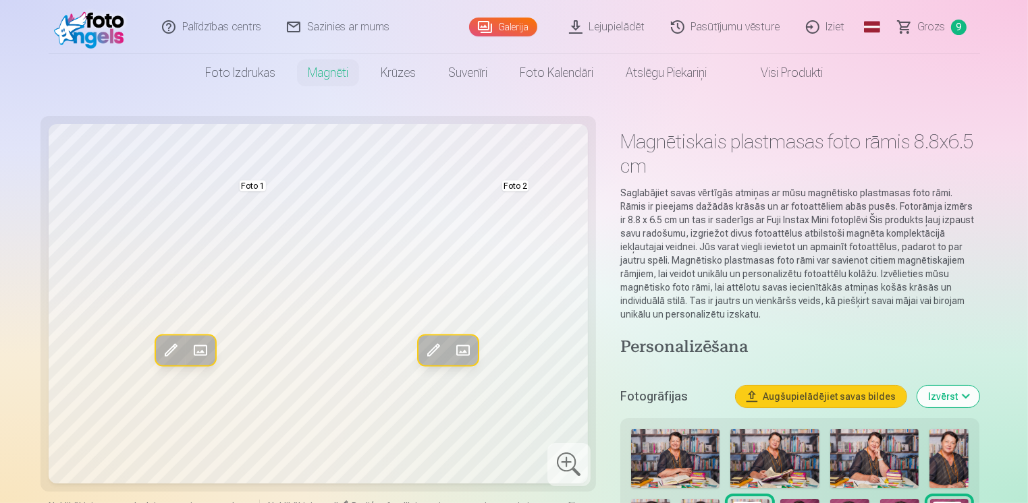
scroll to position [0, 0]
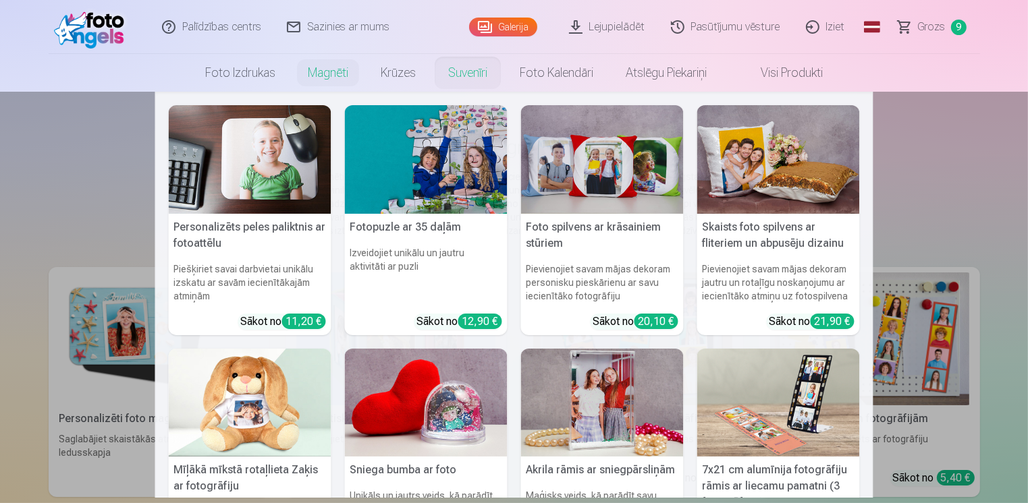
click at [454, 72] on link "Suvenīri" at bounding box center [468, 73] width 72 height 38
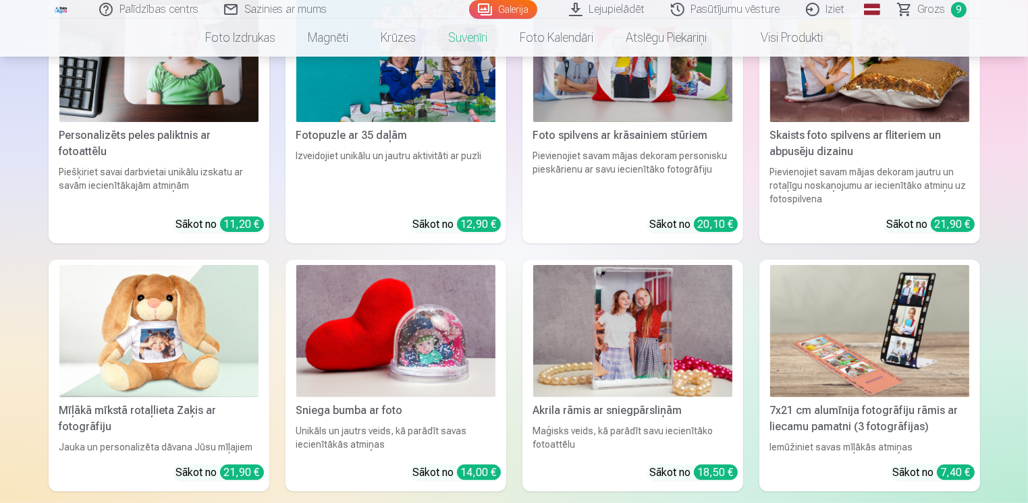
scroll to position [337, 0]
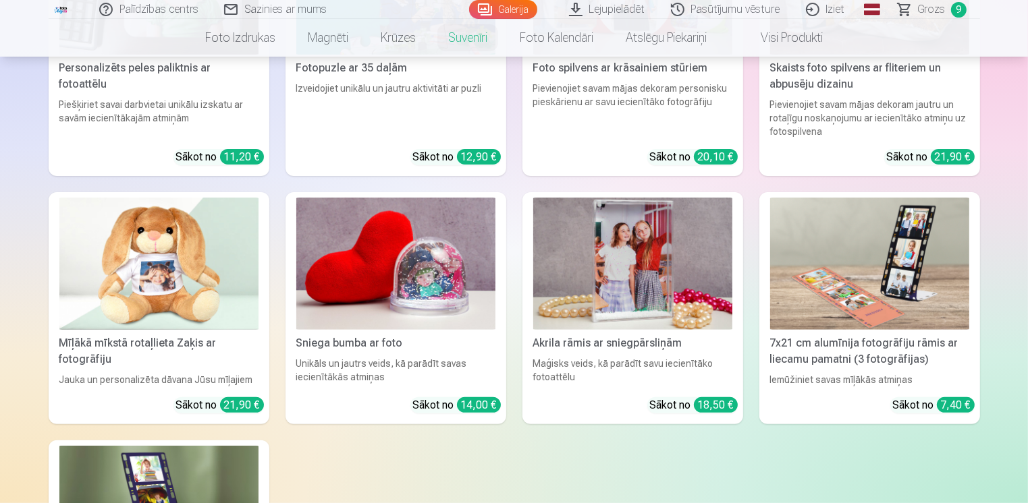
click at [652, 266] on img at bounding box center [632, 264] width 199 height 133
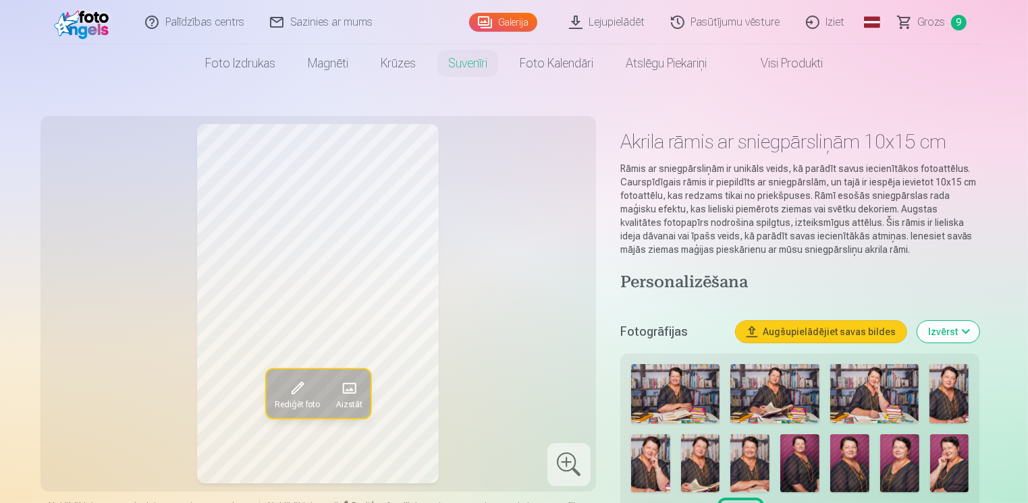
scroll to position [67, 0]
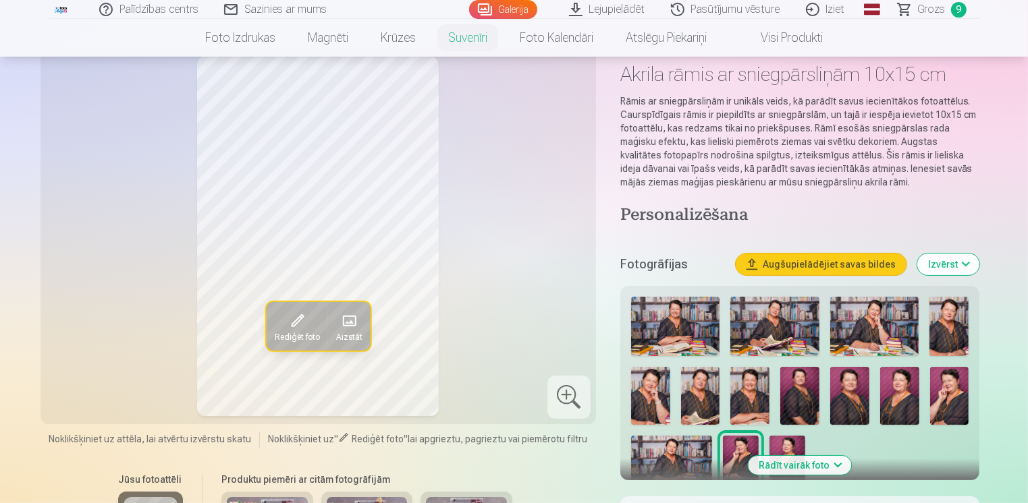
click at [906, 395] on img at bounding box center [899, 396] width 39 height 59
click at [839, 401] on img at bounding box center [849, 396] width 39 height 59
click at [733, 449] on img at bounding box center [741, 463] width 36 height 54
click at [651, 401] on img at bounding box center [650, 396] width 39 height 59
click at [875, 334] on img at bounding box center [874, 326] width 88 height 59
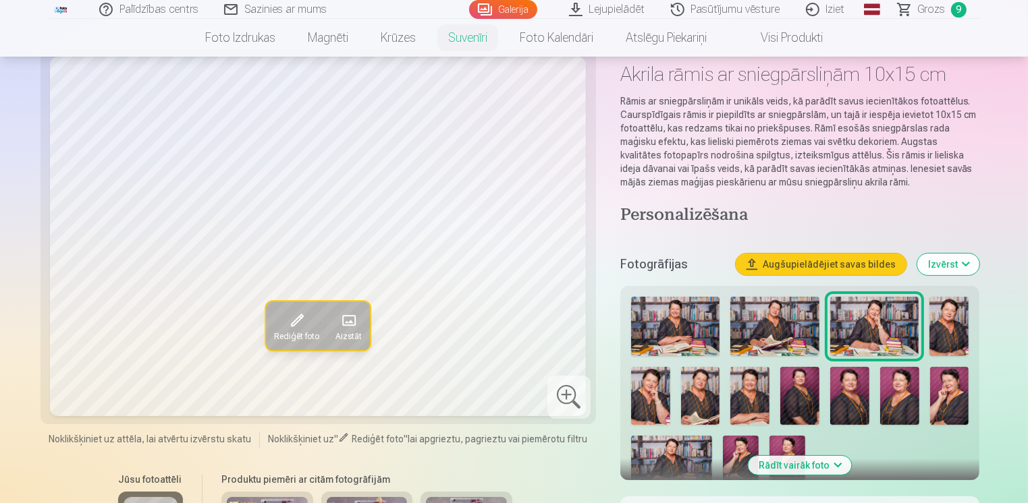
click at [763, 329] on img at bounding box center [774, 326] width 88 height 59
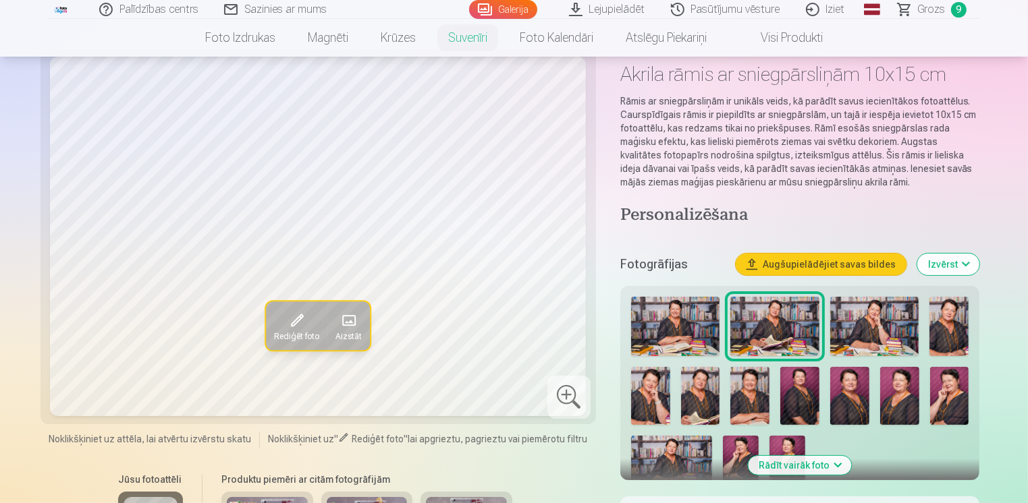
click at [694, 329] on img at bounding box center [675, 326] width 88 height 59
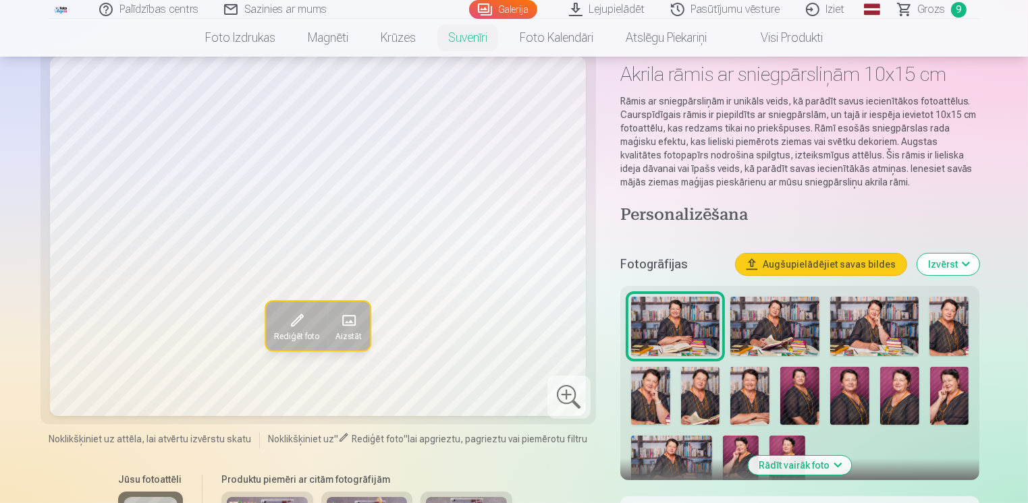
click at [298, 333] on span "Rediģēt foto" at bounding box center [296, 337] width 45 height 11
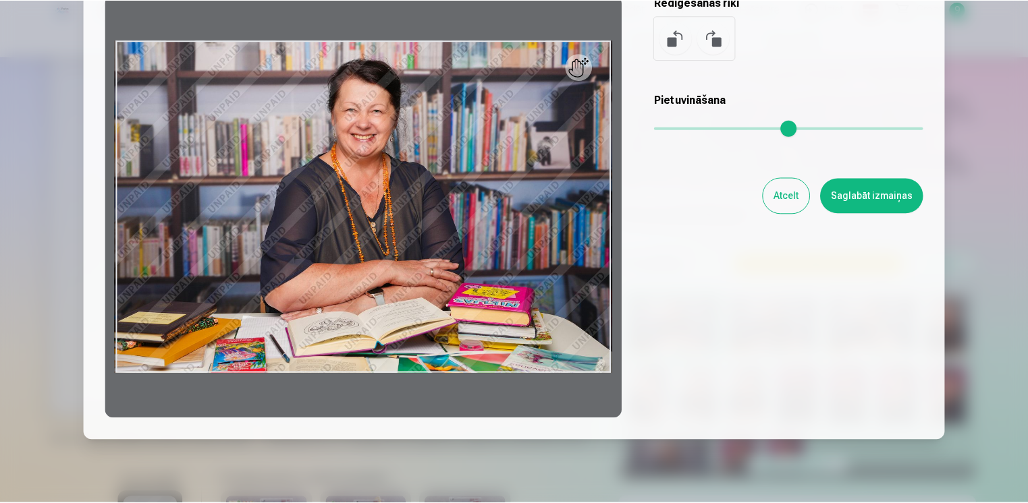
scroll to position [135, 0]
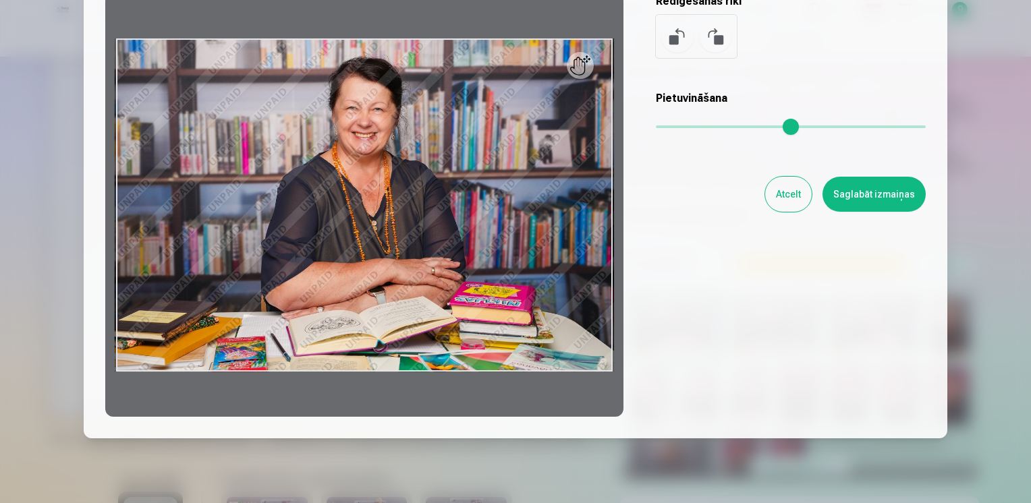
drag, startPoint x: 113, startPoint y: 305, endPoint x: 146, endPoint y: 306, distance: 32.4
click at [134, 305] on div at bounding box center [364, 205] width 518 height 424
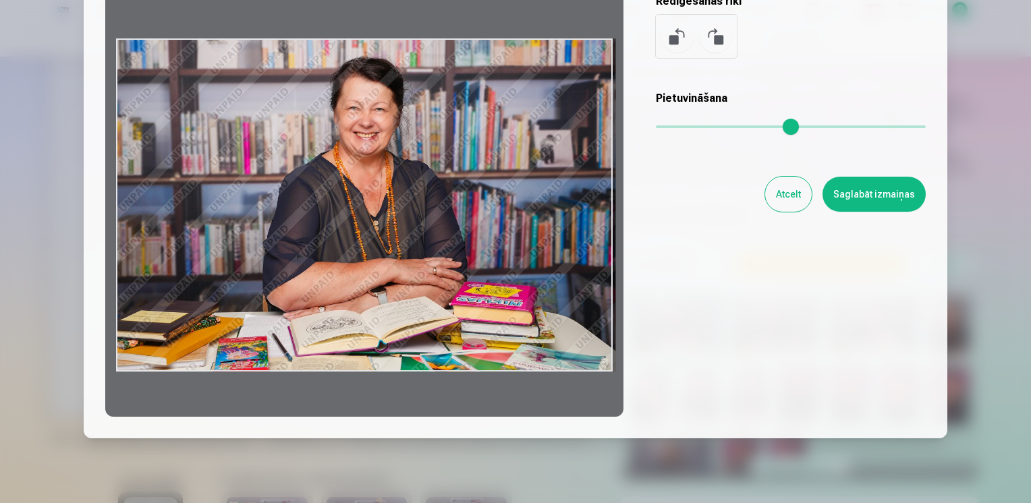
click at [148, 307] on div at bounding box center [364, 205] width 518 height 424
click at [232, 315] on div at bounding box center [364, 205] width 518 height 424
drag, startPoint x: 232, startPoint y: 315, endPoint x: 234, endPoint y: 331, distance: 15.7
click at [232, 335] on div at bounding box center [364, 205] width 518 height 424
drag, startPoint x: 316, startPoint y: 233, endPoint x: 312, endPoint y: 255, distance: 22.0
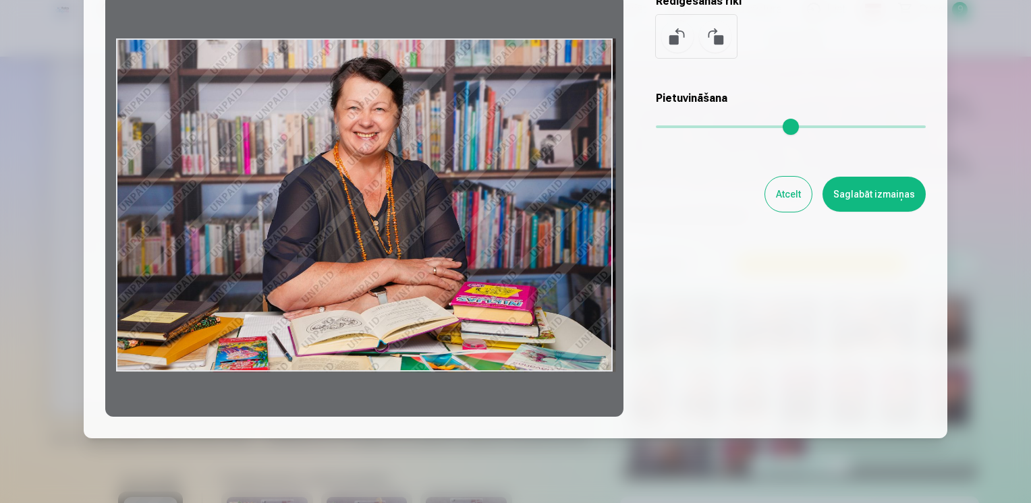
click at [314, 247] on div at bounding box center [364, 205] width 518 height 424
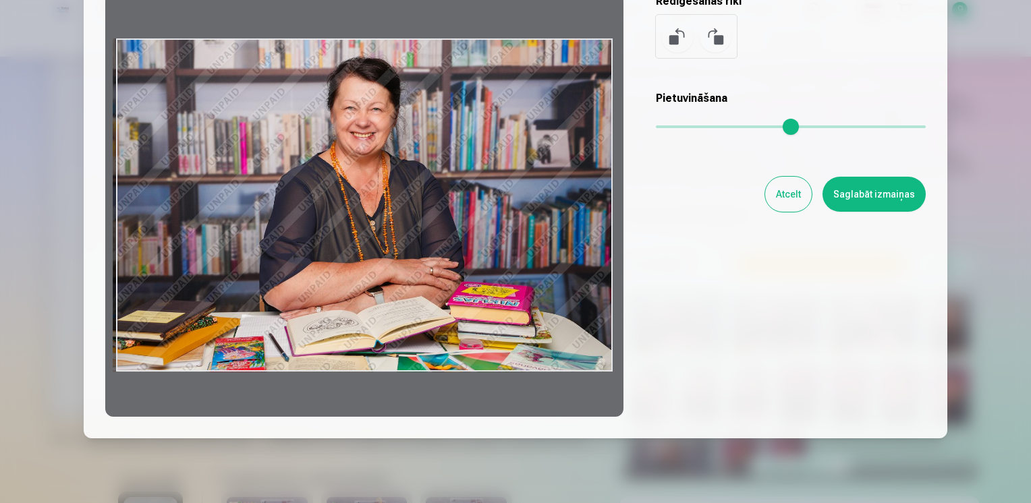
drag, startPoint x: 312, startPoint y: 255, endPoint x: 300, endPoint y: 294, distance: 41.0
click at [300, 294] on div at bounding box center [364, 205] width 518 height 424
drag, startPoint x: 306, startPoint y: 277, endPoint x: 236, endPoint y: 236, distance: 81.9
click at [265, 240] on div at bounding box center [364, 205] width 518 height 424
drag, startPoint x: 236, startPoint y: 236, endPoint x: 162, endPoint y: 240, distance: 73.7
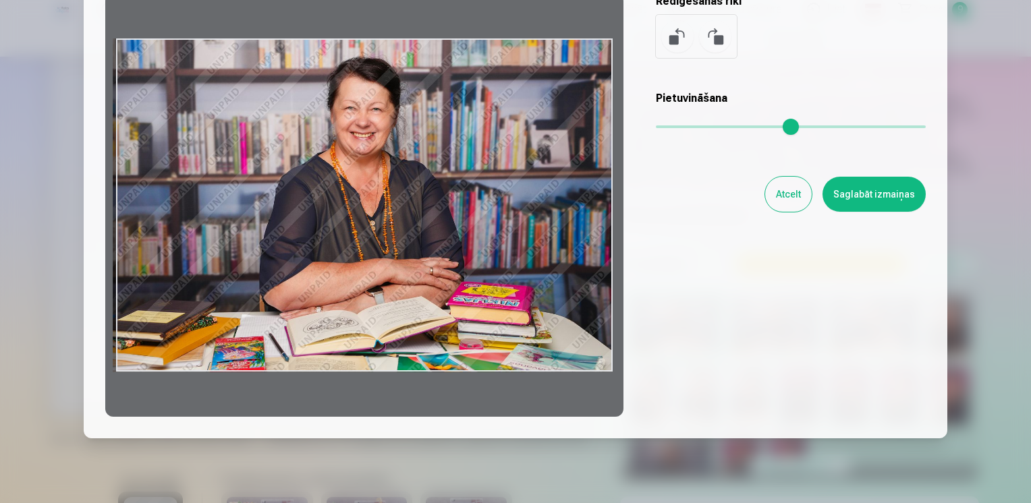
click at [162, 240] on div at bounding box center [364, 205] width 518 height 424
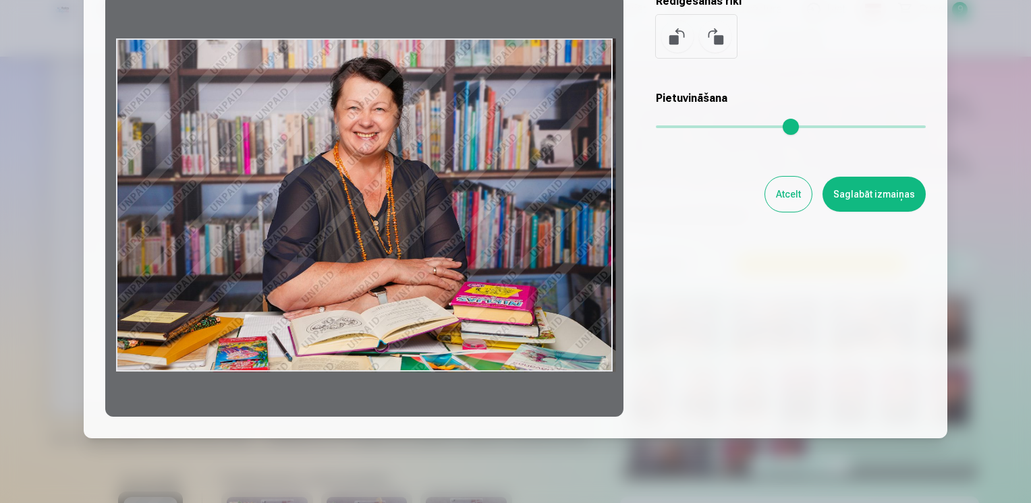
drag, startPoint x: 218, startPoint y: 233, endPoint x: 399, endPoint y: 234, distance: 181.5
click at [399, 234] on div at bounding box center [364, 205] width 518 height 424
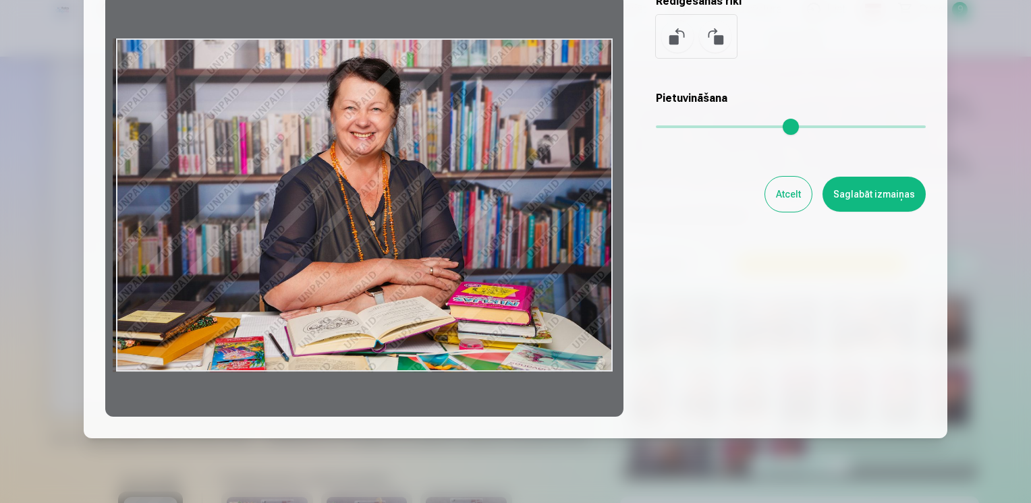
drag, startPoint x: 399, startPoint y: 234, endPoint x: 514, endPoint y: 246, distance: 114.6
click at [433, 242] on div at bounding box center [364, 205] width 518 height 424
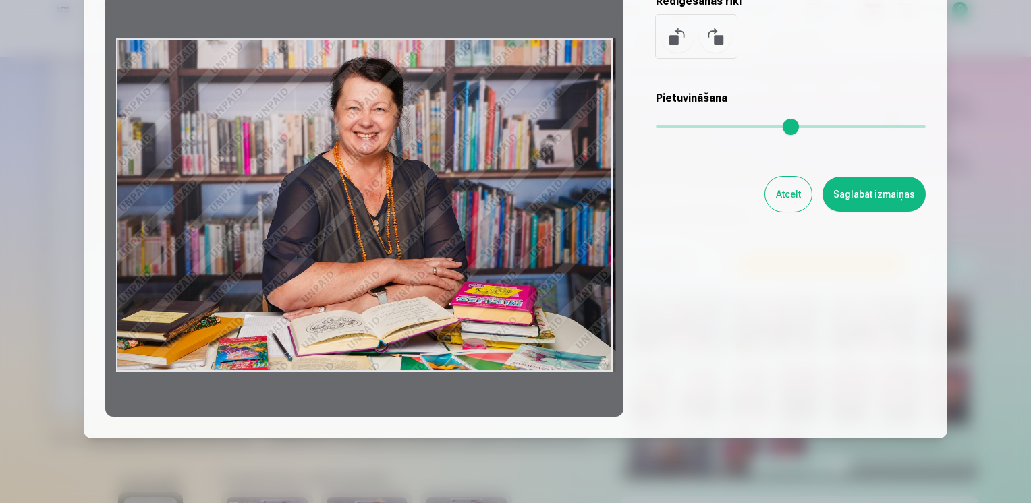
drag, startPoint x: 514, startPoint y: 246, endPoint x: 527, endPoint y: 247, distance: 13.6
click at [527, 247] on div at bounding box center [364, 205] width 518 height 424
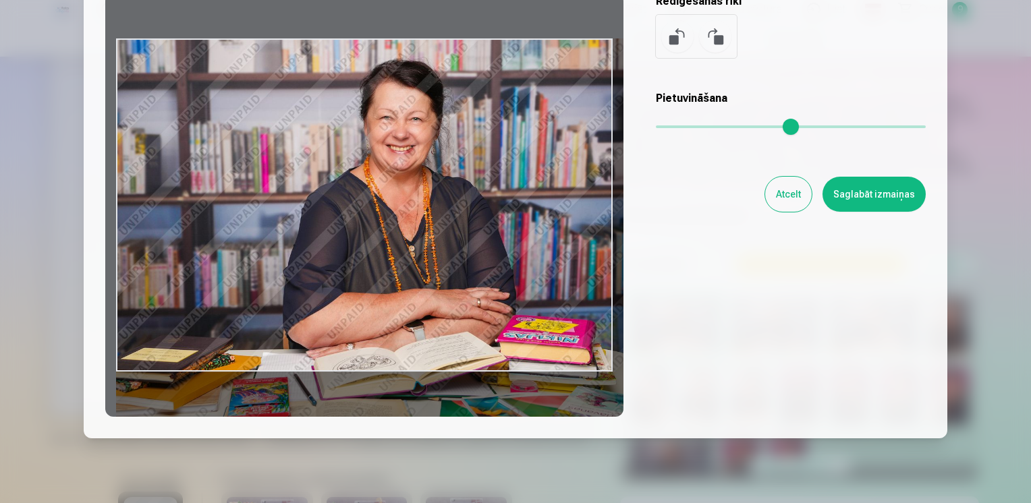
drag, startPoint x: 665, startPoint y: 125, endPoint x: 680, endPoint y: 129, distance: 14.7
click at [680, 128] on input "range" at bounding box center [791, 127] width 270 height 3
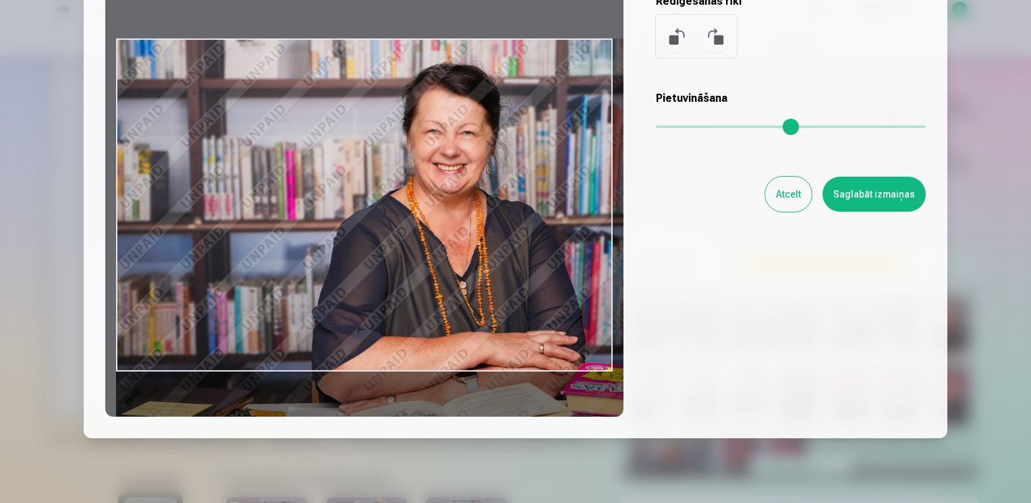
drag, startPoint x: 680, startPoint y: 129, endPoint x: 705, endPoint y: 142, distance: 28.7
click at [705, 128] on input "range" at bounding box center [791, 127] width 270 height 3
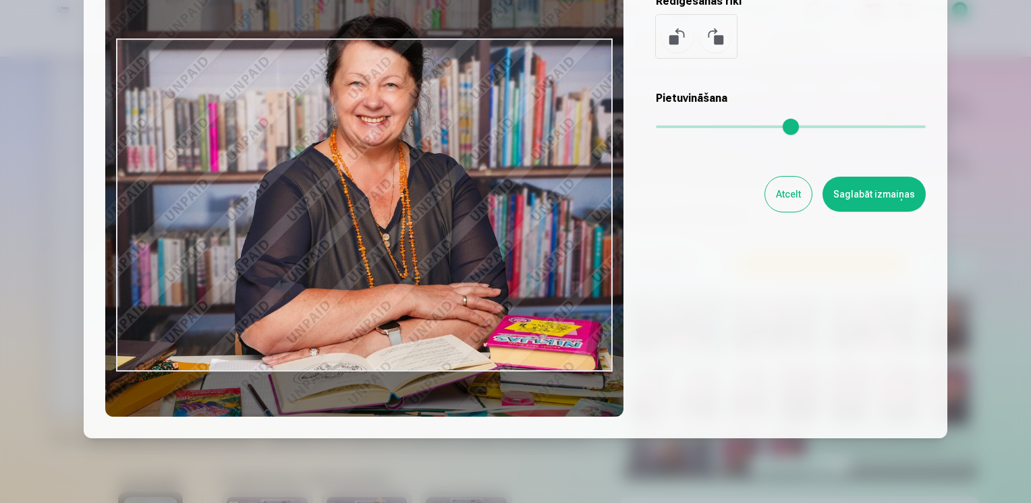
drag, startPoint x: 445, startPoint y: 334, endPoint x: 377, endPoint y: 290, distance: 81.0
click at [377, 290] on div at bounding box center [364, 205] width 518 height 424
click at [375, 258] on div at bounding box center [364, 205] width 518 height 424
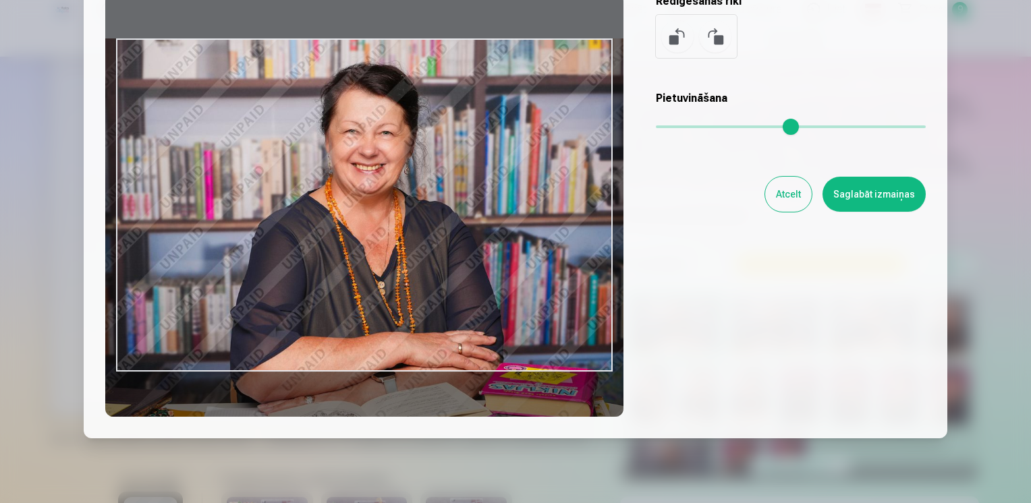
drag, startPoint x: 375, startPoint y: 251, endPoint x: 372, endPoint y: 294, distance: 43.3
click at [371, 320] on div at bounding box center [364, 205] width 518 height 424
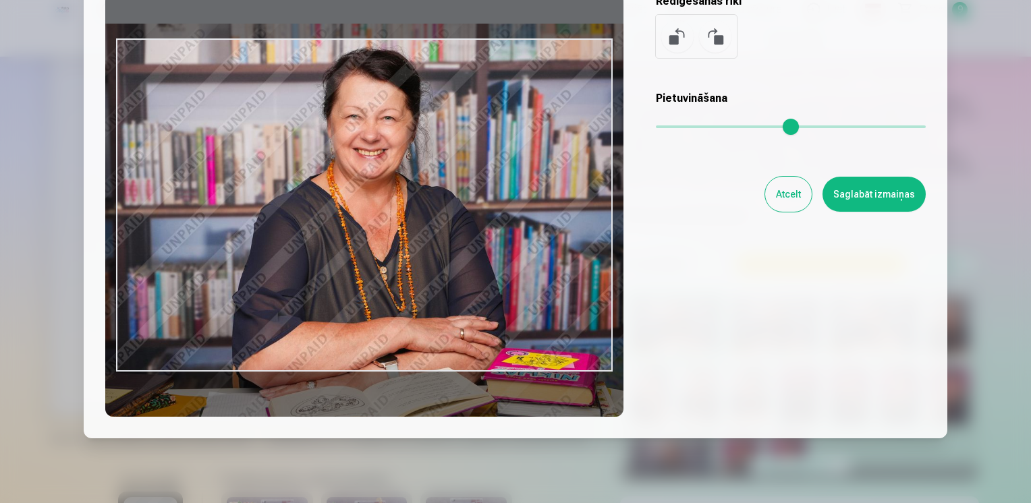
drag, startPoint x: 378, startPoint y: 255, endPoint x: 379, endPoint y: 244, distance: 11.5
click at [378, 248] on div at bounding box center [364, 205] width 518 height 424
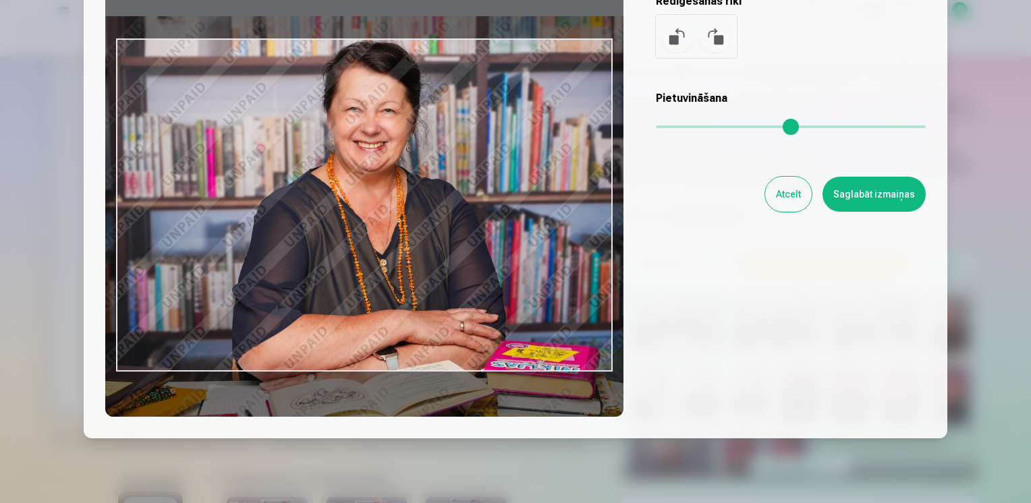
drag, startPoint x: 420, startPoint y: 216, endPoint x: 455, endPoint y: 215, distance: 35.1
click at [443, 215] on div at bounding box center [364, 205] width 518 height 424
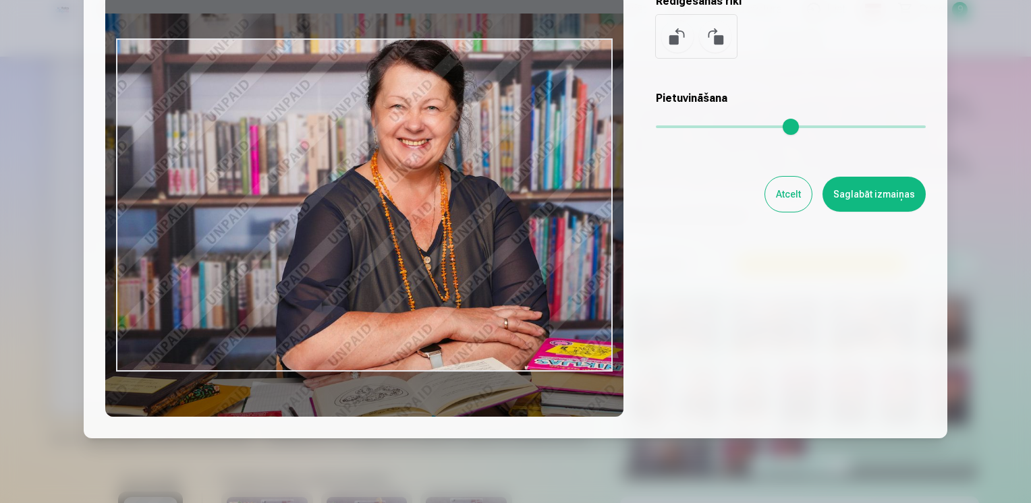
click at [462, 215] on div at bounding box center [364, 205] width 518 height 424
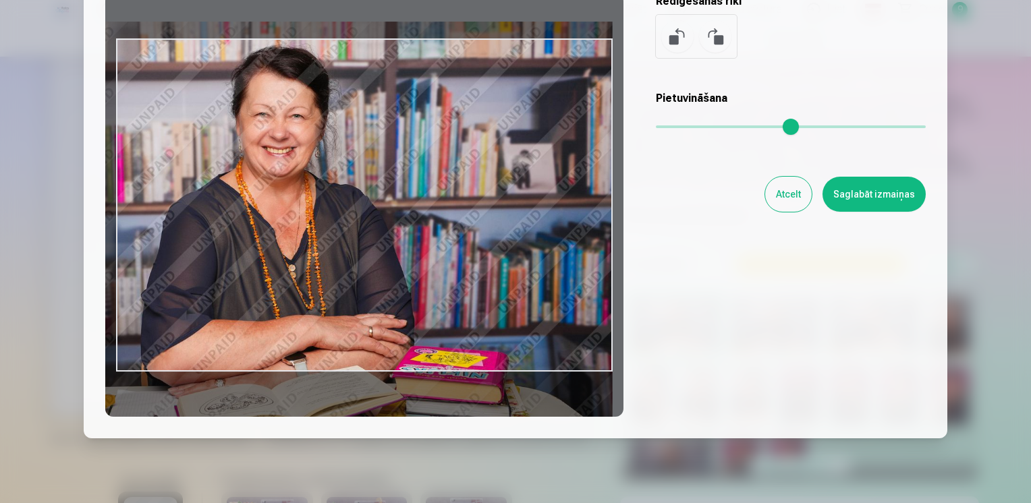
drag, startPoint x: 462, startPoint y: 215, endPoint x: 240, endPoint y: 223, distance: 222.2
click at [240, 223] on div at bounding box center [364, 205] width 518 height 424
click at [312, 223] on div at bounding box center [364, 205] width 518 height 424
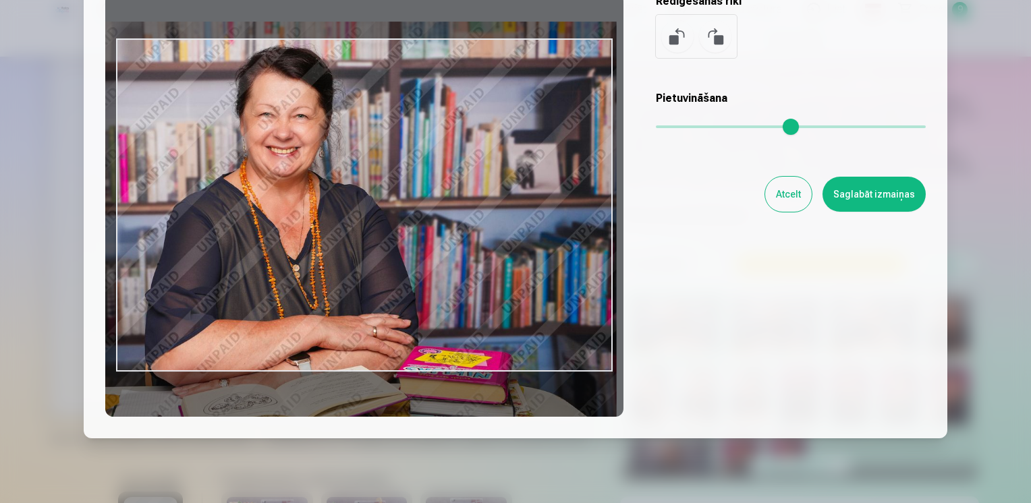
click at [312, 223] on div at bounding box center [364, 205] width 518 height 424
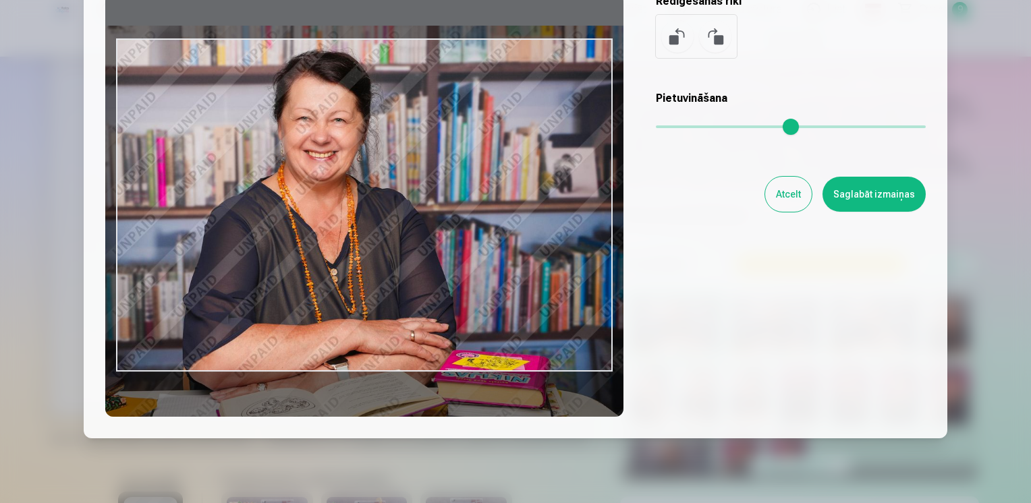
drag, startPoint x: 292, startPoint y: 221, endPoint x: 328, endPoint y: 223, distance: 36.5
click at [328, 223] on div at bounding box center [364, 205] width 518 height 424
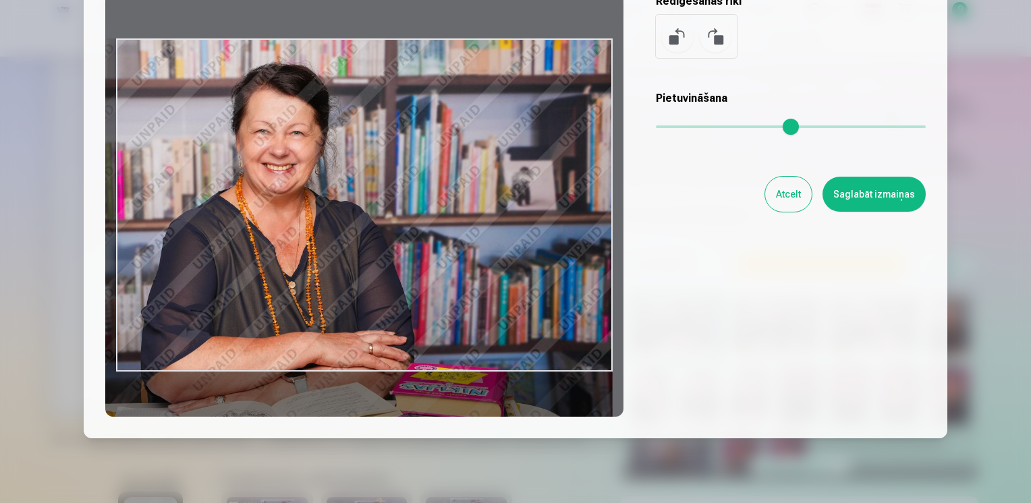
type input "****"
drag, startPoint x: 329, startPoint y: 221, endPoint x: 225, endPoint y: 252, distance: 107.8
click at [225, 252] on div at bounding box center [364, 205] width 518 height 424
click at [872, 194] on button "Saglabāt izmaiņas" at bounding box center [874, 194] width 103 height 35
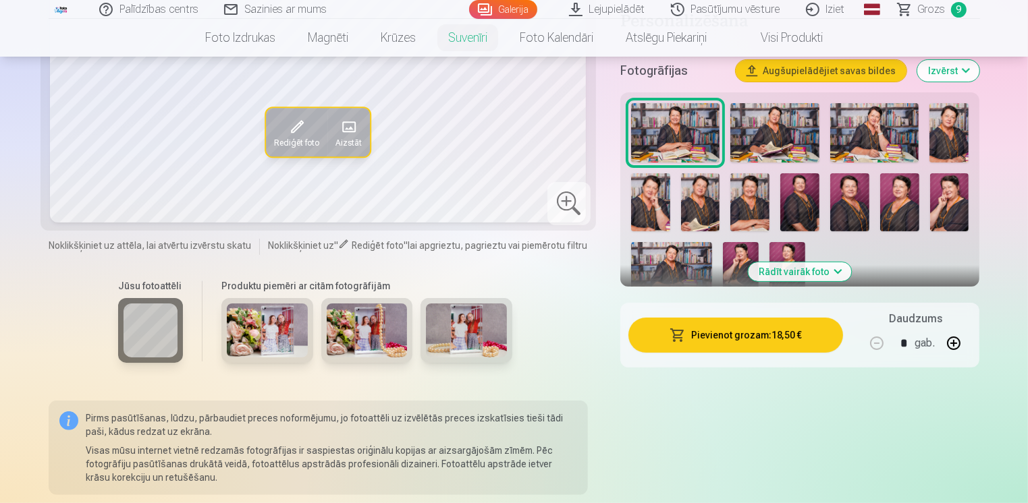
scroll to position [202, 0]
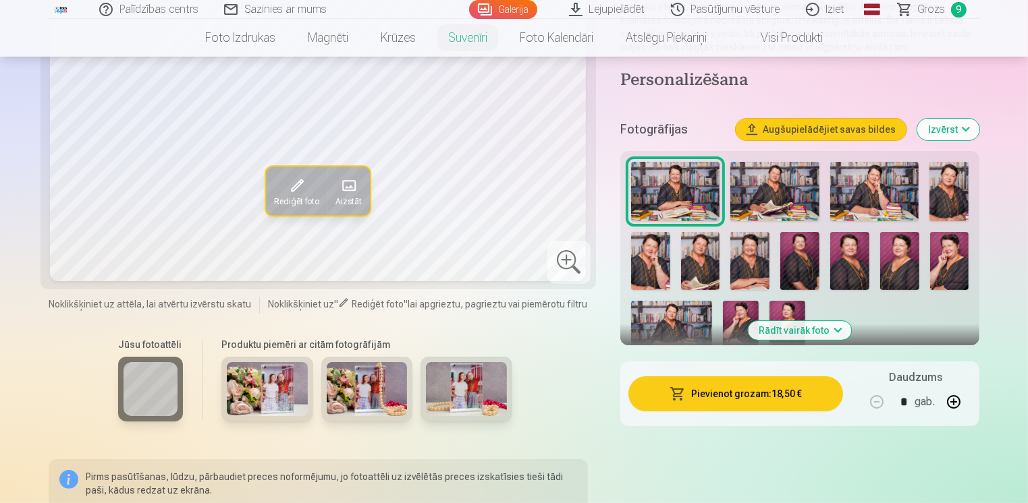
click at [561, 258] on div at bounding box center [568, 262] width 43 height 43
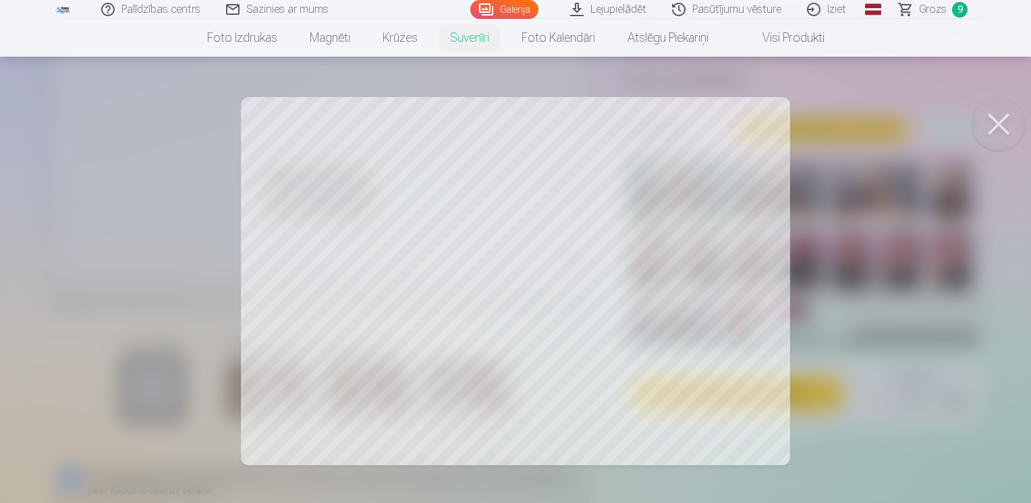
click at [1001, 121] on button at bounding box center [999, 124] width 54 height 54
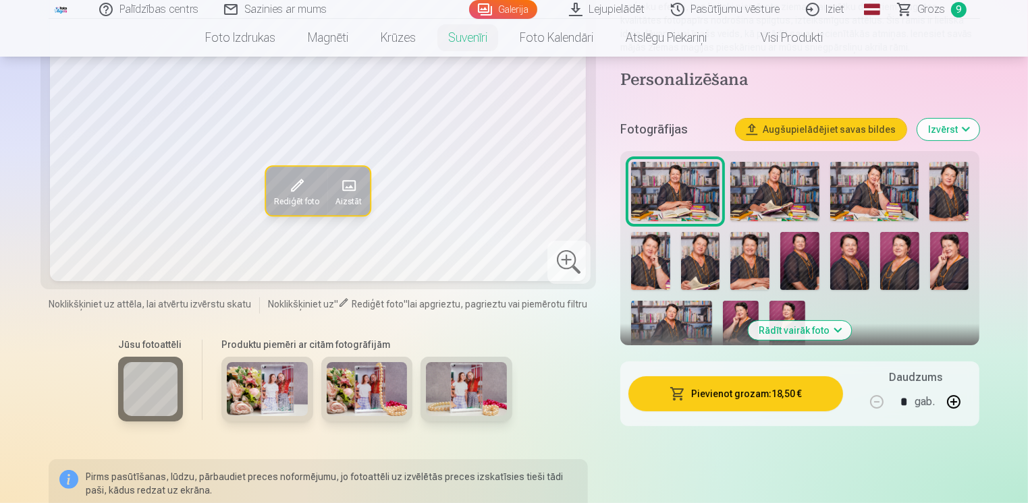
click at [257, 393] on img at bounding box center [267, 389] width 81 height 54
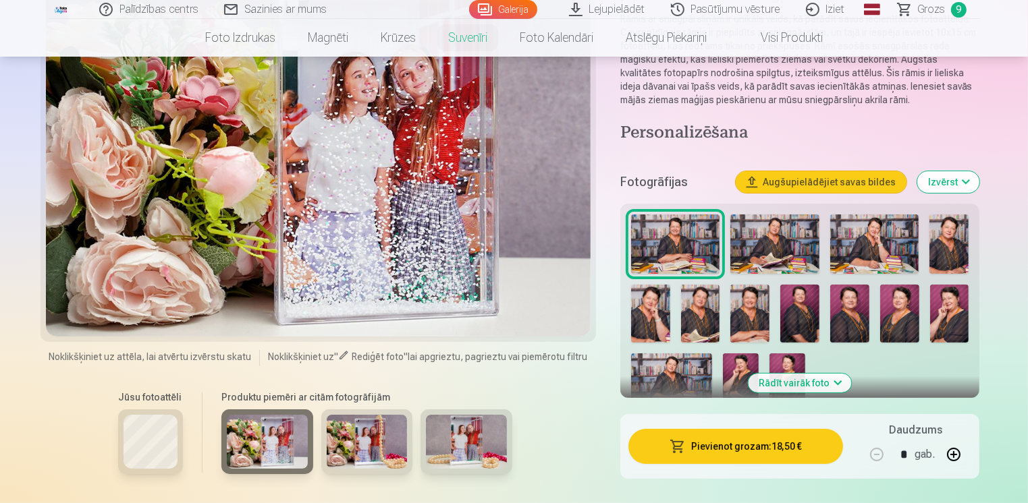
scroll to position [67, 0]
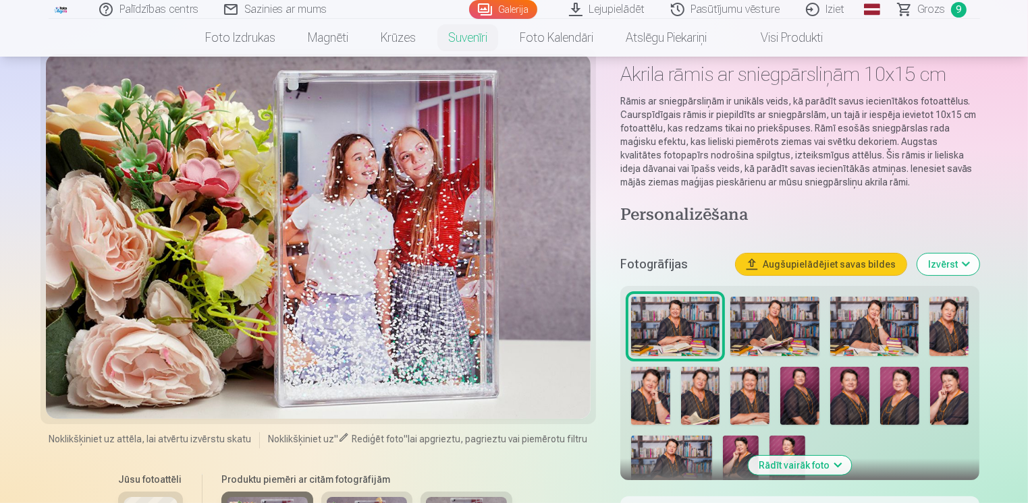
click at [747, 399] on img at bounding box center [749, 396] width 39 height 59
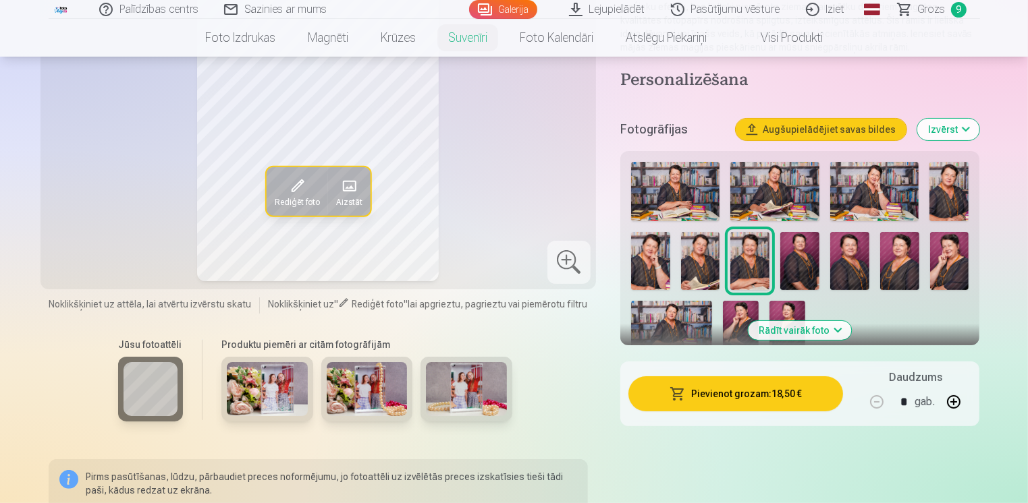
scroll to position [135, 0]
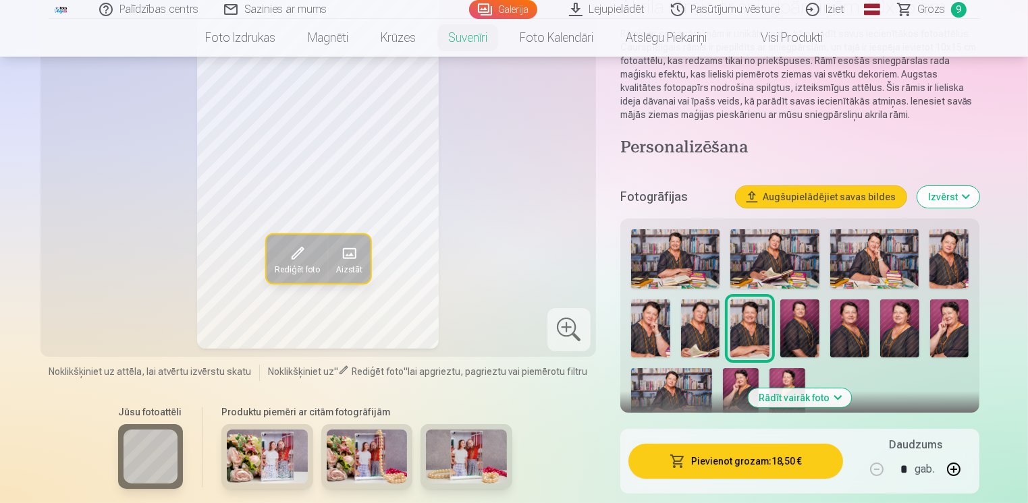
click at [740, 391] on img at bounding box center [741, 395] width 36 height 54
click at [781, 379] on img at bounding box center [787, 395] width 36 height 54
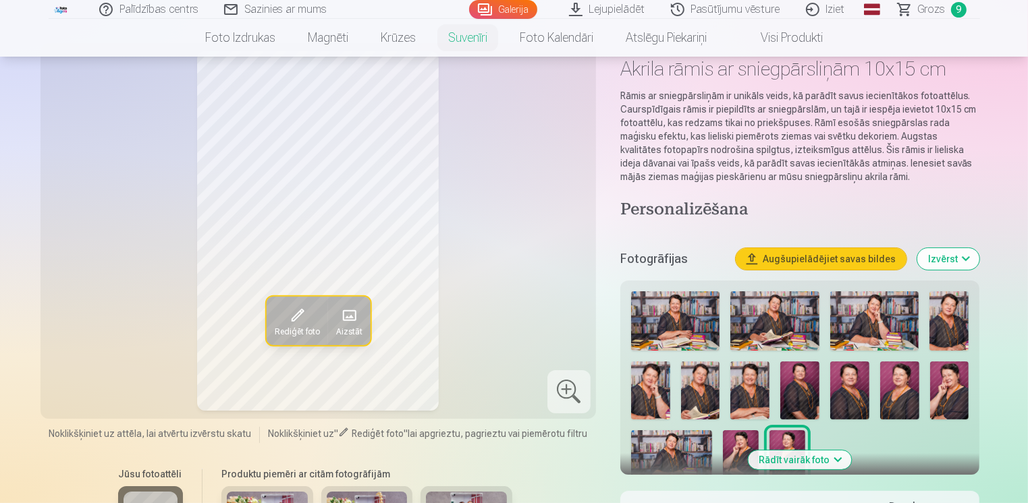
scroll to position [0, 0]
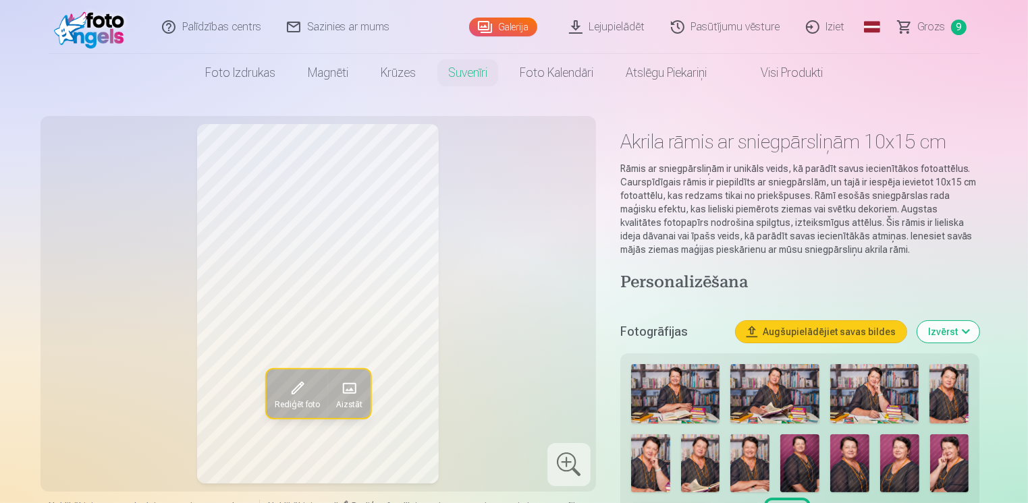
click at [951, 397] on img at bounding box center [948, 393] width 39 height 59
click at [748, 468] on img at bounding box center [749, 464] width 39 height 59
click at [649, 461] on img at bounding box center [650, 464] width 39 height 59
click at [704, 469] on img at bounding box center [700, 464] width 39 height 59
click at [753, 474] on img at bounding box center [749, 464] width 39 height 59
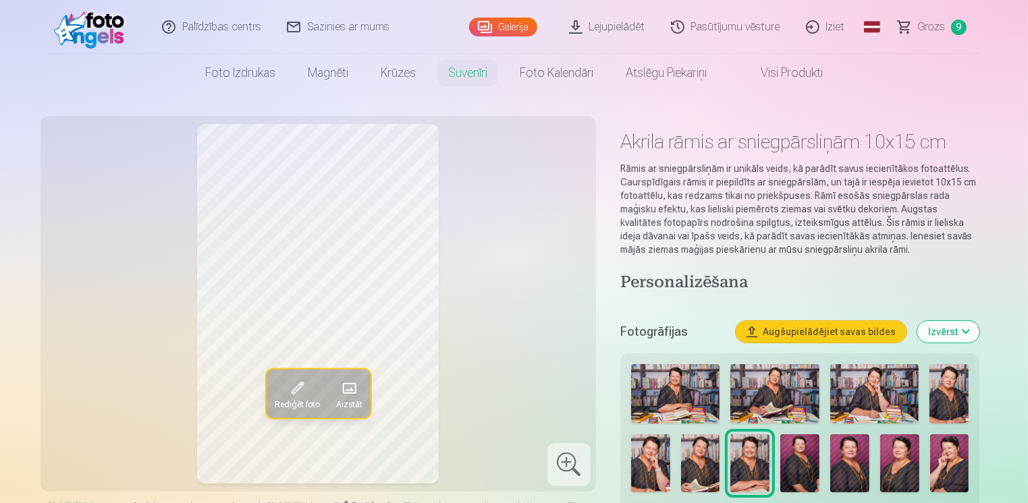
click at [790, 469] on img at bounding box center [799, 464] width 39 height 59
click at [856, 477] on img at bounding box center [849, 464] width 39 height 59
click at [897, 482] on img at bounding box center [899, 464] width 39 height 59
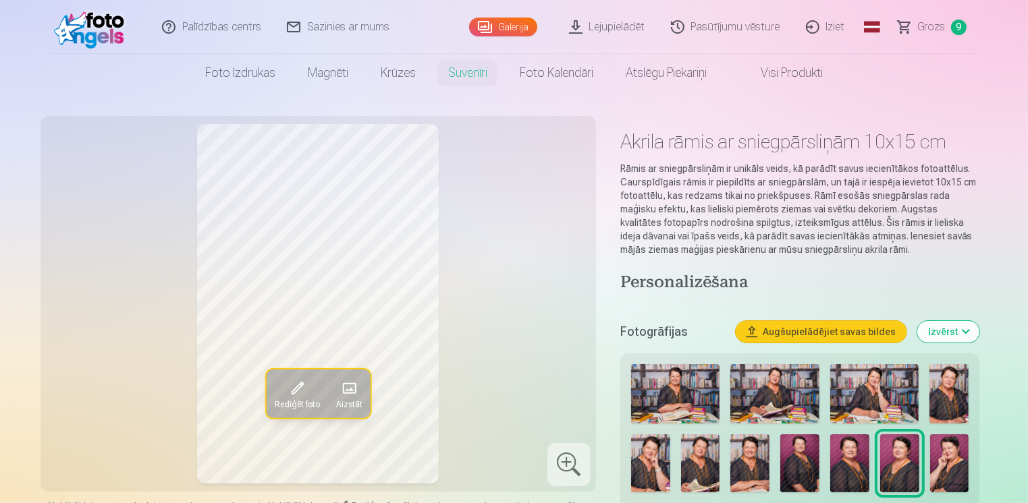
click at [849, 468] on img at bounding box center [849, 464] width 39 height 59
click at [947, 468] on img at bounding box center [949, 464] width 39 height 59
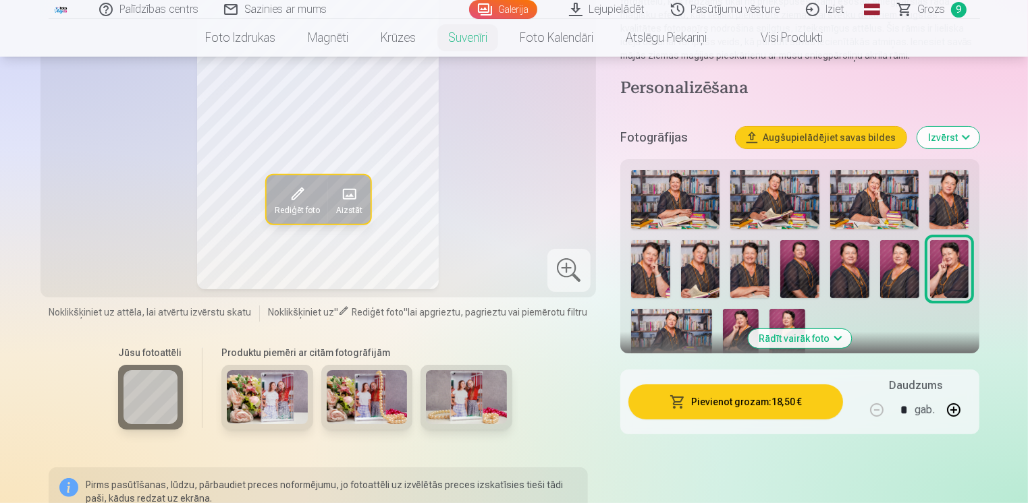
scroll to position [202, 0]
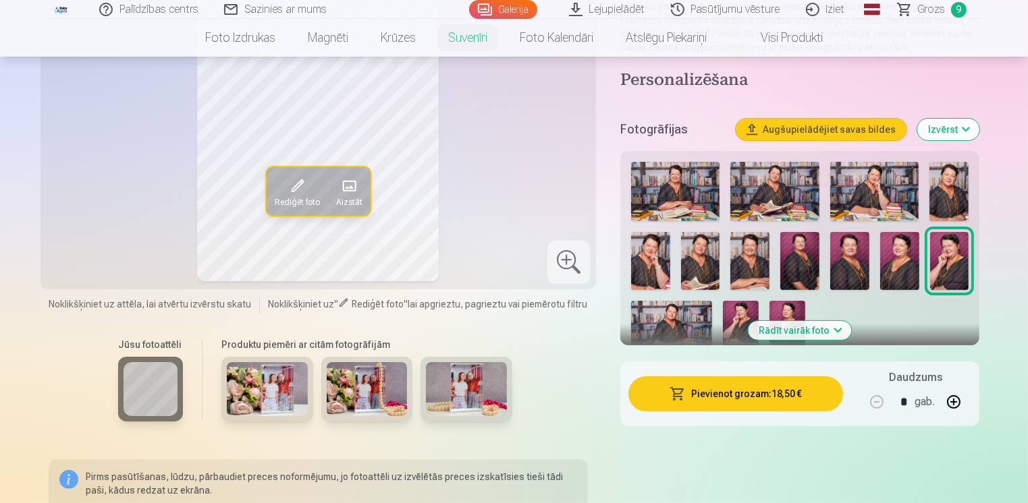
click at [833, 329] on button "Rādīt vairāk foto" at bounding box center [799, 330] width 103 height 19
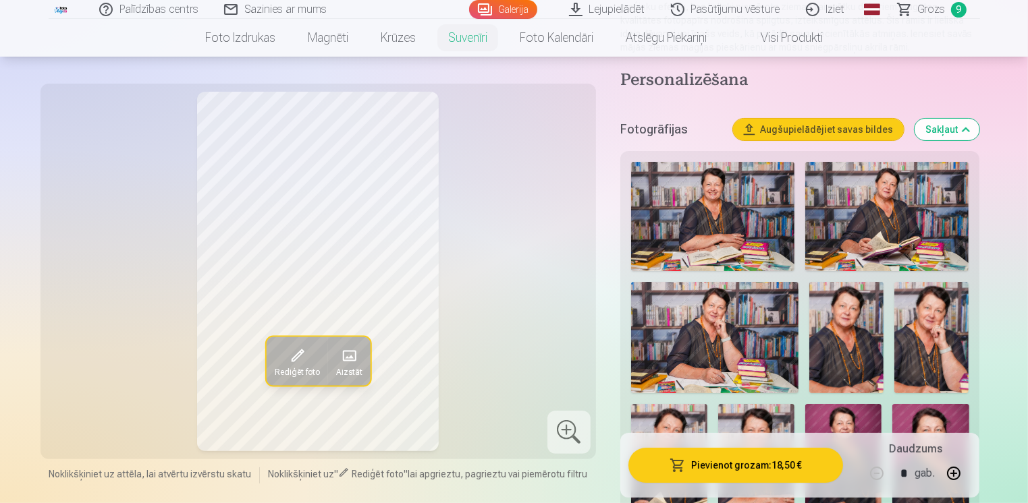
click at [750, 235] on img at bounding box center [712, 216] width 163 height 109
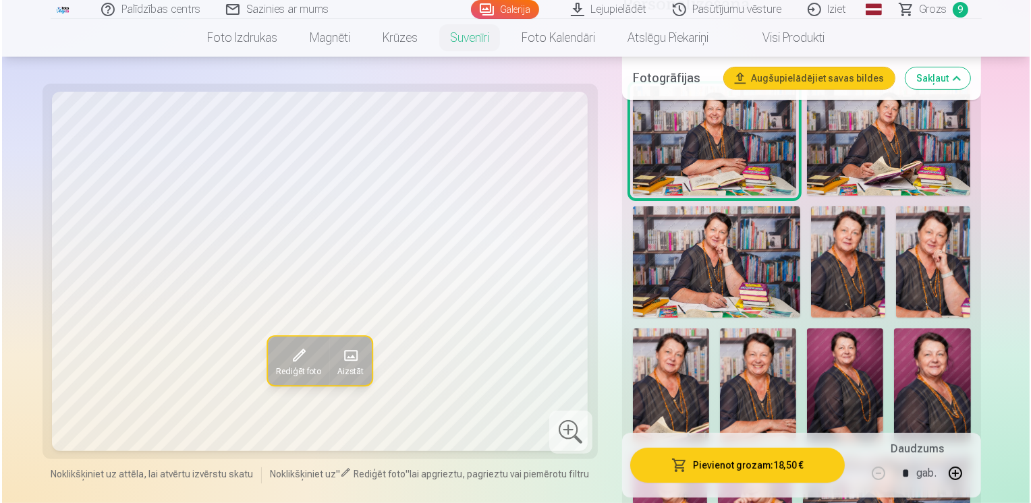
scroll to position [337, 0]
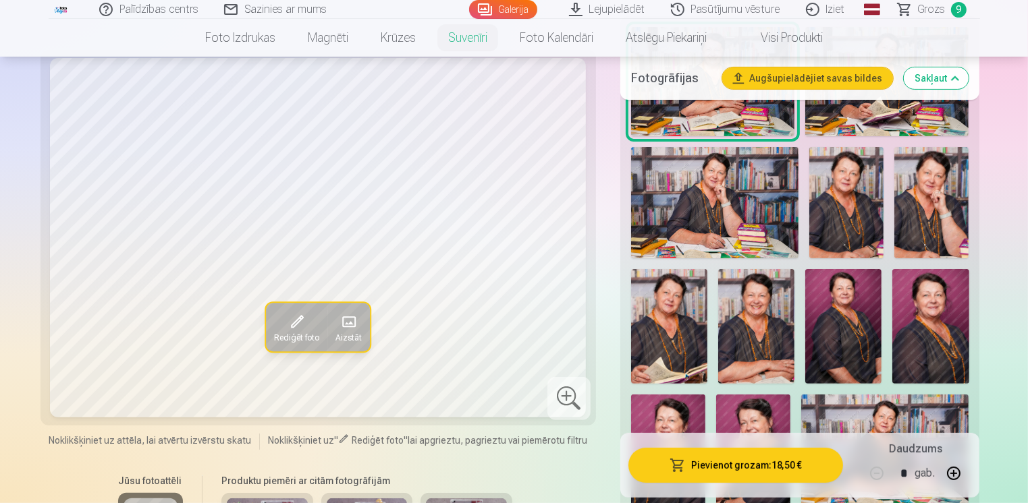
click at [744, 465] on button "Pievienot grozam : 18,50 €" at bounding box center [735, 465] width 215 height 35
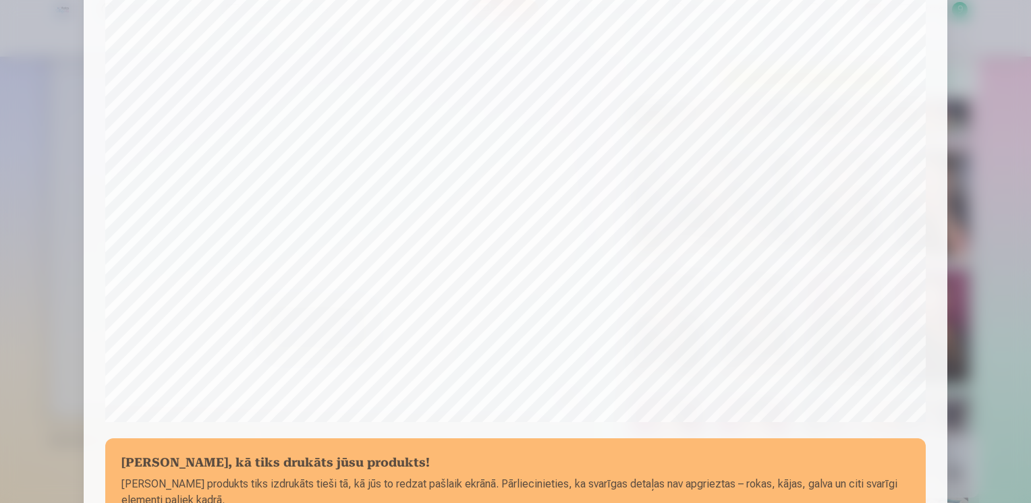
scroll to position [468, 0]
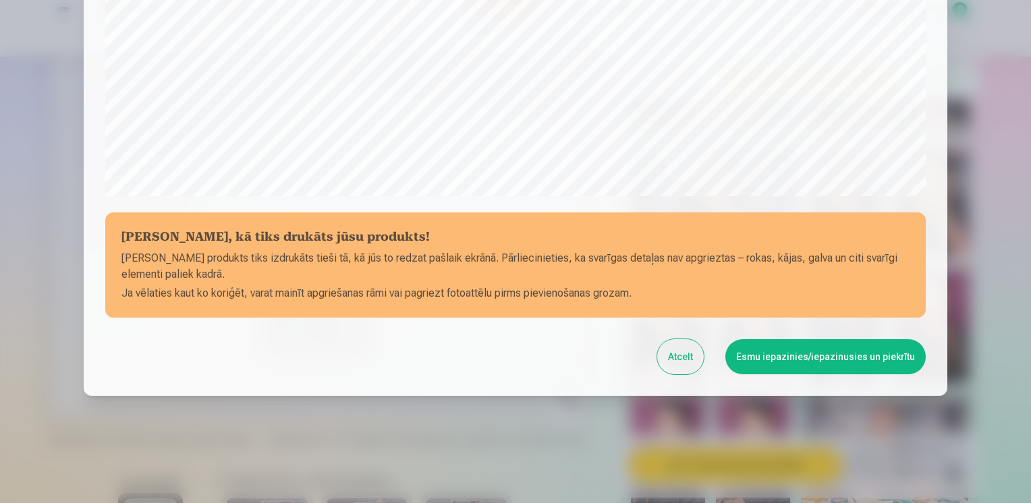
click at [808, 355] on button "Esmu iepazinies/iepazinusies un piekrītu" at bounding box center [825, 356] width 200 height 35
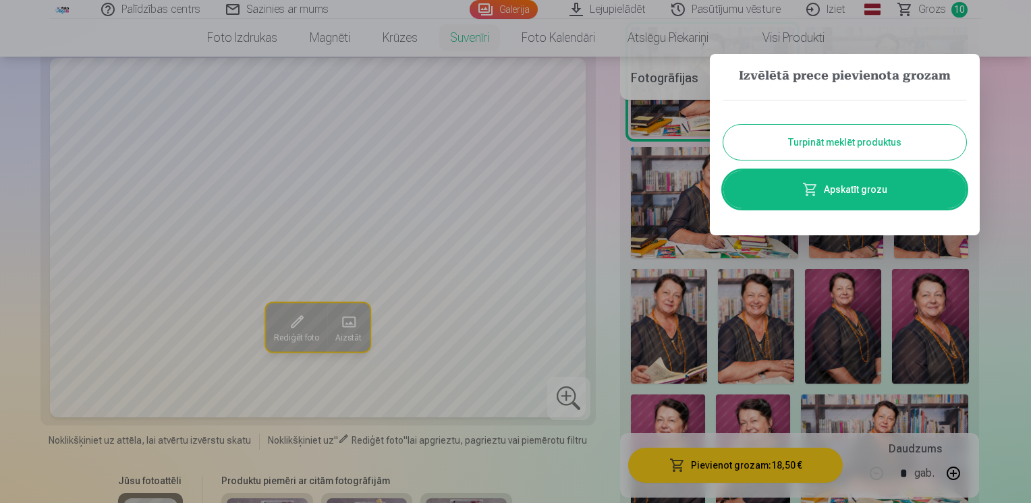
click at [841, 190] on link "Apskatīt grozu" at bounding box center [844, 190] width 243 height 38
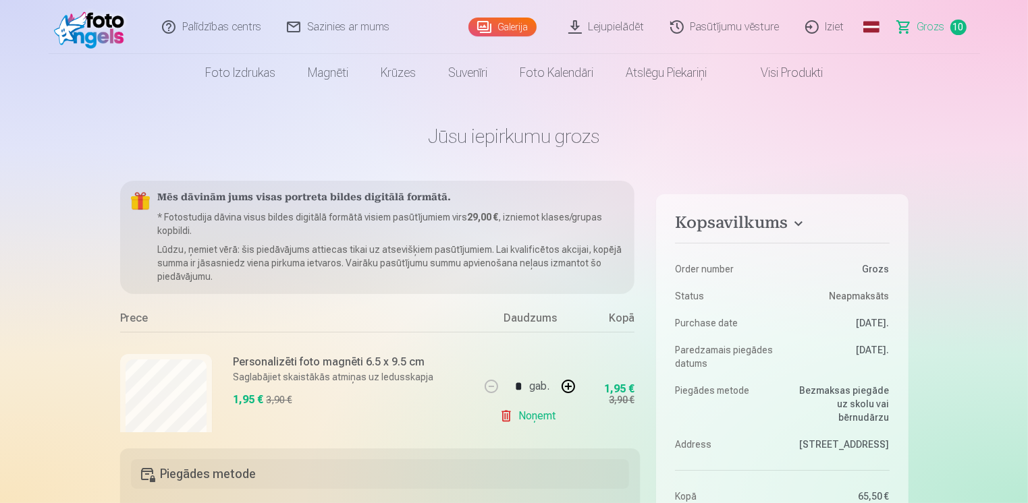
click at [567, 387] on button "button" at bounding box center [568, 386] width 32 height 32
type input "*"
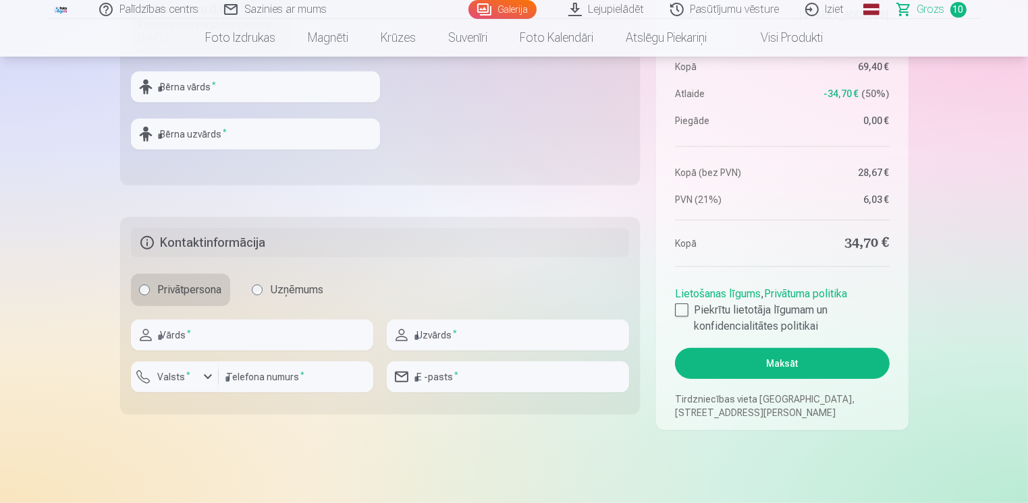
scroll to position [607, 0]
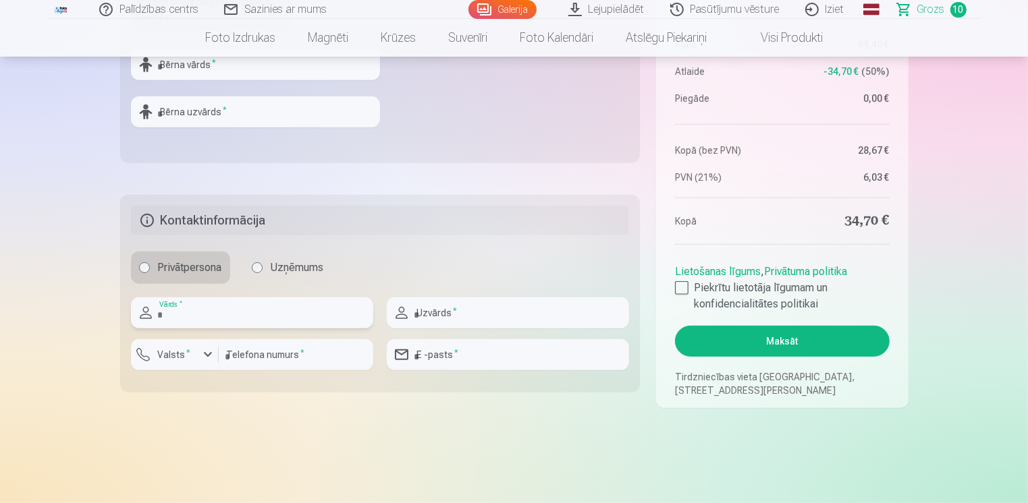
click at [246, 314] on input "text" at bounding box center [252, 313] width 242 height 31
type input "*********"
type input "**********"
type input "********"
type input "**********"
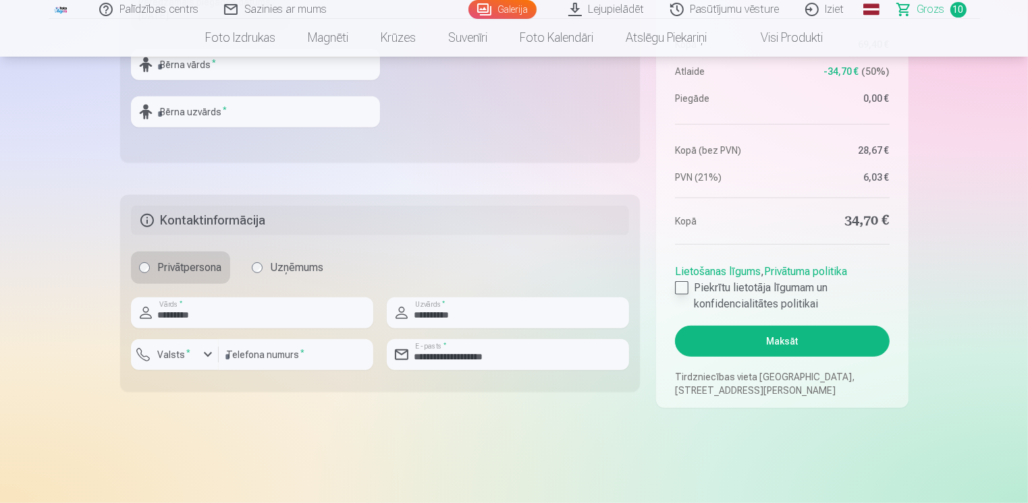
click at [680, 288] on div at bounding box center [681, 287] width 13 height 13
click at [783, 343] on button "Maksāt" at bounding box center [782, 341] width 214 height 31
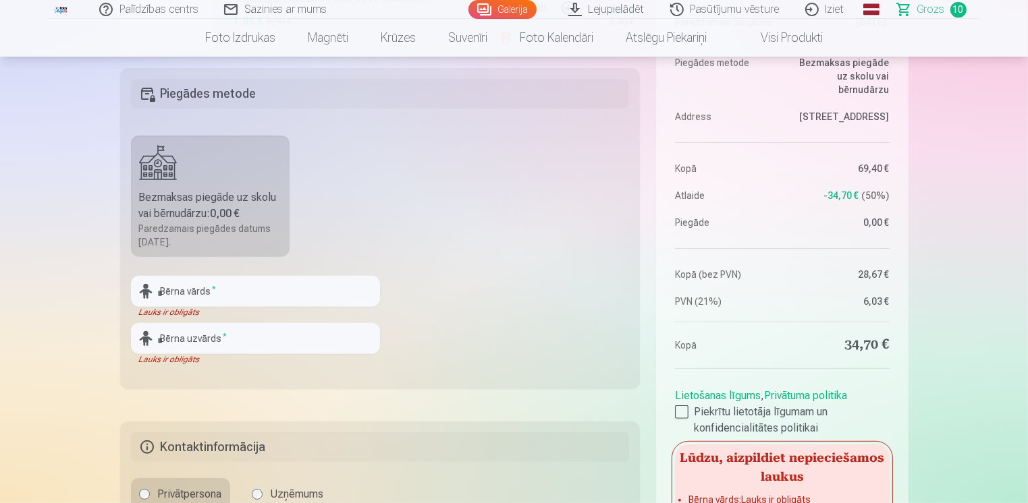
scroll to position [405, 0]
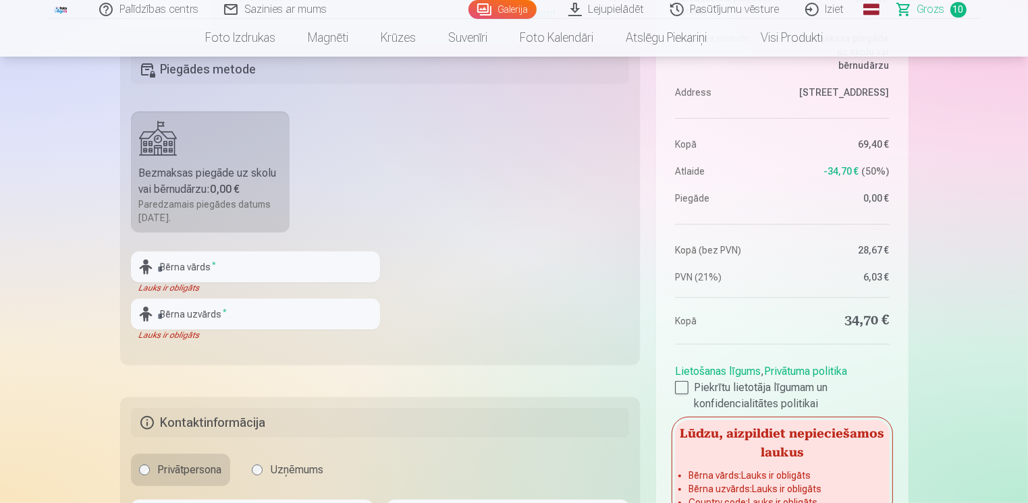
click at [192, 196] on div "Bezmaksas piegāde uz skolu vai bērnudārzu : 0,00 €" at bounding box center [210, 181] width 143 height 32
click at [196, 194] on div "Bezmaksas piegāde uz skolu vai bērnudārzu : 0,00 €" at bounding box center [210, 181] width 143 height 32
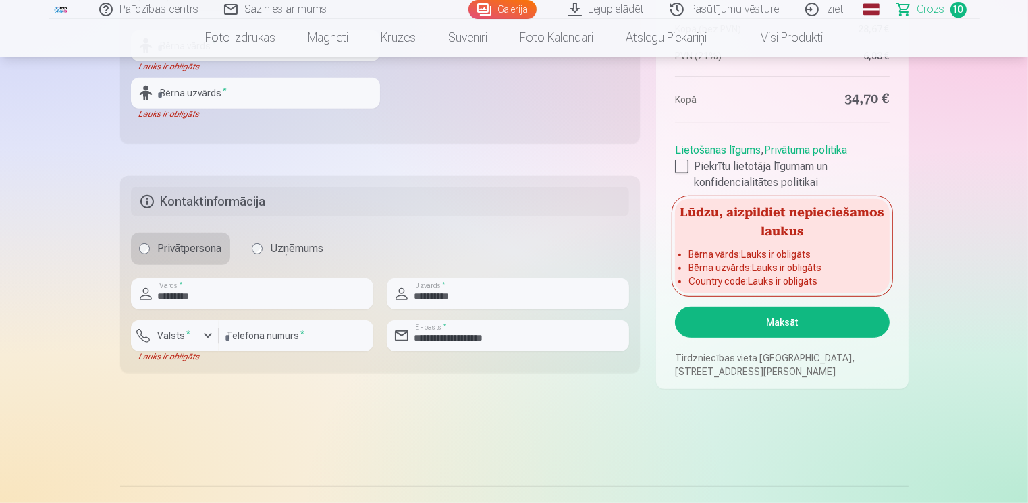
scroll to position [540, 0]
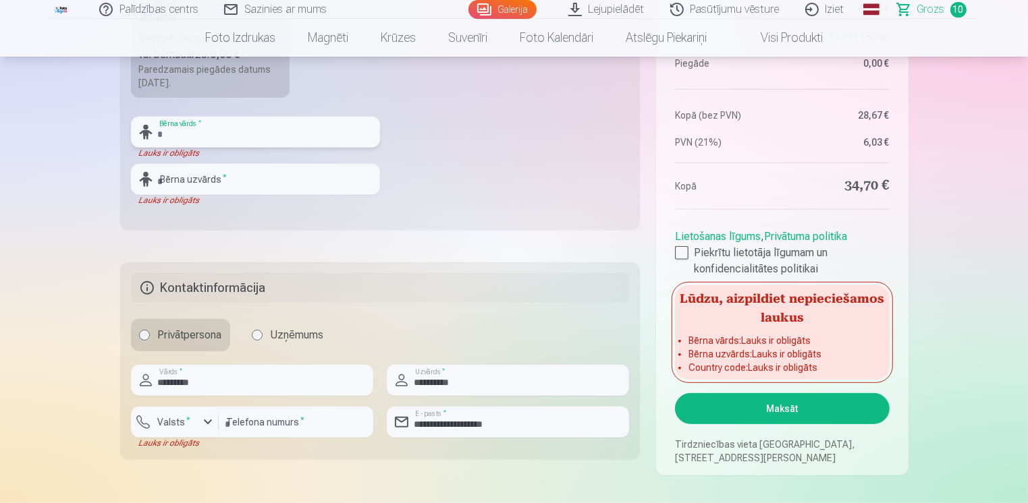
click at [238, 137] on input "text" at bounding box center [255, 132] width 249 height 31
click at [439, 213] on fieldset "Piegādes metode Bezmaksas piegāde uz skolu vai bērnudārzu : 0,00 € Paredzamais …" at bounding box center [380, 69] width 520 height 321
click at [226, 134] on input "text" at bounding box center [255, 132] width 249 height 31
type input "*********"
type input "**********"
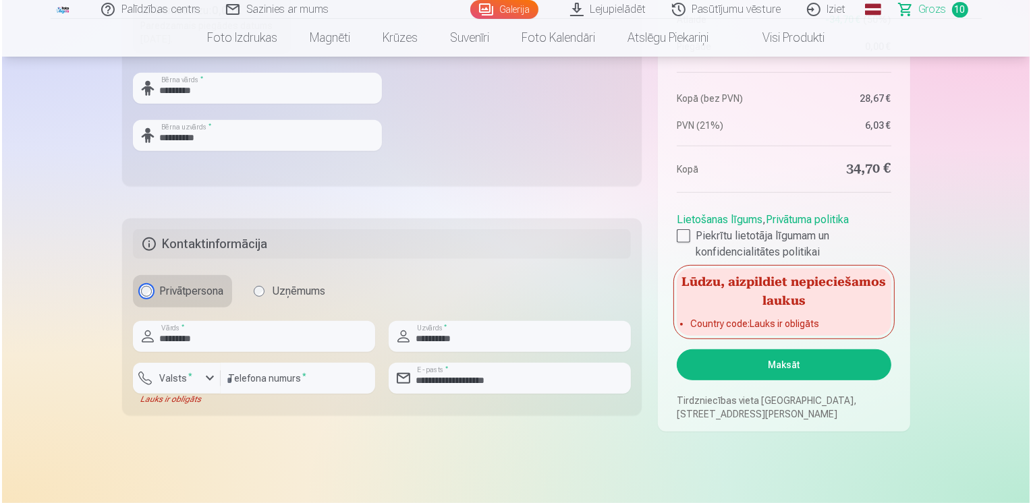
scroll to position [607, 0]
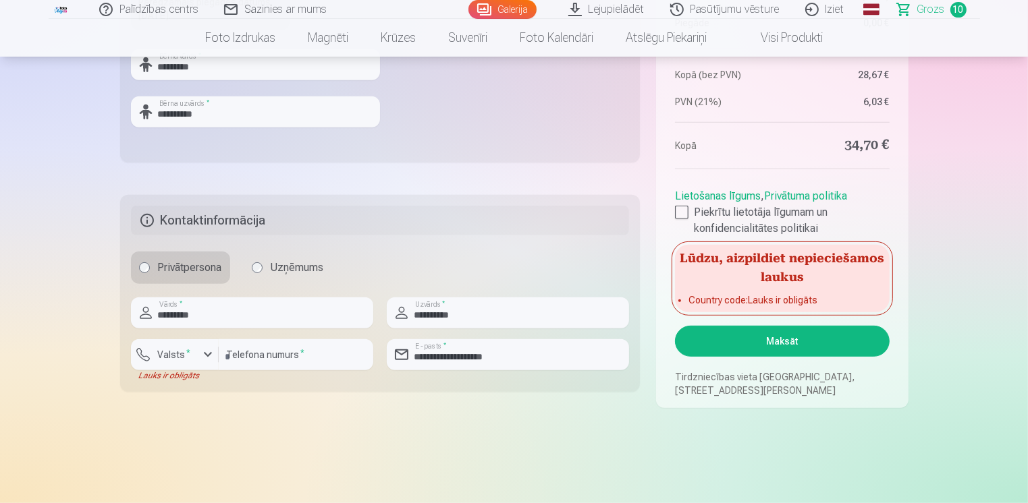
click at [771, 303] on li "Country code : Lauks ir obligāts" at bounding box center [781, 300] width 187 height 13
drag, startPoint x: 771, startPoint y: 303, endPoint x: 839, endPoint y: 303, distance: 68.2
click at [839, 303] on li "Country code : Lauks ir obligāts" at bounding box center [781, 300] width 187 height 13
click at [209, 354] on div "button" at bounding box center [208, 355] width 16 height 16
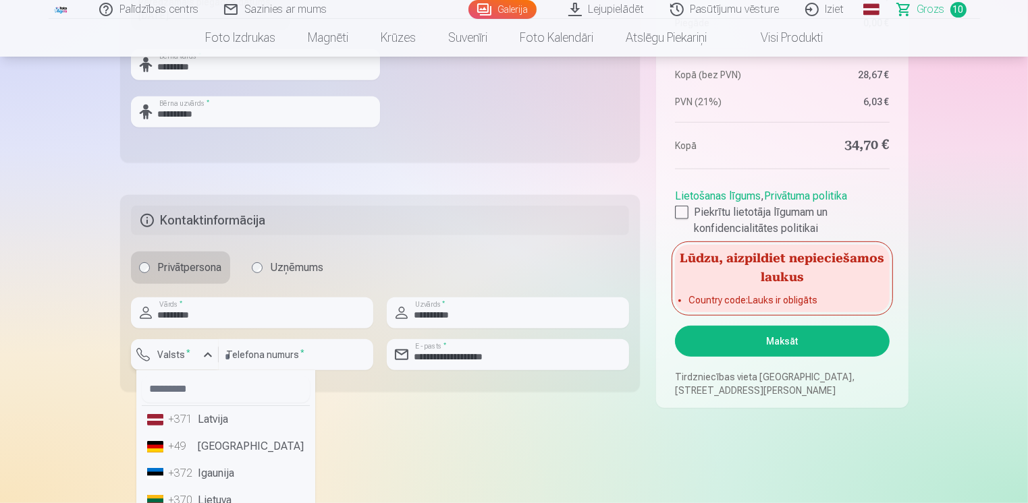
click at [209, 354] on div "button" at bounding box center [208, 355] width 16 height 16
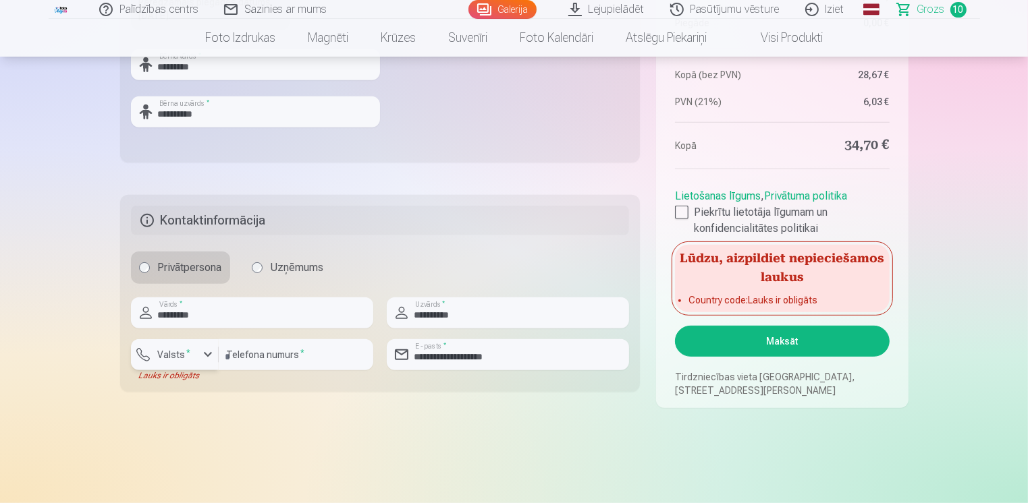
click at [209, 354] on div "button" at bounding box center [208, 355] width 16 height 16
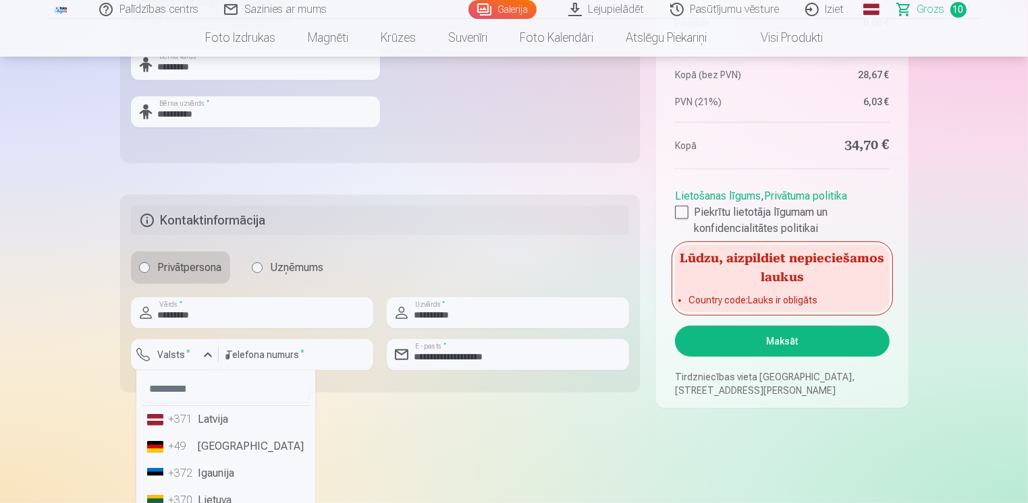
click at [207, 421] on li "+371 Latvija" at bounding box center [226, 419] width 168 height 27
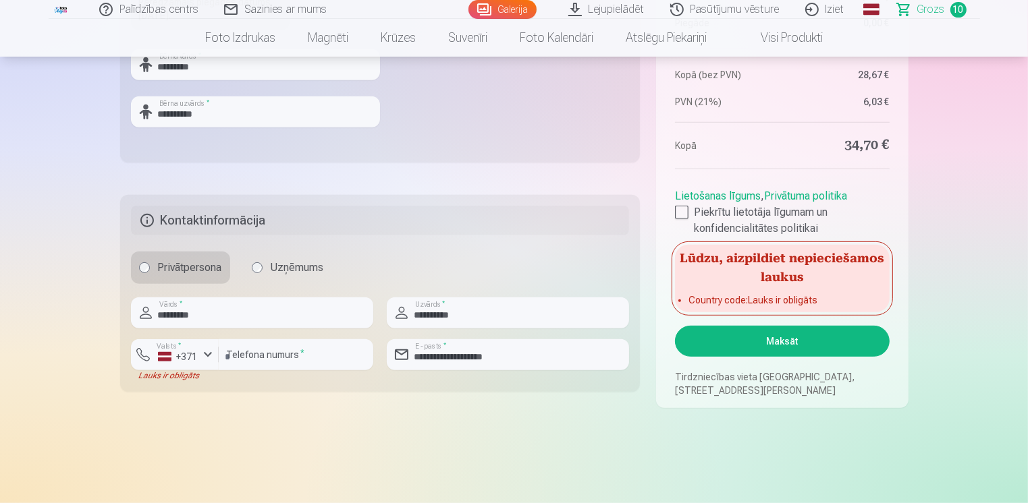
click at [779, 344] on button "Maksāt" at bounding box center [782, 341] width 214 height 31
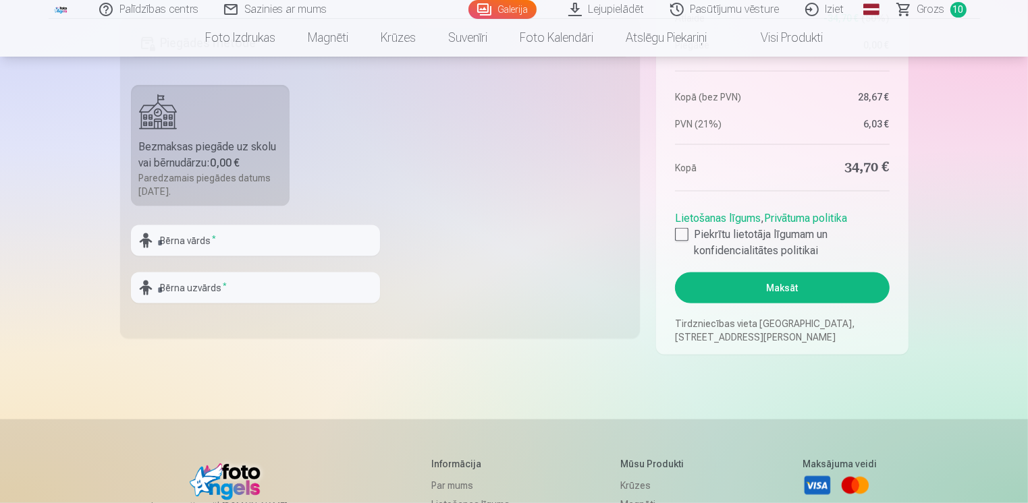
scroll to position [1822, 0]
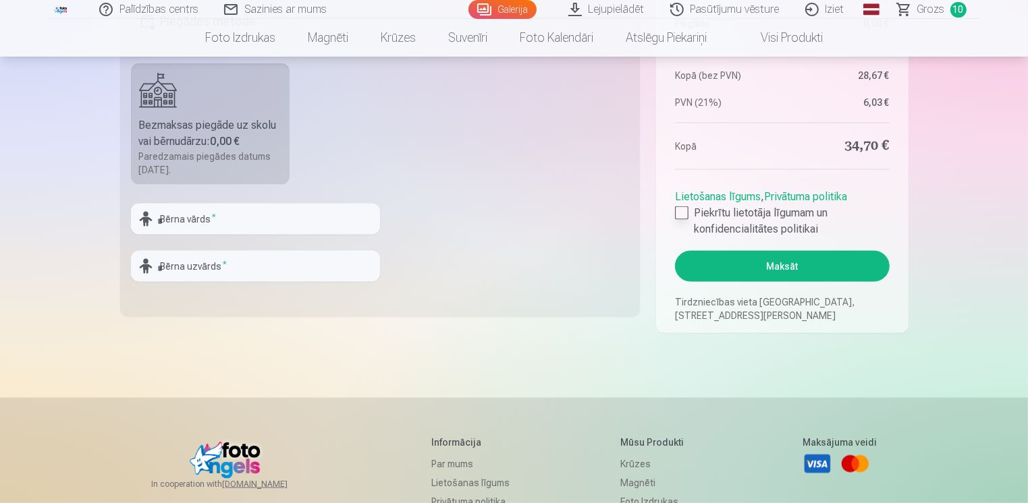
click at [684, 210] on div at bounding box center [681, 212] width 13 height 13
click at [780, 262] on button "Maksāt" at bounding box center [782, 266] width 214 height 31
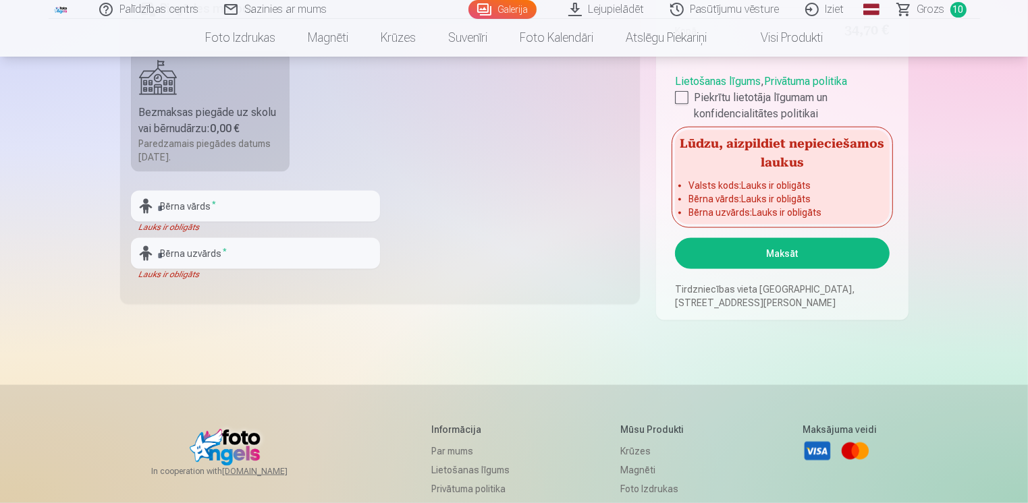
scroll to position [1754, 0]
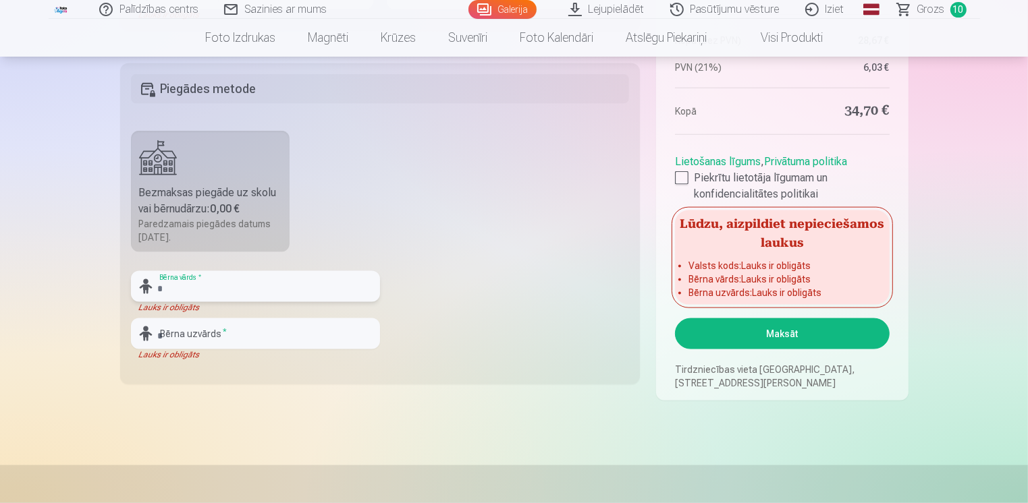
click at [184, 285] on input "text" at bounding box center [255, 286] width 249 height 31
type input "*********"
type input "**********"
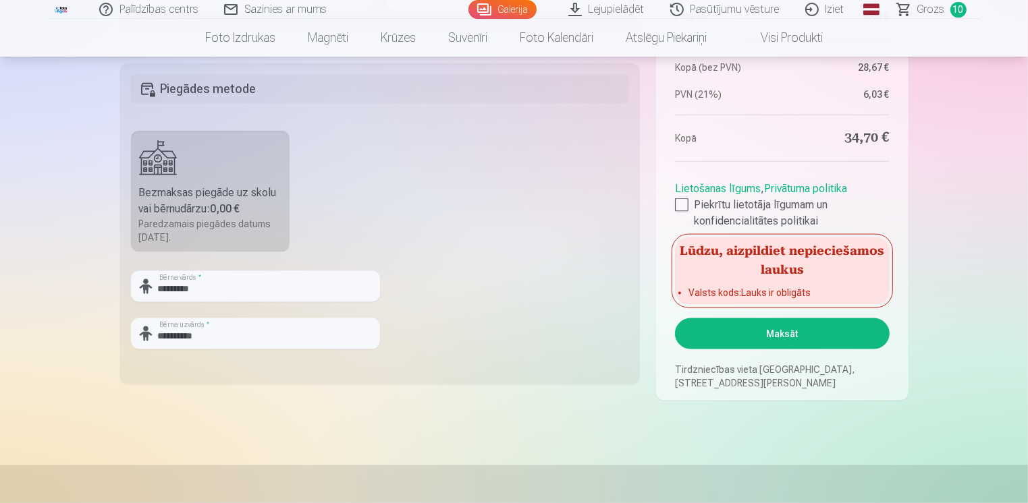
click at [785, 335] on button "Maksāt" at bounding box center [782, 334] width 214 height 31
click at [784, 333] on button "Maksāt" at bounding box center [782, 334] width 214 height 31
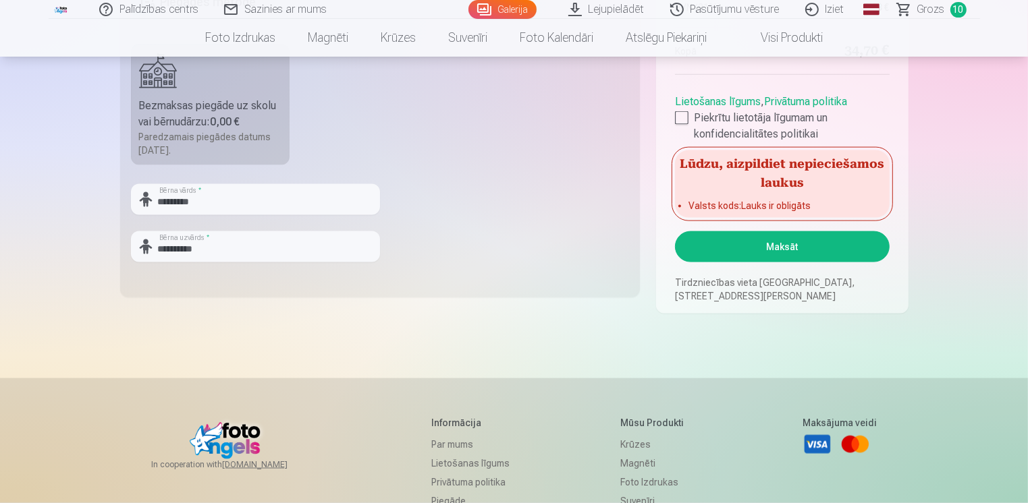
scroll to position [2024, 0]
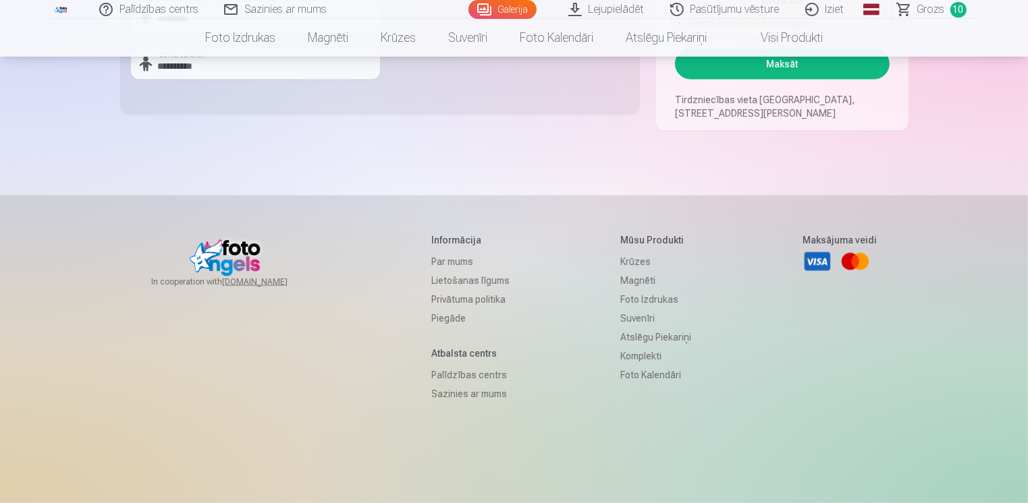
click at [814, 260] on link "Visa" at bounding box center [817, 262] width 30 height 30
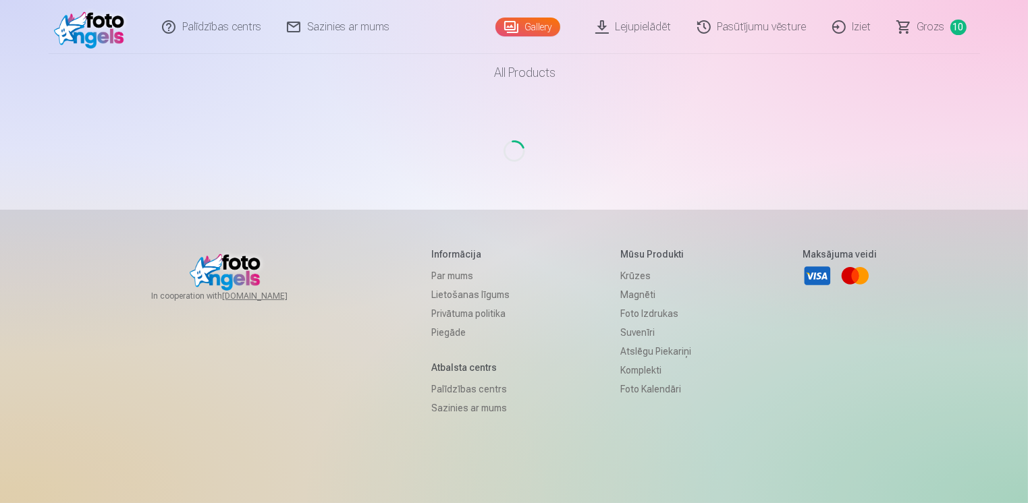
click at [815, 277] on link "Visa" at bounding box center [817, 276] width 30 height 30
click at [617, 29] on link "Lejupielādēt" at bounding box center [634, 27] width 102 height 54
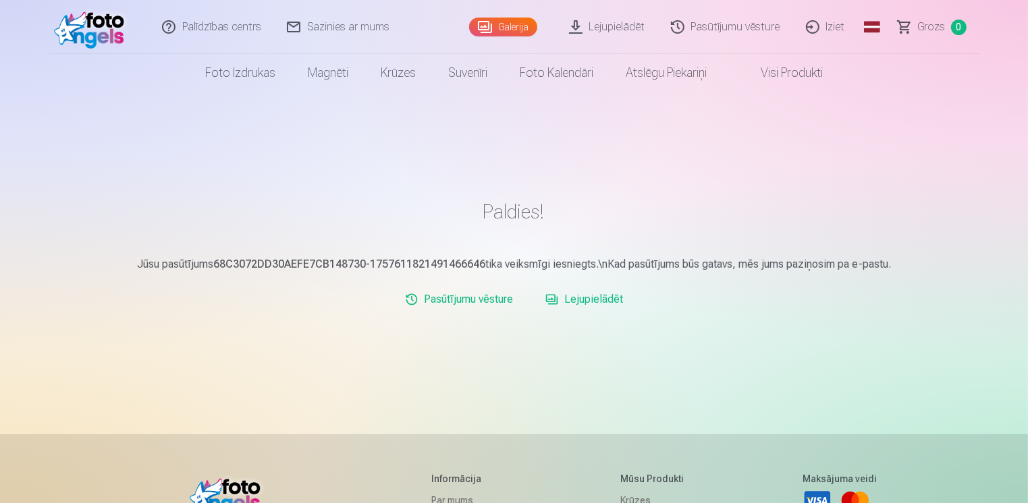
click at [507, 28] on link "Galerija" at bounding box center [503, 27] width 68 height 19
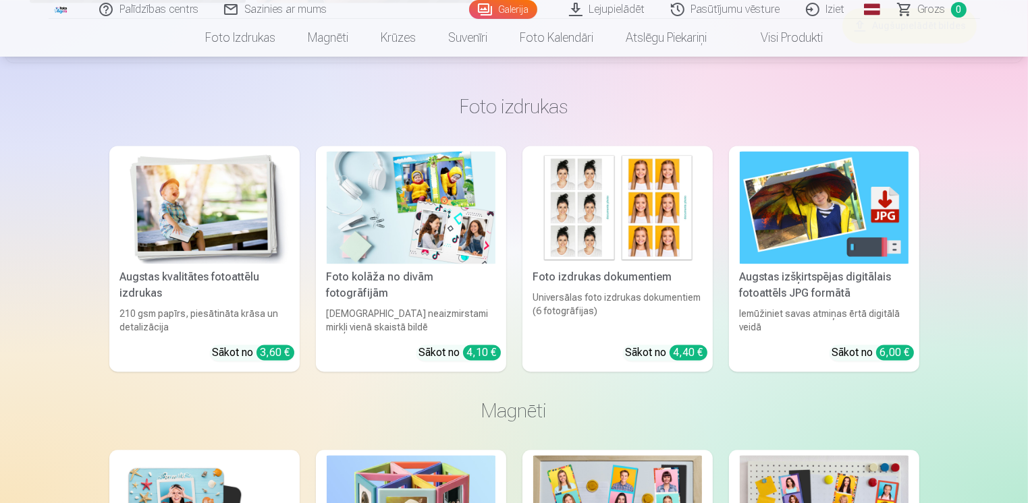
scroll to position [2564, 0]
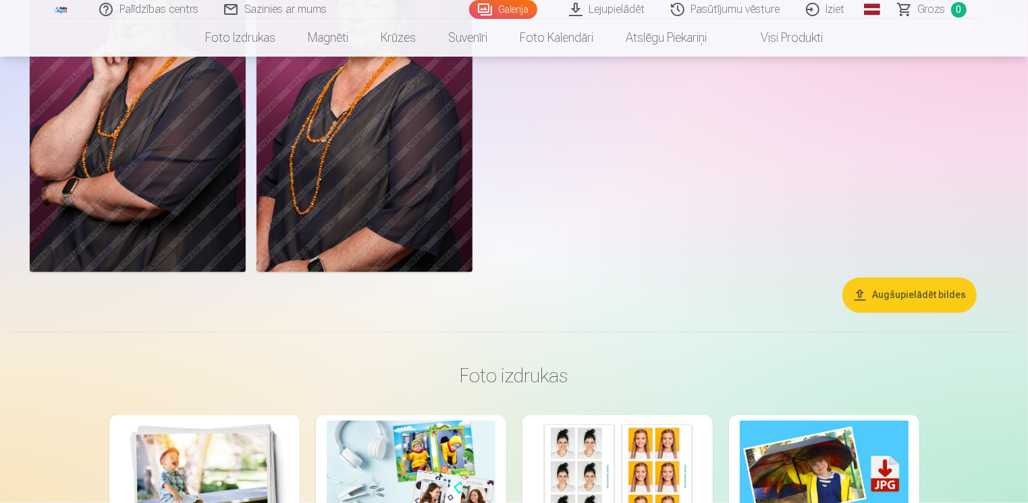
click at [623, 9] on link "Lejupielādēt" at bounding box center [608, 9] width 102 height 19
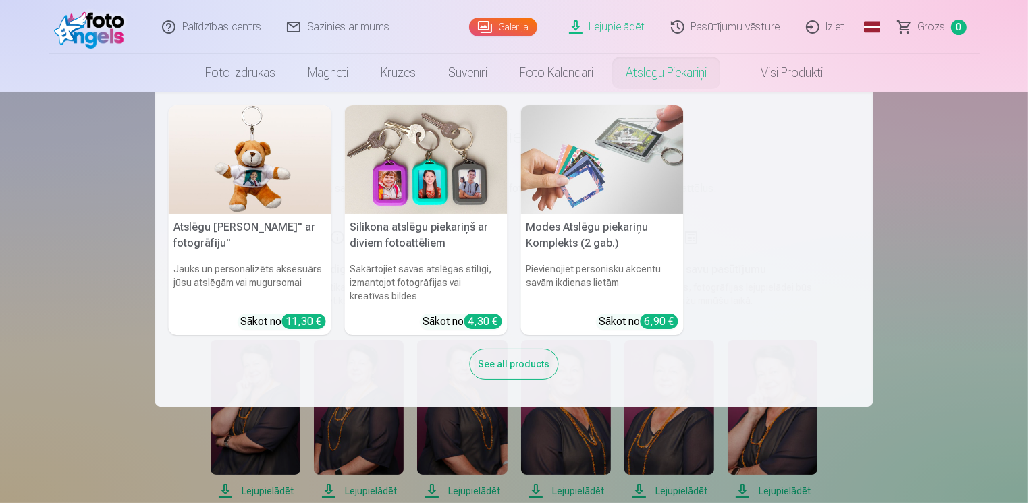
click at [923, 266] on nav "Atslēgu piekariņš Lācītis" ar fotogrāfiju" Jauks un personalizēts aksesuārs jūs…" at bounding box center [514, 249] width 1028 height 315
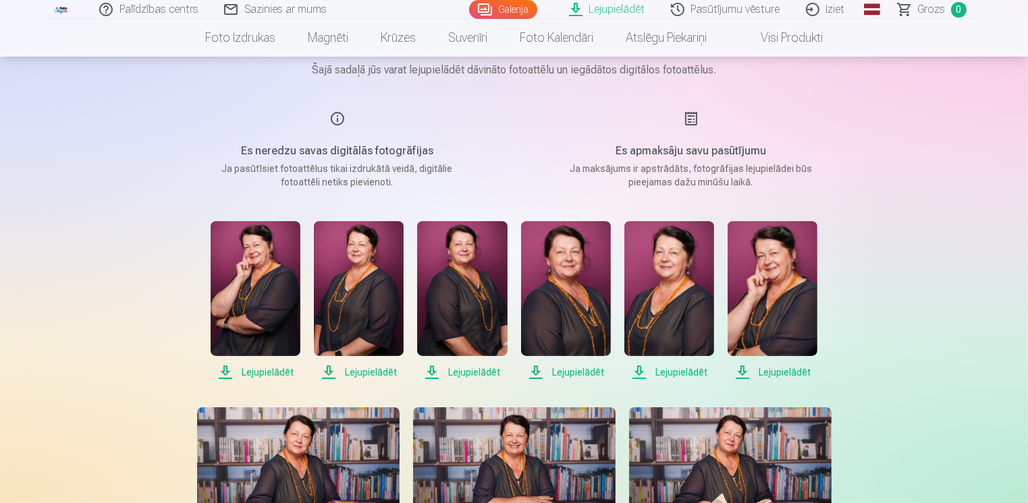
scroll to position [135, 0]
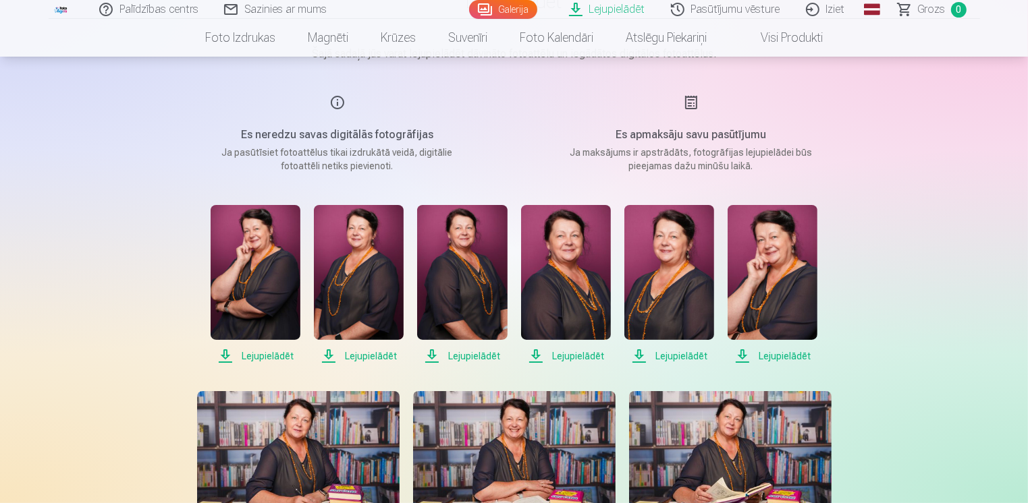
click at [259, 356] on span "Lejupielādēt" at bounding box center [256, 356] width 90 height 16
click at [227, 352] on span "Lejupielādēt" at bounding box center [256, 356] width 90 height 16
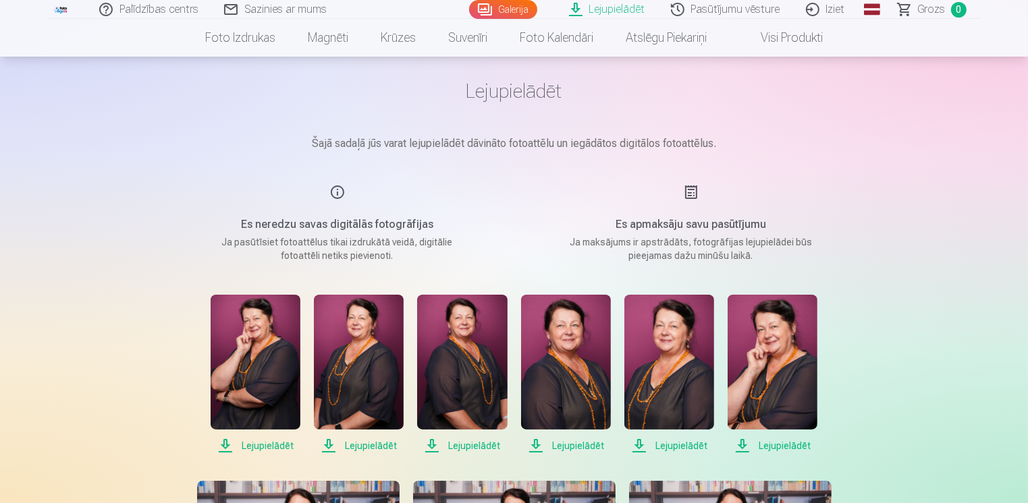
scroll to position [67, 0]
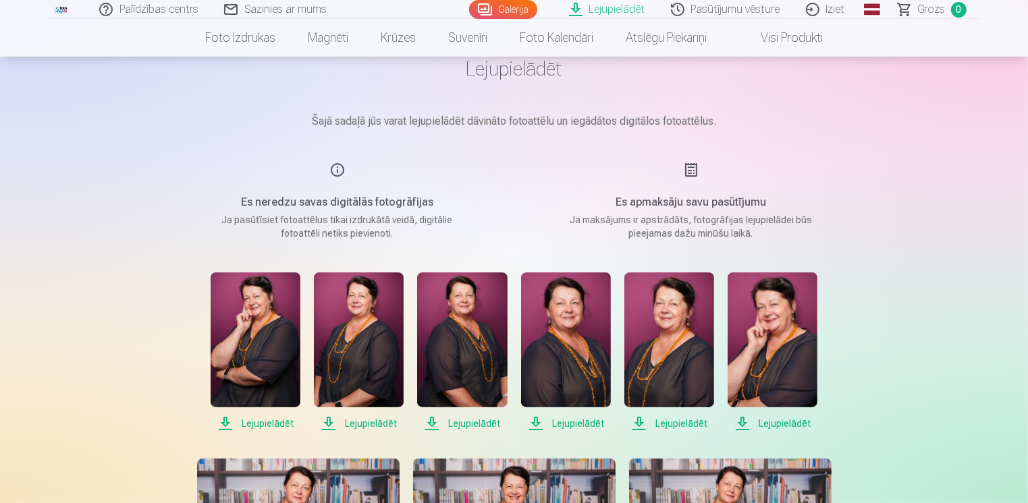
click at [329, 423] on span "Lejupielādēt" at bounding box center [359, 424] width 90 height 16
click at [329, 424] on span "Lejupielādēt" at bounding box center [359, 424] width 90 height 16
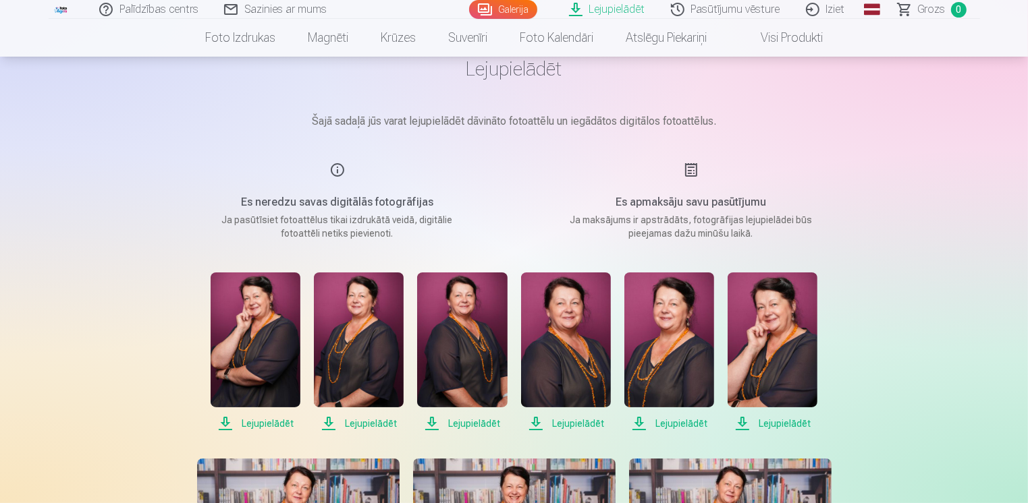
click at [327, 431] on span "Lejupielādēt" at bounding box center [359, 424] width 90 height 16
click at [359, 426] on span "Lejupielādēt" at bounding box center [359, 424] width 90 height 16
click at [331, 422] on span "Lejupielādēt" at bounding box center [359, 424] width 90 height 16
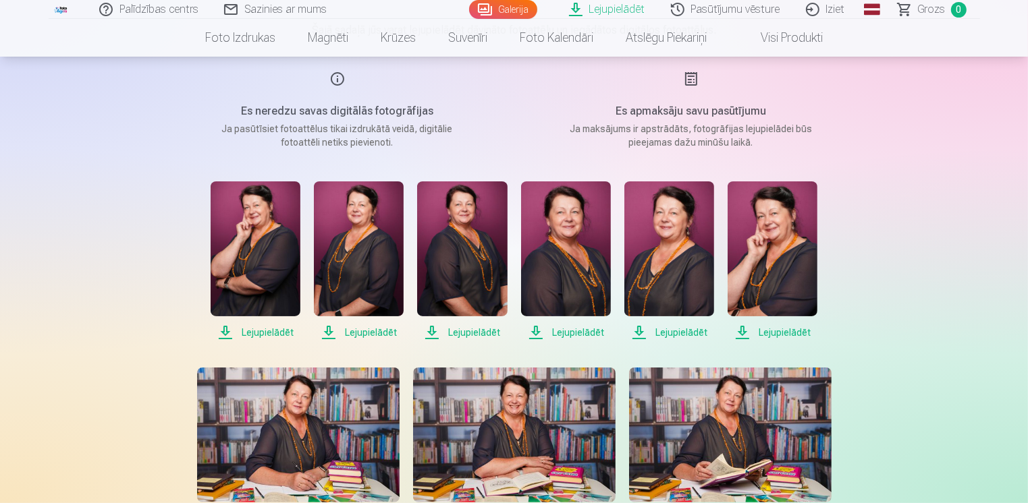
scroll to position [202, 0]
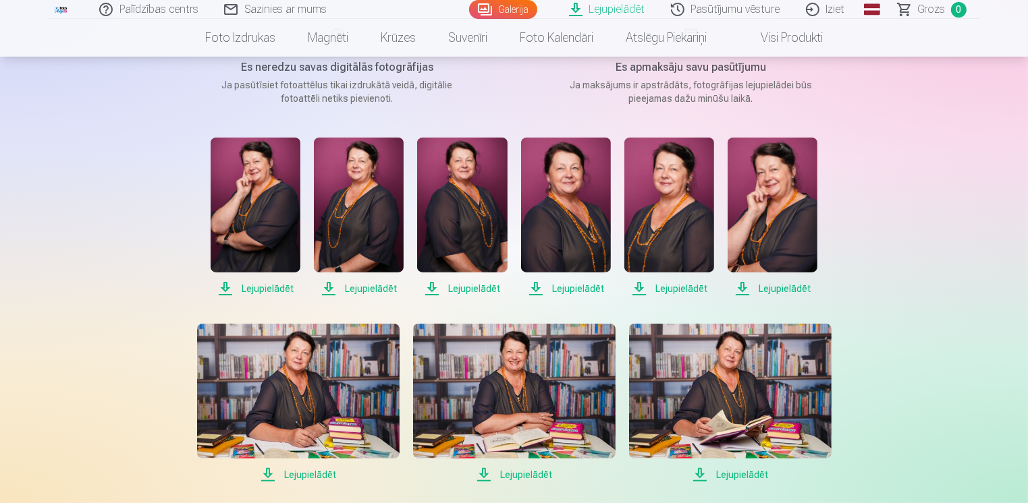
click at [332, 285] on span "Lejupielādēt" at bounding box center [359, 289] width 90 height 16
click at [434, 291] on span "Lejupielādēt" at bounding box center [462, 289] width 90 height 16
click at [431, 279] on link "Lejupielādēt" at bounding box center [462, 217] width 90 height 159
click at [434, 289] on span "Lejupielādēt" at bounding box center [462, 289] width 90 height 16
click at [534, 290] on span "Lejupielādēt" at bounding box center [566, 289] width 90 height 16
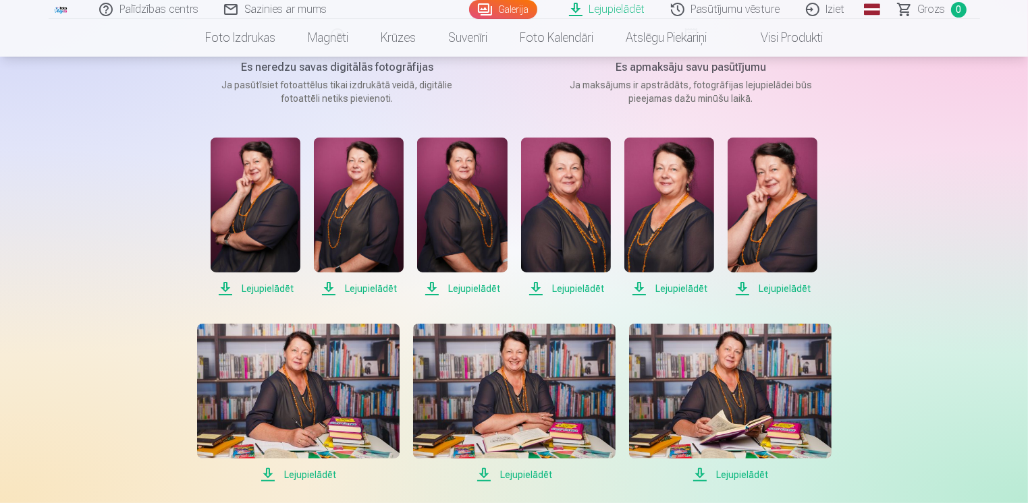
click at [535, 290] on span "Lejupielādēt" at bounding box center [566, 289] width 90 height 16
click at [536, 287] on span "Lejupielādēt" at bounding box center [566, 289] width 90 height 16
click at [638, 290] on span "Lejupielādēt" at bounding box center [669, 289] width 90 height 16
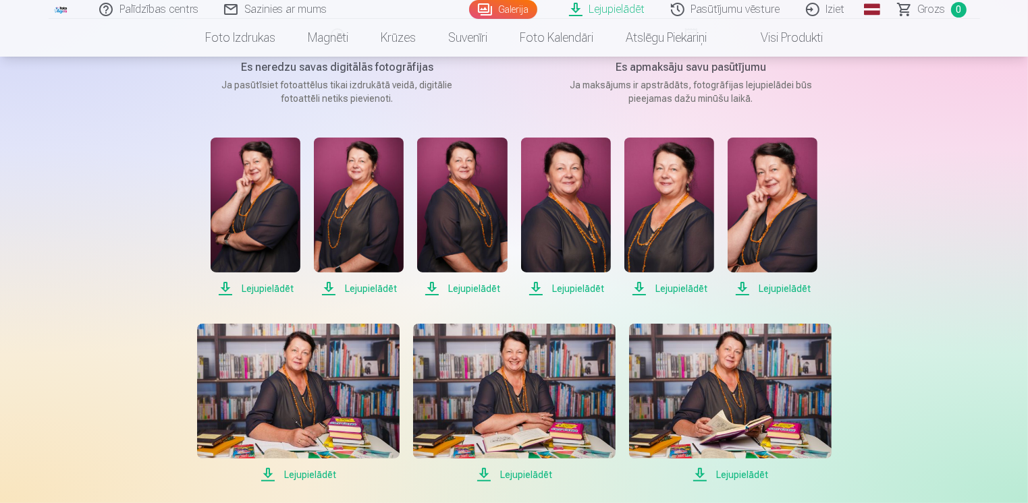
click at [640, 290] on span "Lejupielādēt" at bounding box center [669, 289] width 90 height 16
click at [988, 310] on div "Palīdzības centrs Sazinies ar mums Galerija Lejupielādēt Pasūtījumu vēsture Izi…" at bounding box center [514, 452] width 1028 height 1308
click at [741, 288] on span "Lejupielādēt" at bounding box center [772, 289] width 90 height 16
click at [742, 287] on span "Lejupielādēt" at bounding box center [772, 289] width 90 height 16
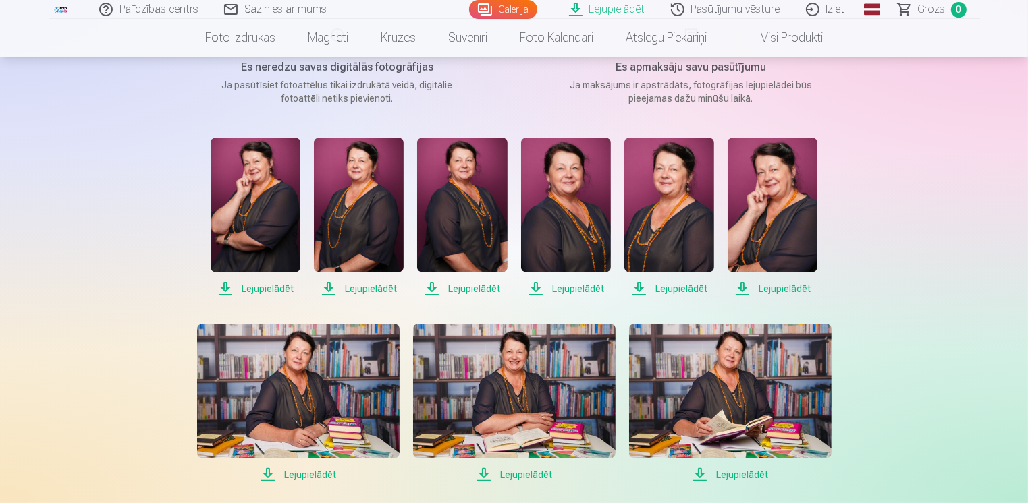
click at [742, 287] on span "Lejupielādēt" at bounding box center [772, 289] width 90 height 16
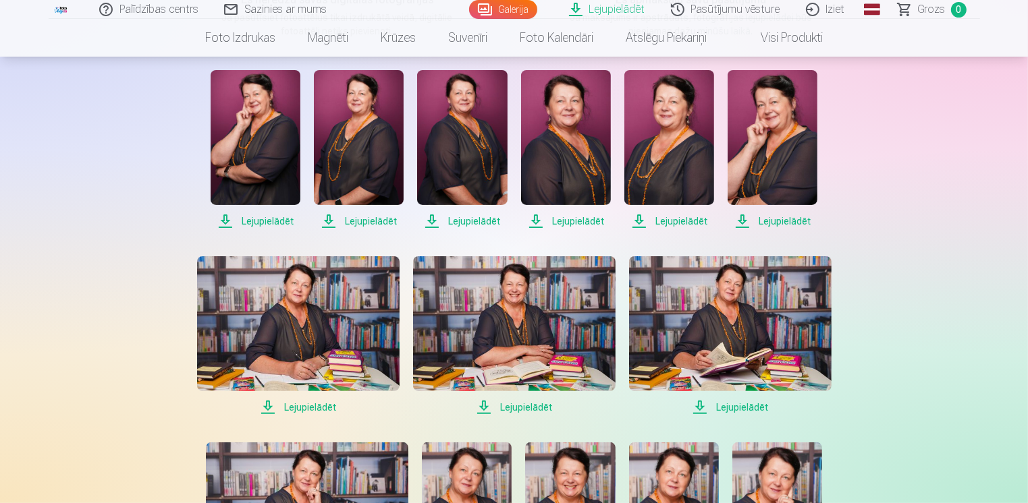
scroll to position [337, 0]
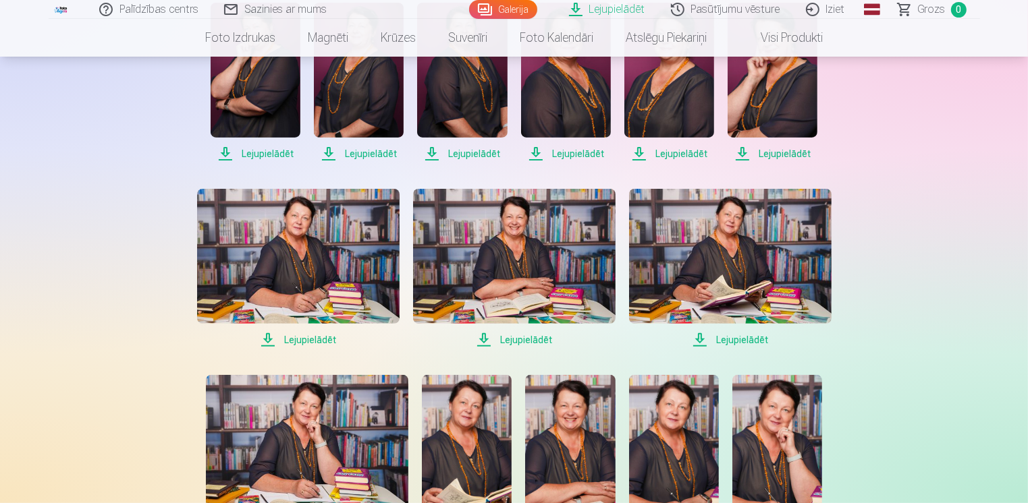
click at [288, 341] on span "Lejupielādēt" at bounding box center [298, 340] width 202 height 16
click at [267, 339] on span "Lejupielādēt" at bounding box center [298, 340] width 202 height 16
click at [267, 345] on span "Lejupielādēt" at bounding box center [298, 340] width 202 height 16
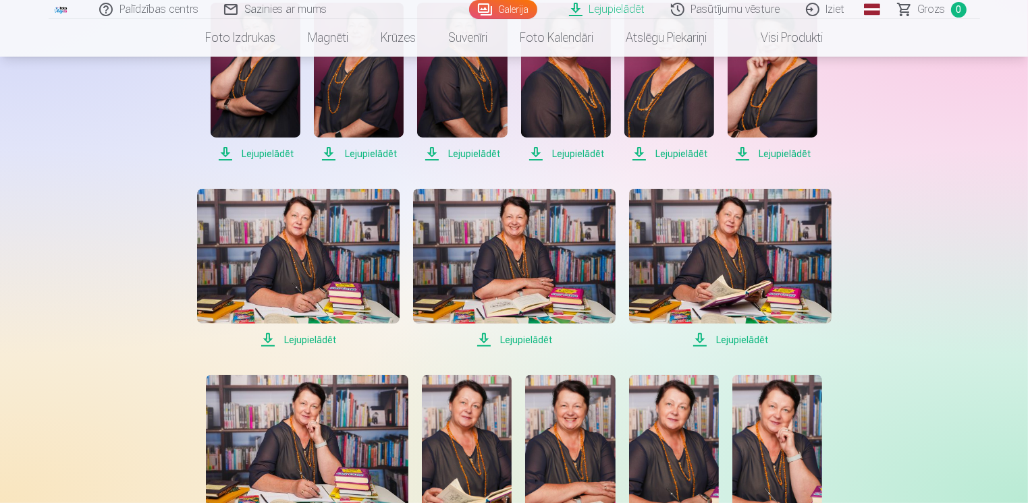
click at [484, 341] on span "Lejupielādēt" at bounding box center [514, 340] width 202 height 16
click at [484, 338] on span "Lejupielādēt" at bounding box center [514, 340] width 202 height 16
click at [702, 339] on span "Lejupielādēt" at bounding box center [730, 340] width 202 height 16
click at [700, 339] on span "Lejupielādēt" at bounding box center [730, 340] width 202 height 16
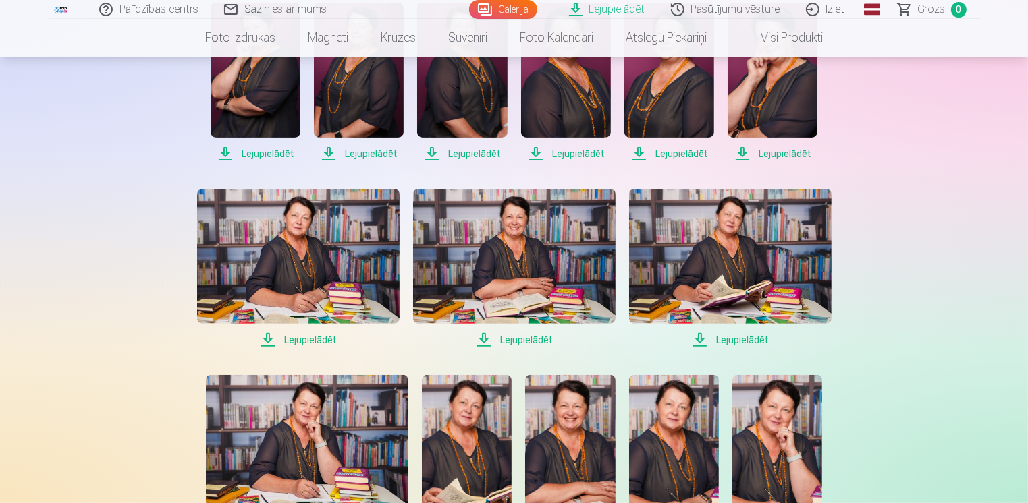
click at [700, 339] on span "Lejupielādēt" at bounding box center [730, 340] width 202 height 16
click at [696, 346] on span "Lejupielādēt" at bounding box center [730, 340] width 202 height 16
click at [698, 343] on span "Lejupielādēt" at bounding box center [730, 340] width 202 height 16
click at [704, 339] on span "Lejupielādēt" at bounding box center [730, 340] width 202 height 16
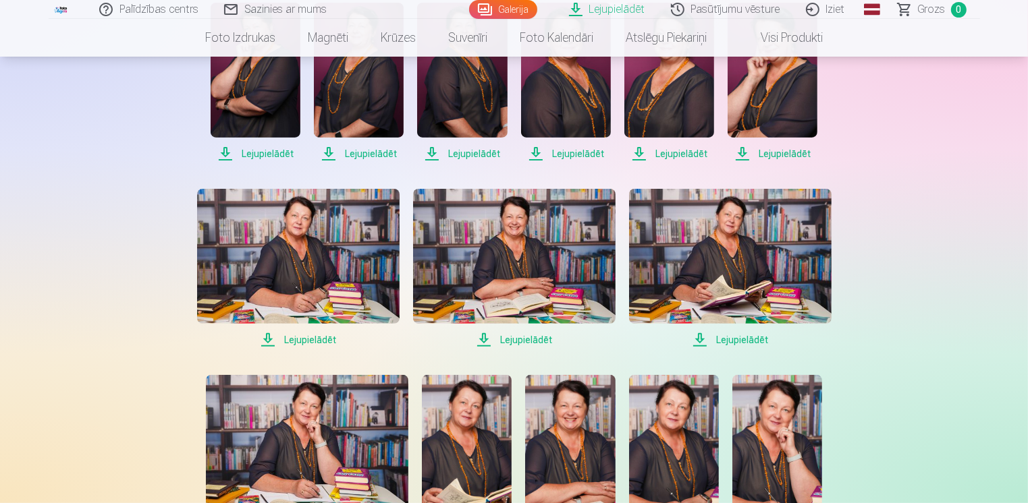
click at [667, 287] on img at bounding box center [730, 256] width 202 height 135
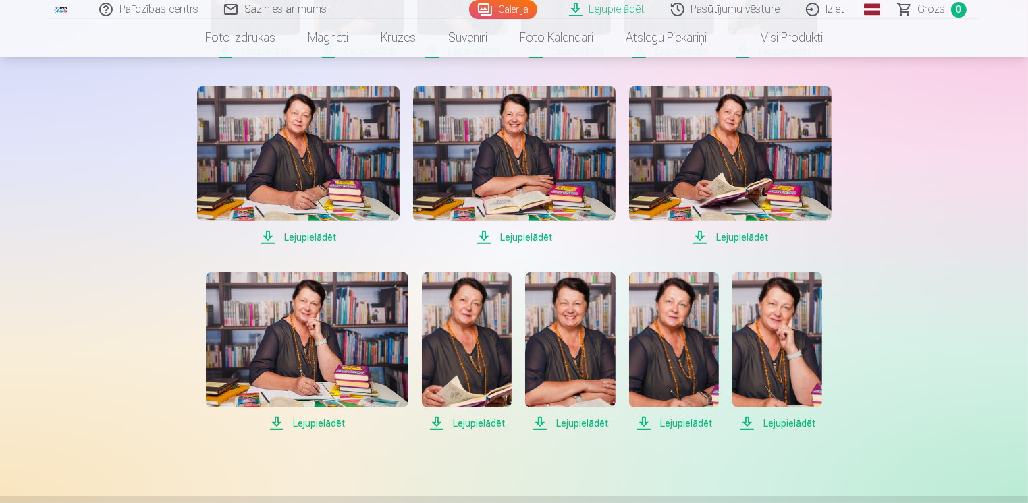
scroll to position [472, 0]
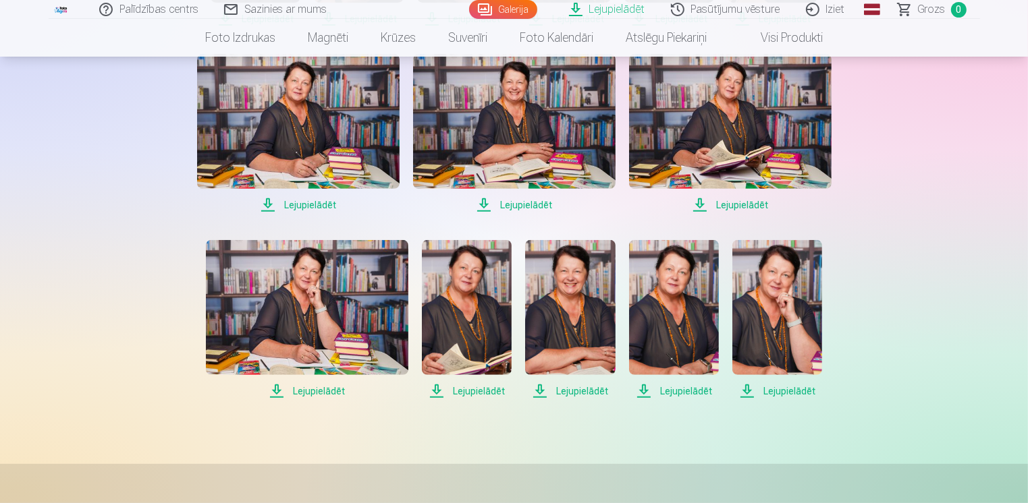
click at [276, 393] on span "Lejupielādēt" at bounding box center [307, 391] width 202 height 16
click at [279, 390] on span "Lejupielādēt" at bounding box center [307, 391] width 202 height 16
click at [277, 393] on span "Lejupielādēt" at bounding box center [307, 391] width 202 height 16
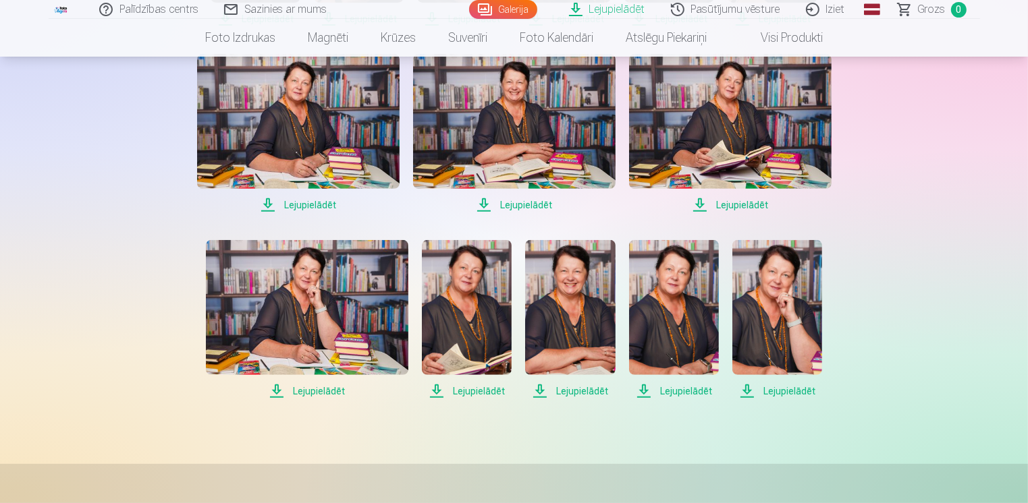
click at [437, 391] on span "Lejupielādēt" at bounding box center [467, 391] width 90 height 16
drag, startPoint x: 584, startPoint y: 327, endPoint x: 539, endPoint y: 390, distance: 77.0
click at [539, 390] on span "Lejupielādēt" at bounding box center [570, 391] width 90 height 16
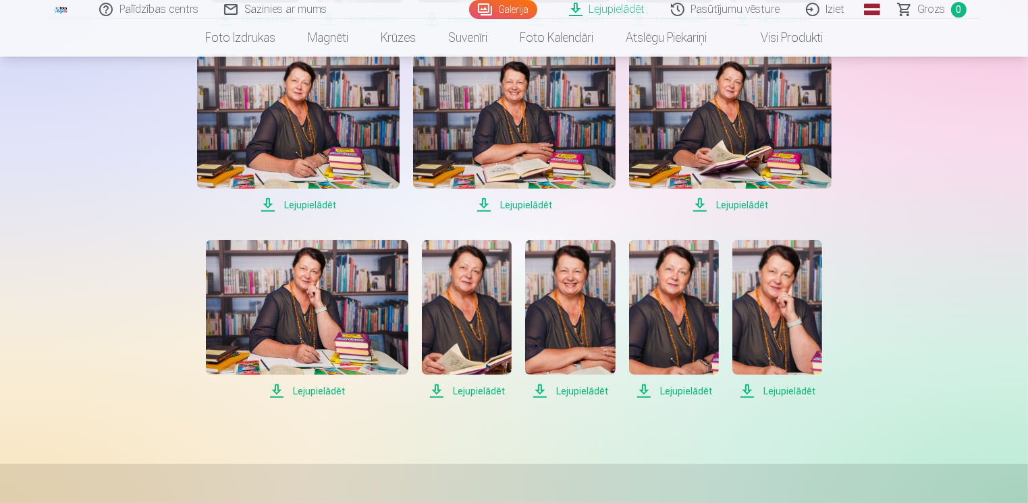
click at [642, 392] on span "Lejupielādēt" at bounding box center [674, 391] width 90 height 16
click at [992, 293] on div "Palīdzības centrs Sazinies ar mums Galerija Lejupielādēt Pasūtījumu vēsture Izi…" at bounding box center [514, 182] width 1028 height 1308
click at [747, 393] on span "Lejupielādēt" at bounding box center [777, 391] width 90 height 16
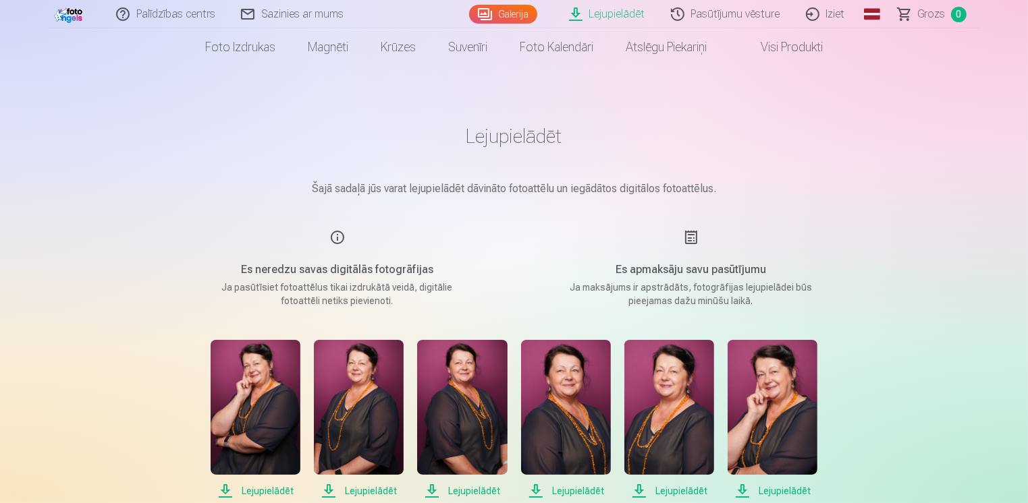
scroll to position [0, 0]
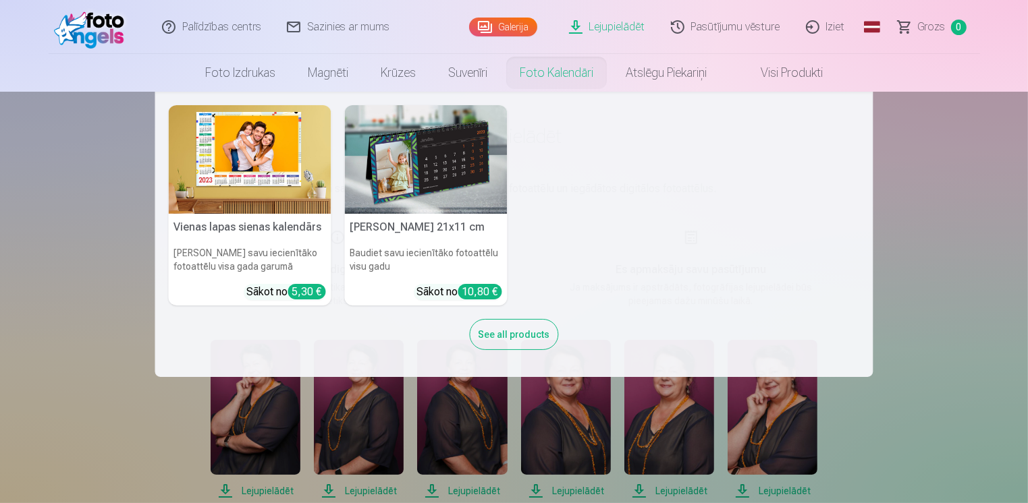
click at [929, 248] on nav "Vienas lapas sienas [PERSON_NAME] savu iecienītāko fotoattēlu visa gada garumā …" at bounding box center [514, 234] width 1028 height 285
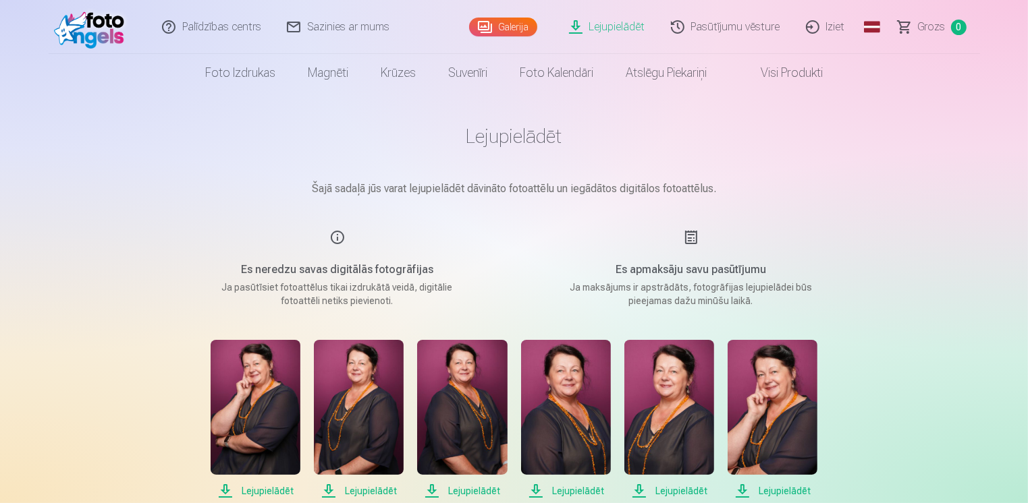
click at [788, 71] on link "Visi produkti" at bounding box center [781, 73] width 116 height 38
